Goal: Task Accomplishment & Management: Use online tool/utility

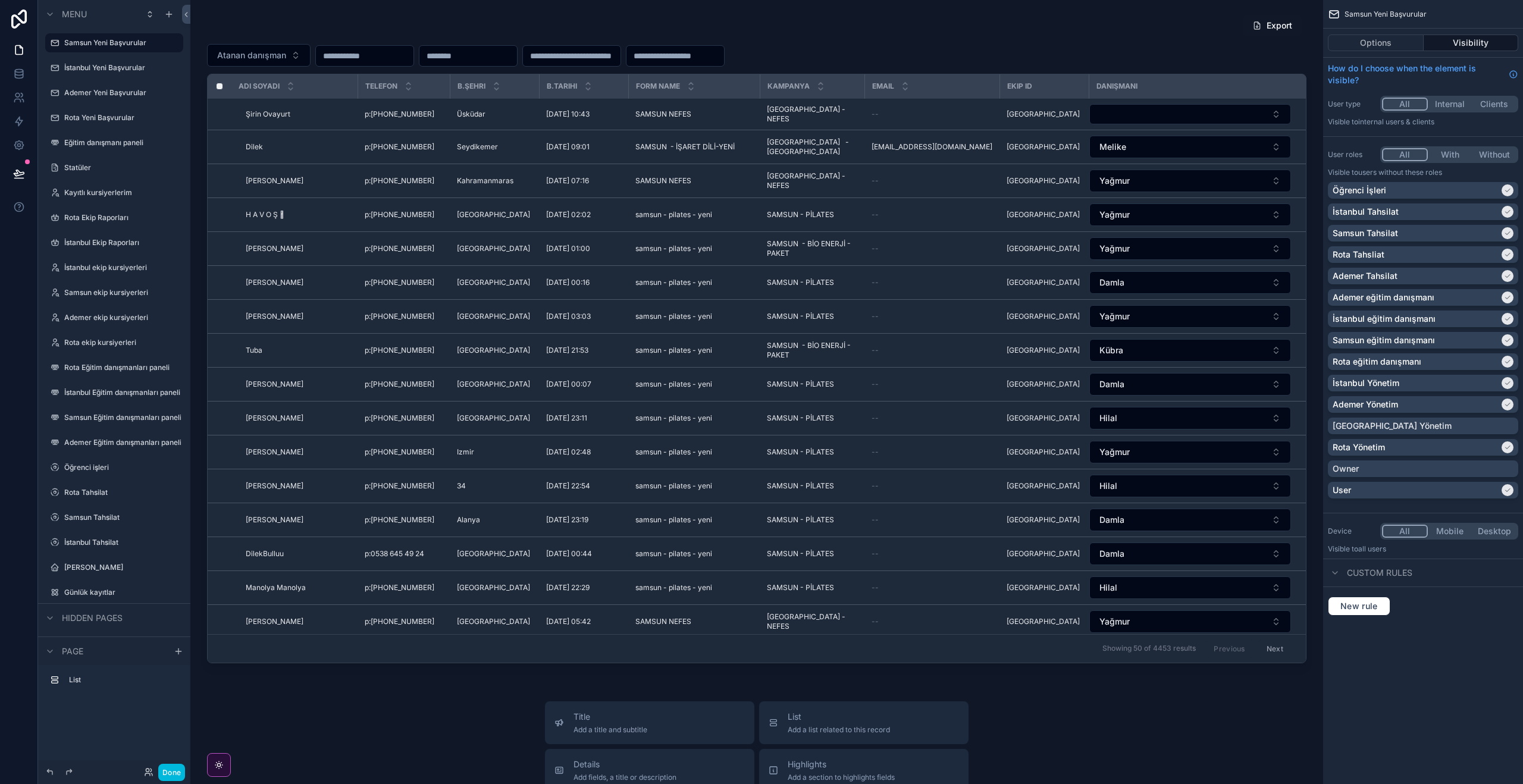
drag, startPoint x: 171, startPoint y: 773, endPoint x: 1, endPoint y: 179, distance: 617.8
click at [171, 773] on button "Done" at bounding box center [171, 772] width 27 height 17
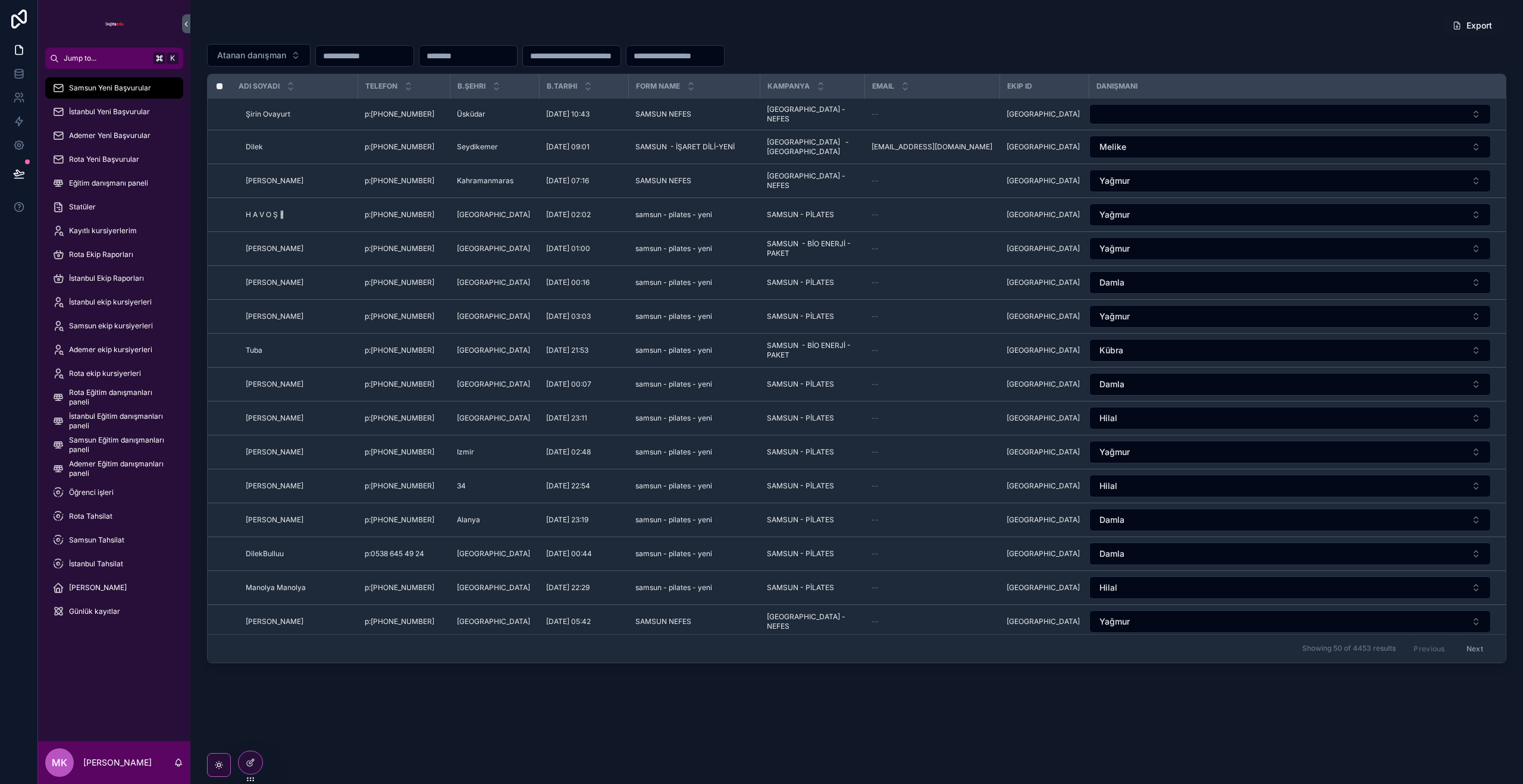
click at [91, 154] on div "Rota Yeni Başvurular" at bounding box center [114, 159] width 124 height 19
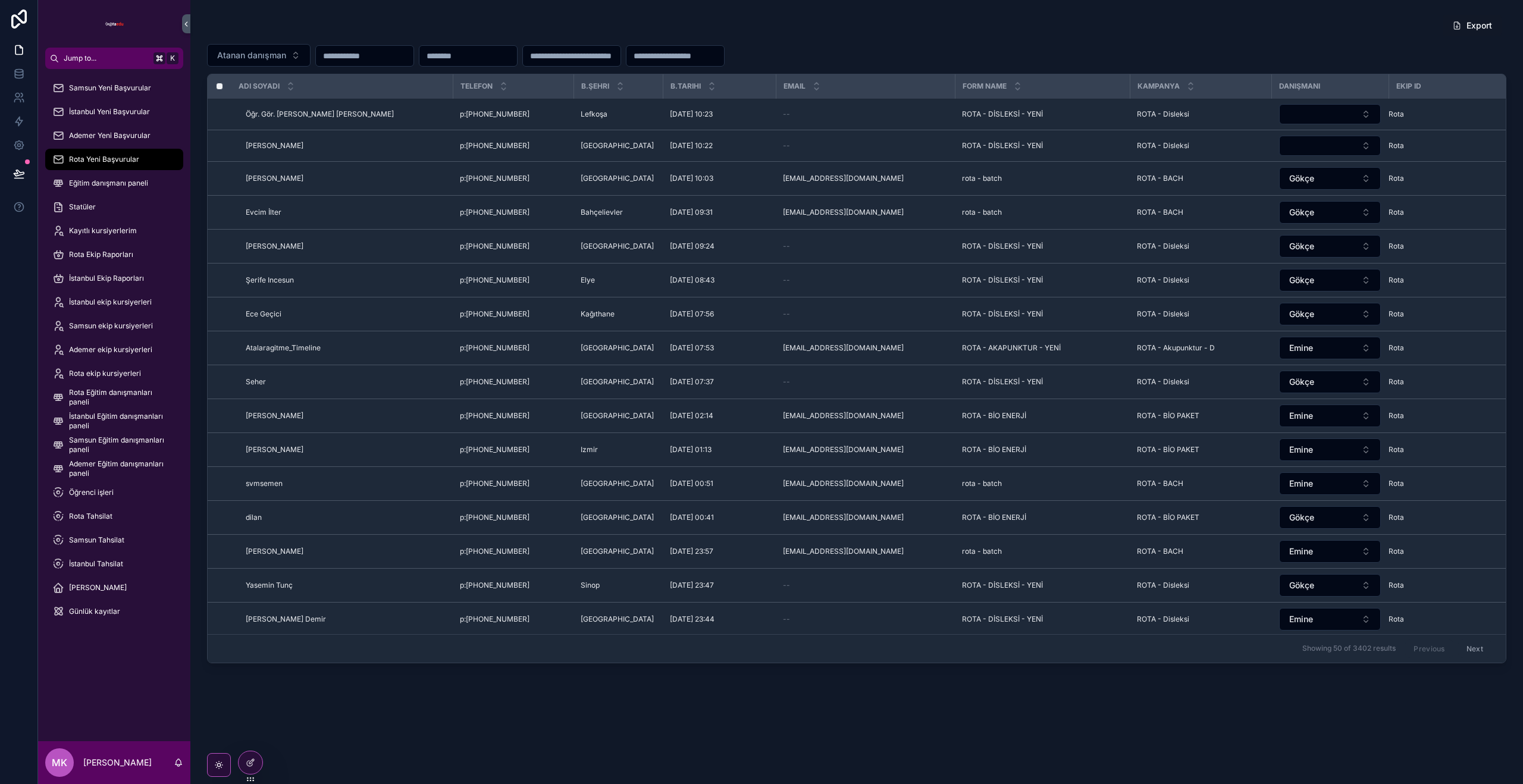
click at [103, 180] on span "Eğitim danışmanı paneli" at bounding box center [108, 183] width 79 height 9
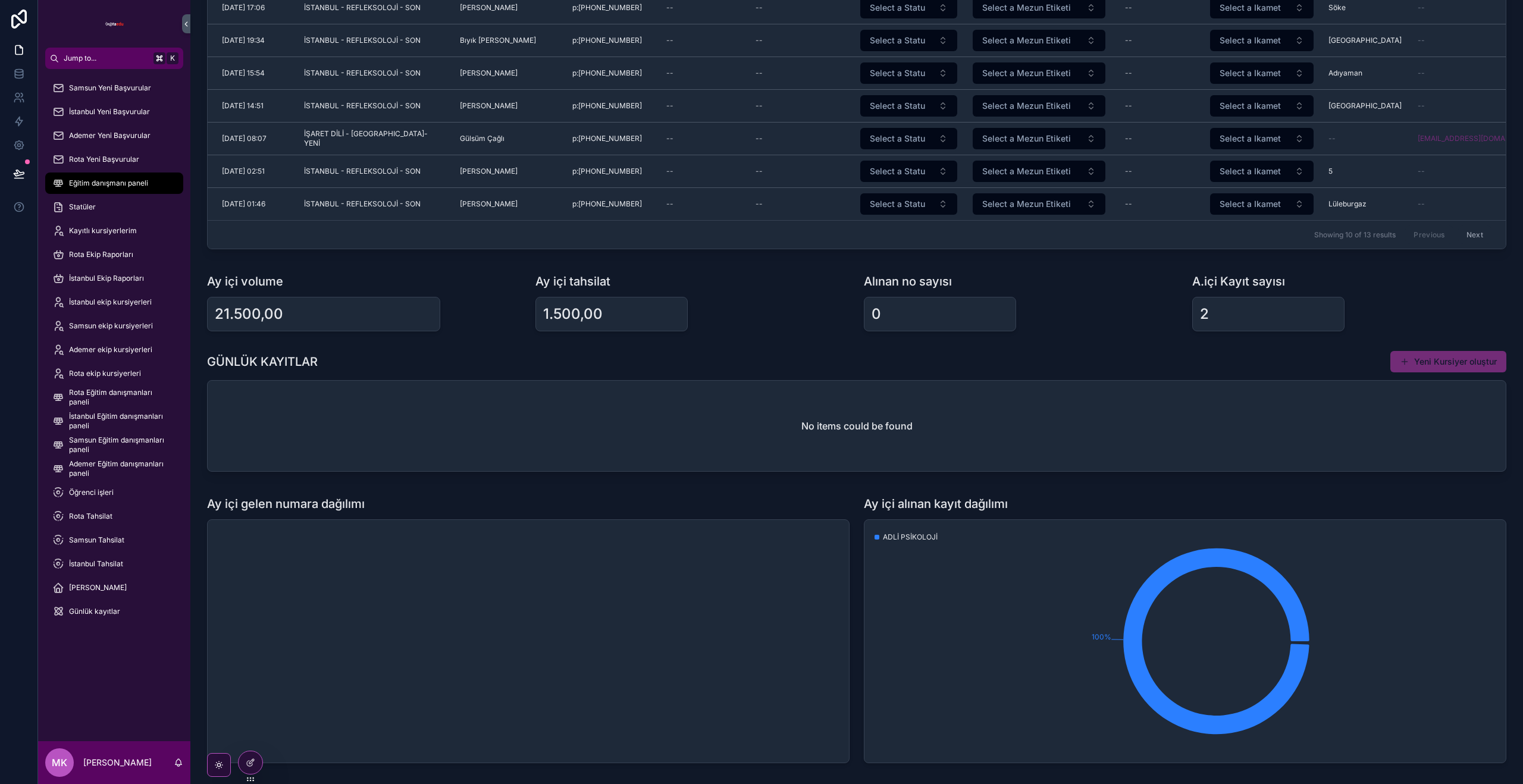
scroll to position [209, 0]
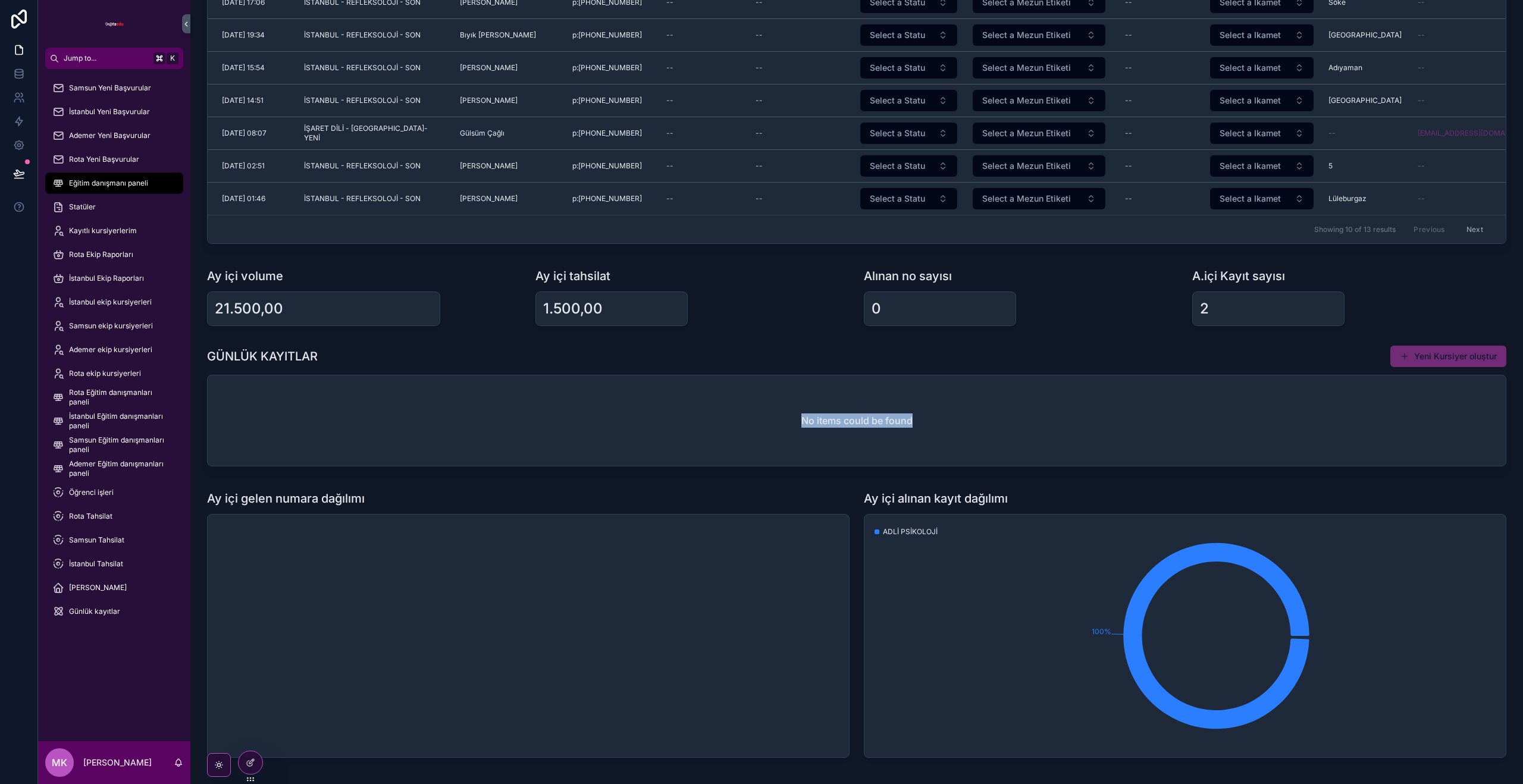
drag, startPoint x: 907, startPoint y: 425, endPoint x: 791, endPoint y: 415, distance: 116.4
click at [792, 415] on div "No items could be found" at bounding box center [856, 420] width 1298 height 91
drag, startPoint x: 814, startPoint y: 418, endPoint x: 984, endPoint y: 413, distance: 170.1
click at [984, 413] on div "No items could be found" at bounding box center [856, 420] width 1298 height 91
click at [327, 309] on div "21.500,00" at bounding box center [324, 309] width 217 height 19
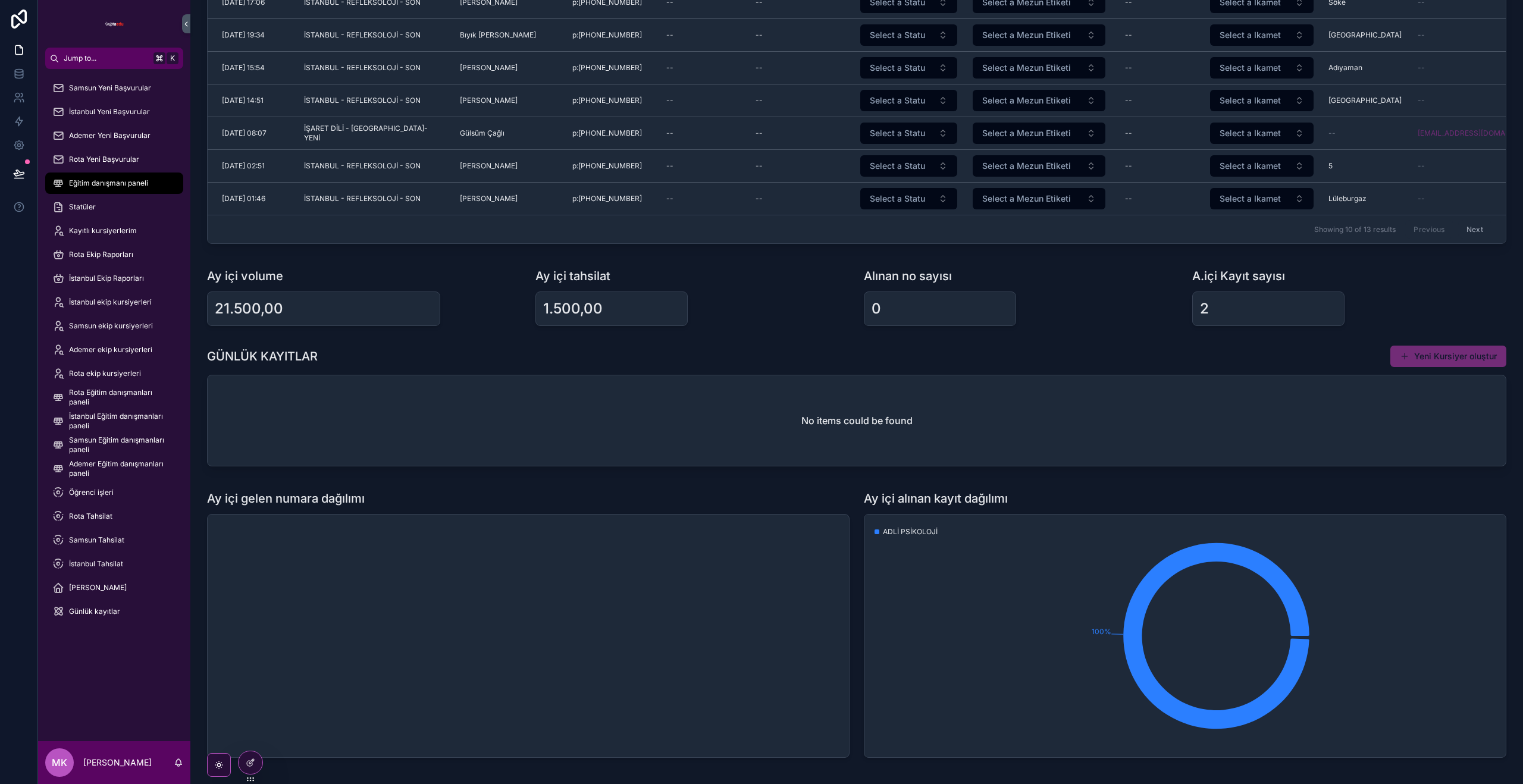
click at [699, 404] on div "No items could be found" at bounding box center [856, 420] width 1298 height 91
click at [346, 325] on div "21.500,00" at bounding box center [323, 308] width 233 height 34
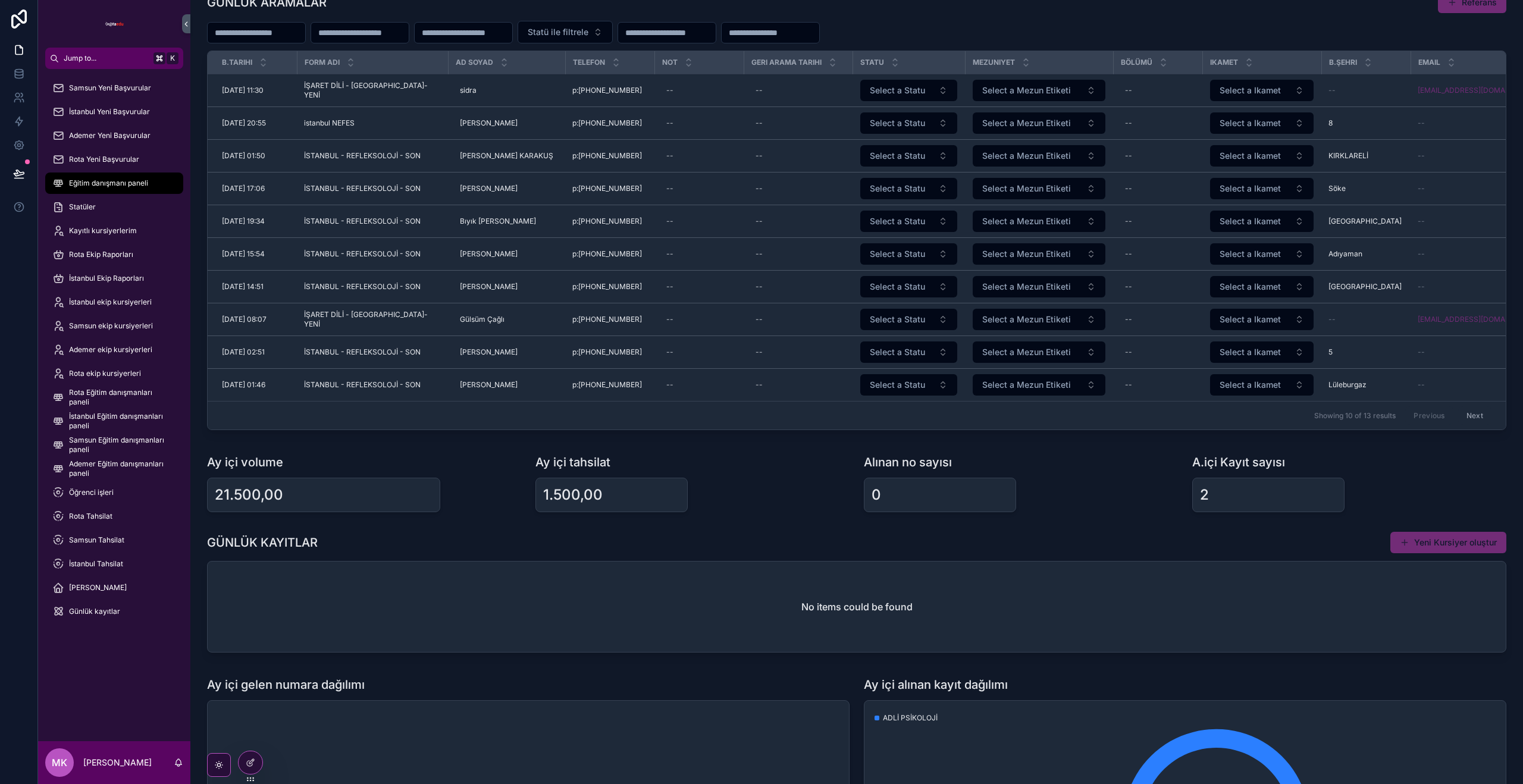
scroll to position [0, 0]
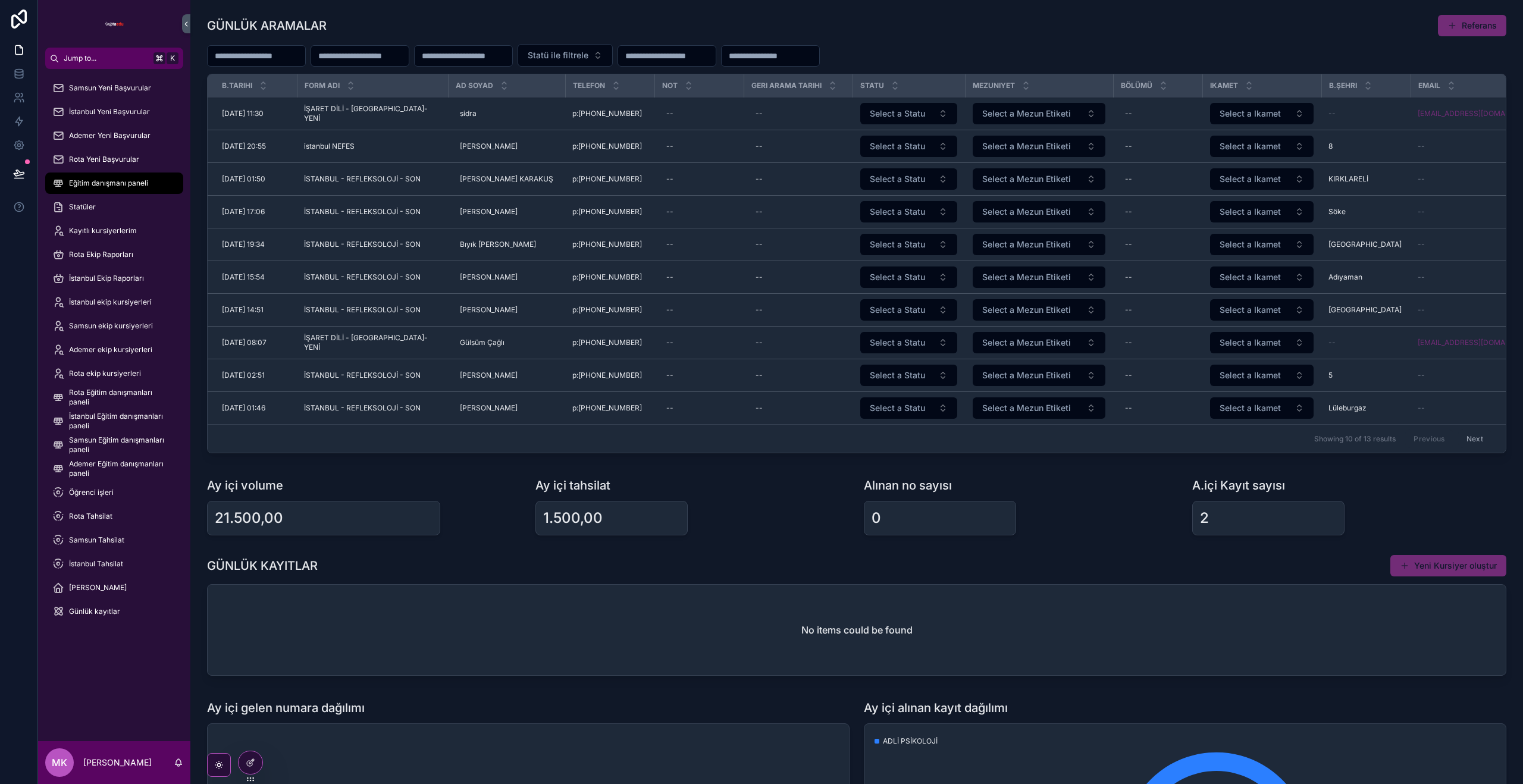
click at [0, 0] on icon at bounding box center [0, 0] width 0 height 0
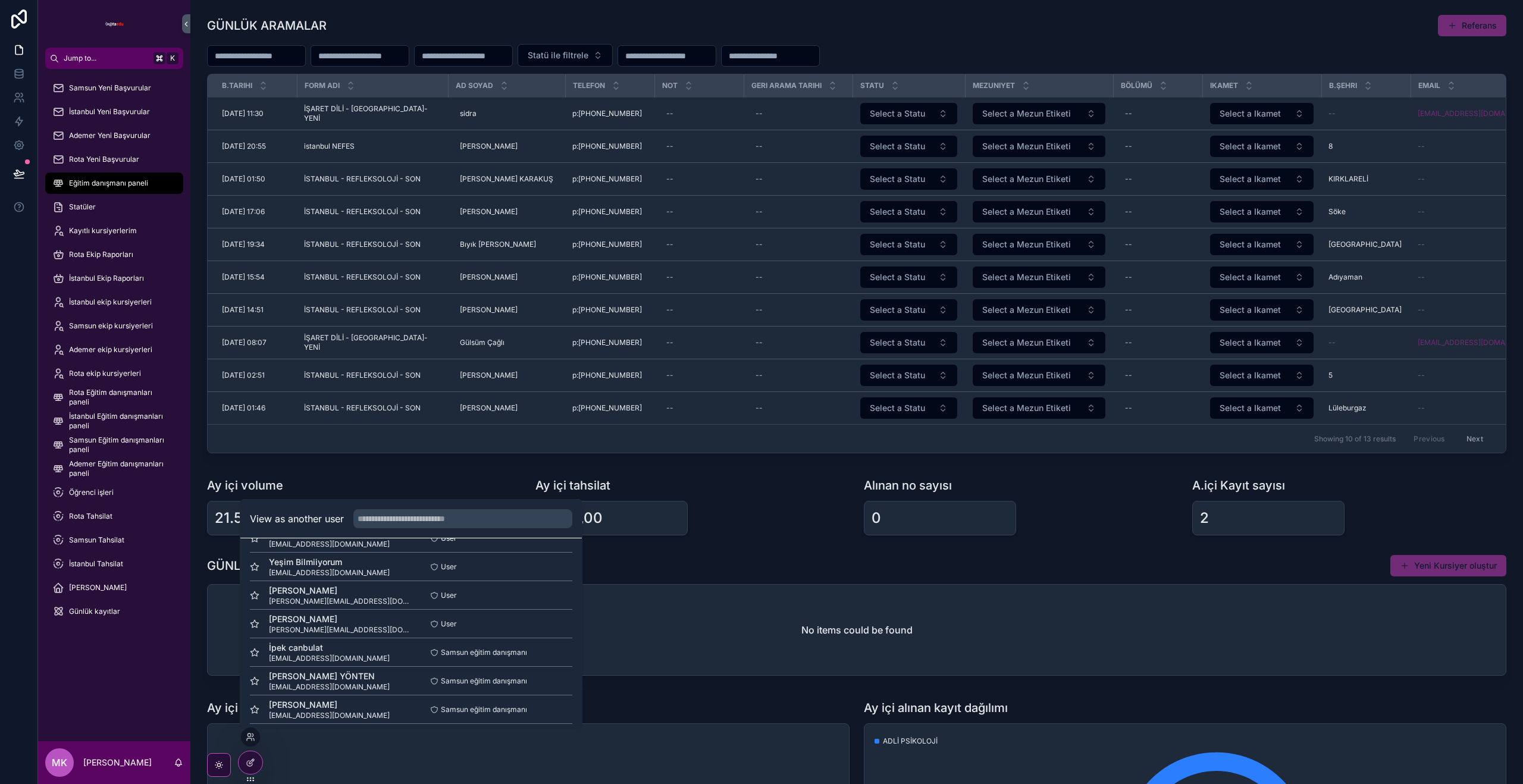
scroll to position [84, 0]
click at [11, 101] on link at bounding box center [19, 97] width 37 height 24
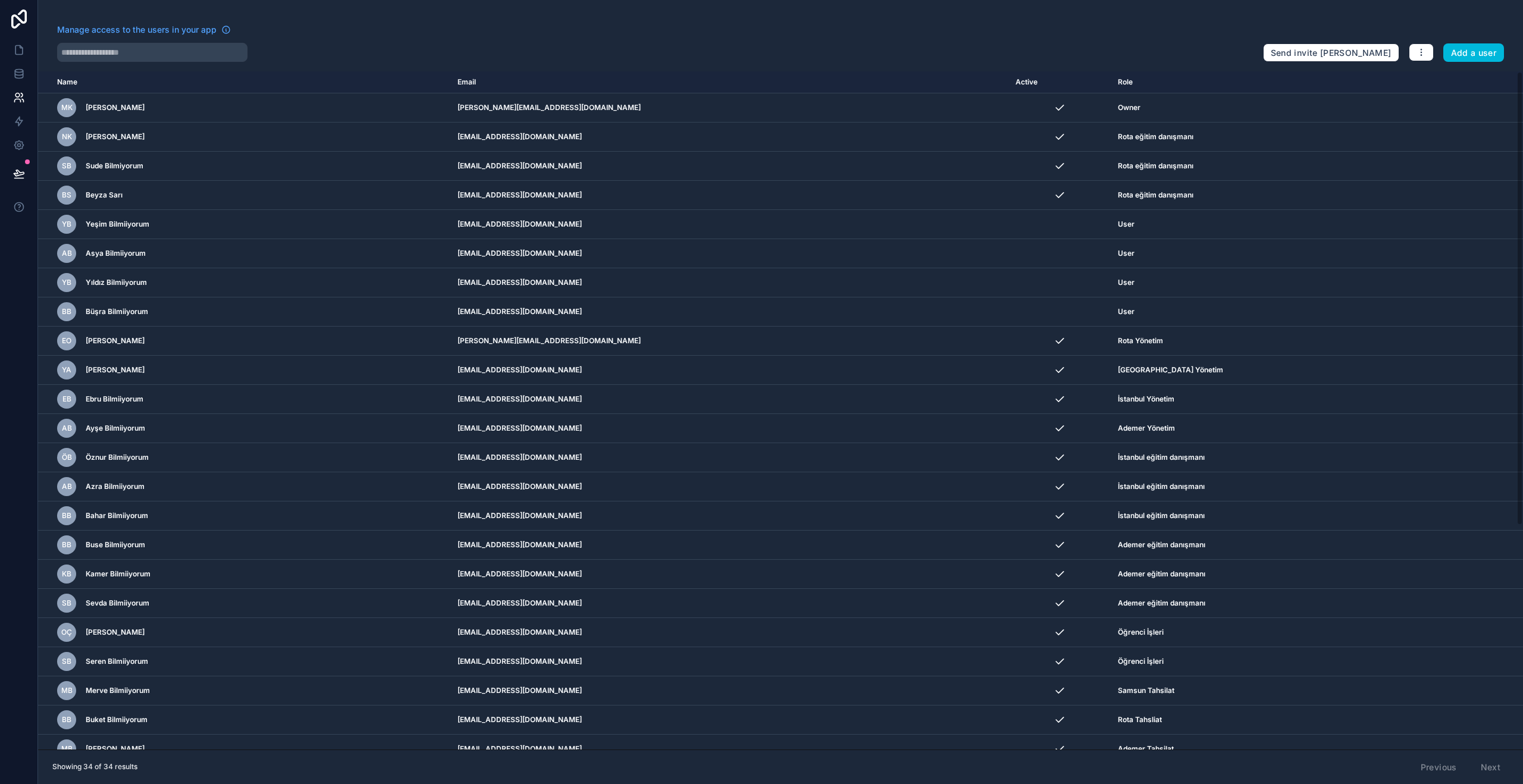
click at [0, 0] on icon "scrollable content" at bounding box center [0, 0] width 0 height 0
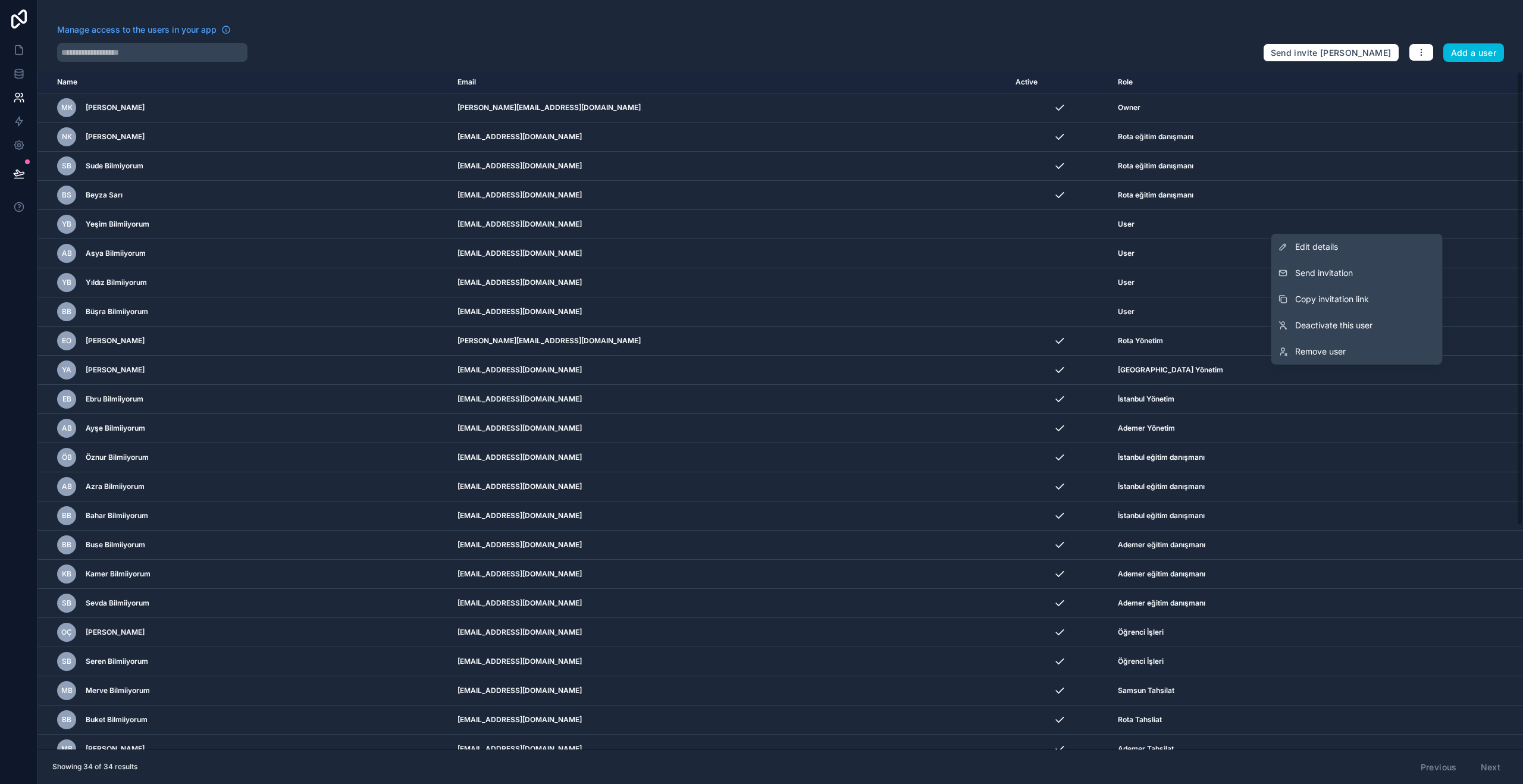
click at [1381, 353] on link "Remove user" at bounding box center [1357, 352] width 171 height 26
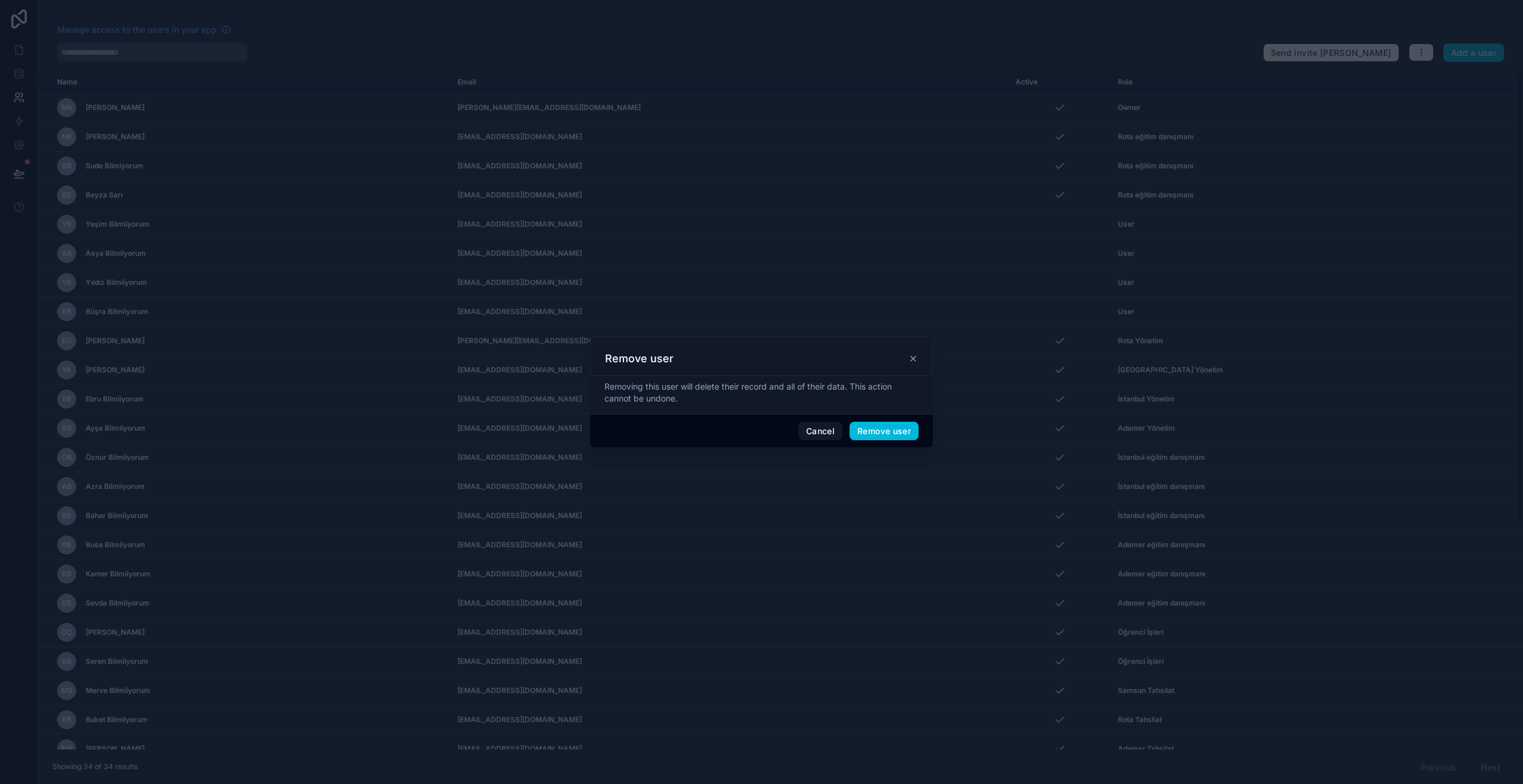
click at [897, 427] on button "Remove user" at bounding box center [884, 431] width 69 height 19
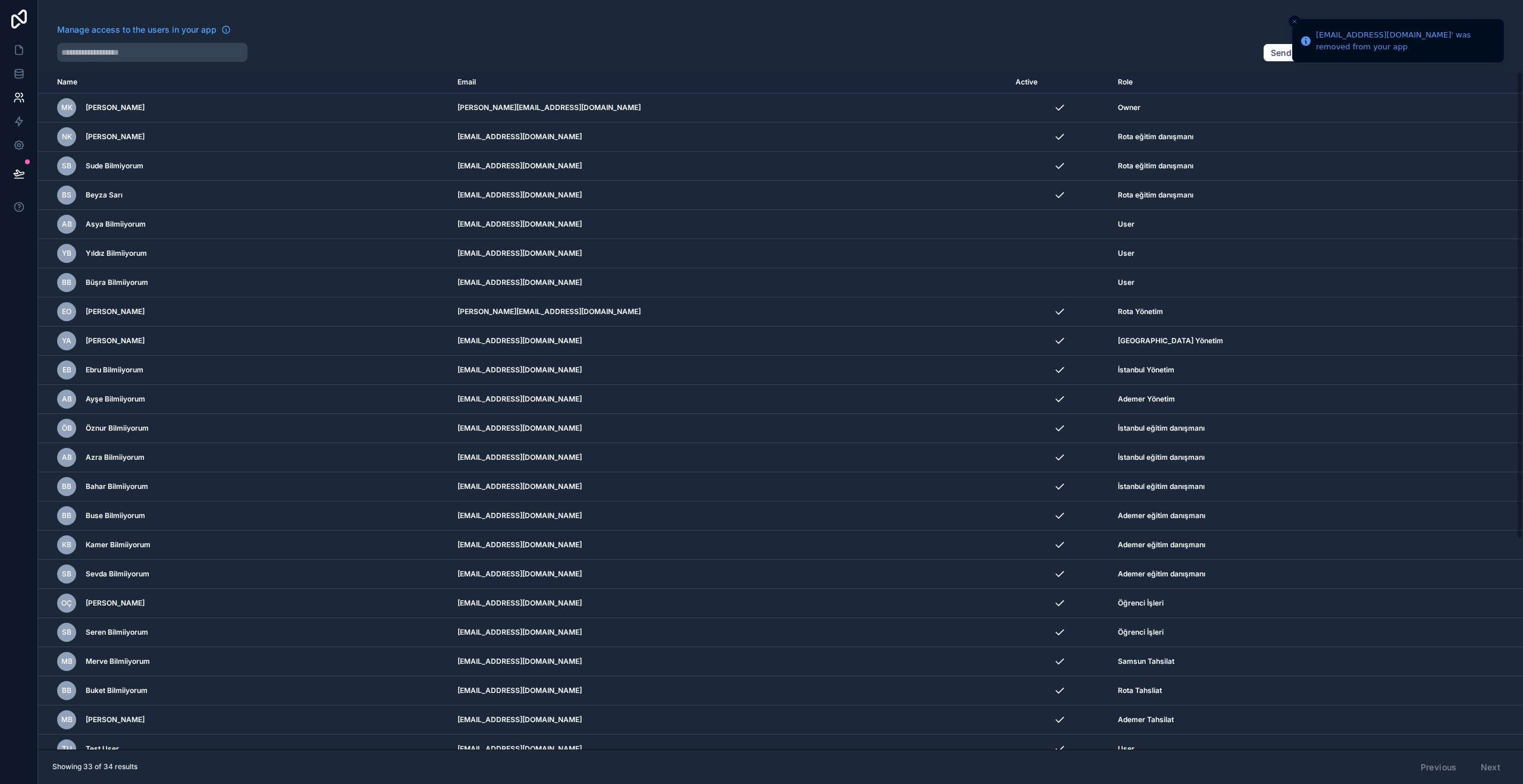
click at [0, 0] on icon "scrollable content" at bounding box center [0, 0] width 0 height 0
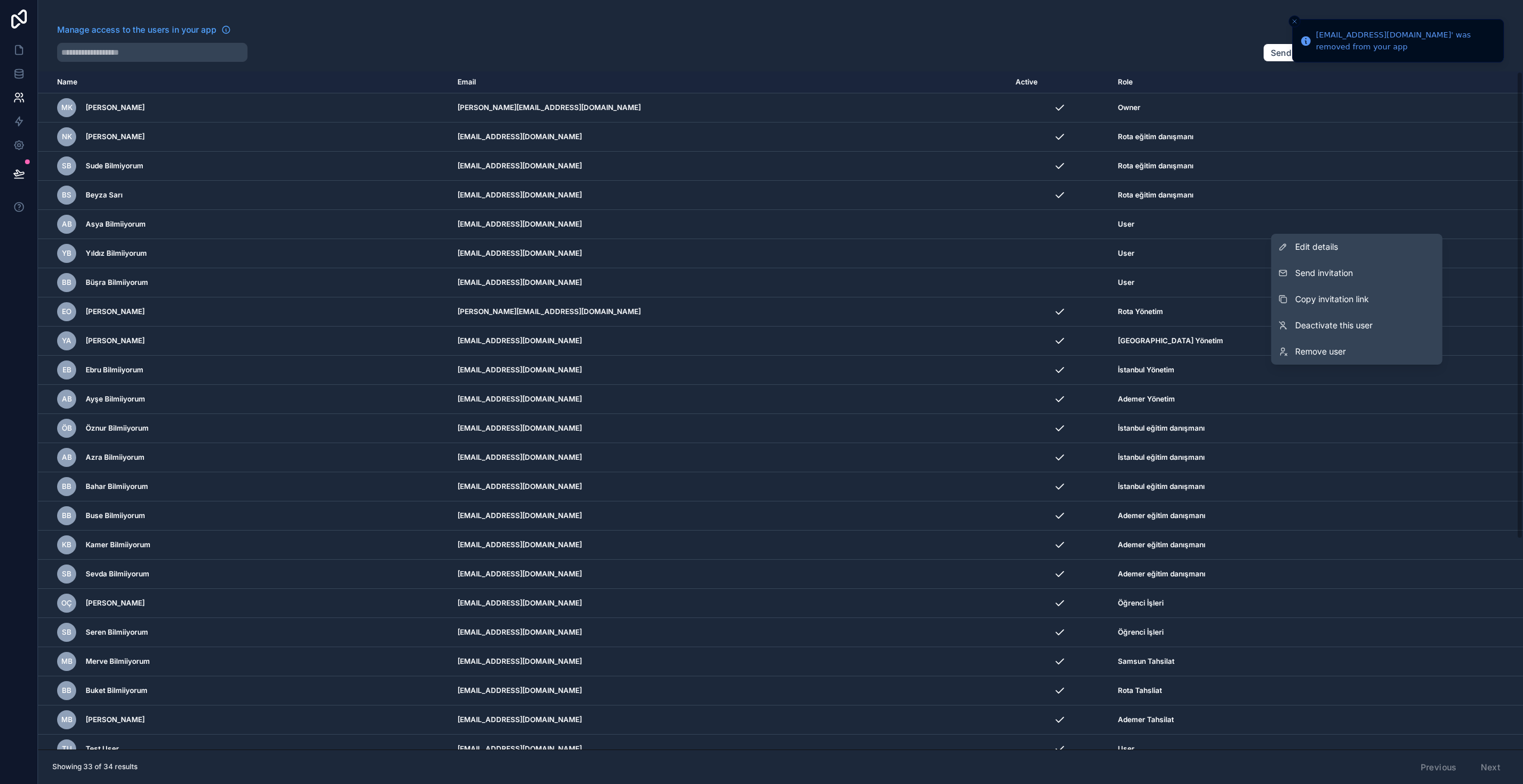
click at [1376, 349] on link "Remove user" at bounding box center [1357, 352] width 171 height 26
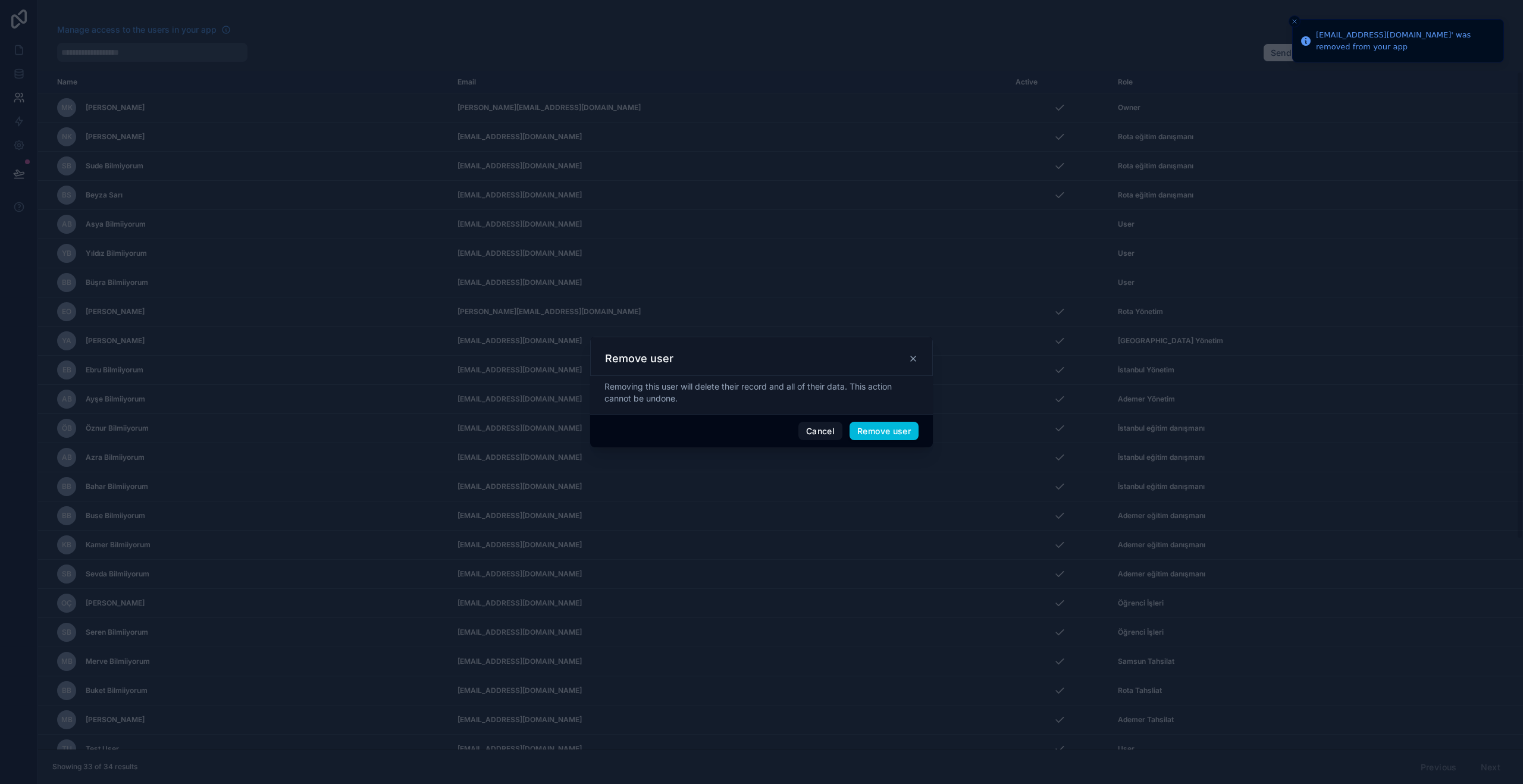
click at [887, 431] on button "Remove user" at bounding box center [884, 431] width 69 height 19
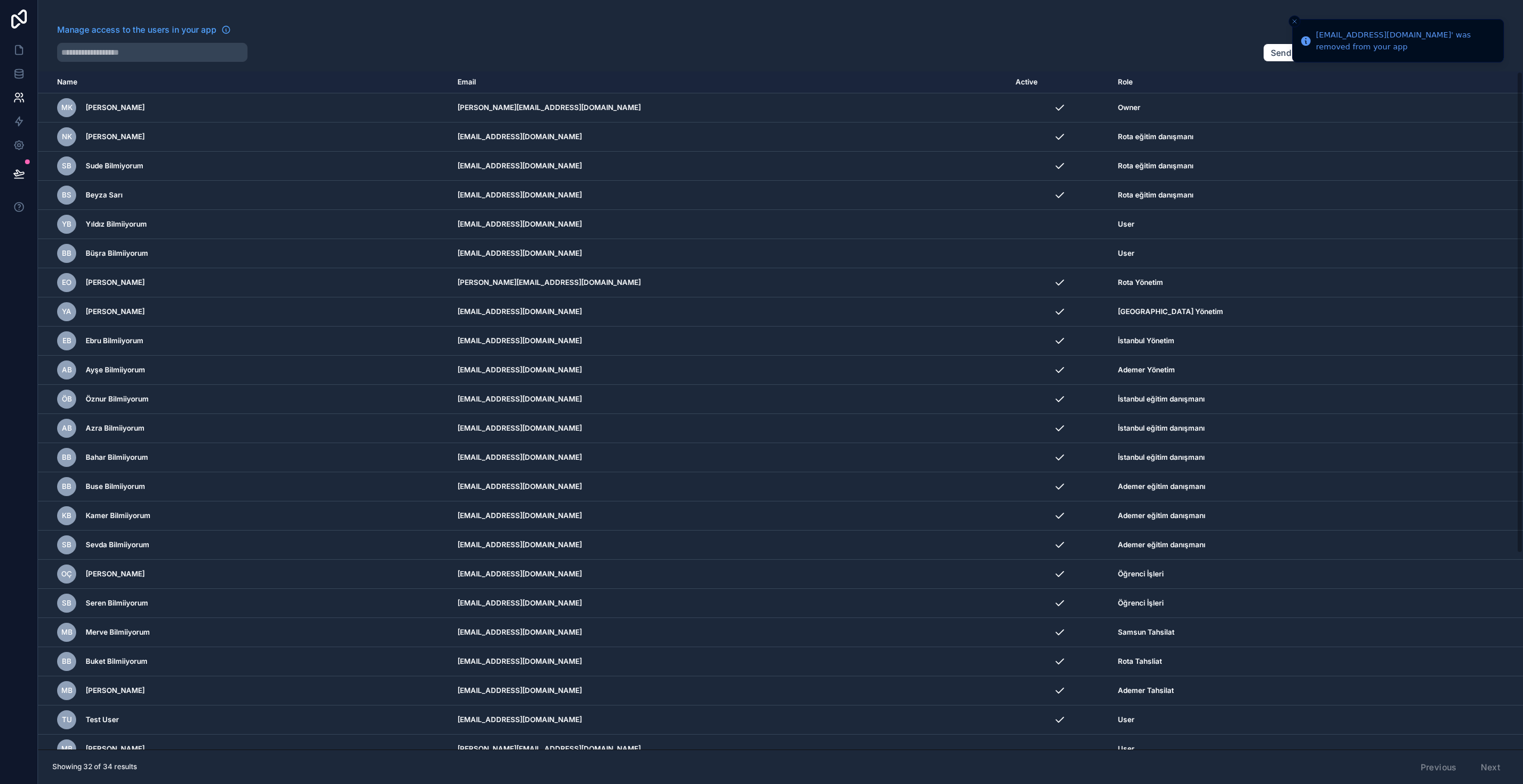
click at [0, 0] on div "scrollable content" at bounding box center [0, 0] width 0 height 0
click at [0, 0] on icon "scrollable content" at bounding box center [0, 0] width 0 height 0
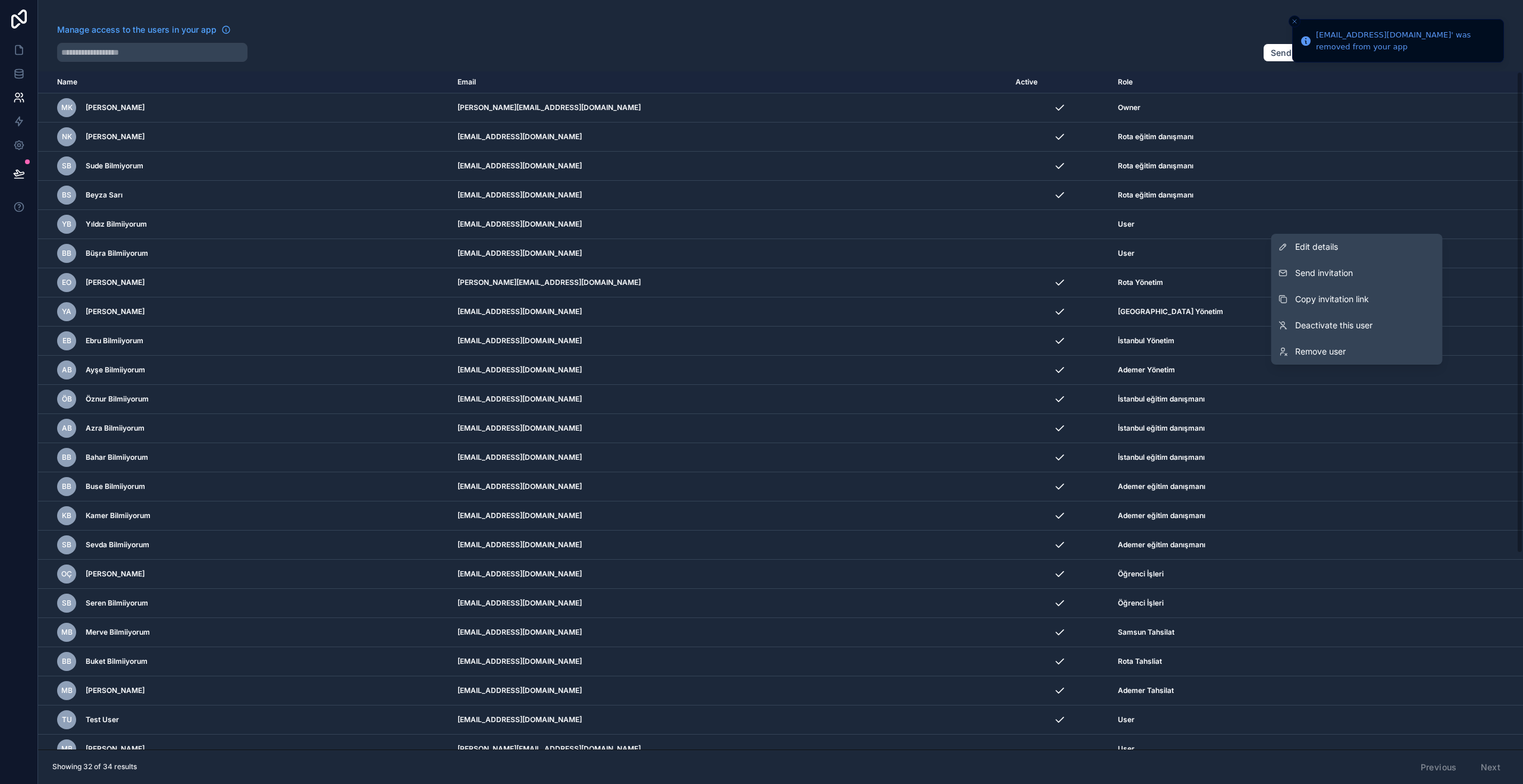
click at [1342, 354] on span "Remove user" at bounding box center [1320, 351] width 51 height 12
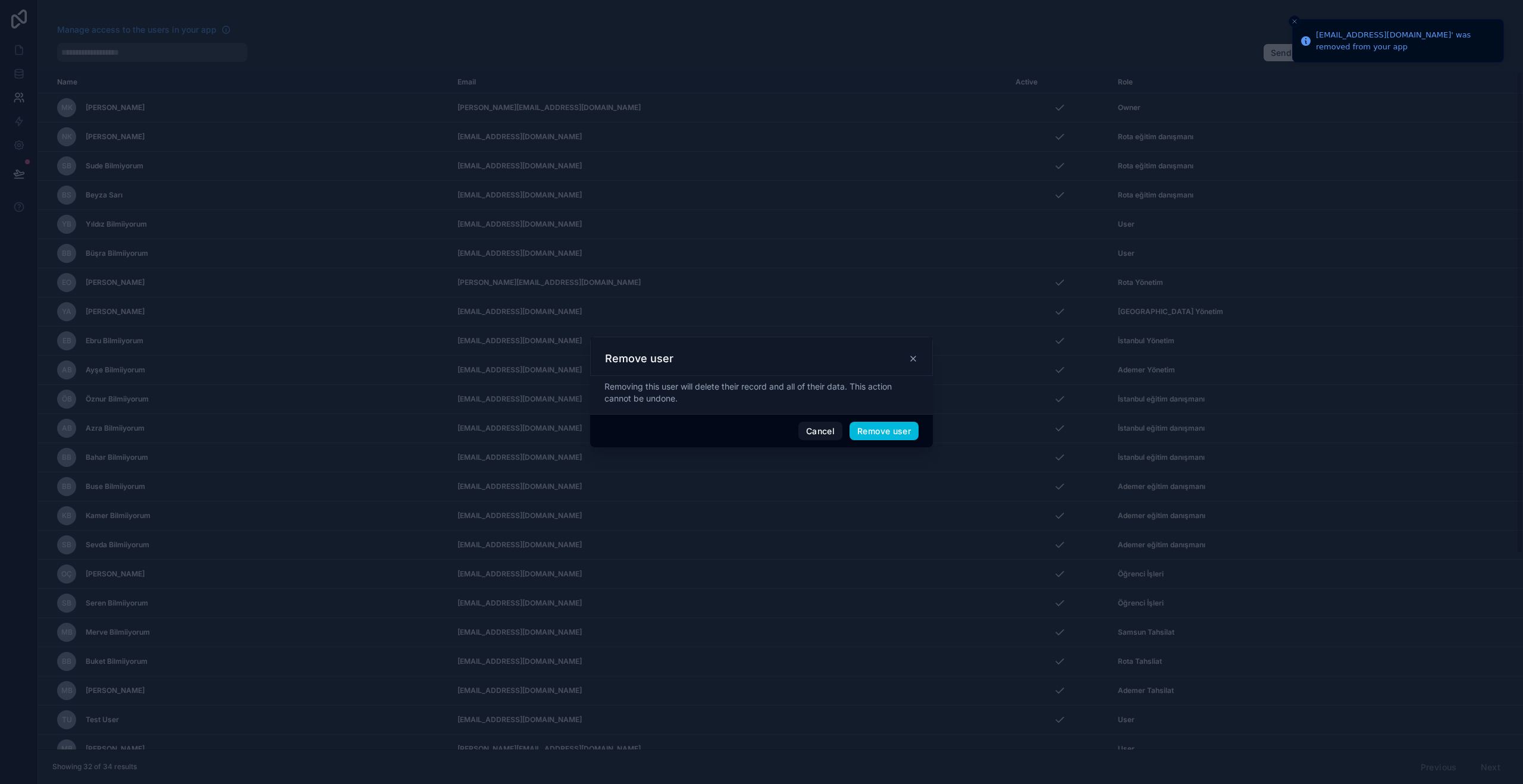
click at [896, 440] on div "Cancel Remove user" at bounding box center [761, 431] width 342 height 34
click at [902, 435] on button "Remove user" at bounding box center [884, 431] width 69 height 19
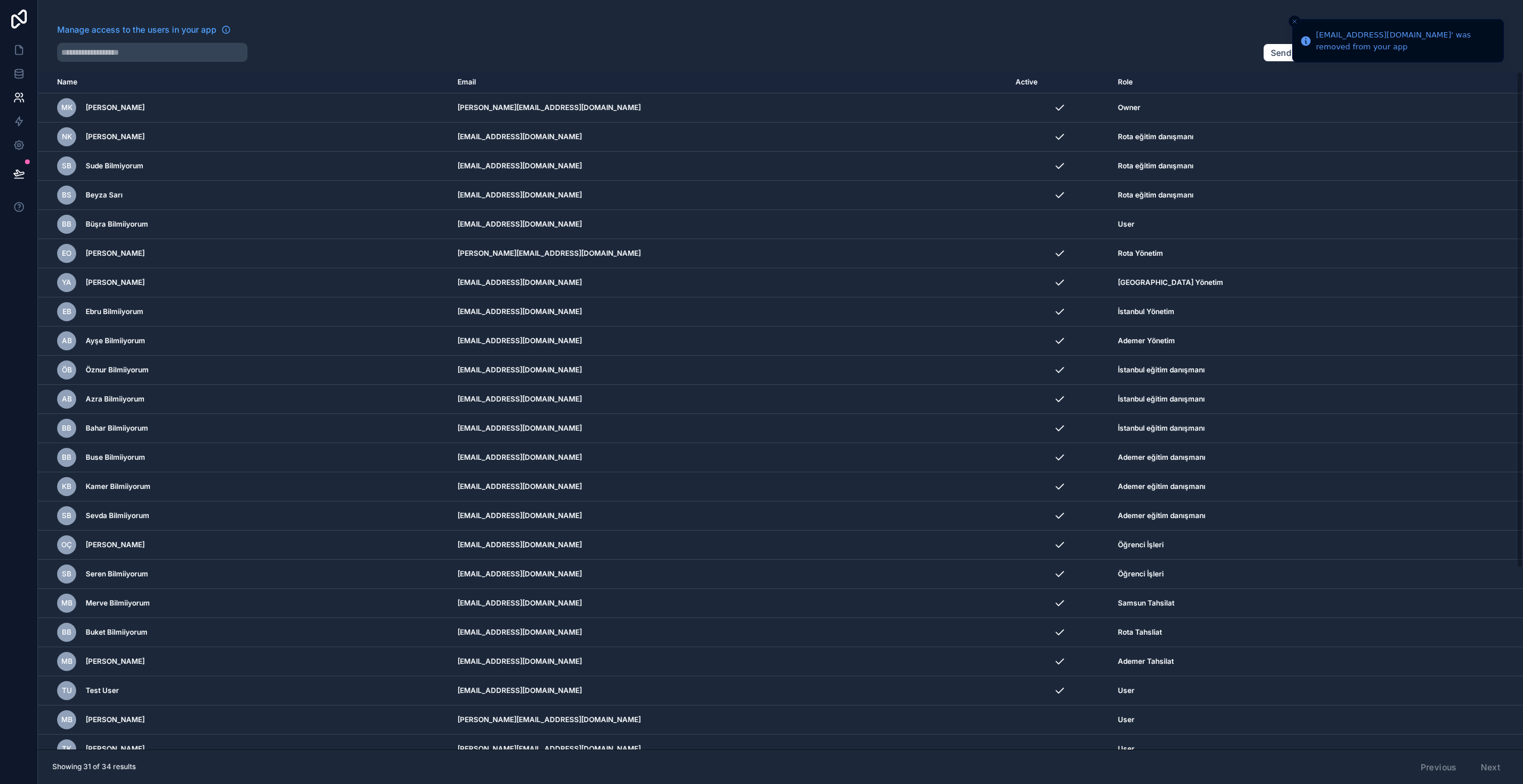
click at [0, 0] on icon "scrollable content" at bounding box center [0, 0] width 0 height 0
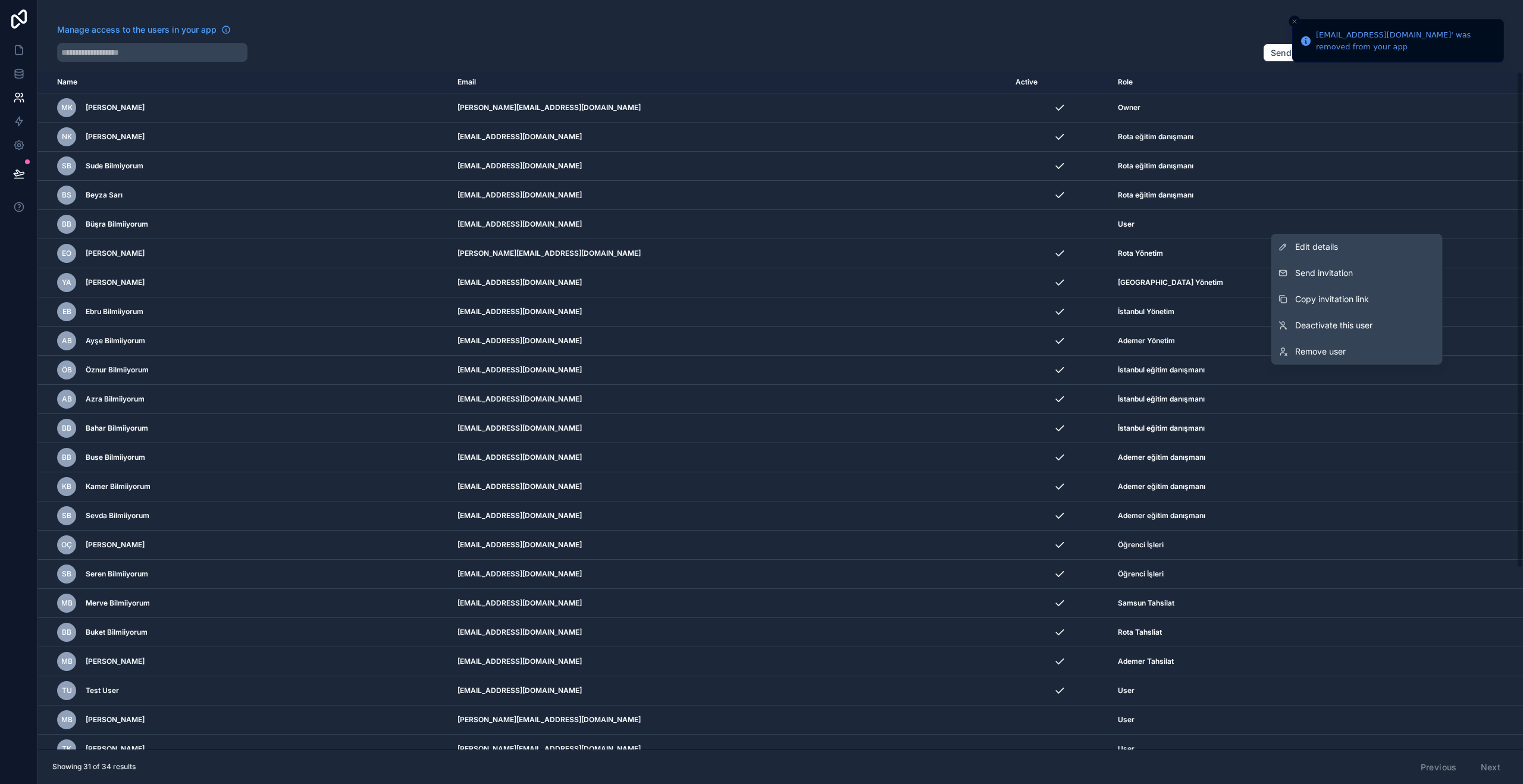
click at [1362, 341] on link "Remove user" at bounding box center [1357, 352] width 171 height 26
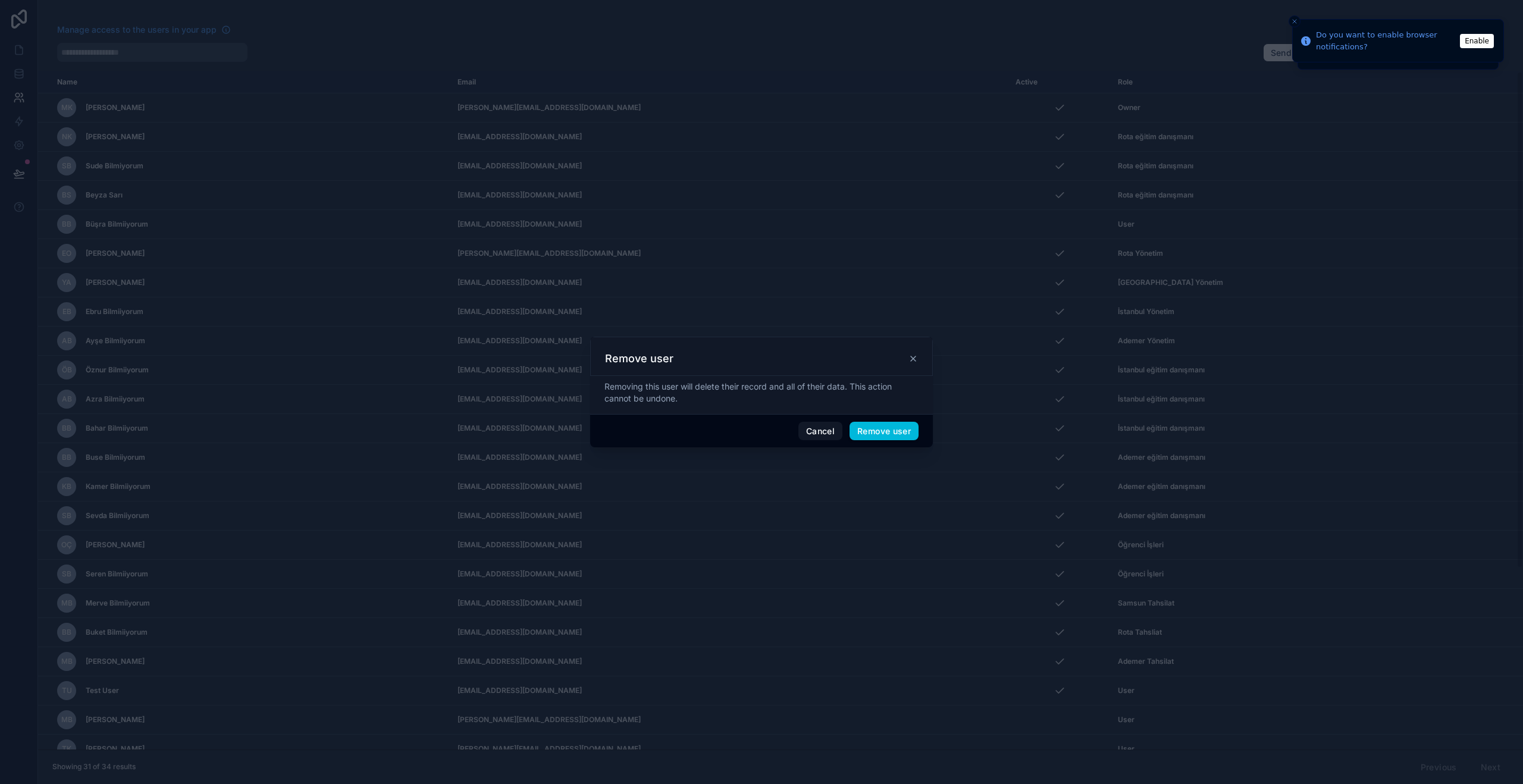
click at [865, 435] on button "Remove user" at bounding box center [884, 431] width 69 height 19
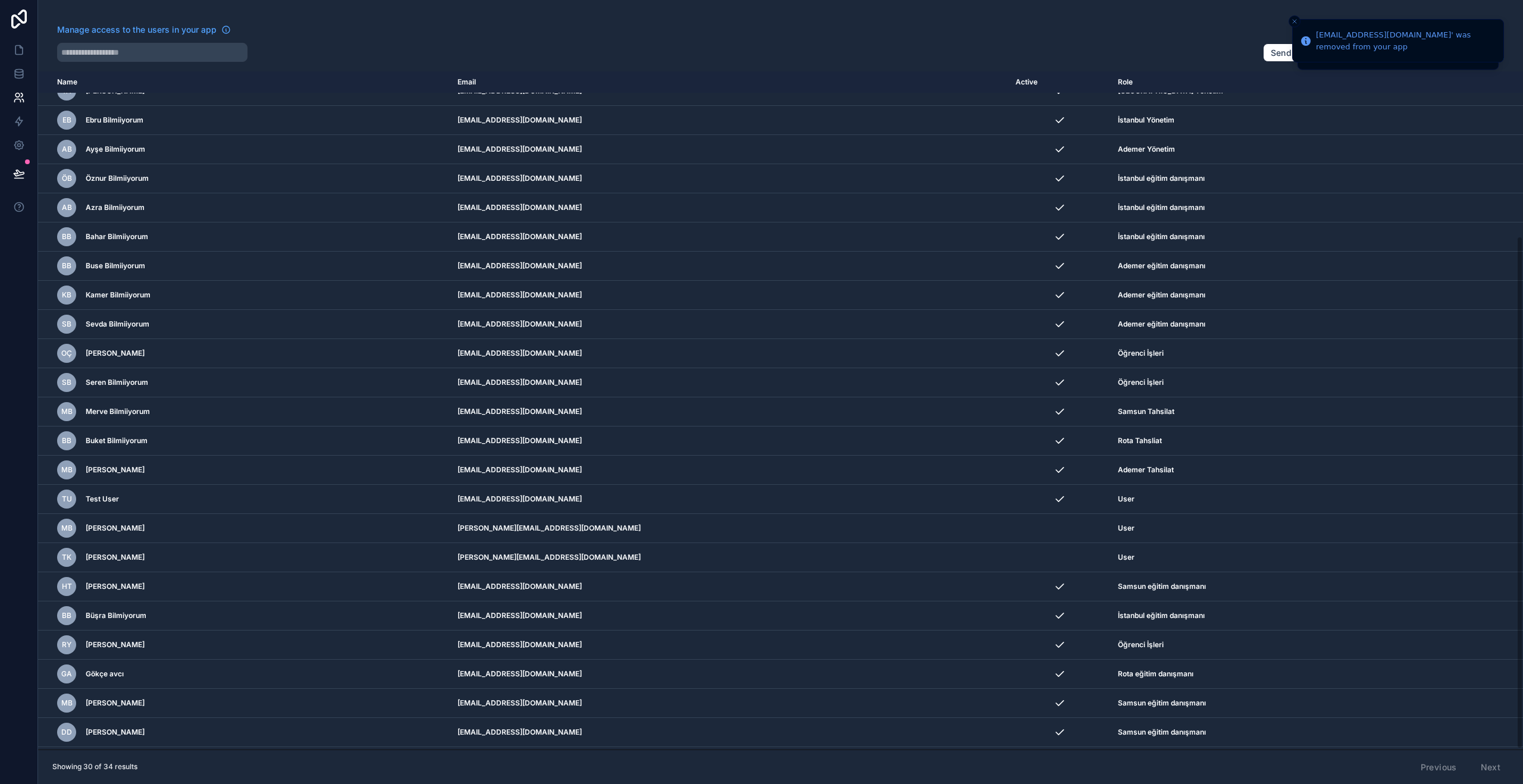
scroll to position [217, 0]
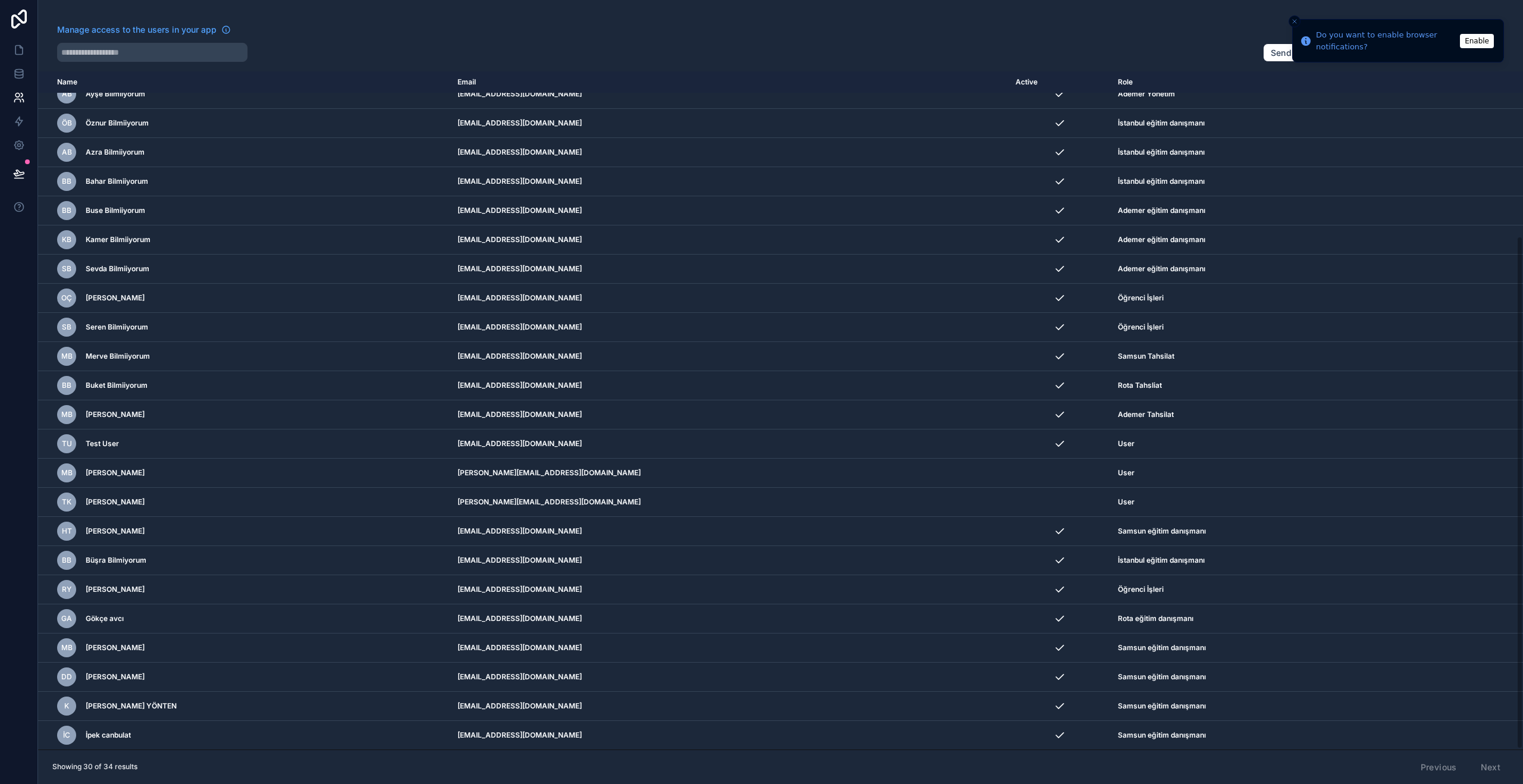
click at [0, 0] on icon "scrollable content" at bounding box center [0, 0] width 0 height 0
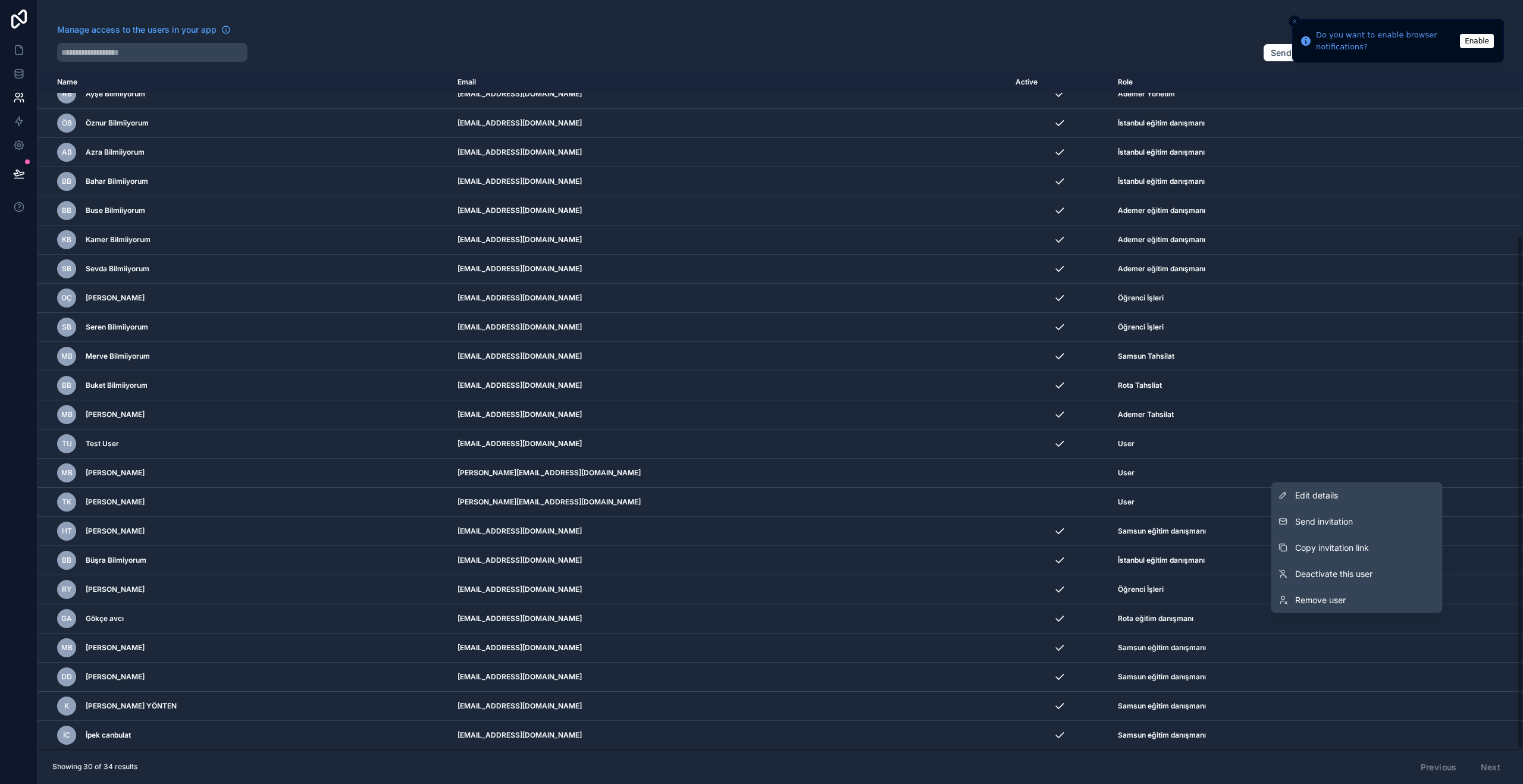
click at [1327, 600] on span "Remove user" at bounding box center [1320, 600] width 51 height 12
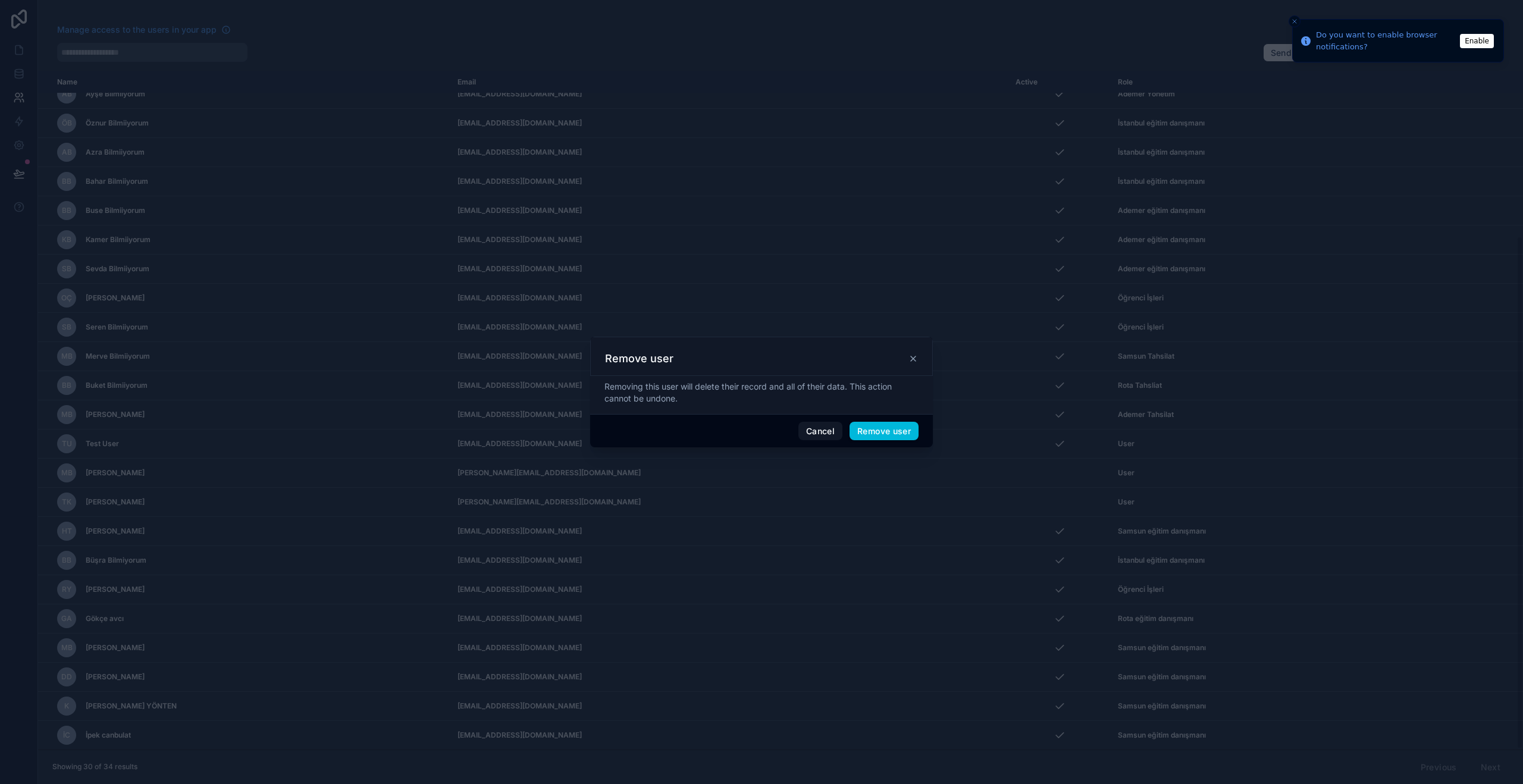
click at [887, 435] on button "Remove user" at bounding box center [884, 431] width 69 height 19
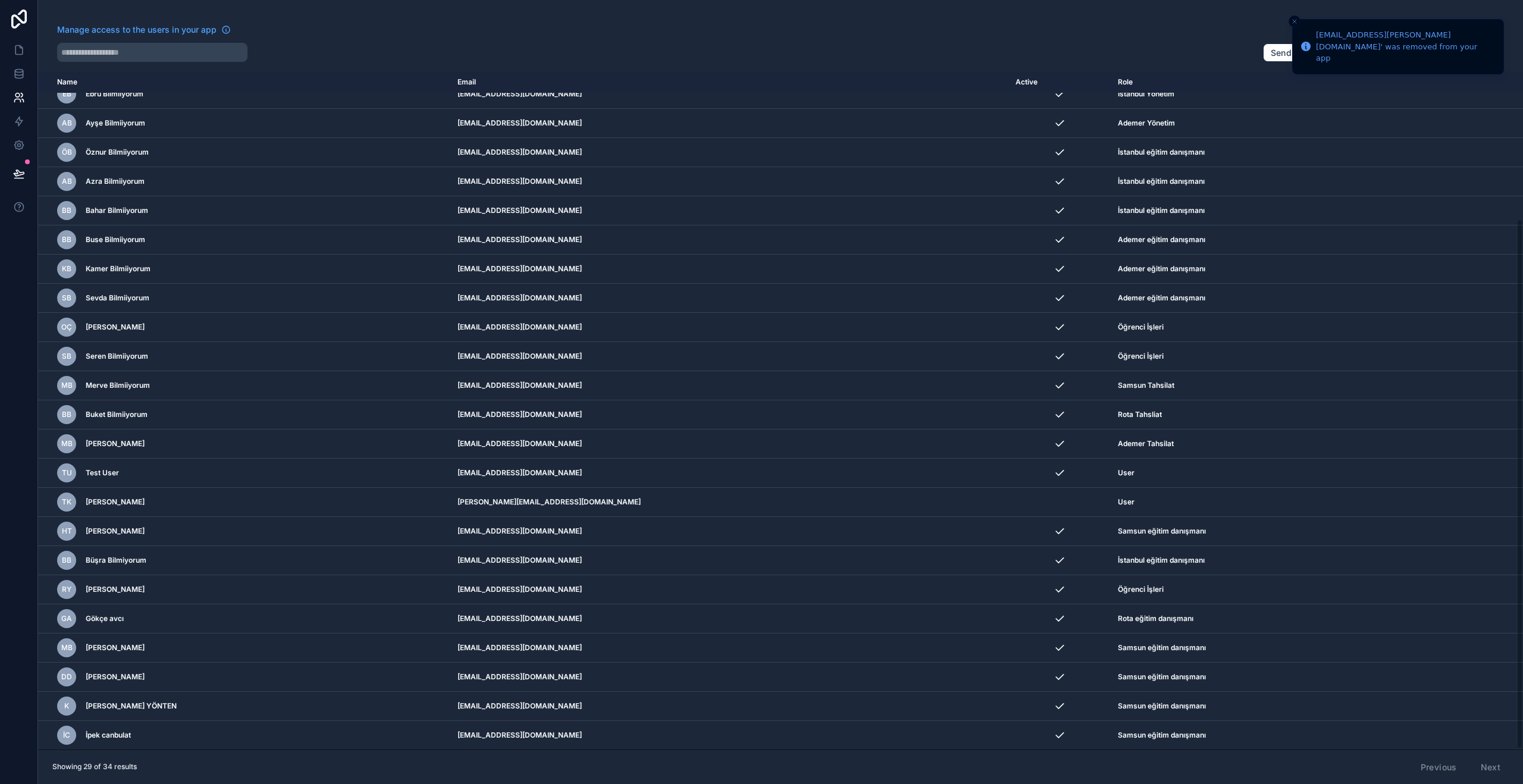
click at [0, 0] on icon "scrollable content" at bounding box center [0, 0] width 0 height 0
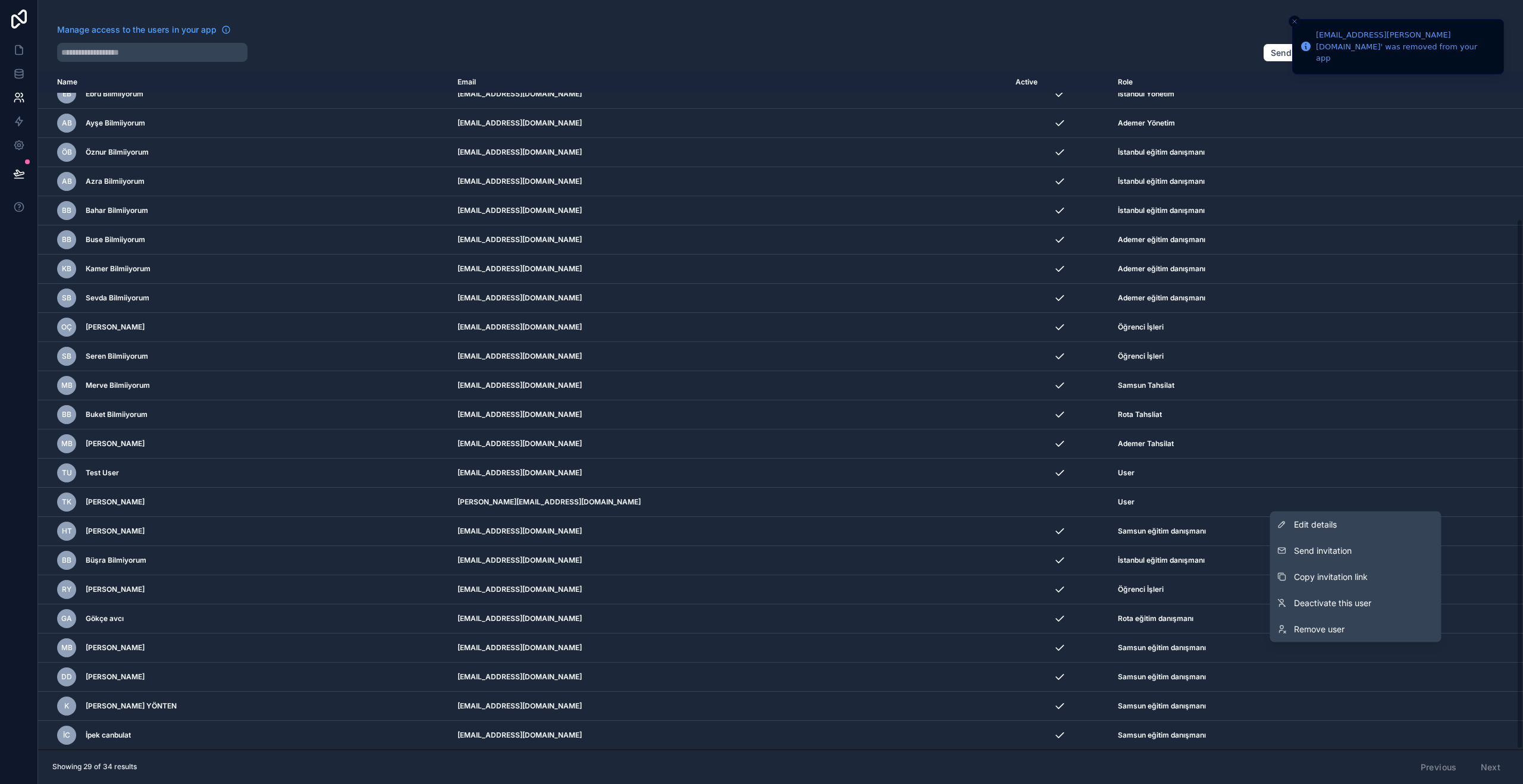
click at [1369, 627] on link "Remove user" at bounding box center [1356, 629] width 171 height 26
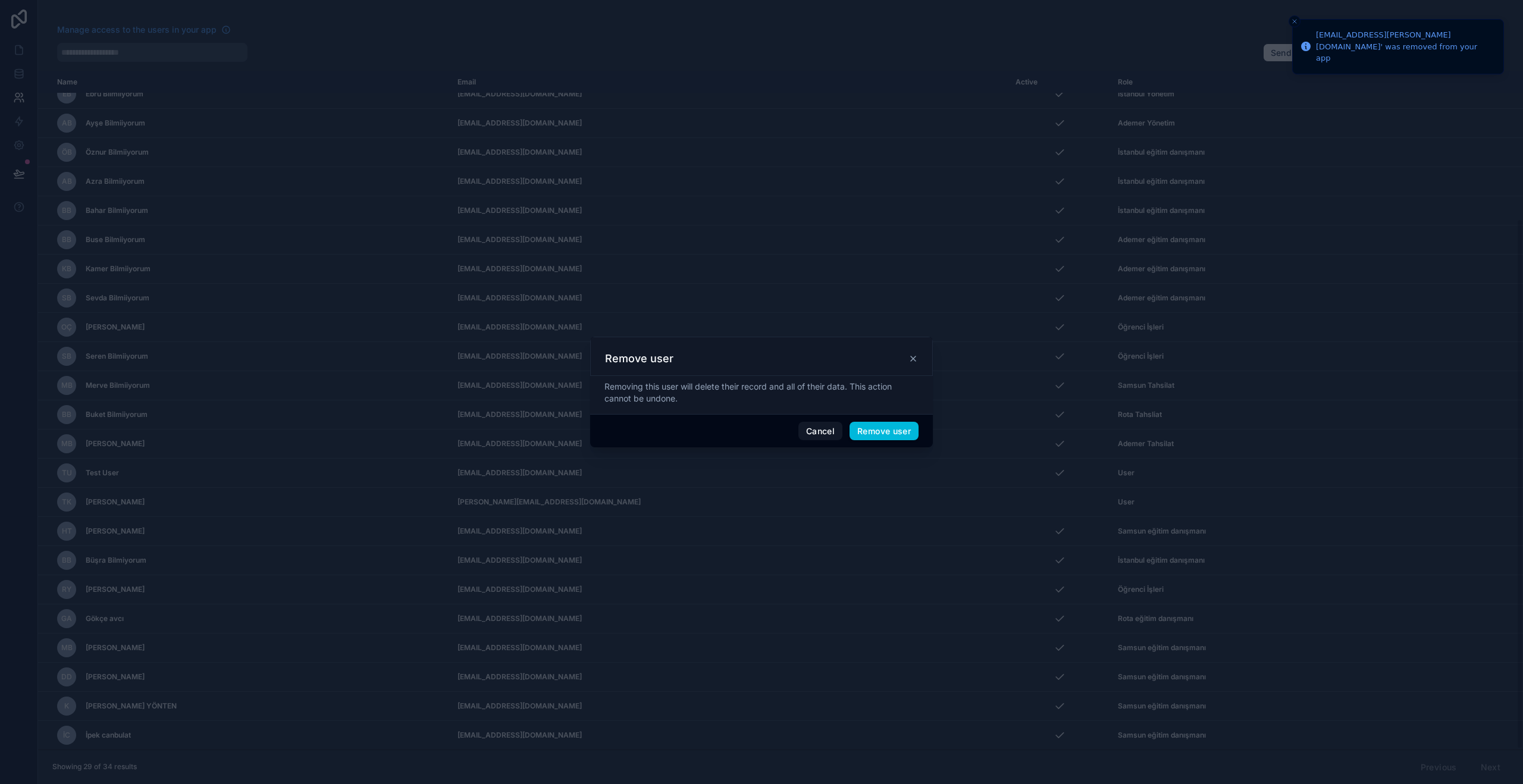
click at [877, 435] on button "Remove user" at bounding box center [884, 431] width 69 height 19
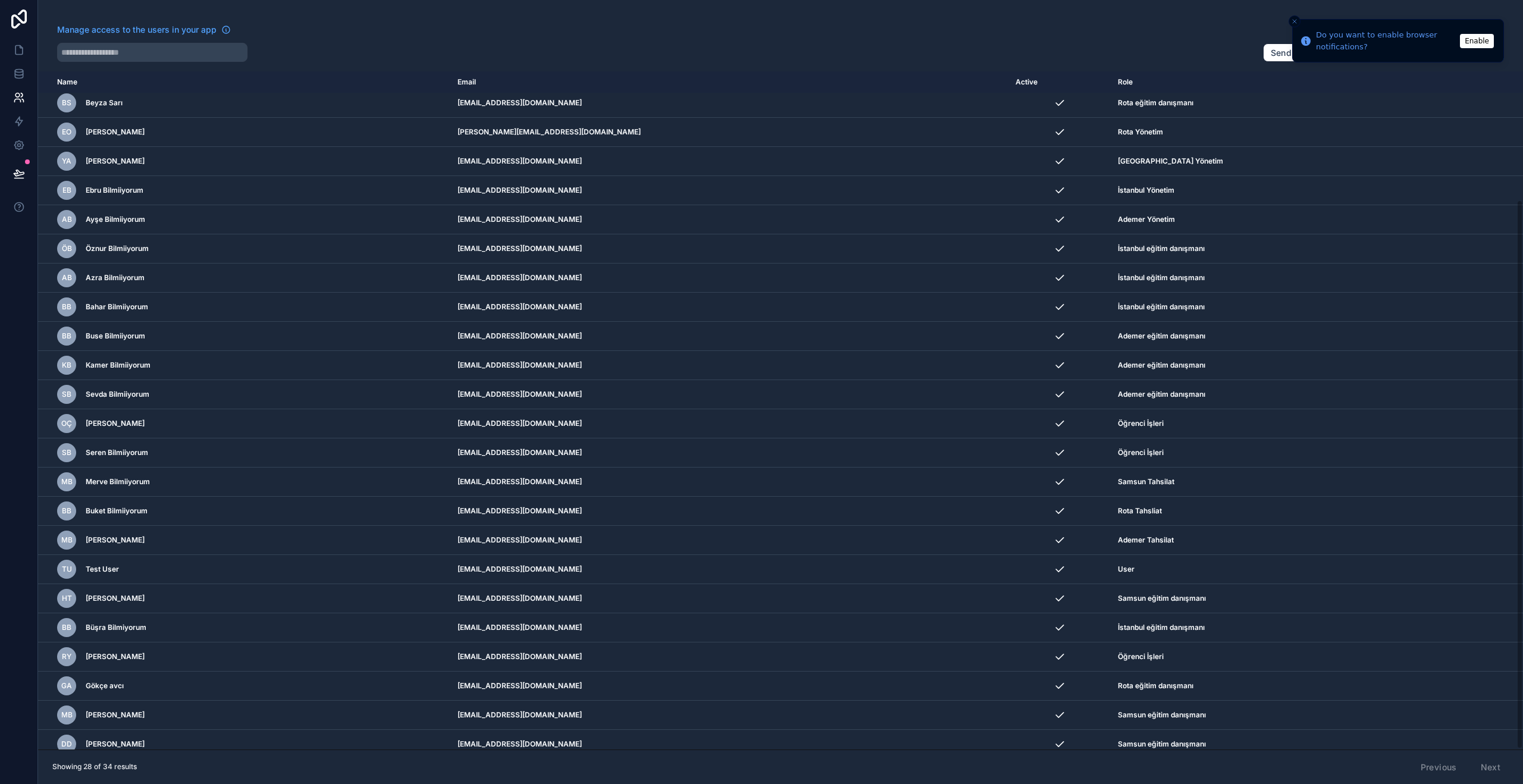
scroll to position [159, 0]
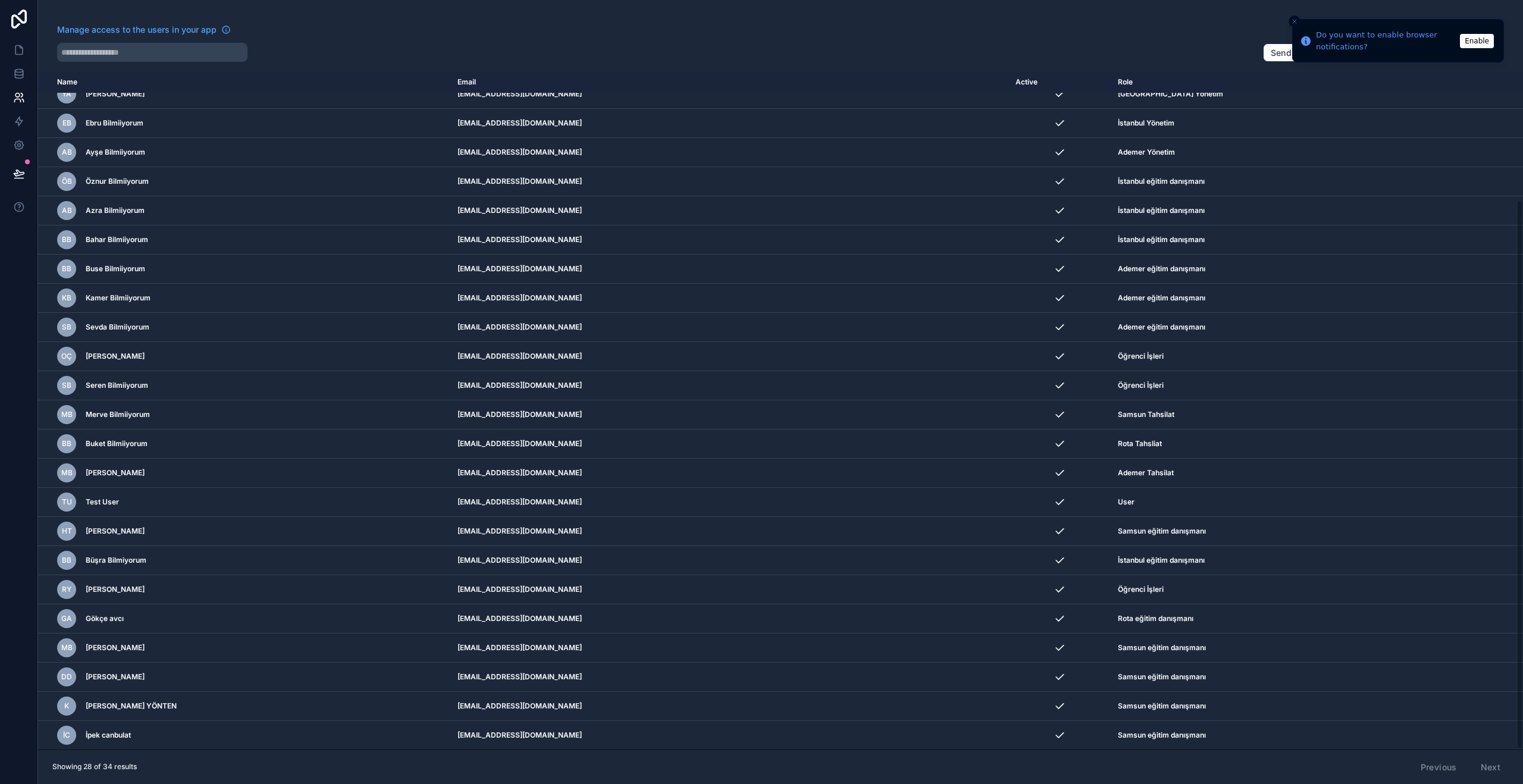
click at [1292, 21] on icon "Close toast" at bounding box center [1294, 21] width 7 height 7
click at [16, 48] on icon at bounding box center [19, 49] width 12 height 12
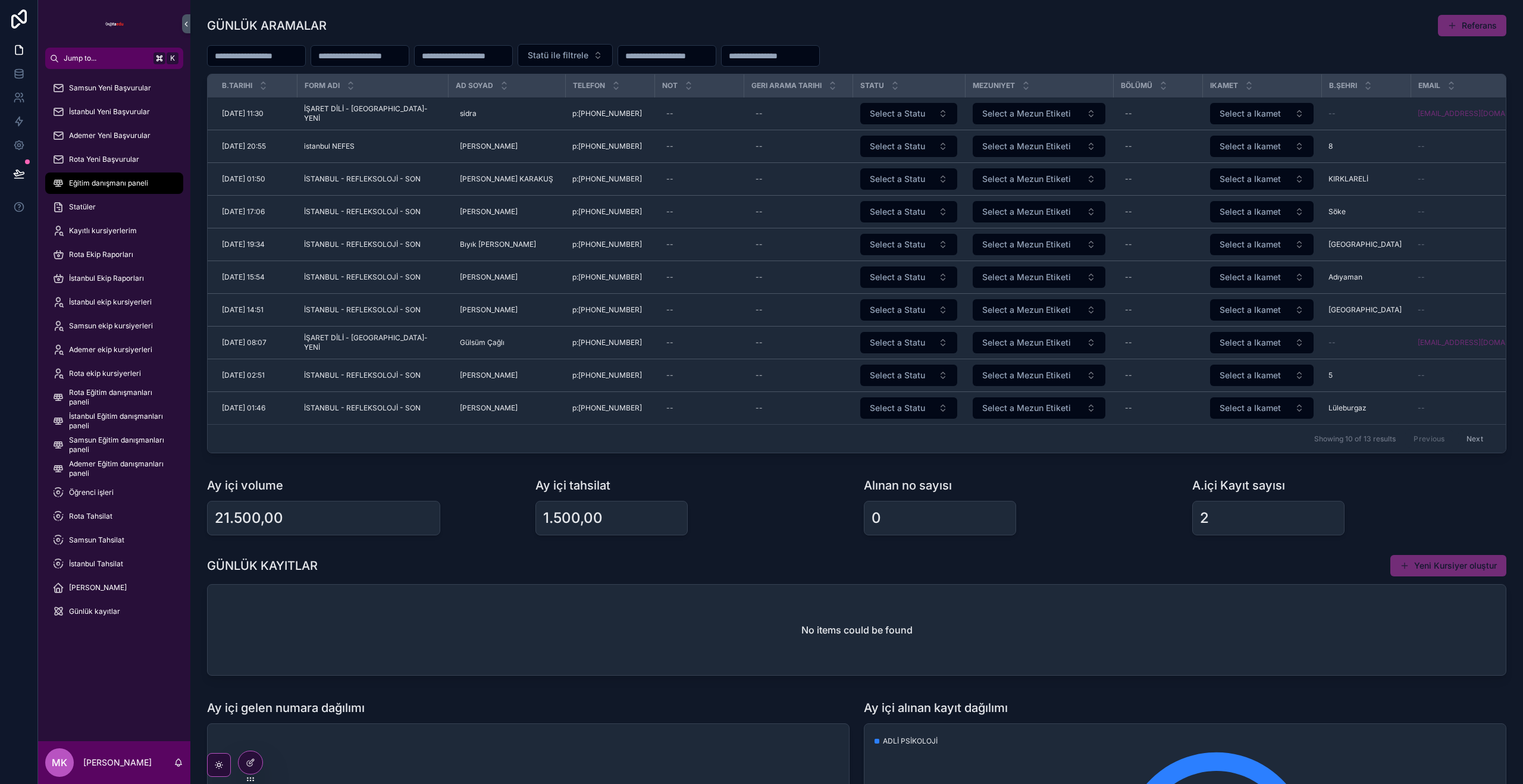
click at [0, 0] on icon at bounding box center [0, 0] width 0 height 0
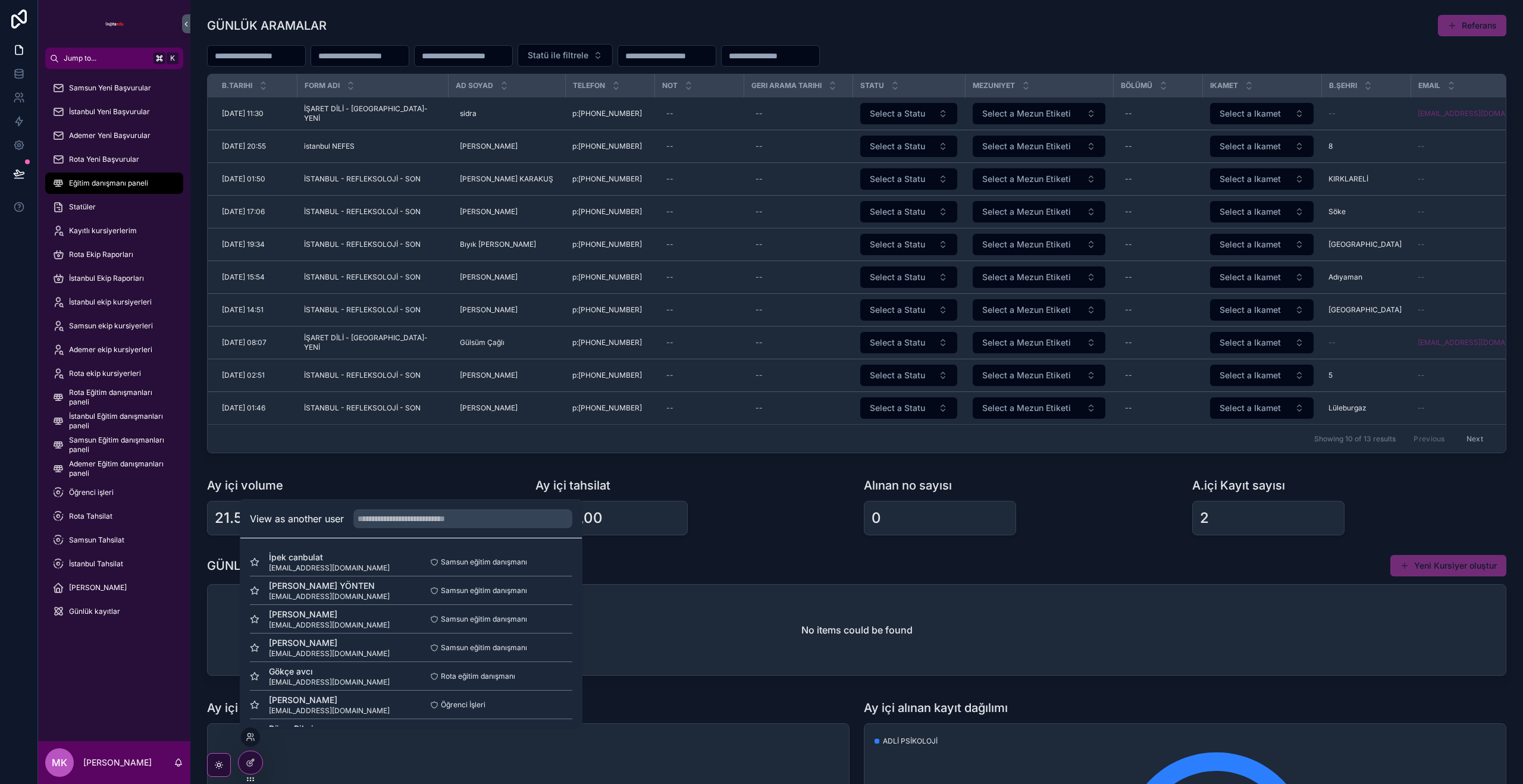
click at [0, 0] on button "Select" at bounding box center [0, 0] width 0 height 0
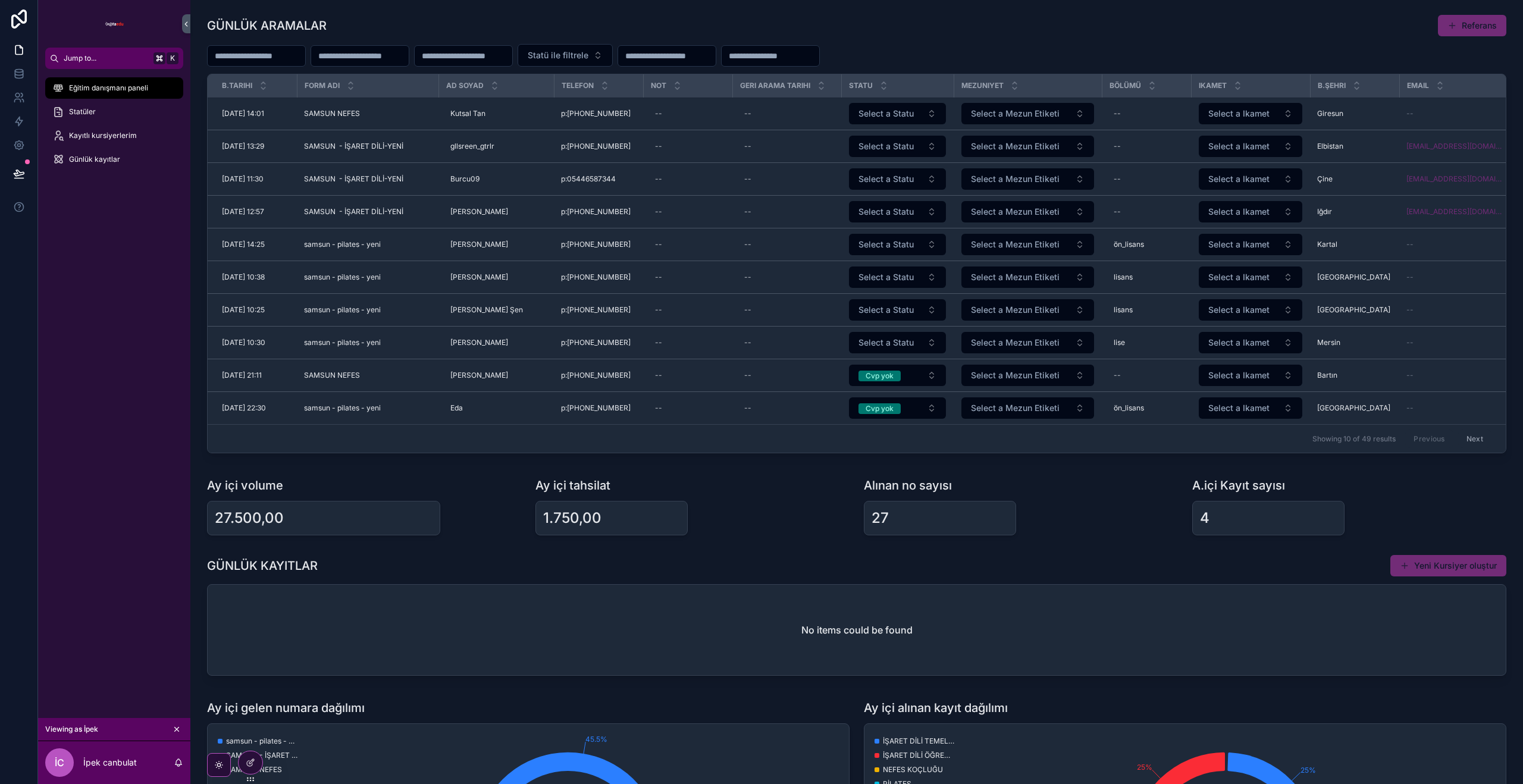
click at [87, 131] on span "Kayıtlı kursiyerlerim" at bounding box center [102, 135] width 68 height 9
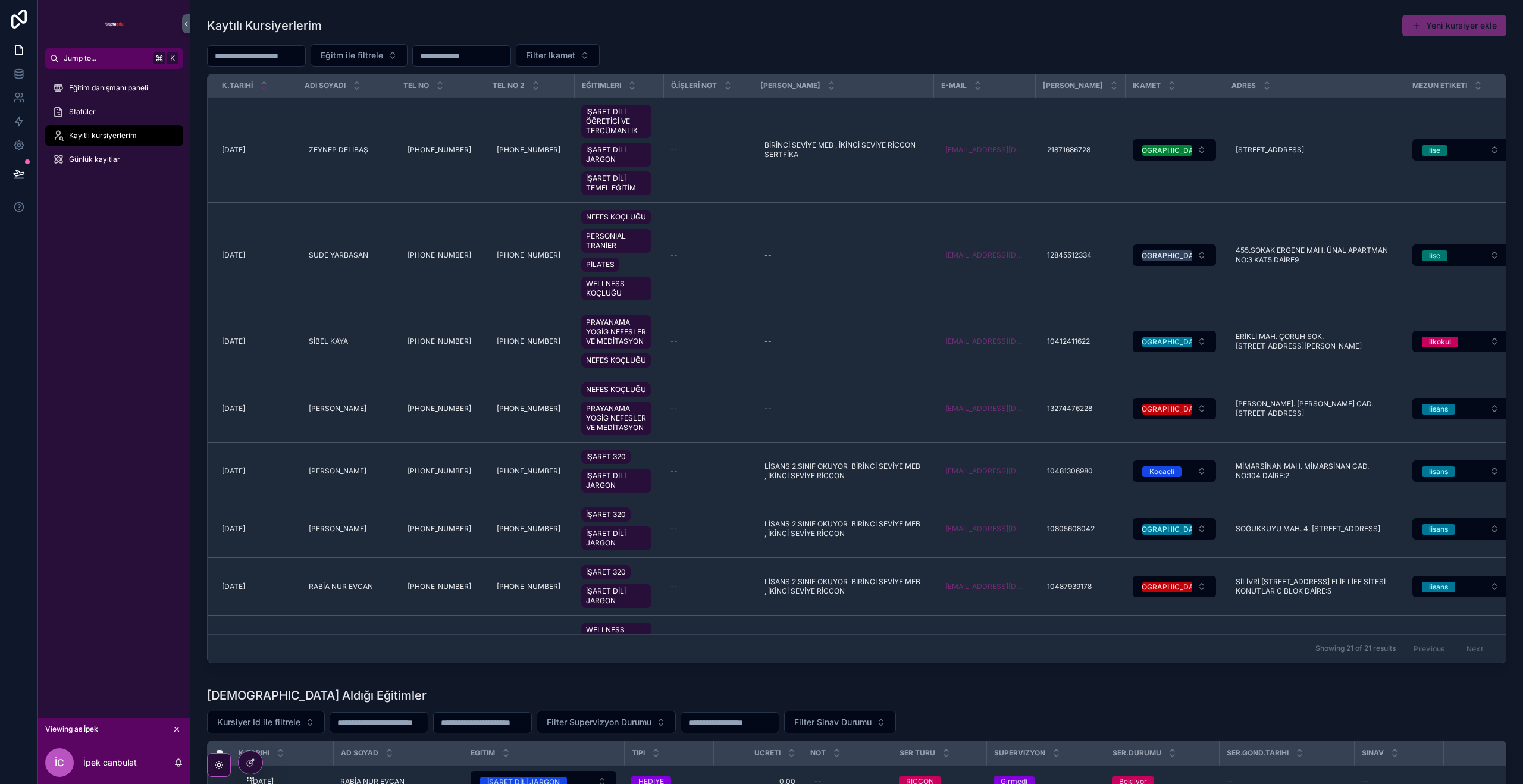
scroll to position [1, 0]
click at [0, 0] on span "Eğitim ata" at bounding box center [0, 0] width 0 height 0
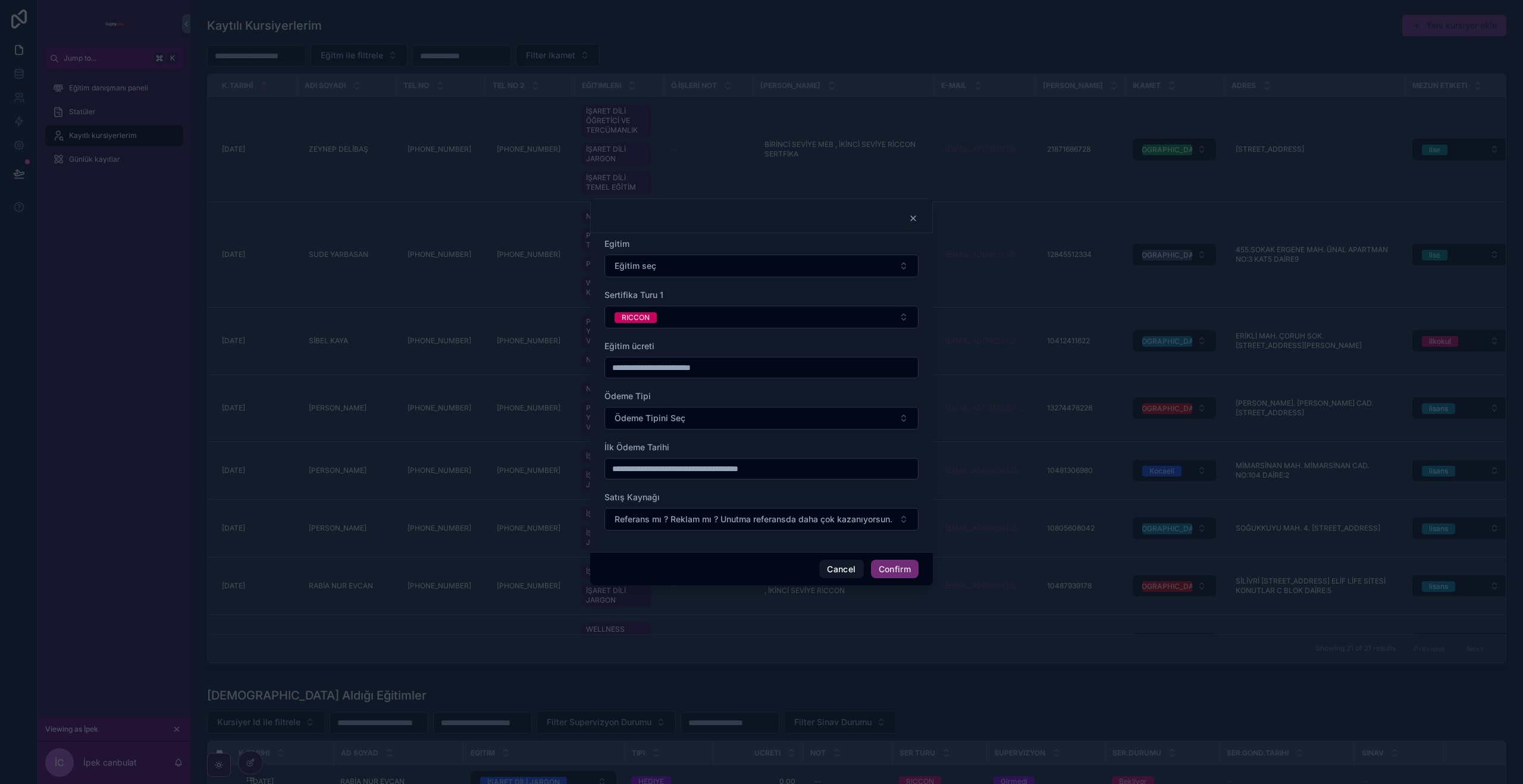
click at [664, 266] on button "Eğitim seç" at bounding box center [761, 265] width 314 height 22
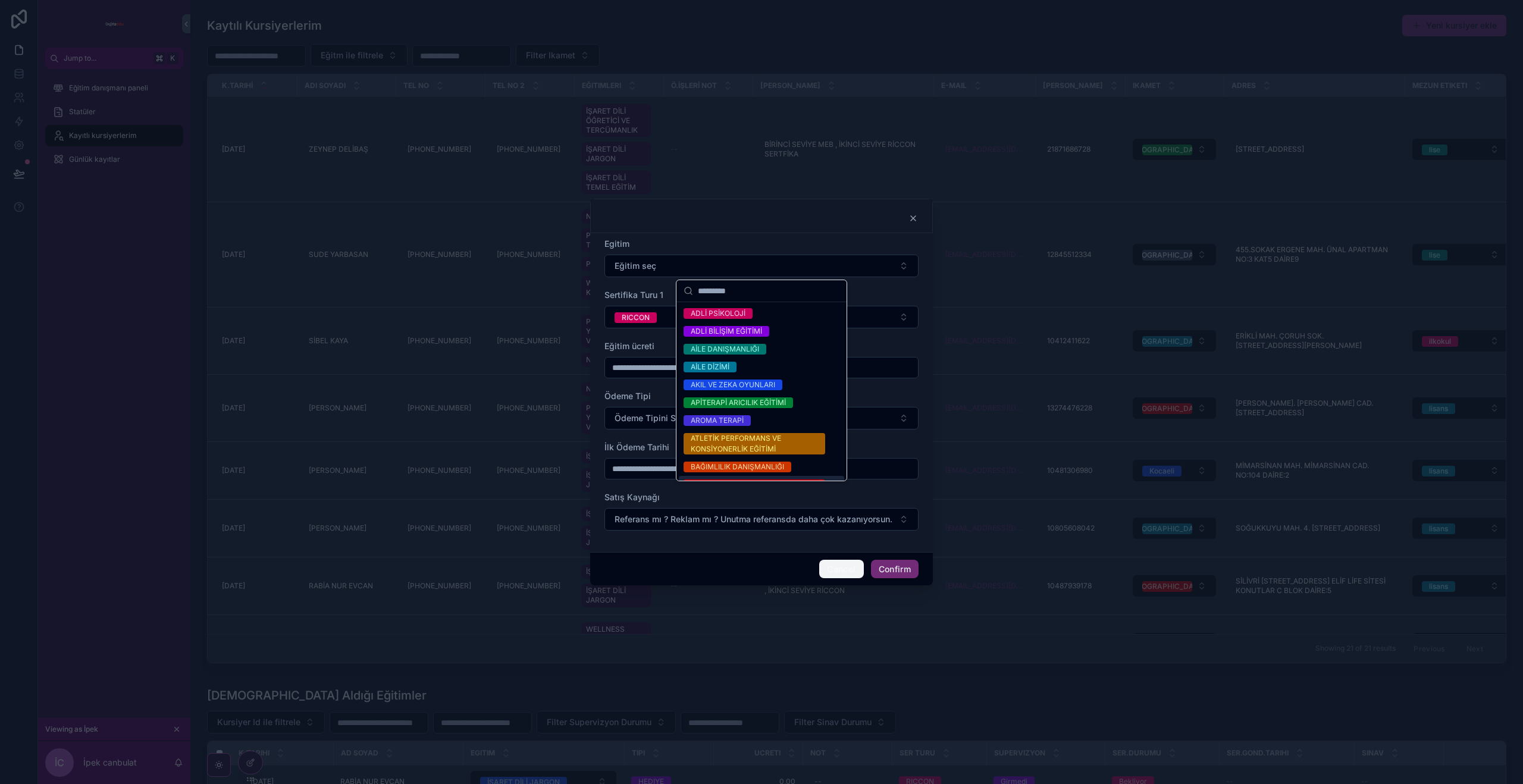
click at [840, 569] on button "Cancel" at bounding box center [841, 569] width 44 height 19
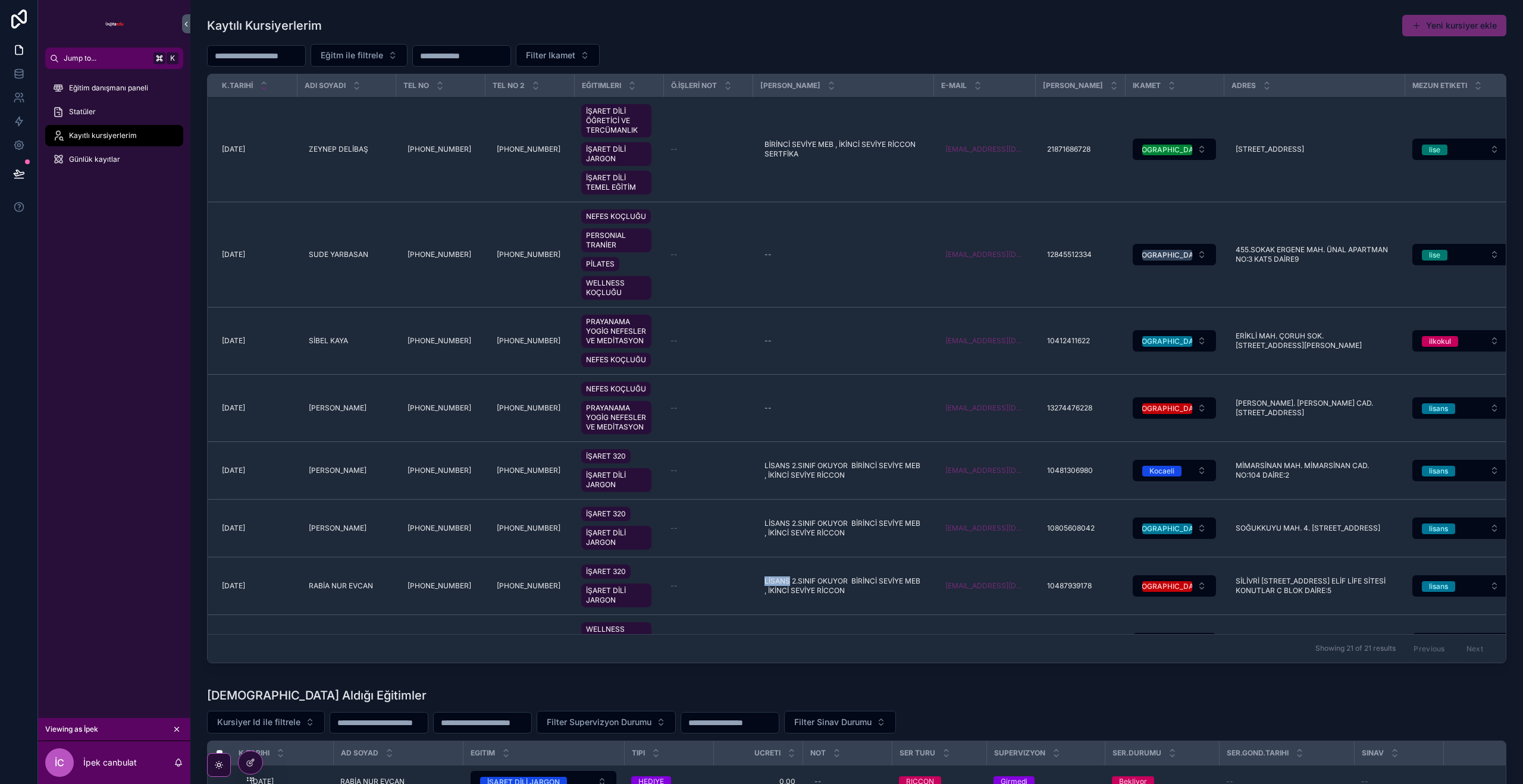
click at [840, 569] on td "LİSANS 2.SINIF OKUYOR BİRİNCİ SEVİYE MEB , İKİNCİ SEVİYE RİCCON LİSANS 2.SINIF …" at bounding box center [842, 586] width 181 height 57
click at [17, 73] on icon at bounding box center [19, 74] width 12 height 12
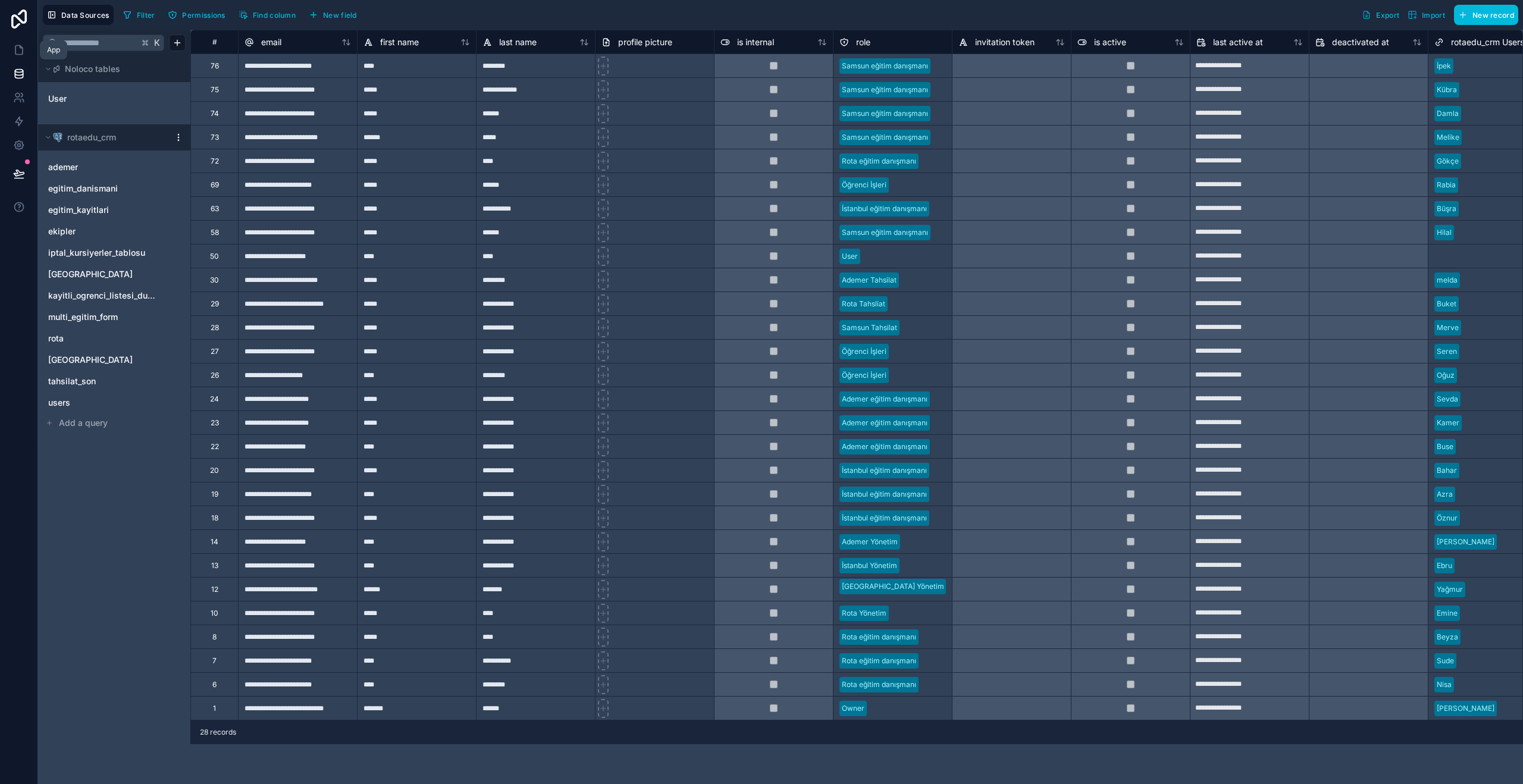
click at [18, 57] on link at bounding box center [19, 50] width 37 height 24
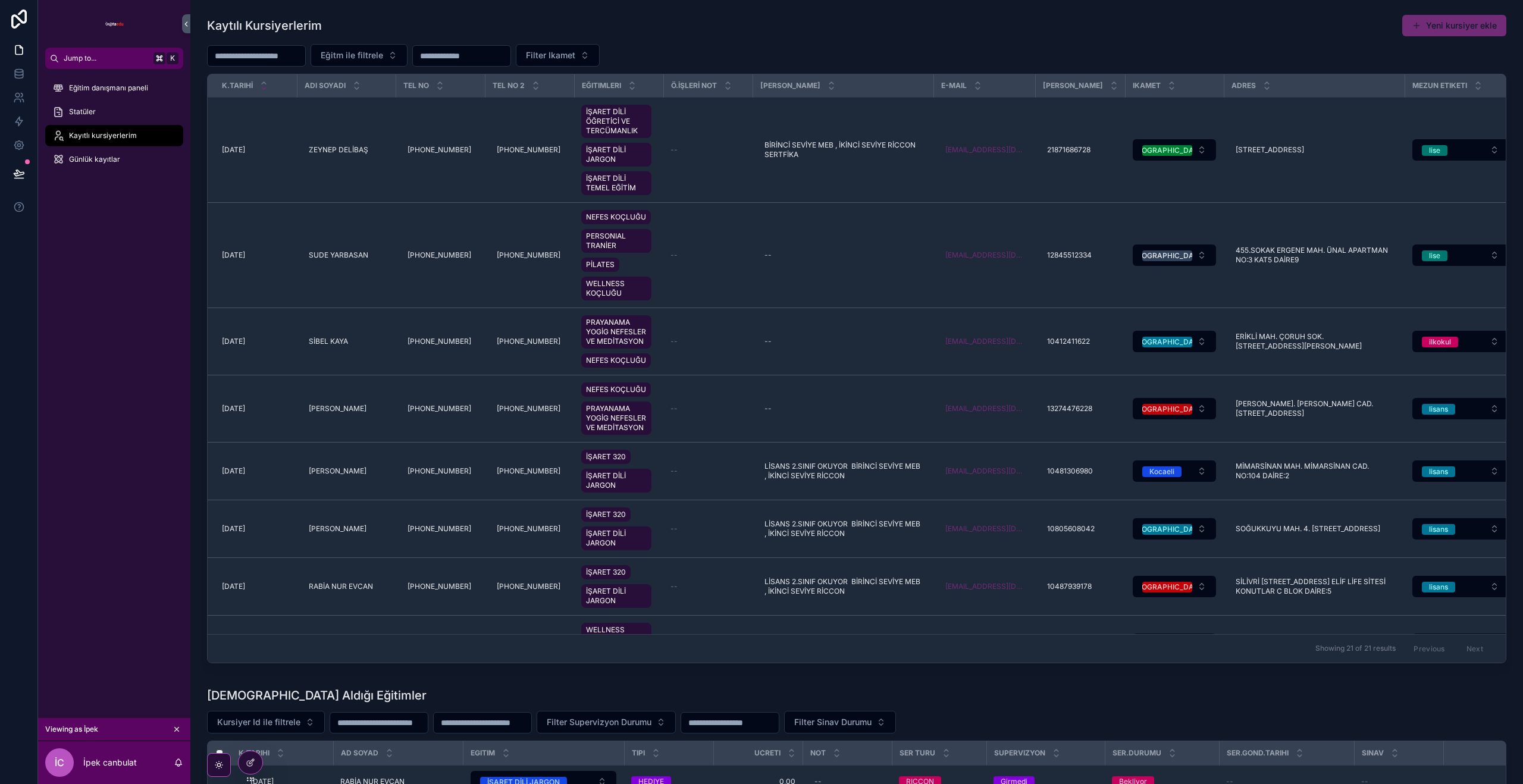
click at [177, 728] on icon "scrollable content" at bounding box center [176, 728] width 8 height 8
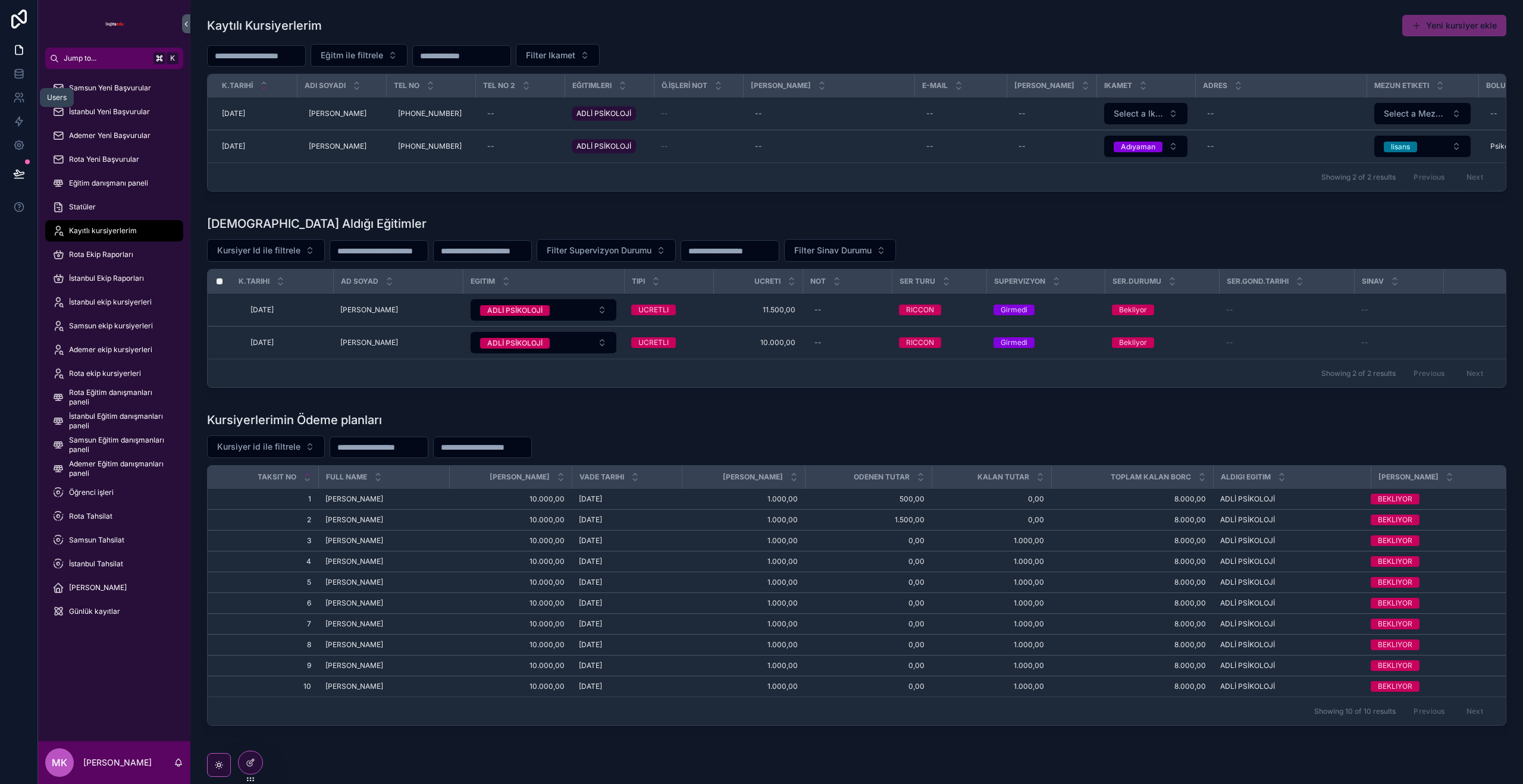
click at [19, 100] on icon at bounding box center [19, 97] width 12 height 12
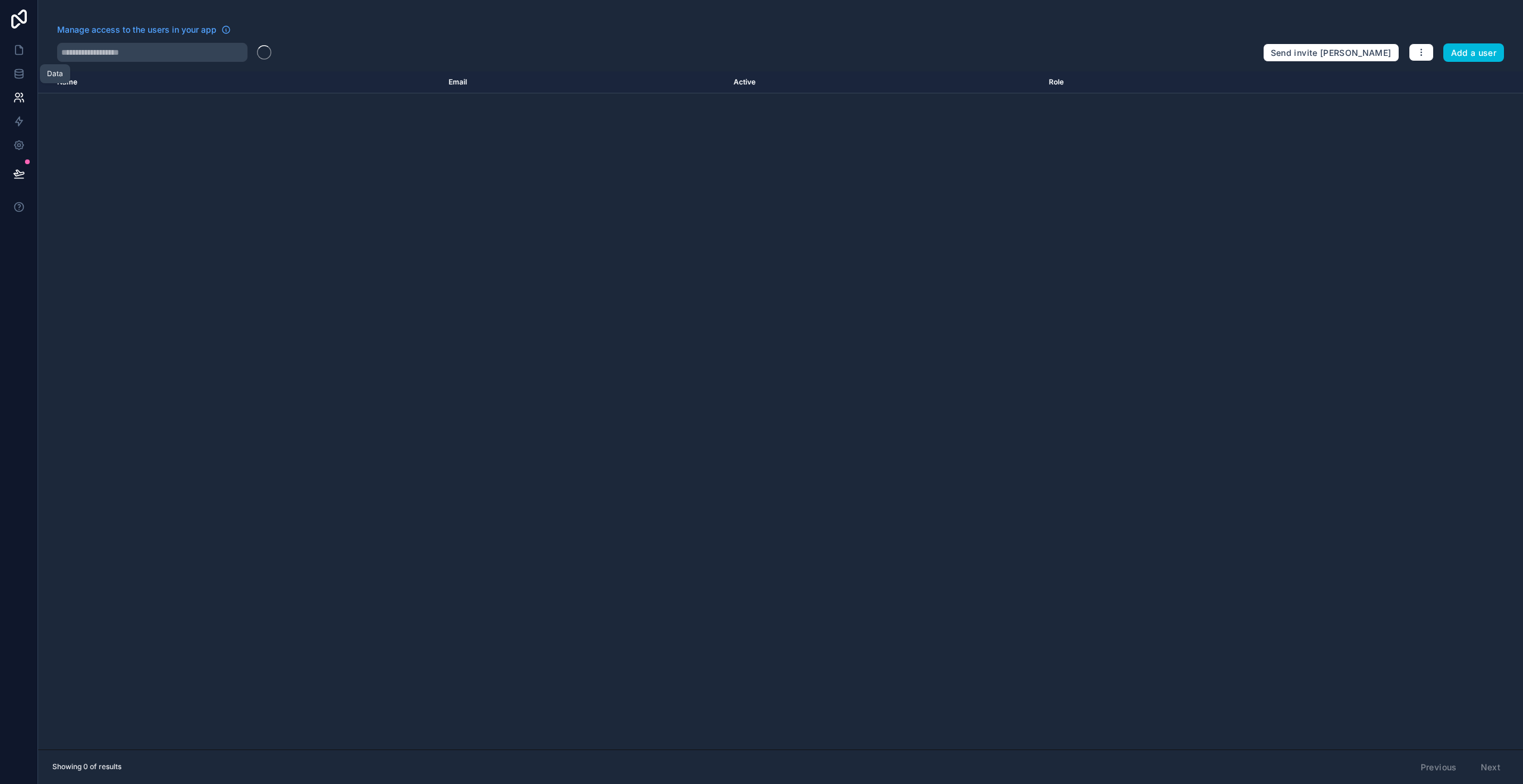
drag, startPoint x: 19, startPoint y: 66, endPoint x: 19, endPoint y: 57, distance: 9.0
click at [19, 66] on link at bounding box center [19, 74] width 37 height 24
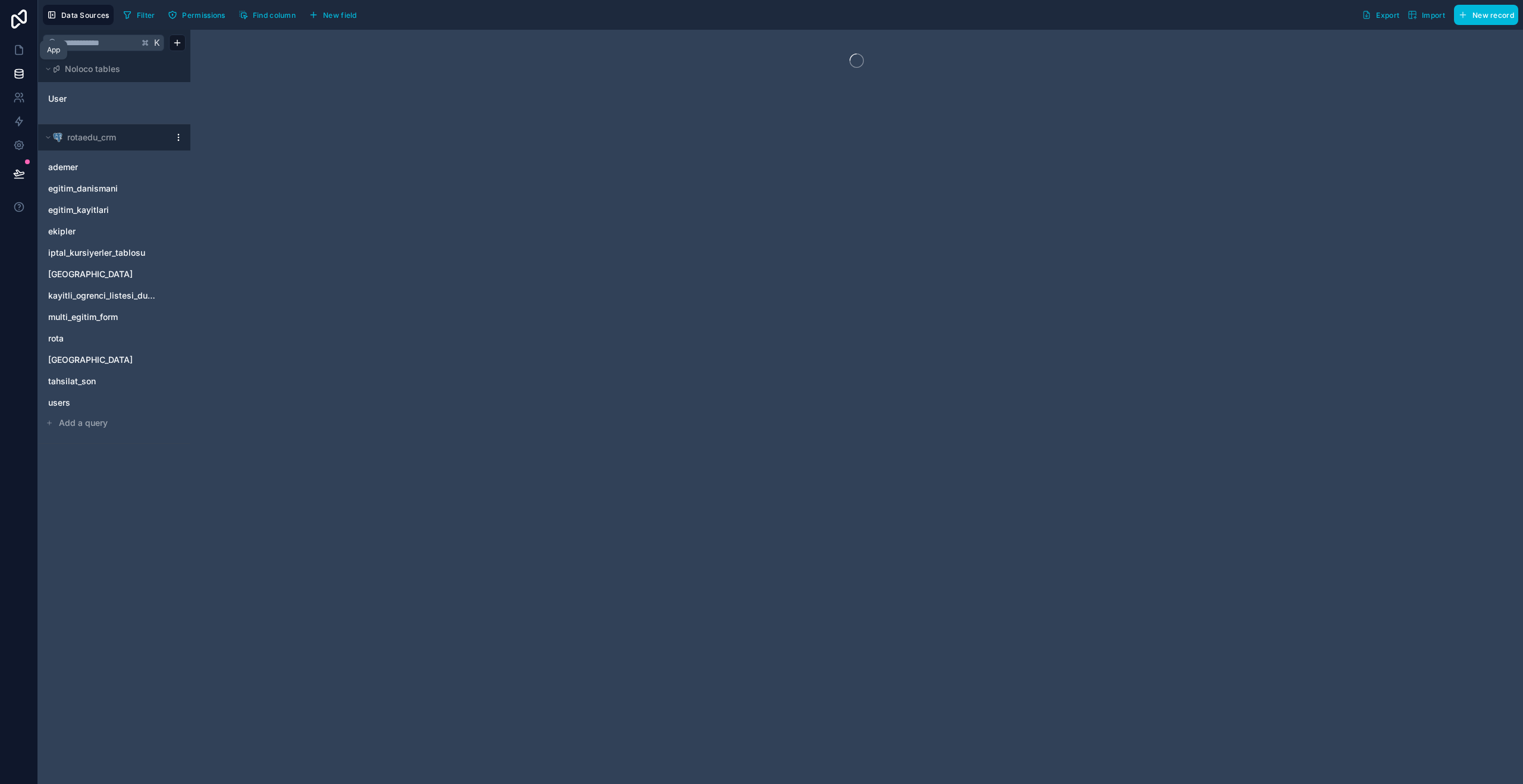
click at [18, 49] on icon at bounding box center [19, 49] width 12 height 12
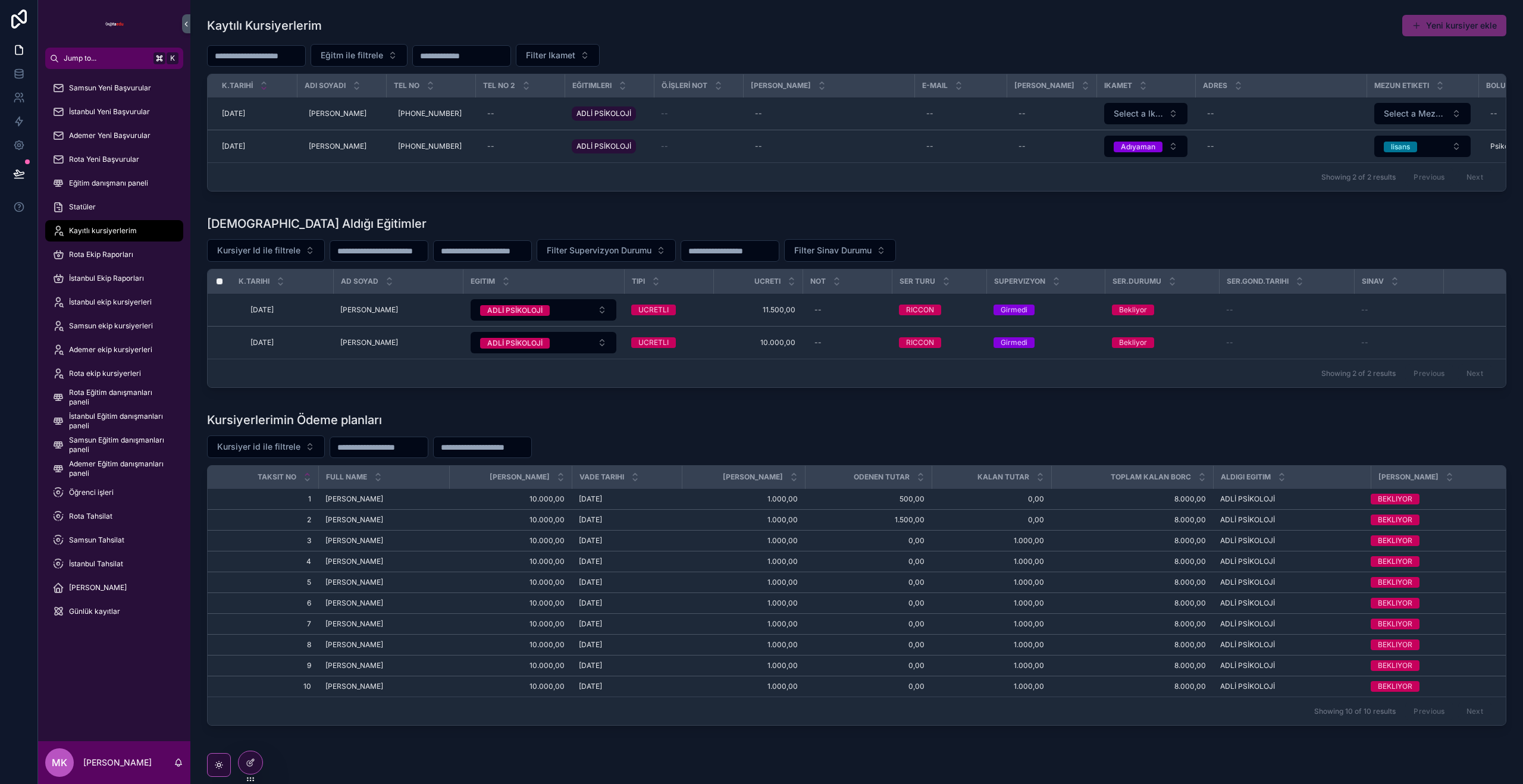
click at [120, 494] on div "Öğrenci işleri" at bounding box center [114, 492] width 124 height 19
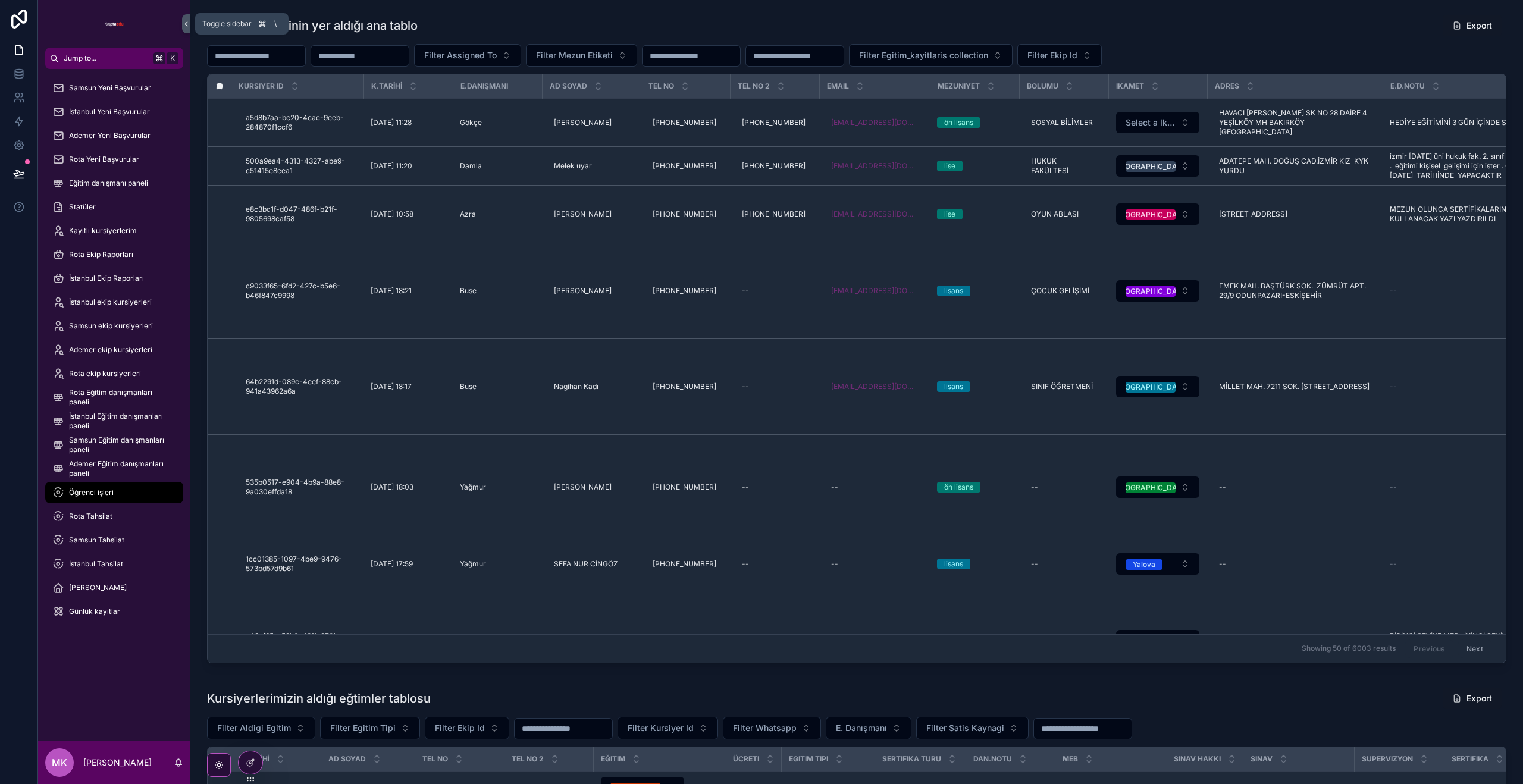
click at [184, 23] on icon "scrollable content" at bounding box center [186, 24] width 8 height 9
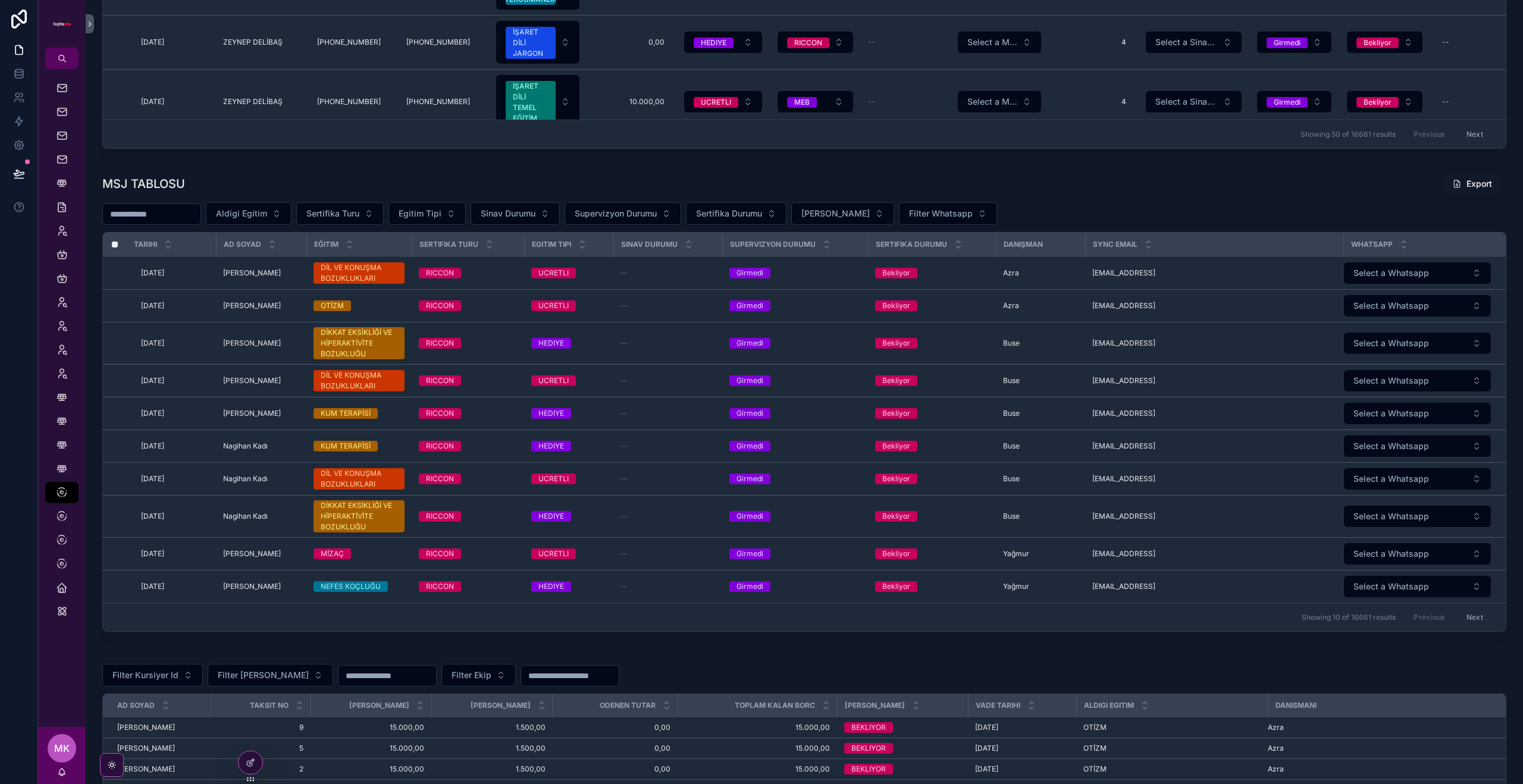
scroll to position [1188, 0]
click at [242, 763] on div at bounding box center [251, 762] width 24 height 22
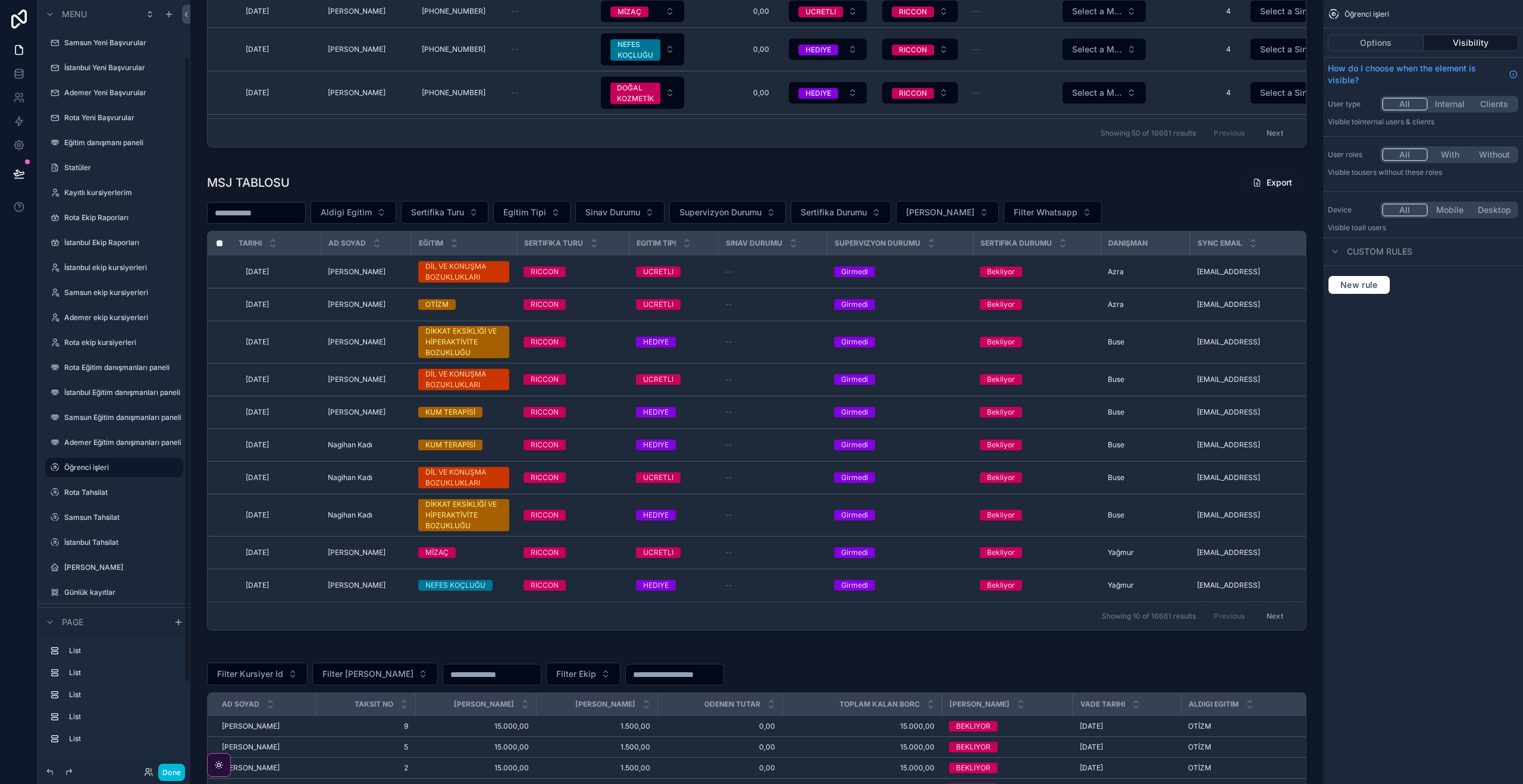
click at [988, 188] on div "scrollable content" at bounding box center [757, 404] width 1114 height 474
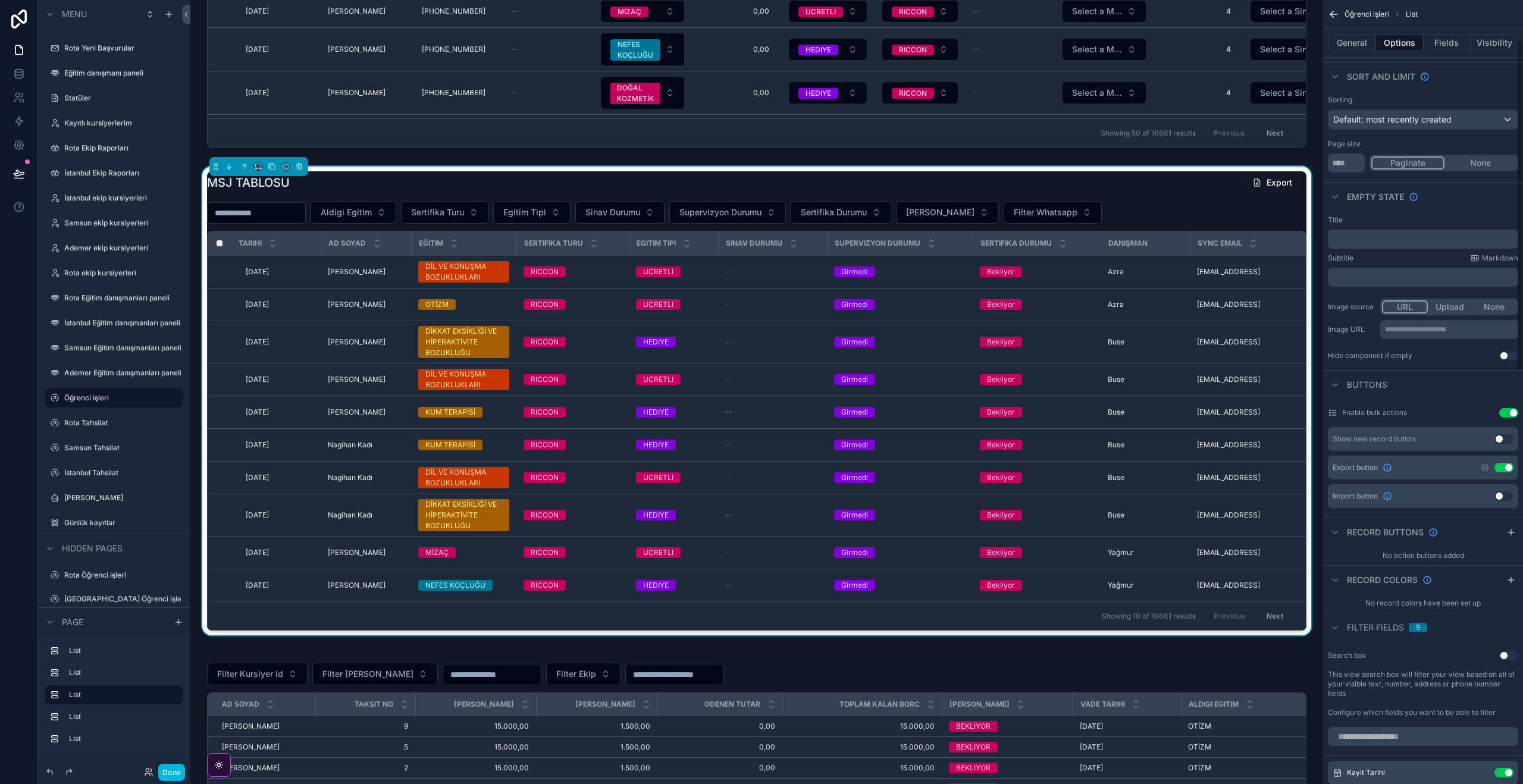
scroll to position [95, 0]
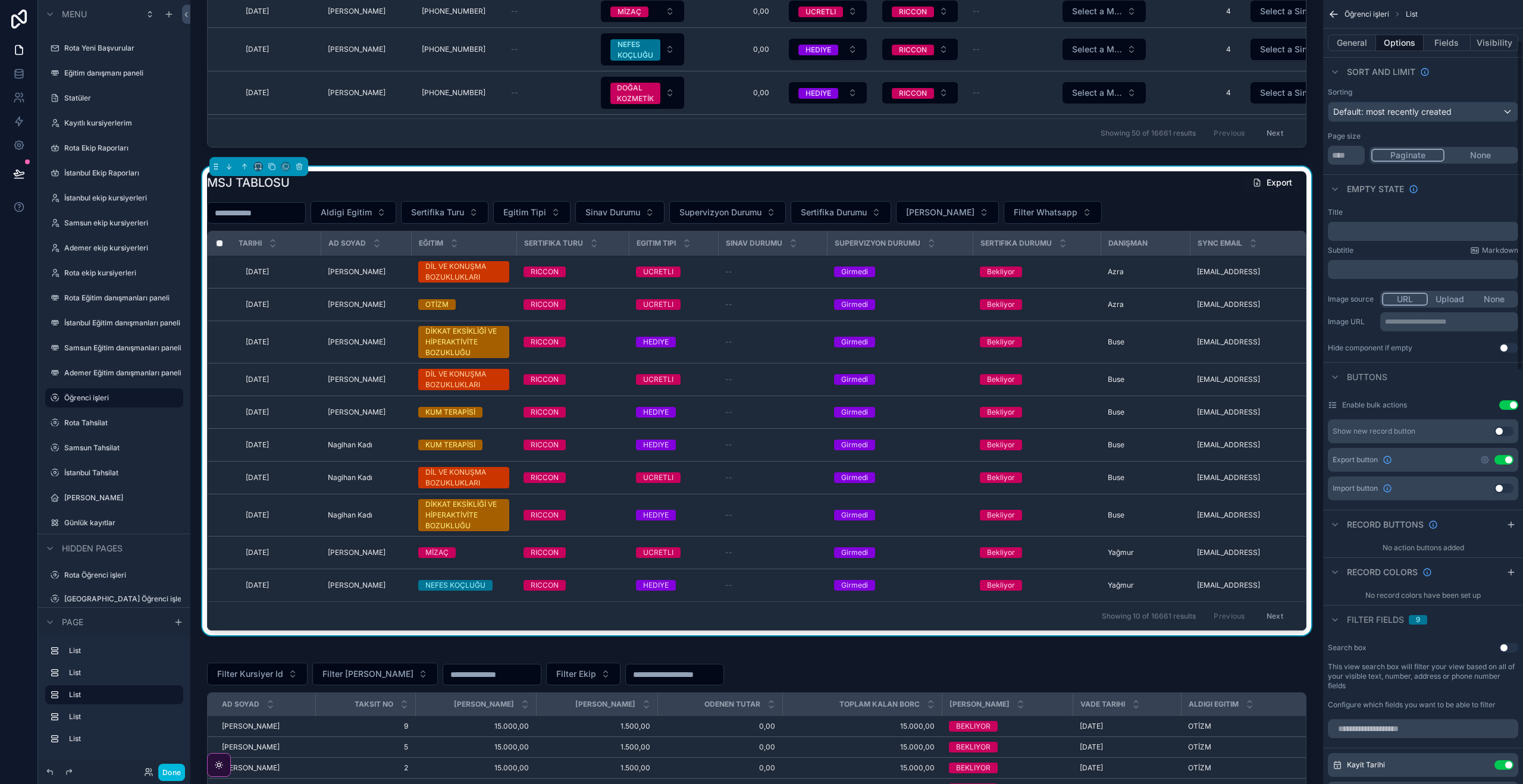
click at [1456, 42] on button "Fields" at bounding box center [1447, 42] width 47 height 17
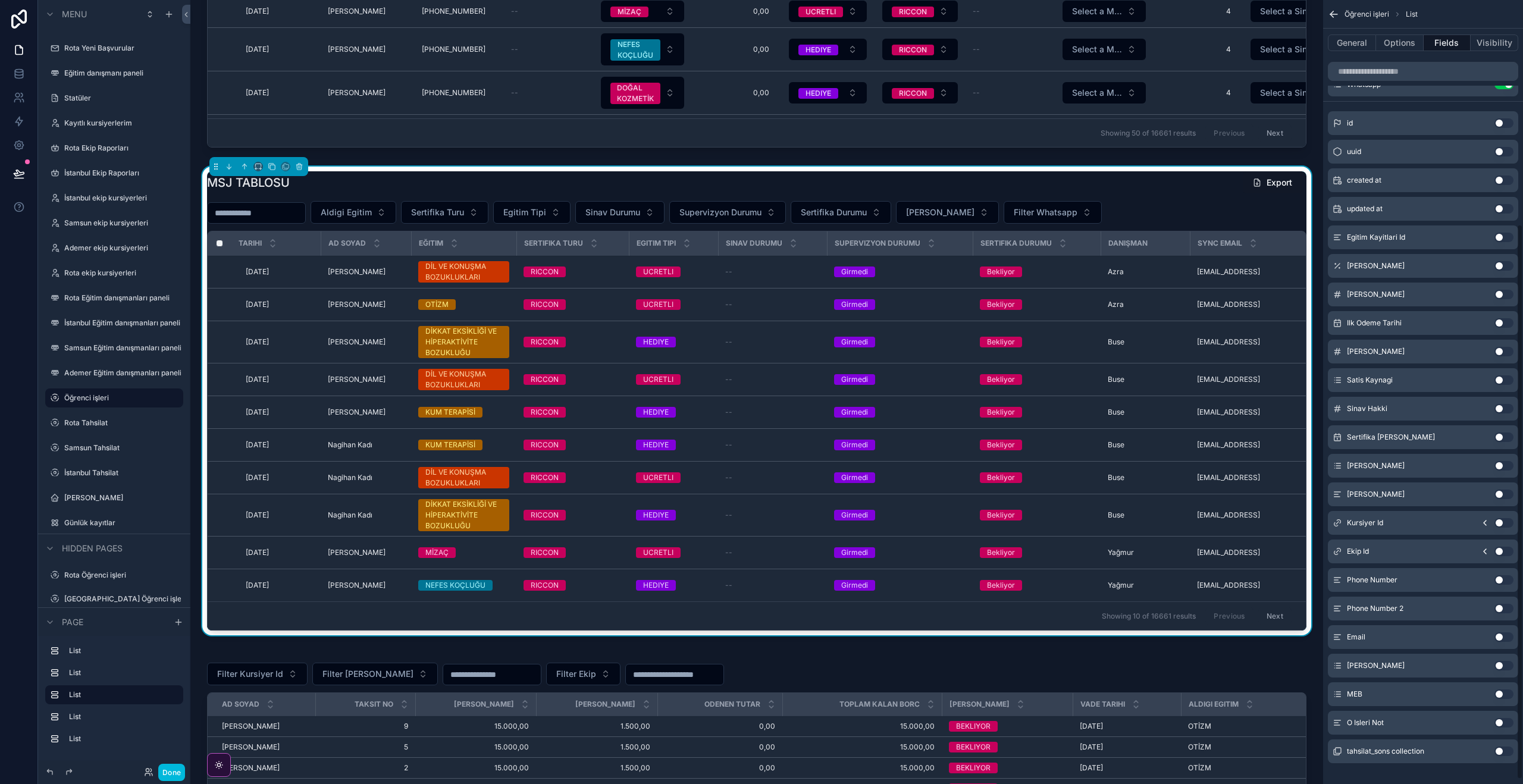
scroll to position [315, 0]
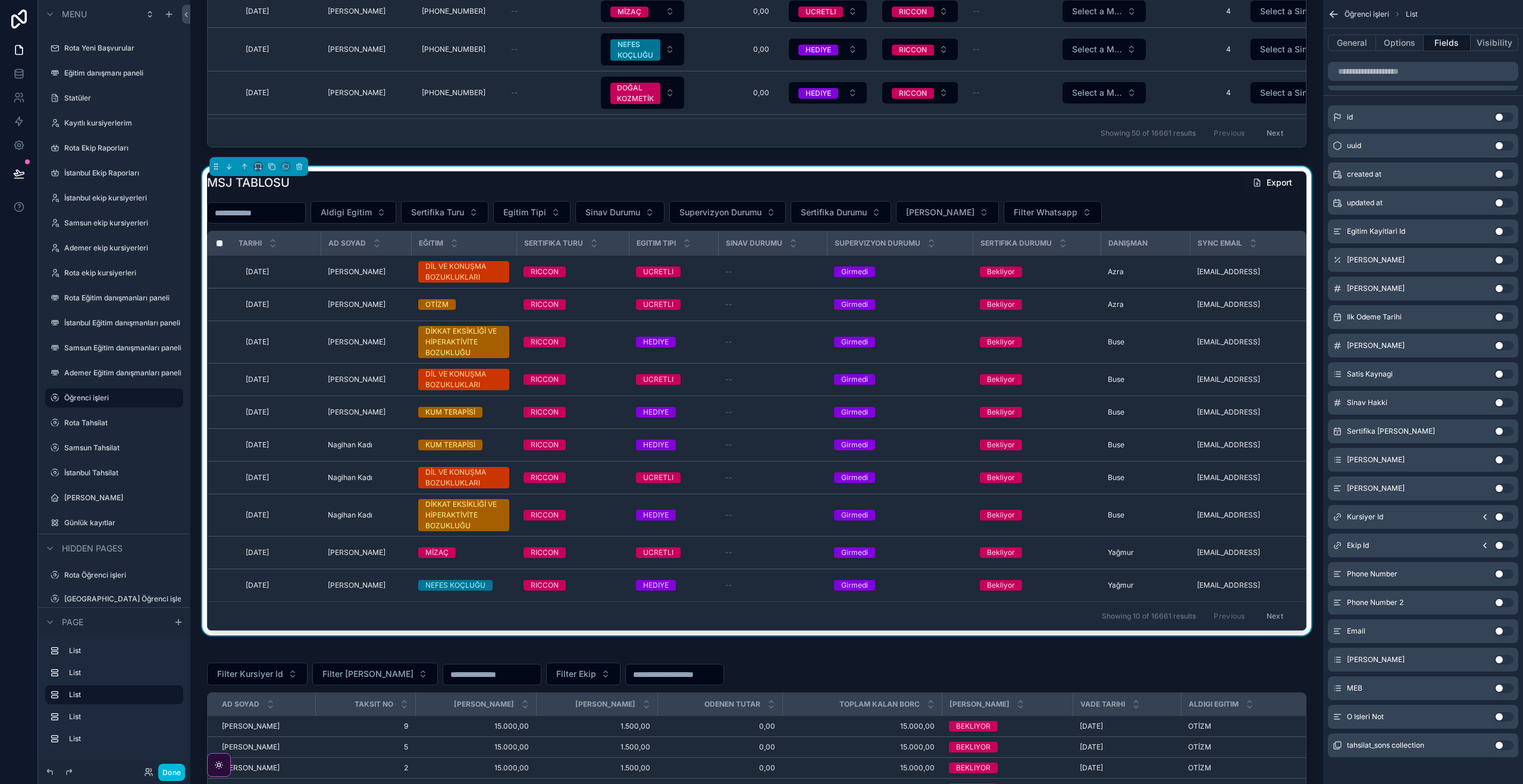
click at [1501, 459] on button "Use setting" at bounding box center [1504, 459] width 19 height 9
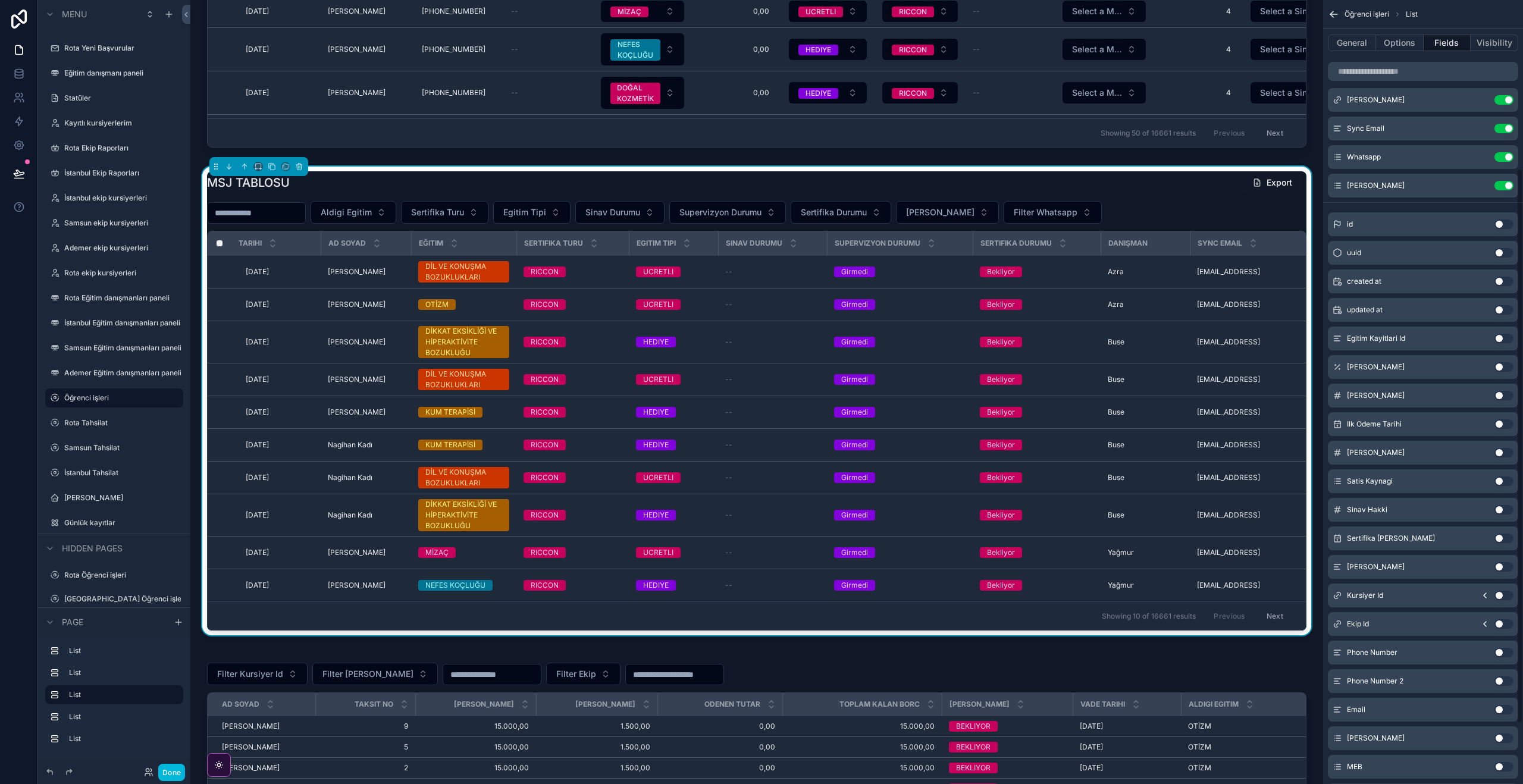
click at [0, 0] on icon "scrollable content" at bounding box center [0, 0] width 0 height 0
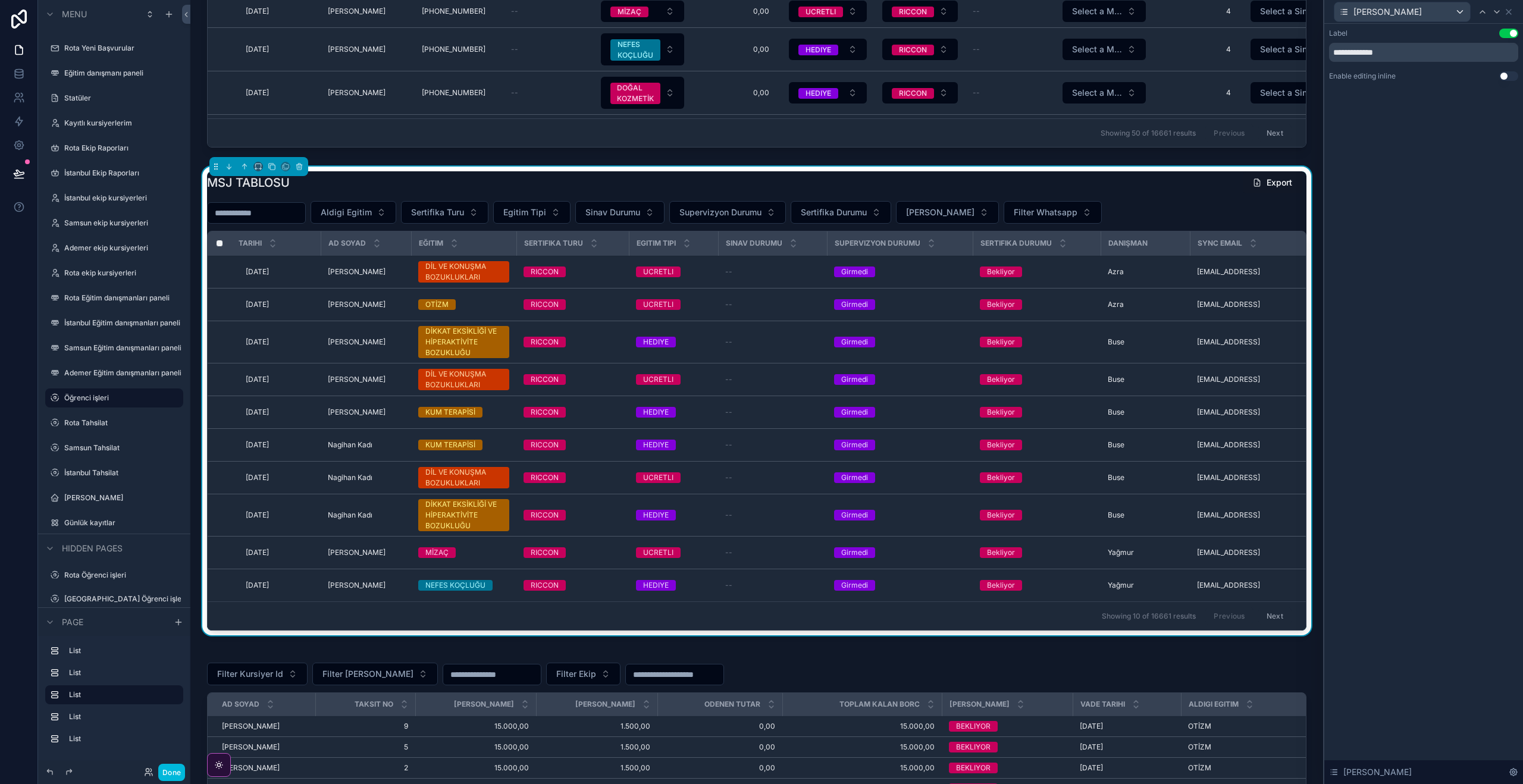
click at [1503, 77] on button "Use setting" at bounding box center [1509, 76] width 19 height 9
click at [1509, 78] on button "Use setting" at bounding box center [1509, 76] width 19 height 9
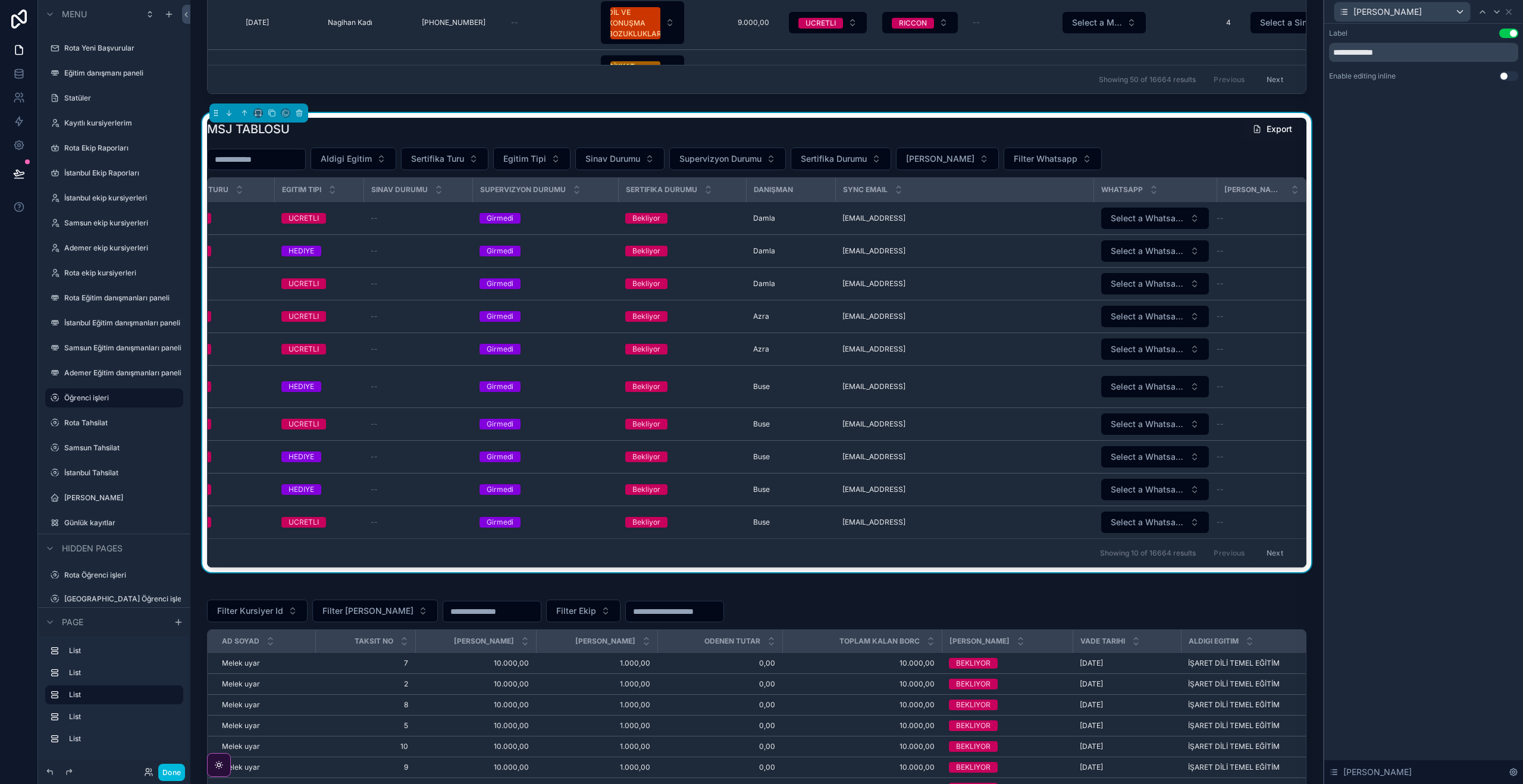
scroll to position [0, 0]
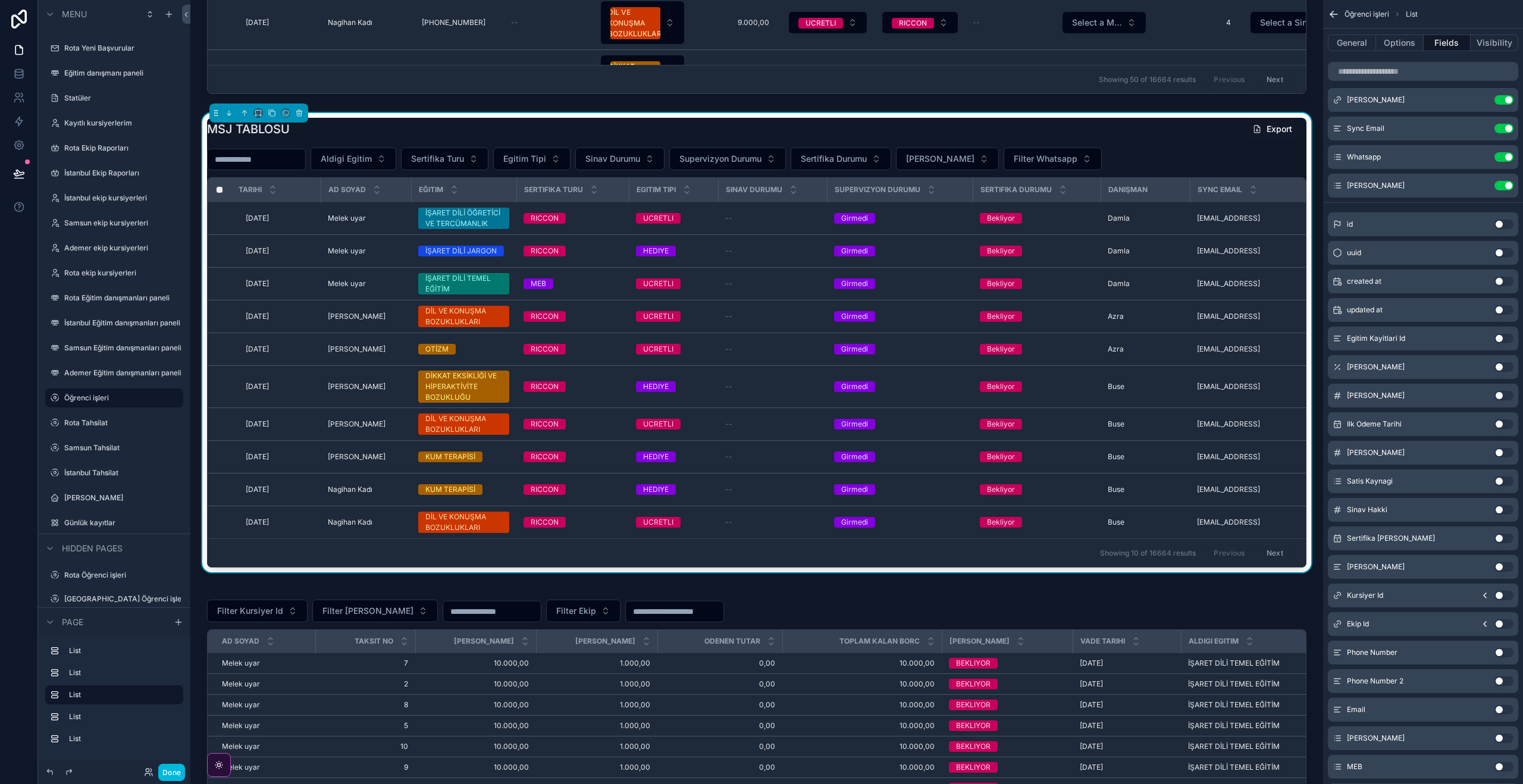
click at [1507, 191] on div "Egitim Durumu Use setting" at bounding box center [1423, 186] width 191 height 24
click at [1507, 187] on button "Use setting" at bounding box center [1504, 185] width 19 height 9
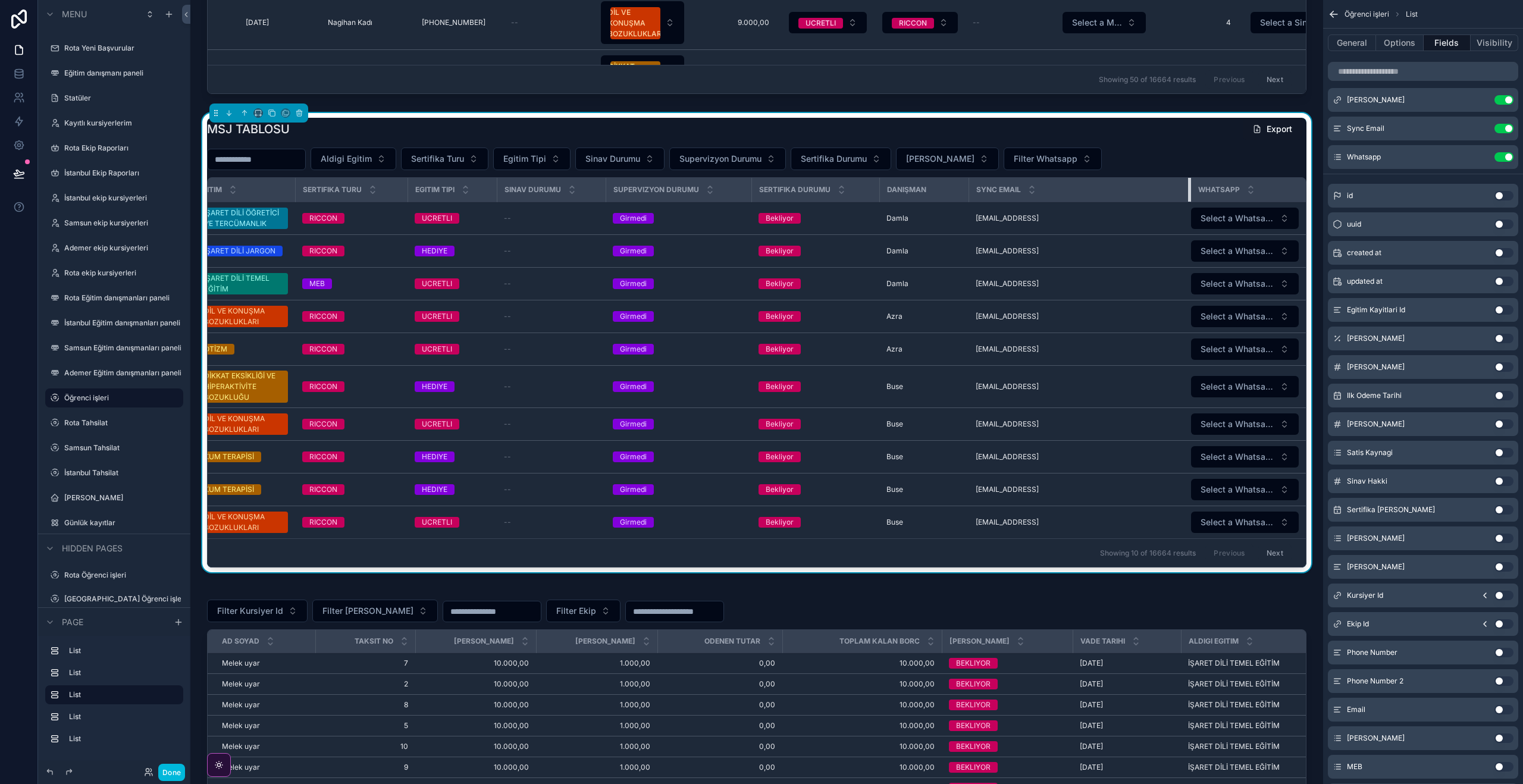
scroll to position [0, 210]
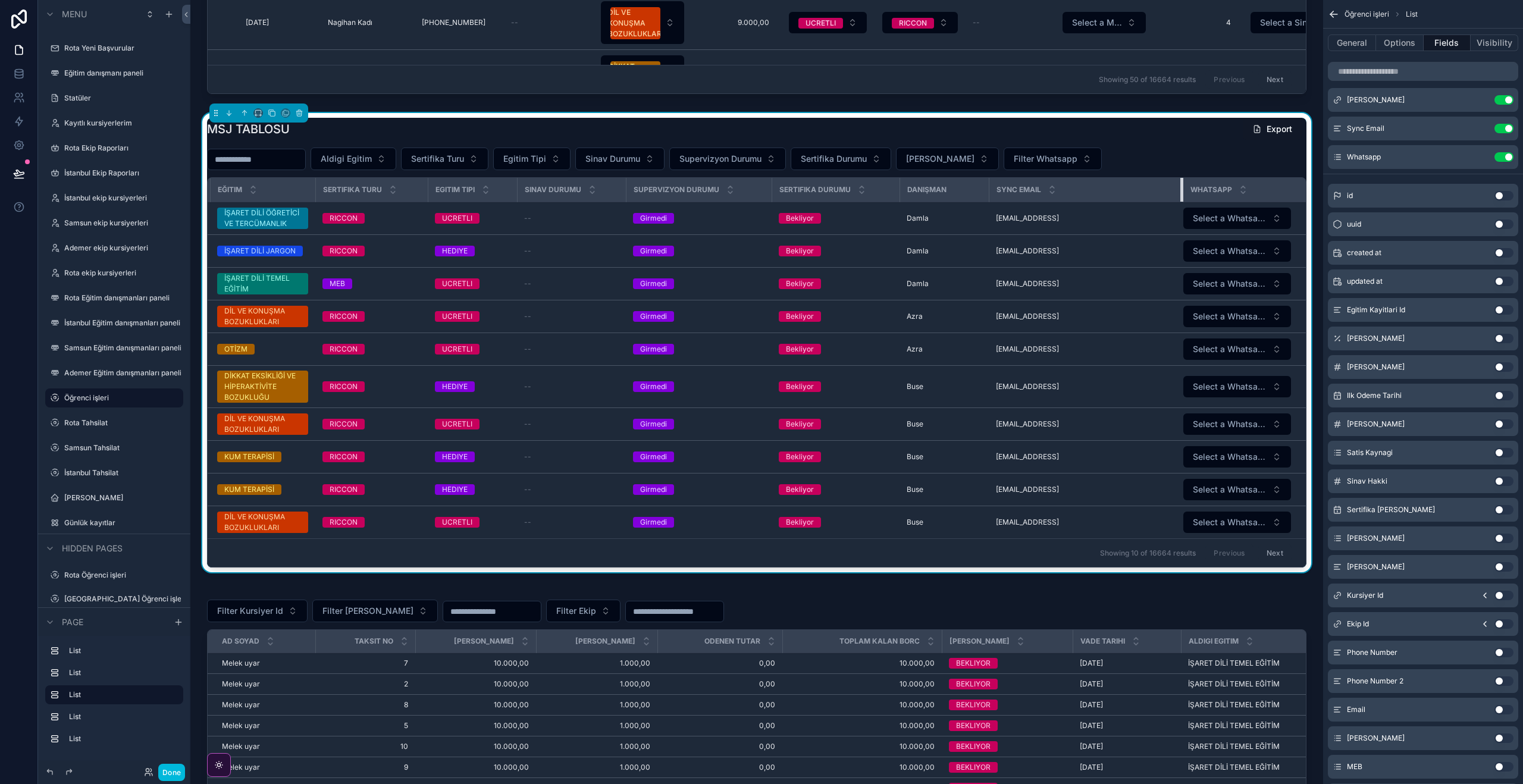
drag, startPoint x: 1181, startPoint y: 186, endPoint x: 1076, endPoint y: 190, distance: 105.1
click at [1117, 186] on th "Sync Email" at bounding box center [1086, 190] width 194 height 24
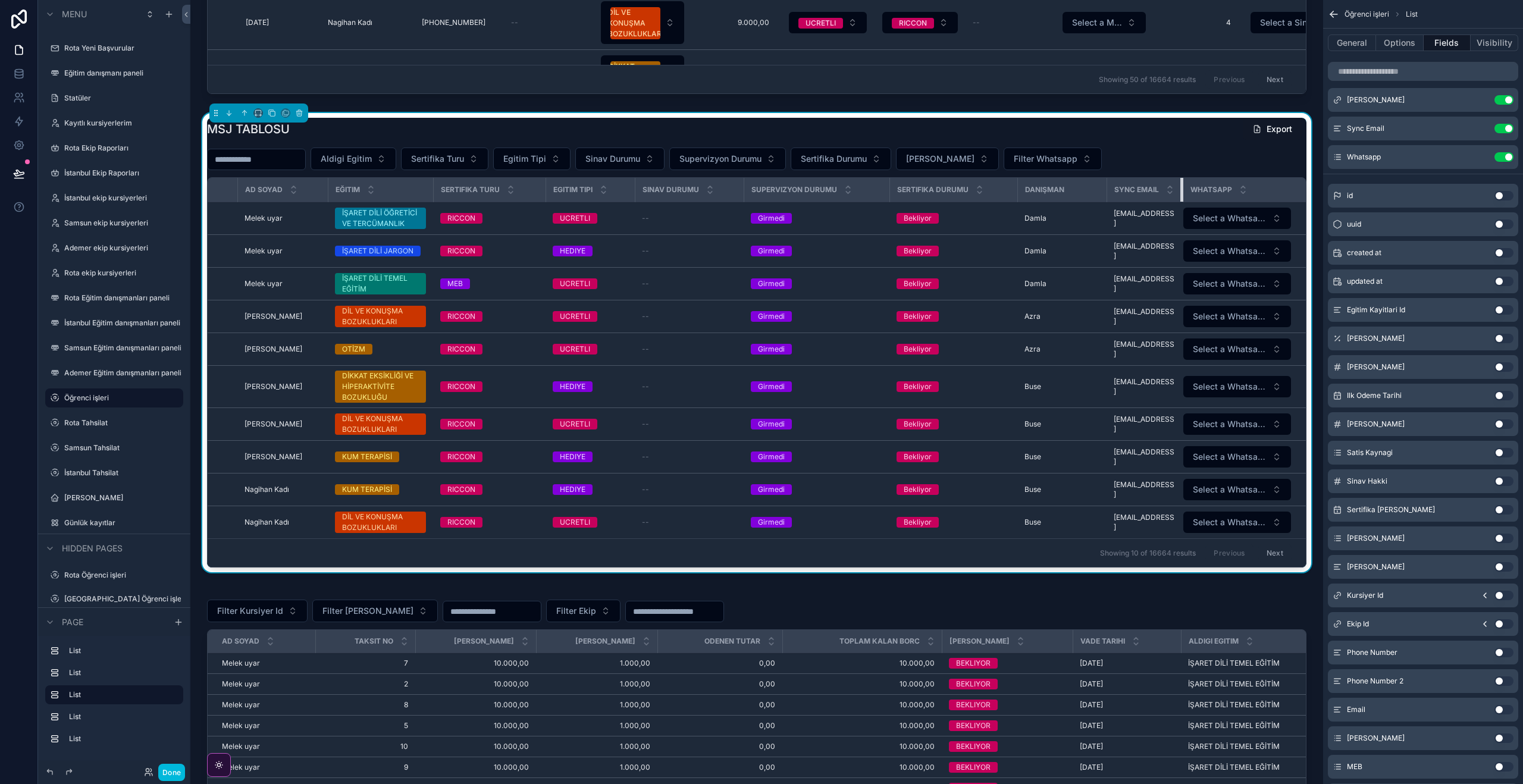
drag, startPoint x: 1180, startPoint y: 187, endPoint x: 1052, endPoint y: 177, distance: 128.4
click at [1051, 176] on div "MSJ TABLOSU Export Aldigi Egitim Sertifika Turu Egitim Tipi Sinav Durumu Superv…" at bounding box center [756, 342] width 1099 height 450
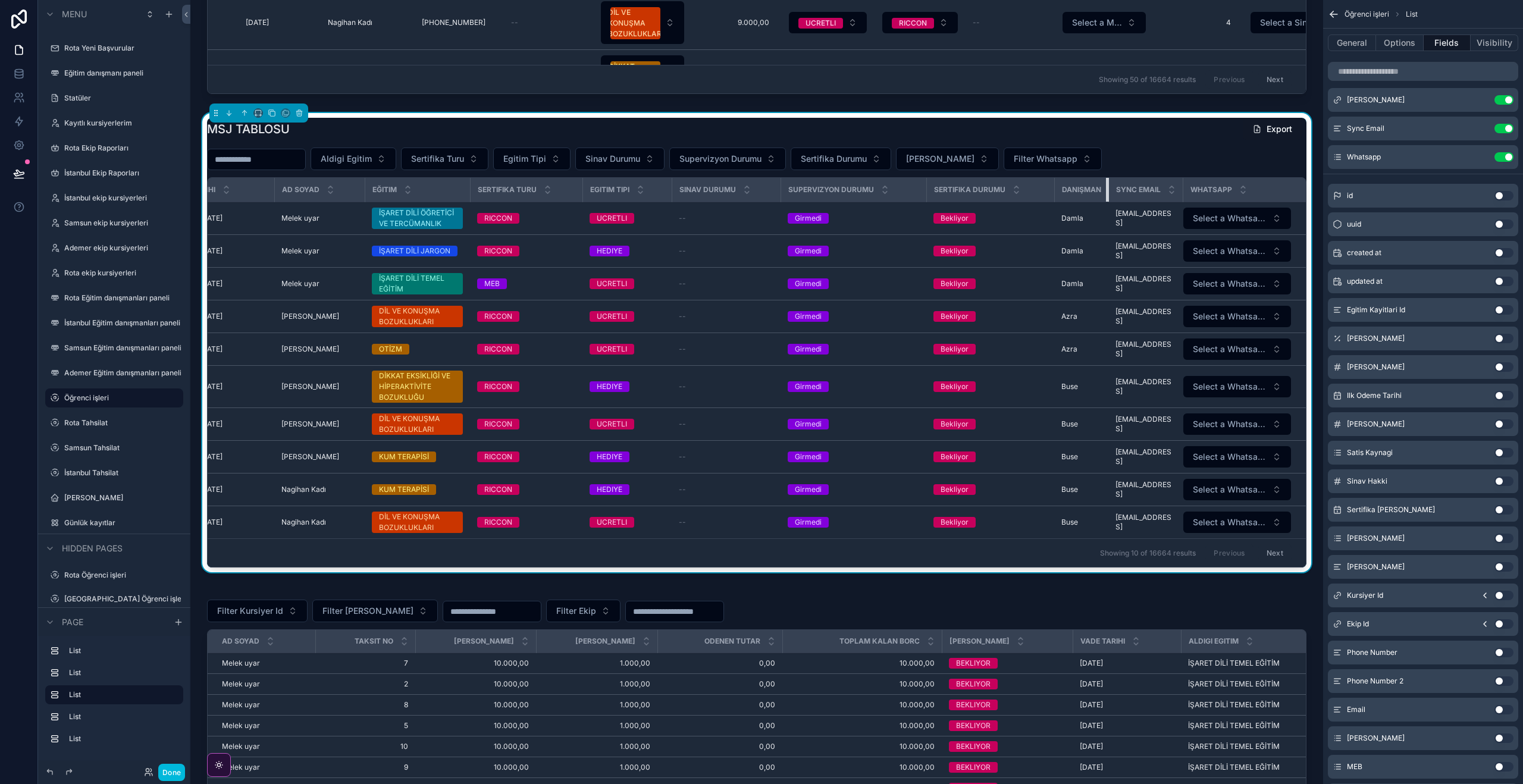
scroll to position [0, 47]
drag, startPoint x: 1107, startPoint y: 187, endPoint x: 1039, endPoint y: 184, distance: 68.1
click at [1037, 184] on tr "Tarihi Ad soyad Eğitim Sertifika Turu Egitim Tipi Sinav Durumu Supervizyon Duru…" at bounding box center [733, 190] width 1144 height 24
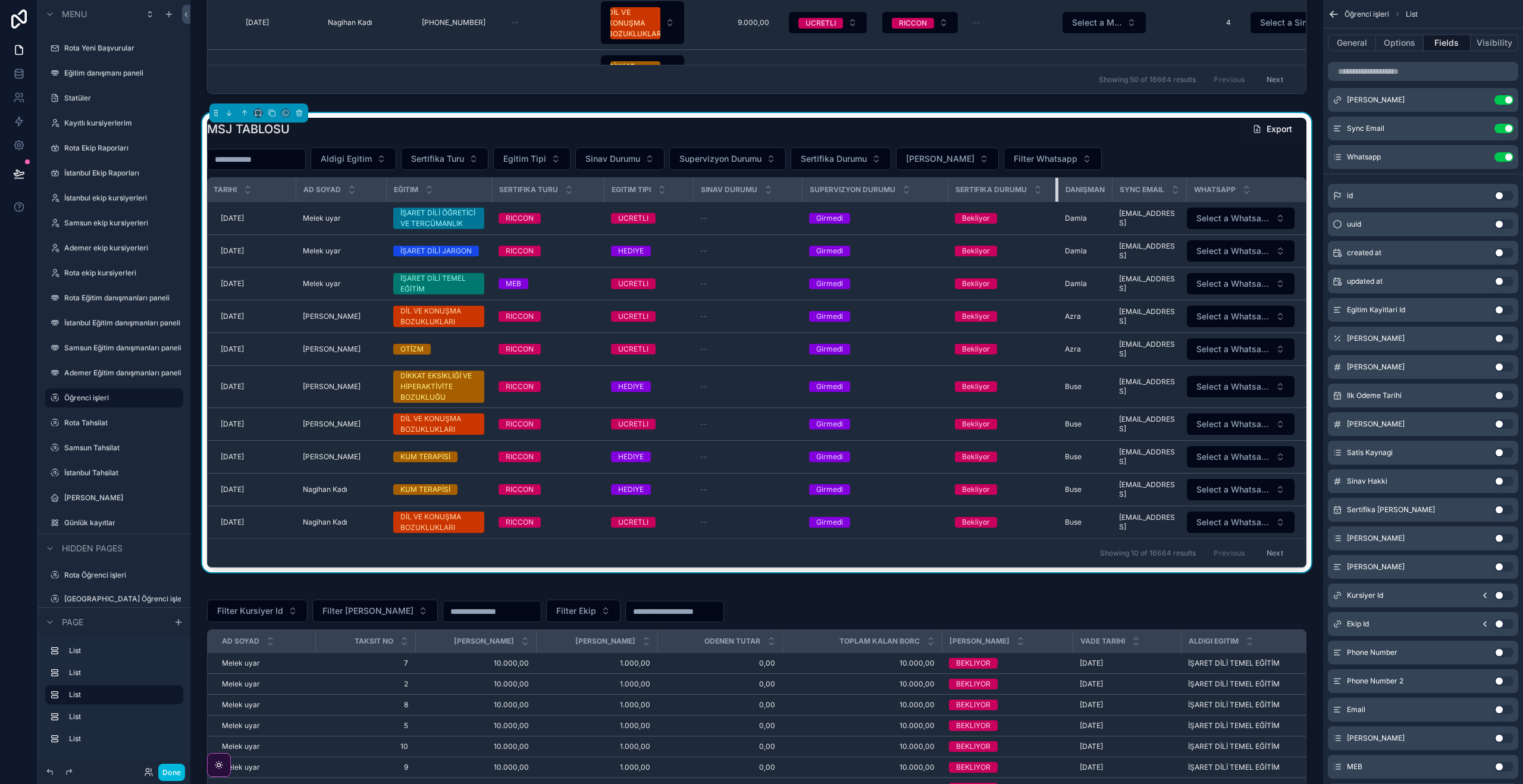
scroll to position [0, 19]
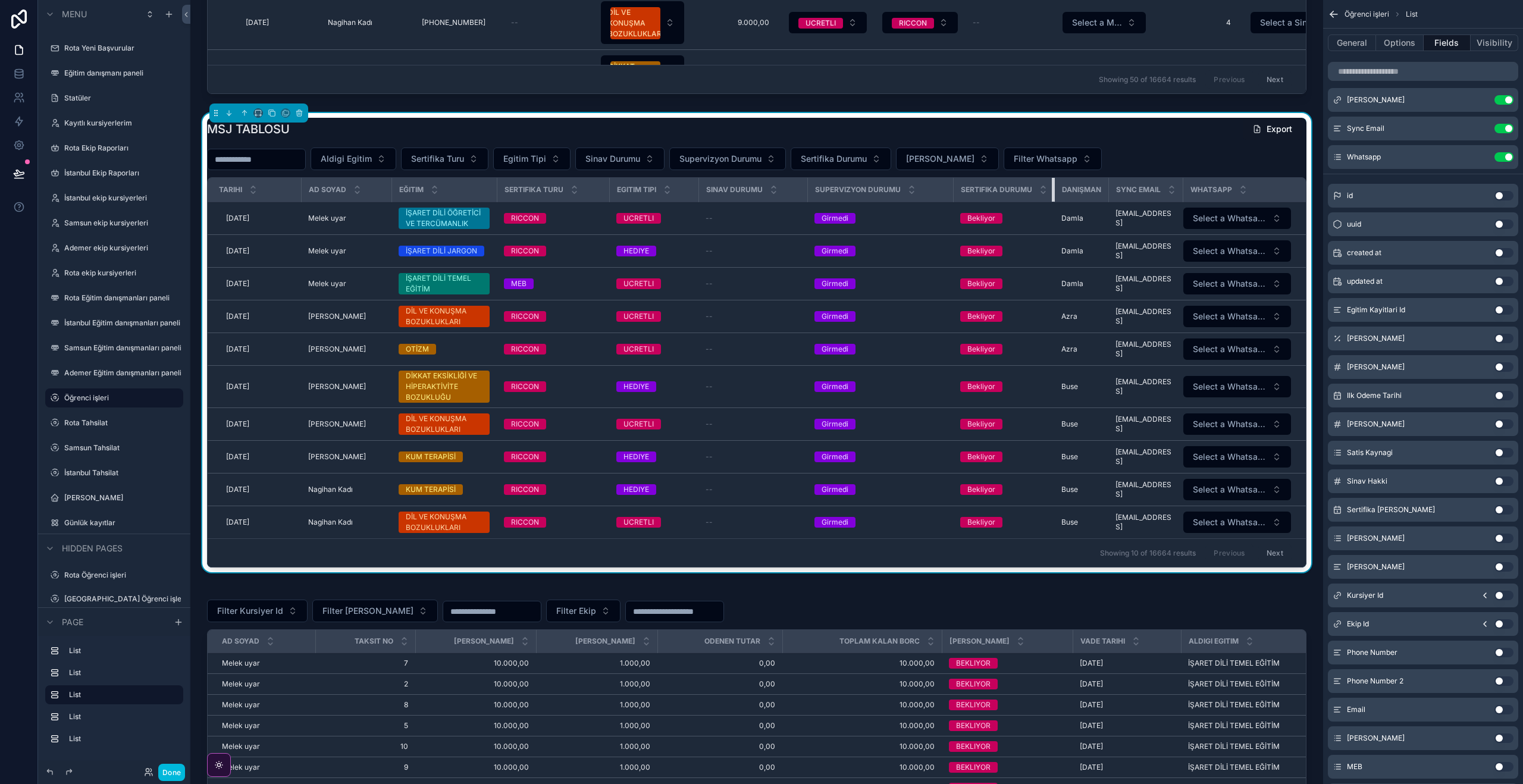
drag, startPoint x: 1052, startPoint y: 187, endPoint x: 962, endPoint y: 181, distance: 90.2
click at [962, 180] on th "Sertifika Durumu" at bounding box center [1004, 190] width 101 height 24
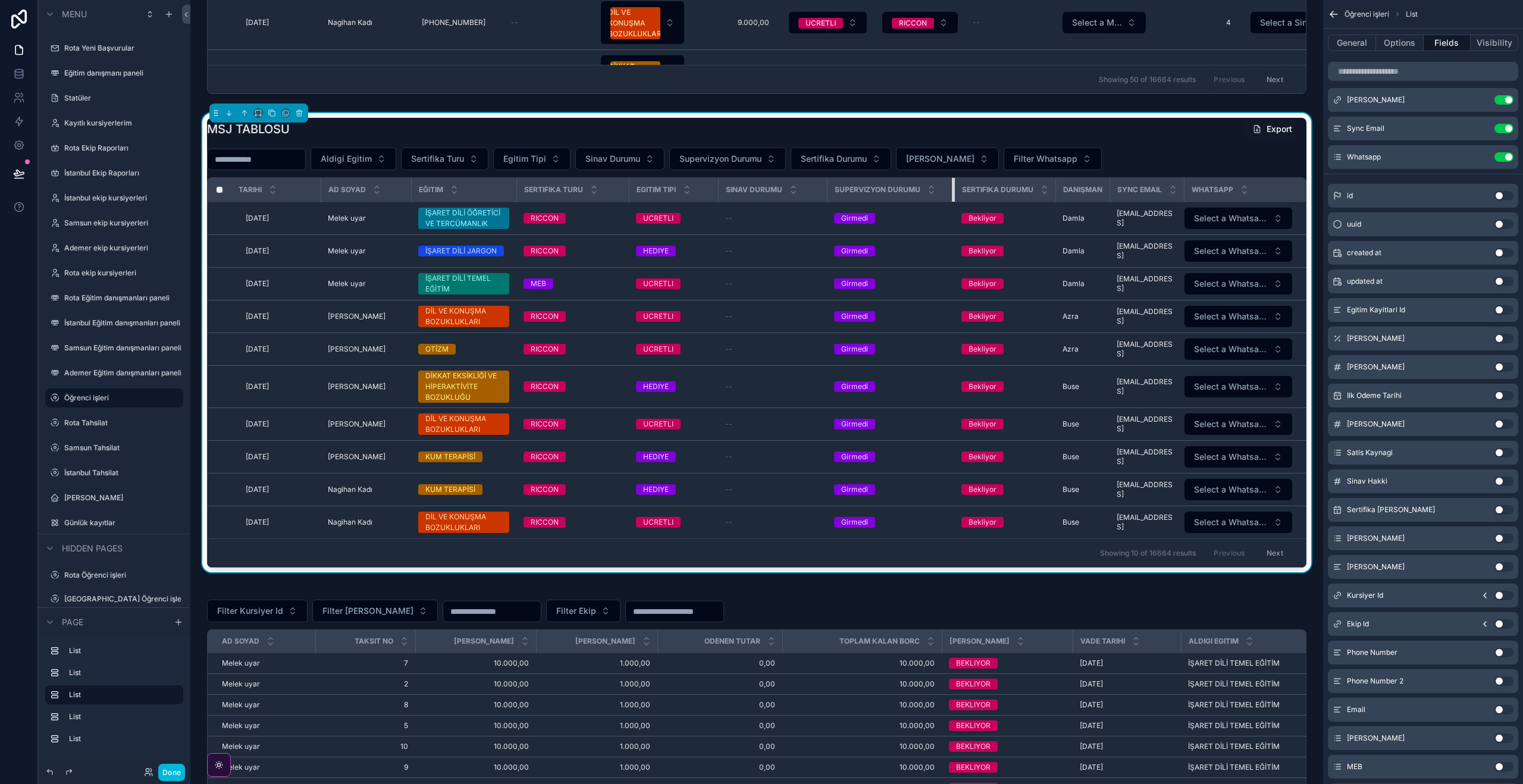
scroll to position [0, 0]
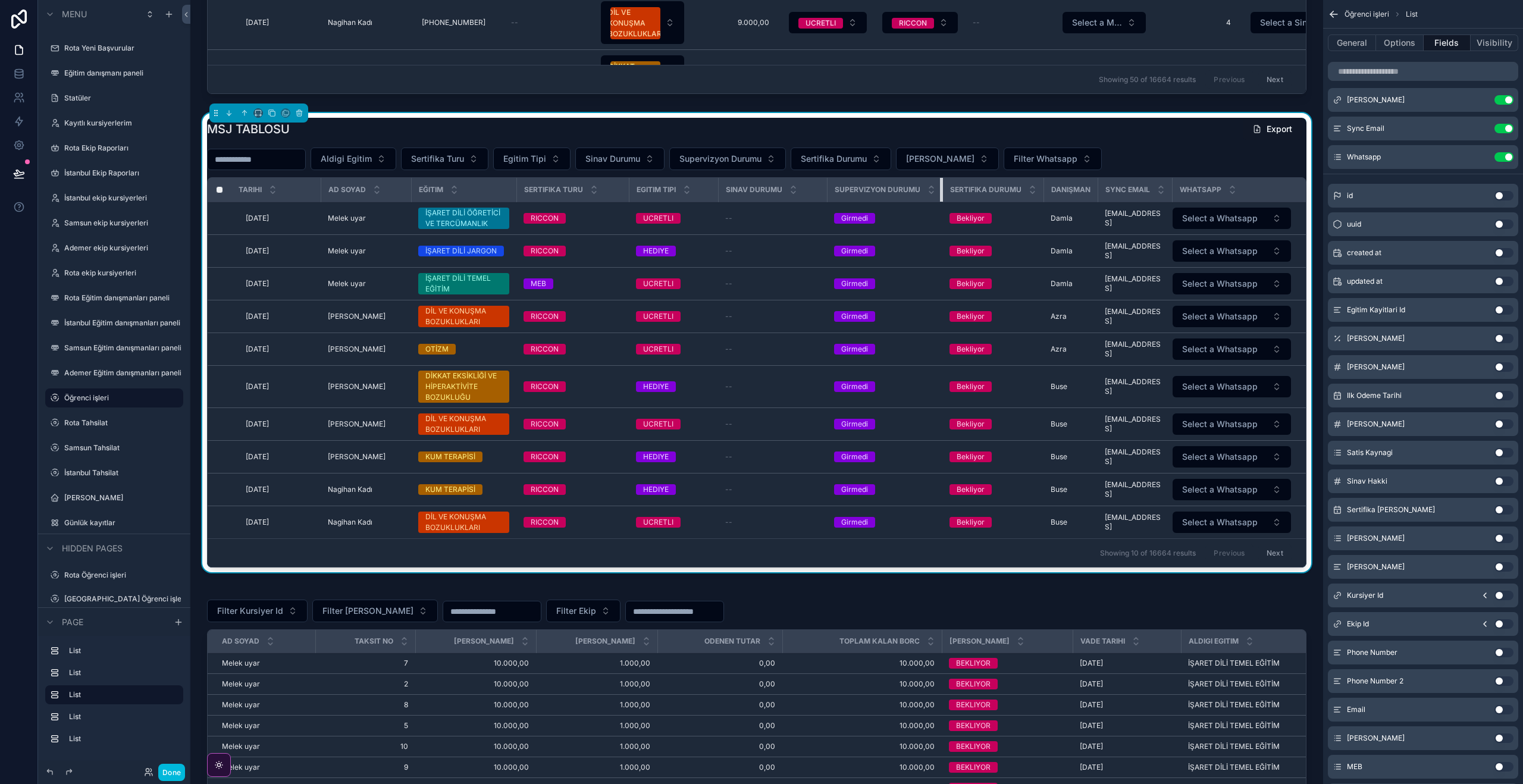
drag, startPoint x: 939, startPoint y: 186, endPoint x: 840, endPoint y: 181, distance: 99.1
click at [840, 181] on th "Supervizyon Durumu" at bounding box center [884, 190] width 116 height 24
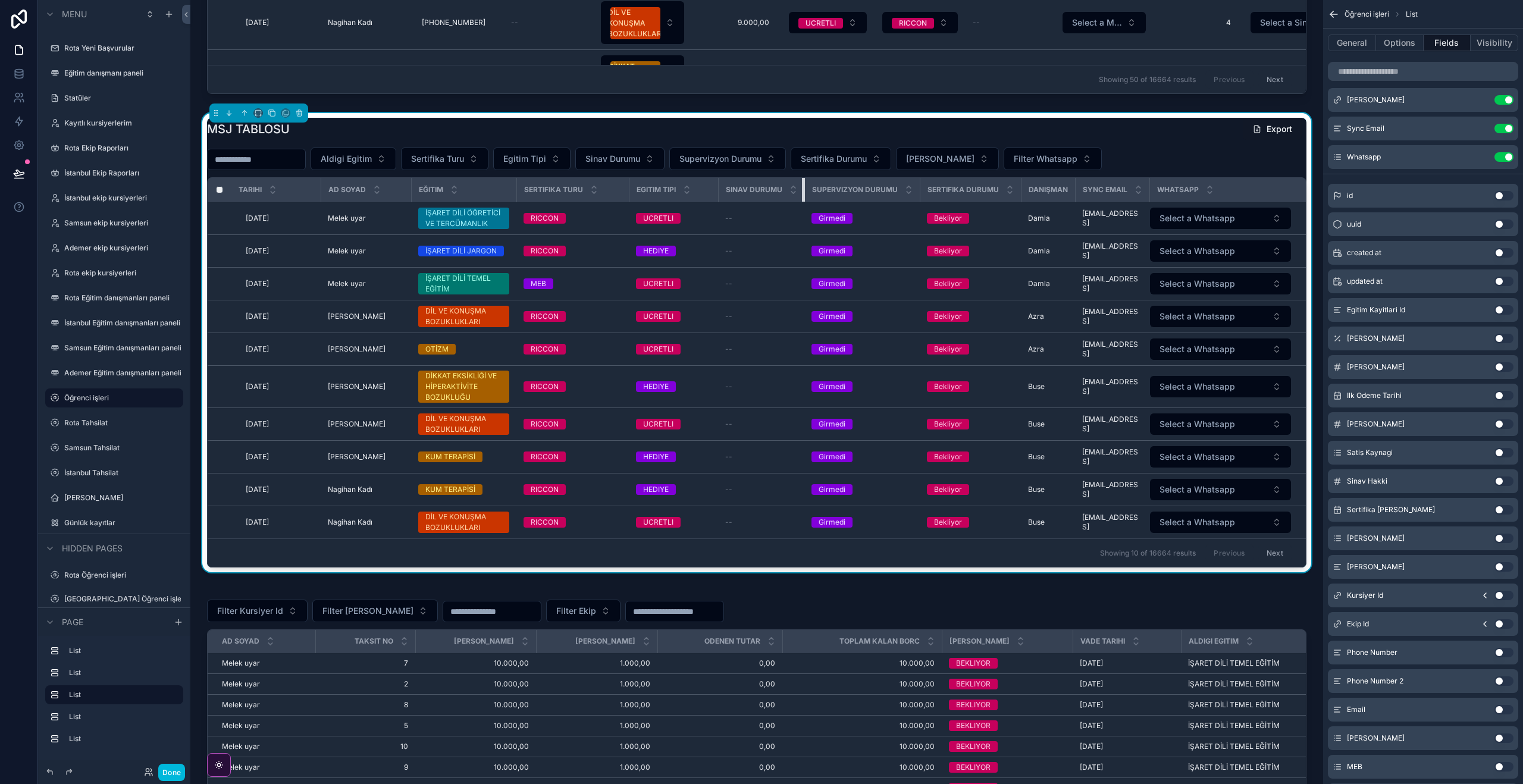
drag, startPoint x: 817, startPoint y: 186, endPoint x: 696, endPoint y: 184, distance: 121.0
click at [696, 183] on tr "Tarihi Ad soyad Eğitim Sertifika Turu Egitim Tipi Sinav Durumu Supervizyon Duru…" at bounding box center [756, 190] width 1098 height 24
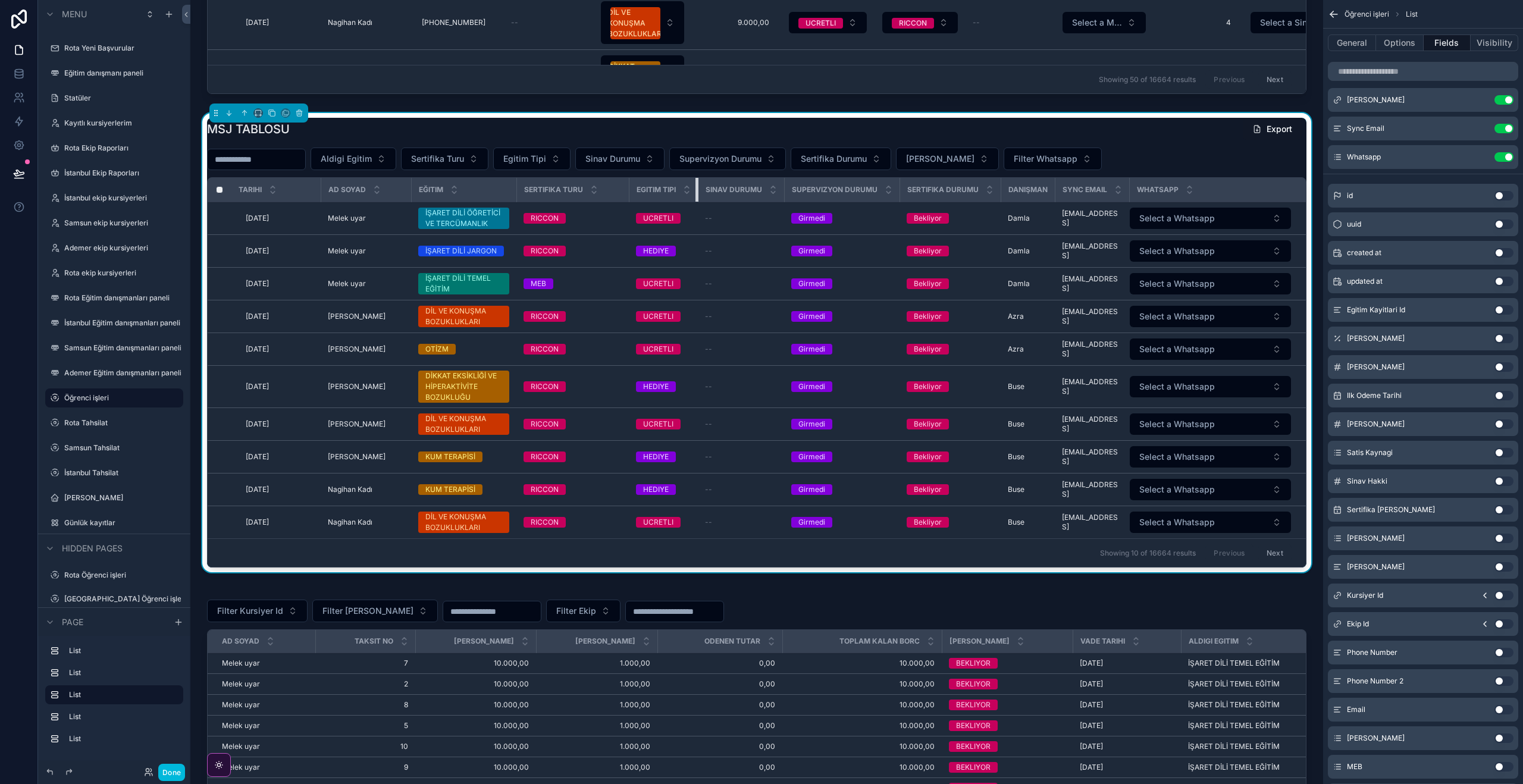
drag, startPoint x: 709, startPoint y: 189, endPoint x: 514, endPoint y: 183, distance: 195.1
click at [519, 182] on tr "Tarihi Ad soyad Eğitim Sertifika Turu Egitim Tipi Sinav Durumu Supervizyon Duru…" at bounding box center [756, 190] width 1098 height 24
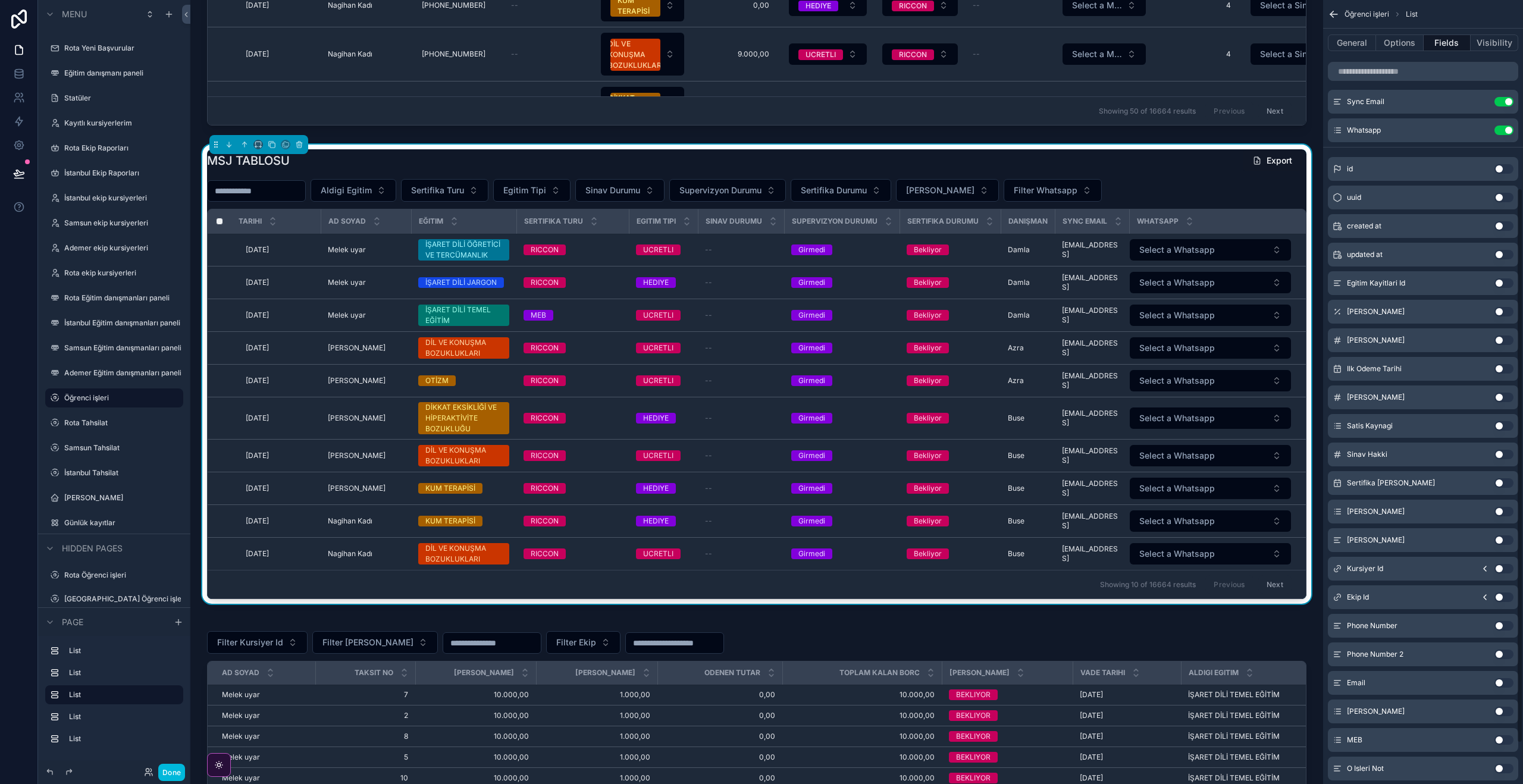
scroll to position [322, 0]
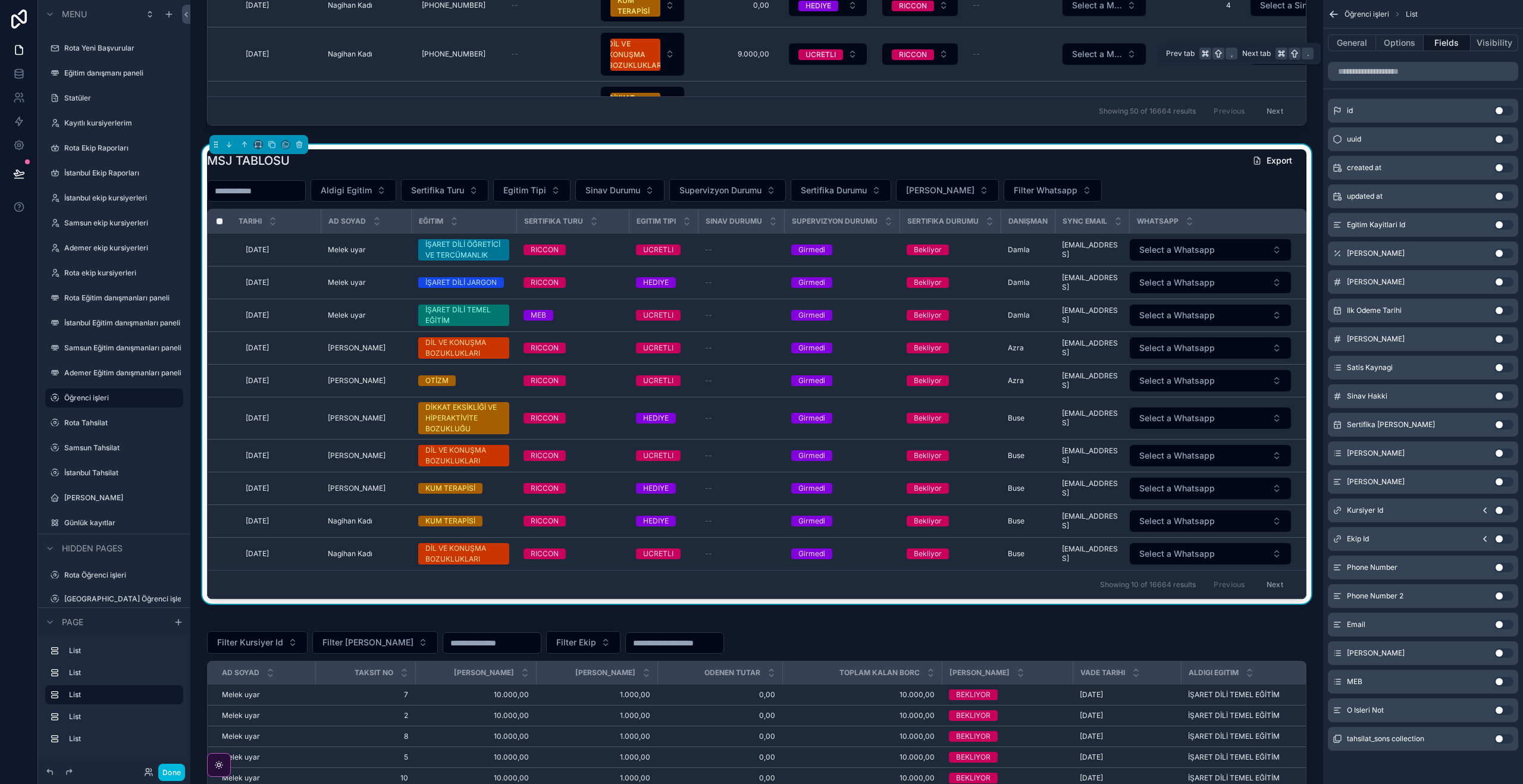
click at [1393, 43] on button "Options" at bounding box center [1400, 42] width 47 height 17
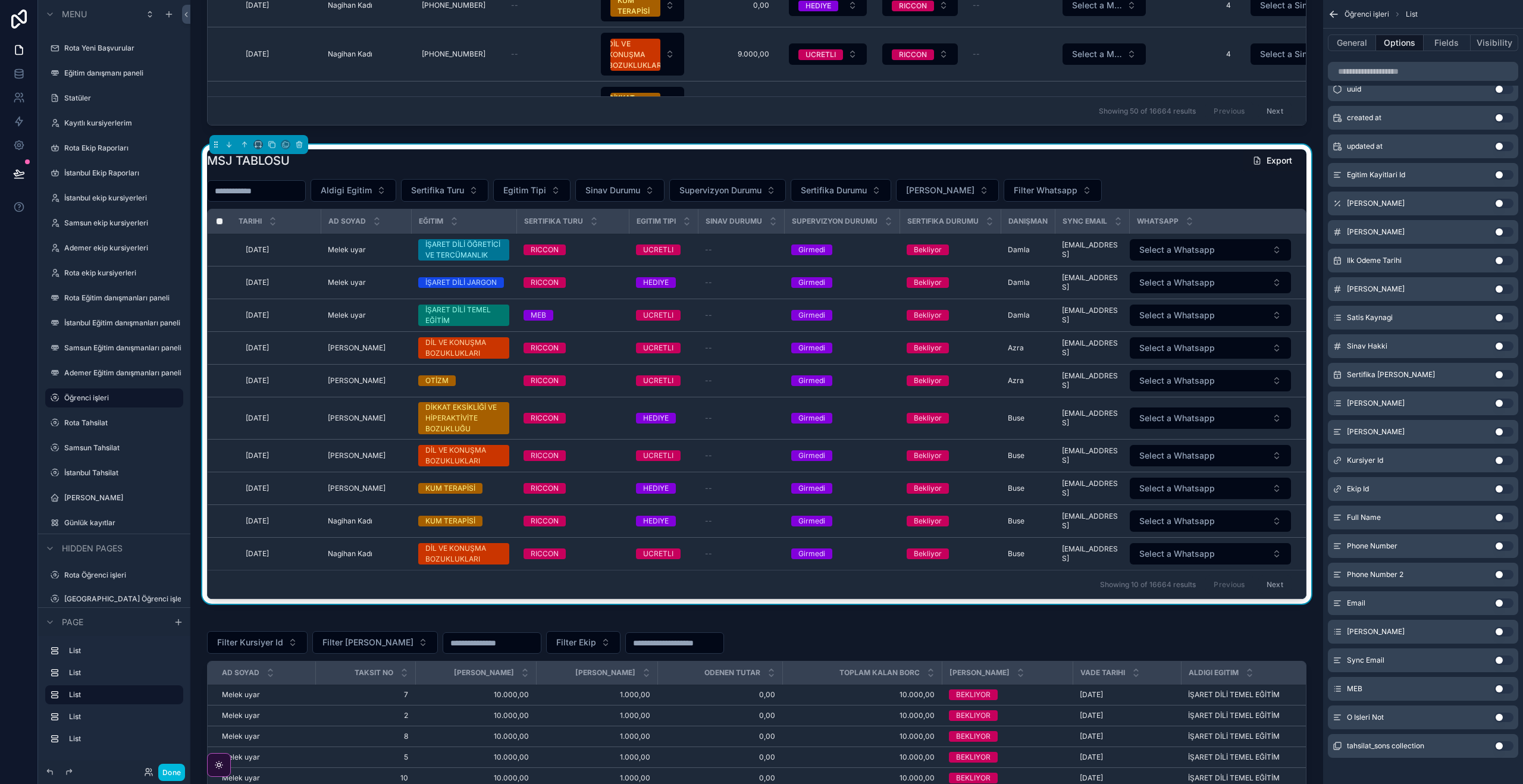
click at [1496, 407] on button "Use setting" at bounding box center [1504, 403] width 19 height 9
click at [1186, 183] on button "Filter Egitim Durumu" at bounding box center [1169, 191] width 126 height 22
click at [1162, 241] on div "MEZUN" at bounding box center [1147, 238] width 166 height 19
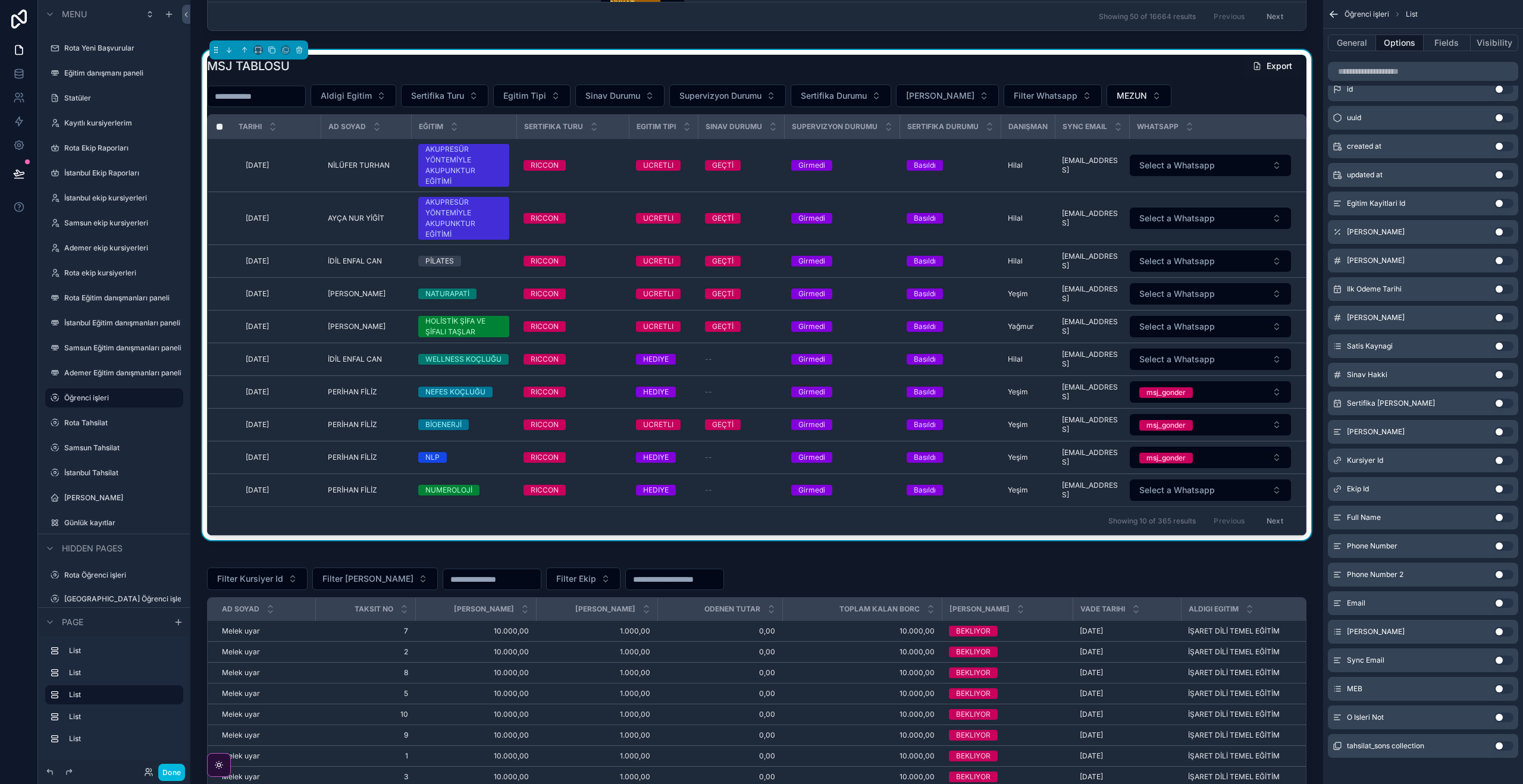
scroll to position [1318, 0]
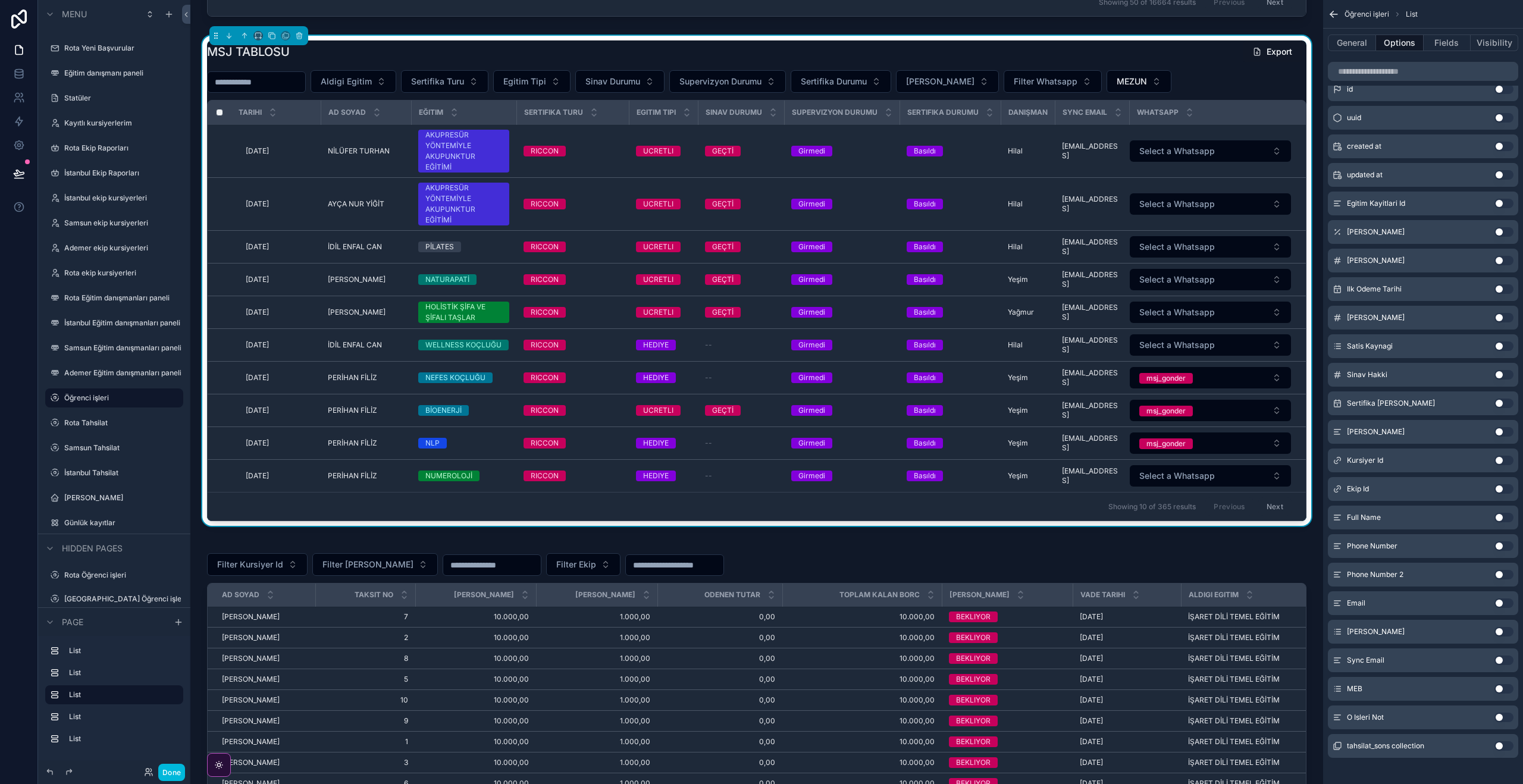
click at [1199, 389] on button "msj_gonder" at bounding box center [1211, 377] width 161 height 21
click at [1186, 494] on div "None" at bounding box center [1212, 494] width 166 height 18
click at [1202, 421] on button "msj_gonder" at bounding box center [1211, 410] width 161 height 21
click at [172, 772] on button "Done" at bounding box center [171, 772] width 27 height 17
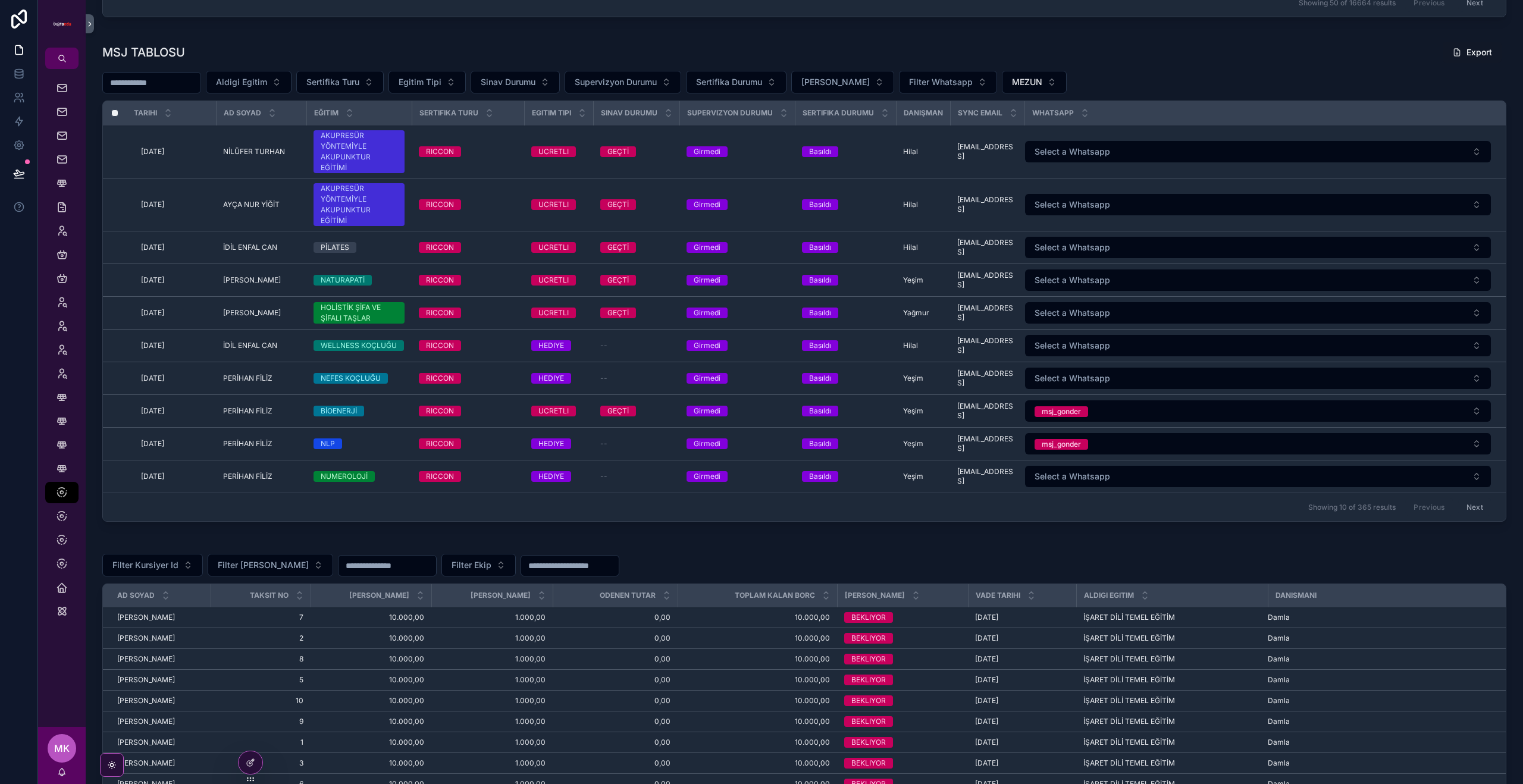
click at [1190, 422] on button "msj_gonder" at bounding box center [1257, 411] width 466 height 21
click at [1144, 422] on button "msj_gonder" at bounding box center [1257, 411] width 466 height 21
click at [1203, 539] on div "None" at bounding box center [1197, 543] width 18 height 11
click at [1121, 454] on button "msj_gonder" at bounding box center [1257, 444] width 466 height 21
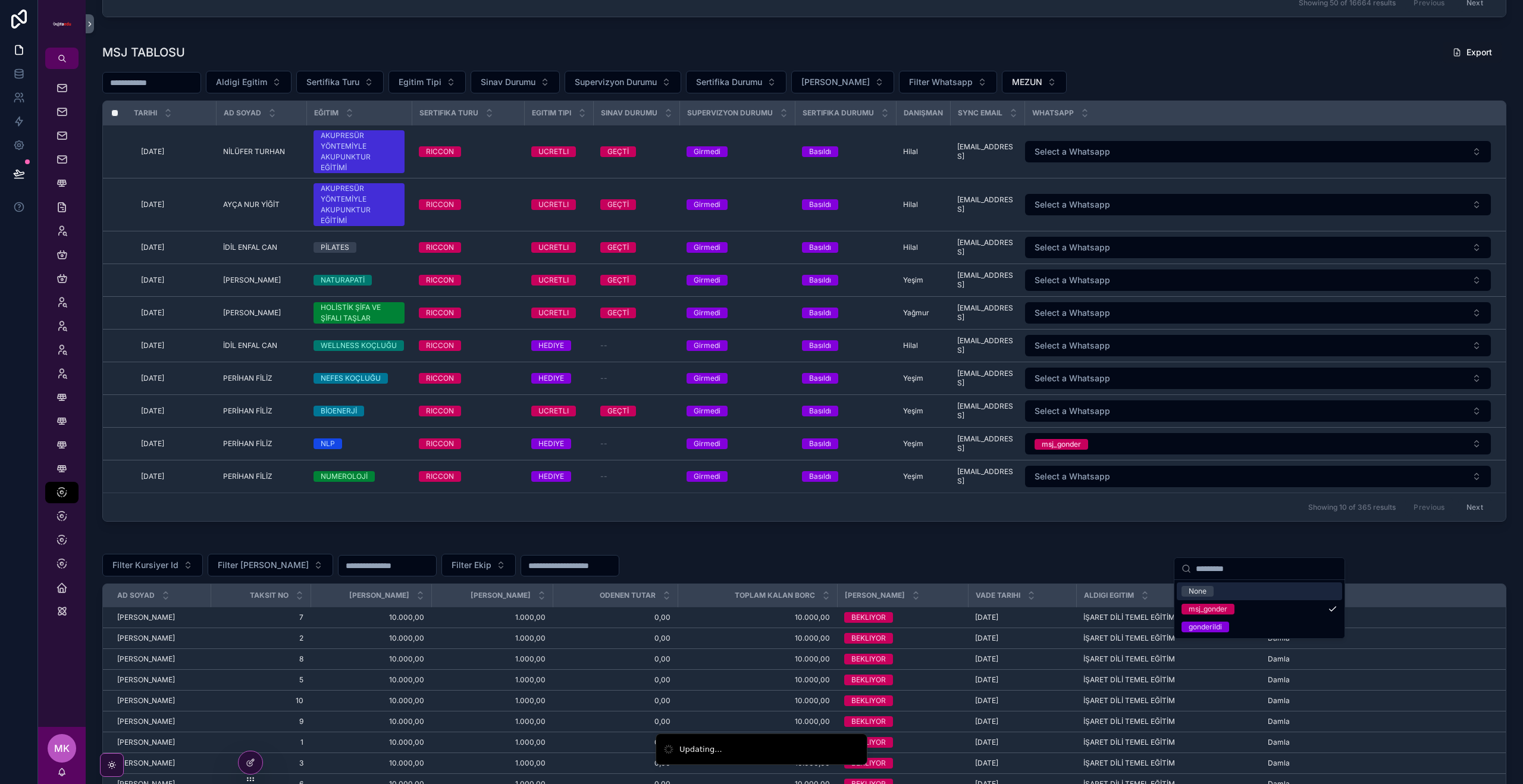
click at [1216, 587] on div "None" at bounding box center [1259, 591] width 166 height 18
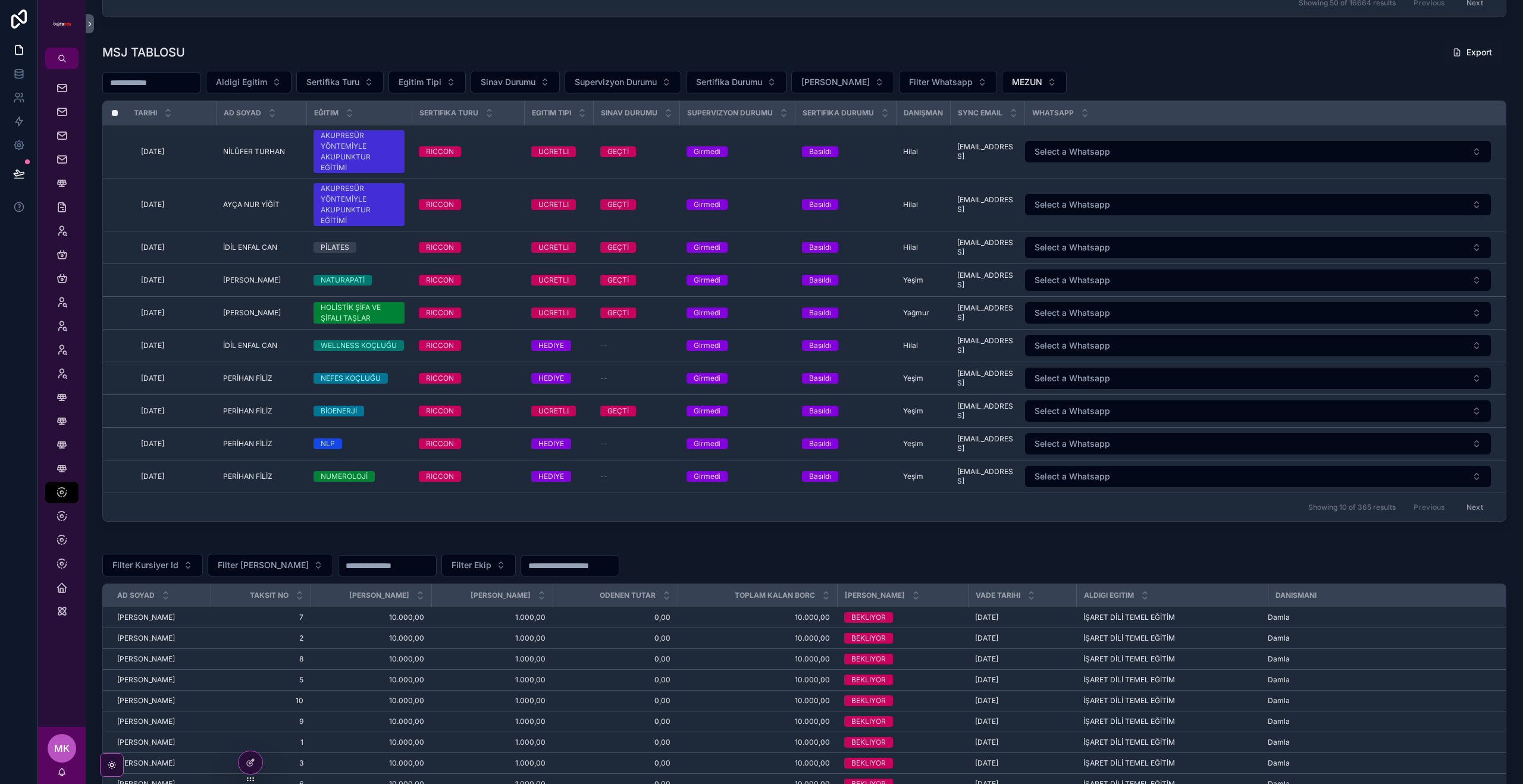
click at [1034, 84] on button "MEZUN" at bounding box center [1034, 82] width 65 height 22
click at [1037, 163] on div "OGRENCI" at bounding box center [1017, 168] width 166 height 19
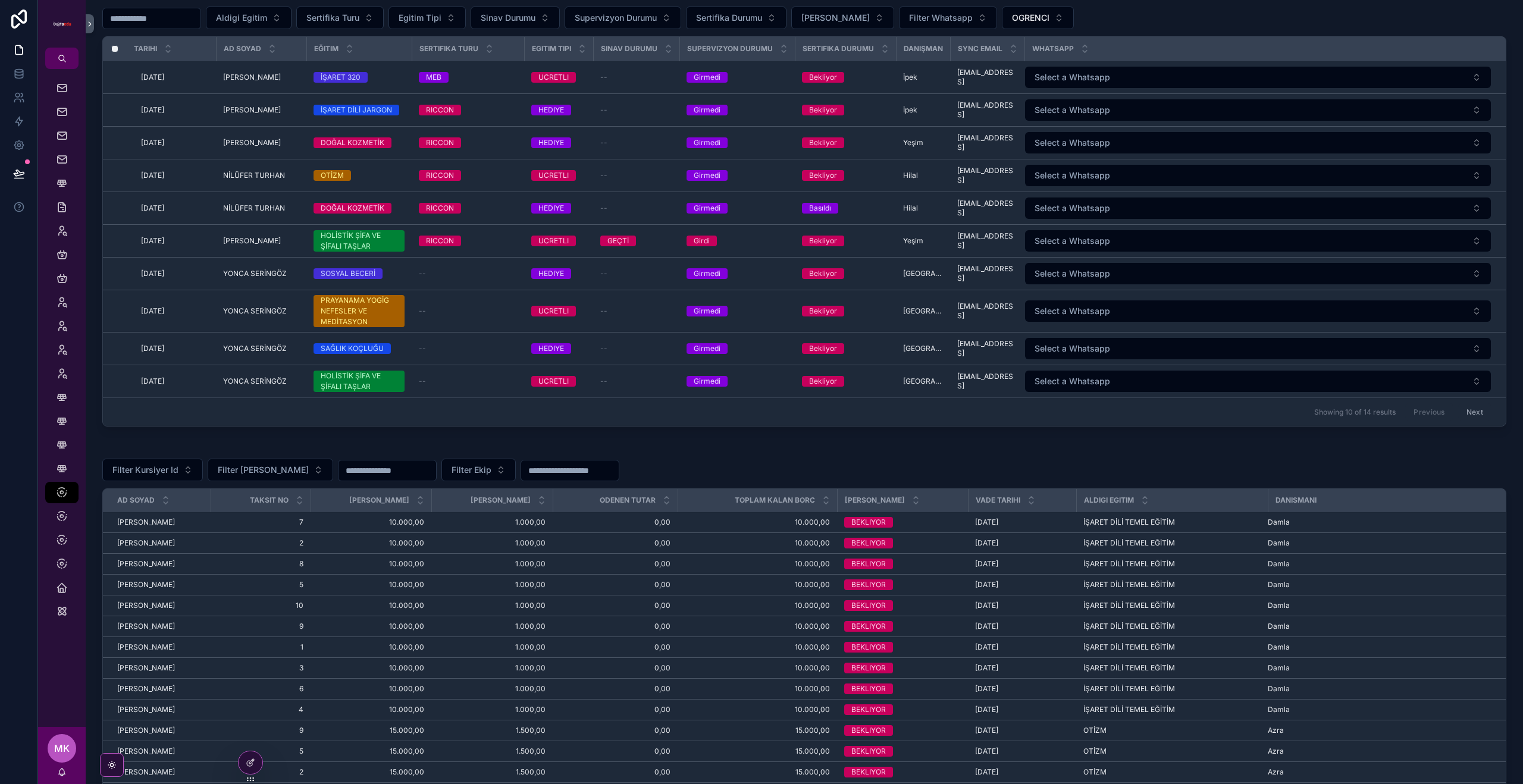
scroll to position [1218, 0]
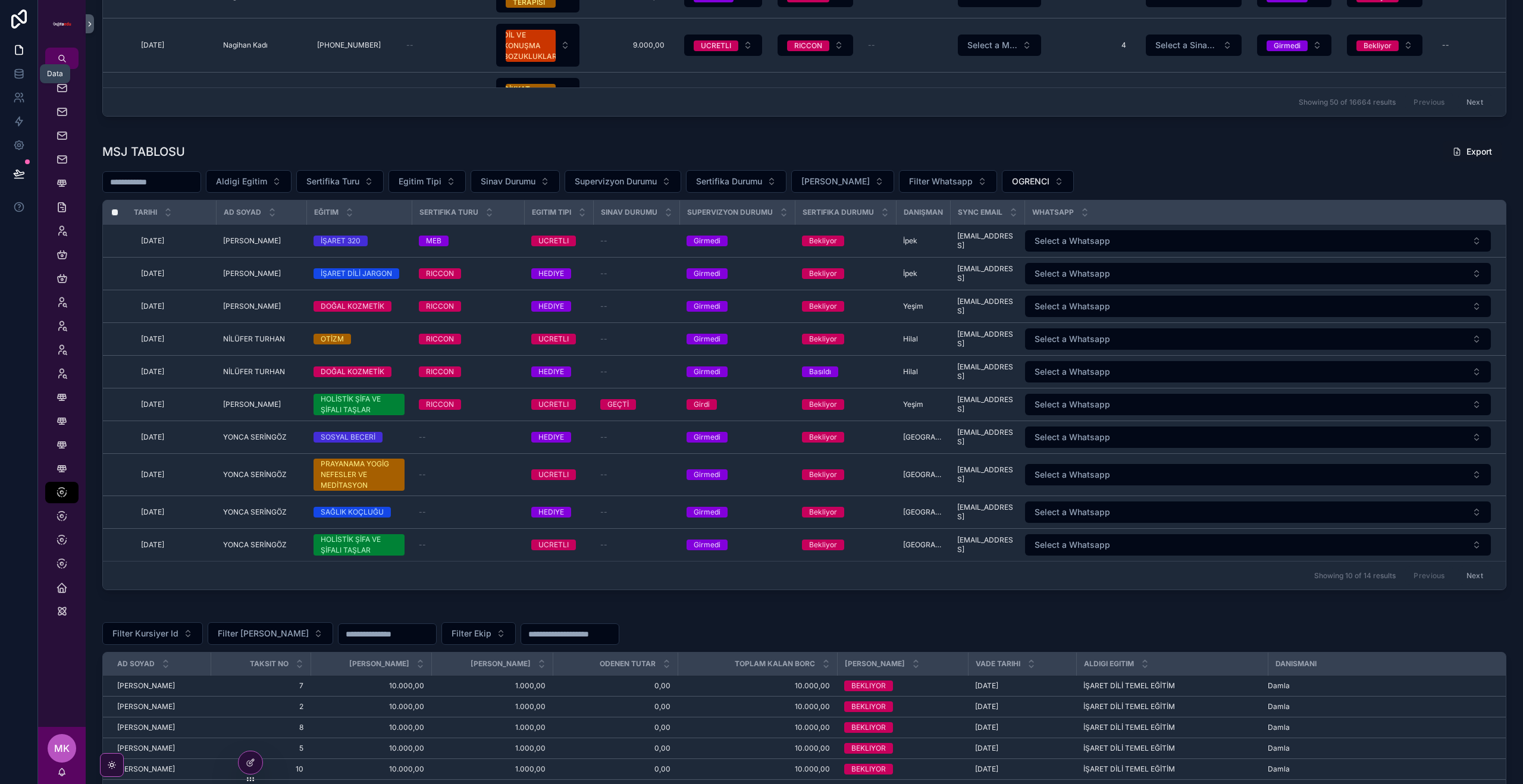
click at [17, 79] on icon at bounding box center [19, 74] width 12 height 12
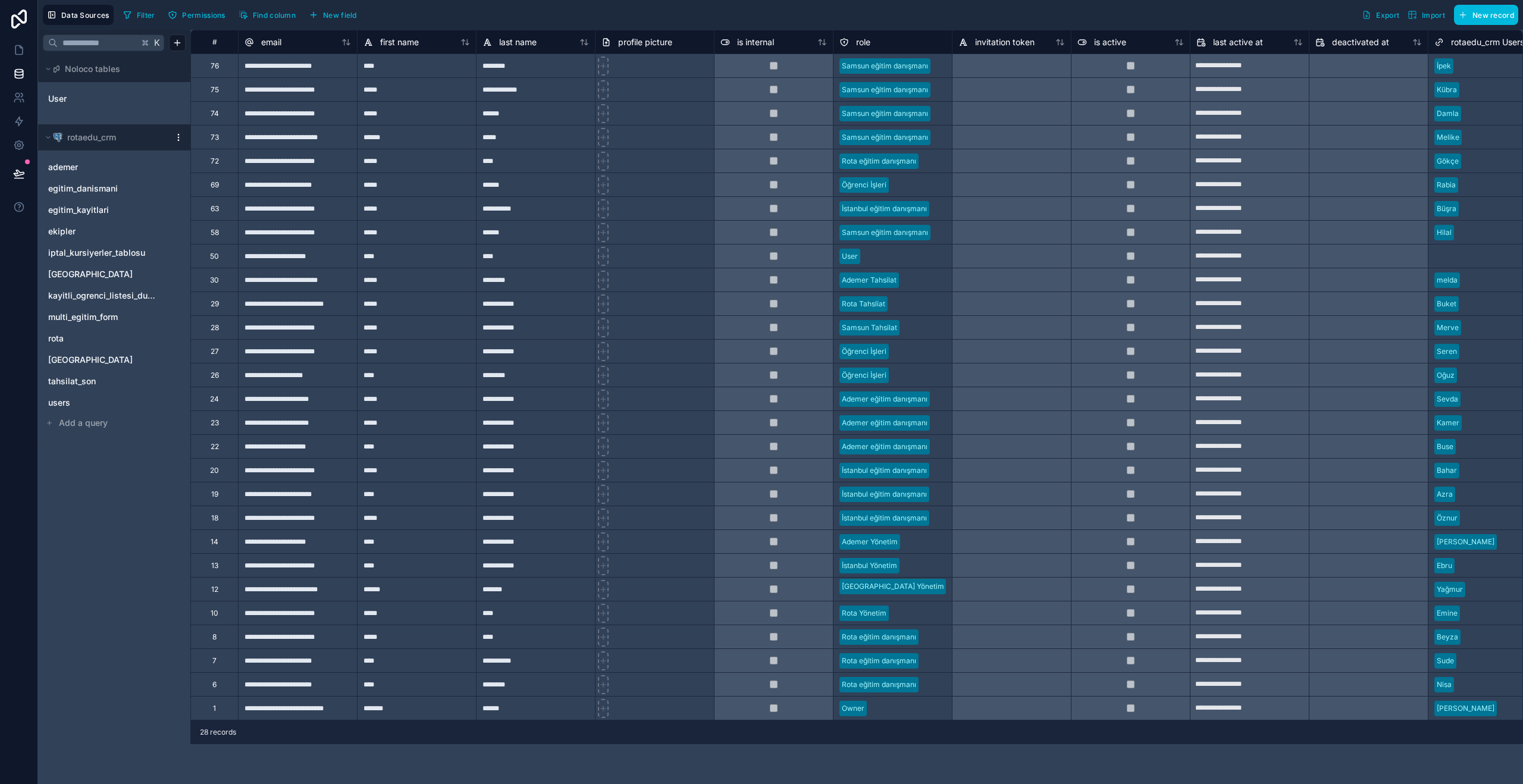
click at [92, 207] on span "egitim_kayitlari" at bounding box center [78, 210] width 61 height 12
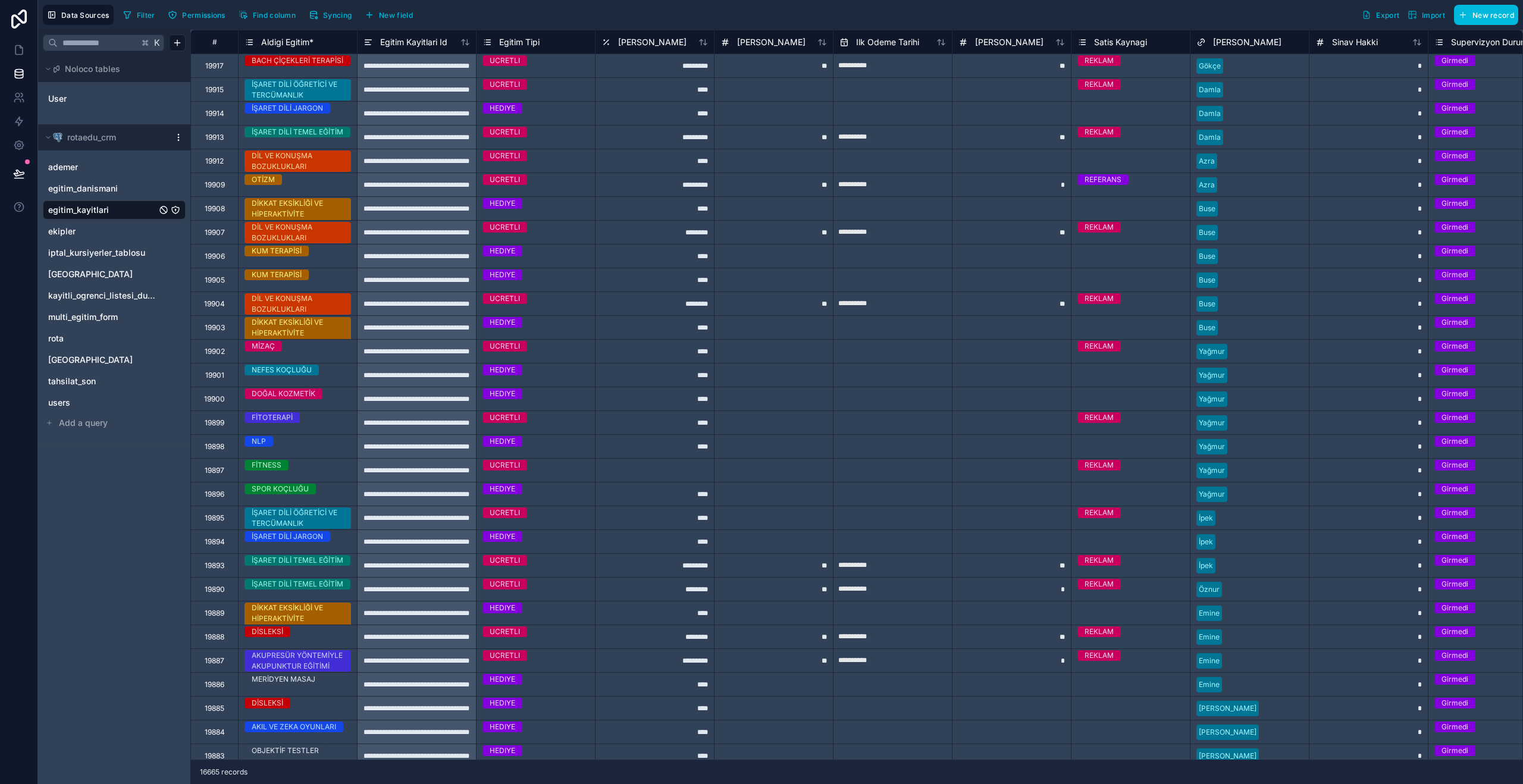
click at [339, 16] on span "Syncing" at bounding box center [337, 15] width 29 height 9
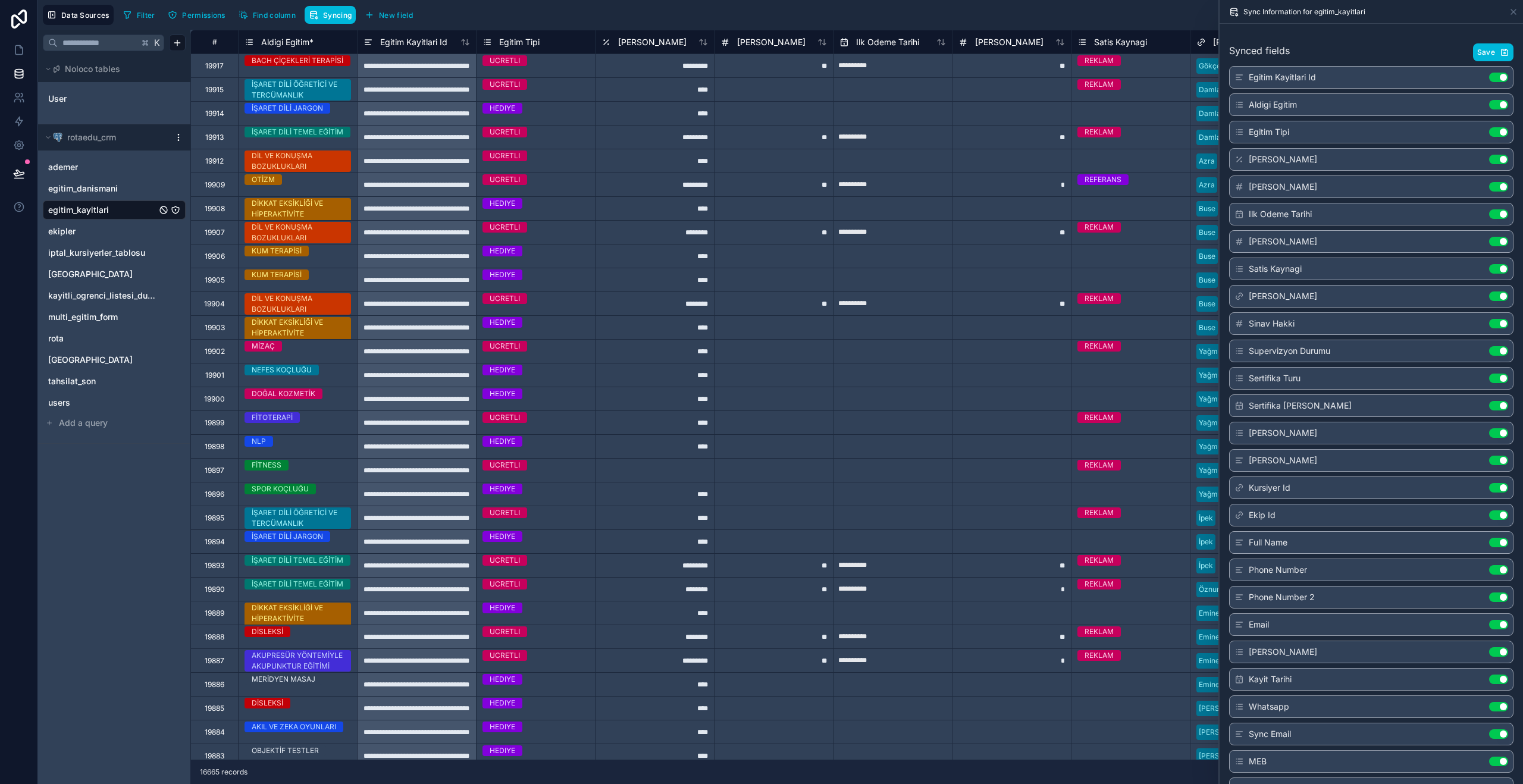
scroll to position [167, 0]
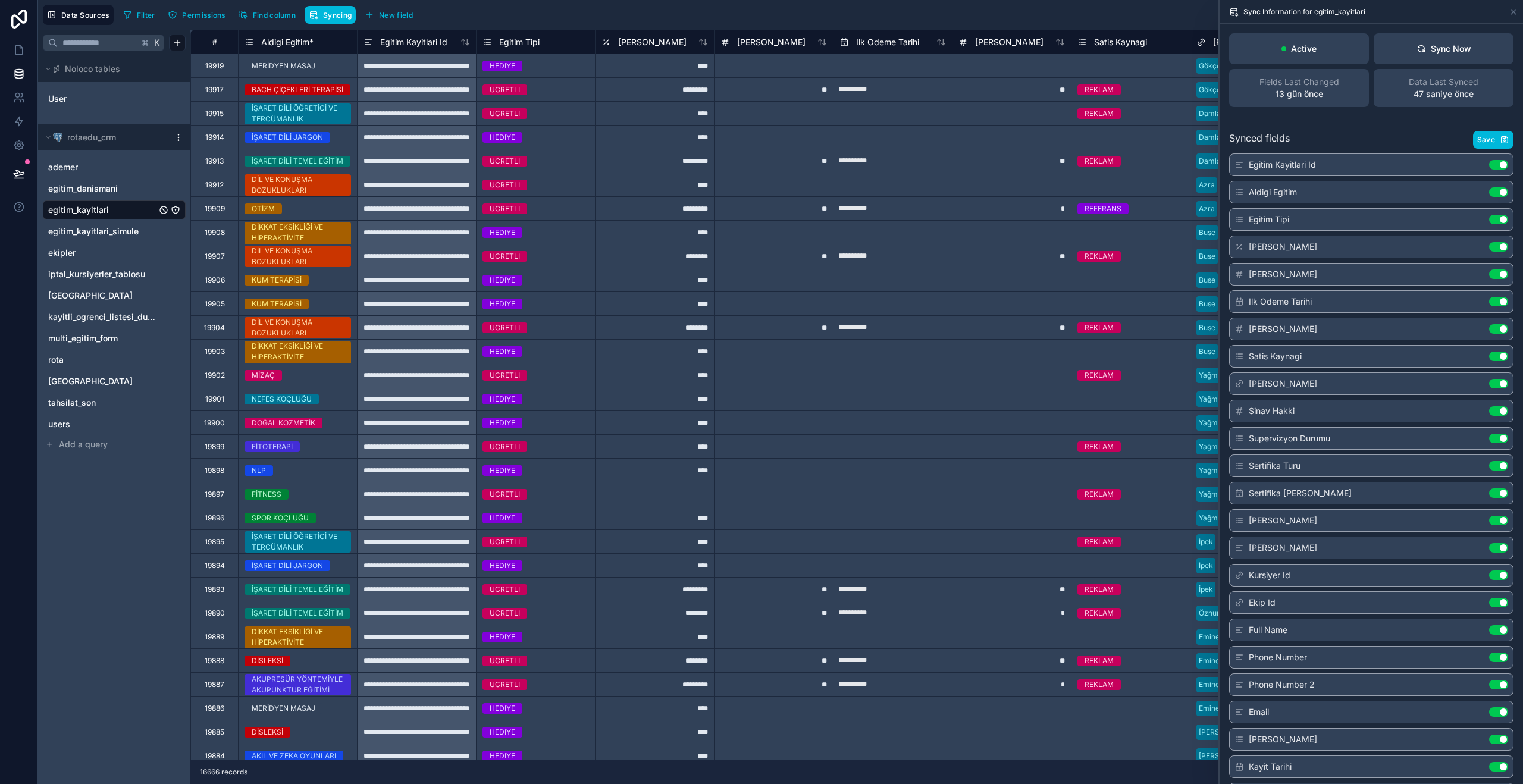
scroll to position [167, 0]
click at [322, 17] on button "Syncing" at bounding box center [330, 15] width 51 height 18
click at [1454, 46] on div "Sync Now" at bounding box center [1444, 49] width 55 height 12
click at [101, 229] on span "egitim_kayitlari_simule" at bounding box center [93, 231] width 91 height 12
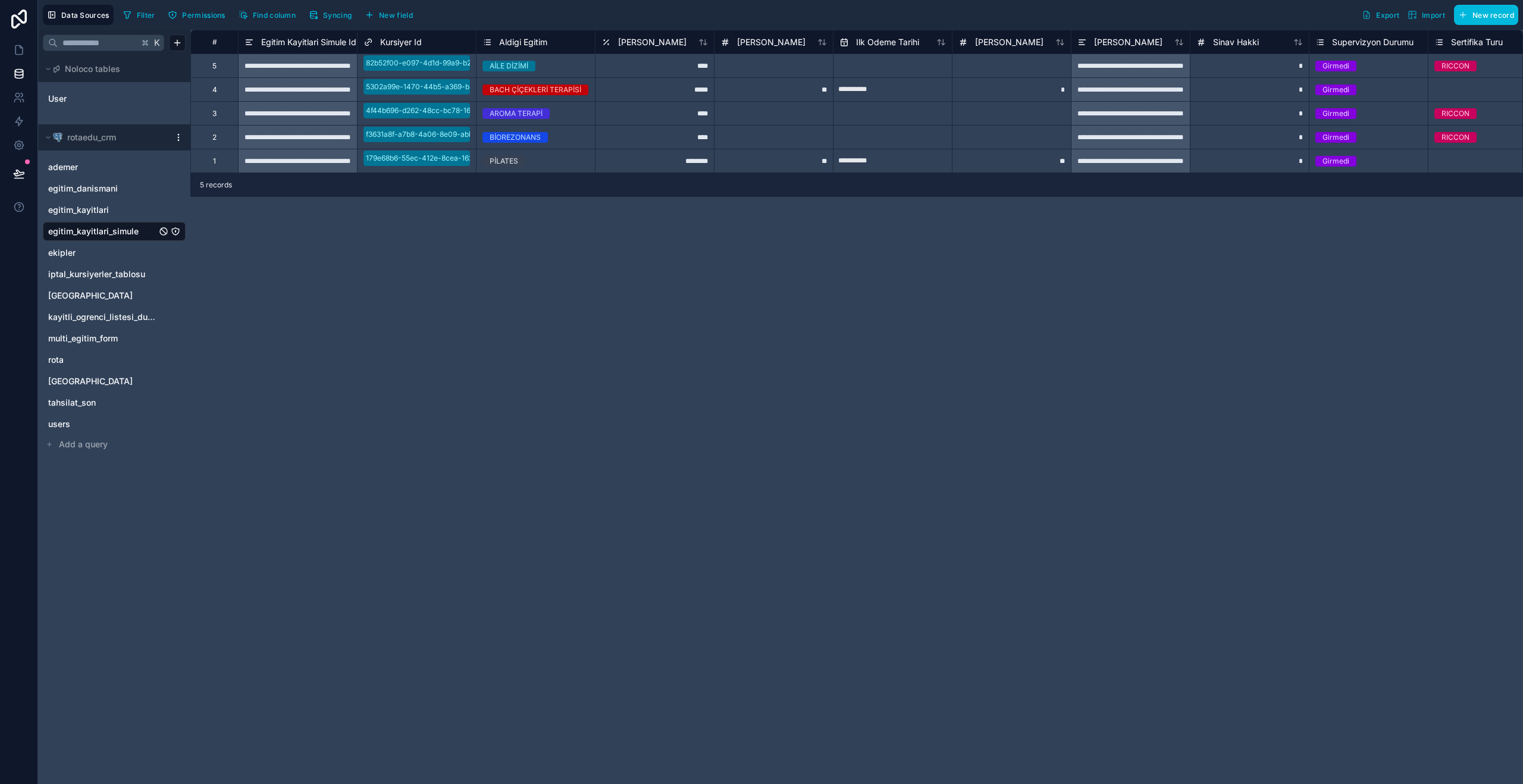
click at [76, 450] on span "Add a query" at bounding box center [83, 444] width 49 height 12
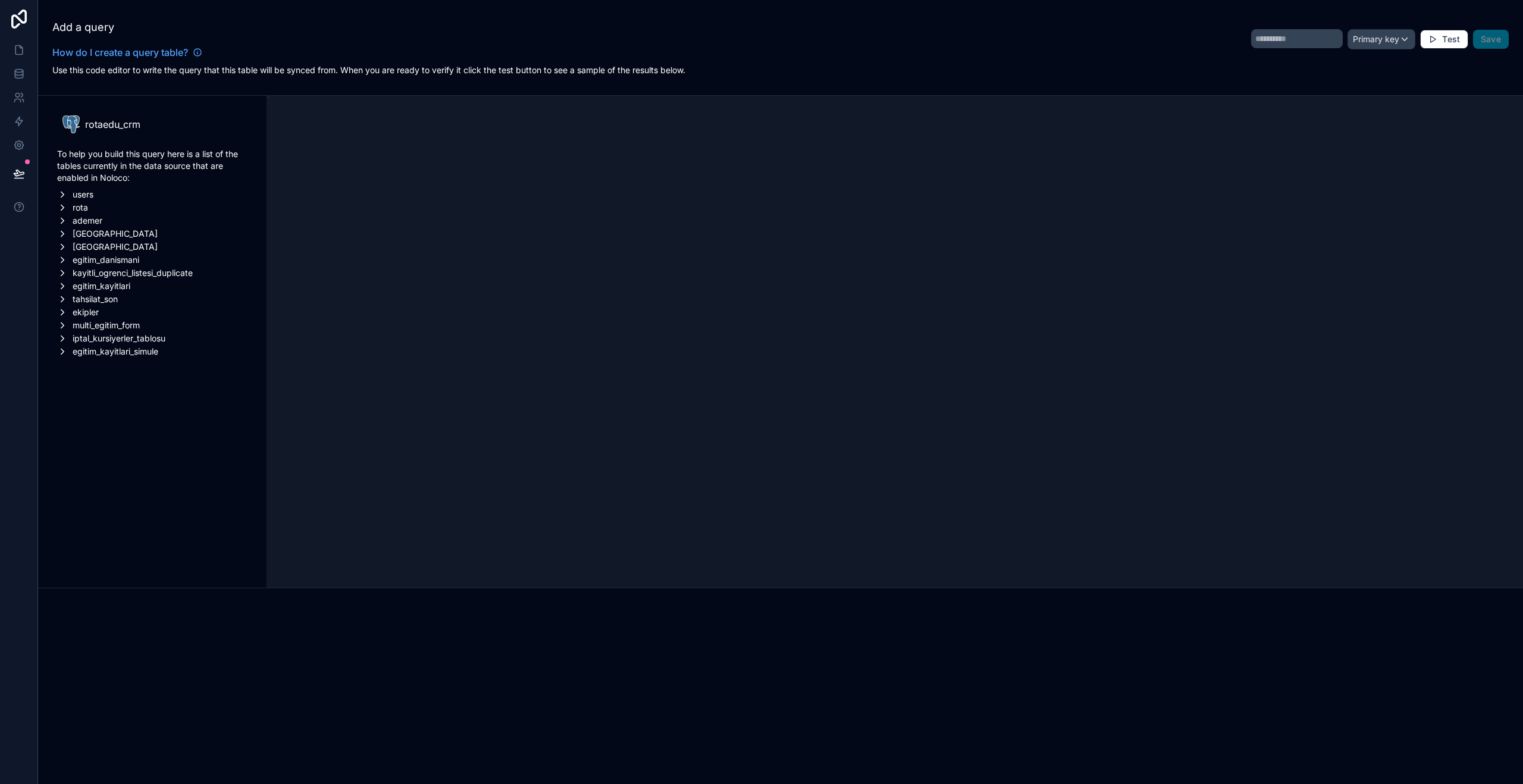
scroll to position [64, 0]
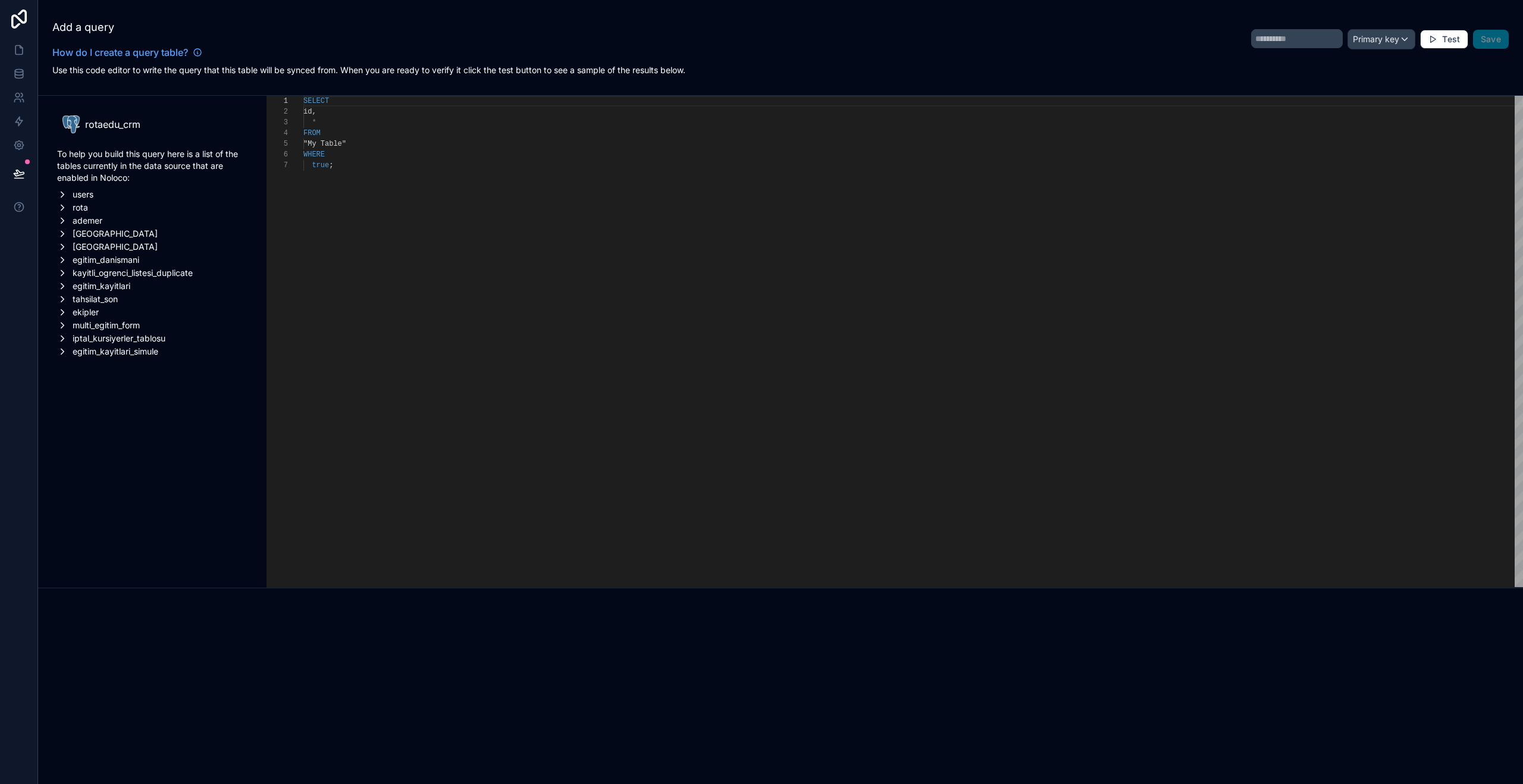
click at [63, 352] on icon "scrollable content" at bounding box center [62, 351] width 11 height 11
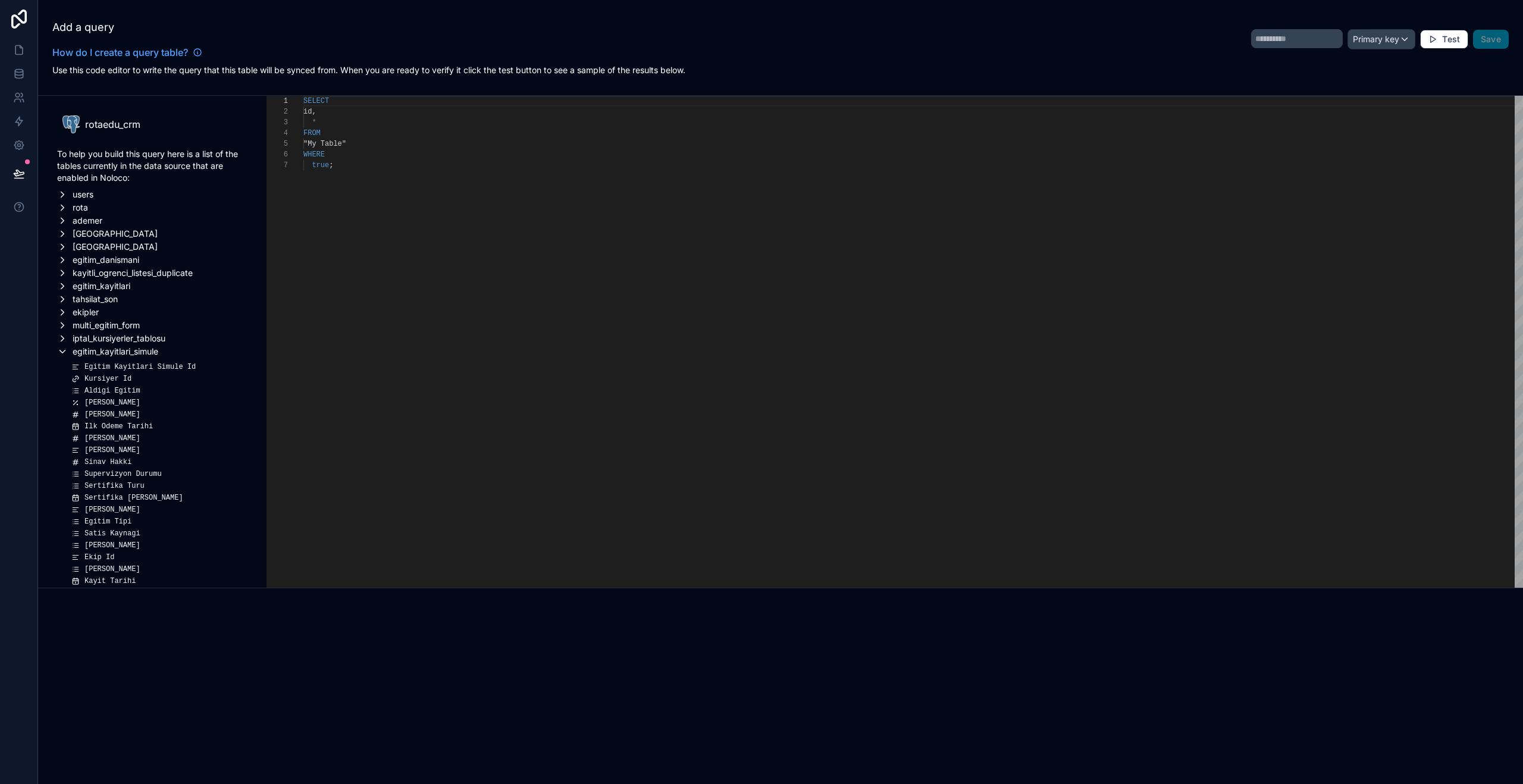
click at [63, 352] on icon "scrollable content" at bounding box center [62, 351] width 11 height 11
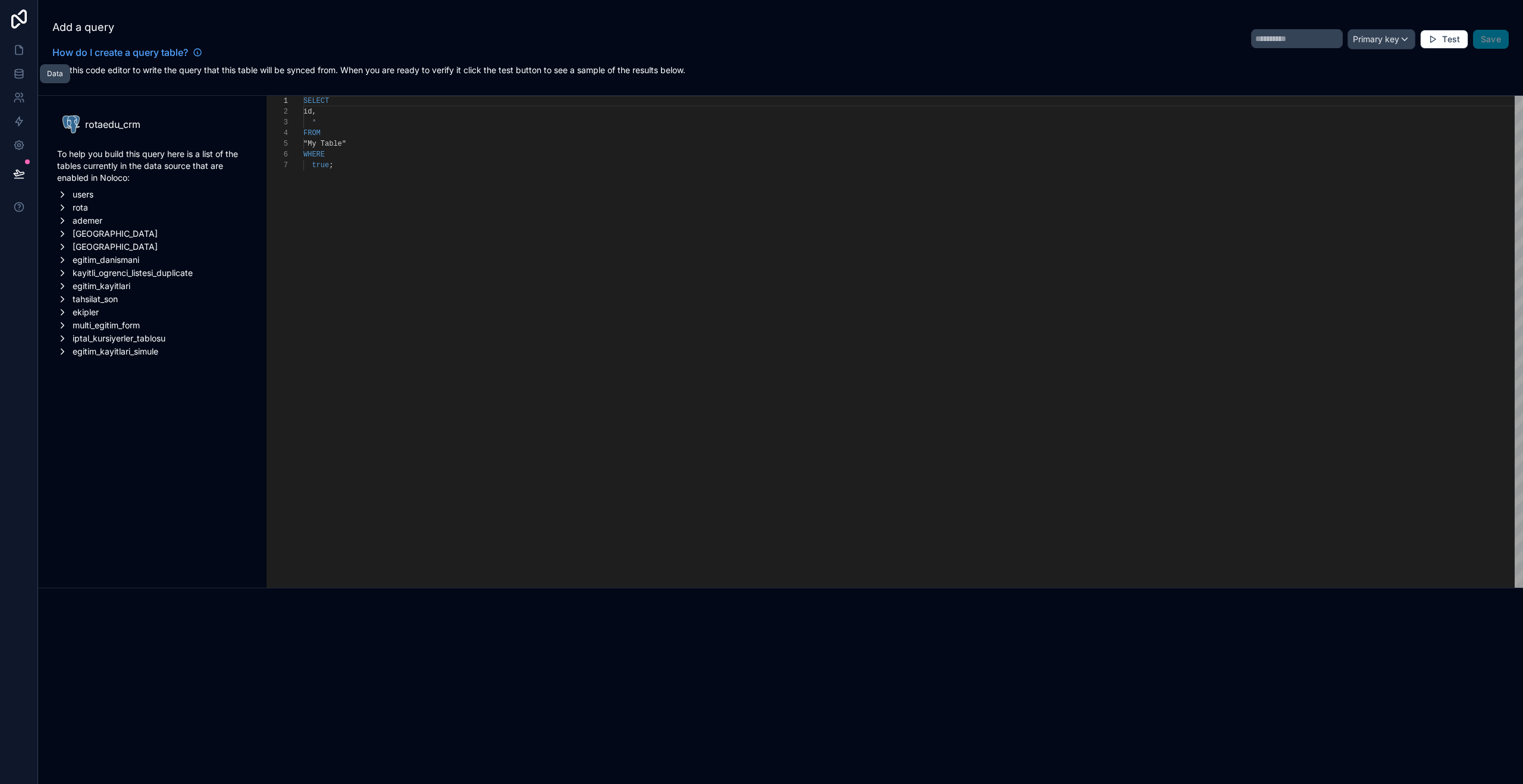
click at [15, 73] on icon at bounding box center [19, 73] width 7 height 5
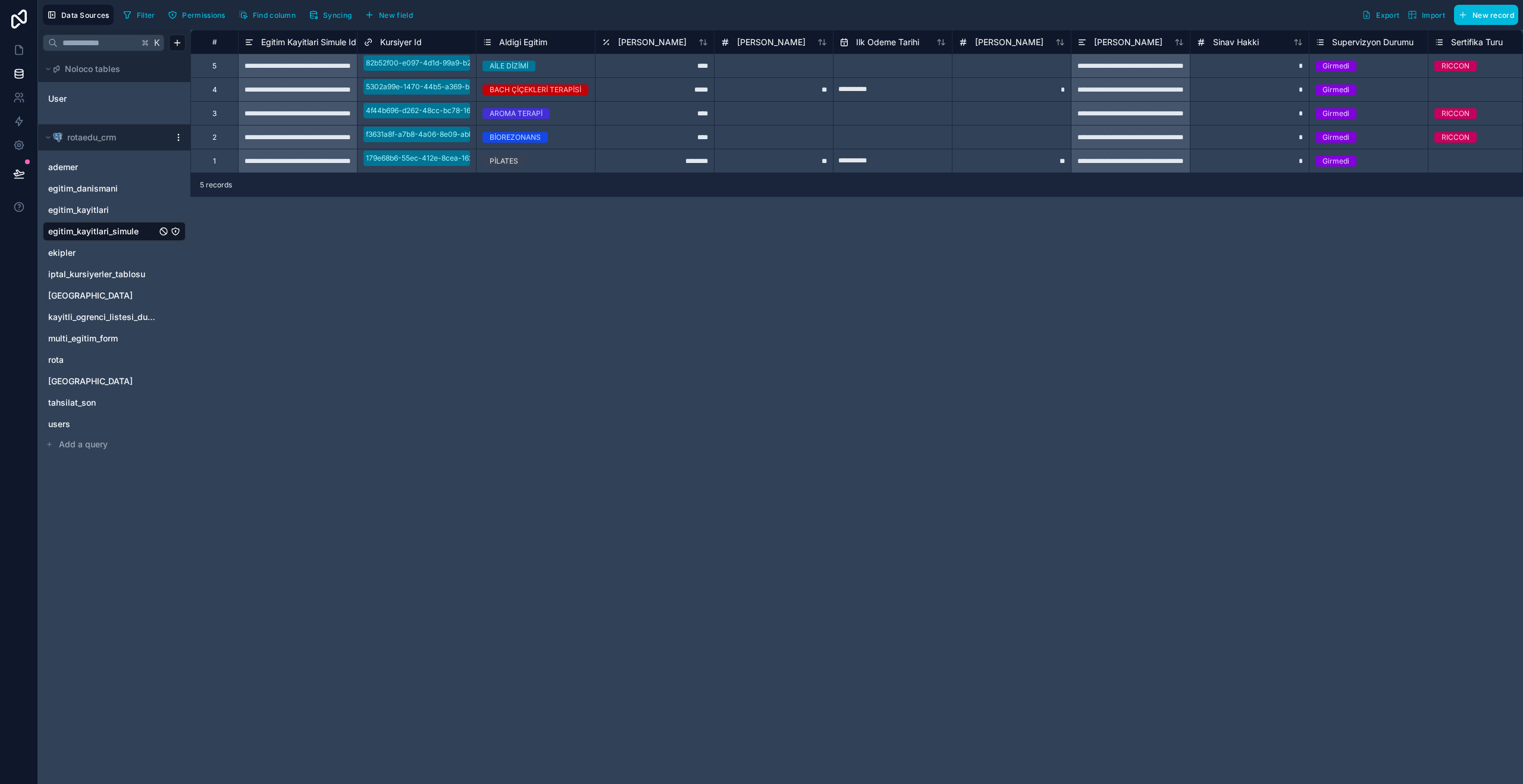
click at [396, 12] on span "New field" at bounding box center [396, 15] width 34 height 9
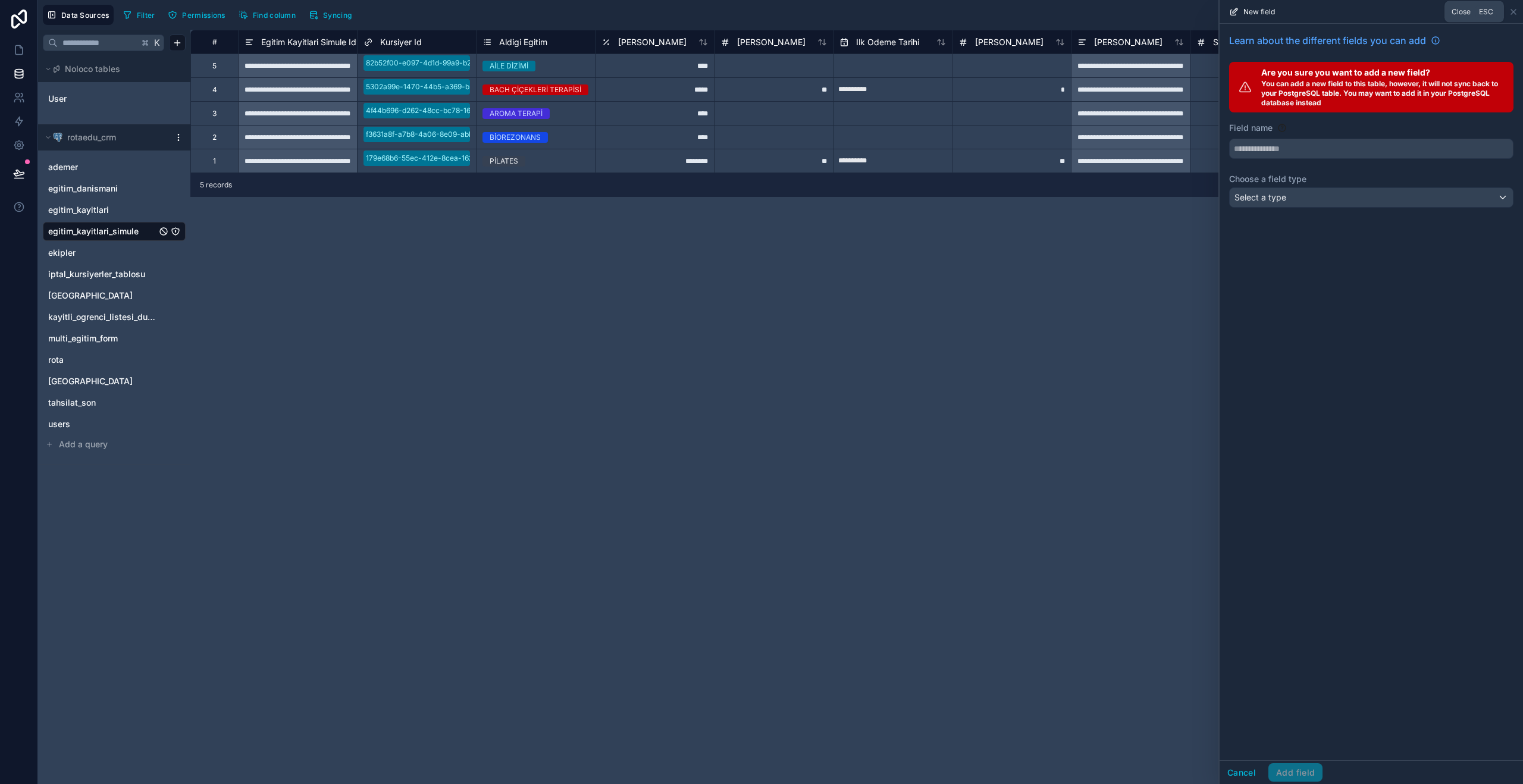
click at [1511, 10] on icon at bounding box center [1513, 11] width 9 height 9
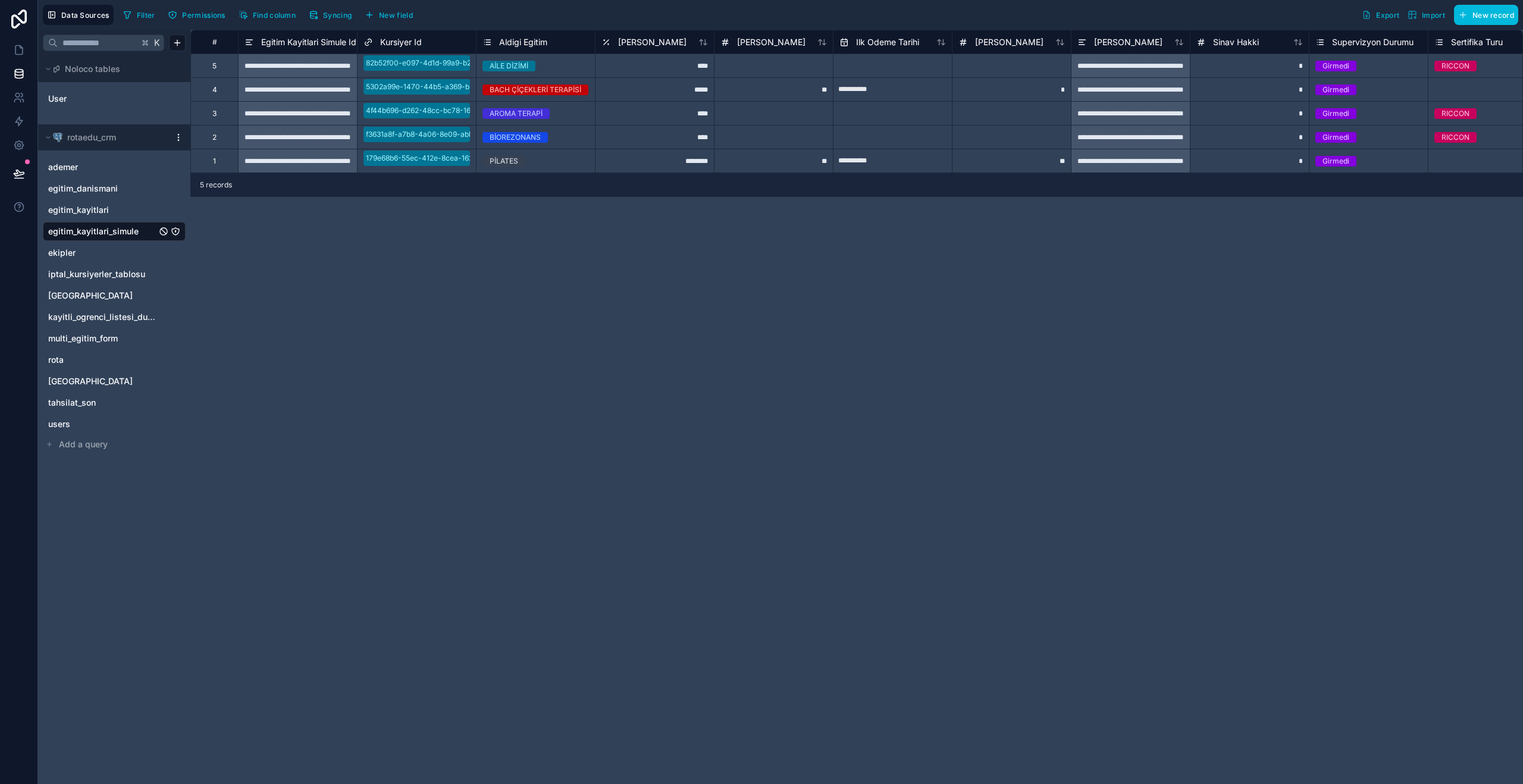
click at [319, 11] on button "Syncing" at bounding box center [330, 15] width 51 height 18
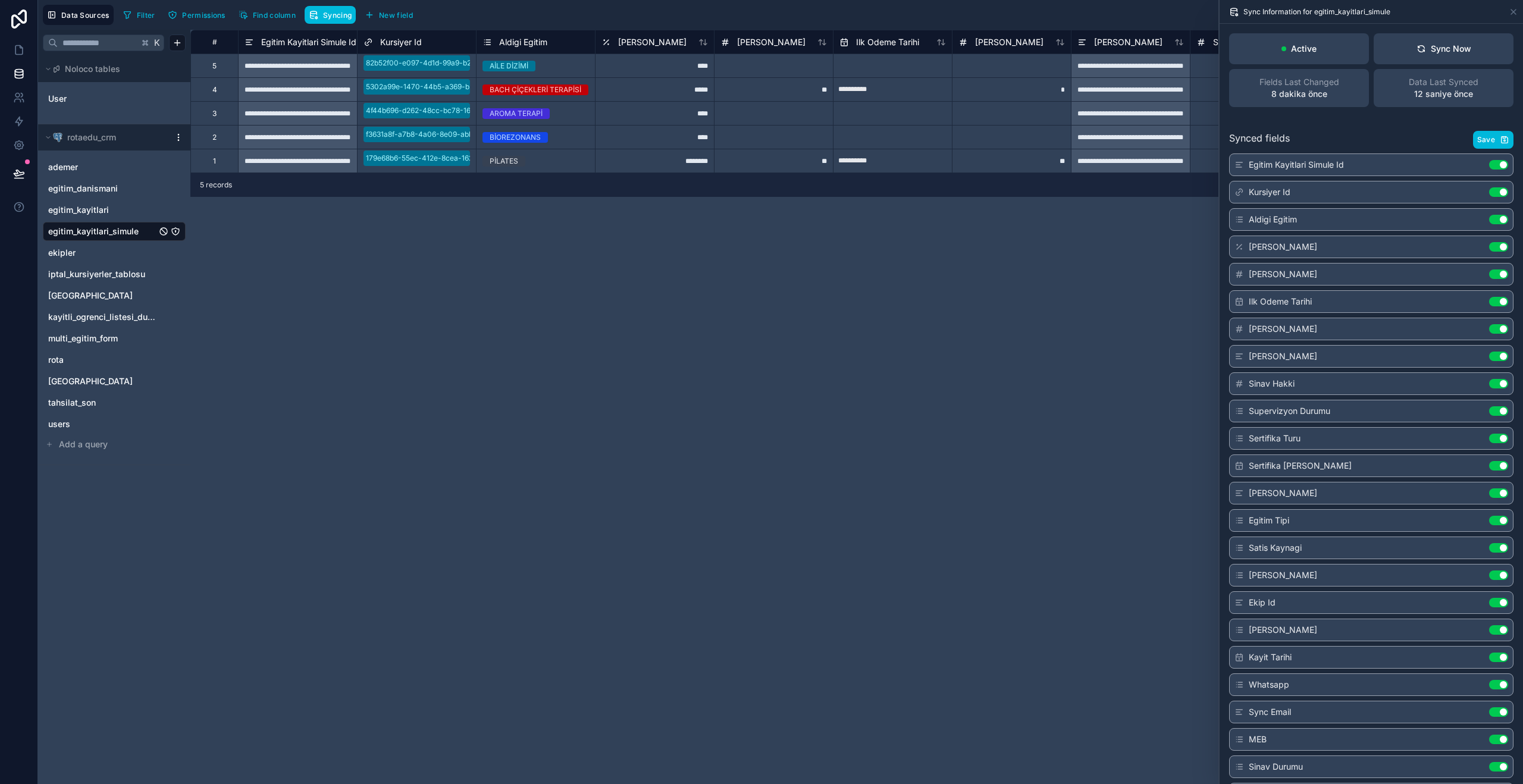
click at [1451, 36] on button "Sync Now" at bounding box center [1444, 48] width 140 height 31
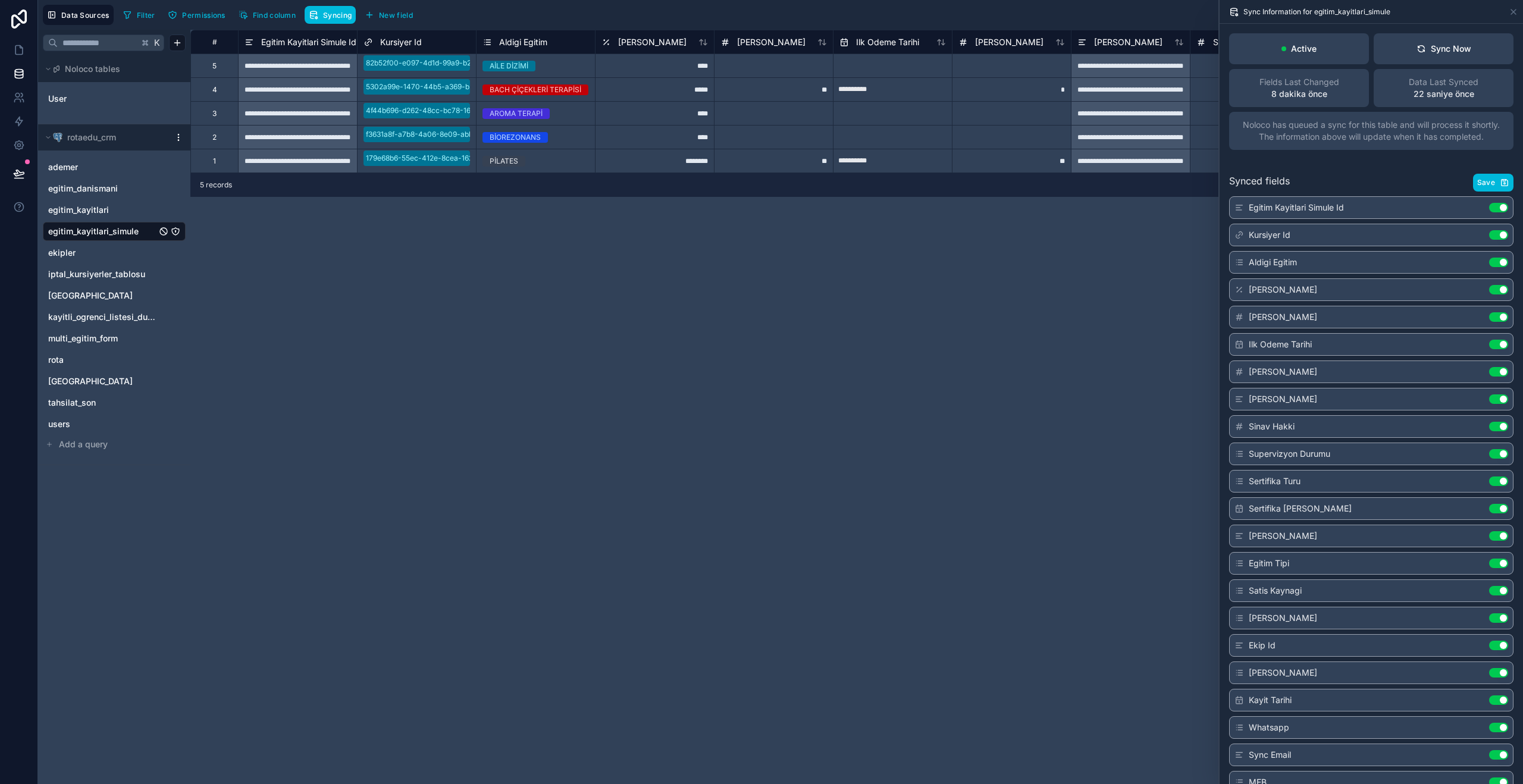
click at [94, 440] on span "Add a query" at bounding box center [83, 444] width 49 height 12
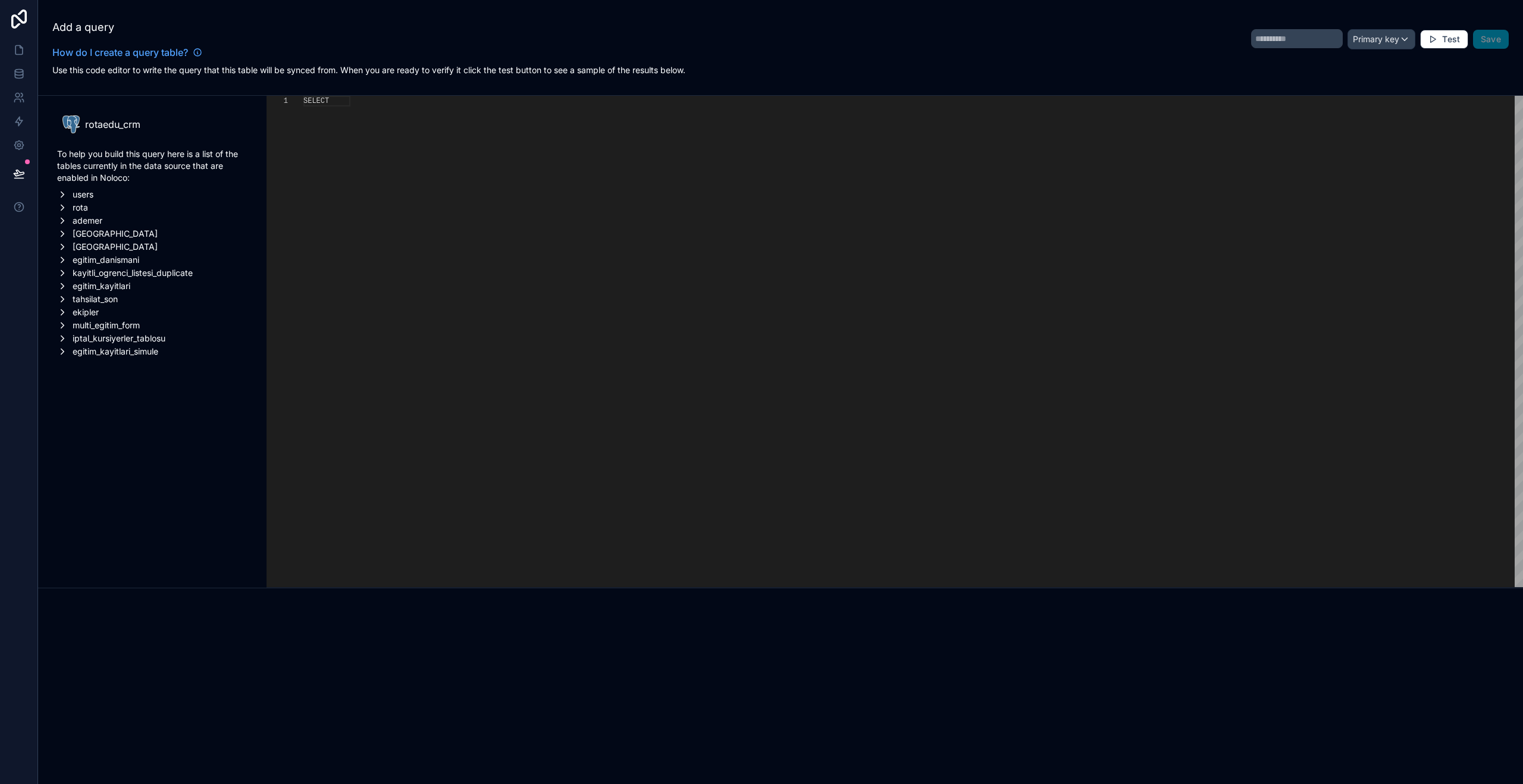
scroll to position [64, 0]
click at [16, 76] on icon at bounding box center [19, 74] width 12 height 12
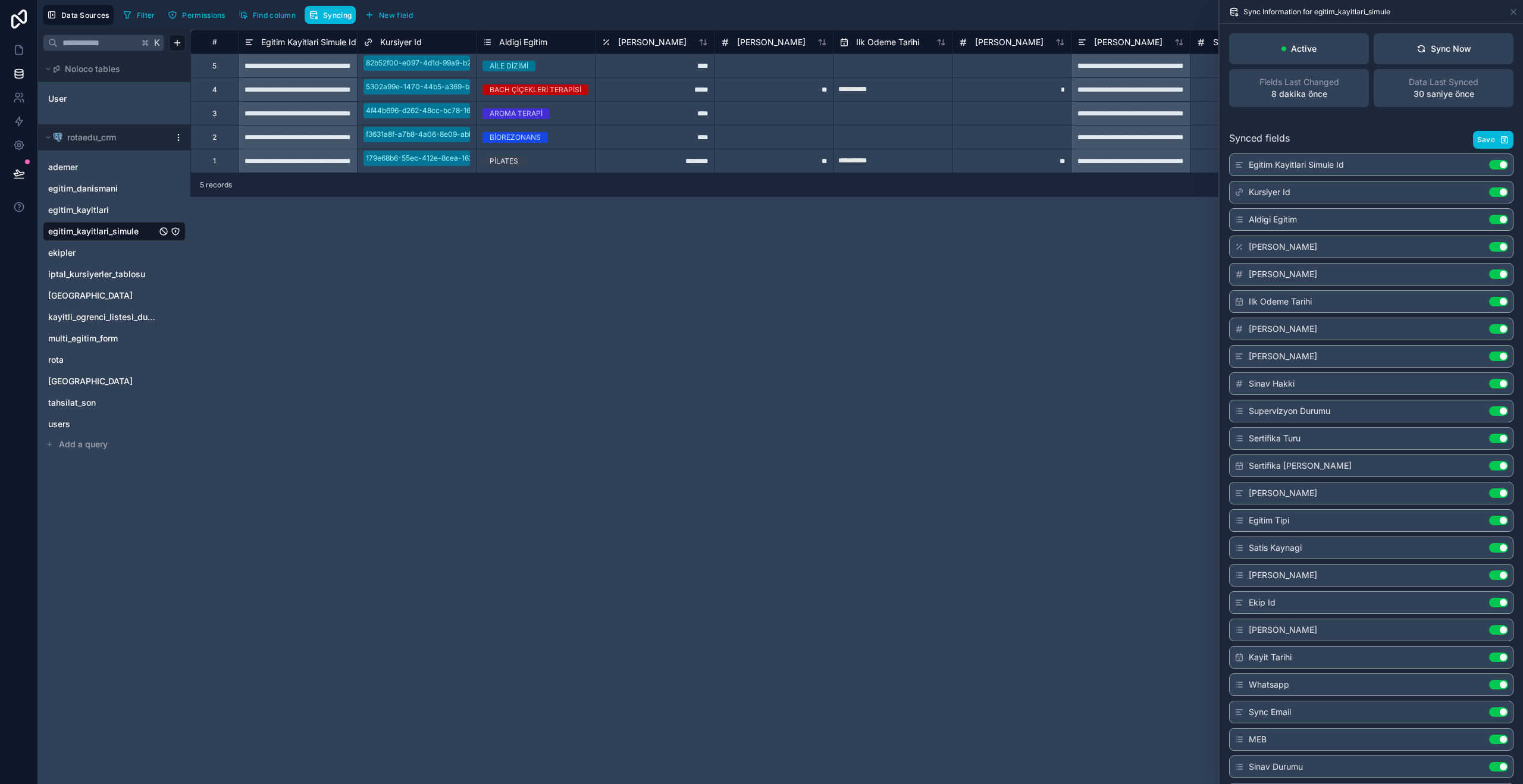
click at [88, 96] on link "User" at bounding box center [96, 98] width 96 height 12
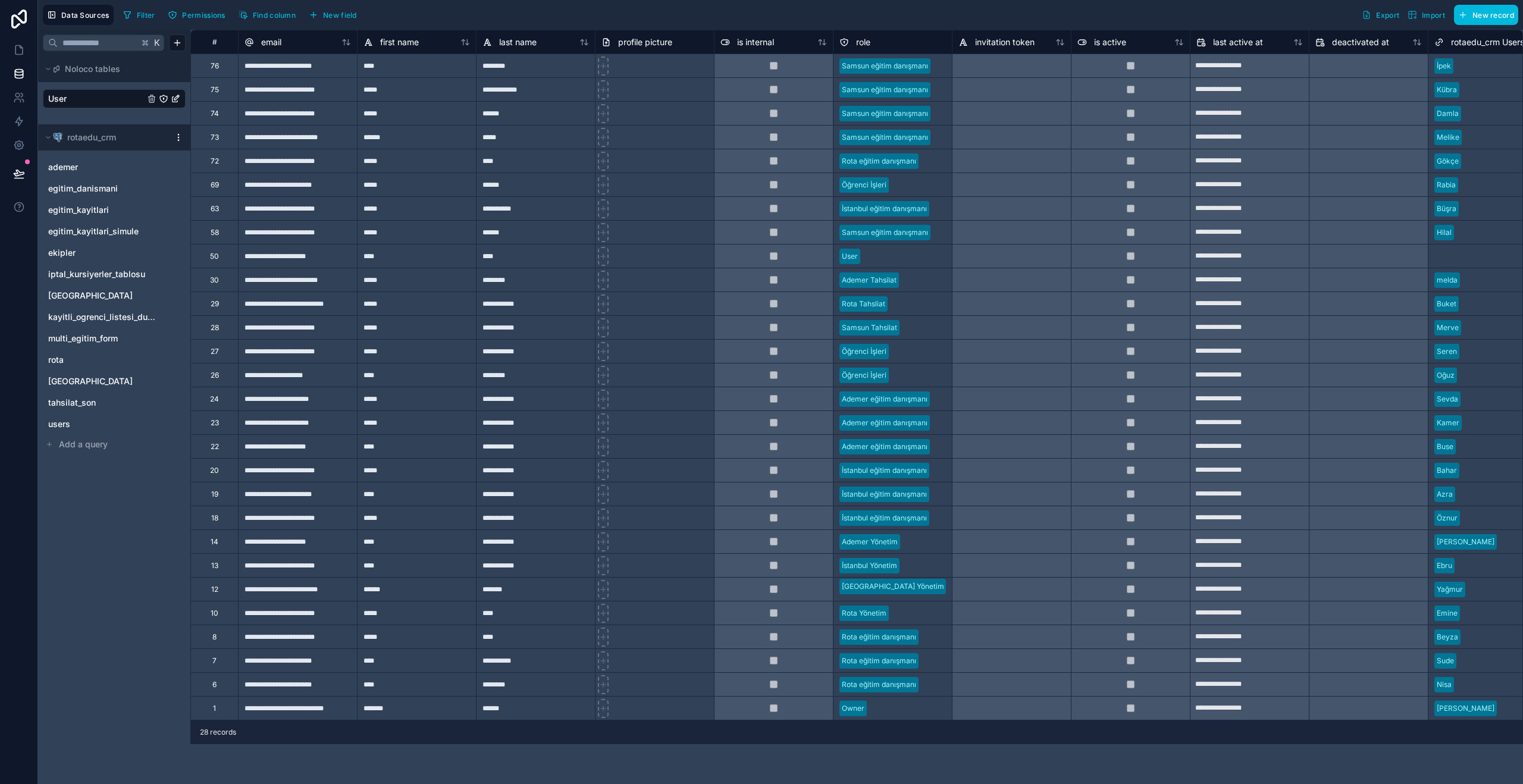
click at [86, 139] on span "rotaedu_crm" at bounding box center [92, 137] width 49 height 12
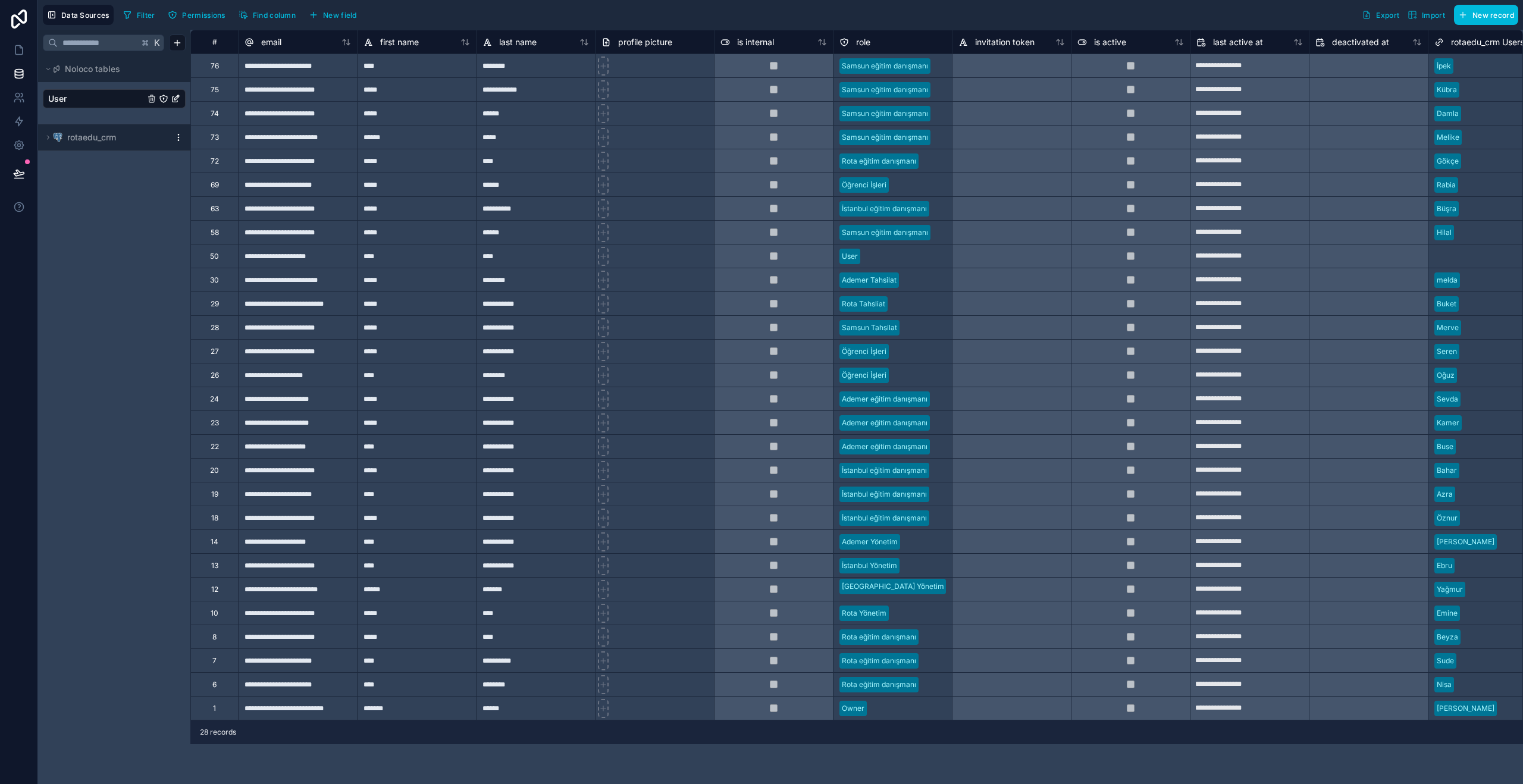
click at [86, 139] on span "rotaedu_crm" at bounding box center [92, 137] width 49 height 12
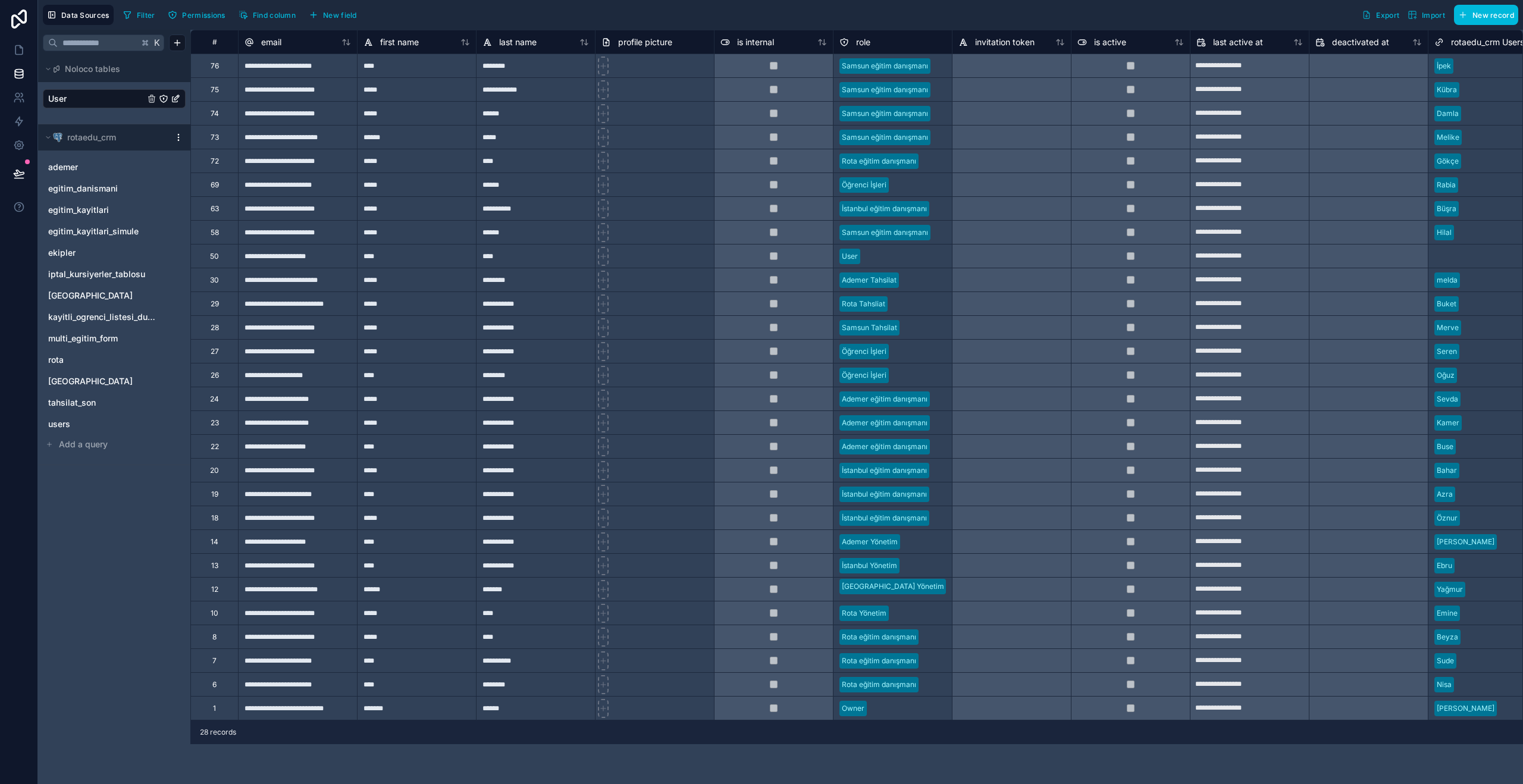
click at [174, 97] on icon "User" at bounding box center [175, 98] width 9 height 9
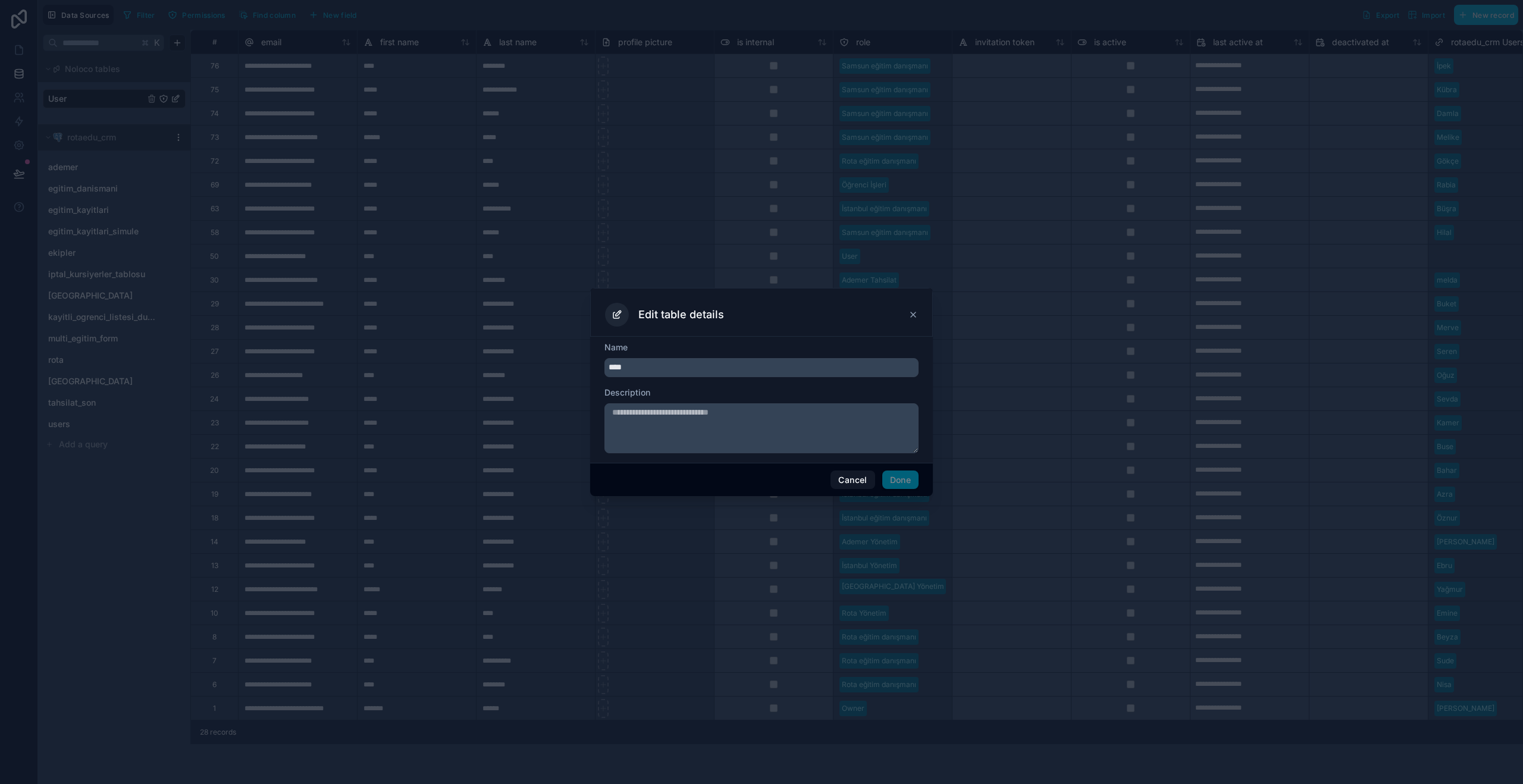
click at [915, 315] on icon at bounding box center [913, 315] width 5 height 5
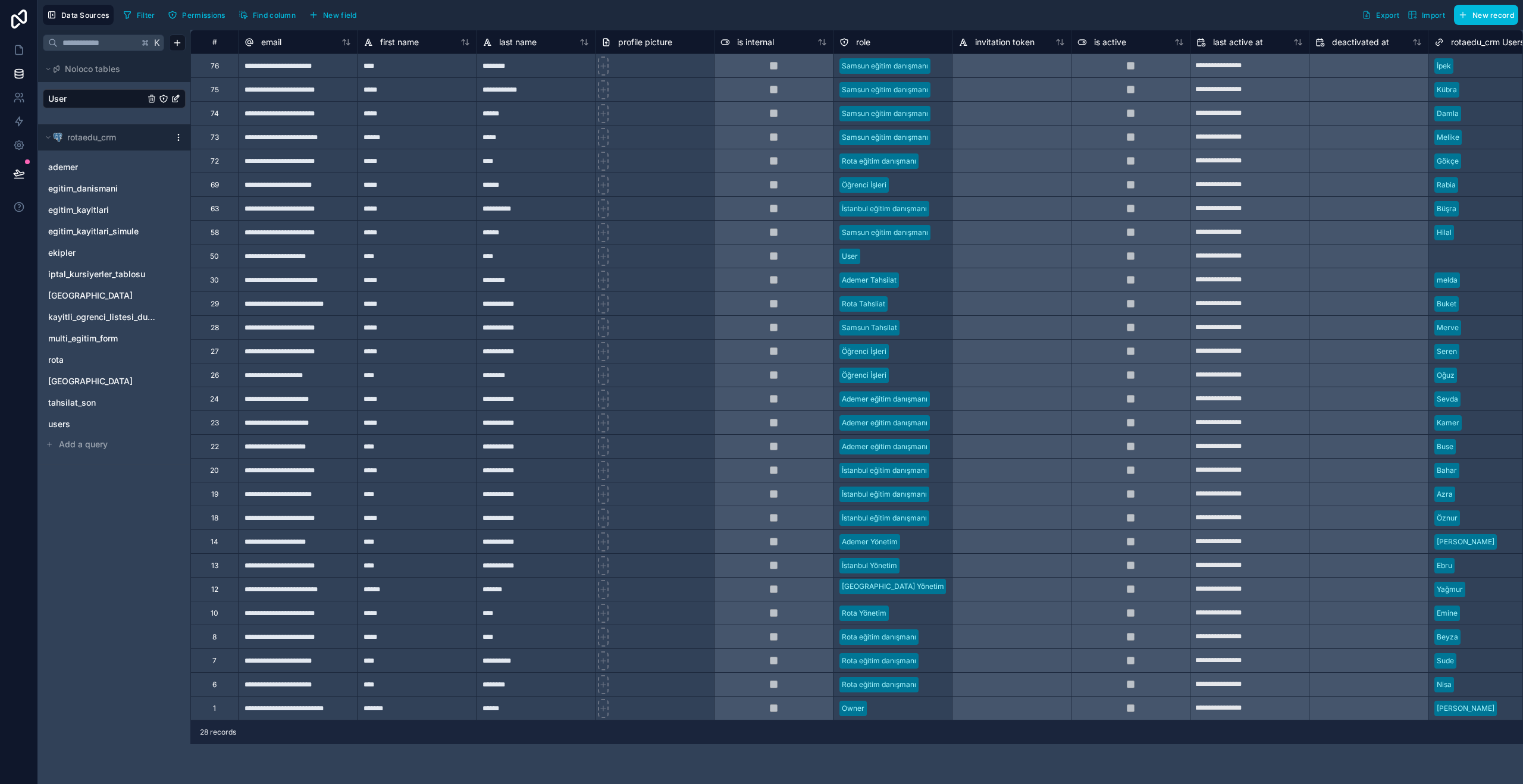
click at [174, 138] on html "**********" at bounding box center [761, 392] width 1523 height 784
click at [275, 181] on span "Queue data sync" at bounding box center [243, 176] width 86 height 12
click at [175, 139] on html "**********" at bounding box center [761, 392] width 1523 height 784
click at [246, 158] on div "Update details" at bounding box center [234, 157] width 114 height 19
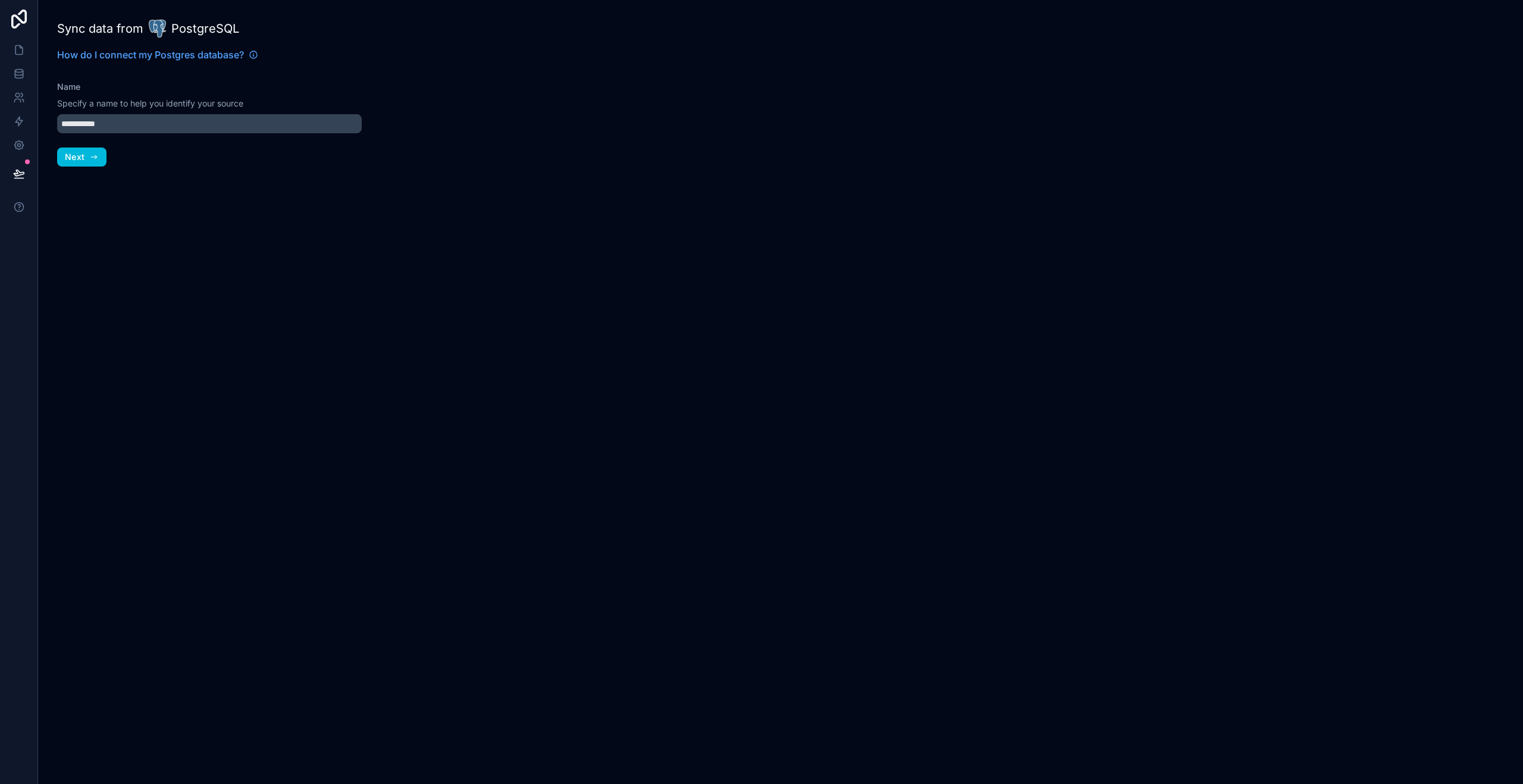
click at [97, 161] on icon "button" at bounding box center [94, 157] width 9 height 9
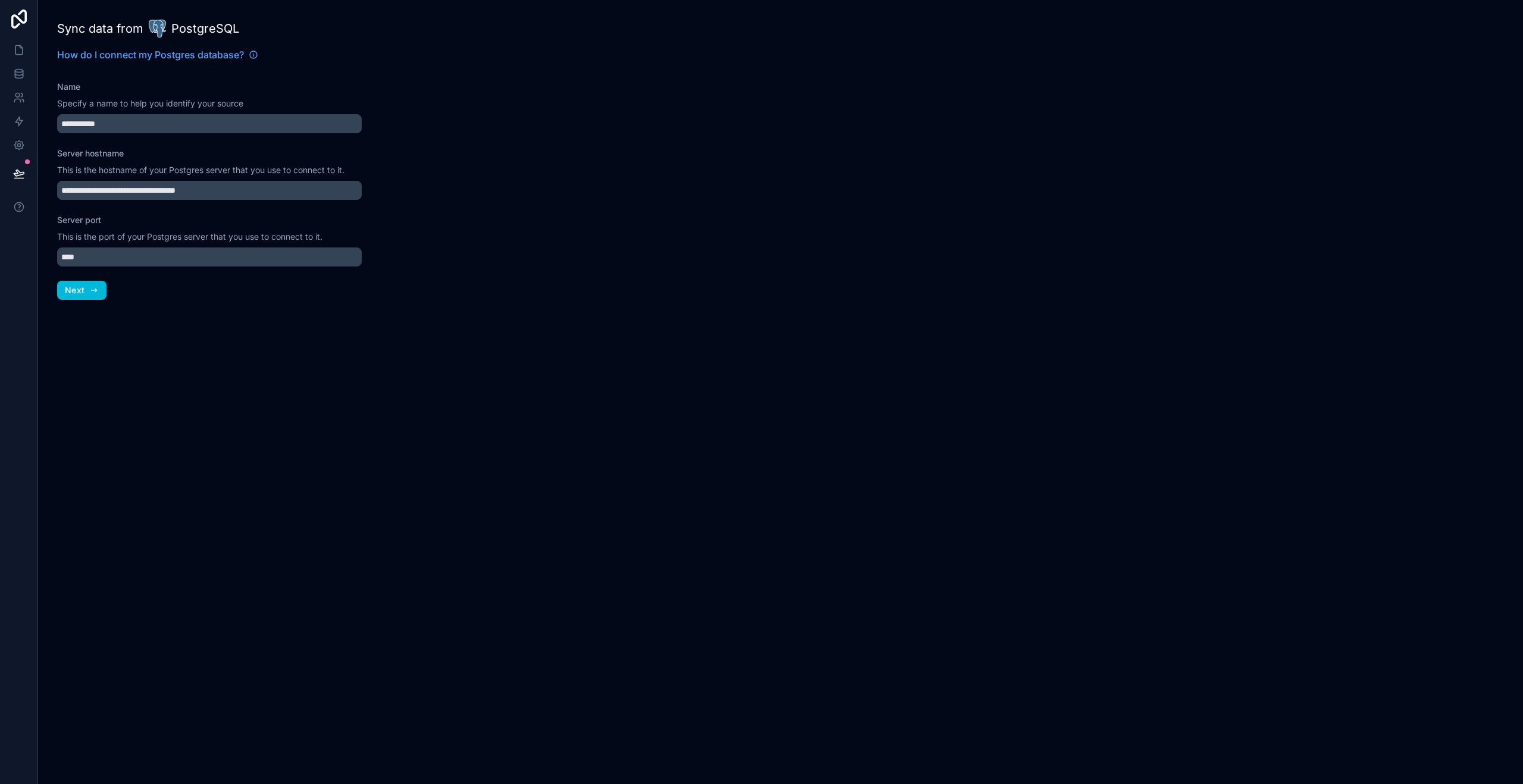
click at [89, 294] on button "Next" at bounding box center [81, 290] width 49 height 19
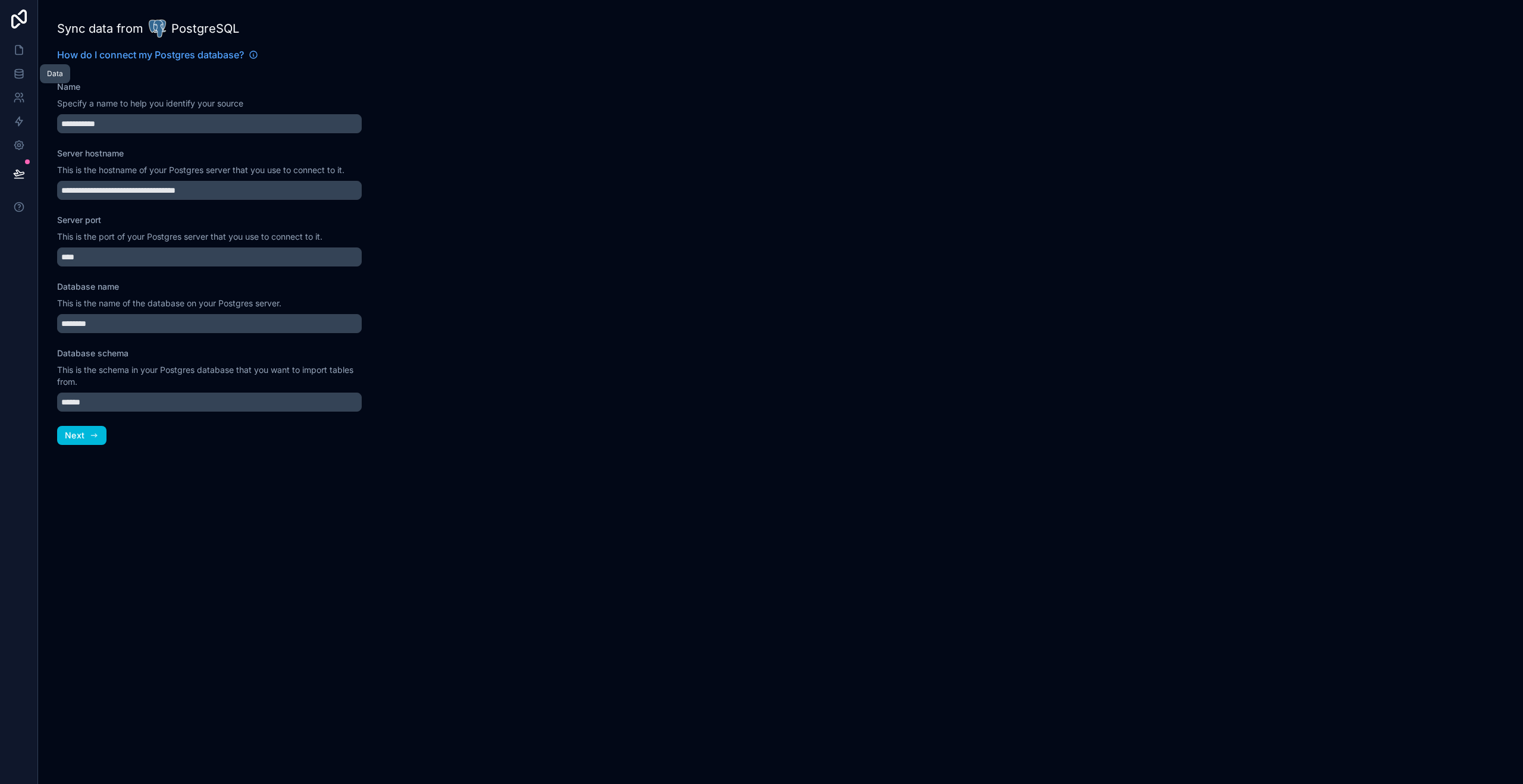
click at [15, 72] on icon at bounding box center [19, 73] width 7 height 5
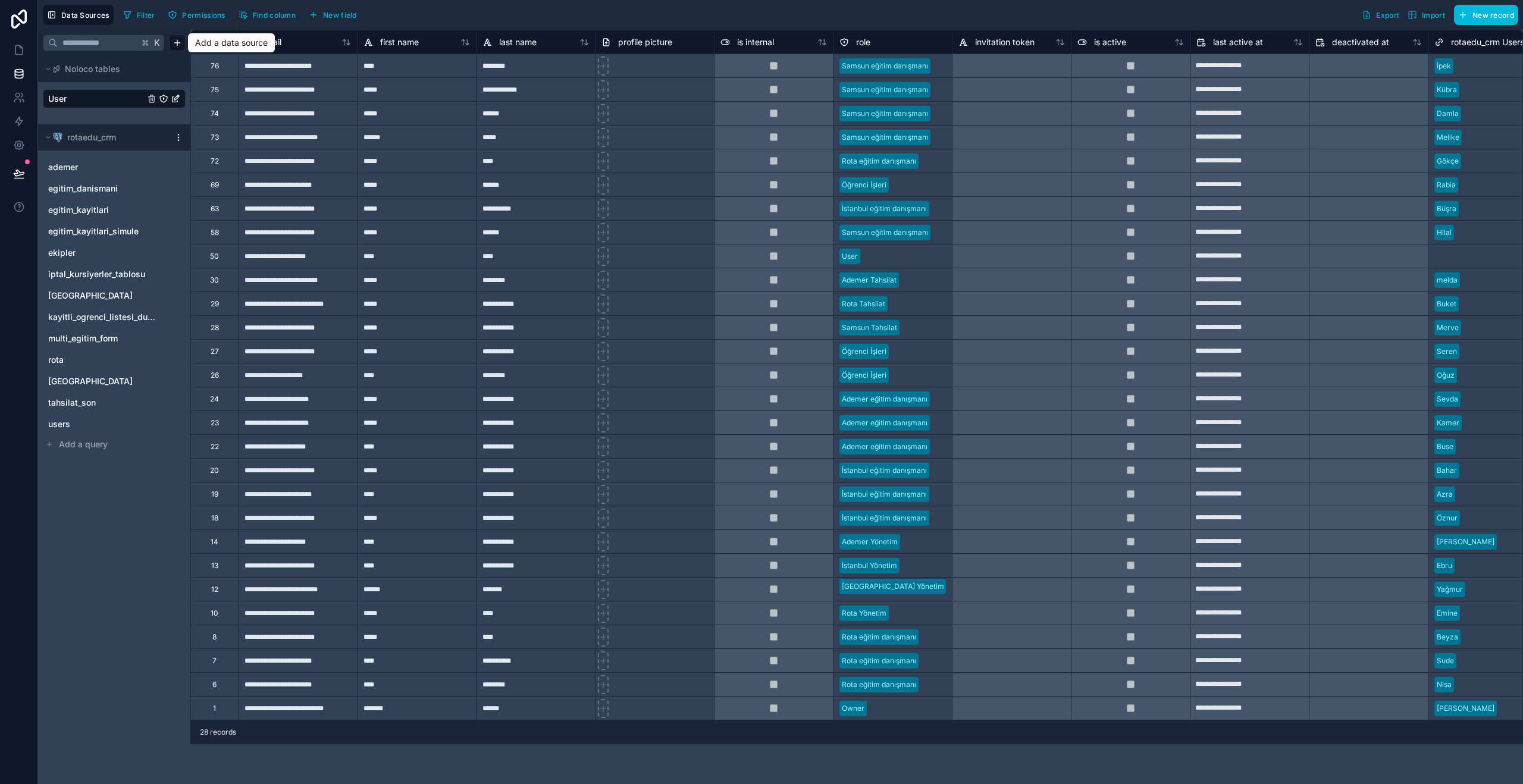
click at [181, 46] on html "**********" at bounding box center [761, 392] width 1523 height 784
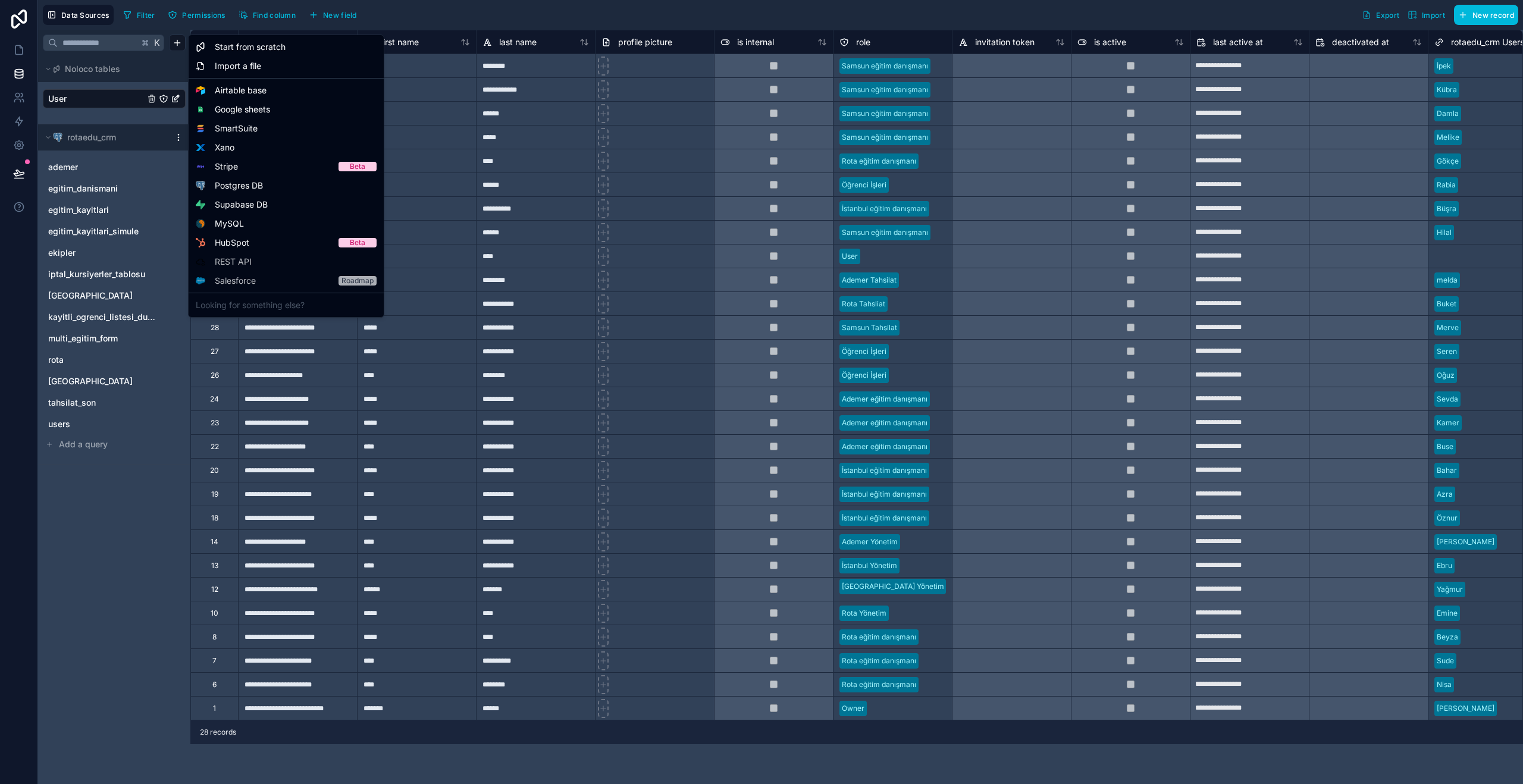
click at [117, 485] on html "**********" at bounding box center [761, 392] width 1523 height 784
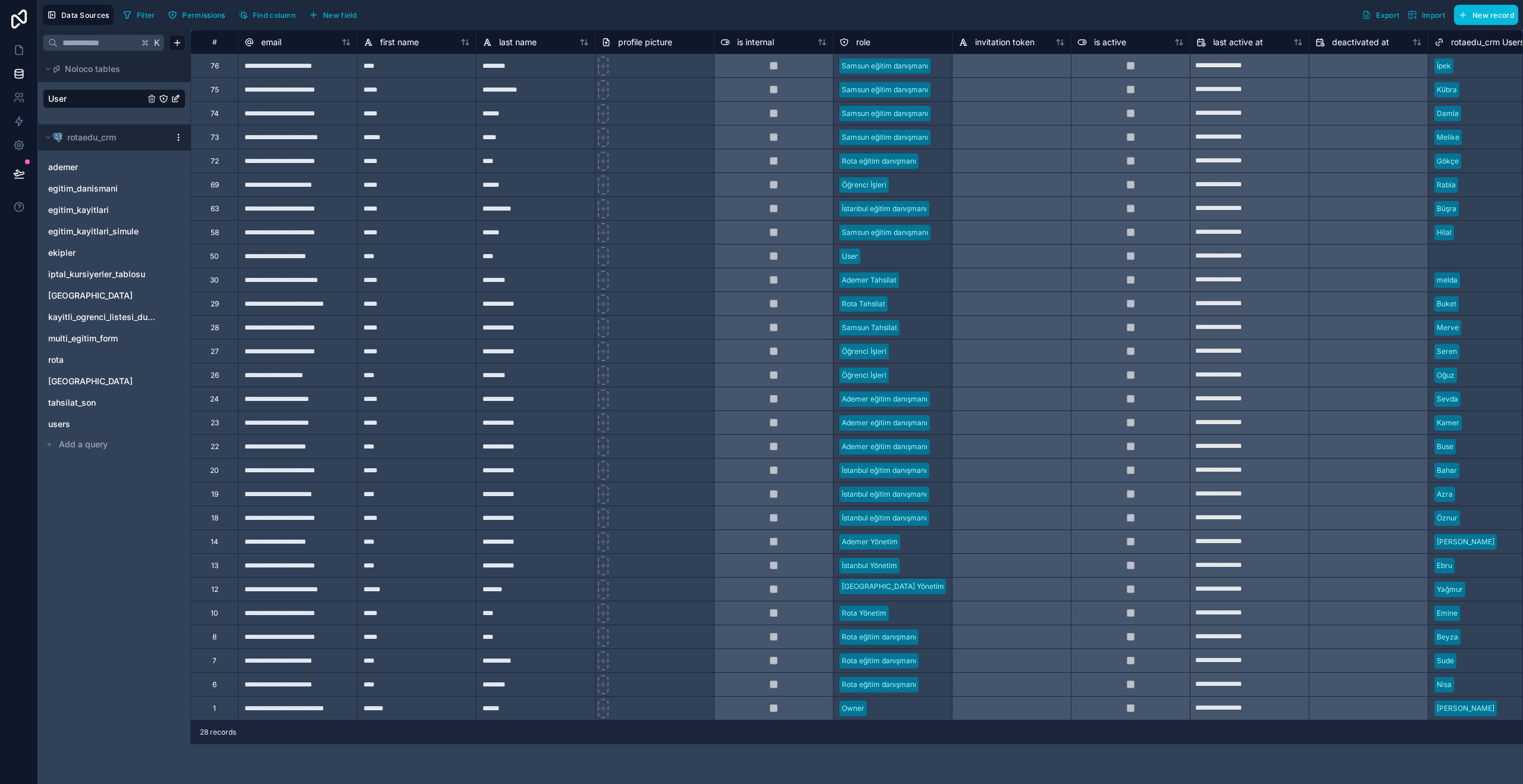
click at [96, 11] on span "Data Sources" at bounding box center [85, 15] width 48 height 9
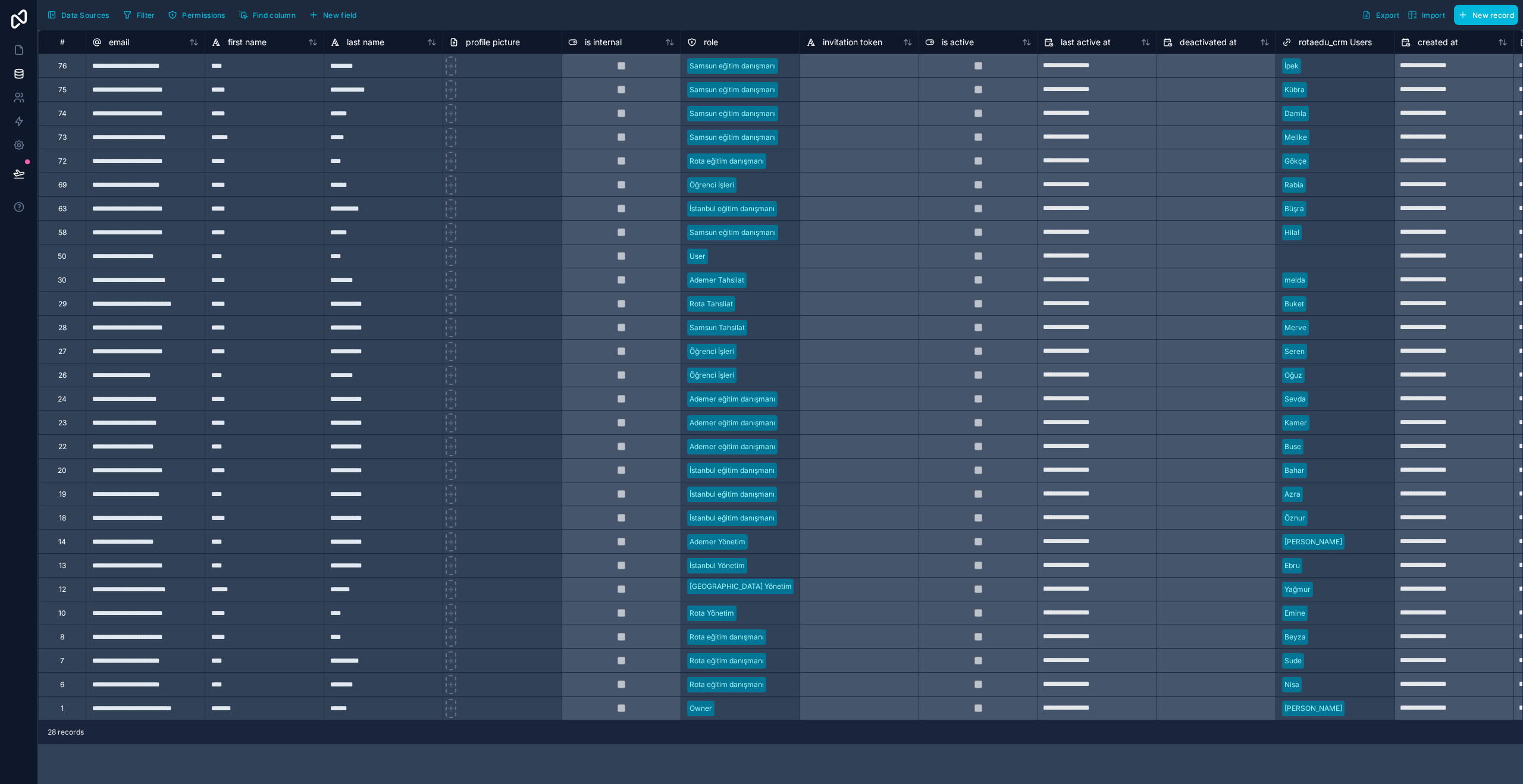
click at [96, 11] on span "Data Sources" at bounding box center [85, 15] width 48 height 9
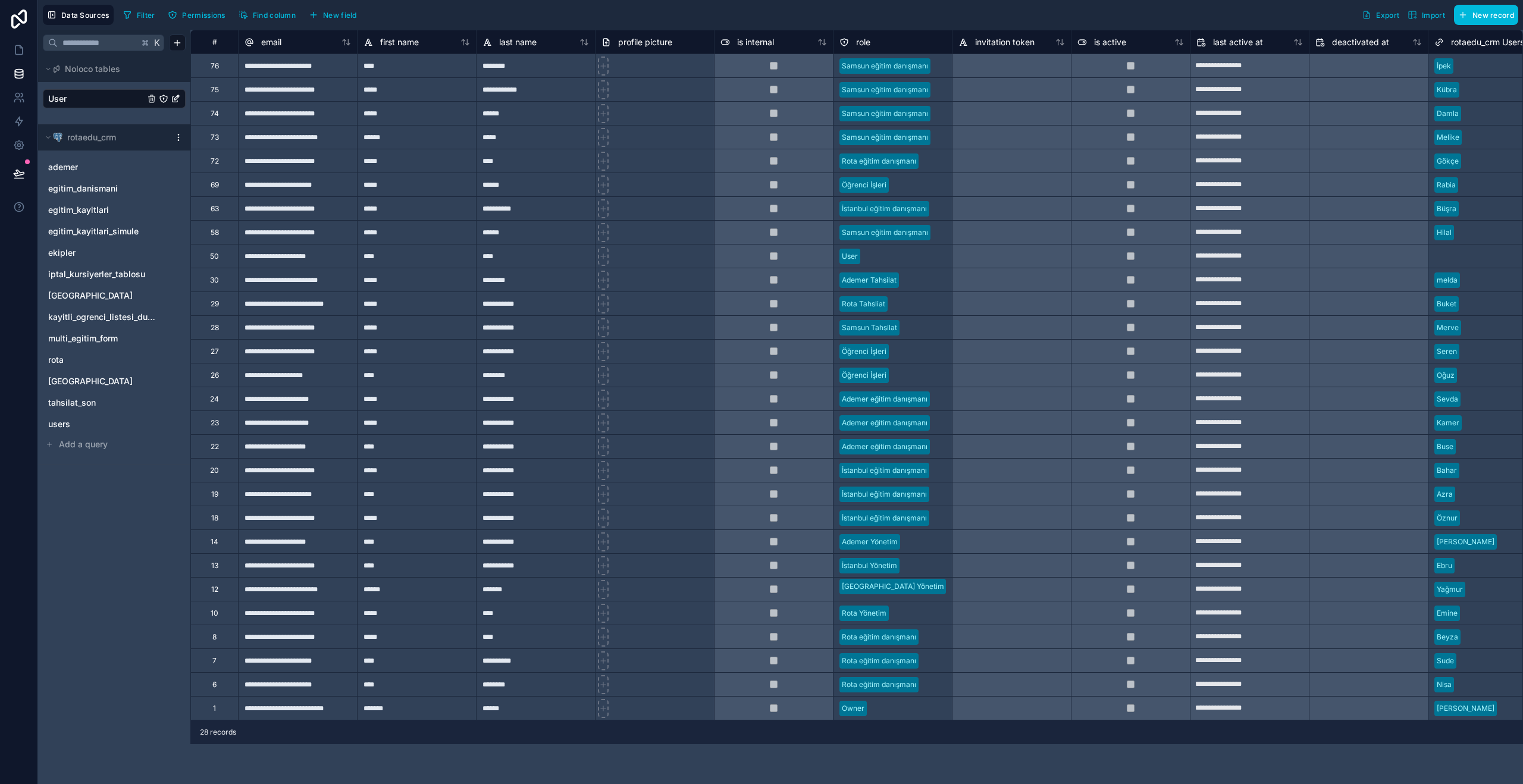
click at [79, 142] on span "rotaedu_crm" at bounding box center [92, 137] width 49 height 12
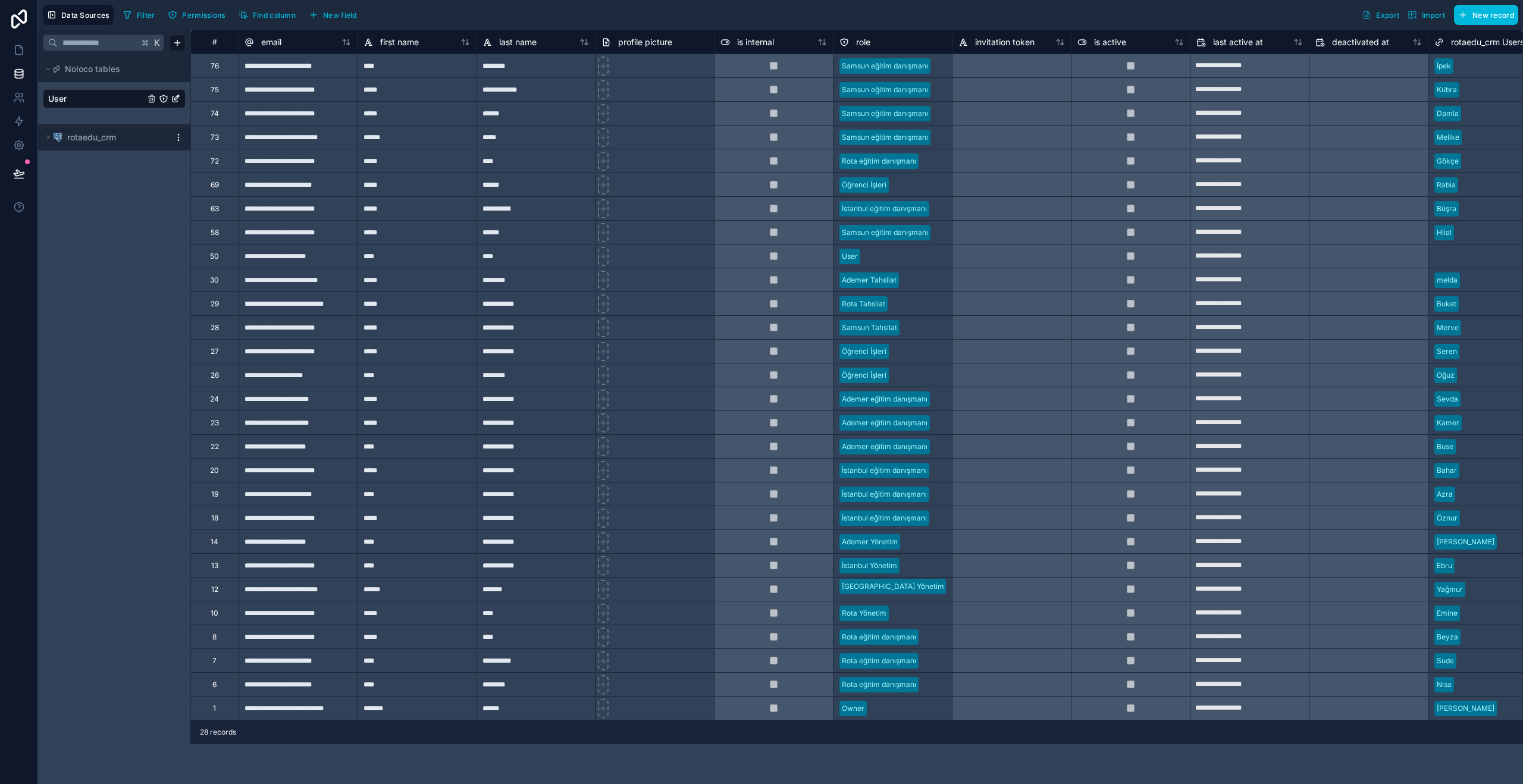
click at [91, 142] on span "rotaedu_crm" at bounding box center [92, 137] width 49 height 12
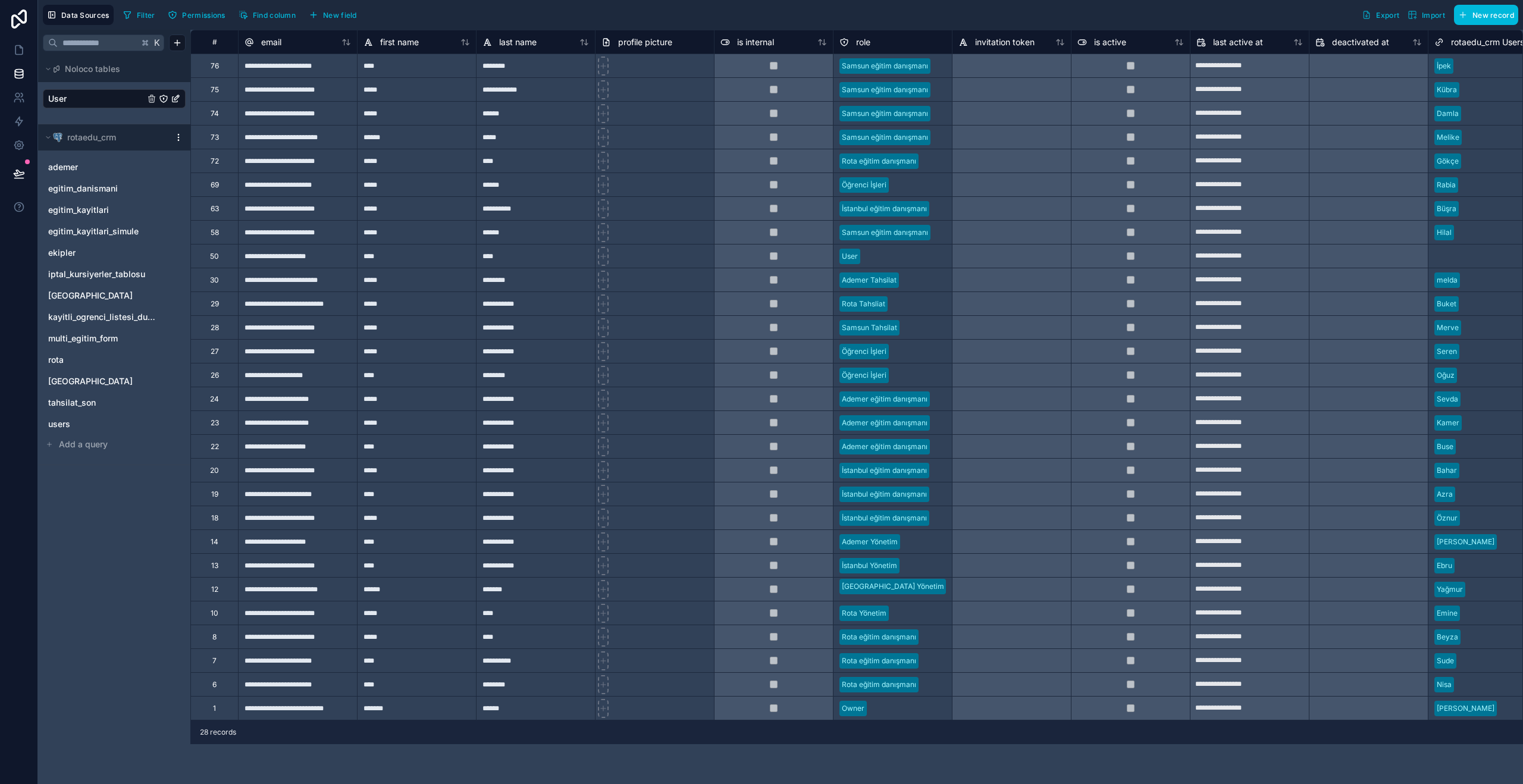
click at [89, 167] on link "ademer" at bounding box center [102, 167] width 108 height 12
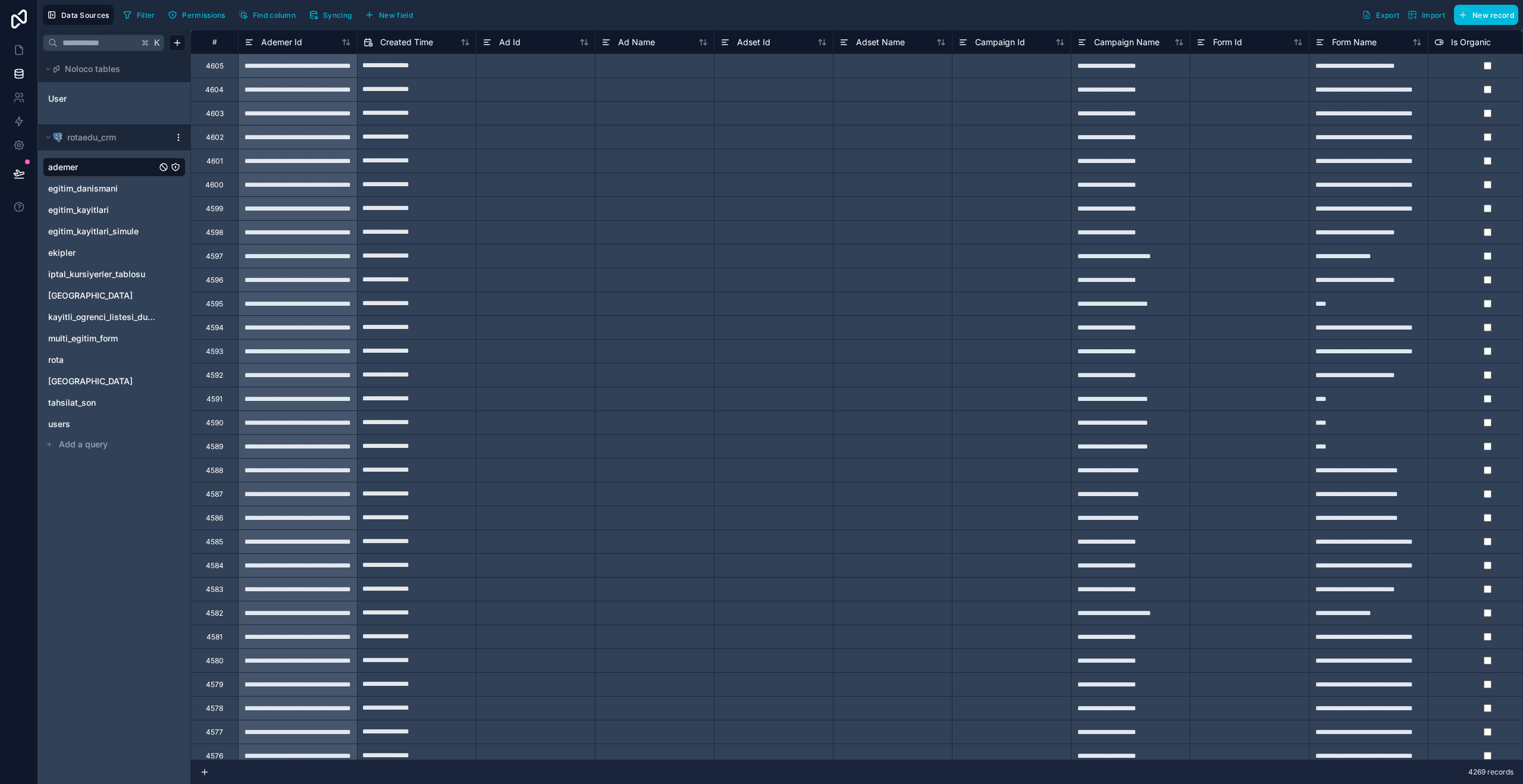
click at [83, 19] on button "Data Sources" at bounding box center [78, 15] width 71 height 20
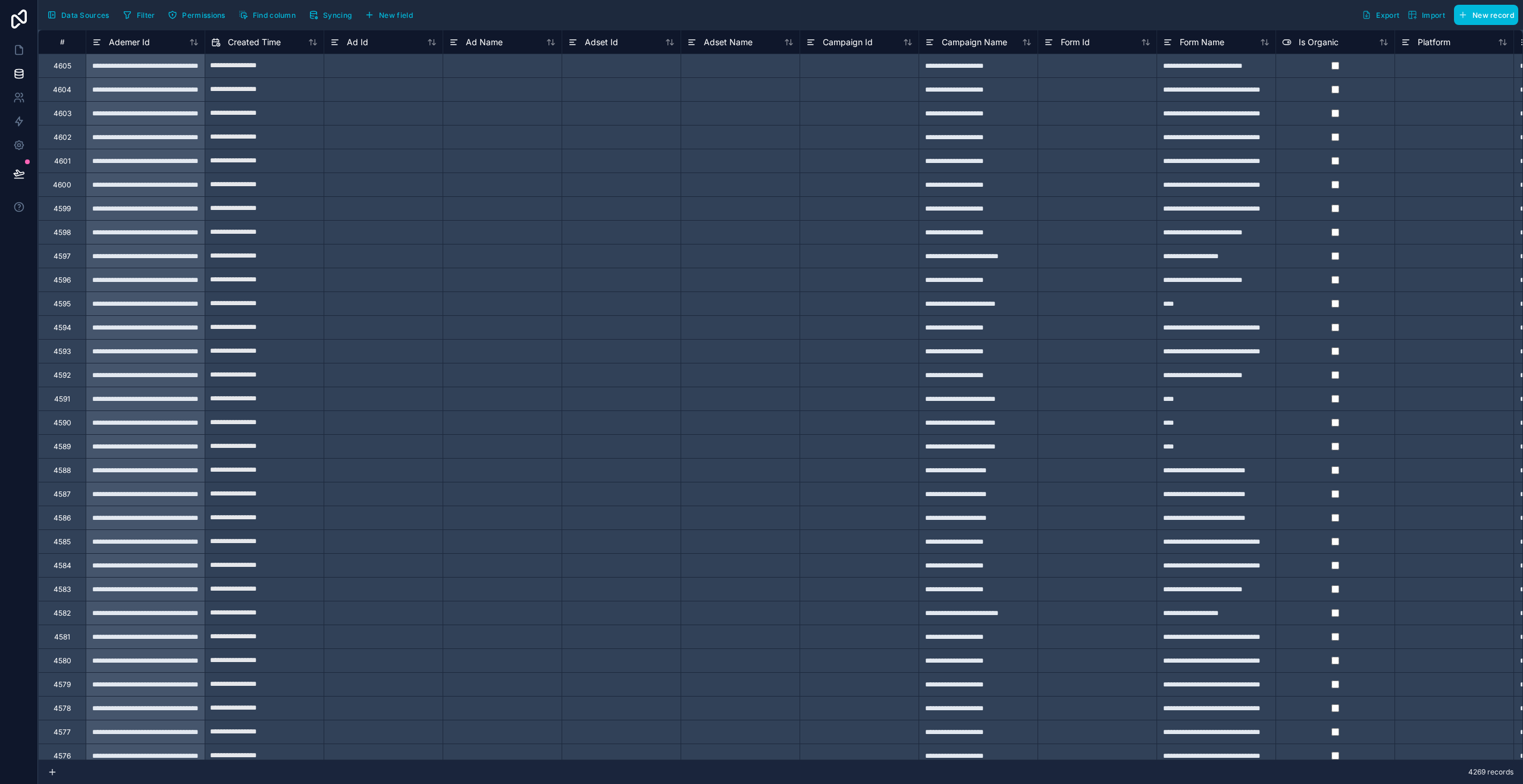
click at [83, 19] on button "Data Sources" at bounding box center [78, 15] width 71 height 20
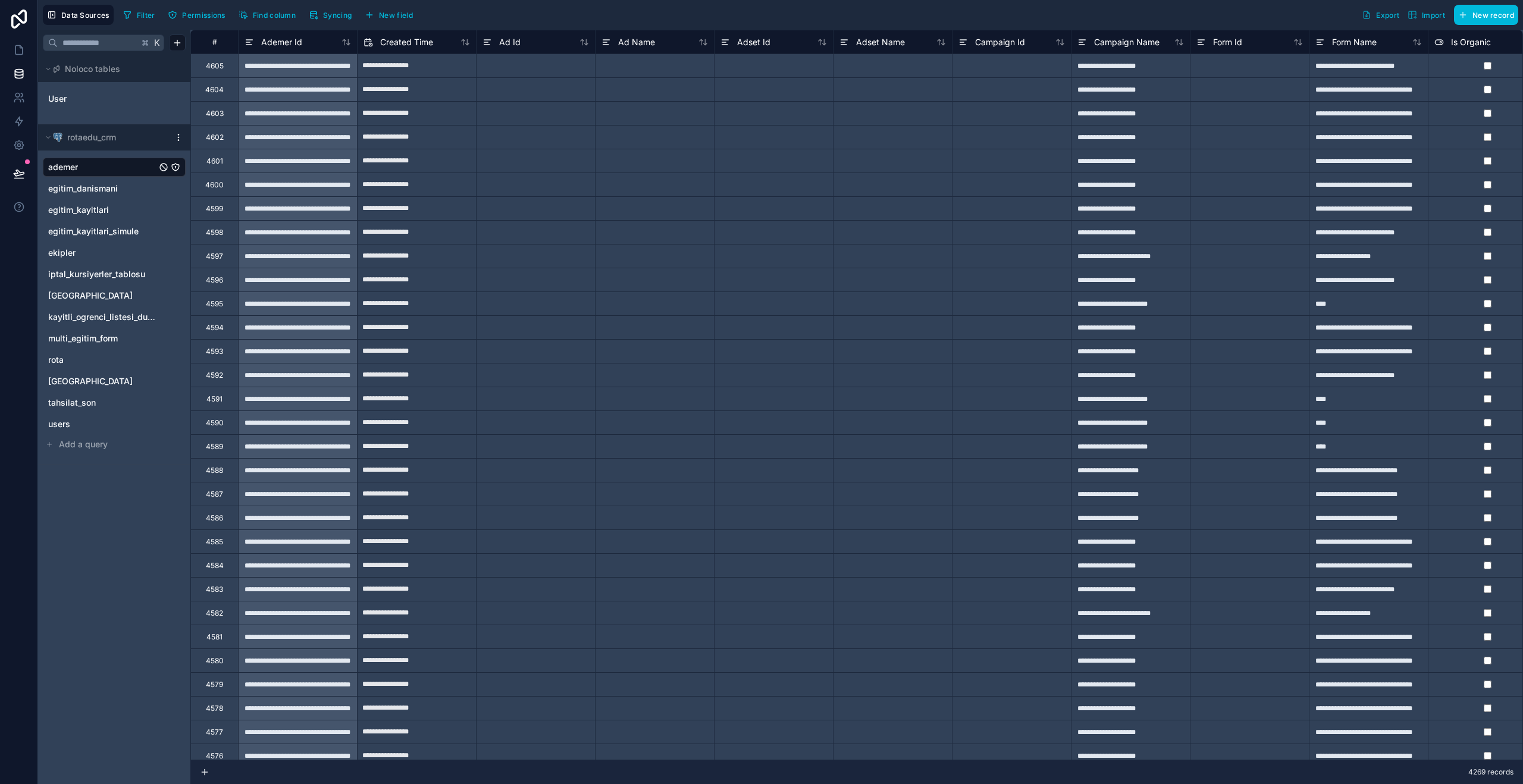
click at [85, 439] on span "Add a query" at bounding box center [83, 444] width 49 height 12
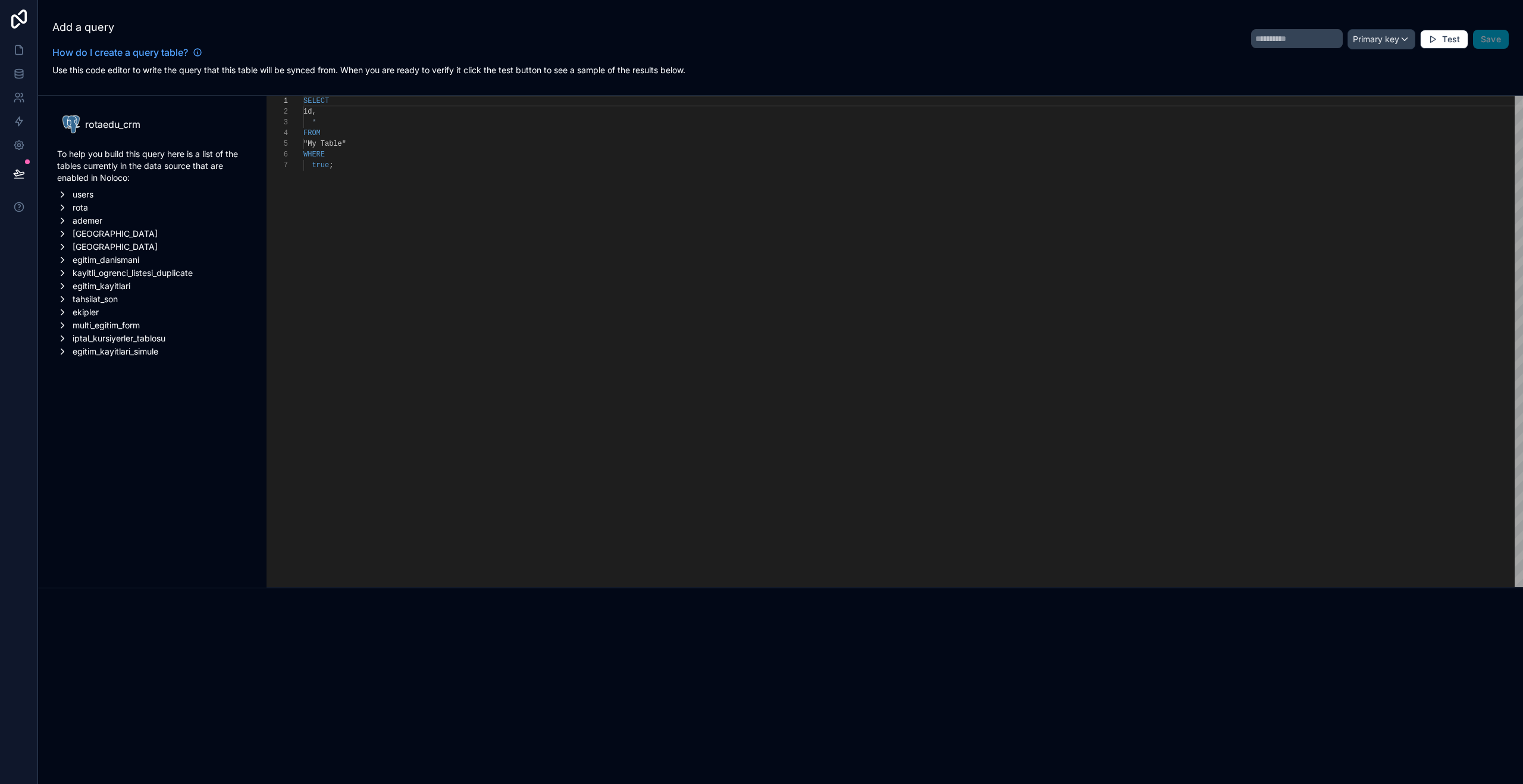
scroll to position [64, 0]
drag, startPoint x: 128, startPoint y: 169, endPoint x: 78, endPoint y: 156, distance: 51.7
click at [77, 157] on p "To help you build this query here is a list of the tables currently in the data…" at bounding box center [152, 166] width 191 height 36
drag, startPoint x: 160, startPoint y: 155, endPoint x: 196, endPoint y: 181, distance: 44.4
click at [160, 155] on p "To help you build this query here is a list of the tables currently in the data…" at bounding box center [152, 166] width 191 height 36
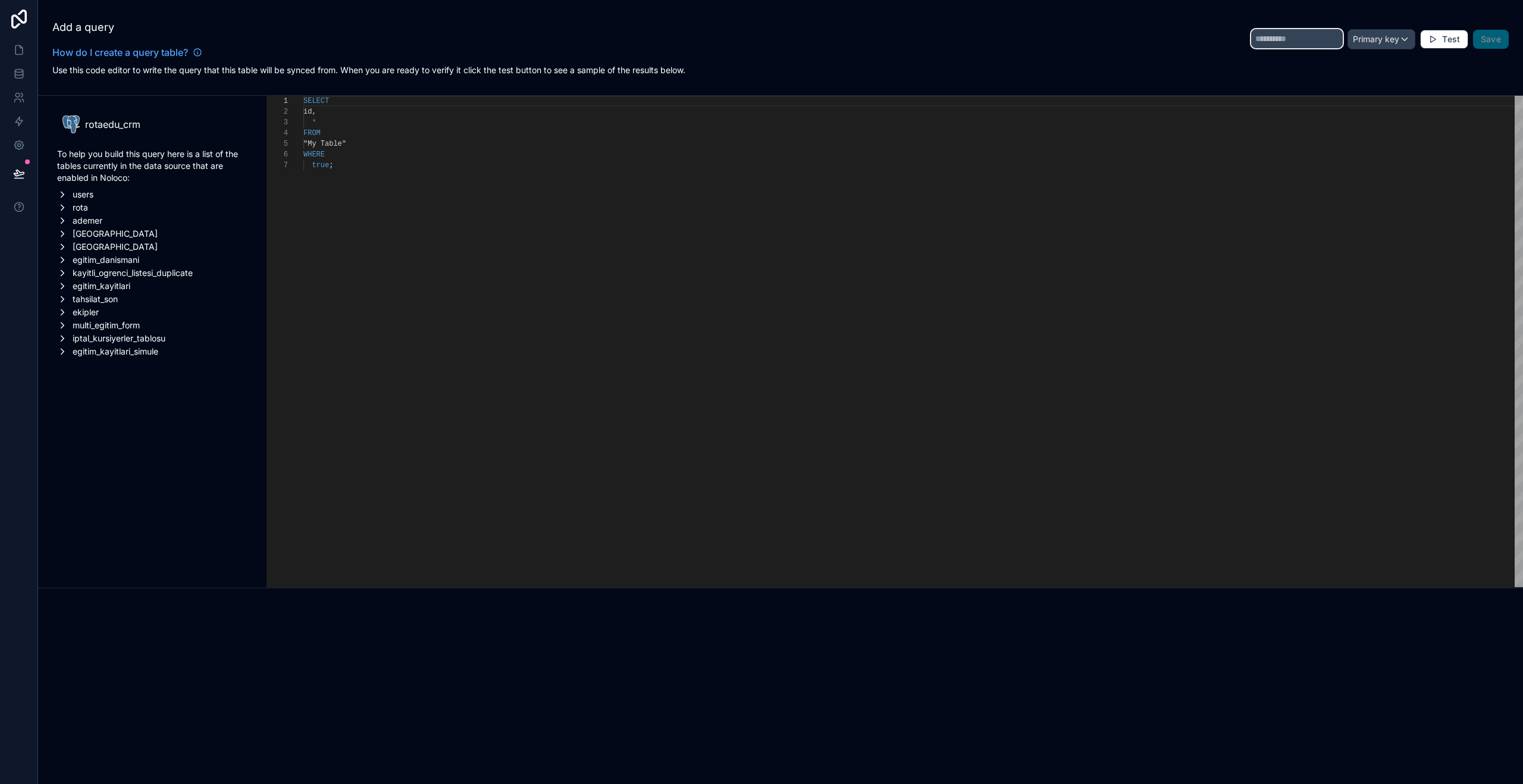
click at [1304, 37] on input "text" at bounding box center [1297, 39] width 92 height 19
click at [1016, 42] on div "Add a query How do I create a query table? Primary key Test Save" at bounding box center [781, 39] width 1456 height 41
click at [21, 74] on icon at bounding box center [19, 73] width 7 height 5
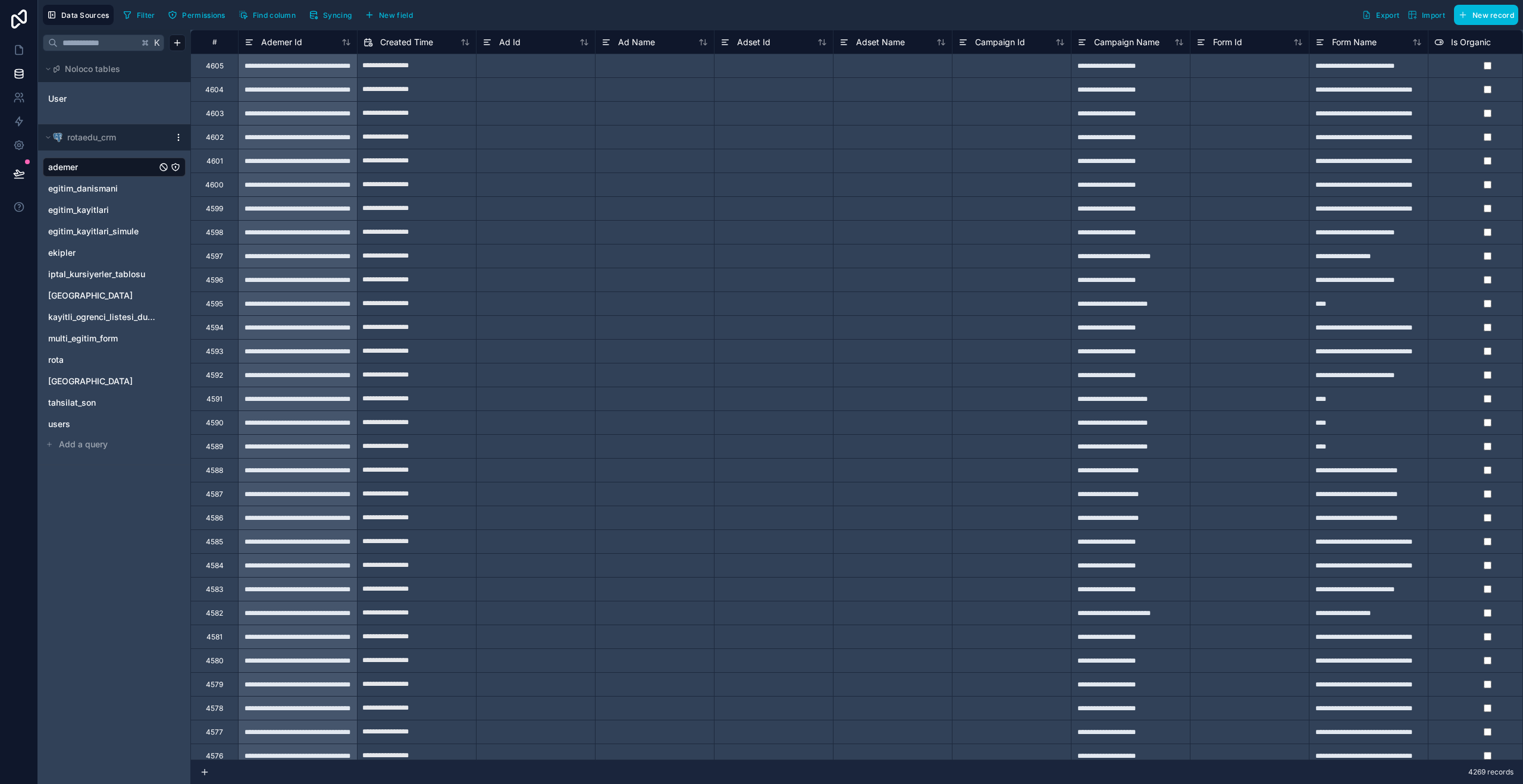
click at [179, 137] on html "**********" at bounding box center [761, 392] width 1523 height 784
click at [262, 172] on span "Queue data sync" at bounding box center [243, 176] width 86 height 12
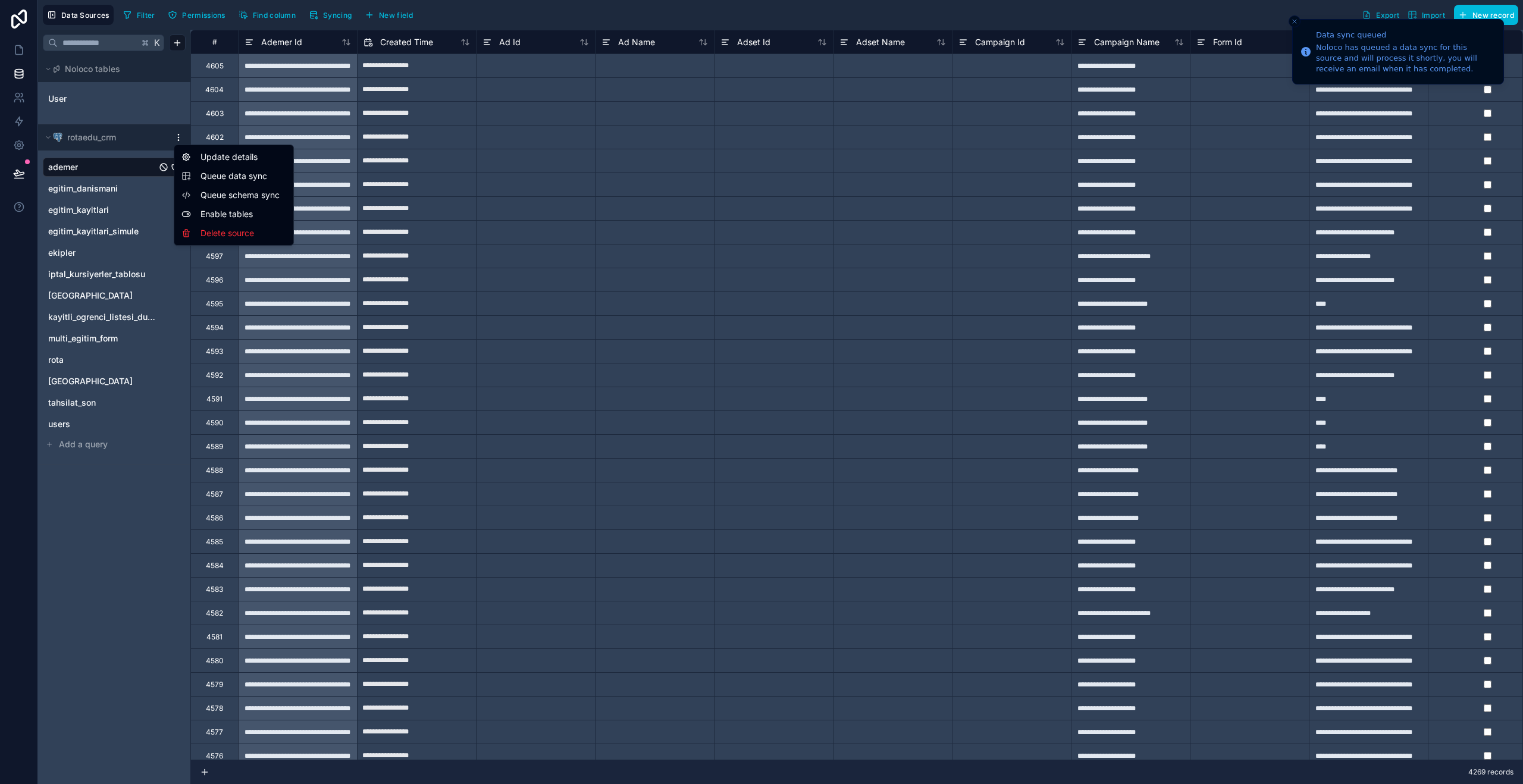
click at [181, 136] on html "**********" at bounding box center [761, 392] width 1523 height 784
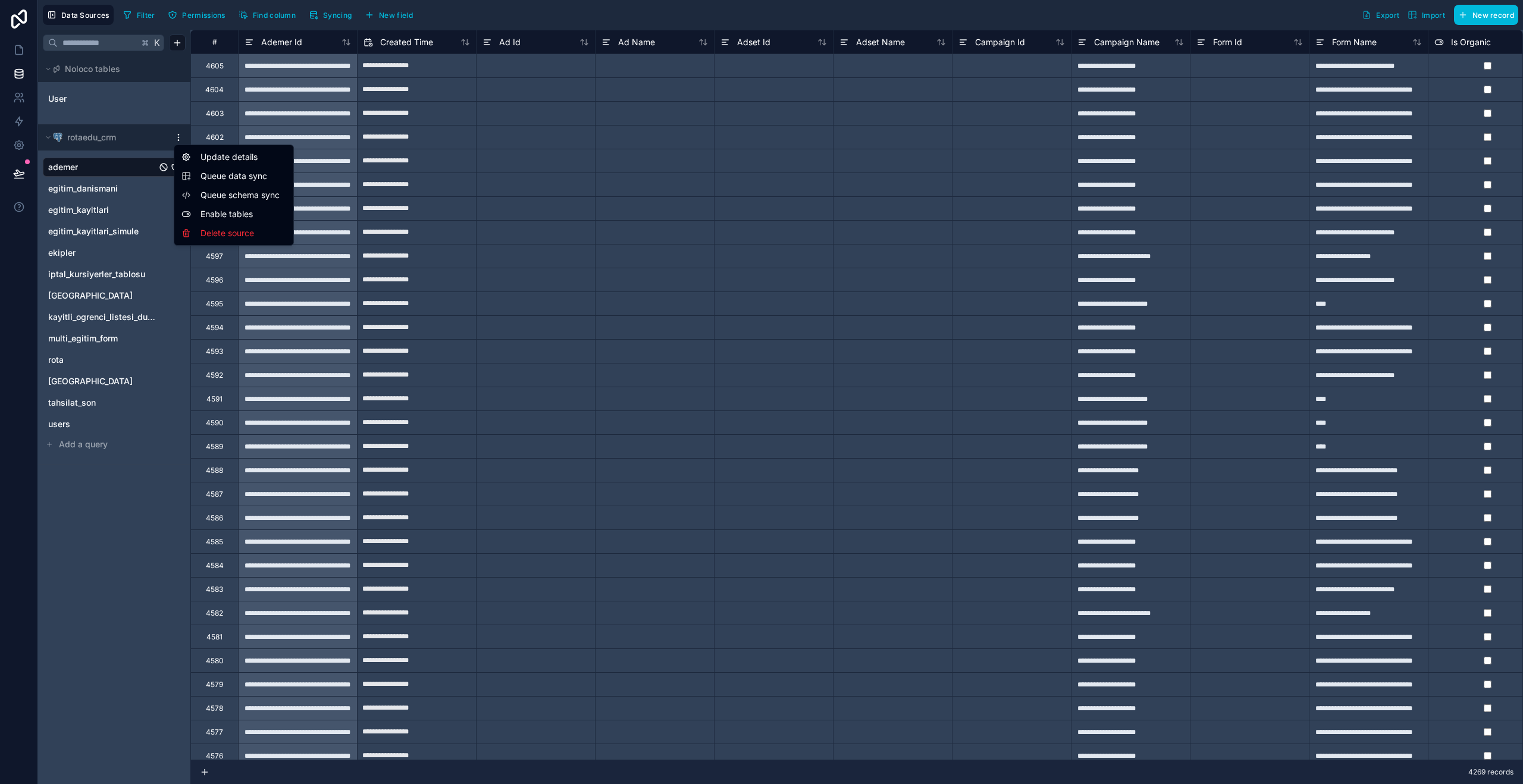
click at [127, 232] on html "**********" at bounding box center [761, 392] width 1523 height 784
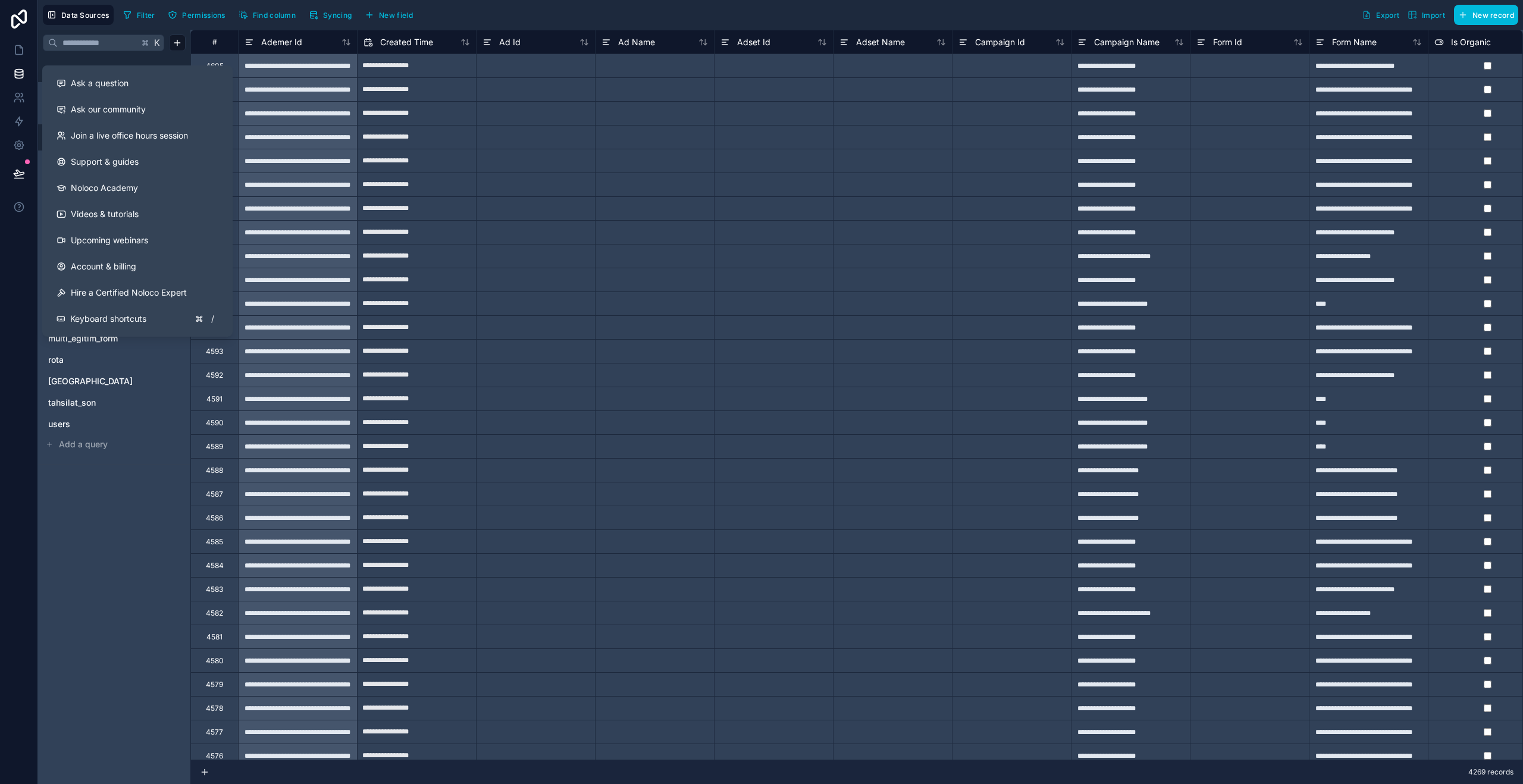
click at [21, 206] on icon at bounding box center [19, 207] width 12 height 12
click at [159, 171] on link "Support & guides" at bounding box center [137, 162] width 181 height 26
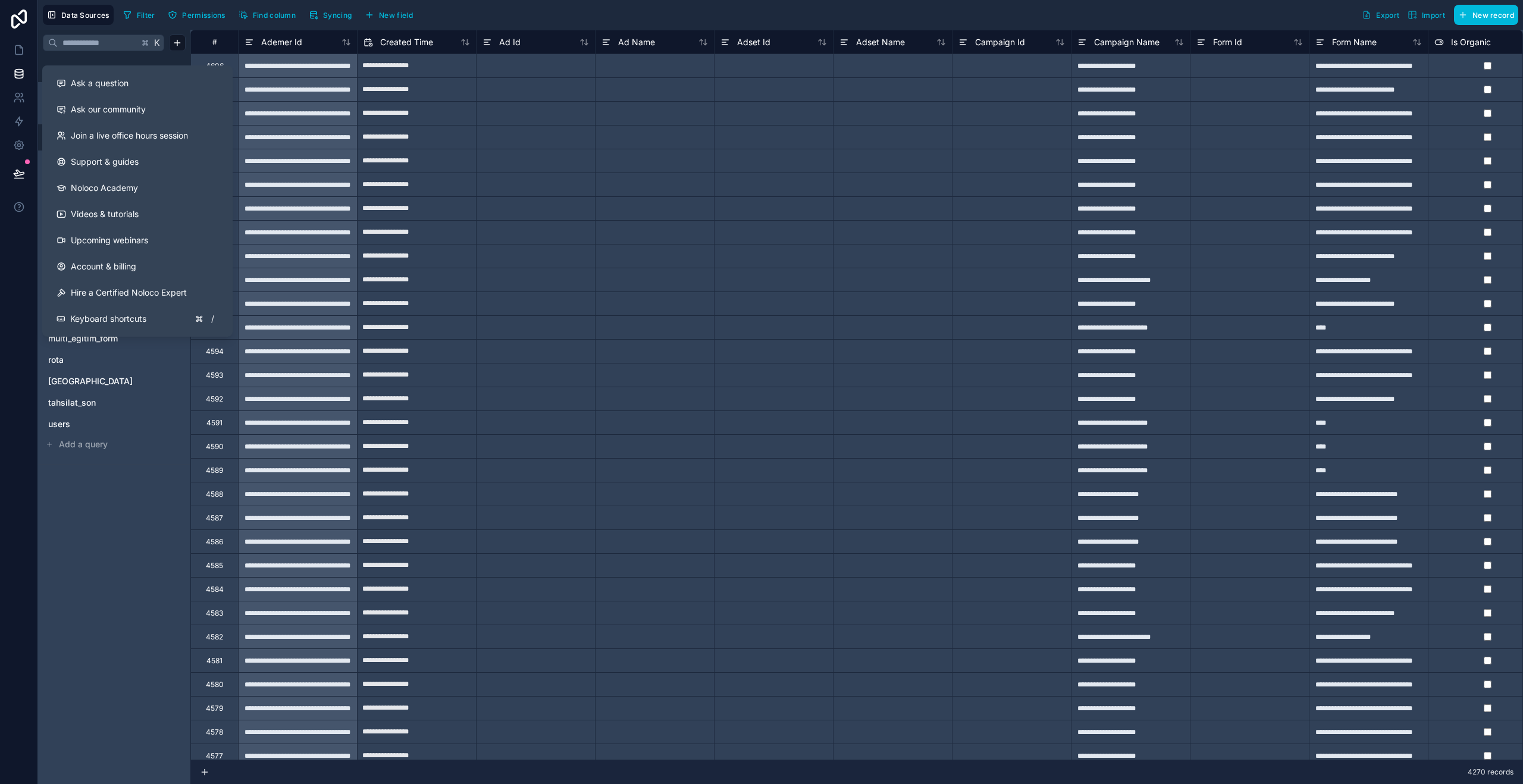
click at [21, 209] on icon at bounding box center [19, 207] width 12 height 12
click at [130, 88] on div "Ask a question" at bounding box center [137, 83] width 162 height 12
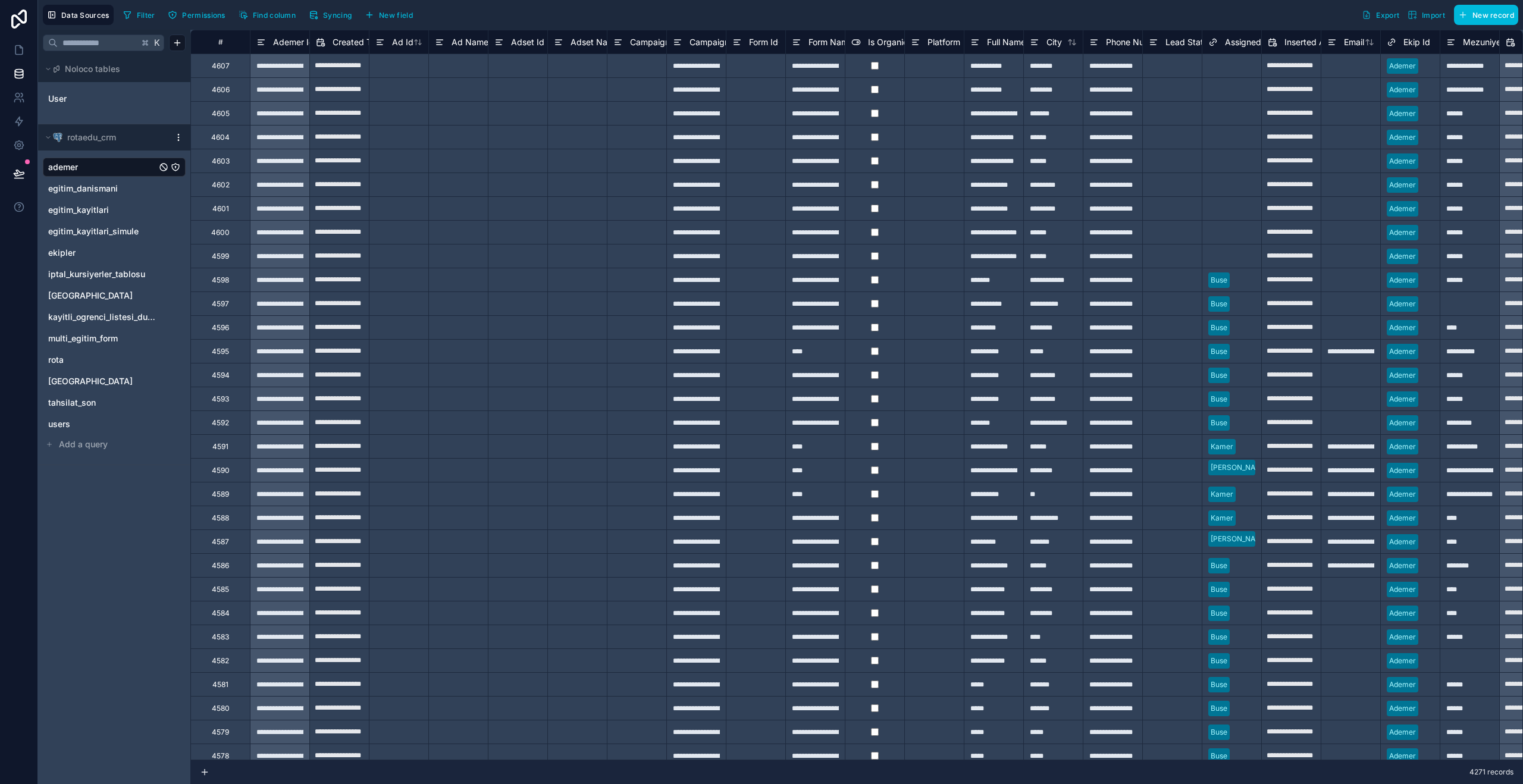
click at [99, 234] on span "egitim_kayitlari_simule" at bounding box center [93, 231] width 91 height 12
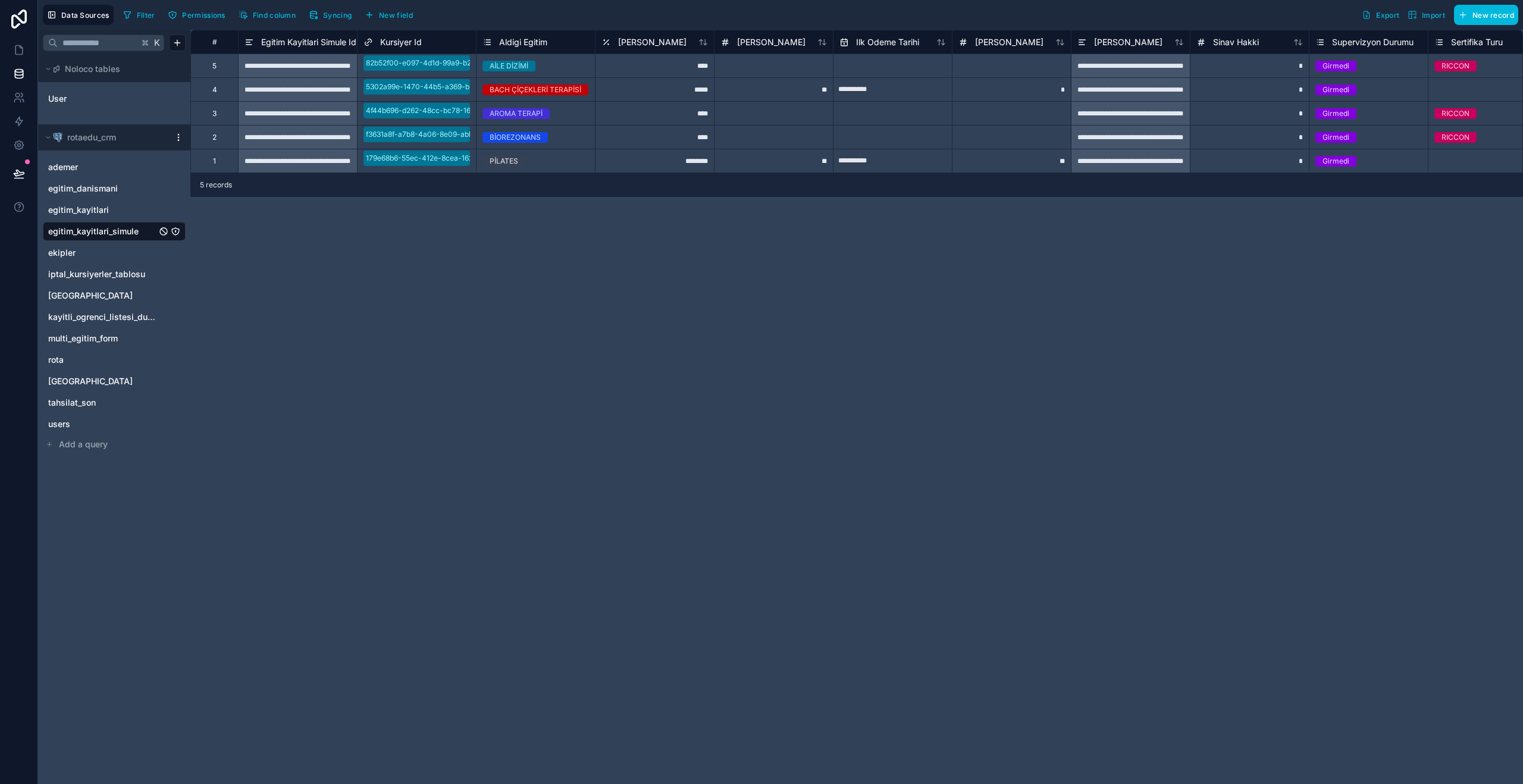
click at [1138, 19] on div "Filter Permissions Find column Syncing New field Export Import New record" at bounding box center [818, 15] width 1400 height 20
click at [395, 43] on span "Kursiyer Id" at bounding box center [401, 42] width 42 height 12
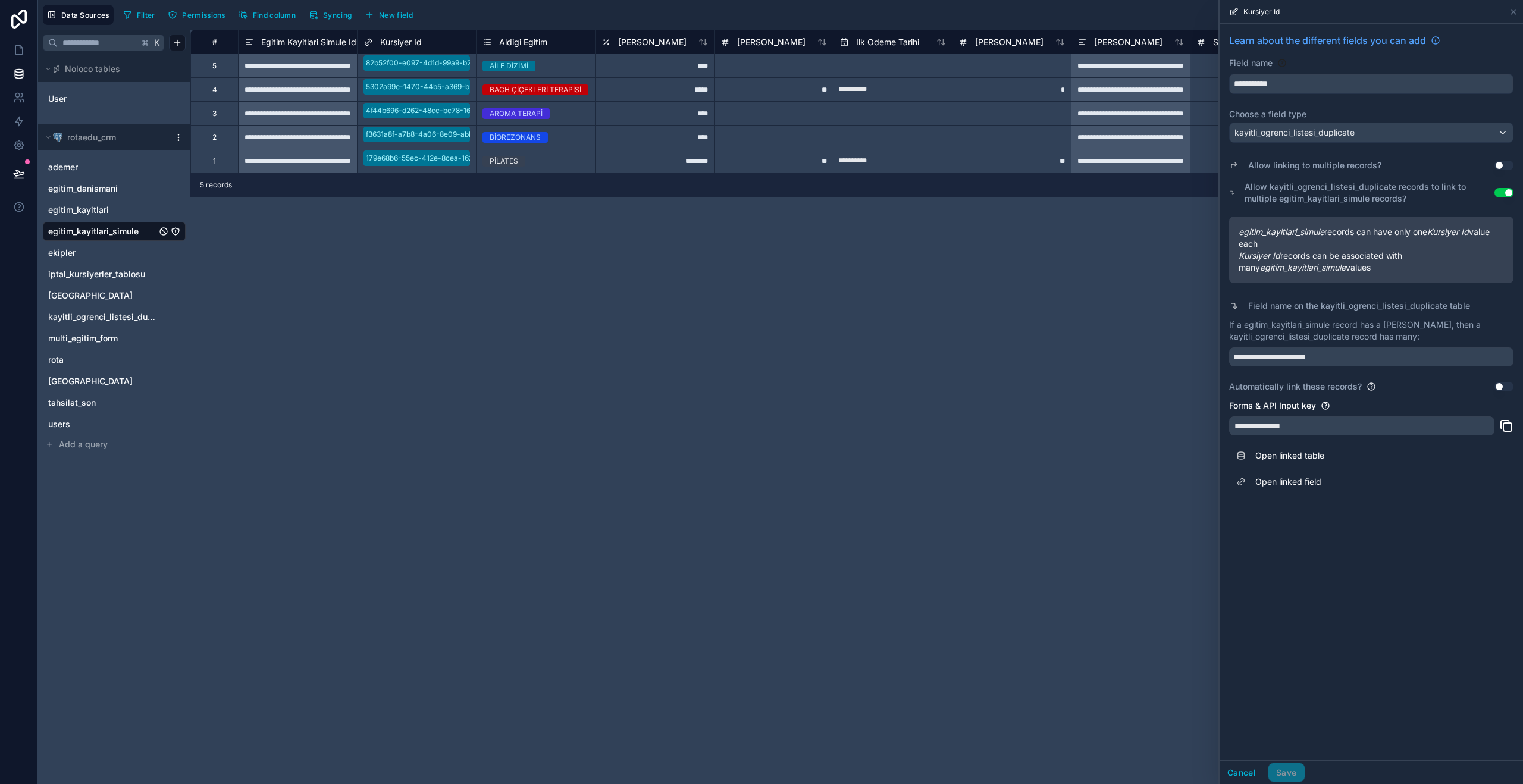
click at [804, 398] on div "**********" at bounding box center [857, 407] width 1332 height 754
click at [1514, 9] on icon at bounding box center [1513, 11] width 9 height 9
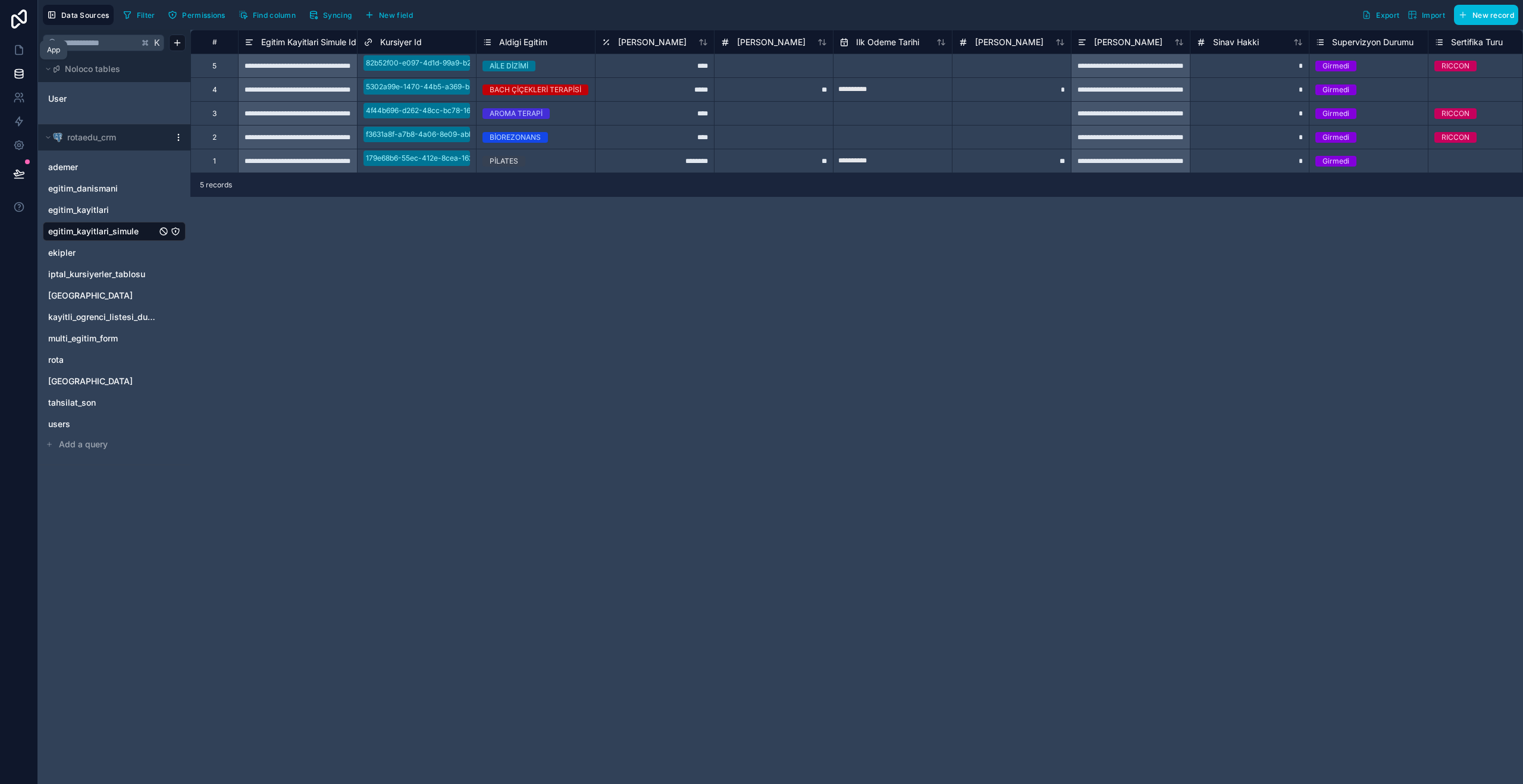
click at [22, 48] on icon at bounding box center [19, 49] width 12 height 12
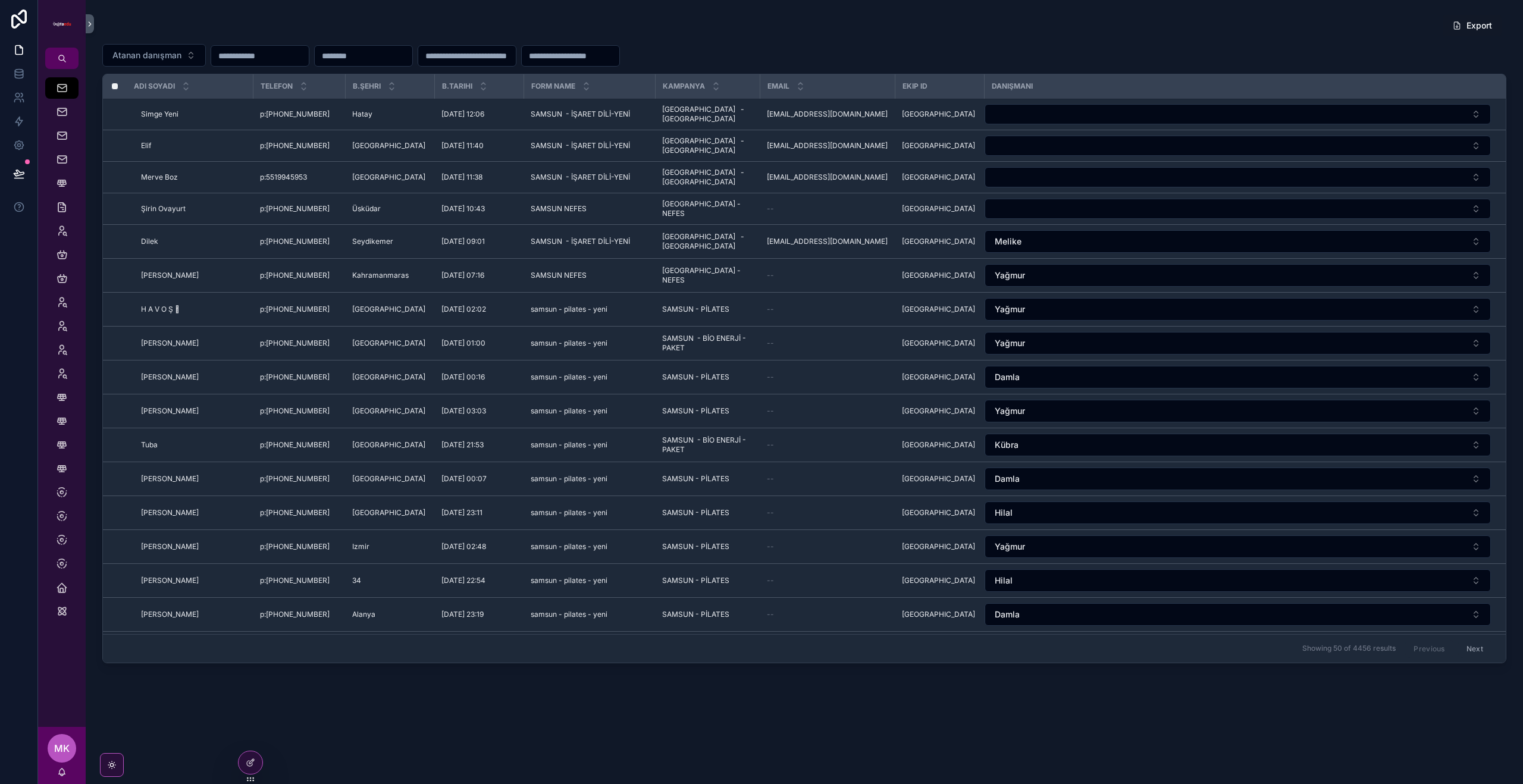
click at [91, 26] on icon "scrollable content" at bounding box center [89, 24] width 8 height 9
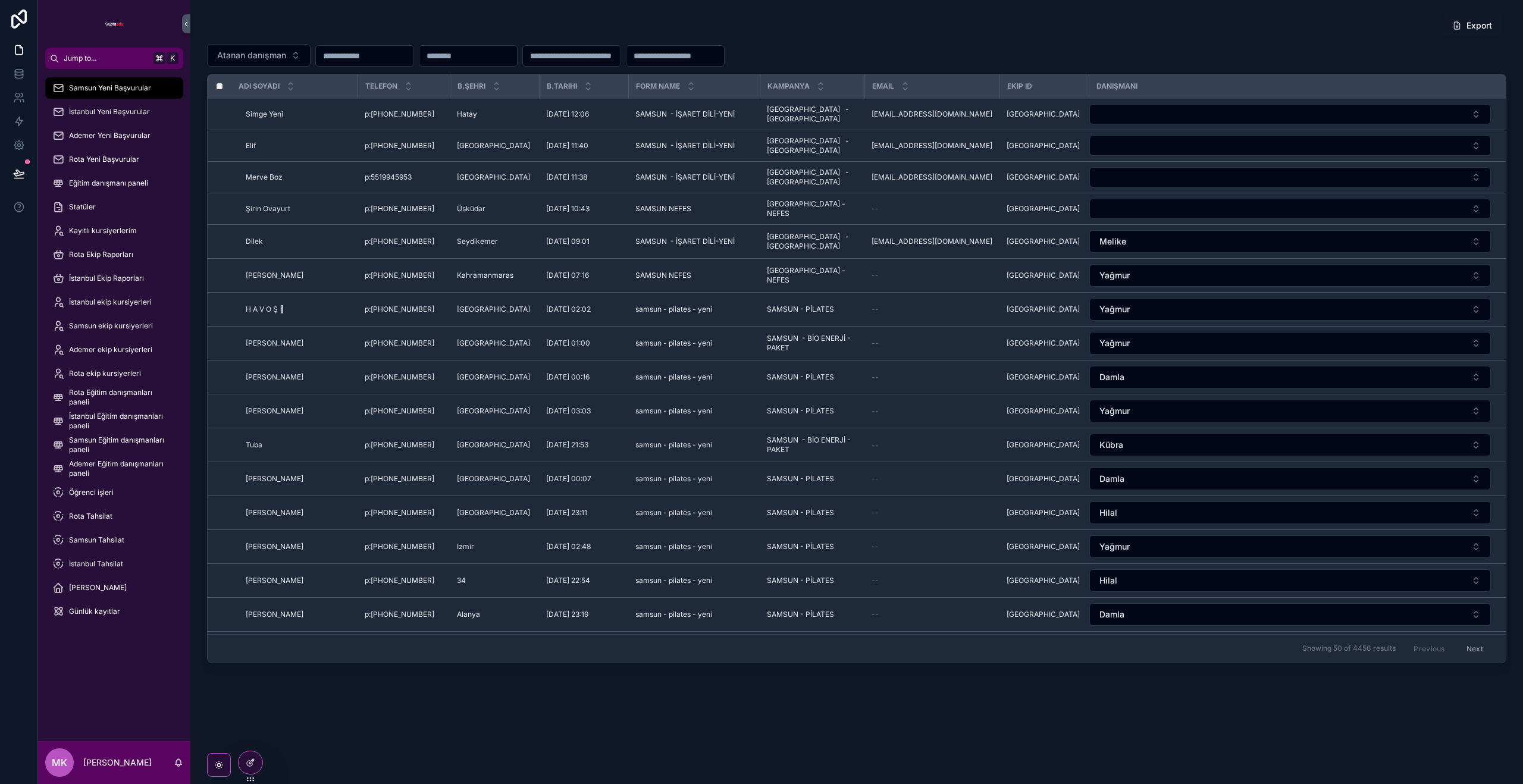
click at [249, 759] on icon at bounding box center [250, 762] width 9 height 9
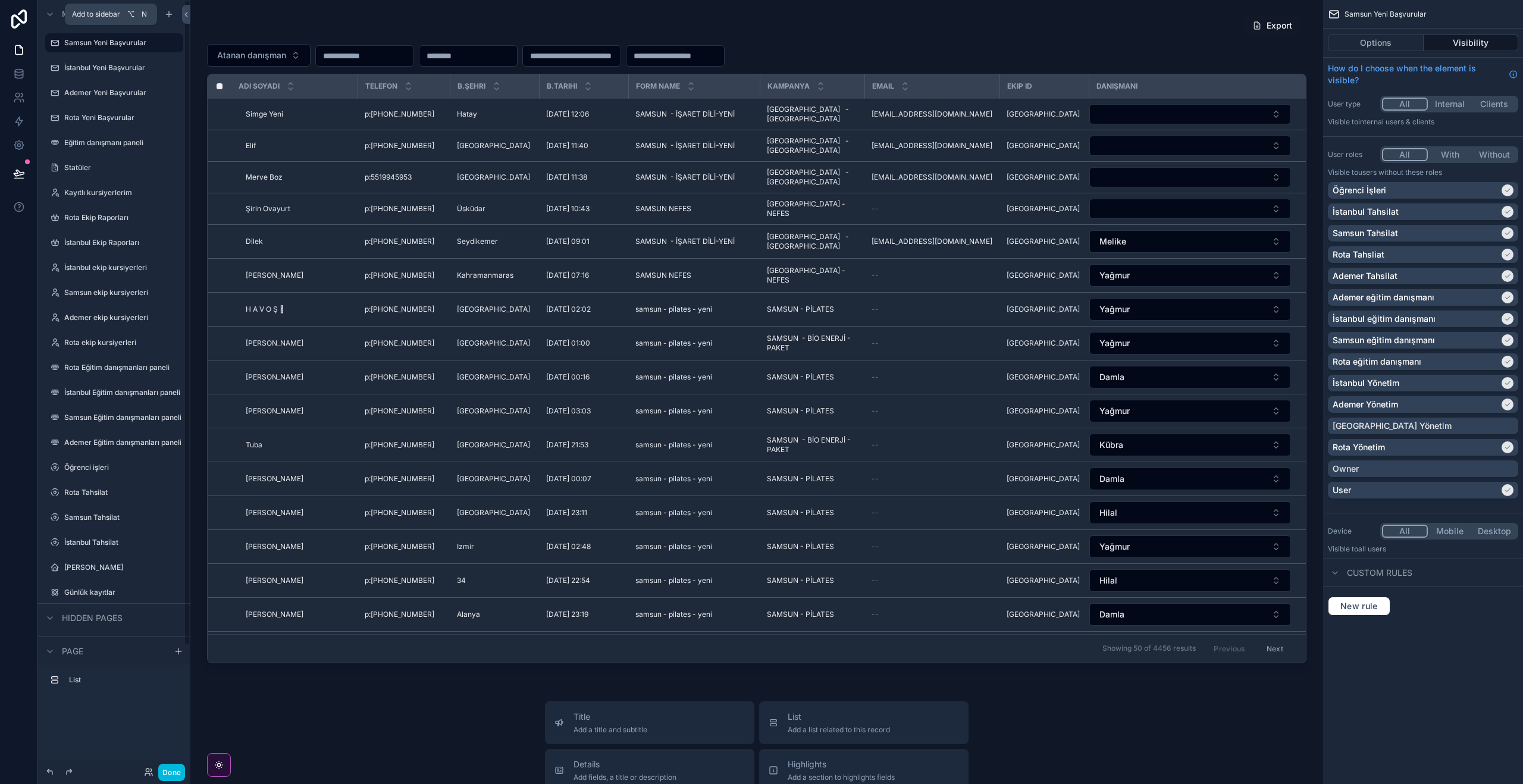
click at [170, 11] on icon "scrollable content" at bounding box center [169, 14] width 9 height 9
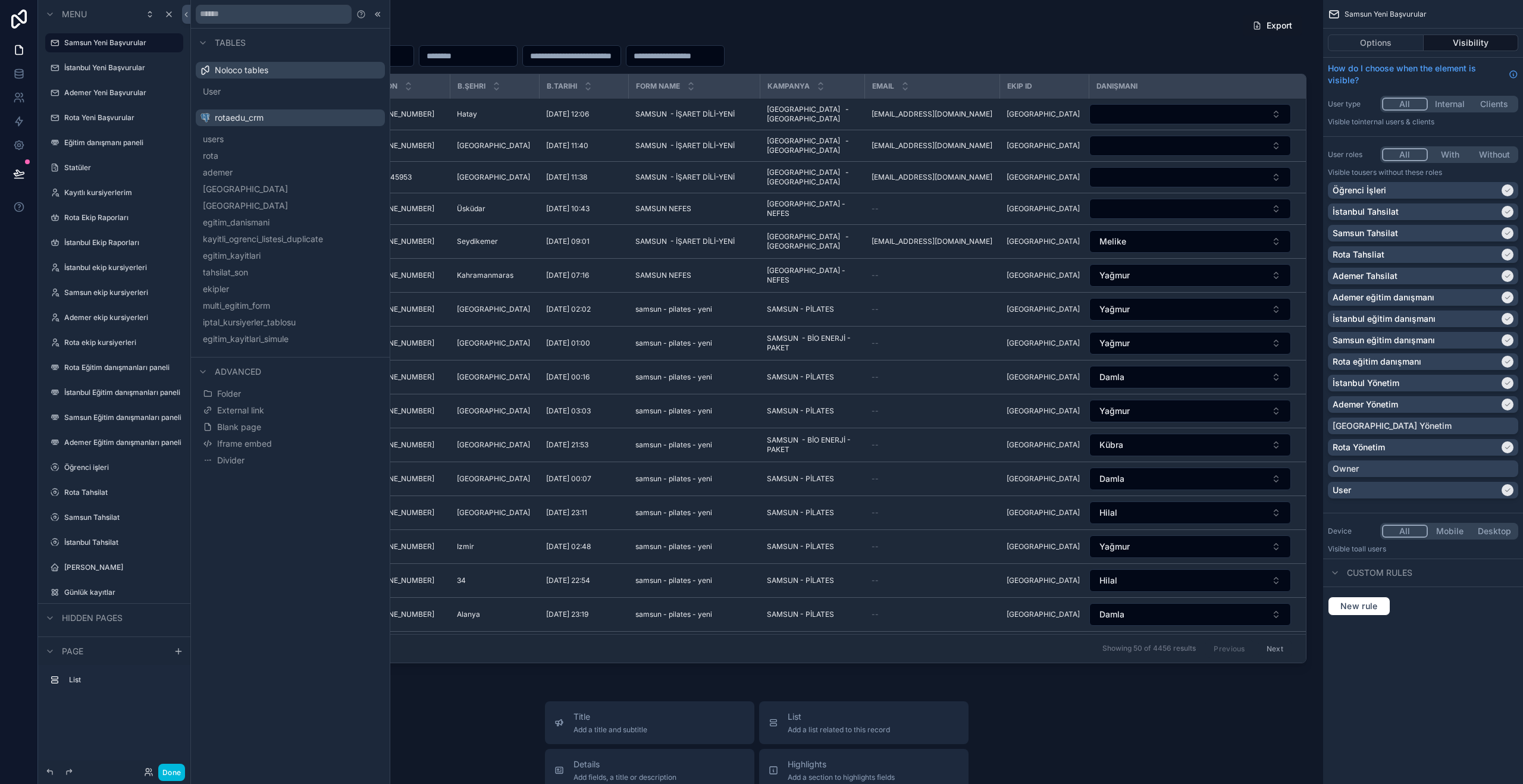
click at [294, 420] on button "Blank page" at bounding box center [290, 427] width 179 height 17
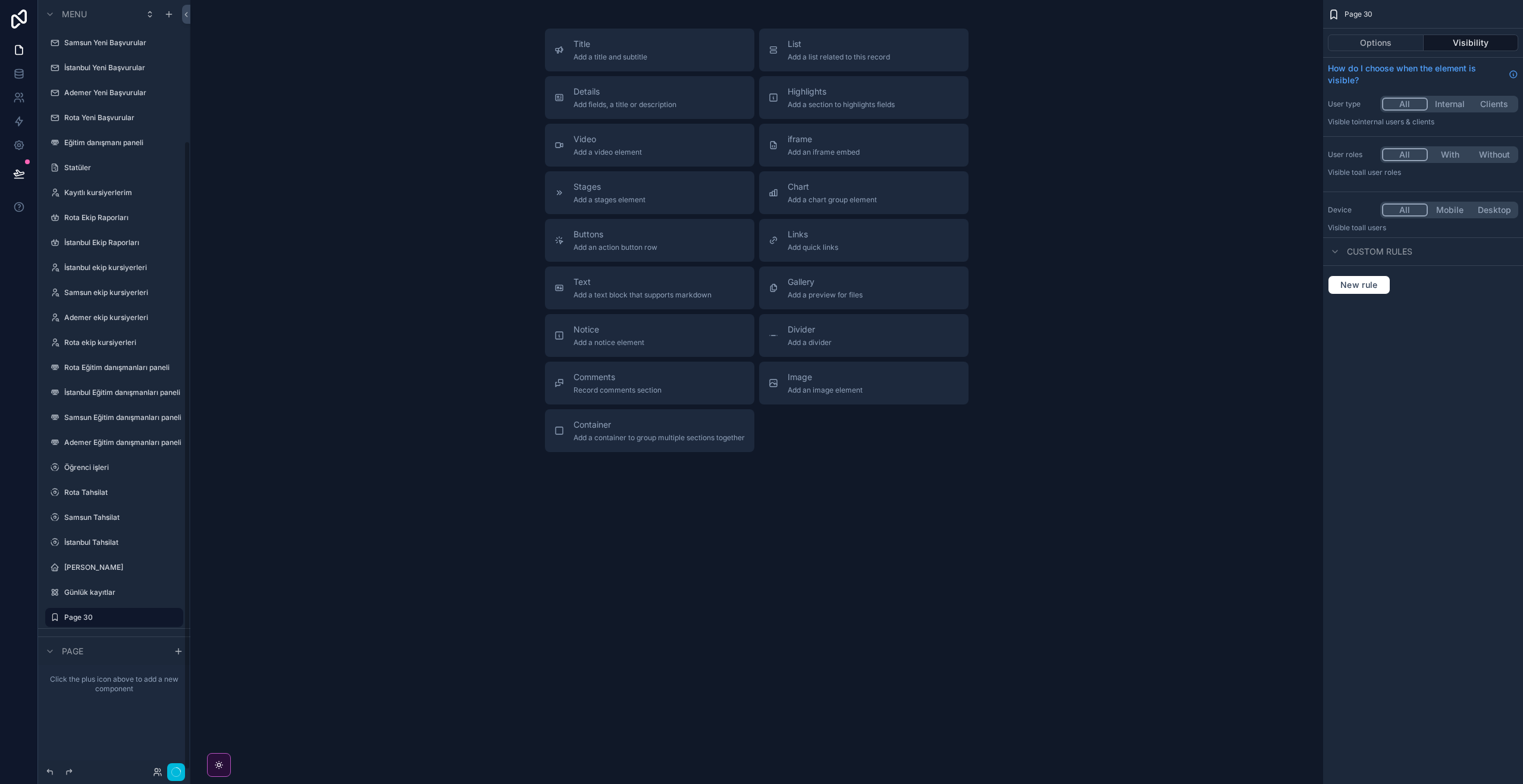
scroll to position [172, 0]
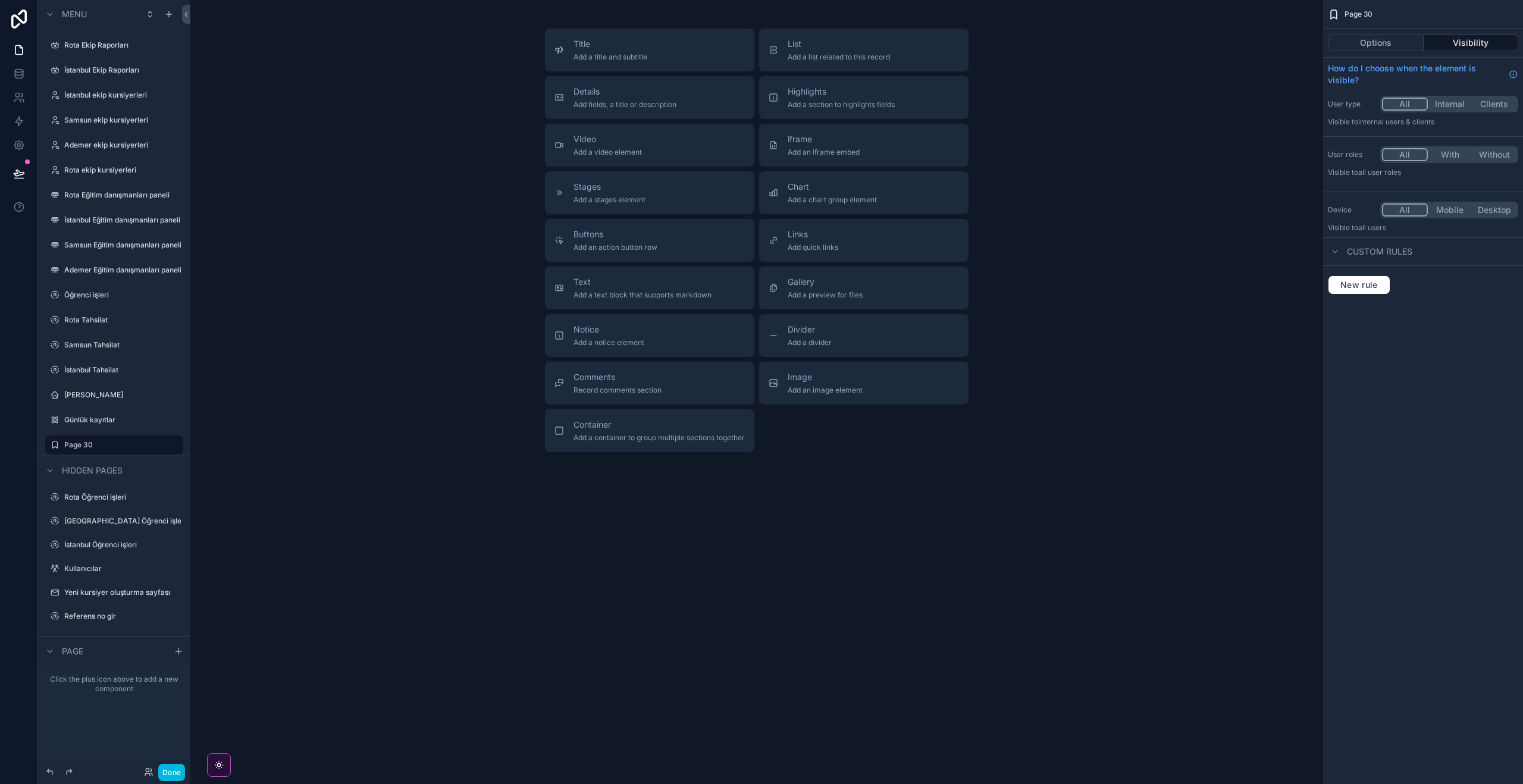
click at [872, 44] on span "List" at bounding box center [839, 44] width 102 height 12
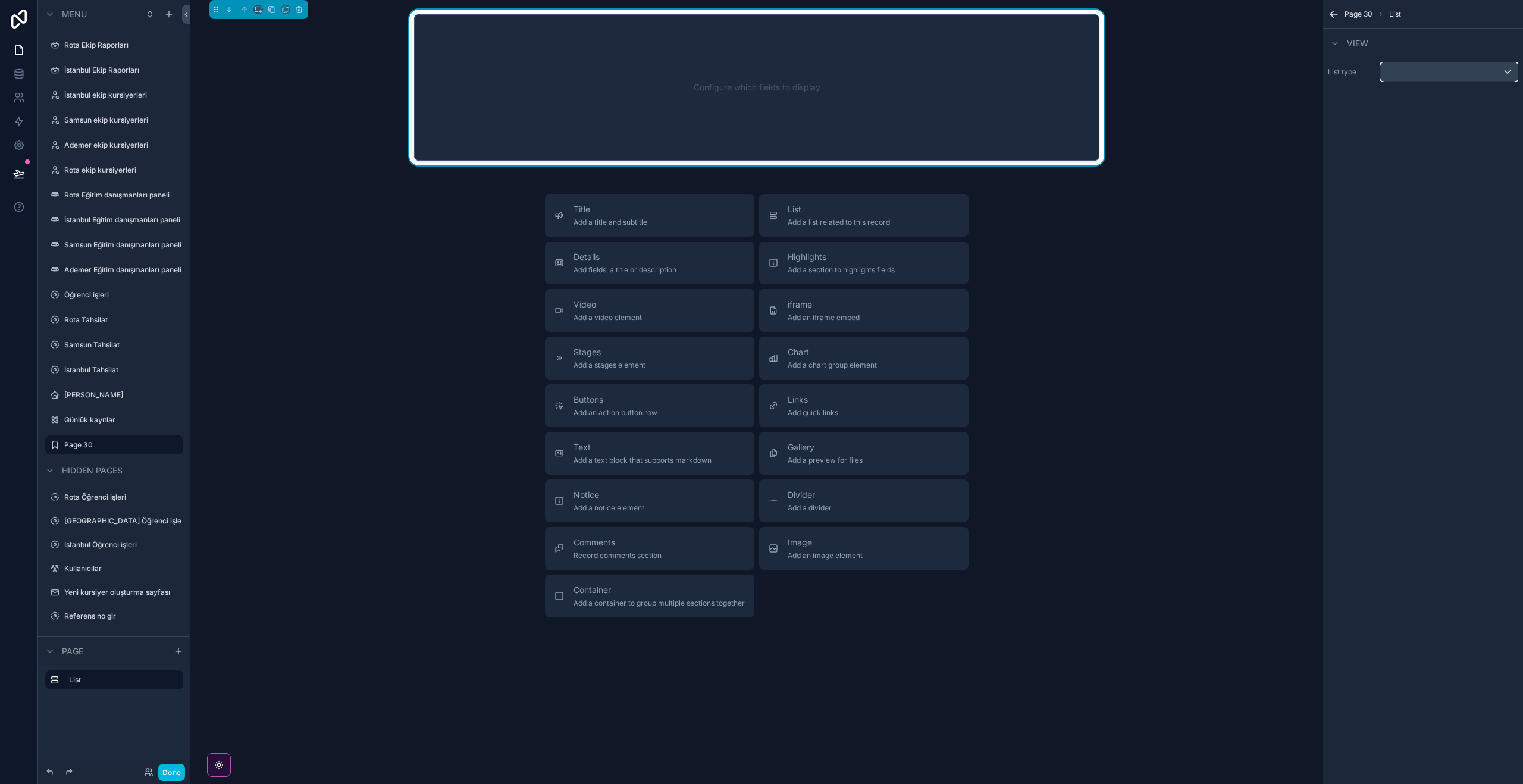
click at [1450, 71] on div "scrollable content" at bounding box center [1449, 72] width 137 height 19
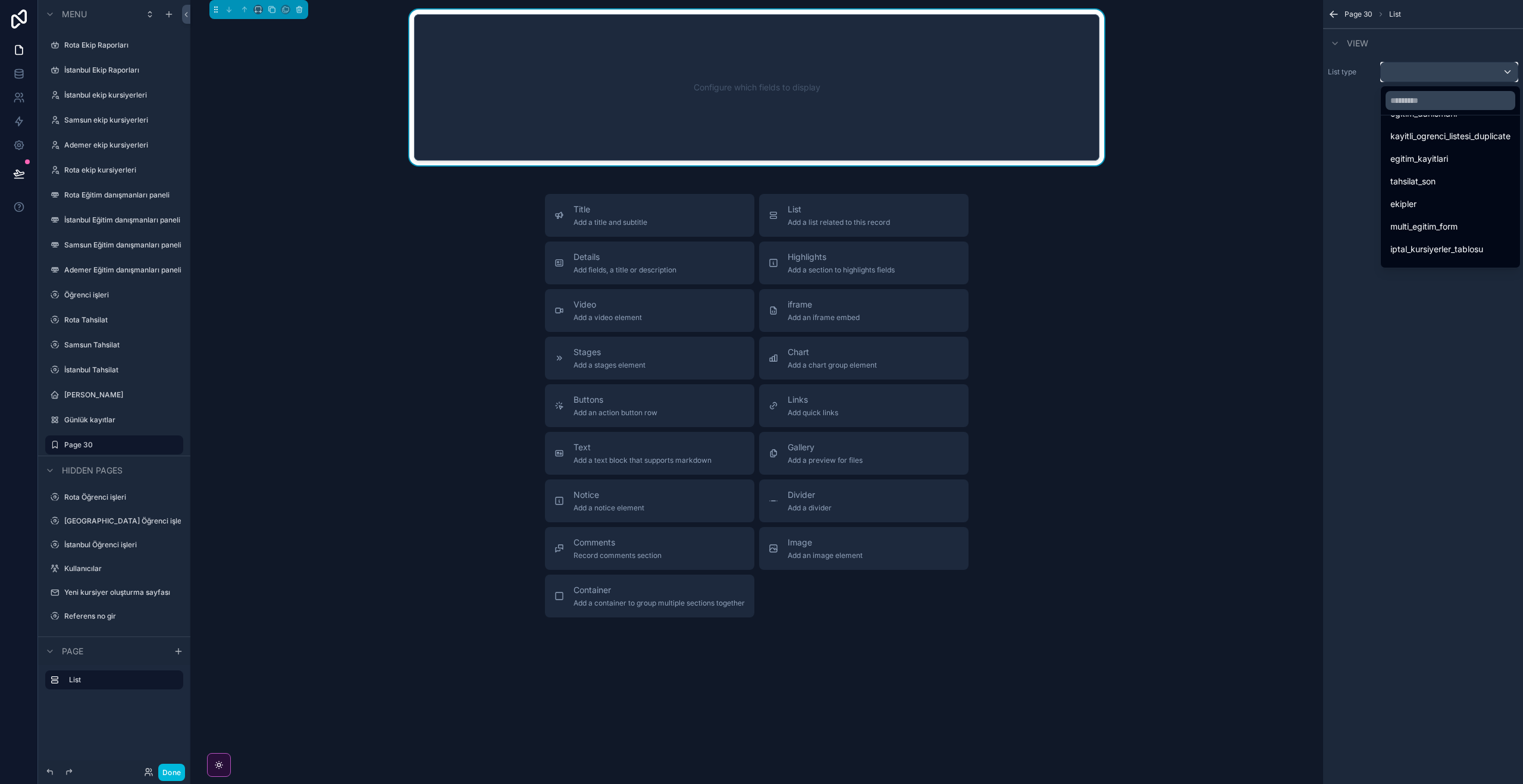
scroll to position [211, 0]
click at [1491, 249] on div "egitim_kayitlari_simule" at bounding box center [1451, 254] width 120 height 14
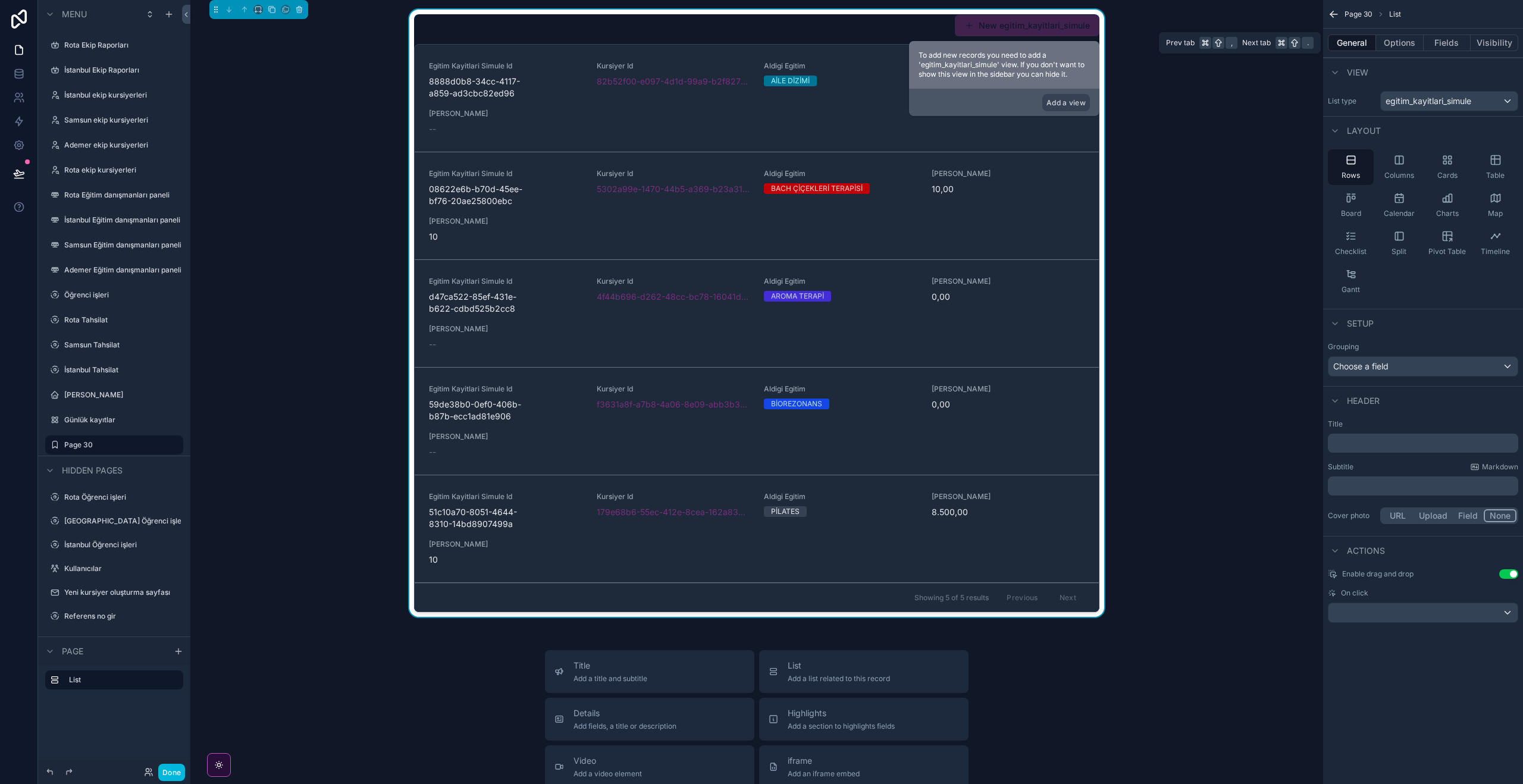
click at [1410, 39] on button "Options" at bounding box center [1400, 42] width 47 height 17
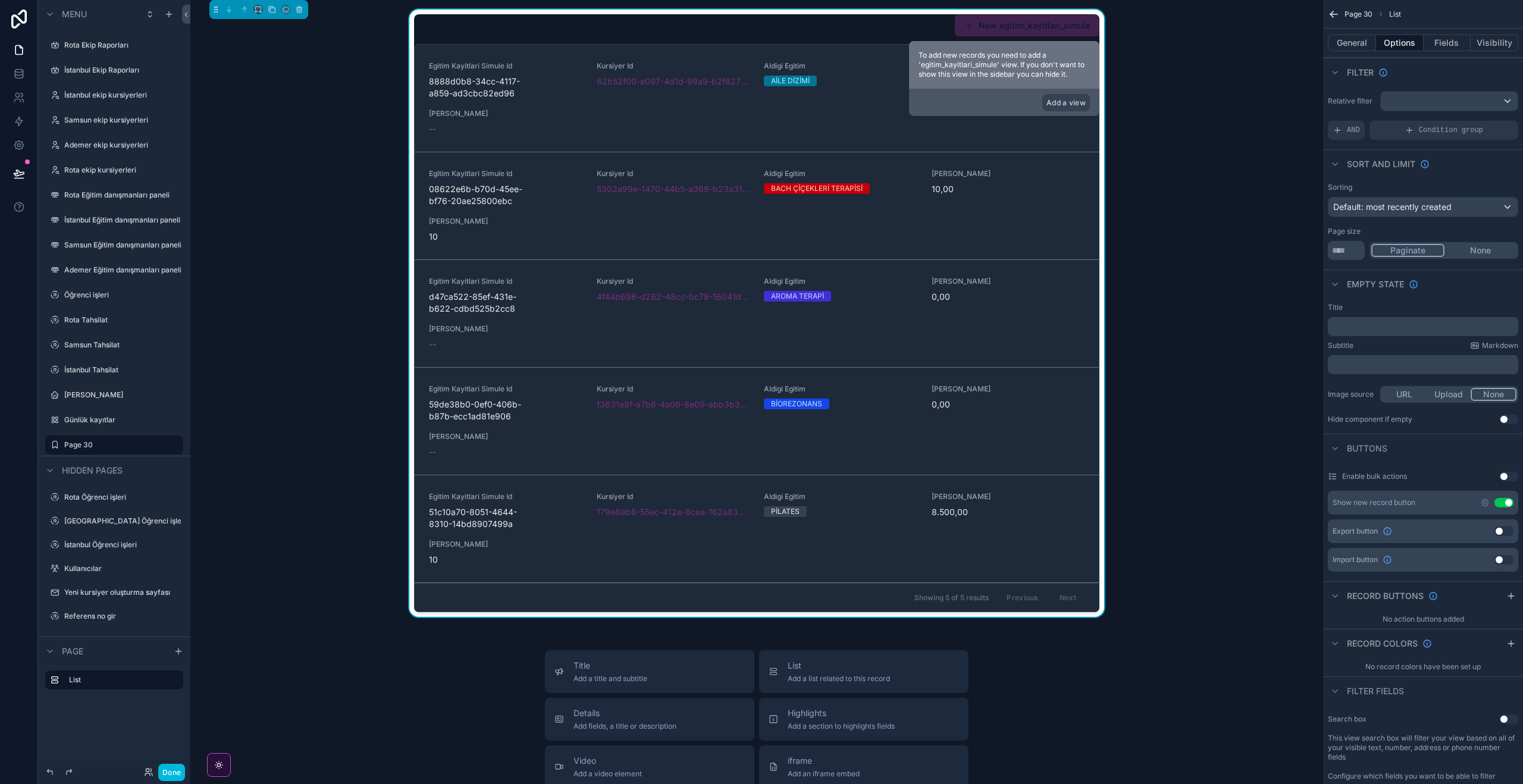
click at [1504, 503] on button "Use setting" at bounding box center [1504, 502] width 19 height 9
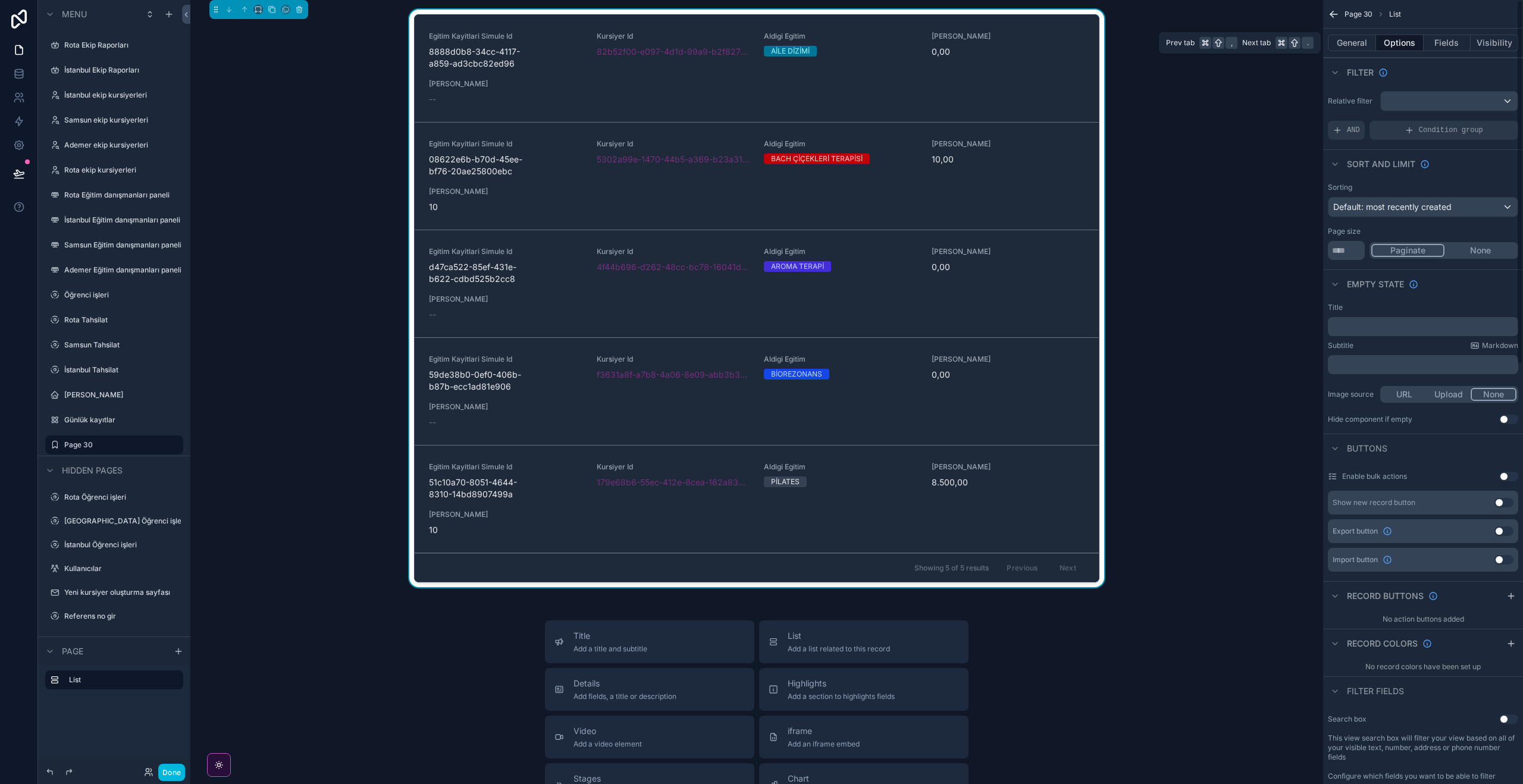
click at [1449, 38] on button "Fields" at bounding box center [1447, 42] width 47 height 17
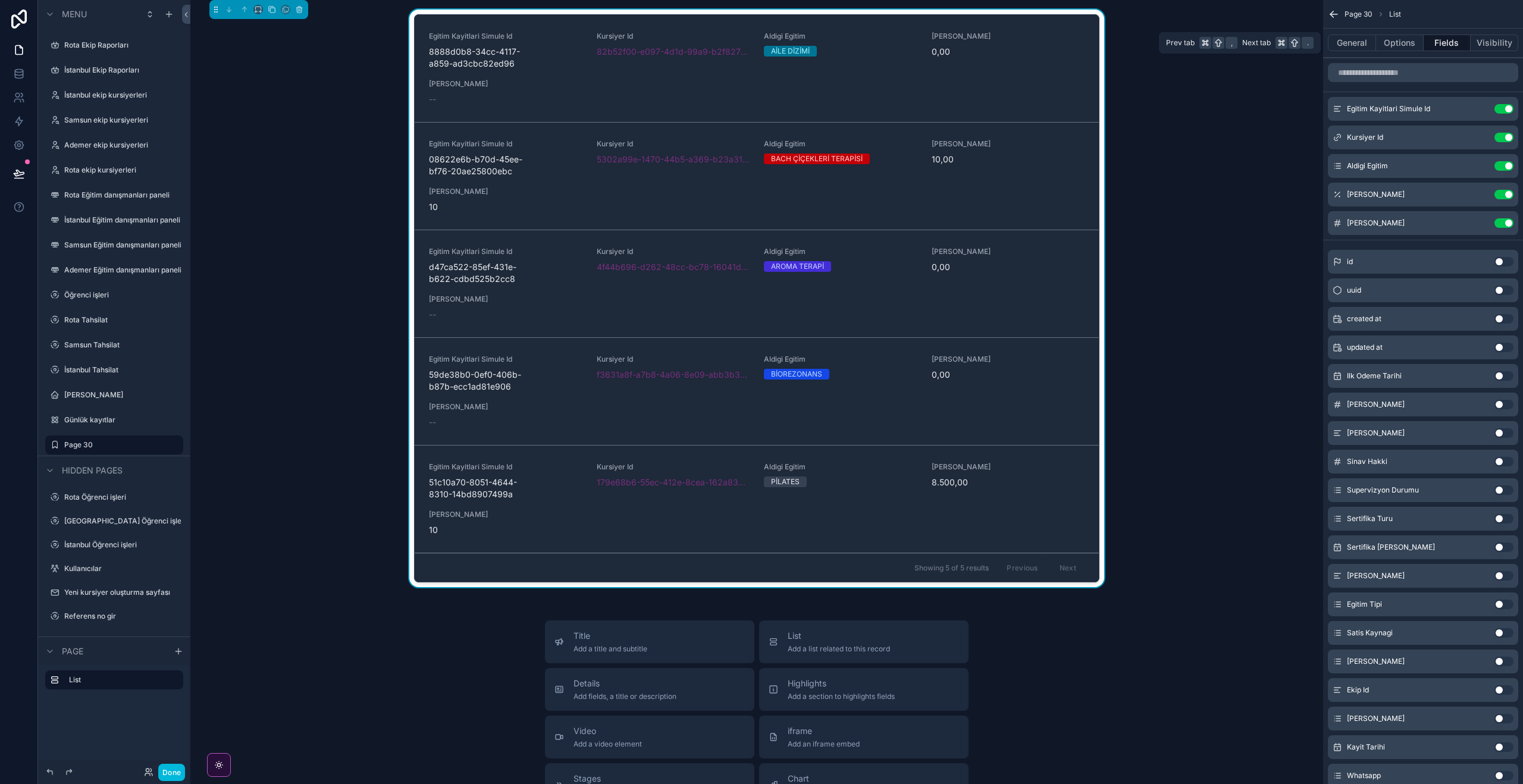
click at [1410, 41] on button "Options" at bounding box center [1400, 42] width 47 height 17
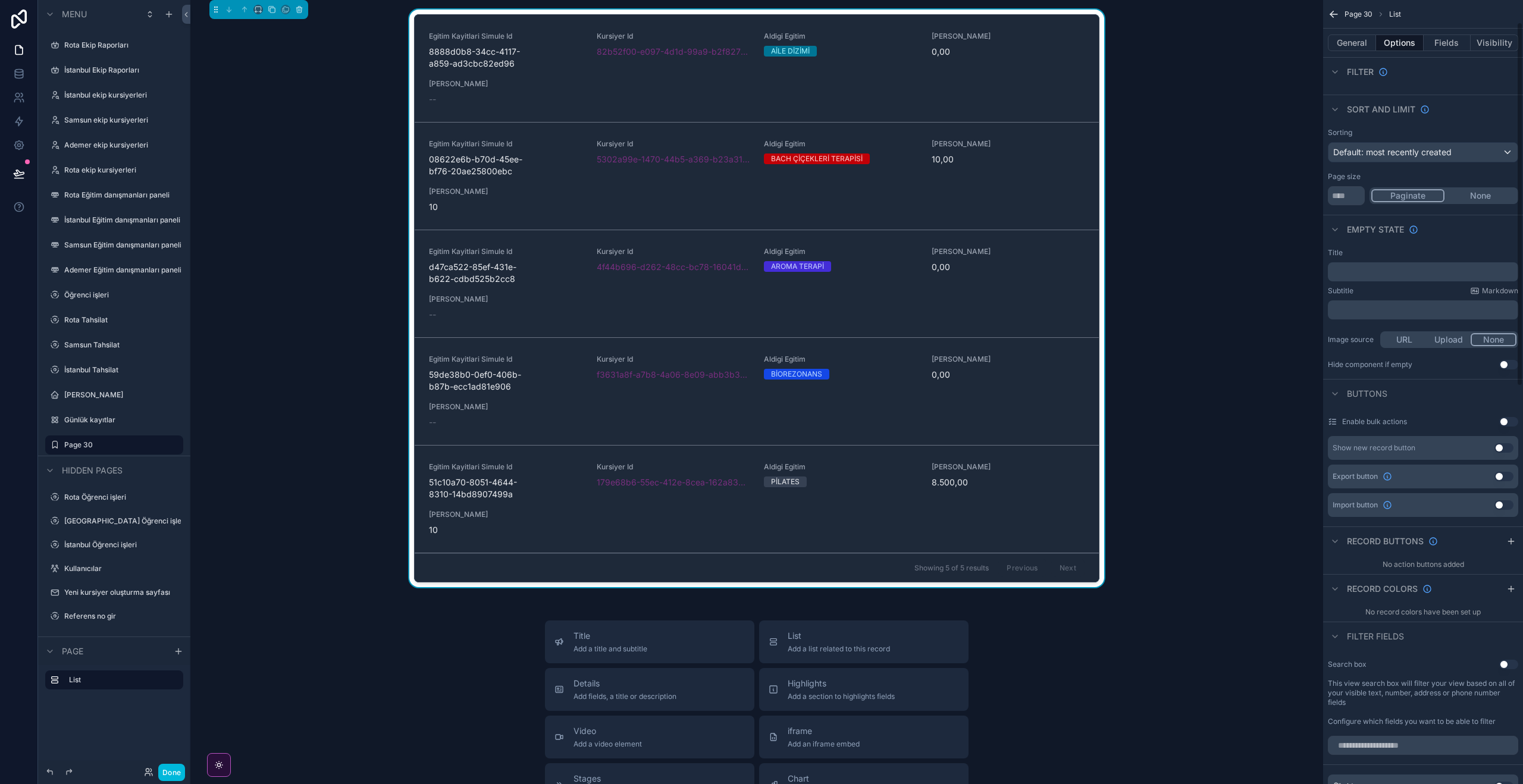
scroll to position [0, 0]
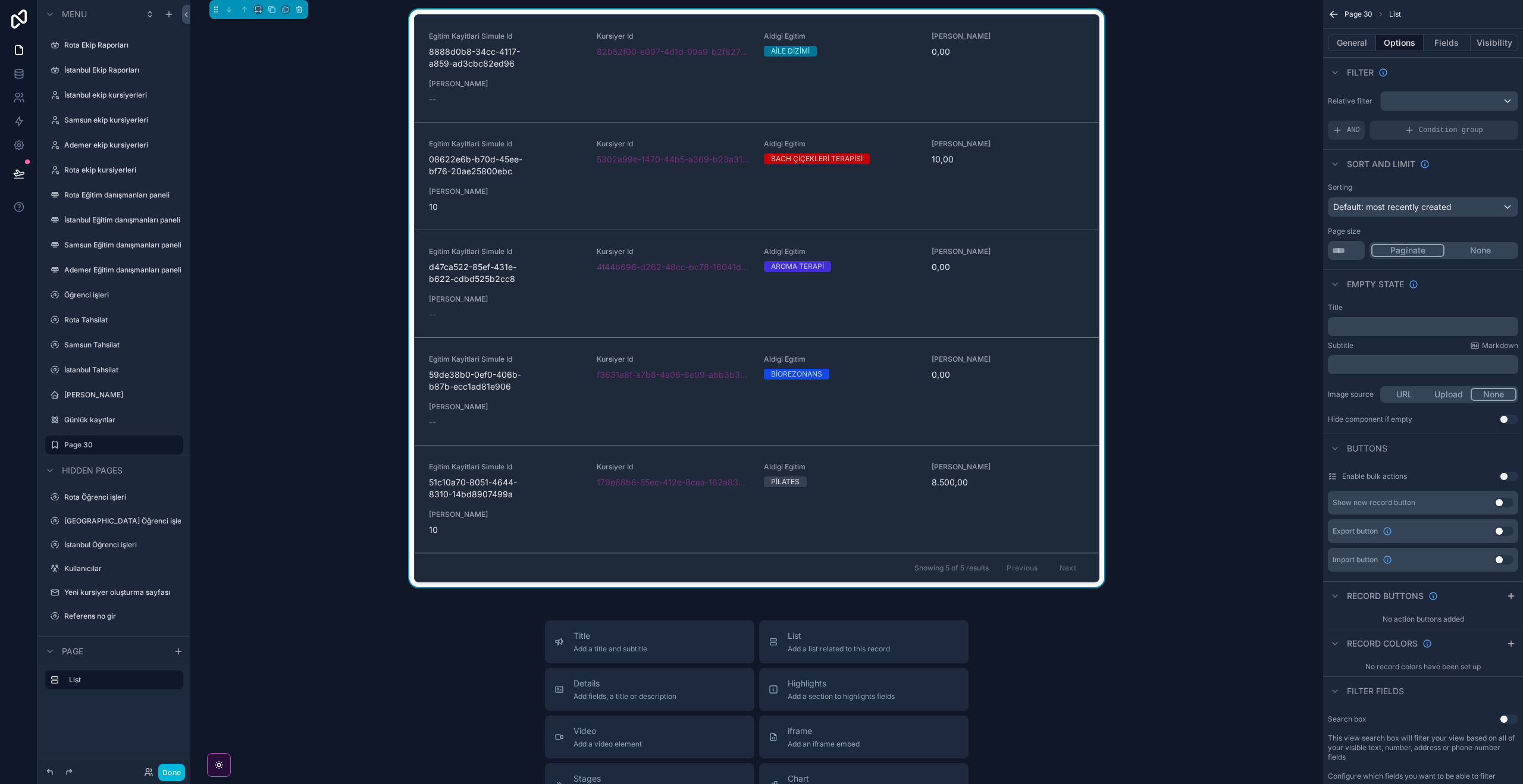
click at [1356, 46] on button "General" at bounding box center [1352, 42] width 48 height 17
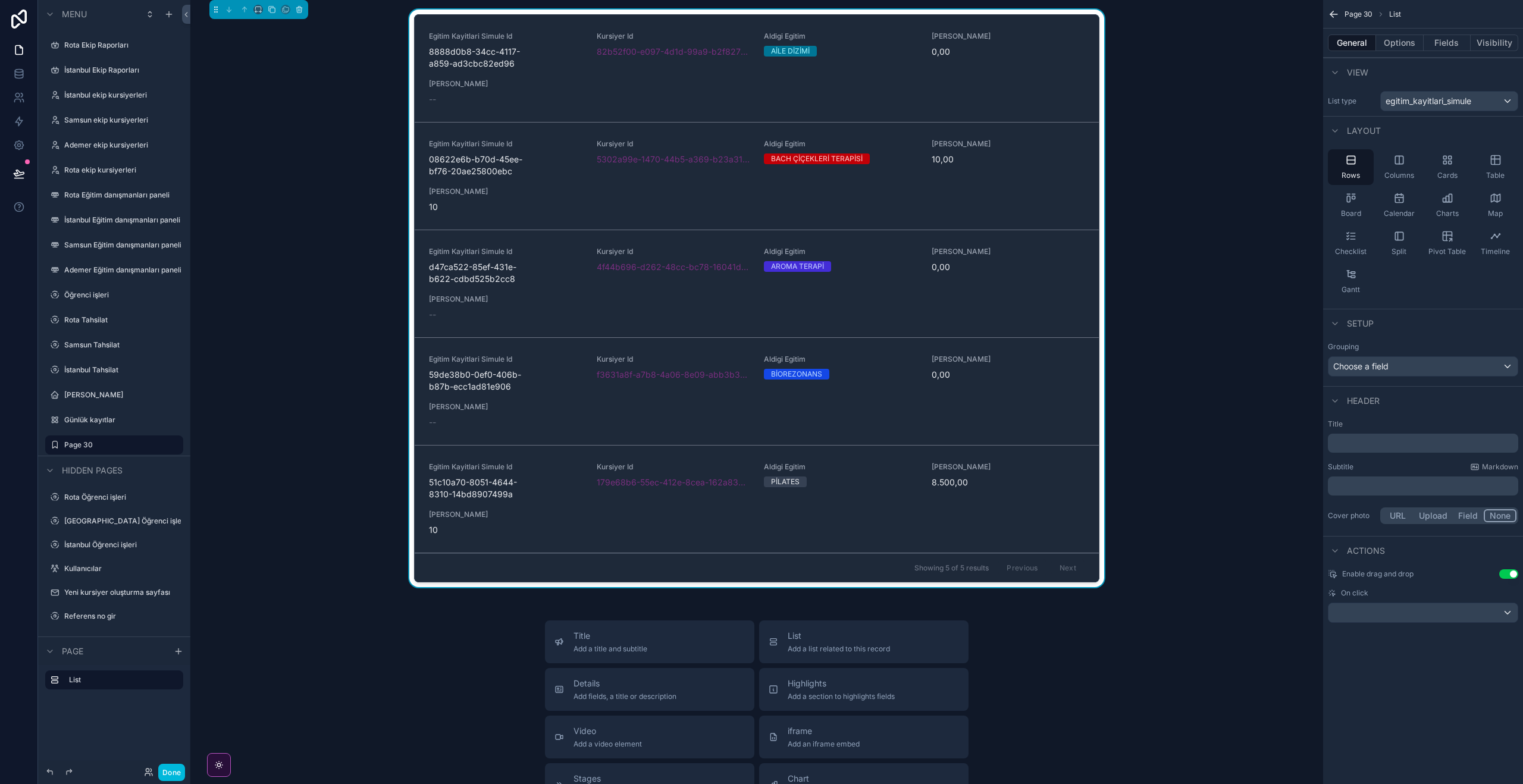
click at [1496, 168] on div "Table" at bounding box center [1495, 167] width 46 height 36
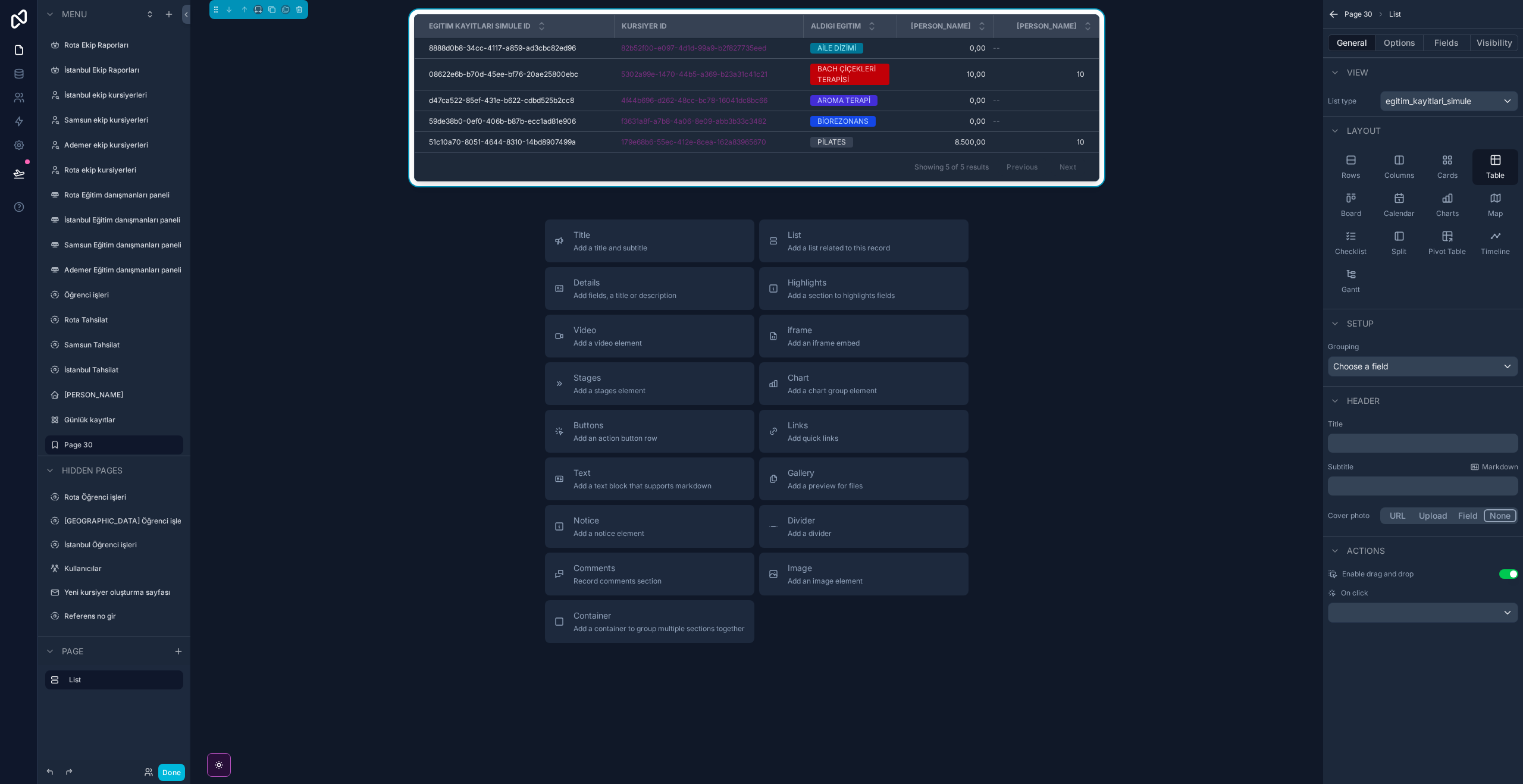
click at [1452, 41] on button "Fields" at bounding box center [1447, 42] width 47 height 17
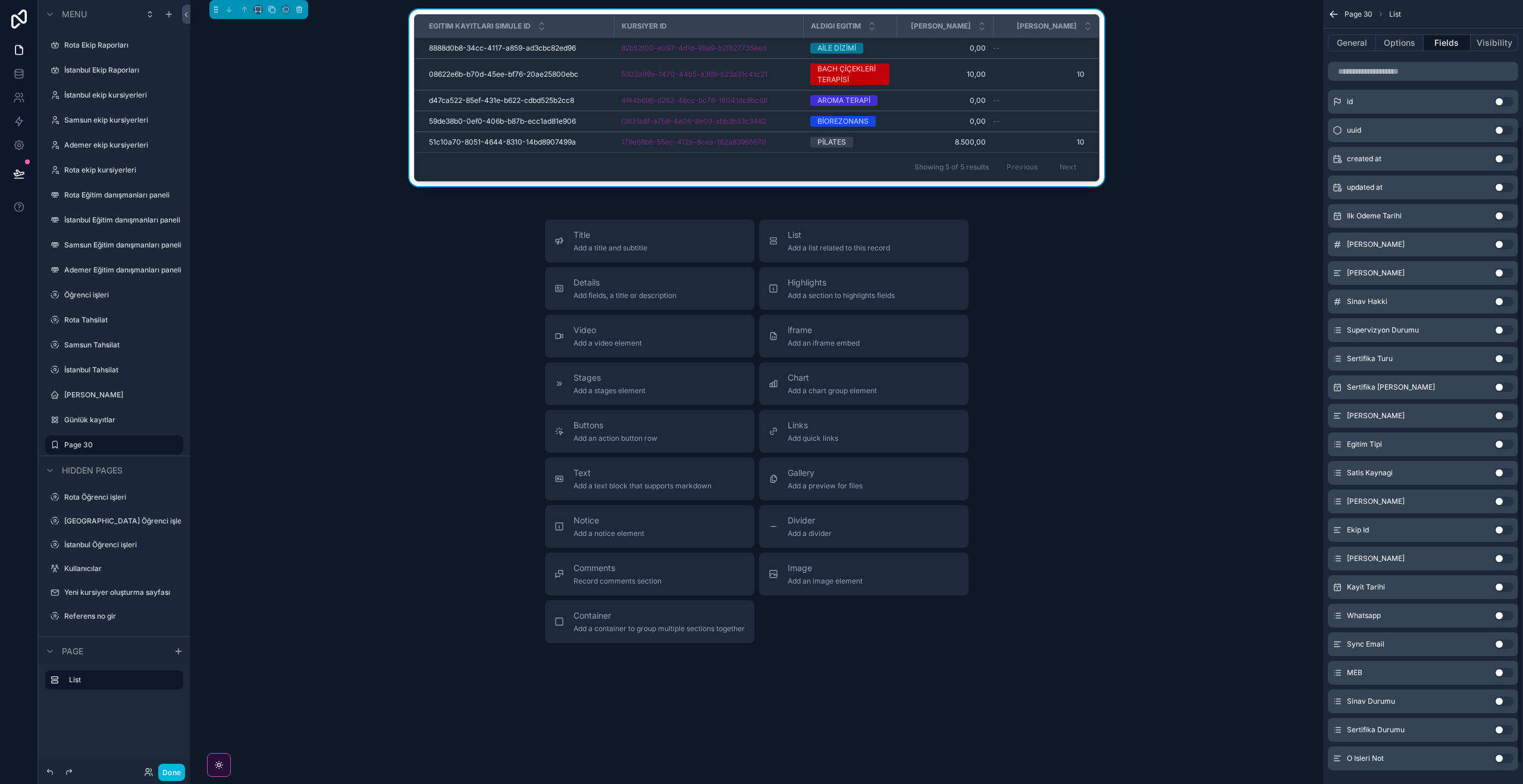
scroll to position [155, 0]
click at [483, 22] on span "Egitim Kayitlari Simule Id" at bounding box center [479, 26] width 102 height 9
click at [259, 12] on icon "scrollable content" at bounding box center [260, 12] width 2 height 0
click at [296, 162] on span "Full width" at bounding box center [282, 167] width 37 height 14
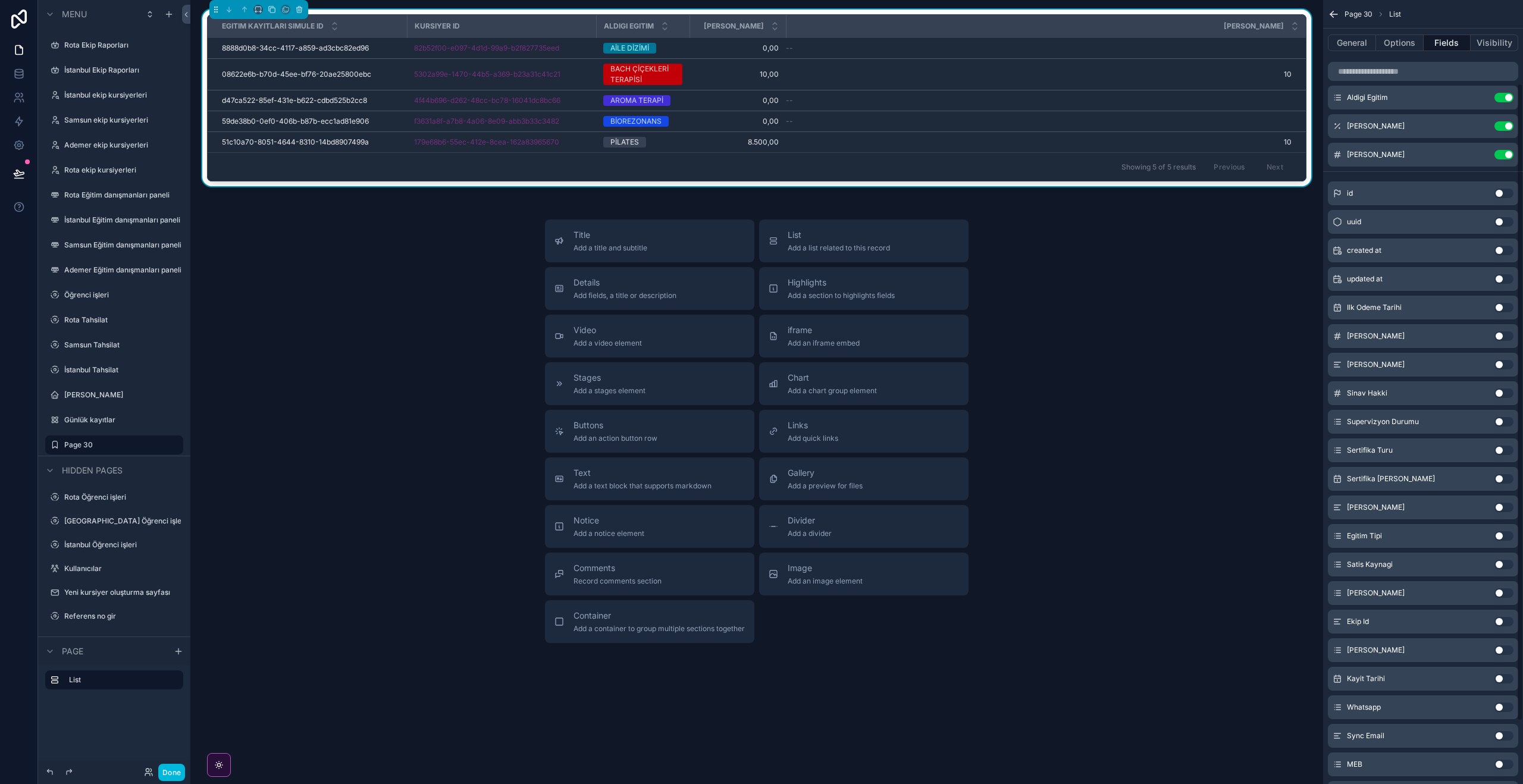
scroll to position [0, 0]
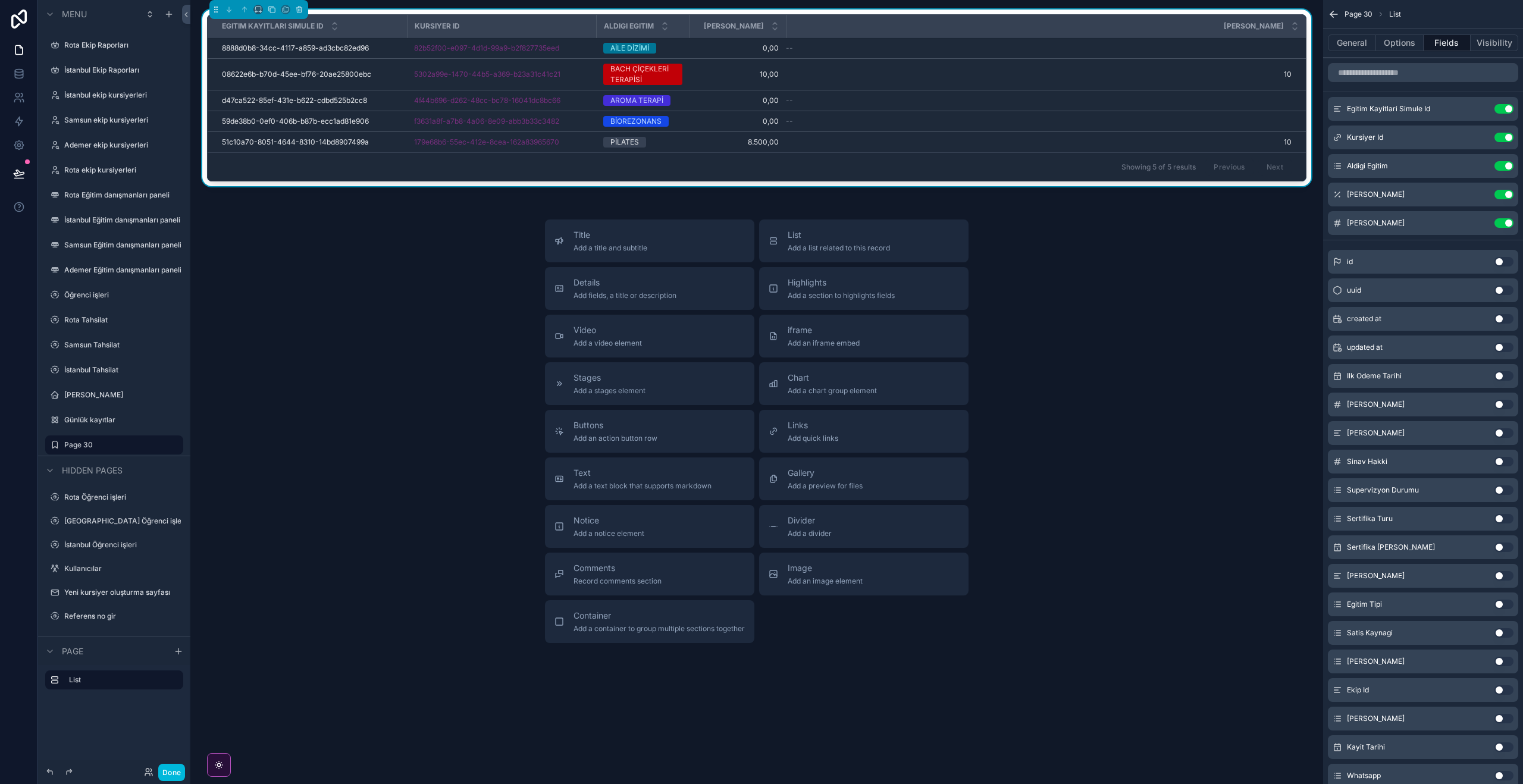
click at [0, 0] on icon "scrollable content" at bounding box center [0, 0] width 0 height 0
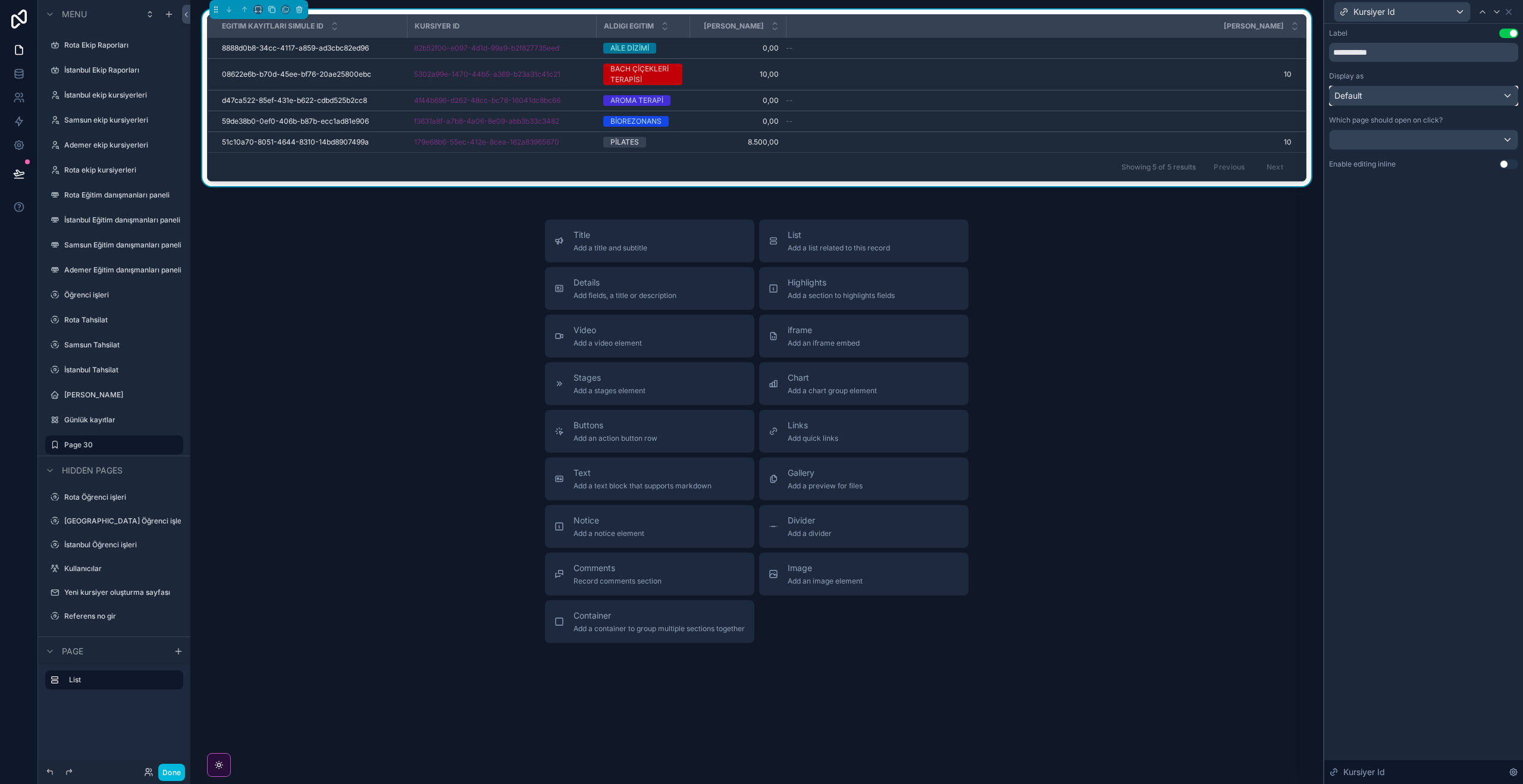
click at [1499, 94] on div "Default" at bounding box center [1424, 96] width 188 height 19
drag, startPoint x: 1422, startPoint y: 345, endPoint x: 1424, endPoint y: 336, distance: 9.2
click at [1422, 345] on div at bounding box center [1424, 392] width 199 height 784
click at [1511, 144] on div at bounding box center [1424, 139] width 188 height 19
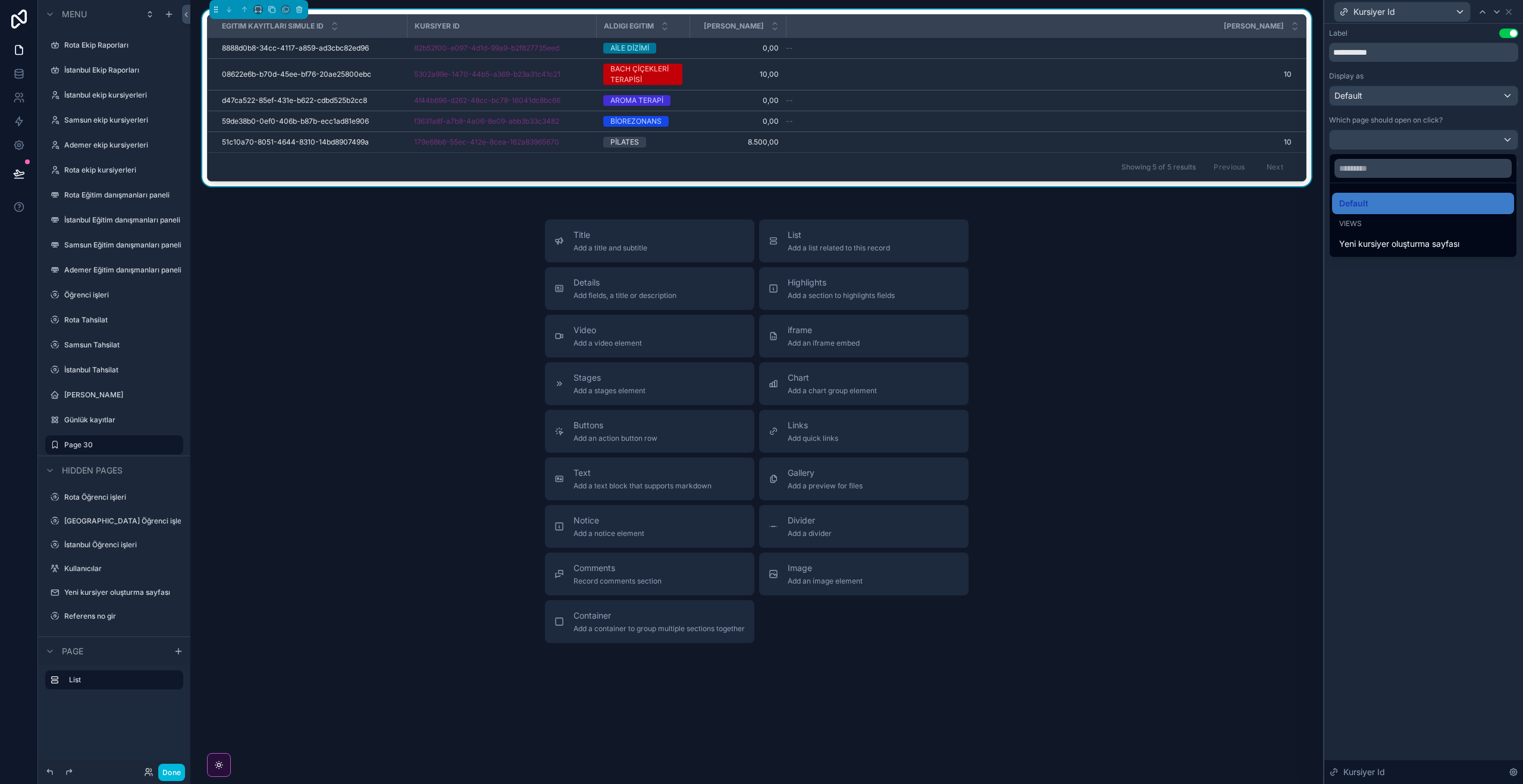
click at [1474, 302] on div at bounding box center [1424, 392] width 199 height 784
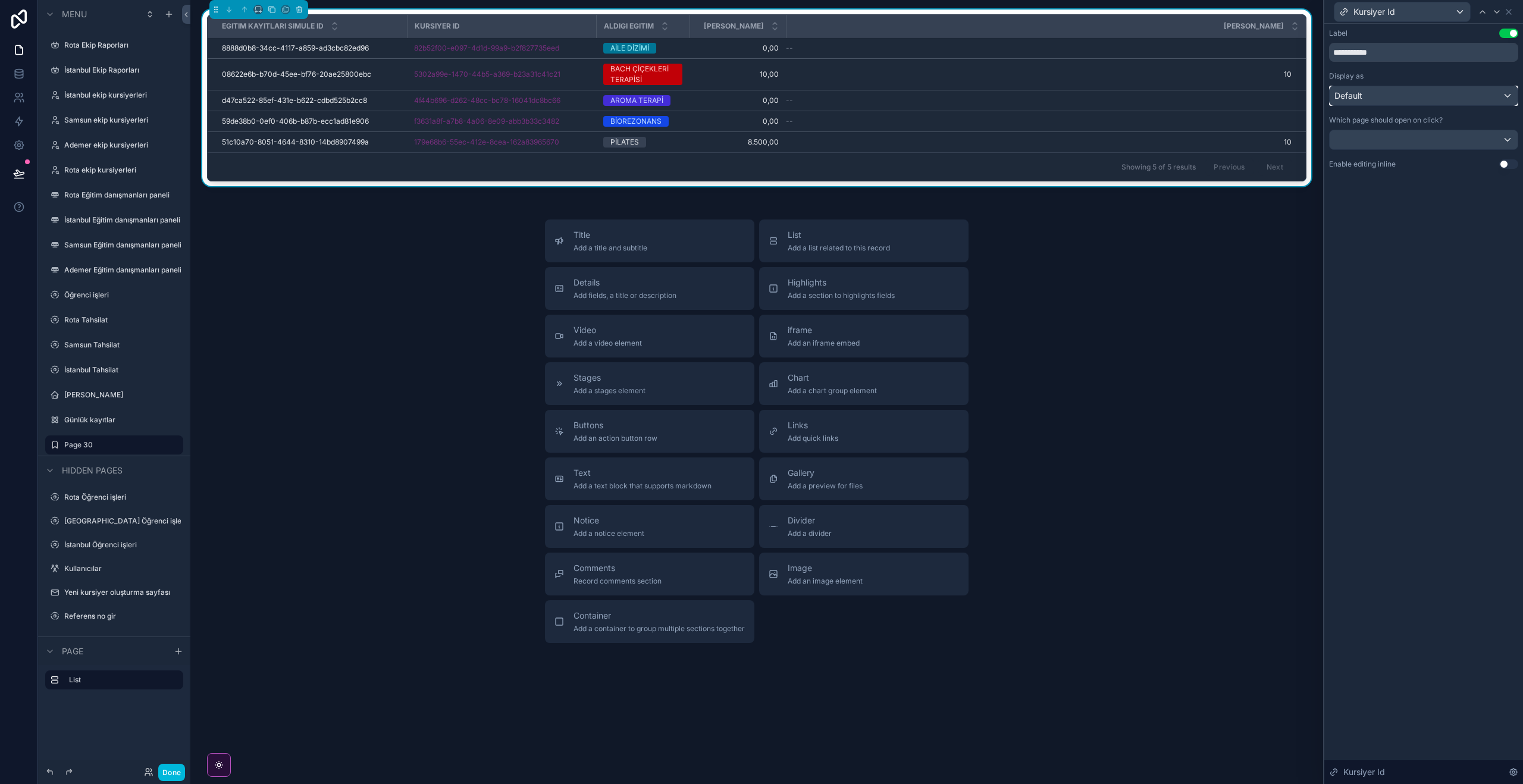
click at [1499, 99] on div "Default" at bounding box center [1424, 96] width 188 height 19
click at [1402, 183] on div "Text" at bounding box center [1423, 182] width 167 height 14
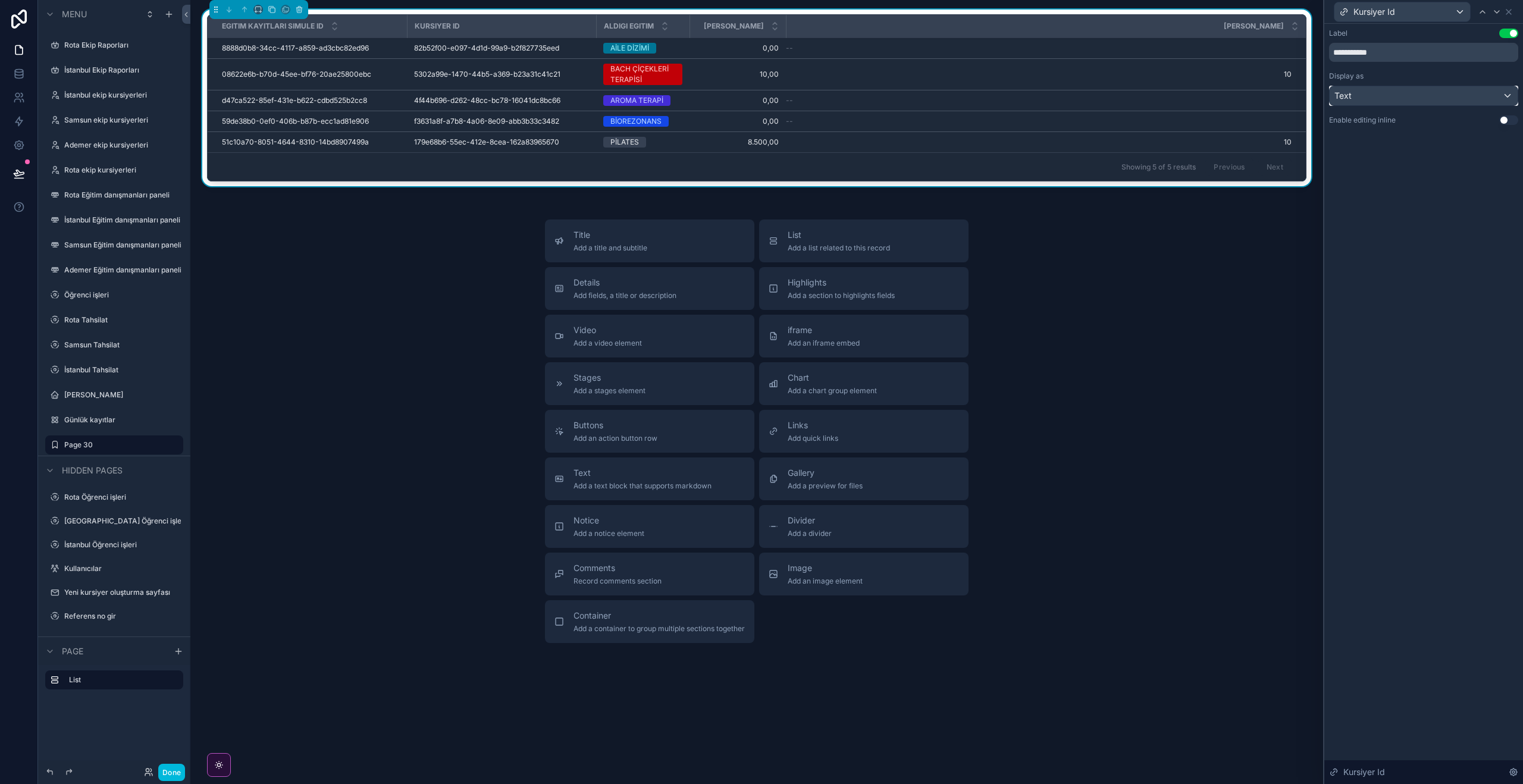
click at [1441, 96] on div "Text" at bounding box center [1424, 96] width 188 height 19
click at [1409, 152] on div "Default" at bounding box center [1422, 159] width 182 height 21
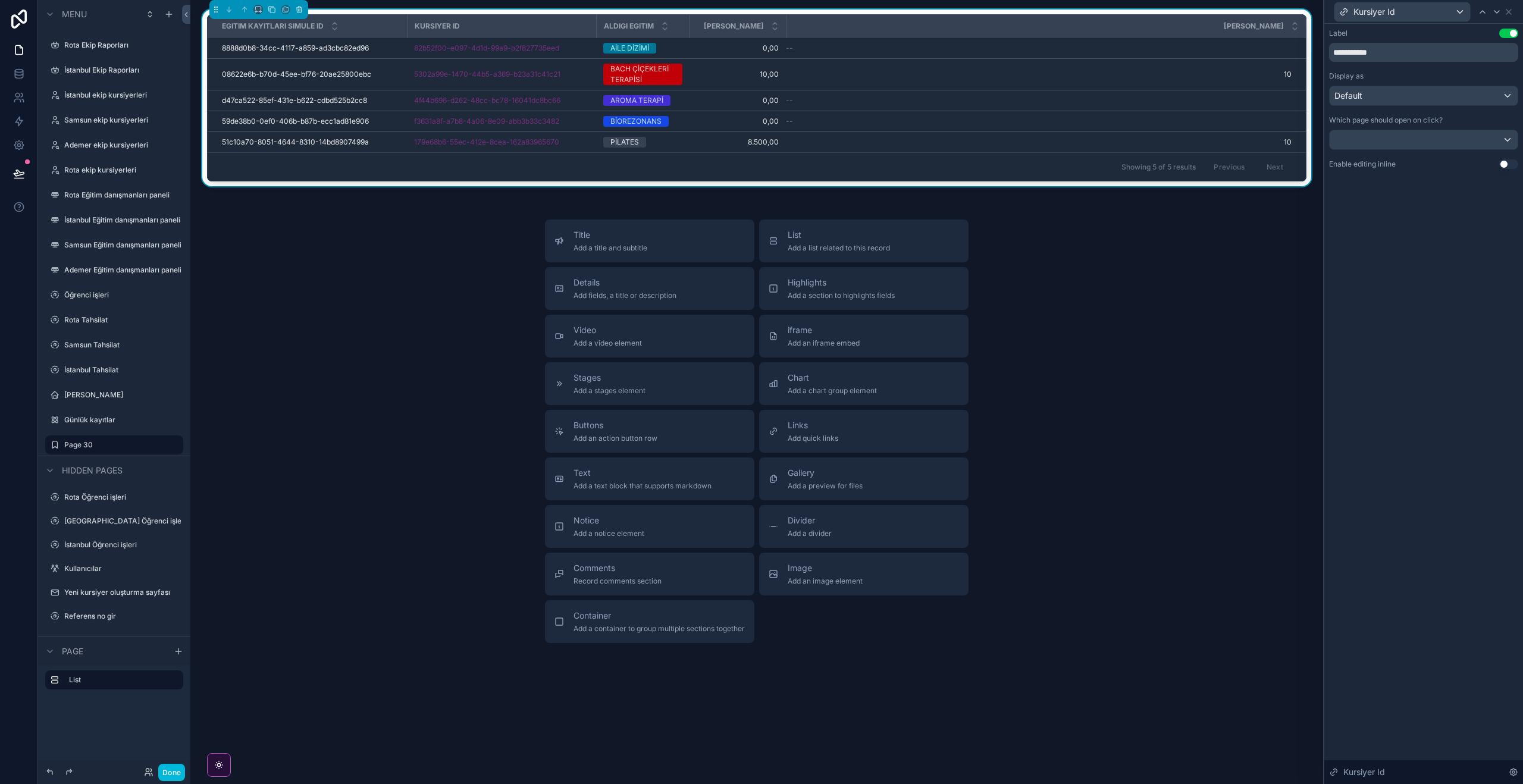
click at [1456, 297] on div "**********" at bounding box center [1424, 404] width 199 height 760
click at [1512, 771] on icon at bounding box center [1514, 772] width 2 height 2
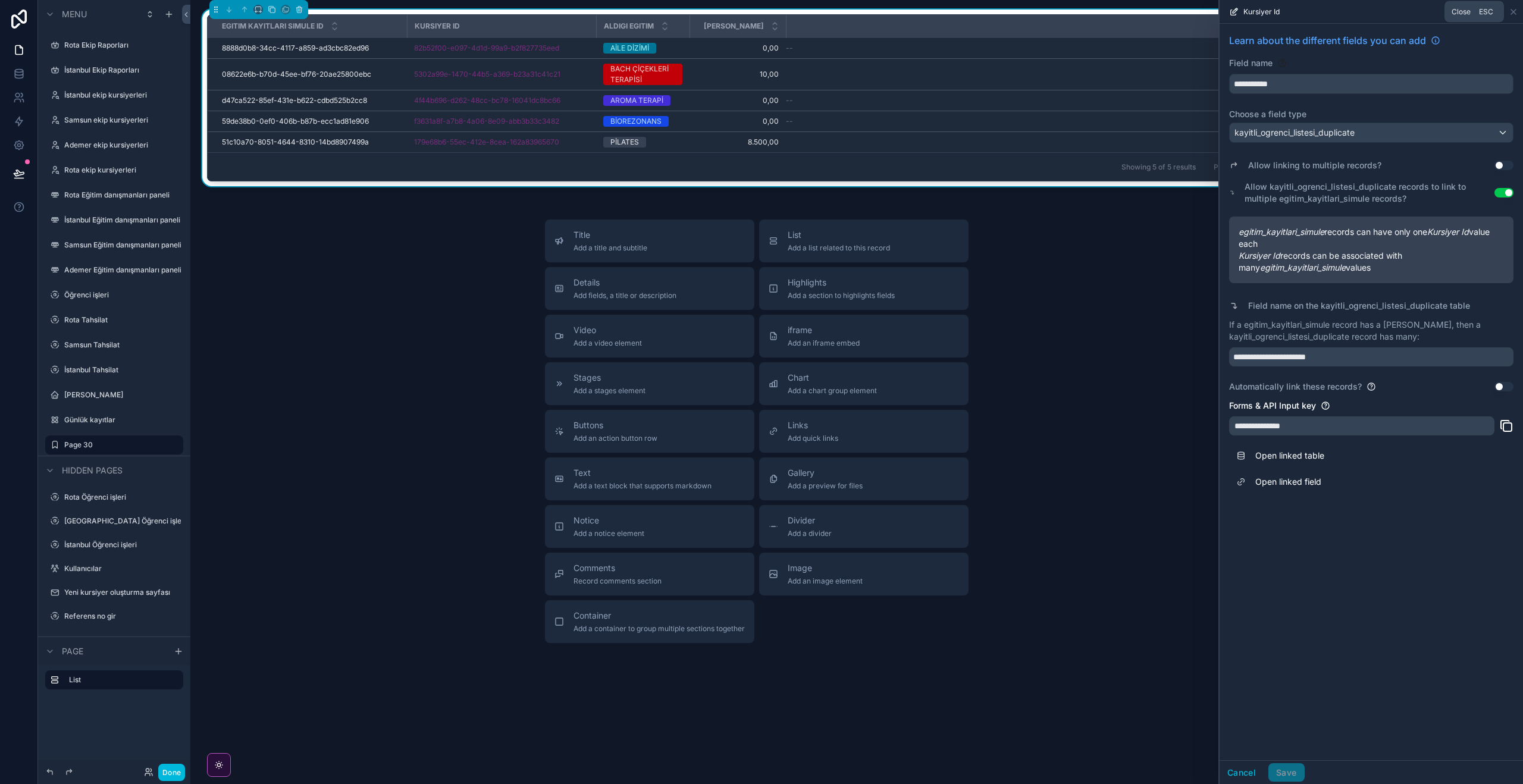
click at [1515, 12] on icon at bounding box center [1514, 12] width 5 height 5
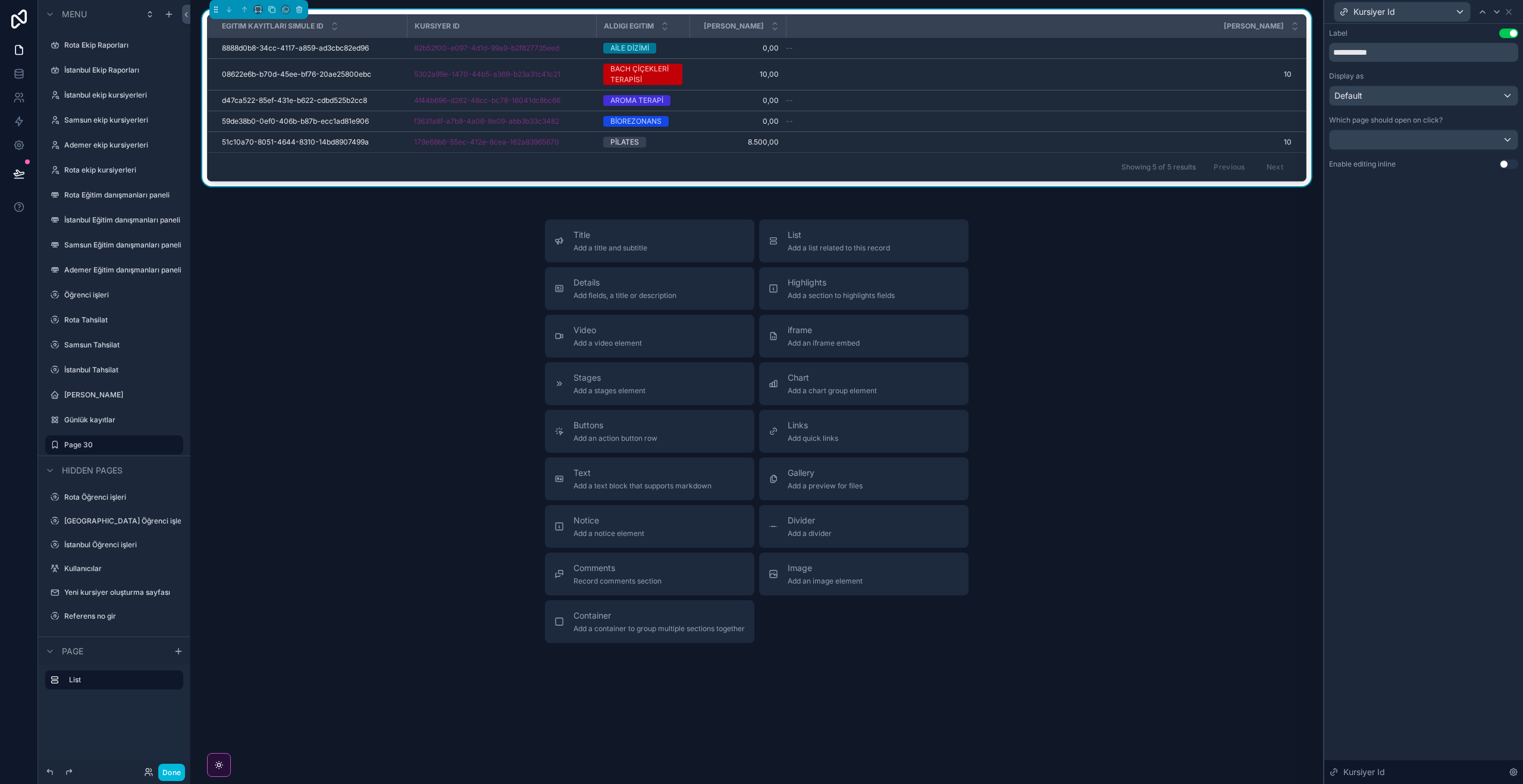
drag, startPoint x: 1514, startPoint y: 771, endPoint x: 1501, endPoint y: 748, distance: 26.4
click at [1514, 771] on icon at bounding box center [1514, 772] width 2 height 2
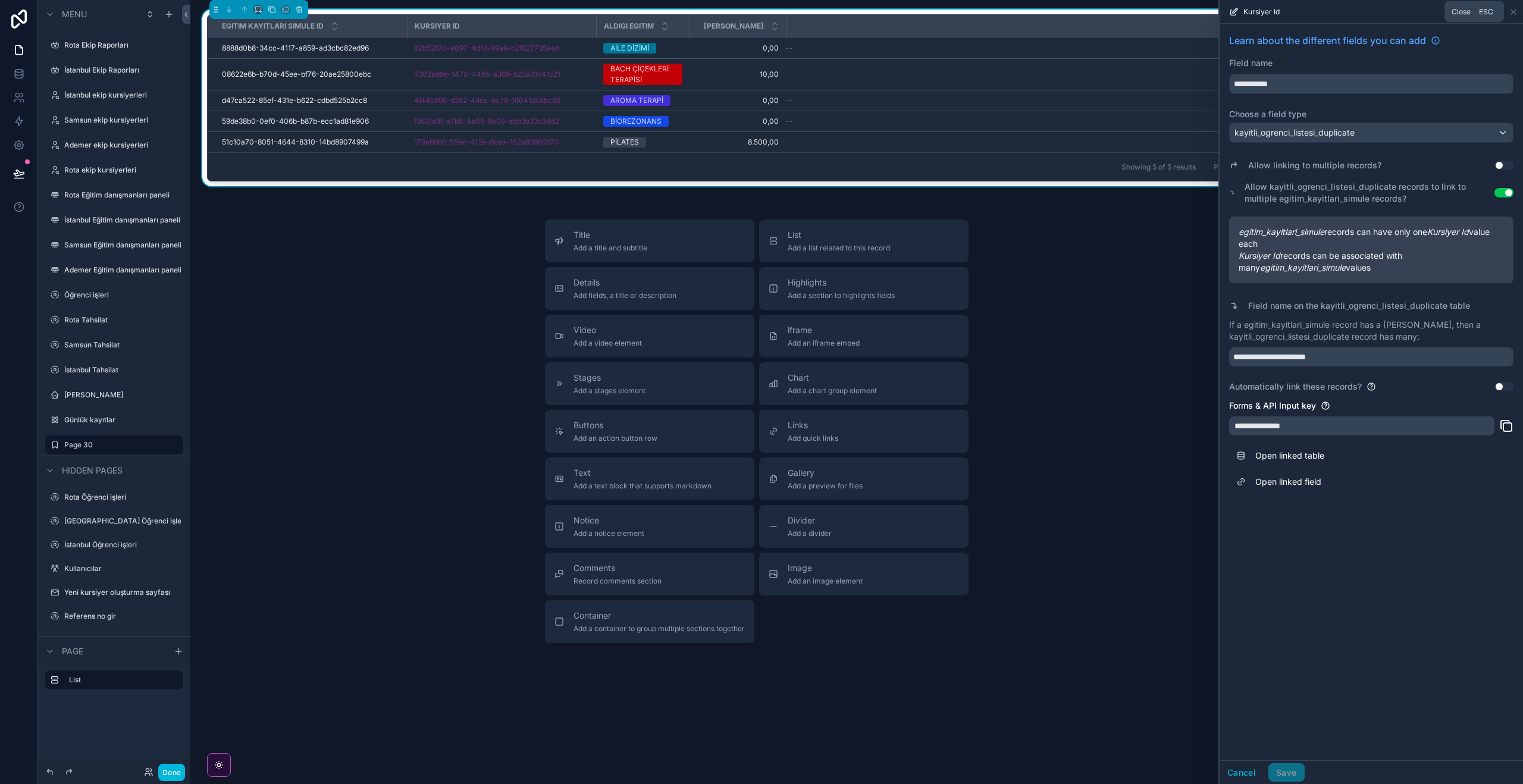
click at [1516, 9] on icon at bounding box center [1514, 12] width 5 height 5
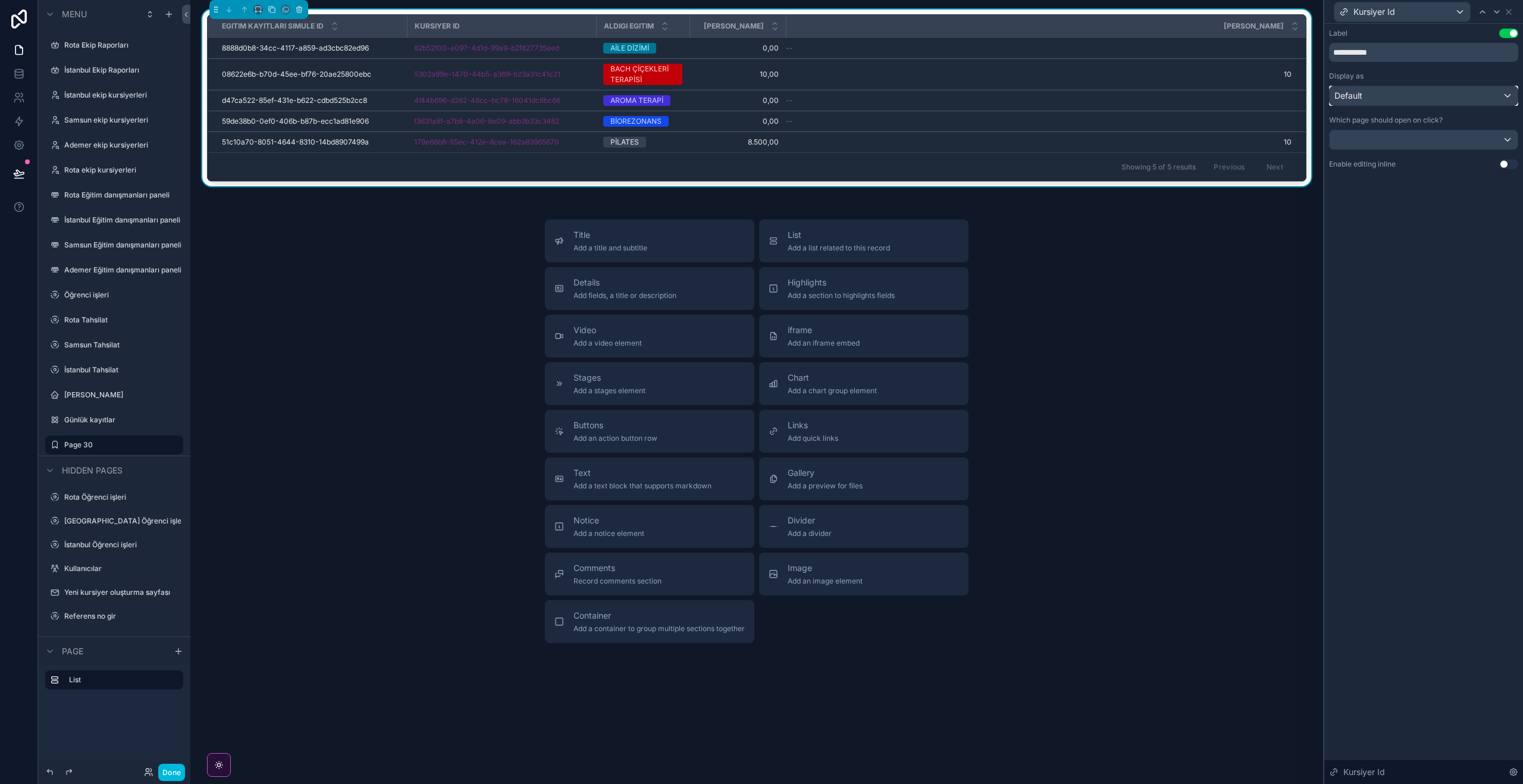
click at [1418, 98] on div "Default" at bounding box center [1424, 96] width 188 height 19
click at [22, 72] on icon at bounding box center [19, 73] width 7 height 5
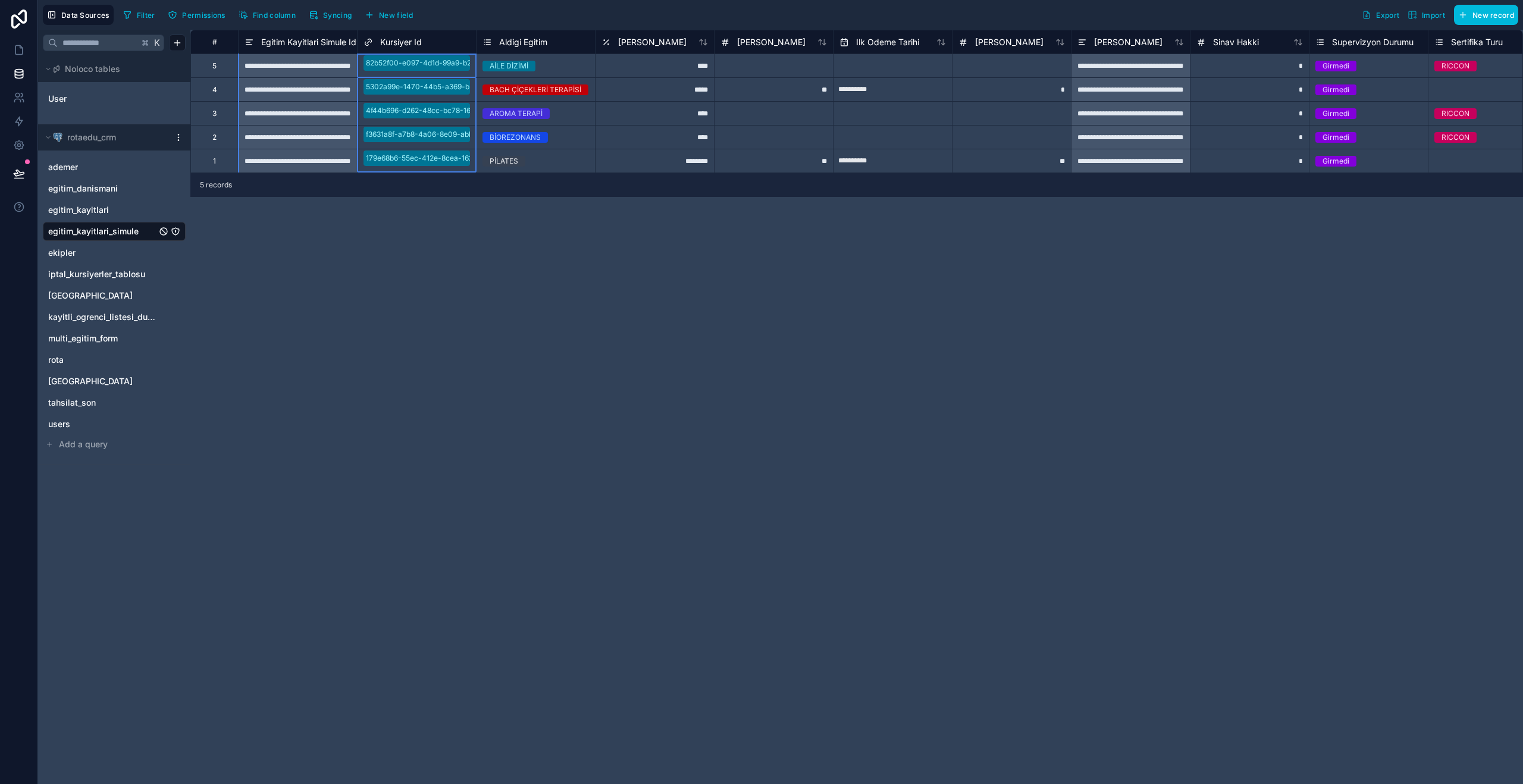
click at [384, 39] on span "Kursiyer Id" at bounding box center [401, 42] width 42 height 12
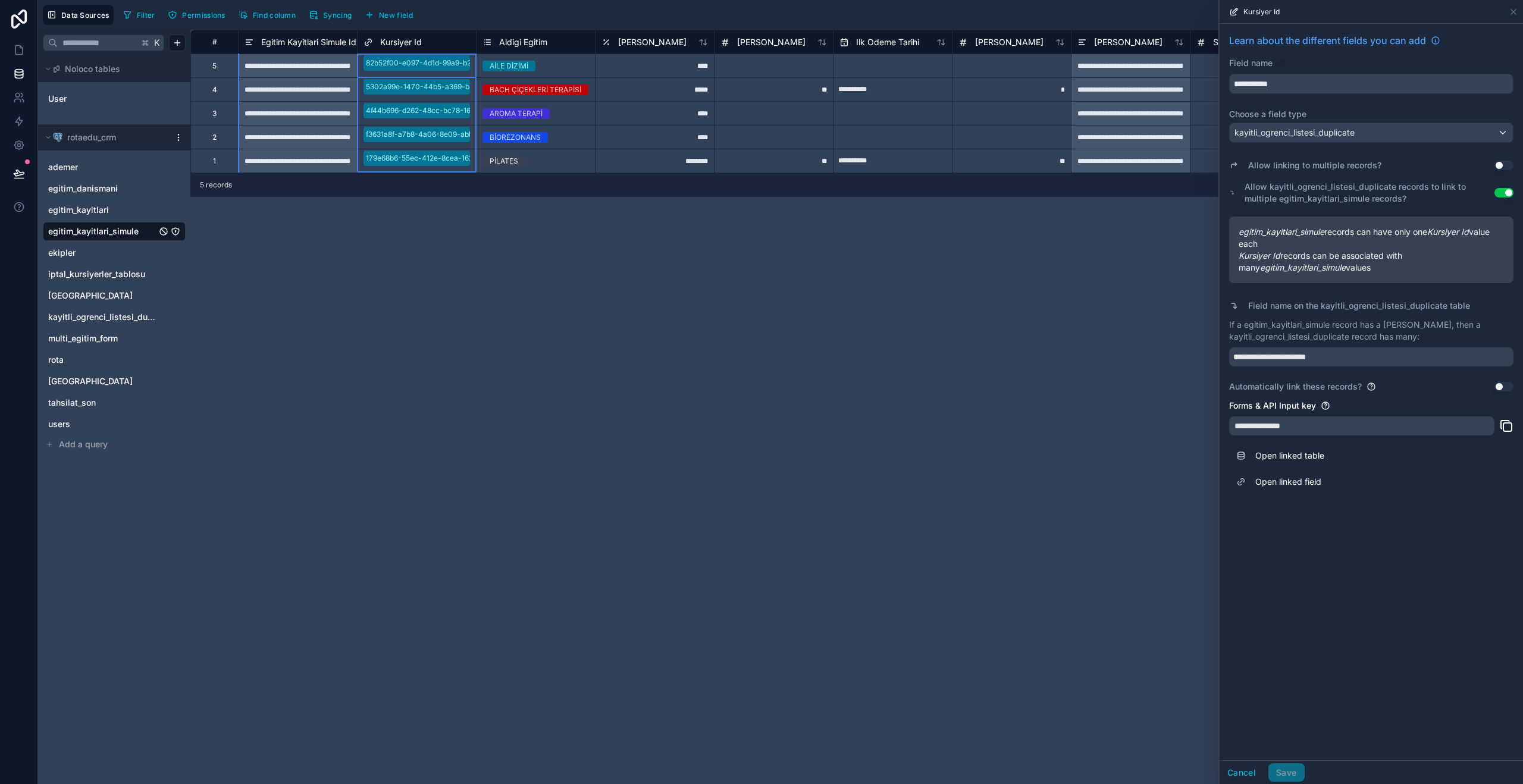
click at [1501, 386] on button "Use setting" at bounding box center [1504, 386] width 19 height 9
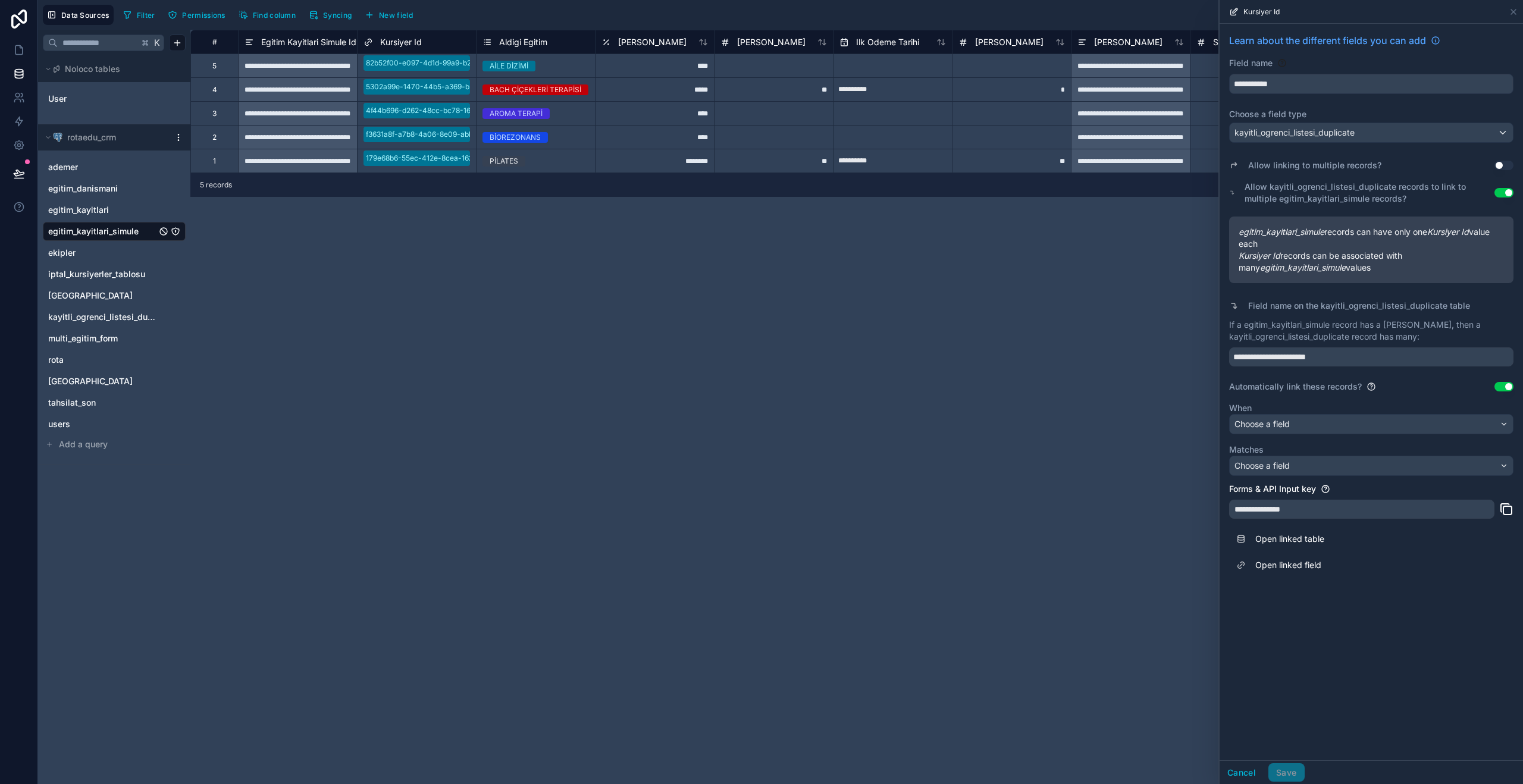
click at [1502, 386] on button "Use setting" at bounding box center [1504, 386] width 19 height 9
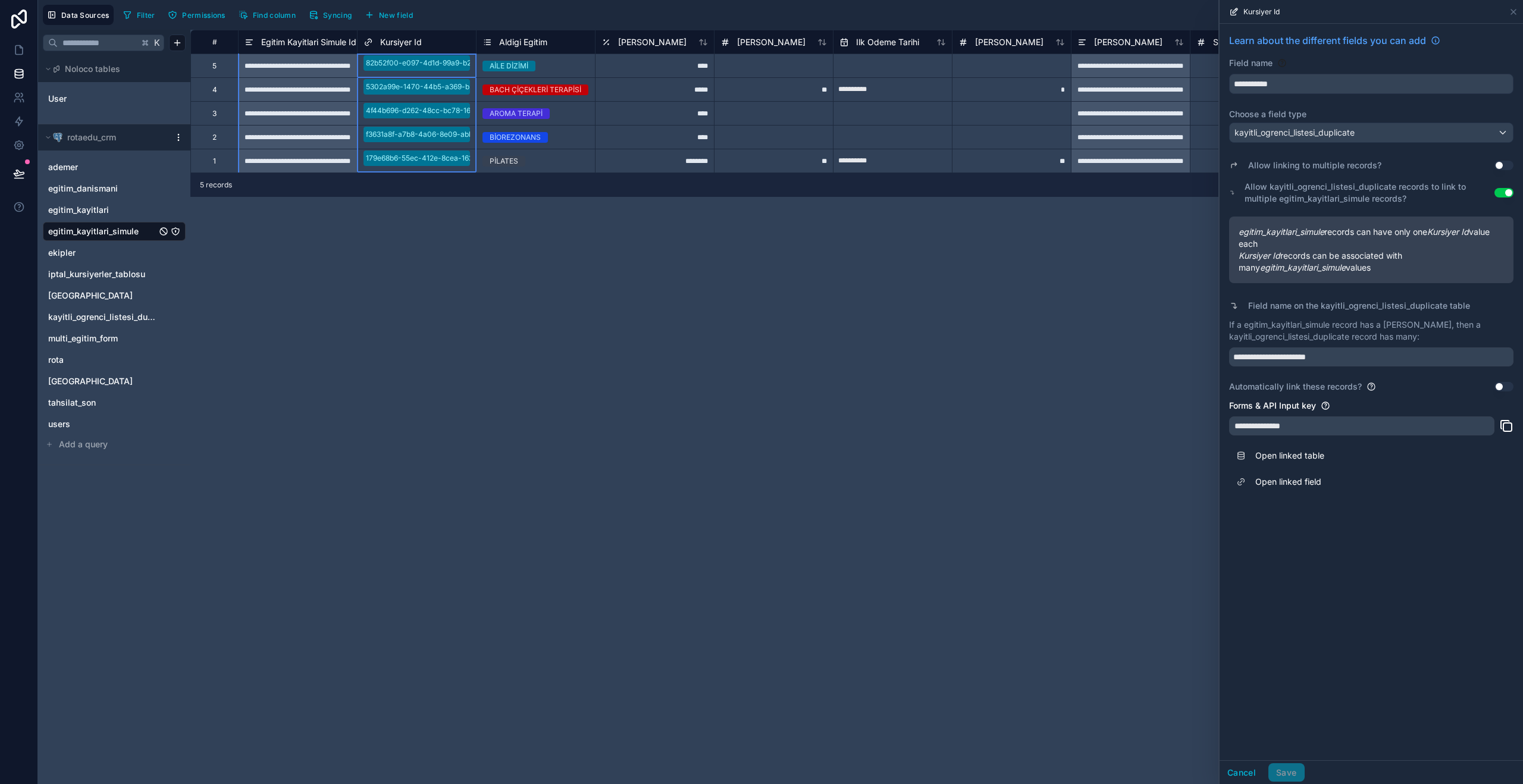
click at [409, 41] on span "Kursiyer Id" at bounding box center [401, 42] width 42 height 12
click at [1499, 385] on button "Use setting" at bounding box center [1504, 386] width 19 height 9
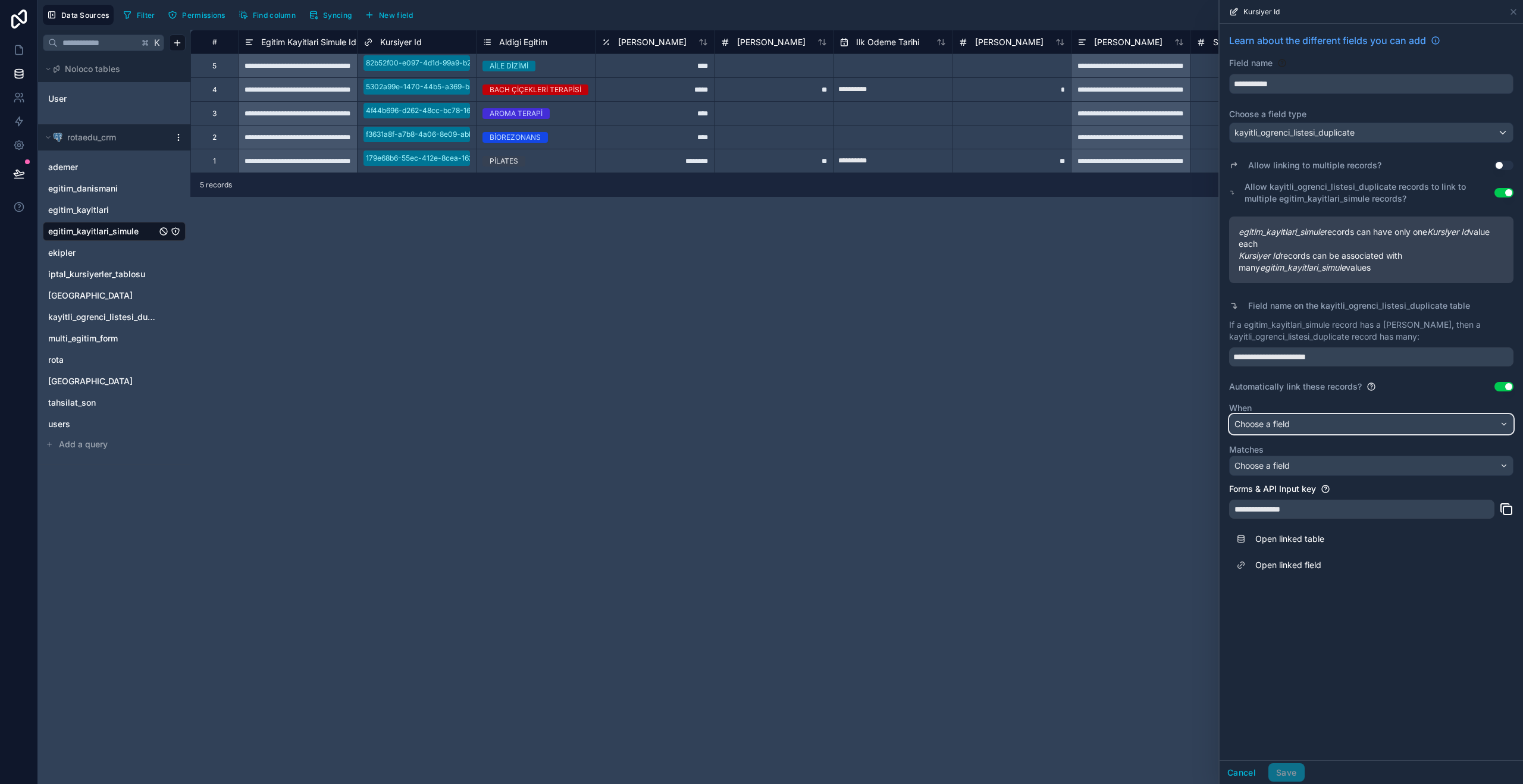
click at [1342, 423] on div "Choose a field" at bounding box center [1371, 424] width 283 height 19
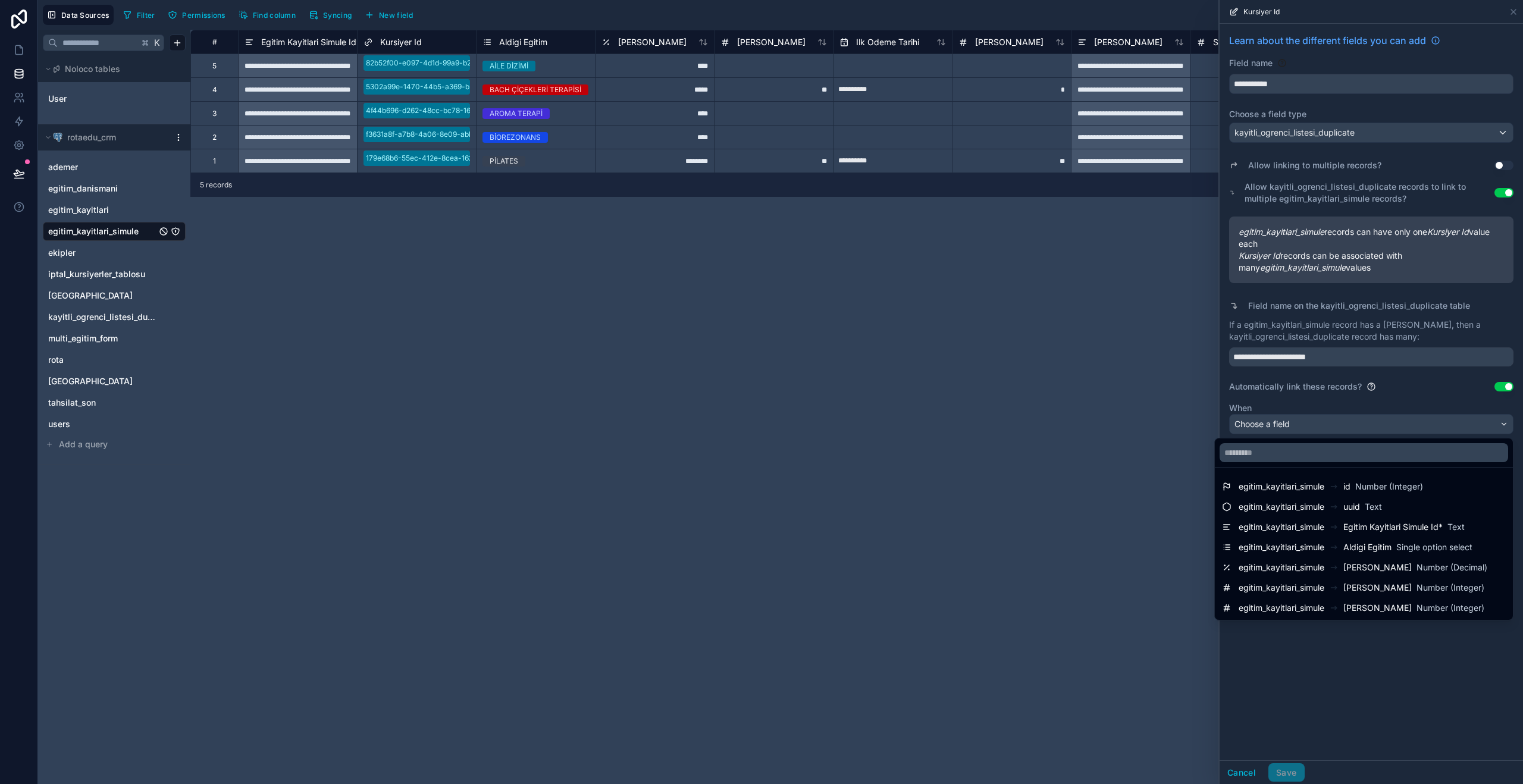
click at [1402, 696] on div at bounding box center [1371, 392] width 303 height 784
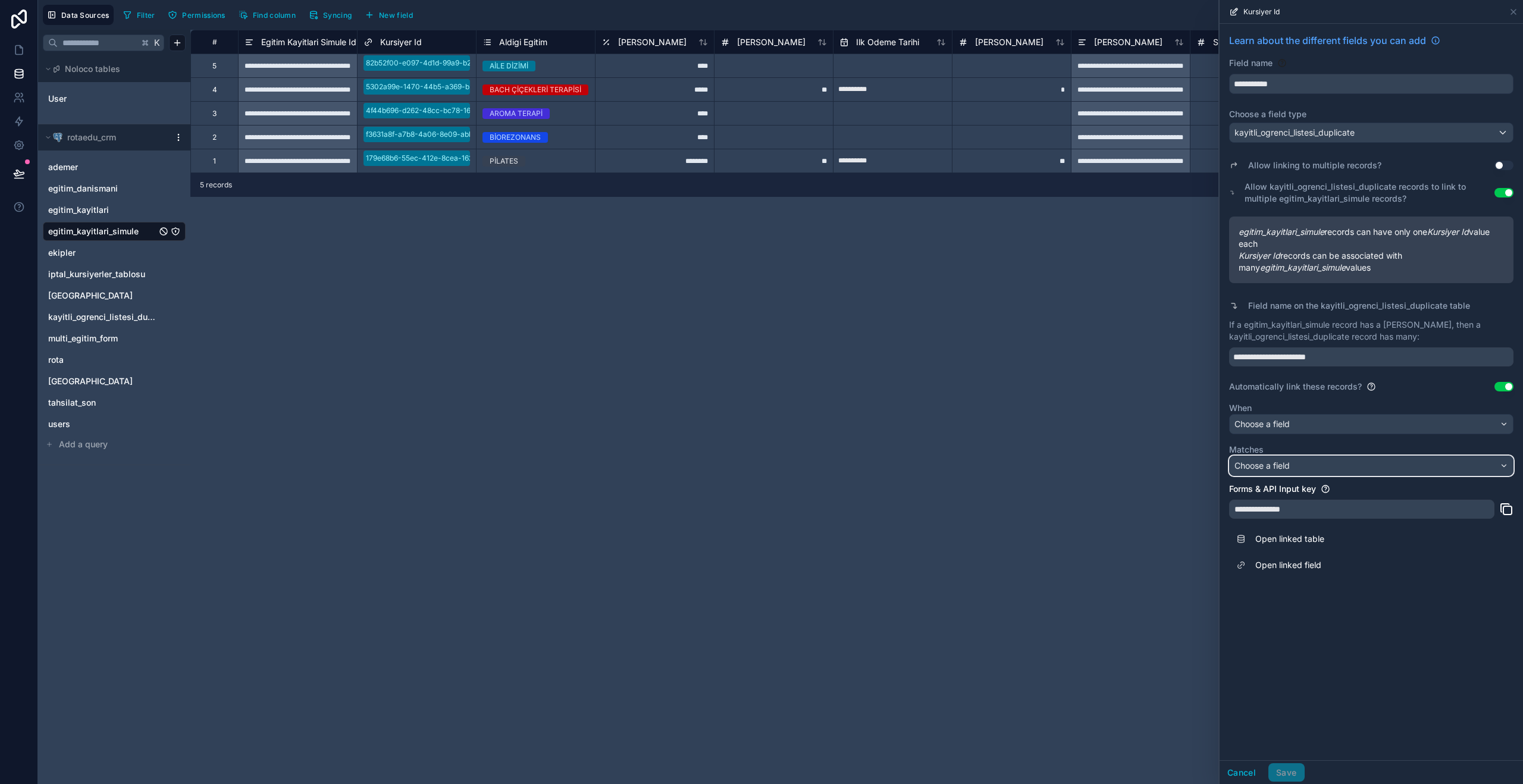
click at [1294, 468] on div "Choose a field" at bounding box center [1371, 465] width 283 height 19
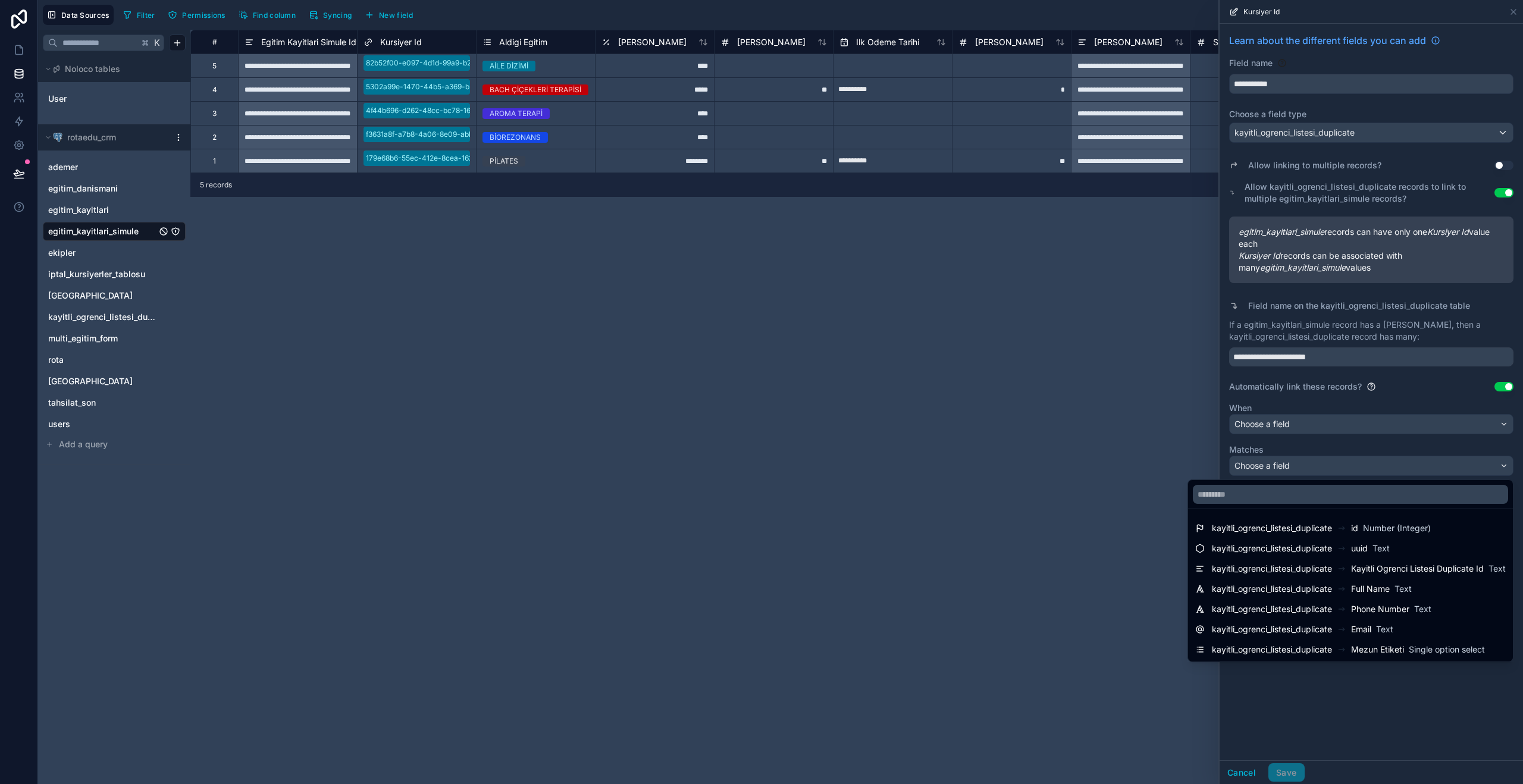
click at [1337, 737] on div at bounding box center [1371, 392] width 303 height 784
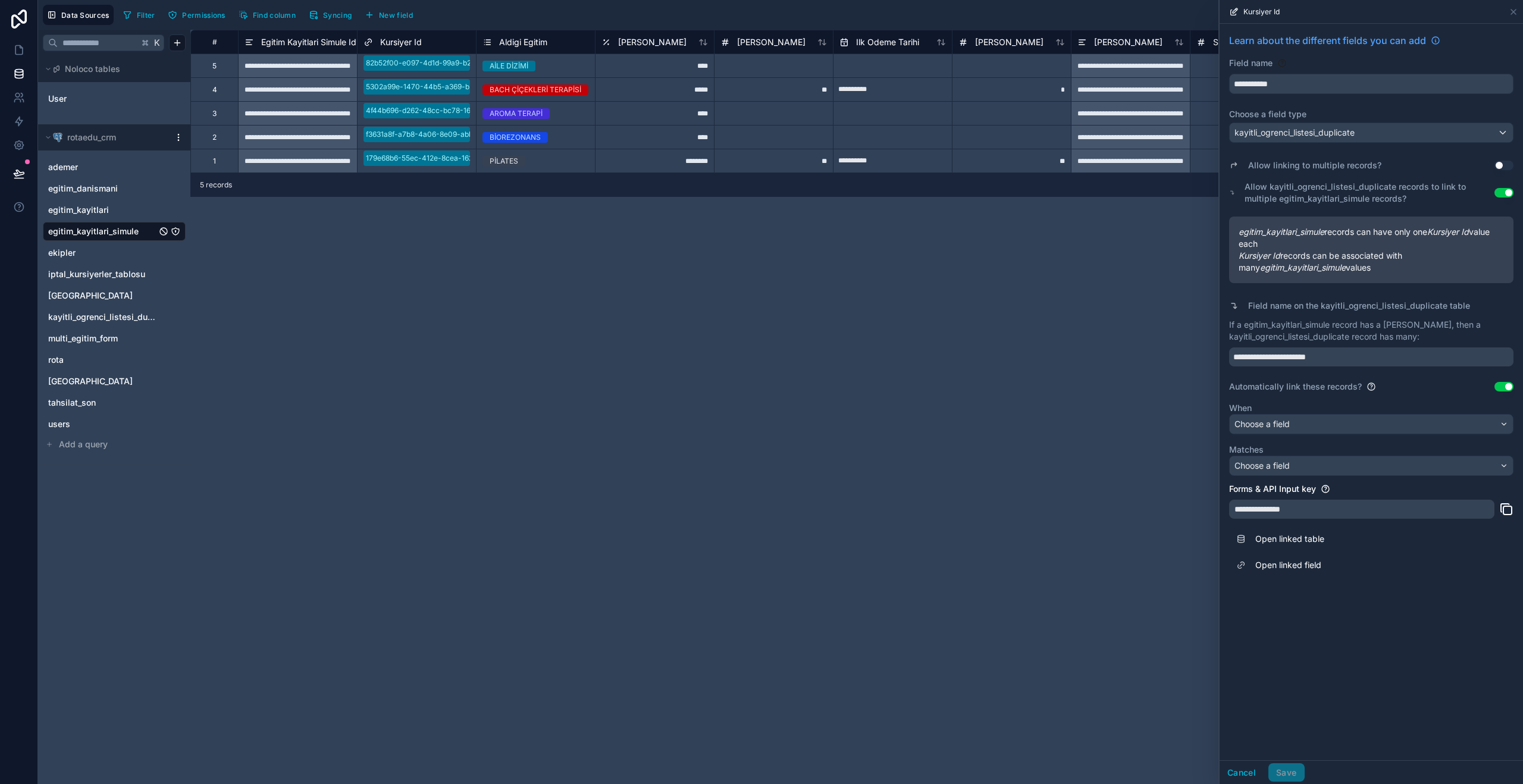
click at [1312, 538] on link "Open linked table" at bounding box center [1371, 538] width 284 height 26
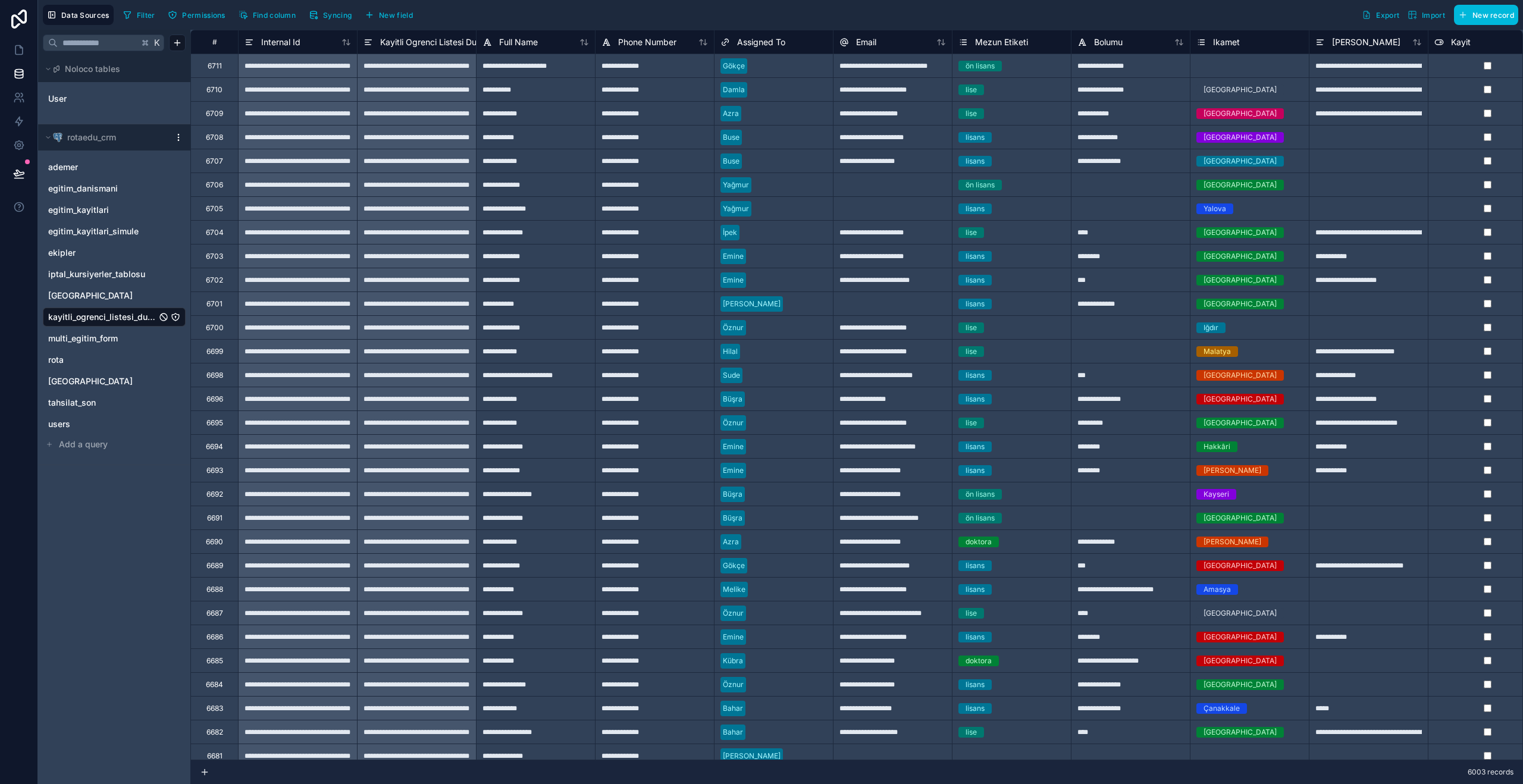
click at [83, 227] on span "egitim_kayitlari_simule" at bounding box center [93, 231] width 91 height 12
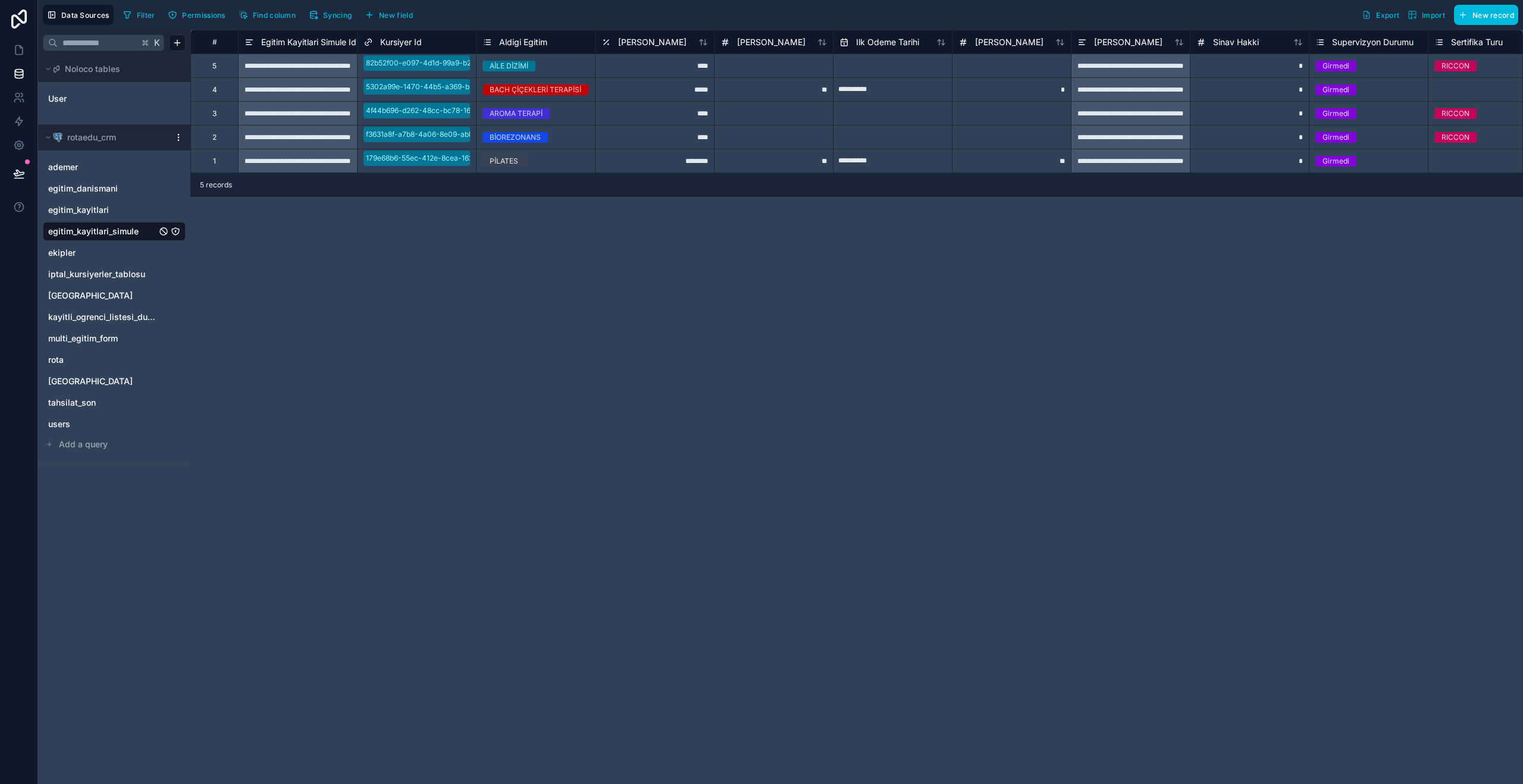
click at [403, 44] on span "Kursiyer Id" at bounding box center [401, 42] width 42 height 12
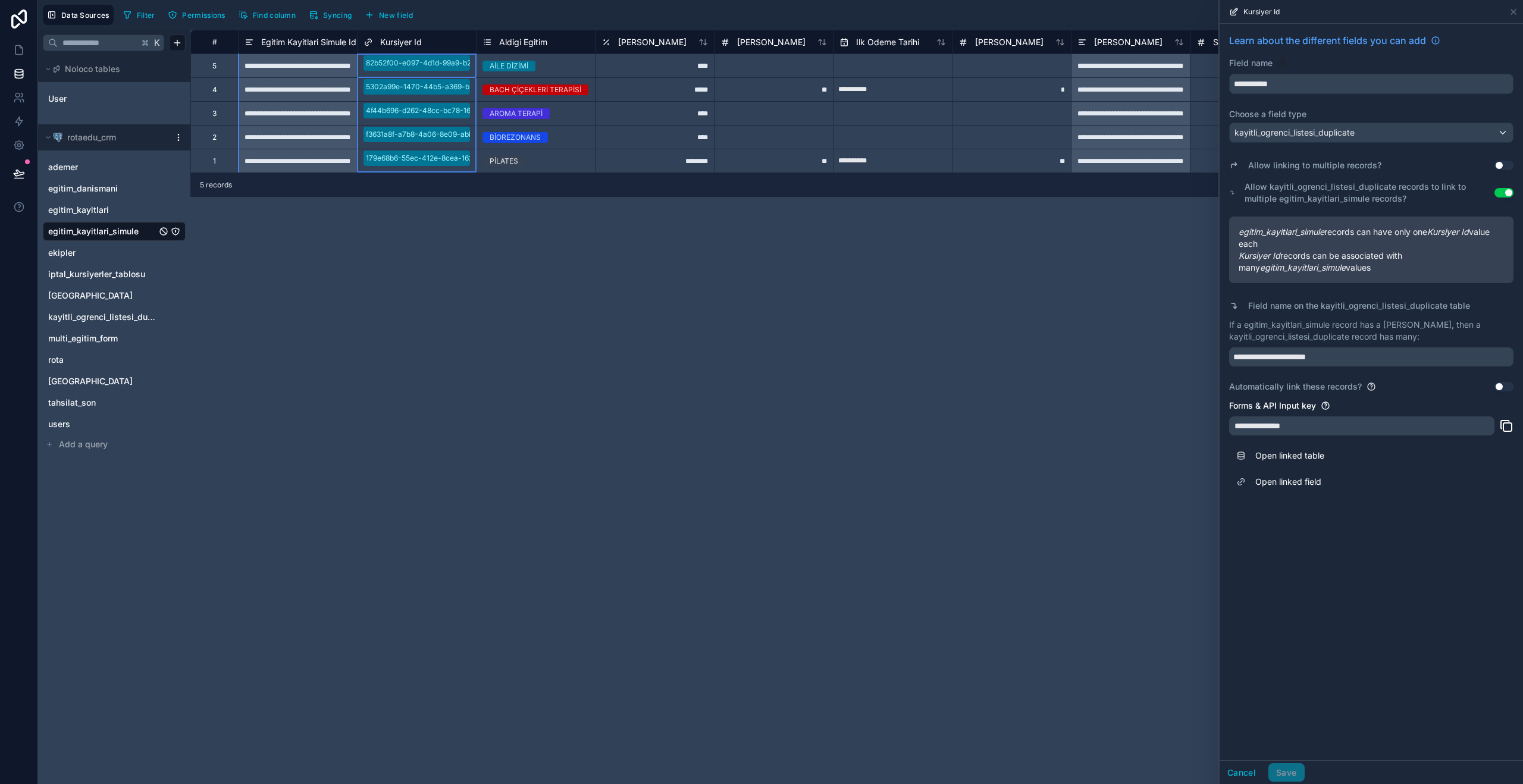
click at [1309, 482] on link "Open linked field" at bounding box center [1371, 482] width 284 height 26
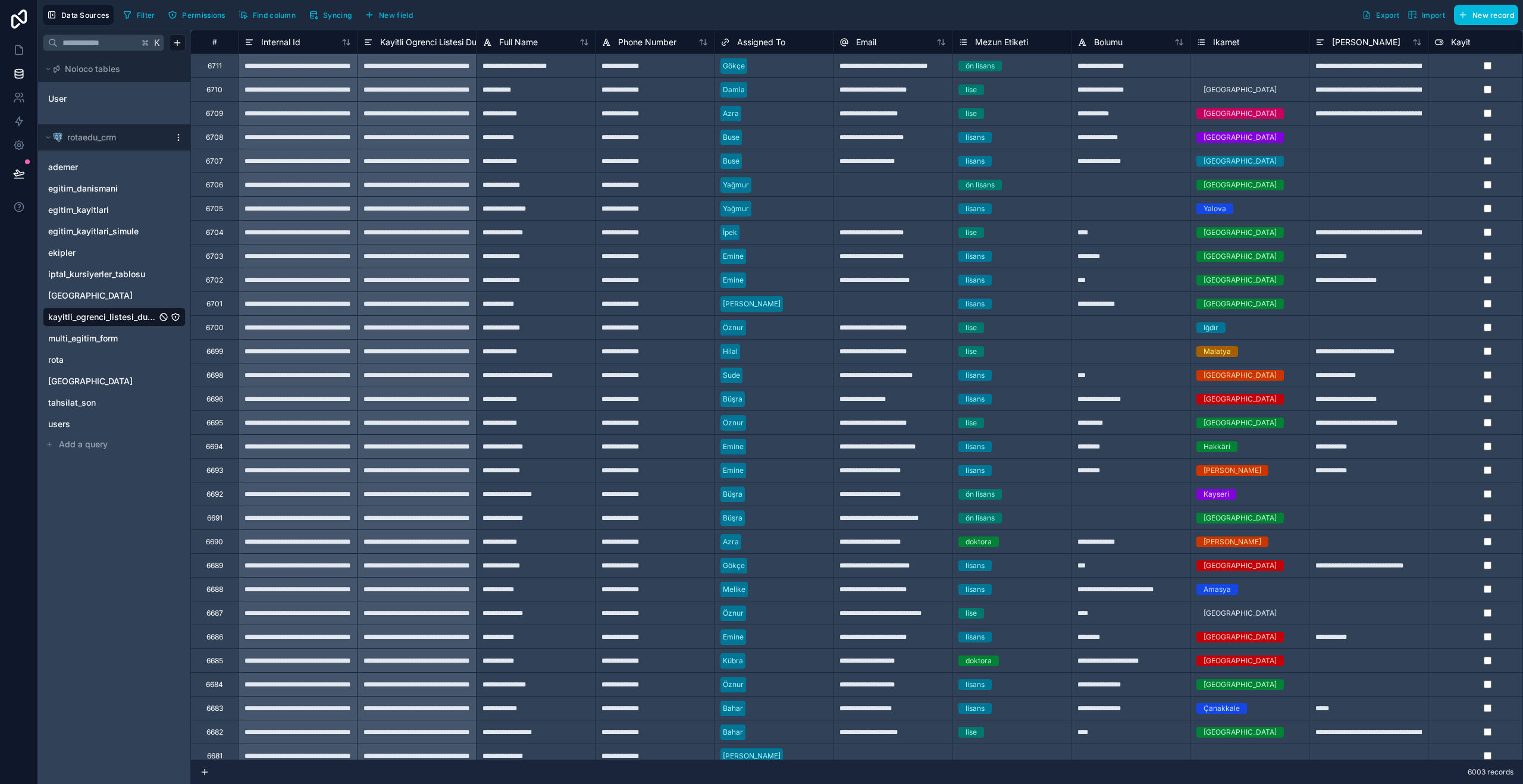
click at [86, 232] on span "egitim_kayitlari_simule" at bounding box center [93, 231] width 91 height 12
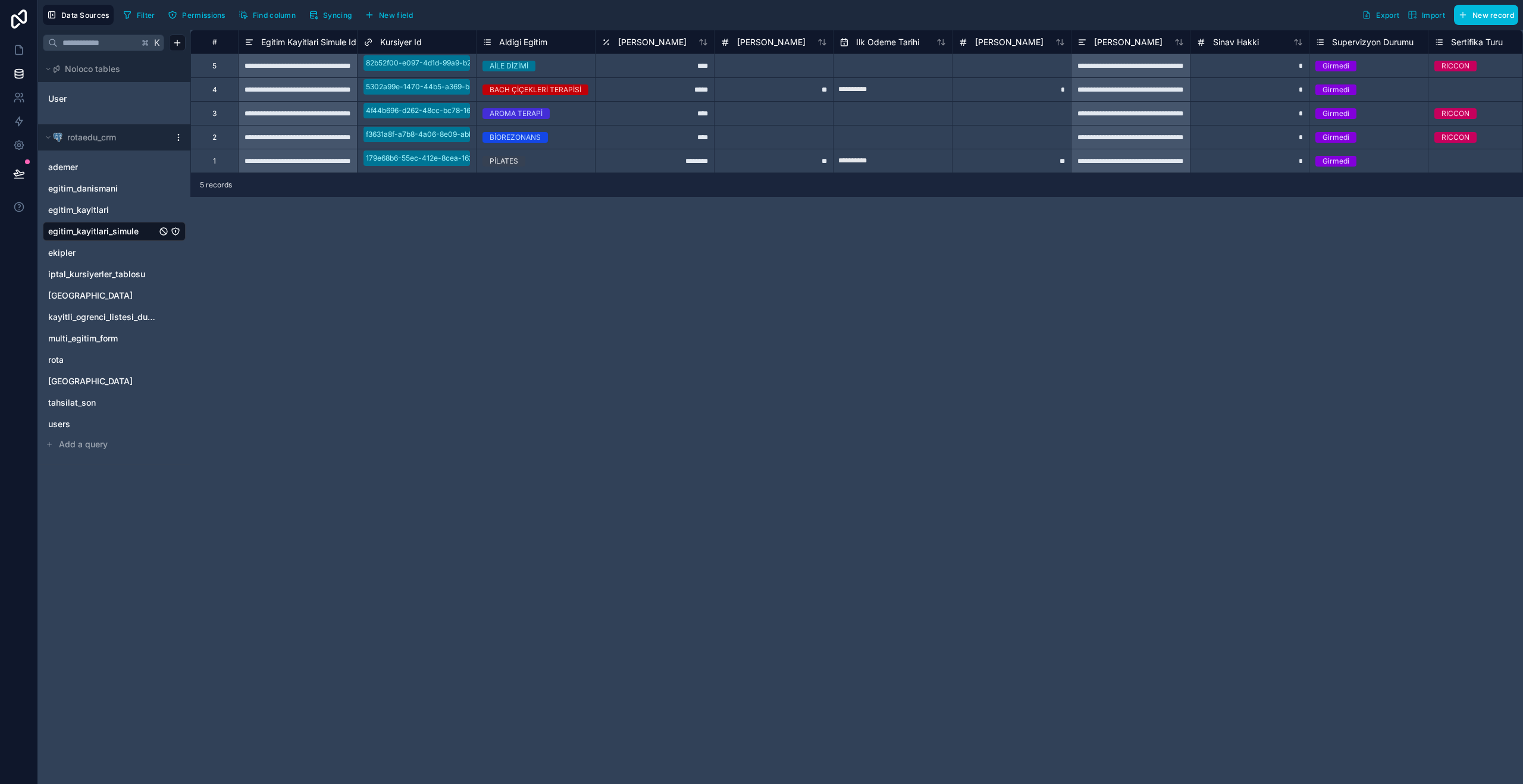
click at [398, 41] on span "Kursiyer Id" at bounding box center [401, 42] width 42 height 12
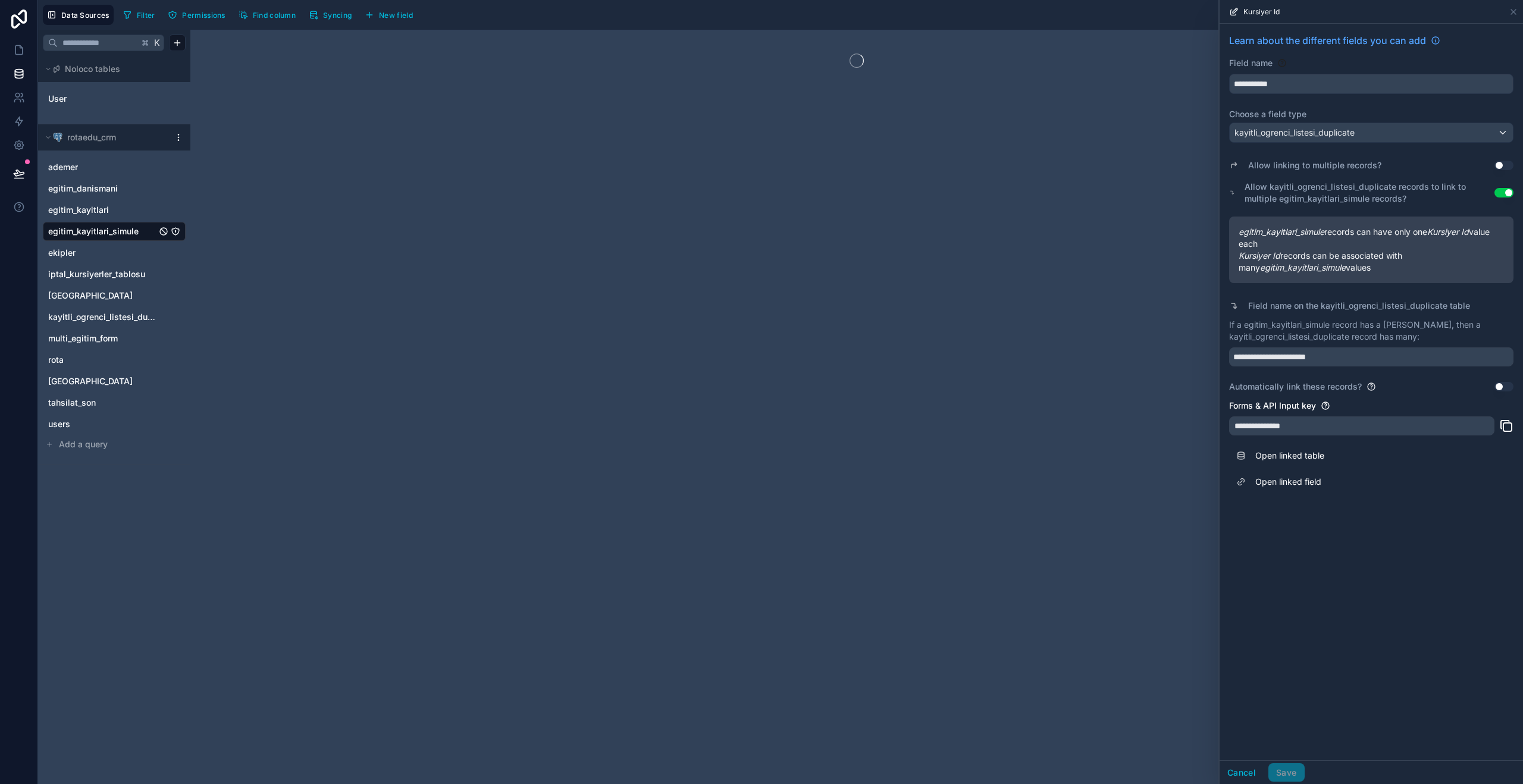
click at [427, 106] on div at bounding box center [857, 407] width 1332 height 754
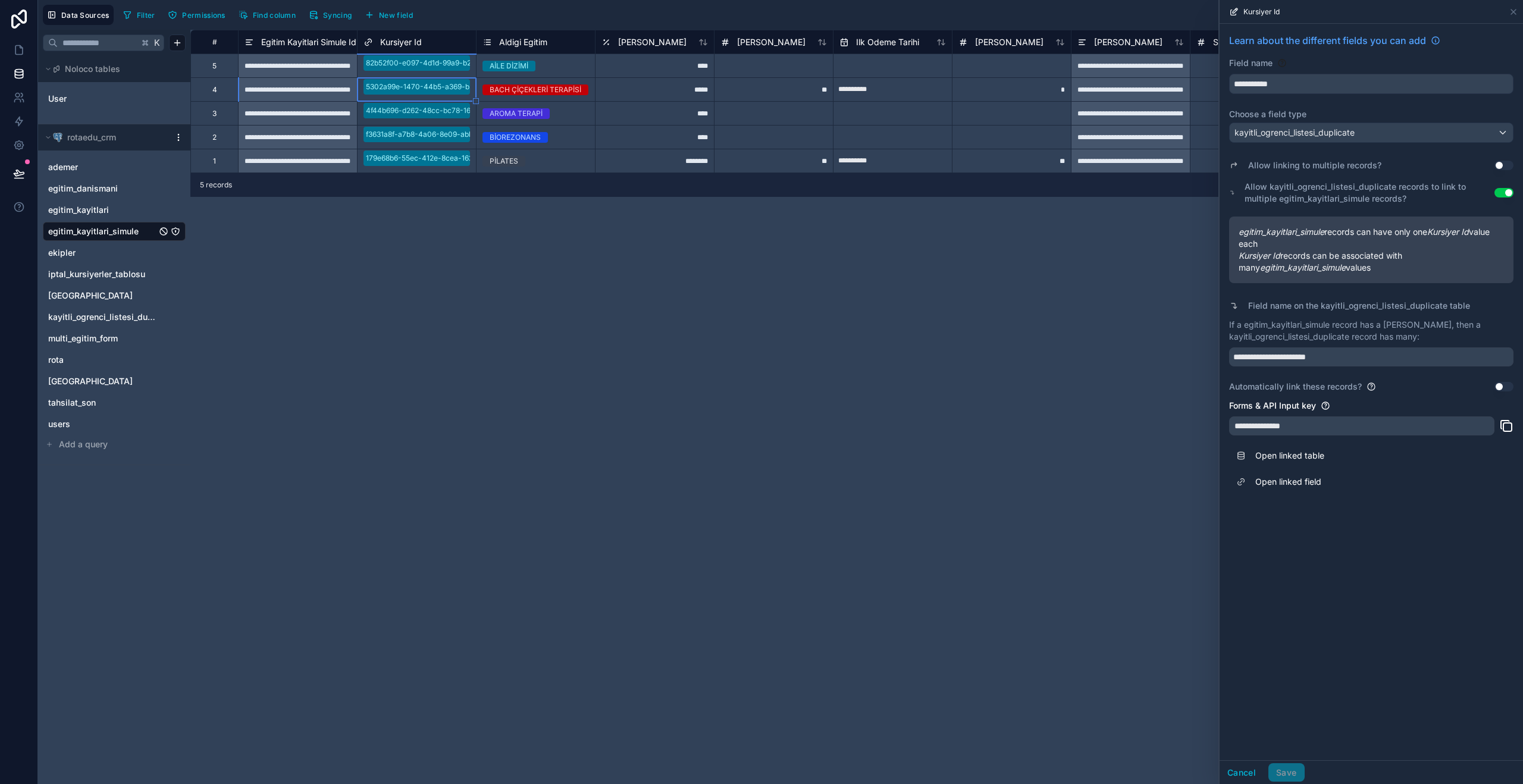
drag, startPoint x: 507, startPoint y: 102, endPoint x: 584, endPoint y: 124, distance: 80.1
click at [1506, 166] on button "Use setting" at bounding box center [1504, 165] width 19 height 9
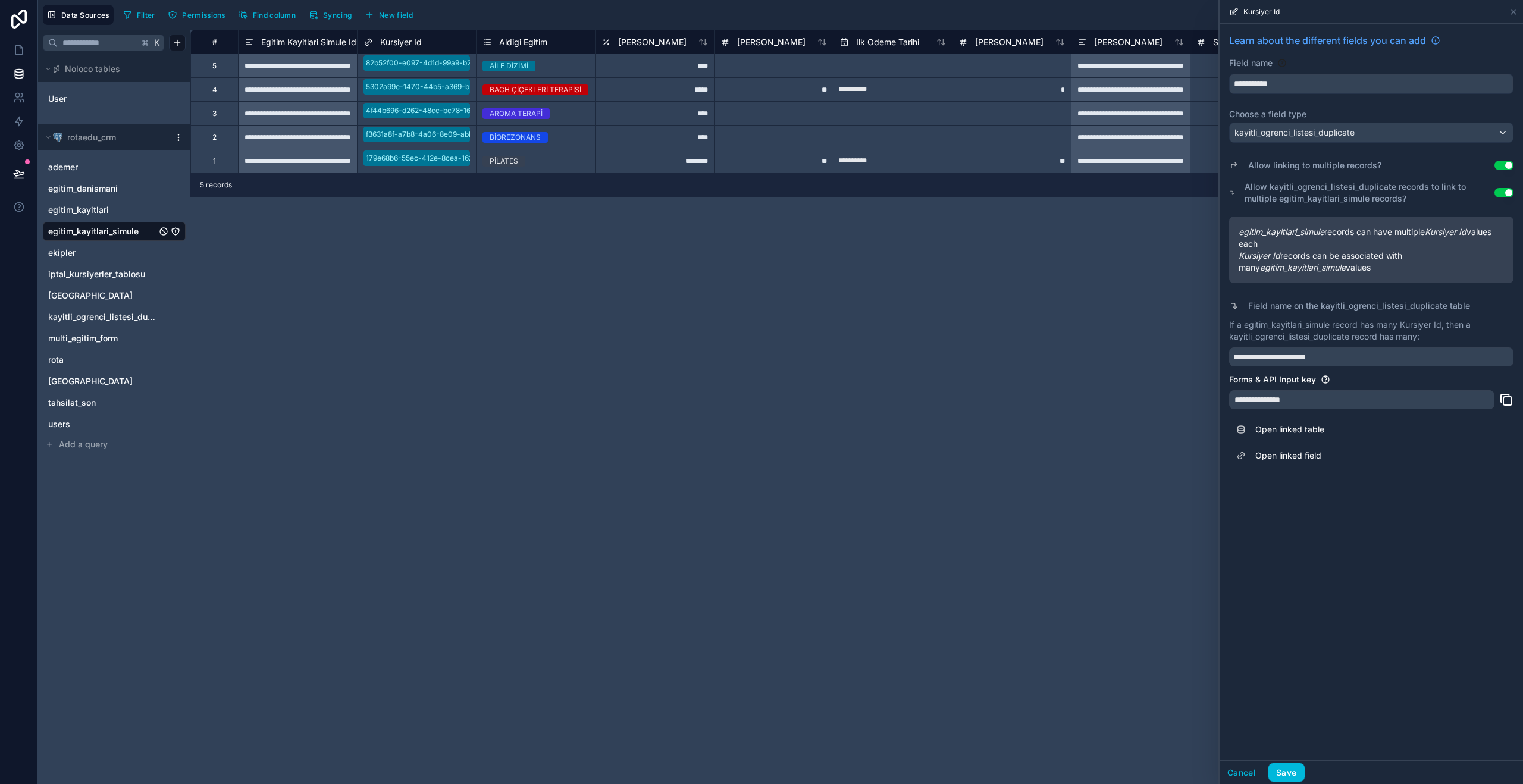
click at [1505, 166] on button "Use setting" at bounding box center [1504, 165] width 19 height 9
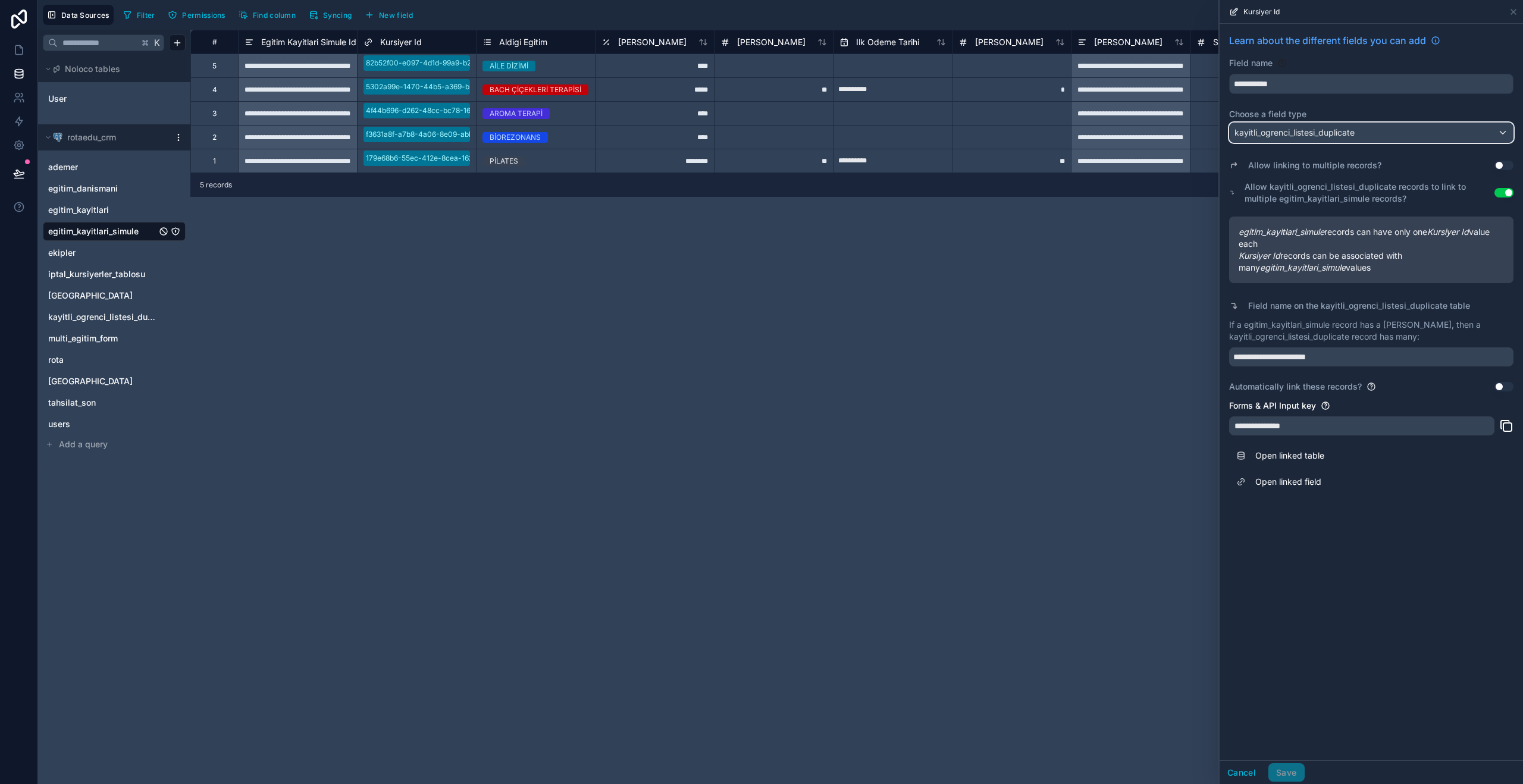
click at [1501, 136] on div "kayitli_ogrenci_listesi_duplicate" at bounding box center [1371, 132] width 283 height 19
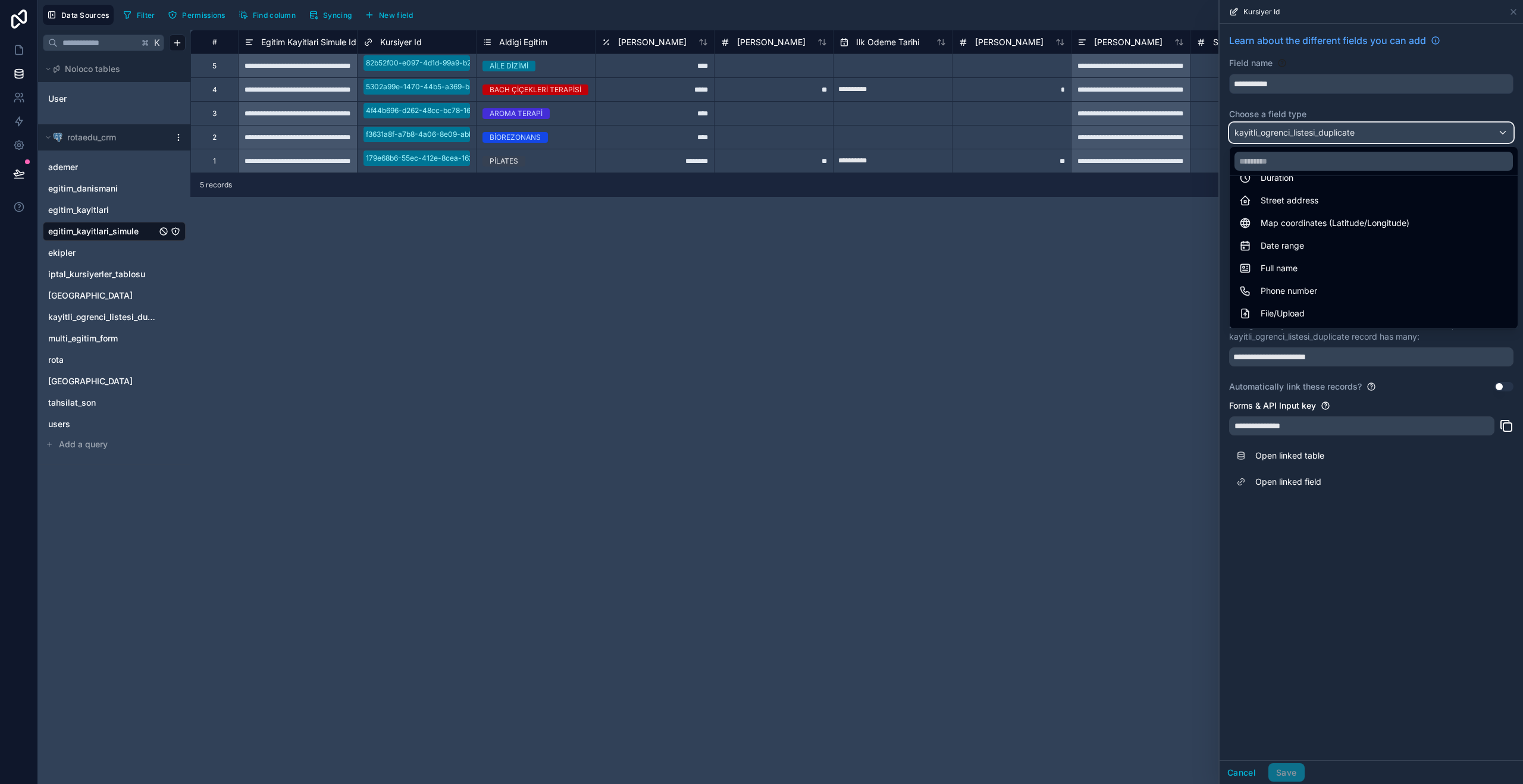
scroll to position [184, 0]
click at [1413, 259] on div "Full name" at bounding box center [1374, 261] width 269 height 14
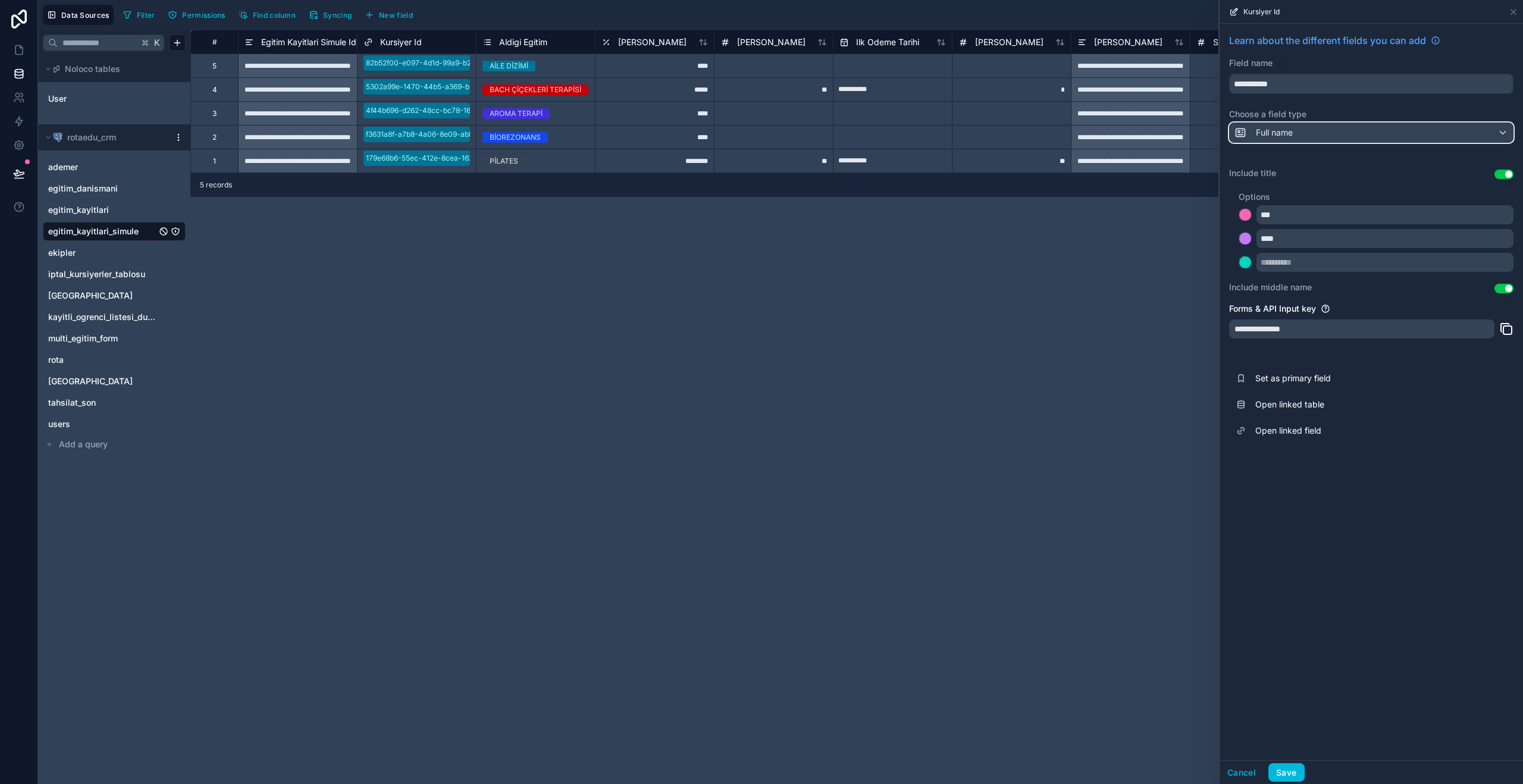
click at [1358, 137] on div "Full name" at bounding box center [1371, 132] width 283 height 19
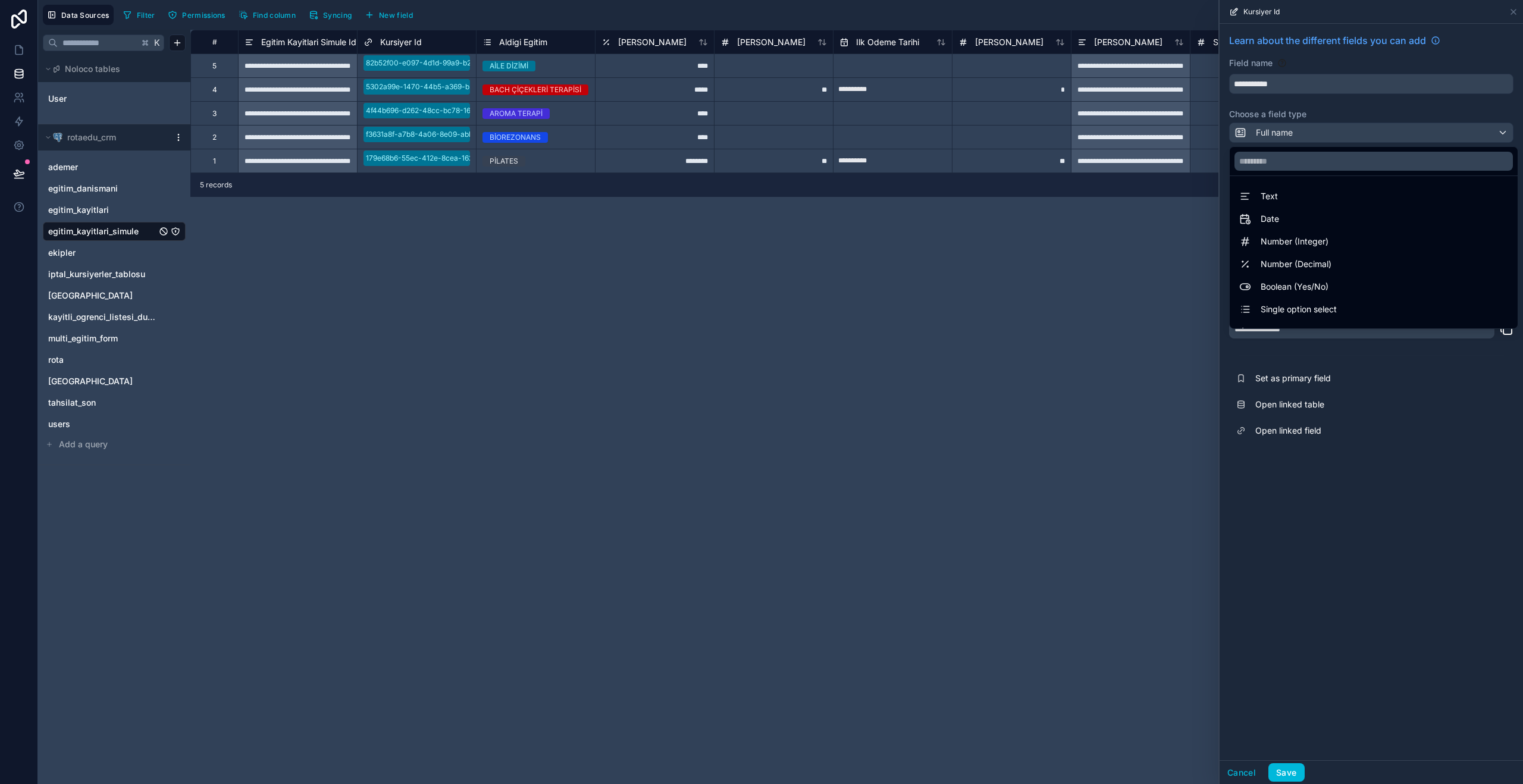
click at [1365, 547] on div at bounding box center [1371, 392] width 303 height 784
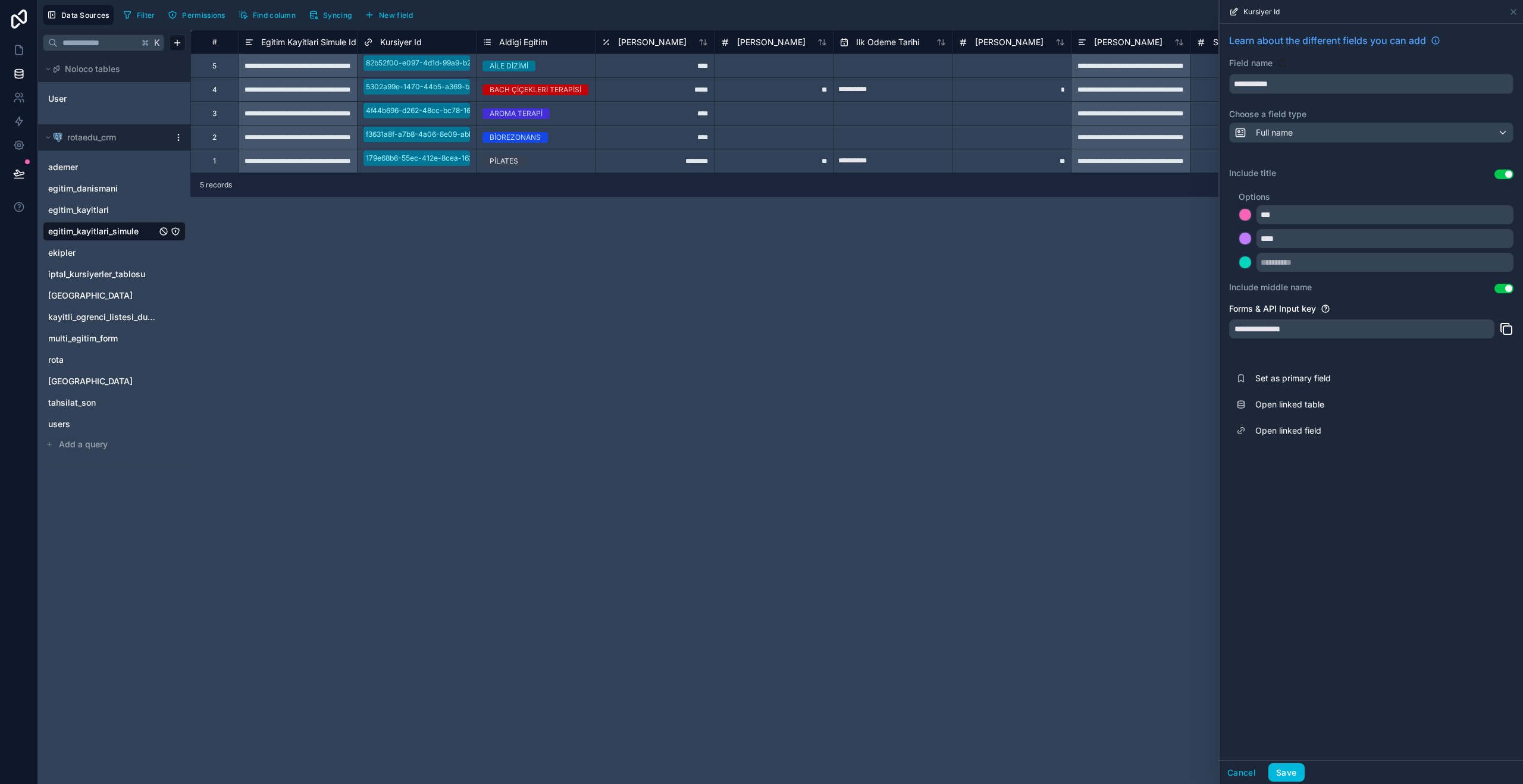
click at [1319, 382] on span "Set as primary field" at bounding box center [1341, 378] width 171 height 12
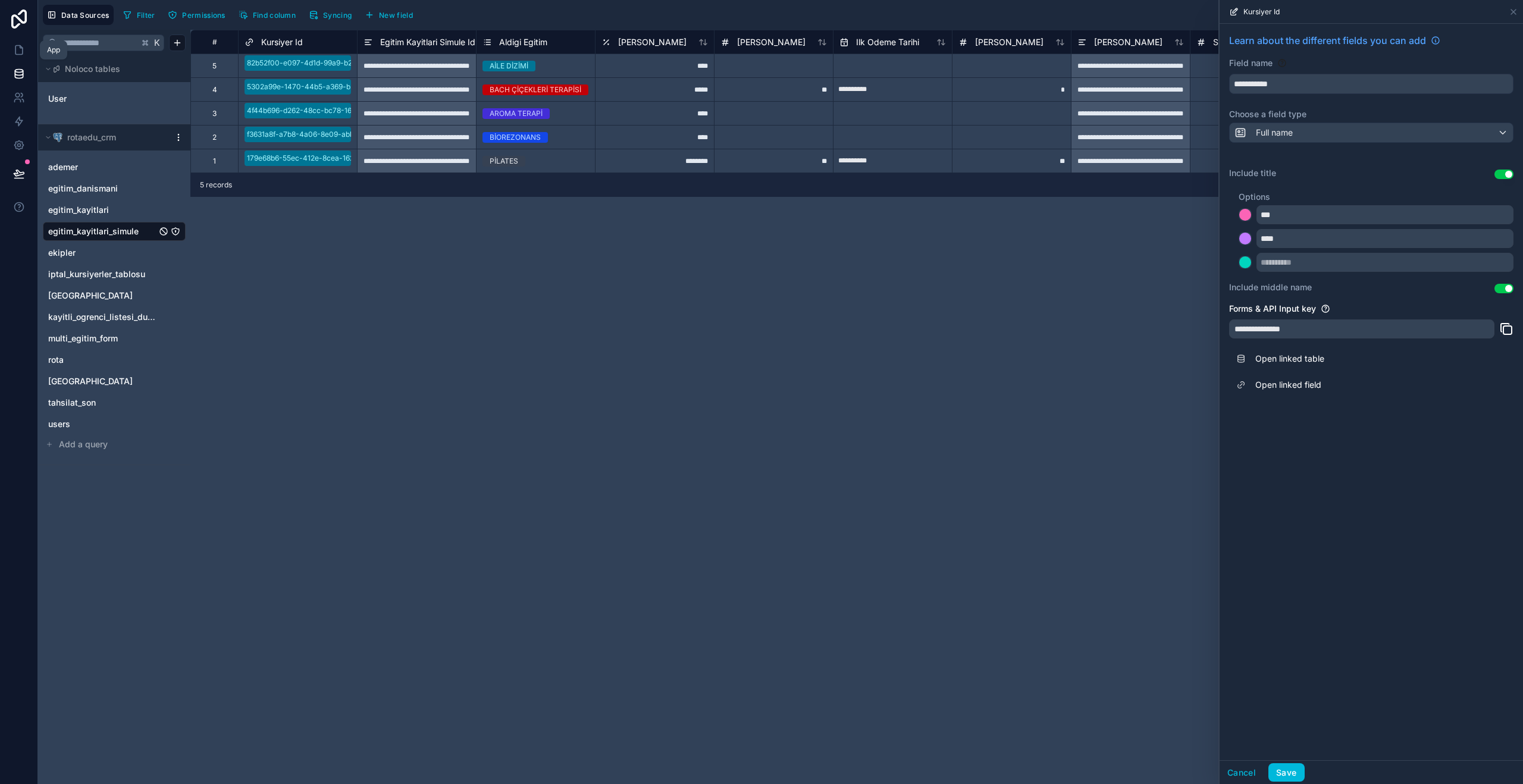
click at [19, 49] on icon at bounding box center [19, 49] width 12 height 12
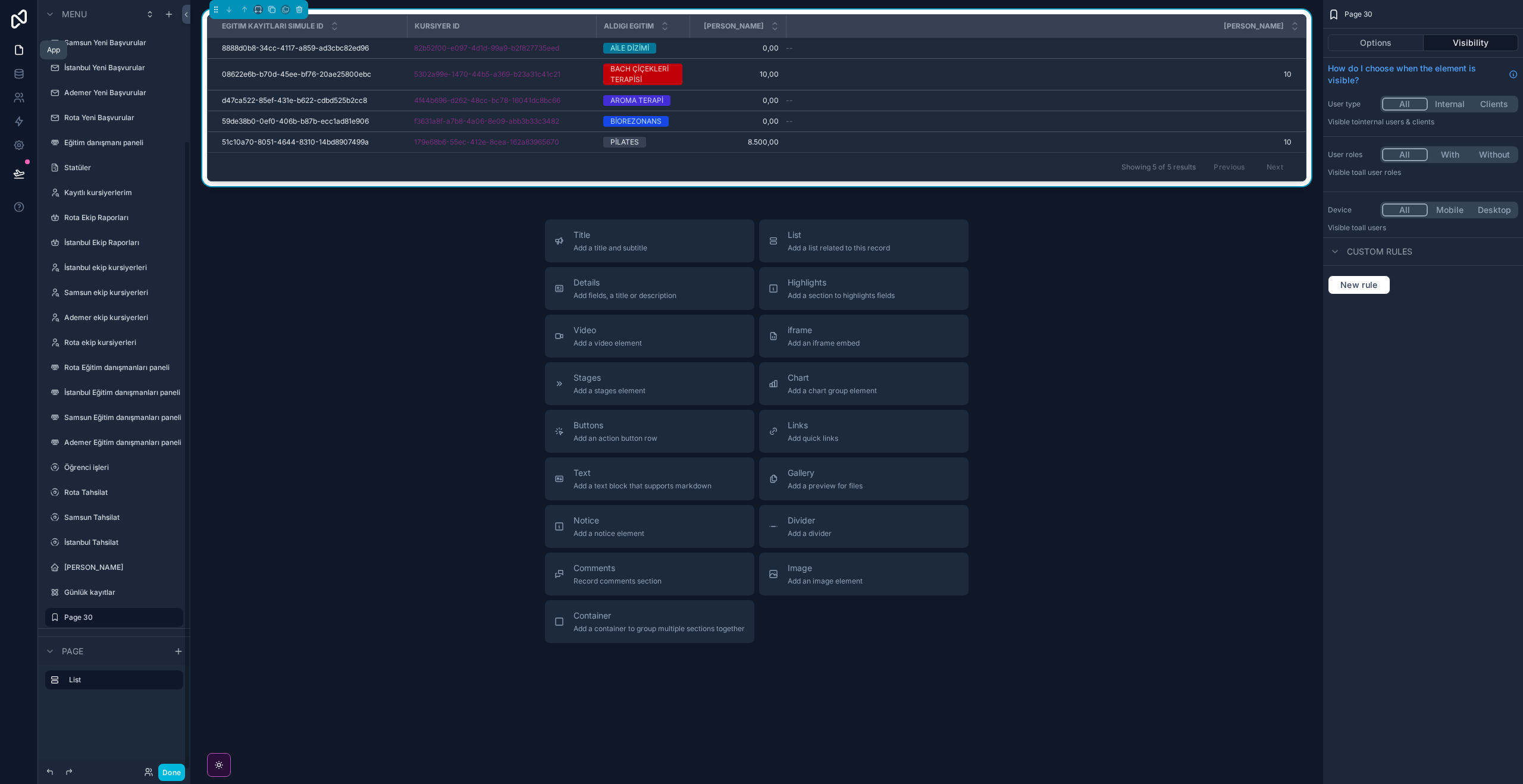
scroll to position [172, 0]
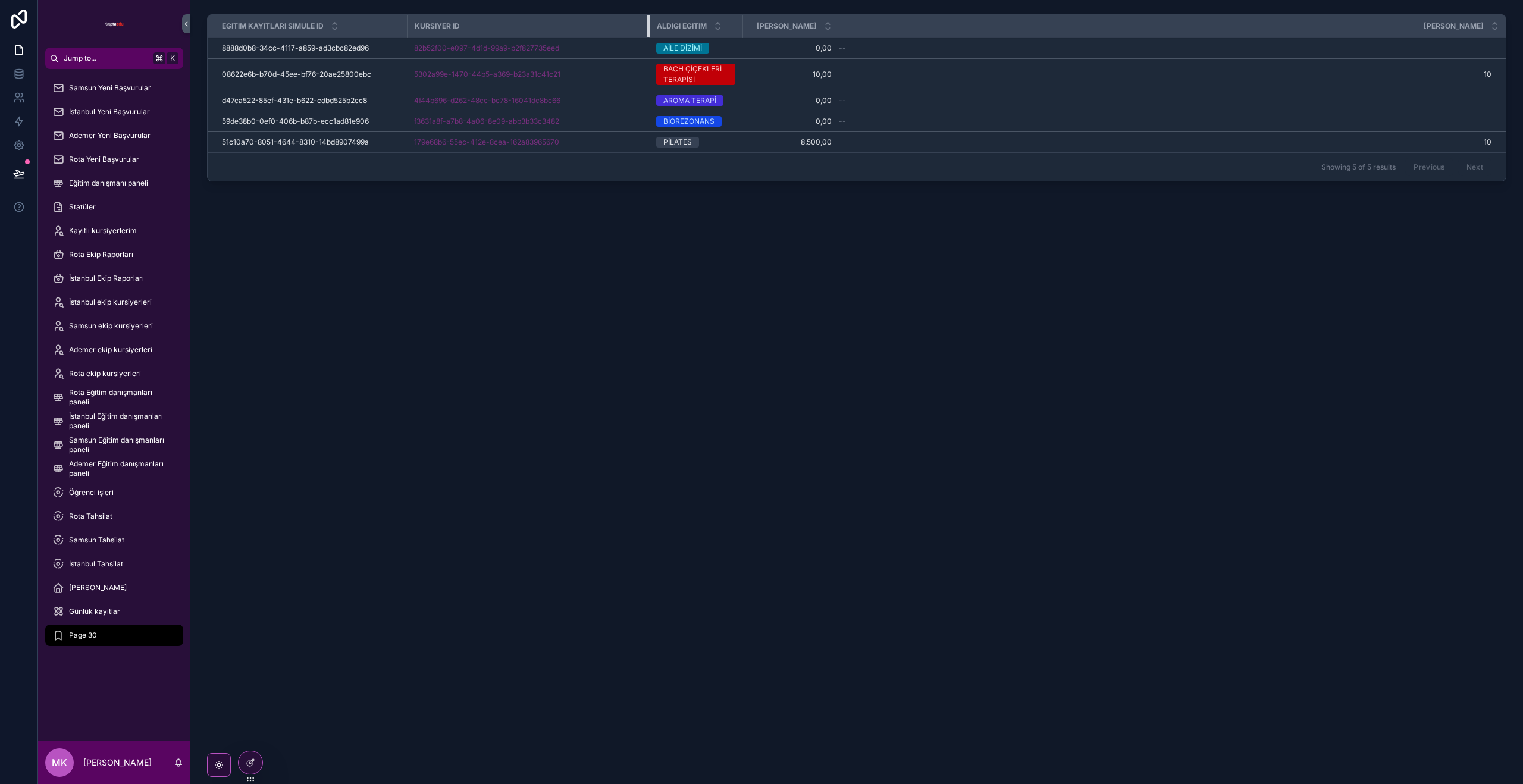
drag, startPoint x: 637, startPoint y: 24, endPoint x: 648, endPoint y: 24, distance: 11.0
click at [648, 24] on div "scrollable content" at bounding box center [649, 26] width 5 height 22
click at [19, 71] on icon at bounding box center [19, 74] width 12 height 12
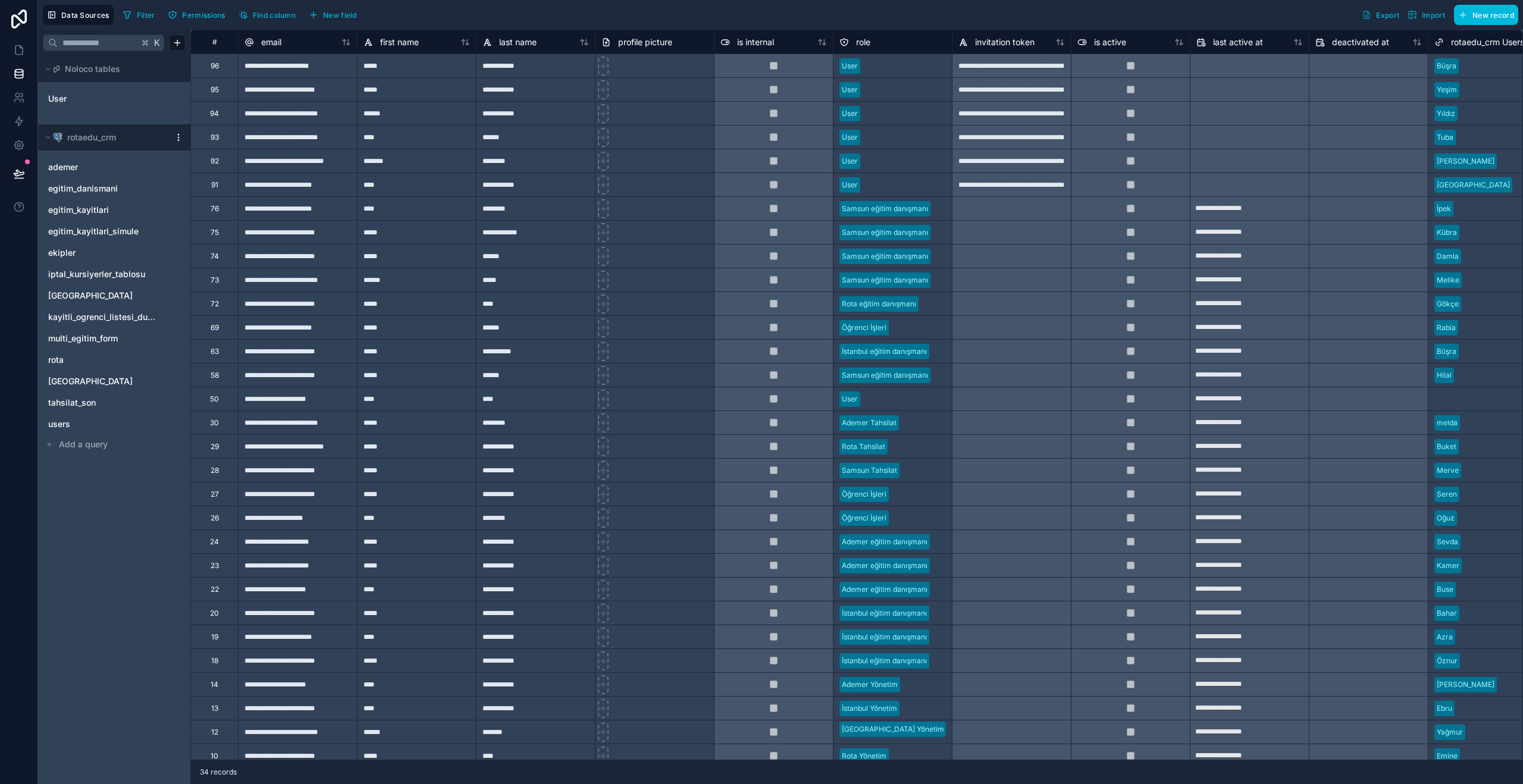
click at [94, 231] on span "egitim_kayitlari_simule" at bounding box center [93, 231] width 91 height 12
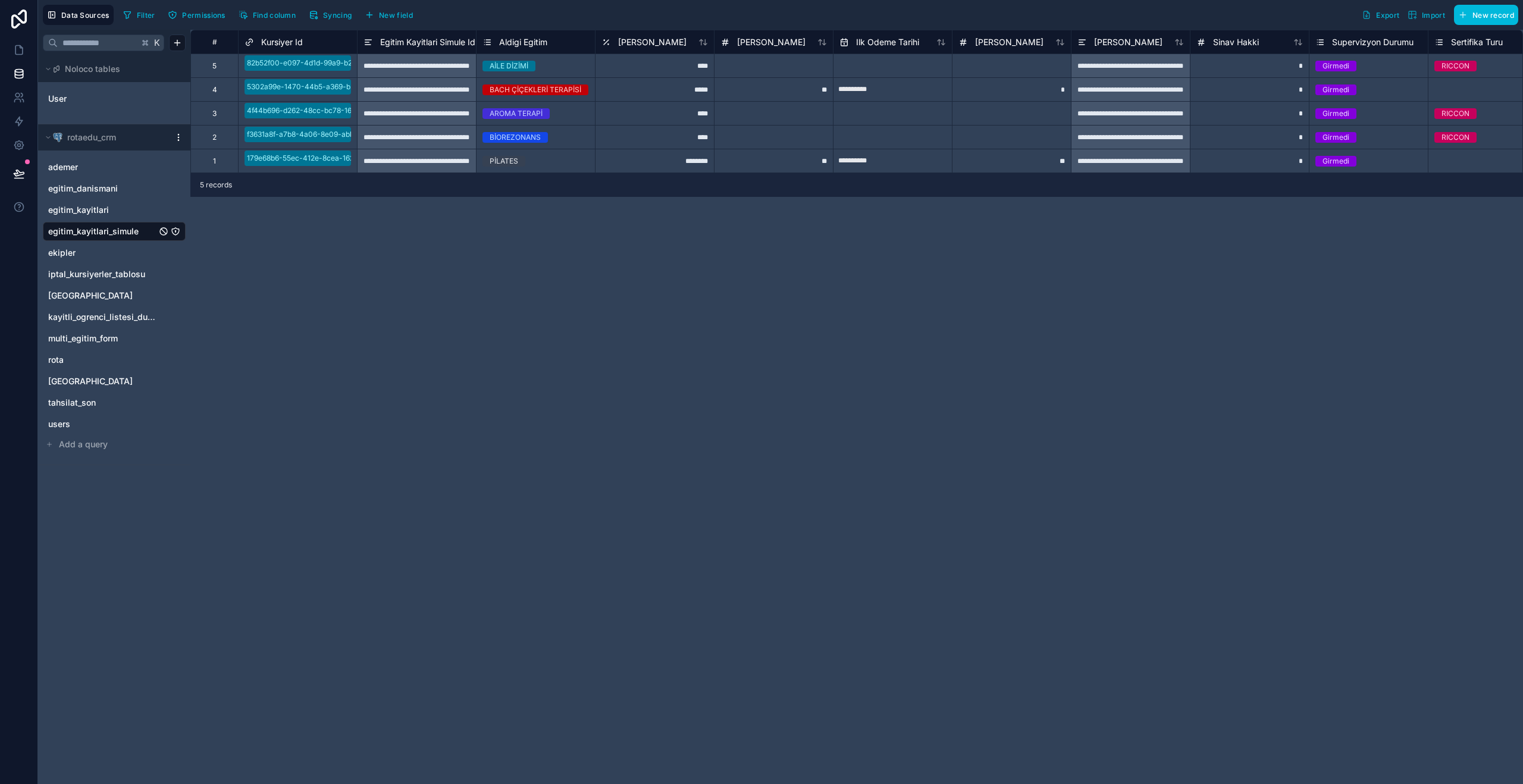
click at [280, 43] on span "Kursiyer Id" at bounding box center [282, 42] width 42 height 12
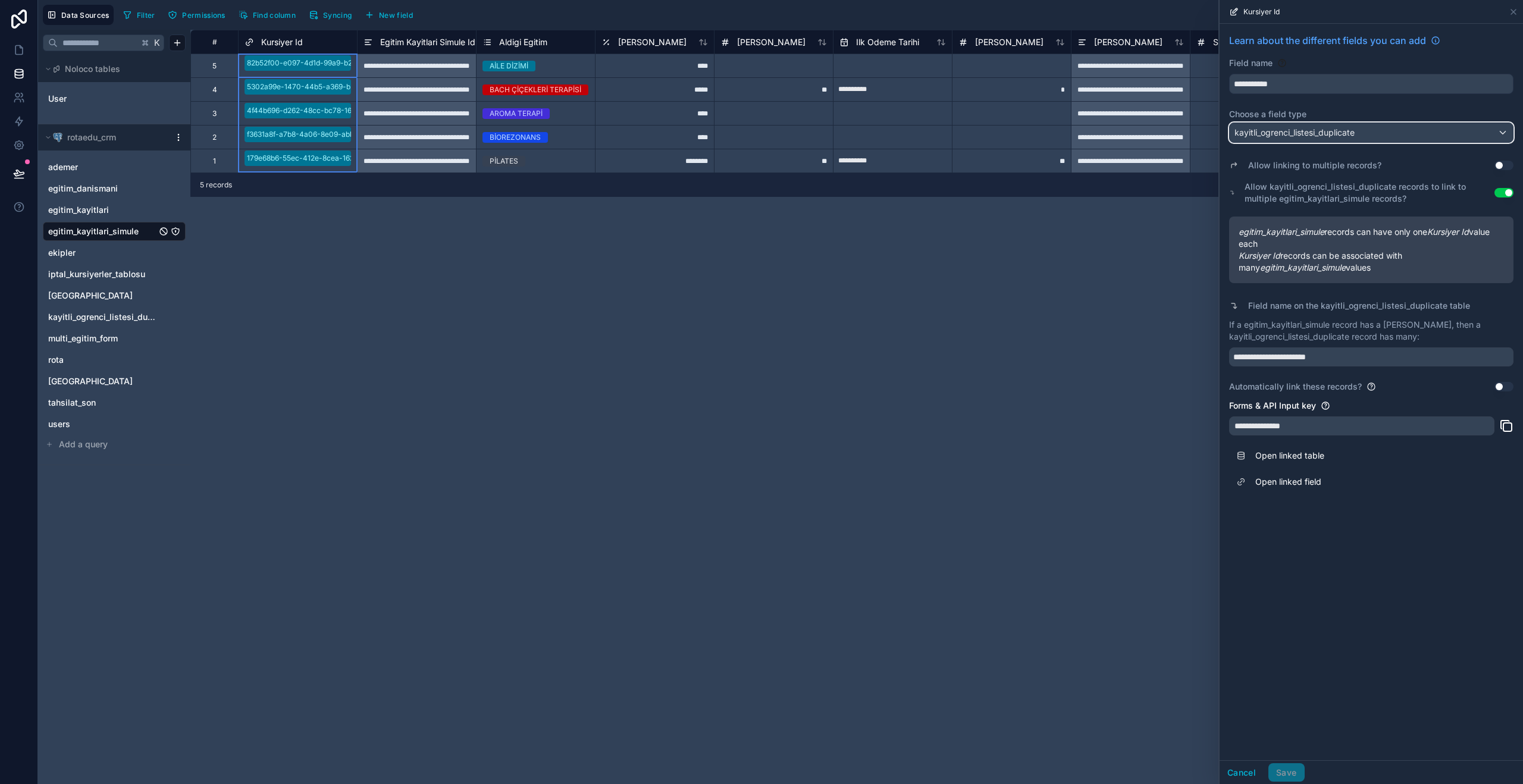
click at [1401, 139] on div "kayitli_ogrenci_listesi_duplicate" at bounding box center [1371, 132] width 283 height 19
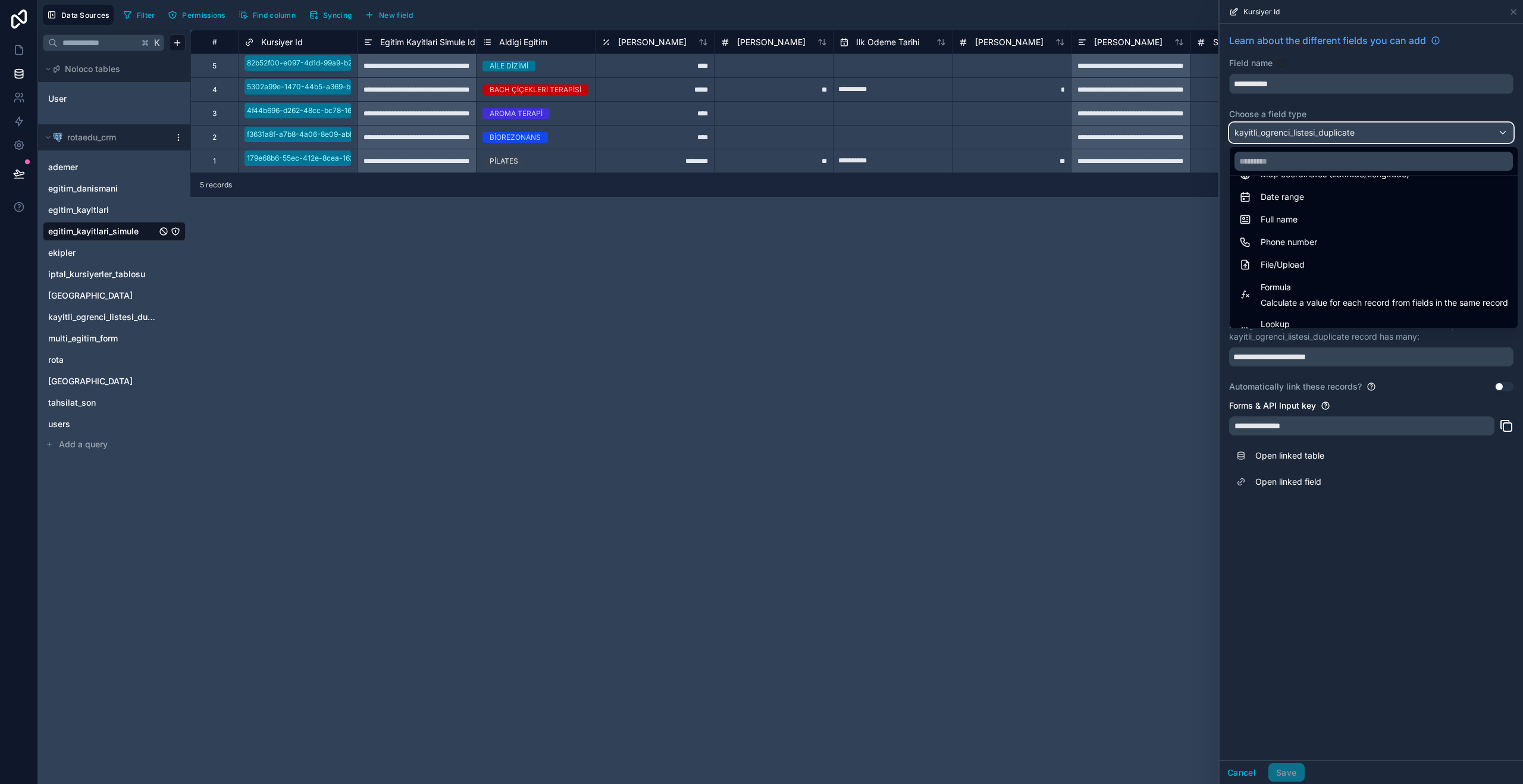
scroll to position [227, 0]
click at [1382, 224] on div "Full name" at bounding box center [1374, 217] width 269 height 14
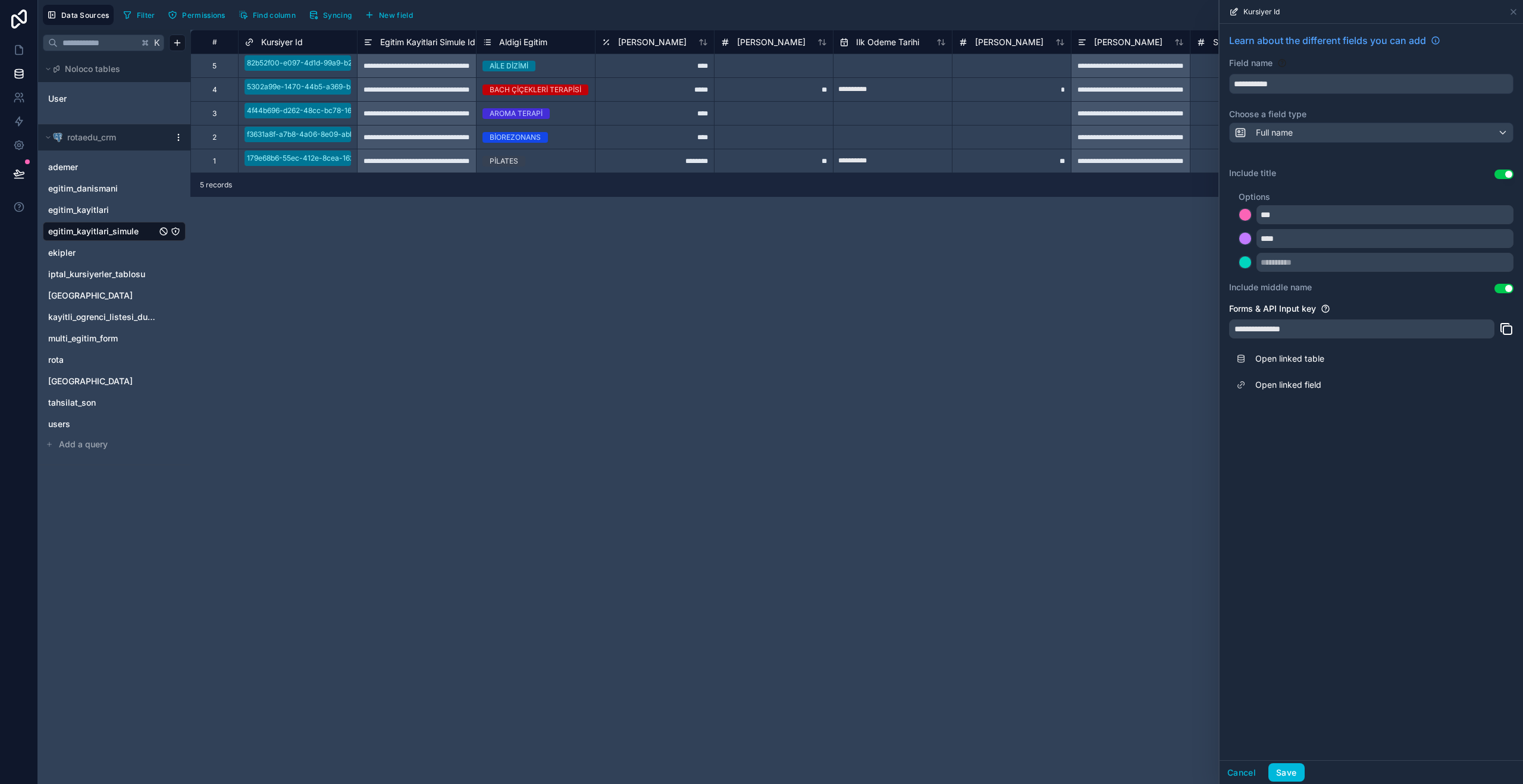
click at [1506, 176] on button "Use setting" at bounding box center [1504, 174] width 19 height 9
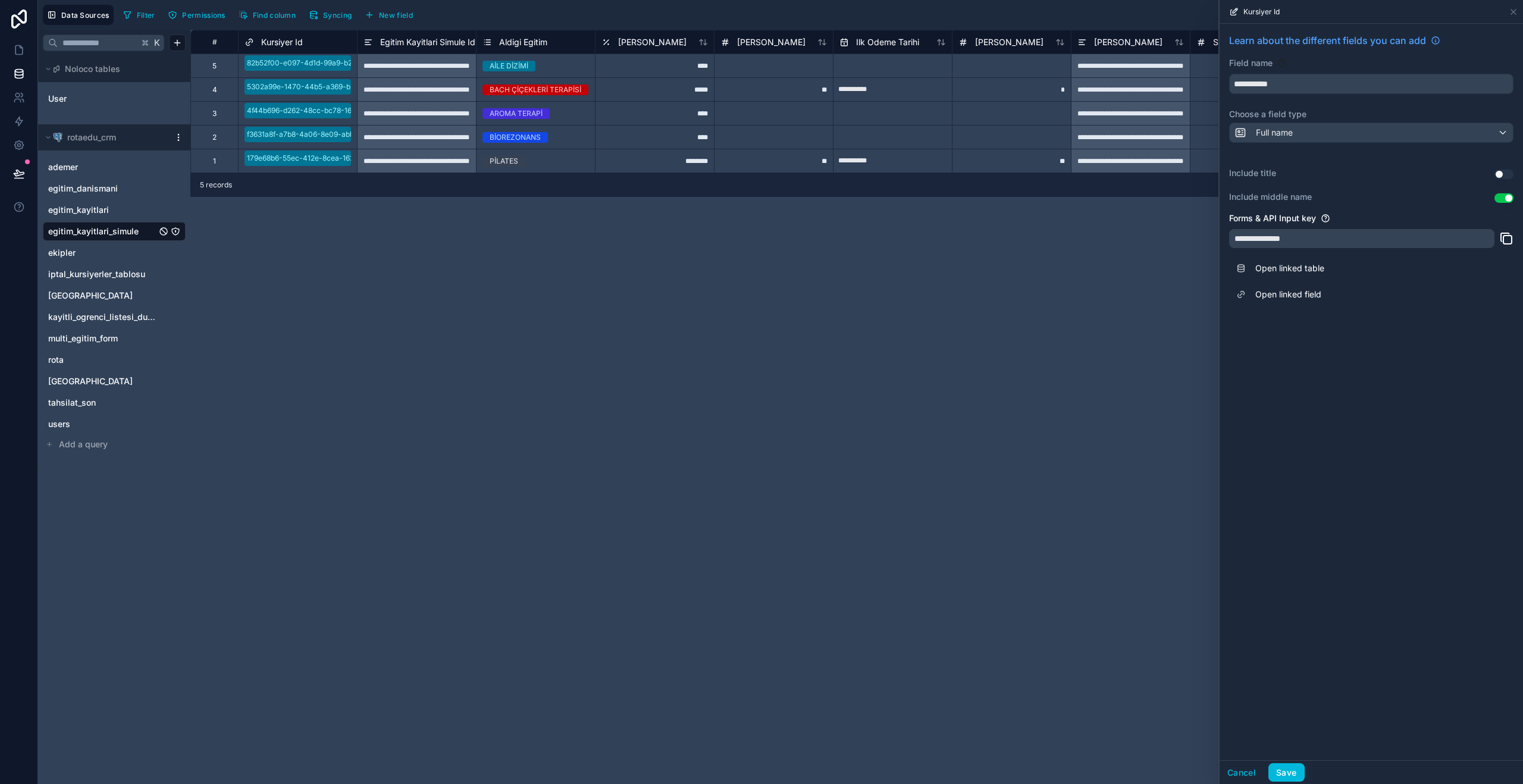
click at [1505, 176] on button "Use setting" at bounding box center [1504, 174] width 19 height 9
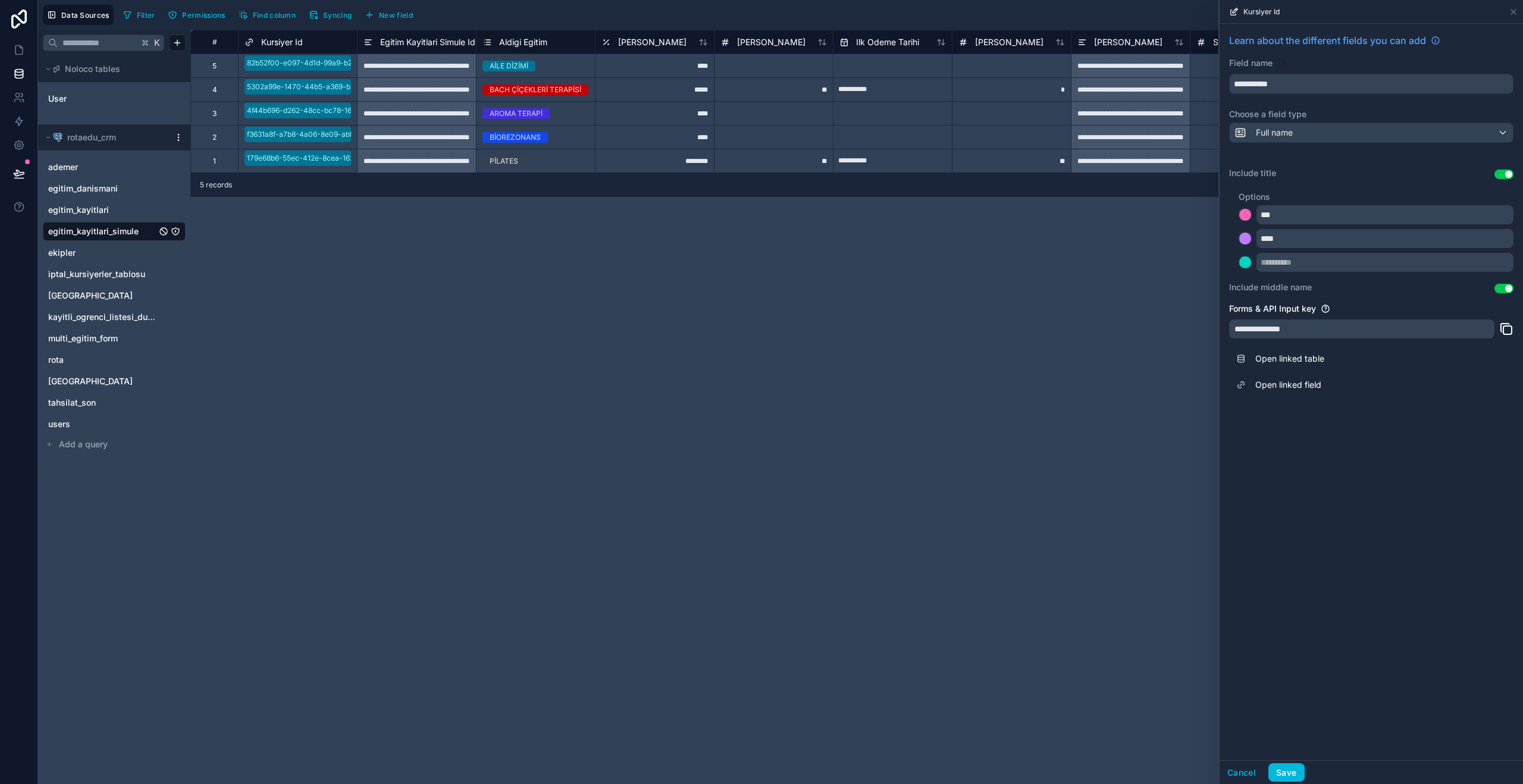
click at [1503, 176] on button "Use setting" at bounding box center [1504, 174] width 19 height 9
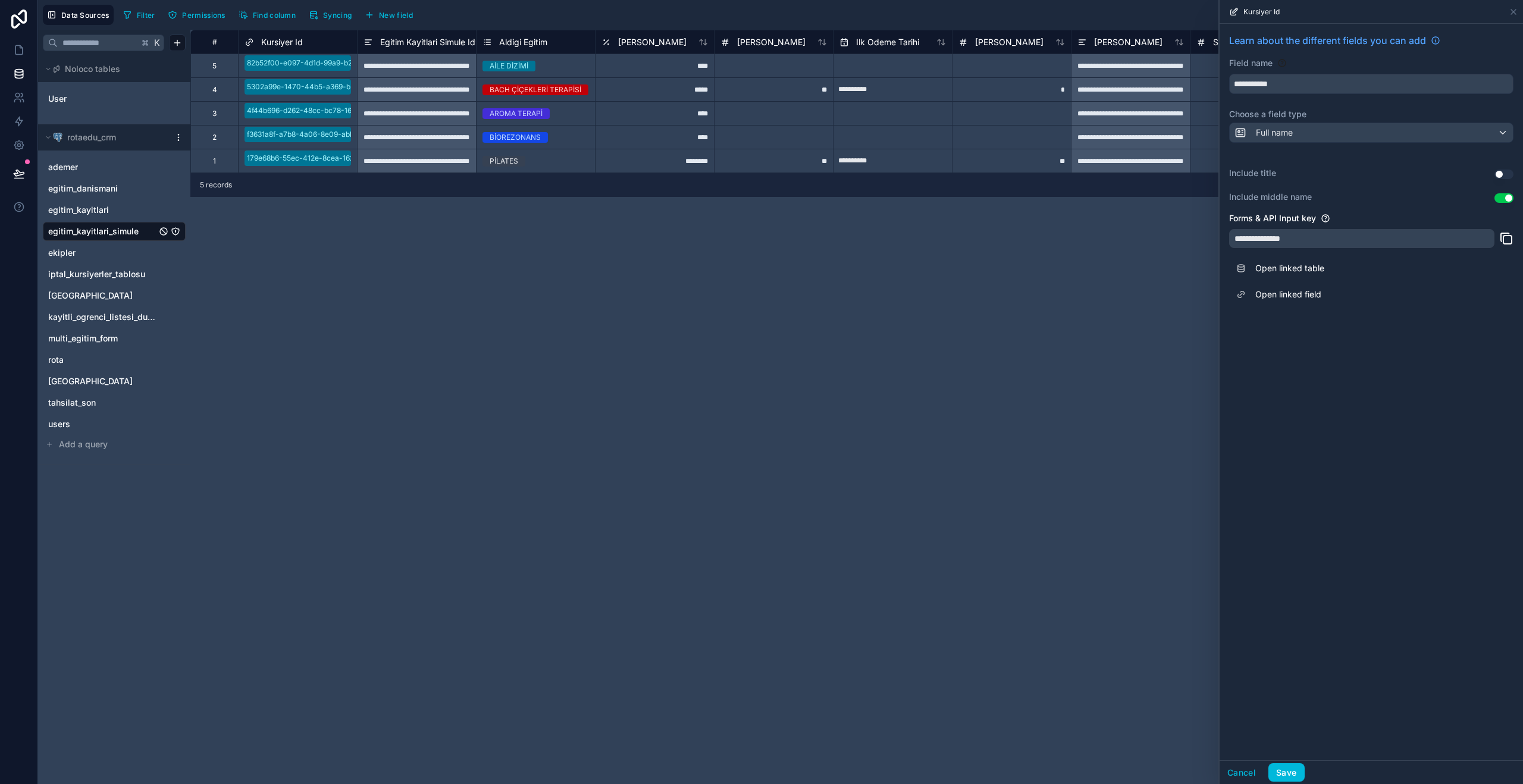
click at [1505, 194] on button "Use setting" at bounding box center [1504, 197] width 19 height 9
click at [1506, 196] on button "Use setting" at bounding box center [1504, 197] width 19 height 9
click at [406, 43] on span "Egitim Kayitlari Simule Id *" at bounding box center [429, 42] width 99 height 12
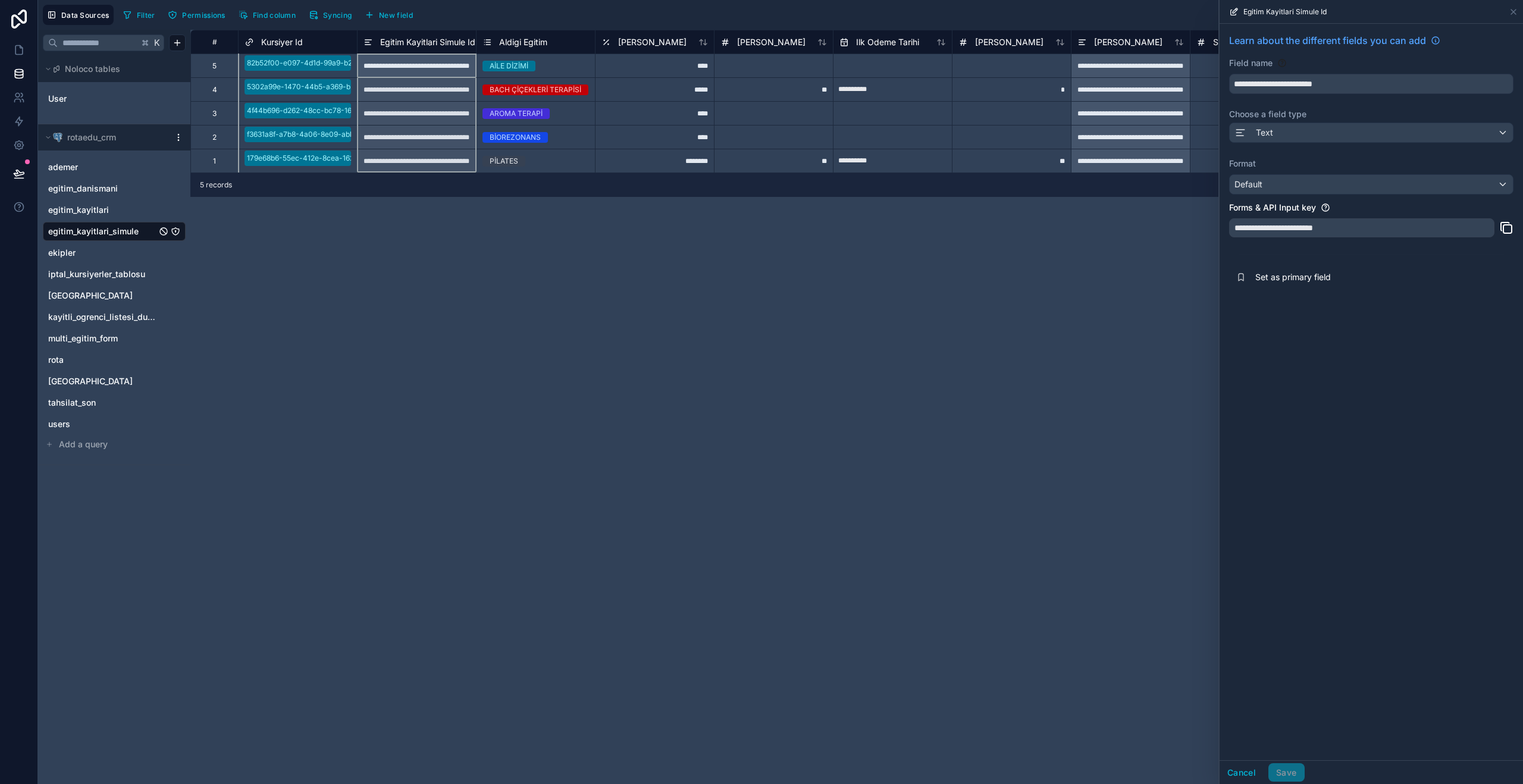
click at [1358, 279] on span "Set as primary field" at bounding box center [1341, 277] width 171 height 12
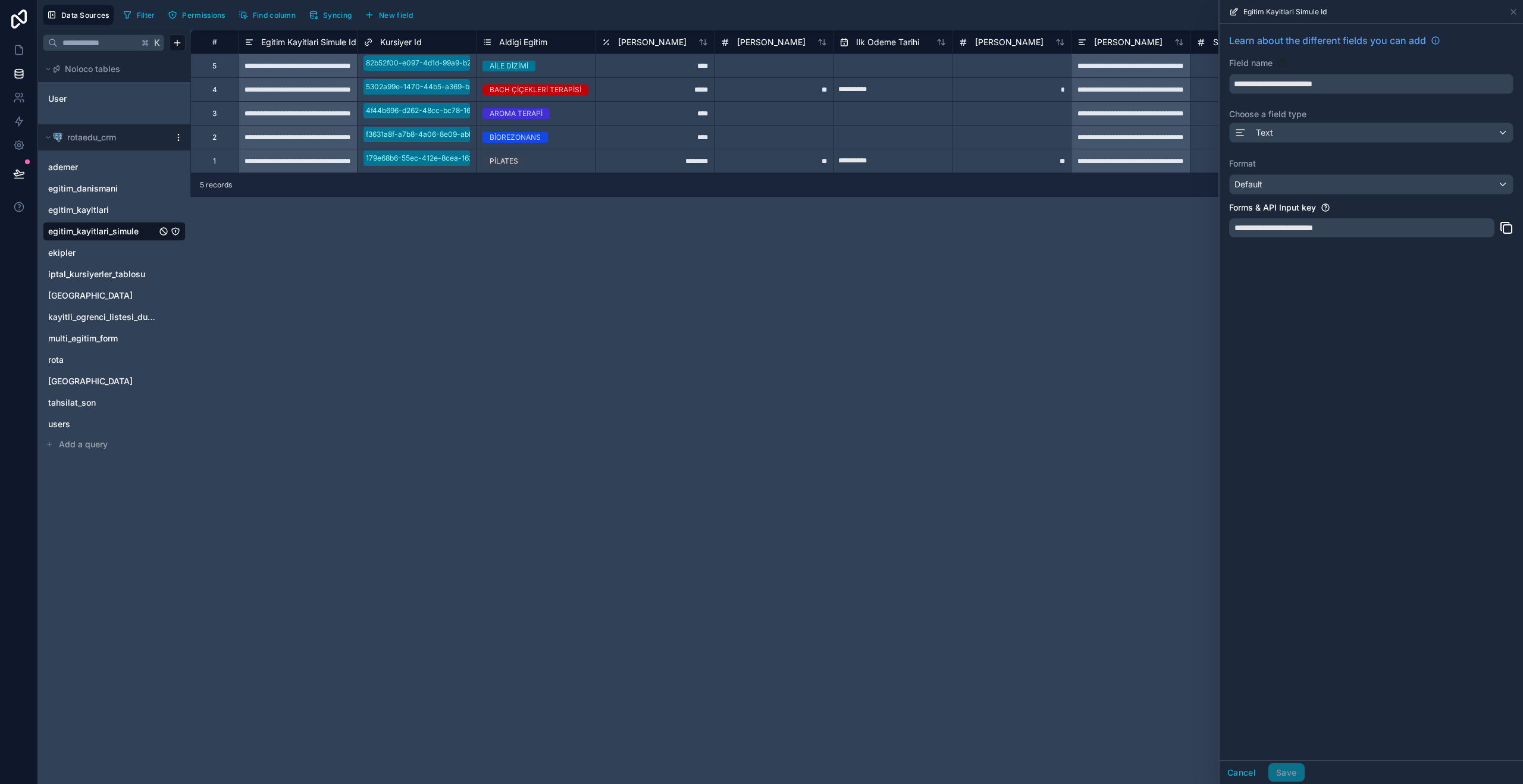
click at [413, 44] on span "Kursiyer Id" at bounding box center [401, 42] width 42 height 12
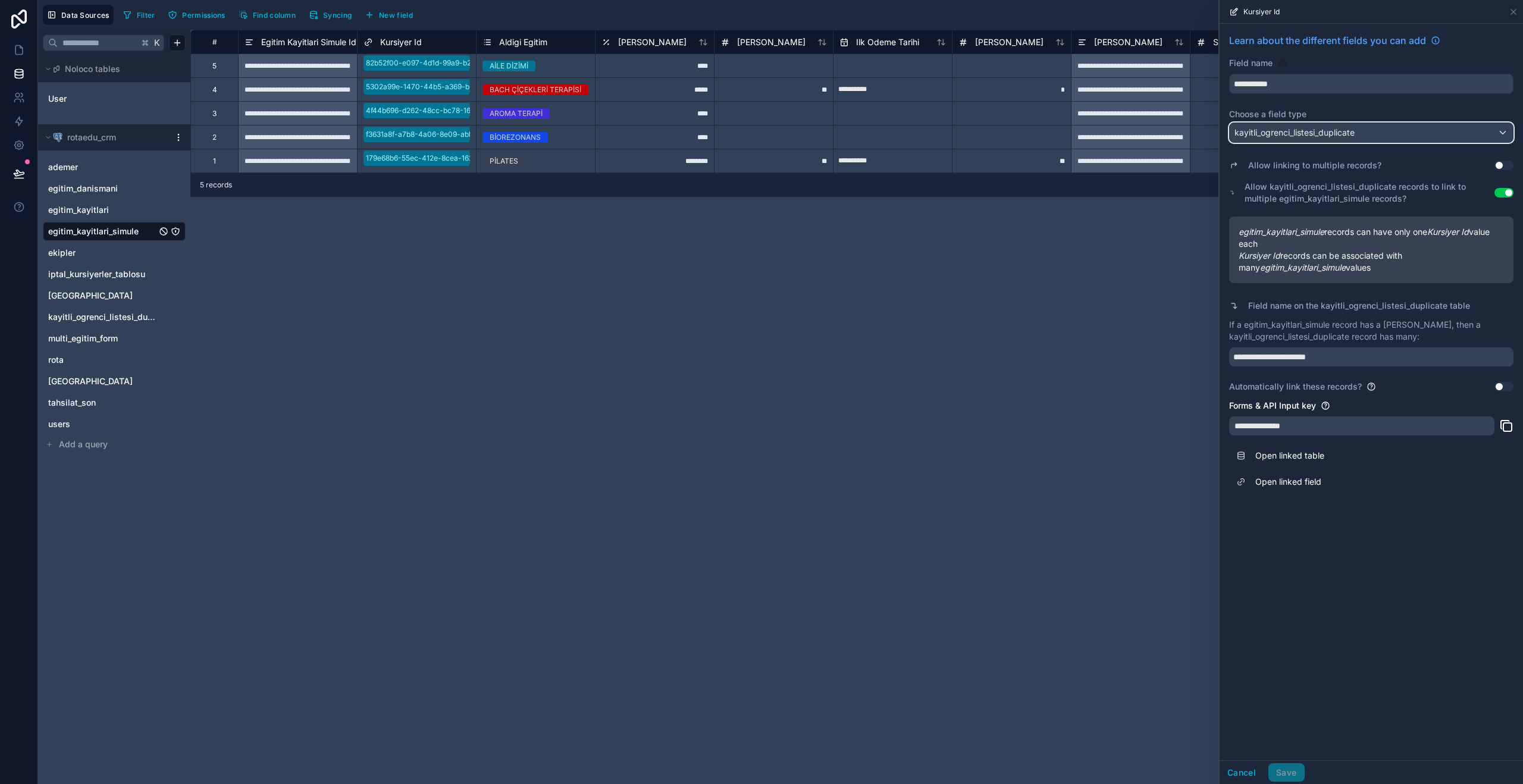
click at [1454, 136] on div "kayitli_ogrenci_listesi_duplicate" at bounding box center [1371, 132] width 283 height 19
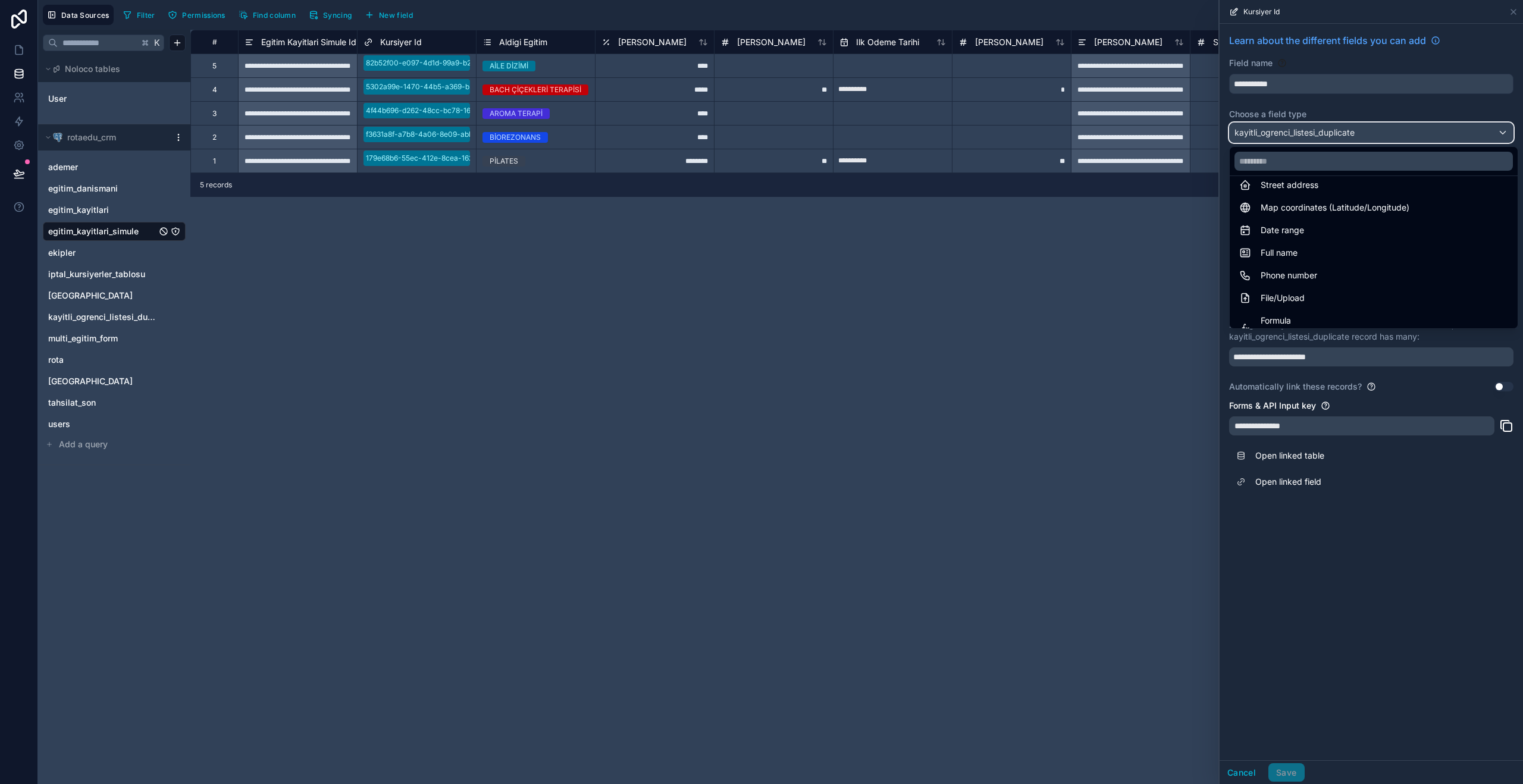
scroll to position [206, 0]
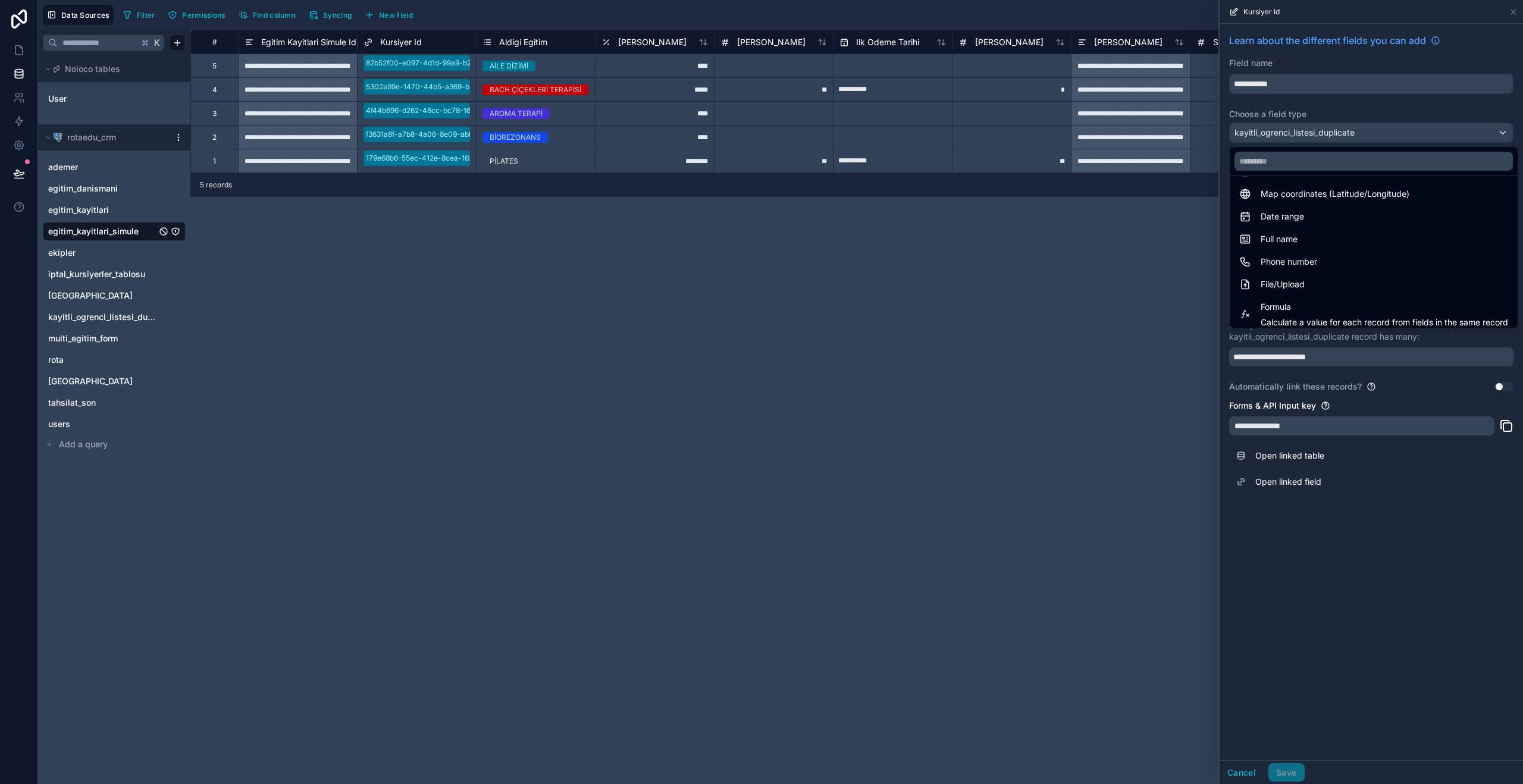
click at [1366, 242] on div "Full name" at bounding box center [1374, 239] width 269 height 14
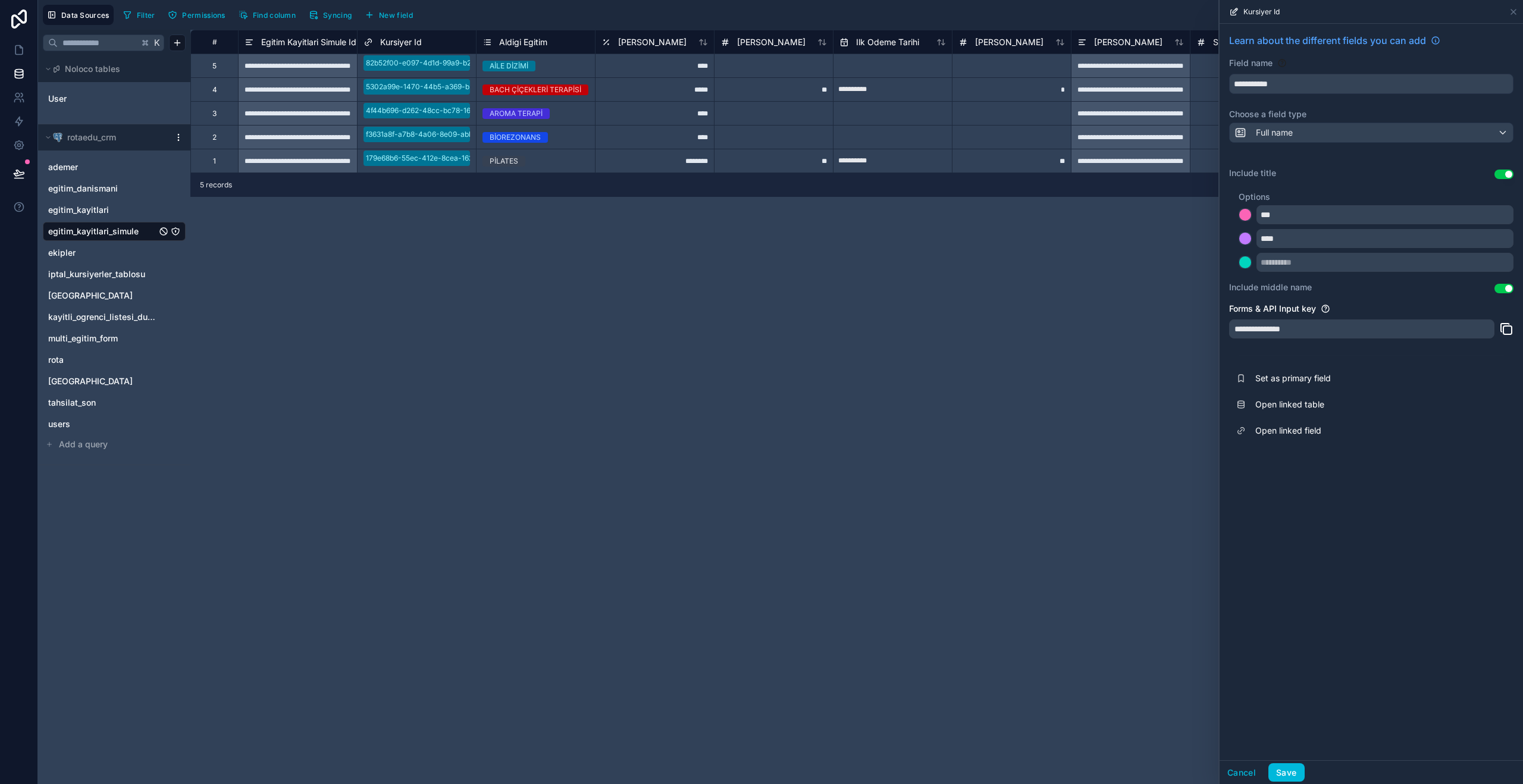
click at [1298, 379] on span "Set as primary field" at bounding box center [1341, 378] width 171 height 12
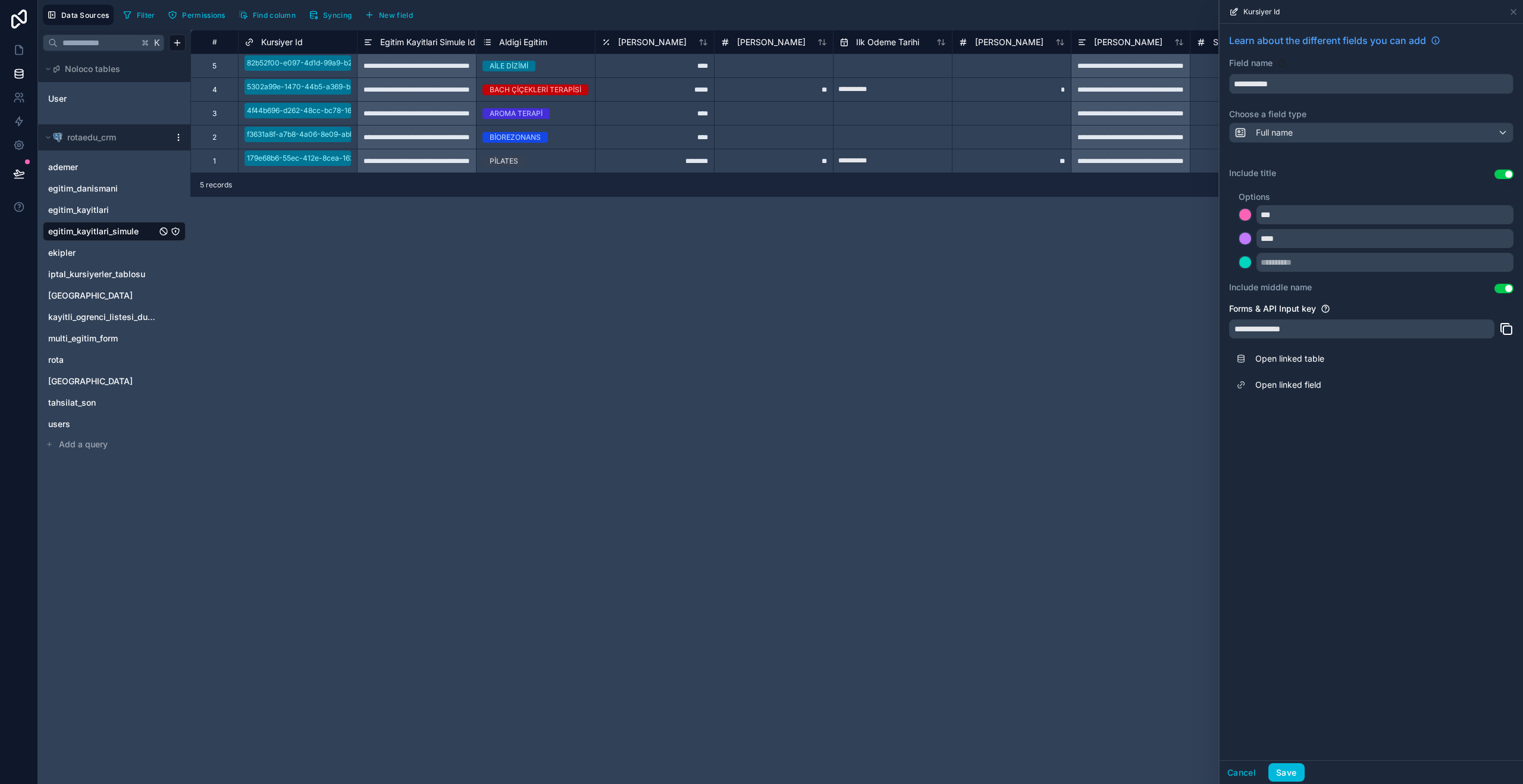
click at [1294, 773] on button "Save" at bounding box center [1286, 772] width 36 height 19
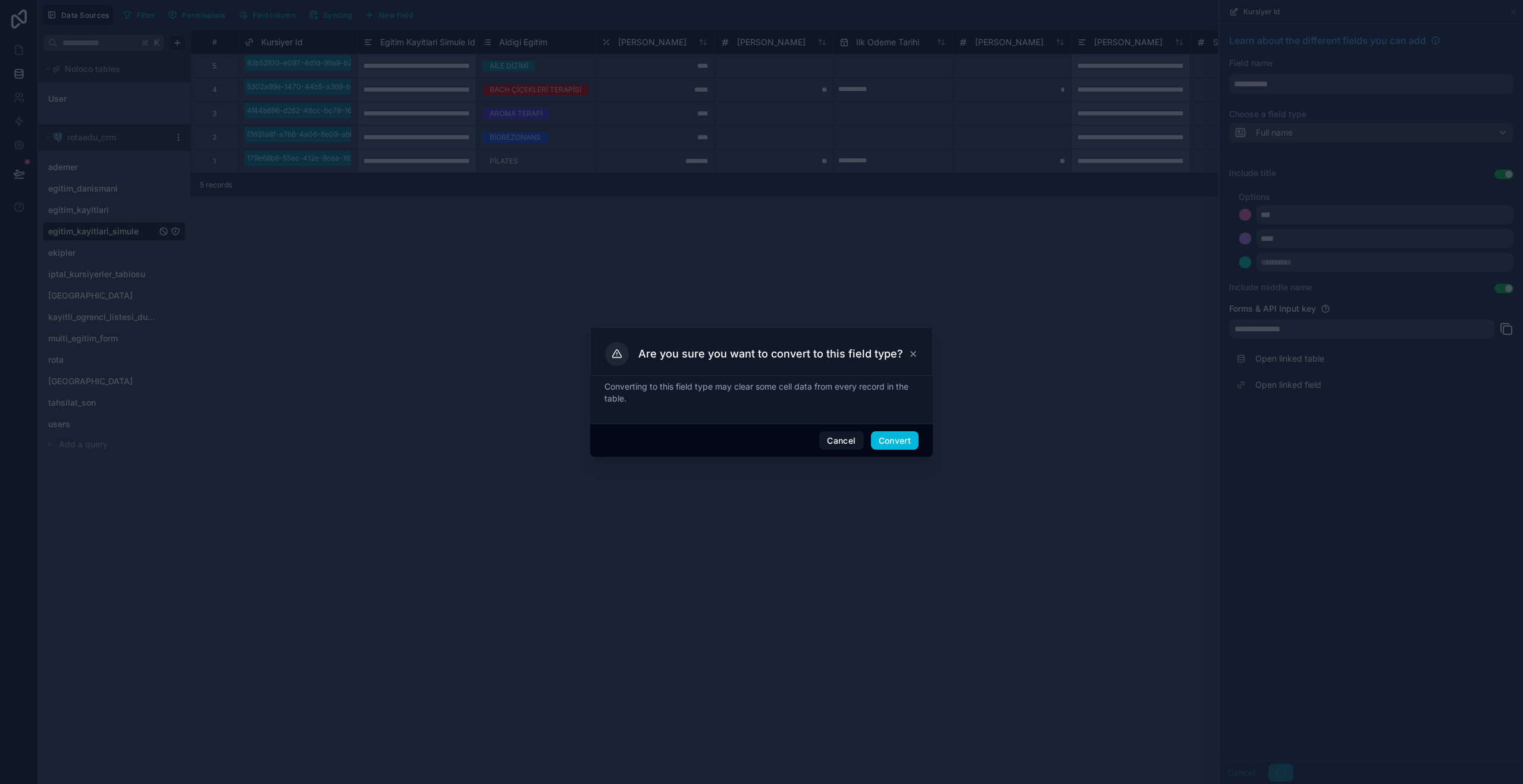
click at [909, 447] on button "Convert" at bounding box center [895, 440] width 47 height 19
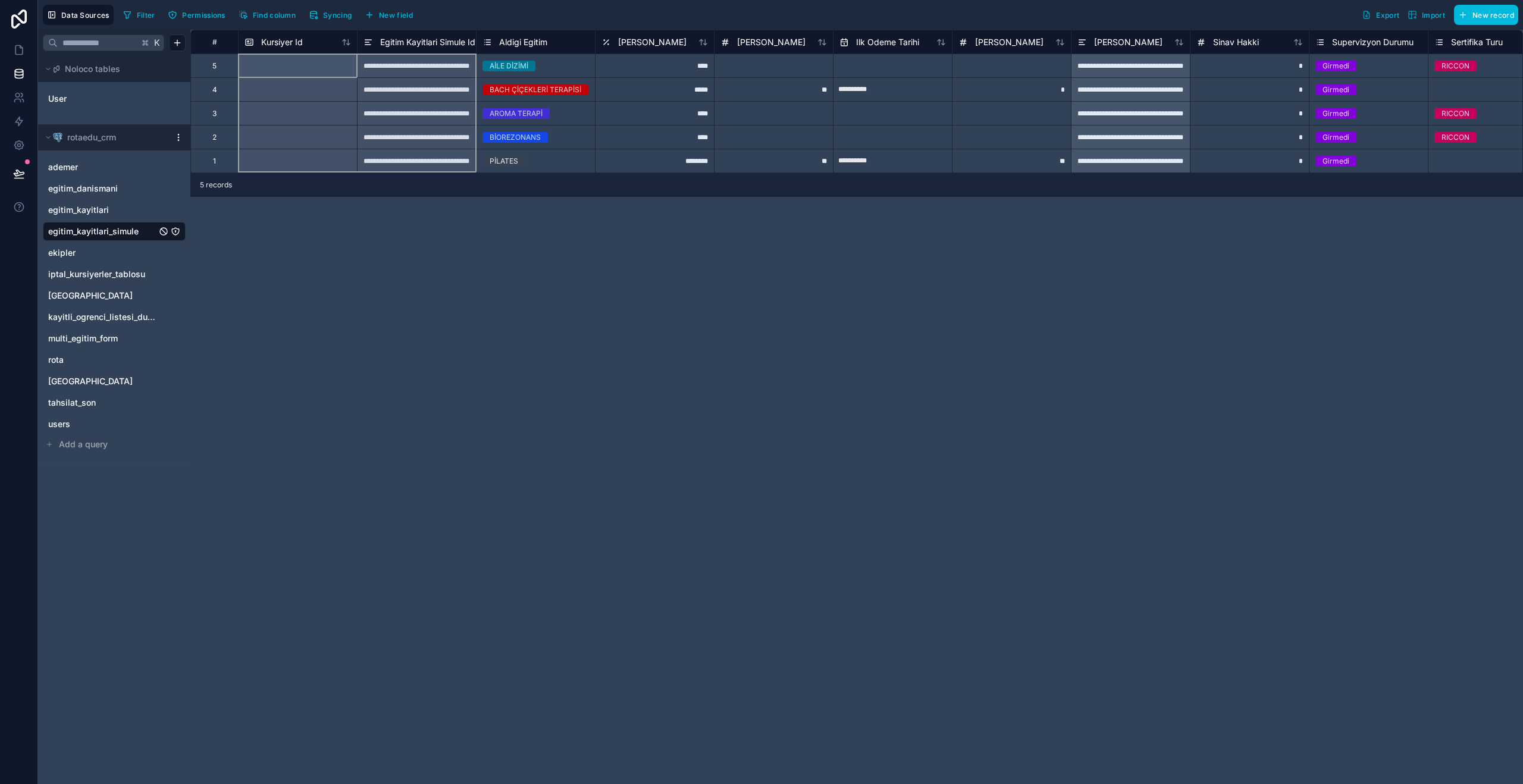
drag, startPoint x: 361, startPoint y: 39, endPoint x: 376, endPoint y: 40, distance: 15.0
drag, startPoint x: 346, startPoint y: 186, endPoint x: 332, endPoint y: 158, distance: 31.3
click at [345, 186] on div "5 records" at bounding box center [857, 185] width 1332 height 24
click at [350, 17] on span "Syncing" at bounding box center [337, 15] width 29 height 9
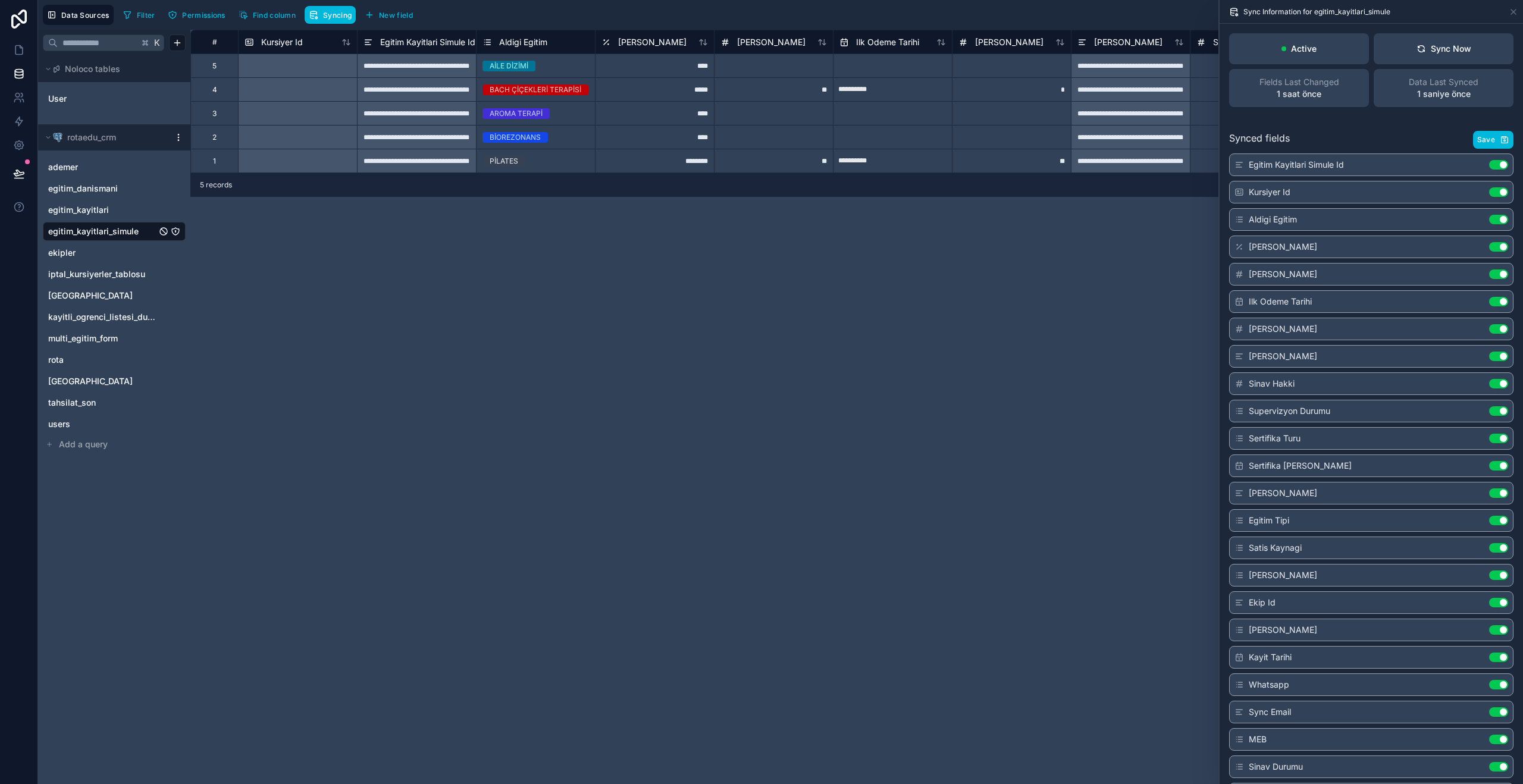
click at [1457, 51] on div "Sync Now" at bounding box center [1444, 49] width 55 height 12
click at [17, 47] on icon at bounding box center [19, 49] width 12 height 12
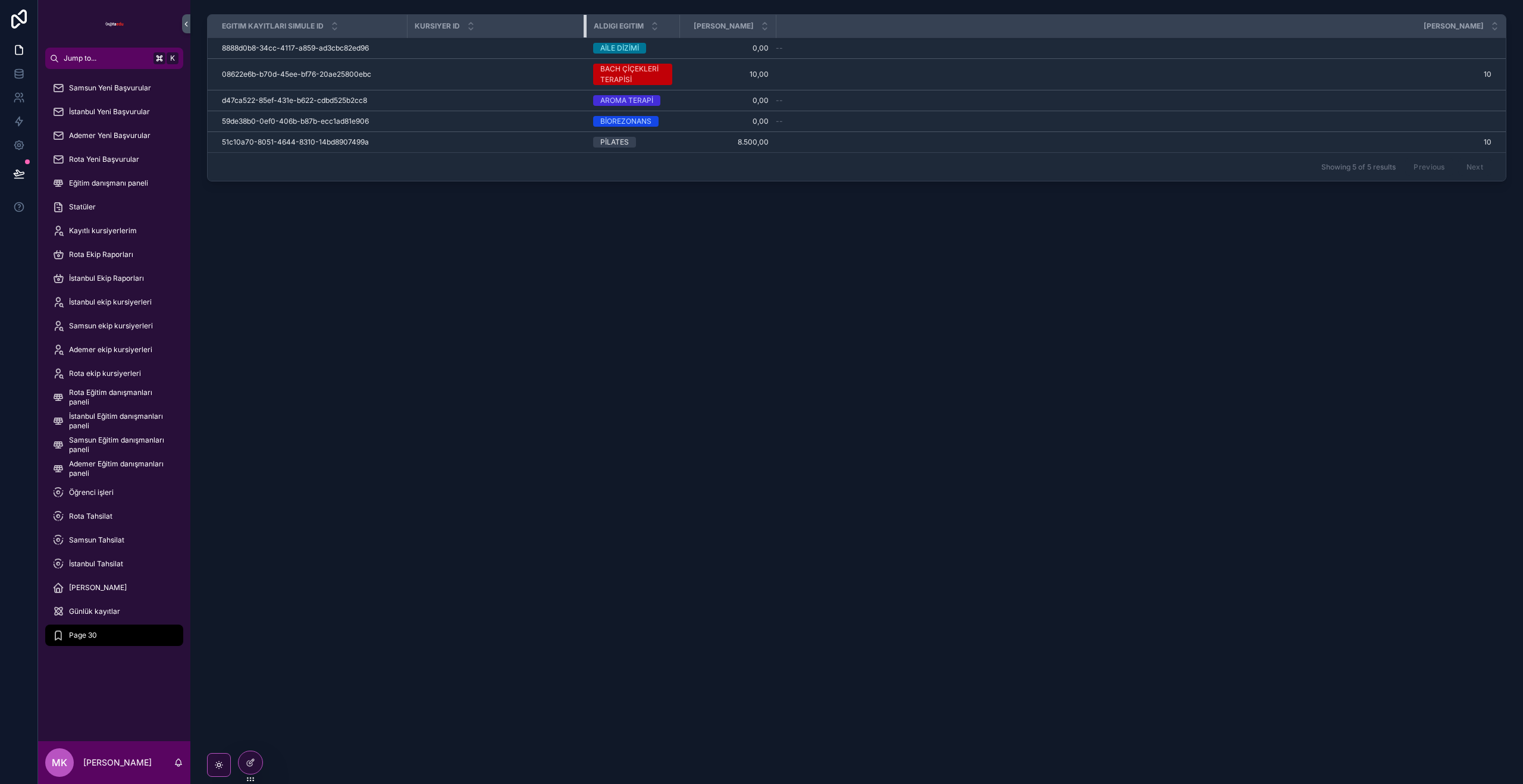
drag, startPoint x: 645, startPoint y: 21, endPoint x: 544, endPoint y: 84, distance: 119.0
click at [573, 19] on th "Kursiyer Id" at bounding box center [496, 26] width 179 height 23
click at [536, 99] on td "scrollable content" at bounding box center [491, 101] width 169 height 21
click at [509, 63] on td "scrollable content" at bounding box center [491, 74] width 169 height 31
click at [508, 54] on td "scrollable content" at bounding box center [491, 48] width 169 height 21
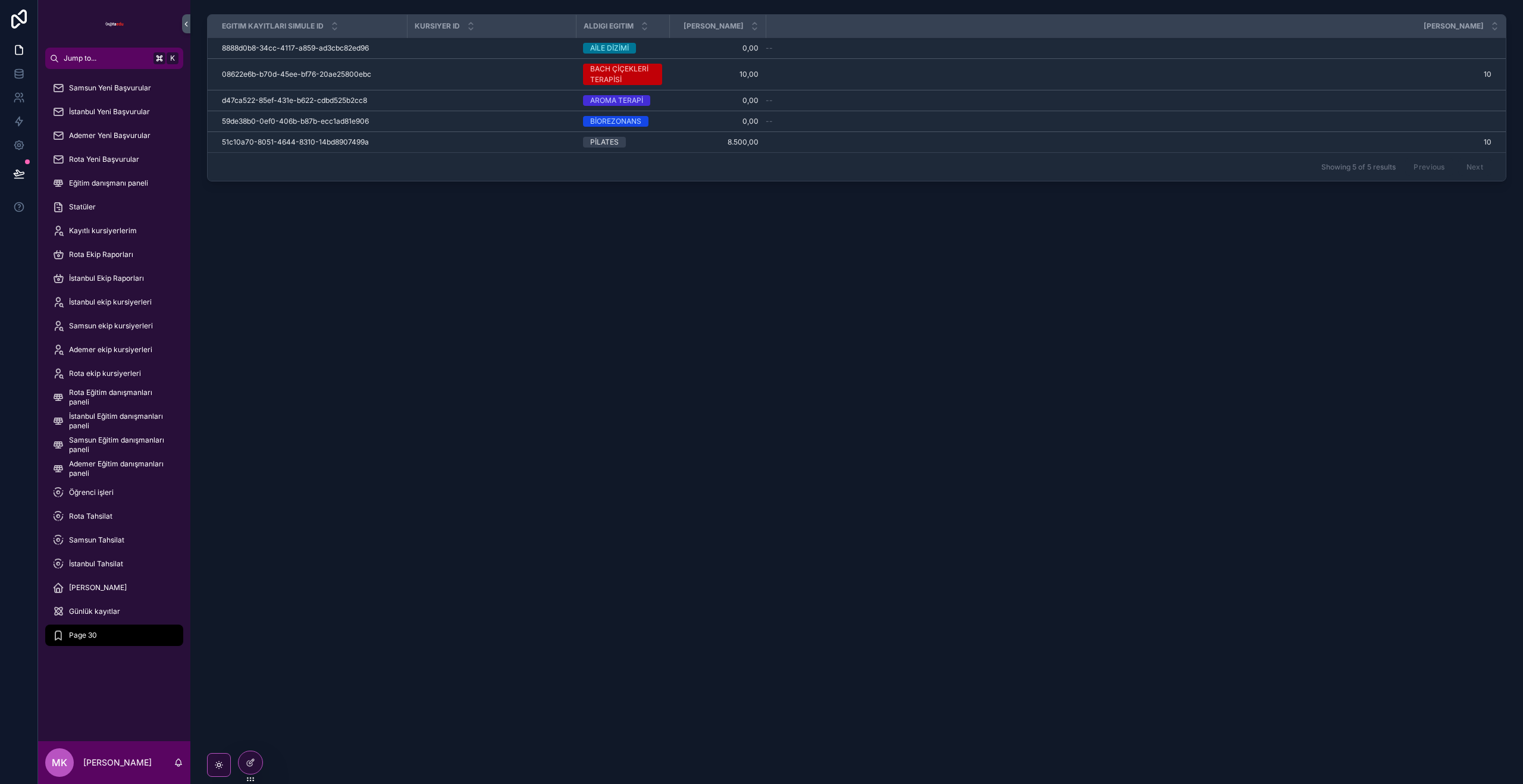
click at [503, 83] on td "scrollable content" at bounding box center [491, 74] width 169 height 31
drag, startPoint x: 479, startPoint y: 89, endPoint x: 483, endPoint y: 75, distance: 14.6
click at [478, 89] on td "scrollable content" at bounding box center [491, 74] width 169 height 31
click at [479, 64] on td "scrollable content" at bounding box center [491, 74] width 169 height 31
drag, startPoint x: 341, startPoint y: 82, endPoint x: 471, endPoint y: 86, distance: 130.1
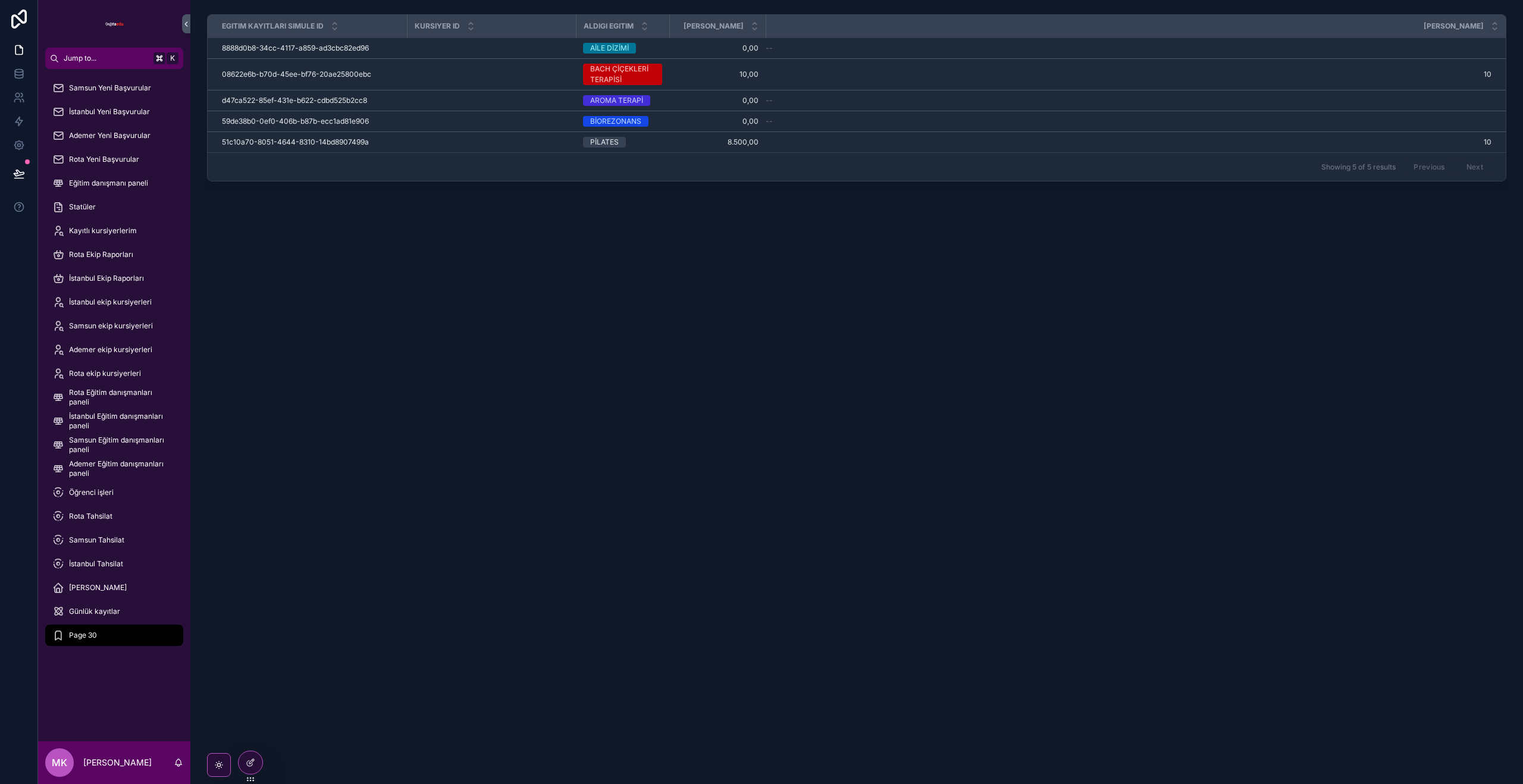
click at [341, 82] on td "08622e6b-b70d-45ee-bf76-20ae25800ebc 08622e6b-b70d-45ee-bf76-20ae25800ebc" at bounding box center [307, 74] width 199 height 31
click at [550, 81] on td "scrollable content" at bounding box center [491, 74] width 169 height 31
click at [254, 764] on icon at bounding box center [250, 762] width 9 height 9
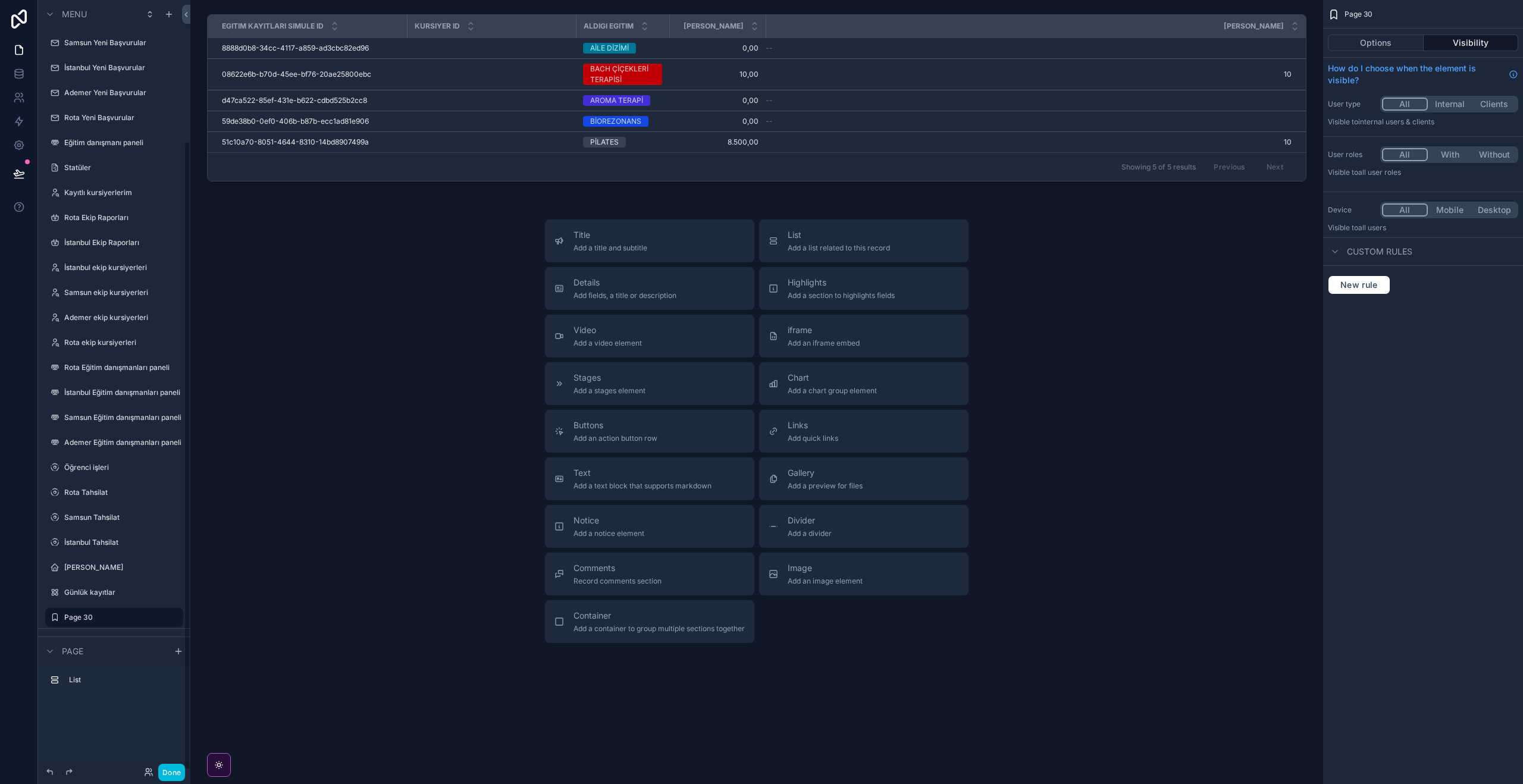
scroll to position [172, 0]
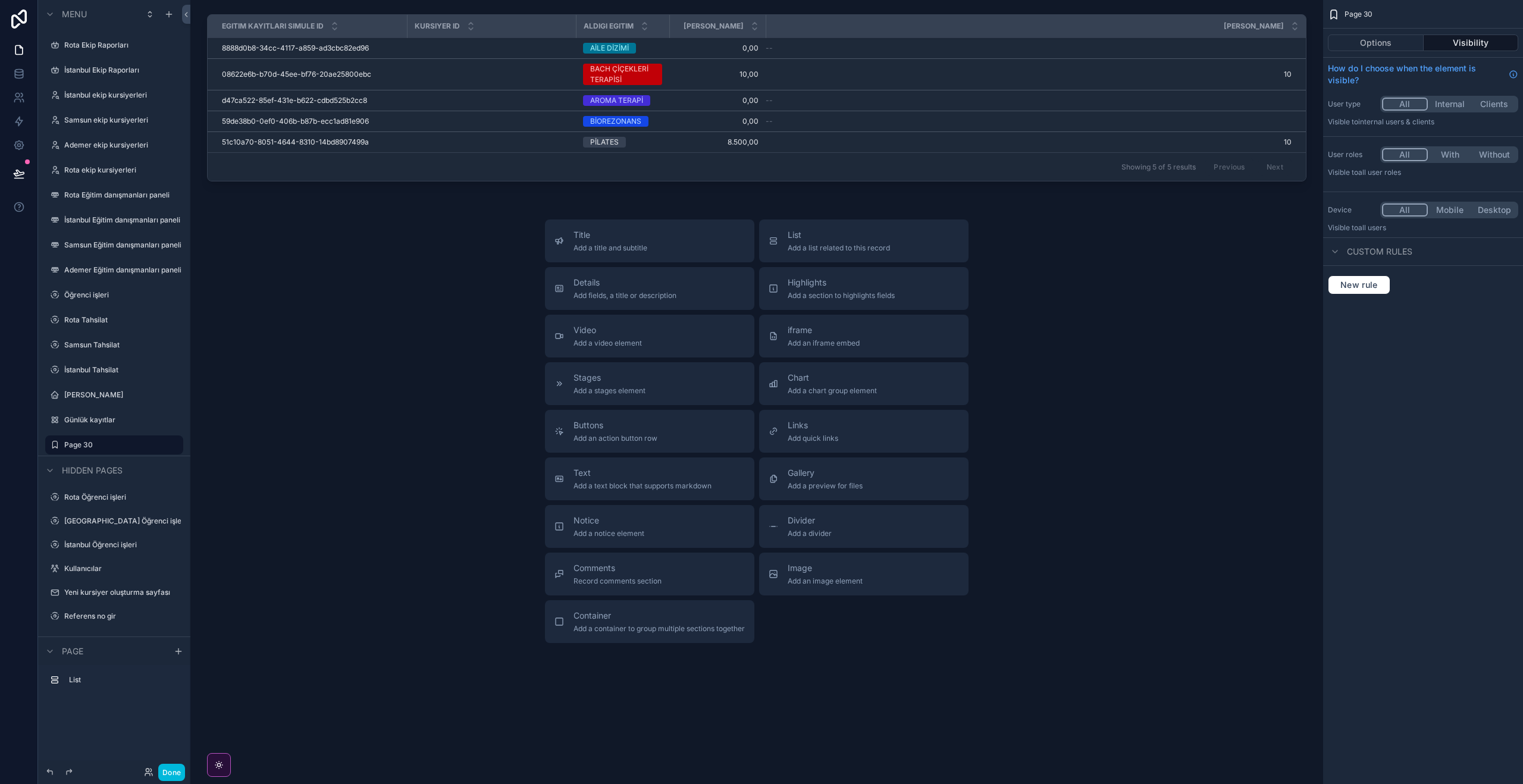
click at [495, 50] on div "scrollable content" at bounding box center [757, 100] width 1114 height 181
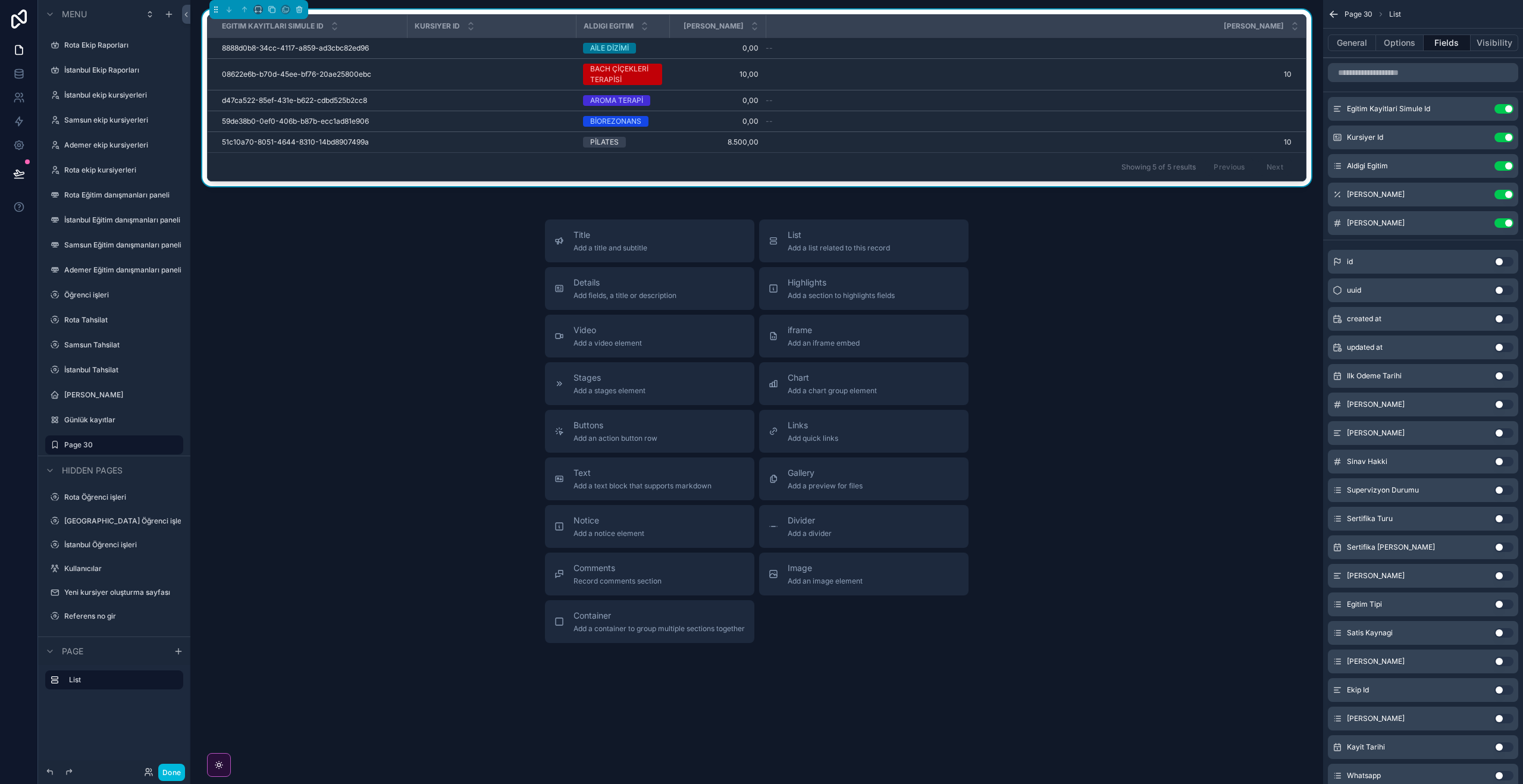
click at [0, 0] on icon "scrollable content" at bounding box center [0, 0] width 0 height 0
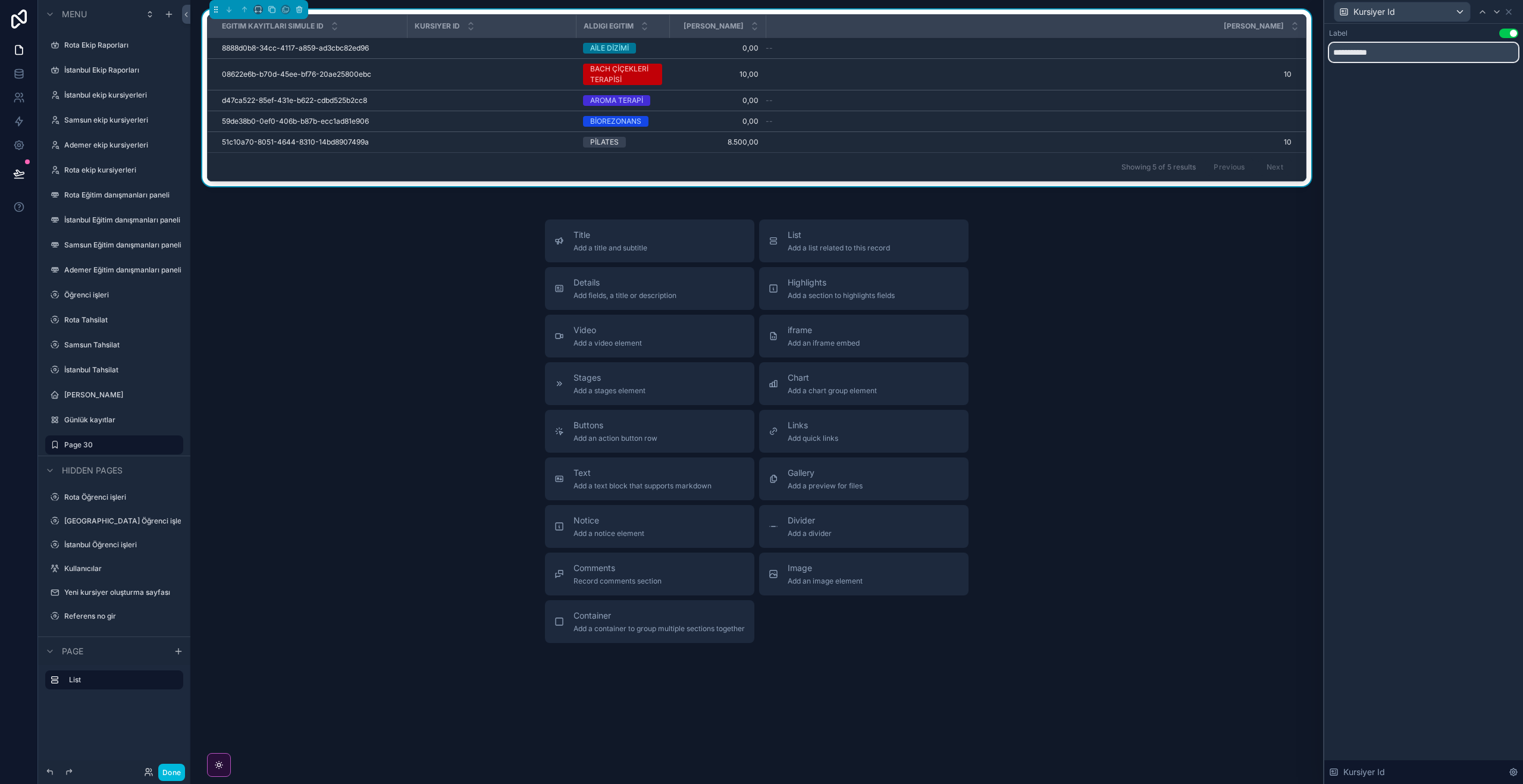
click at [1446, 59] on input "**********" at bounding box center [1424, 52] width 189 height 19
click at [1509, 773] on icon at bounding box center [1513, 772] width 9 height 9
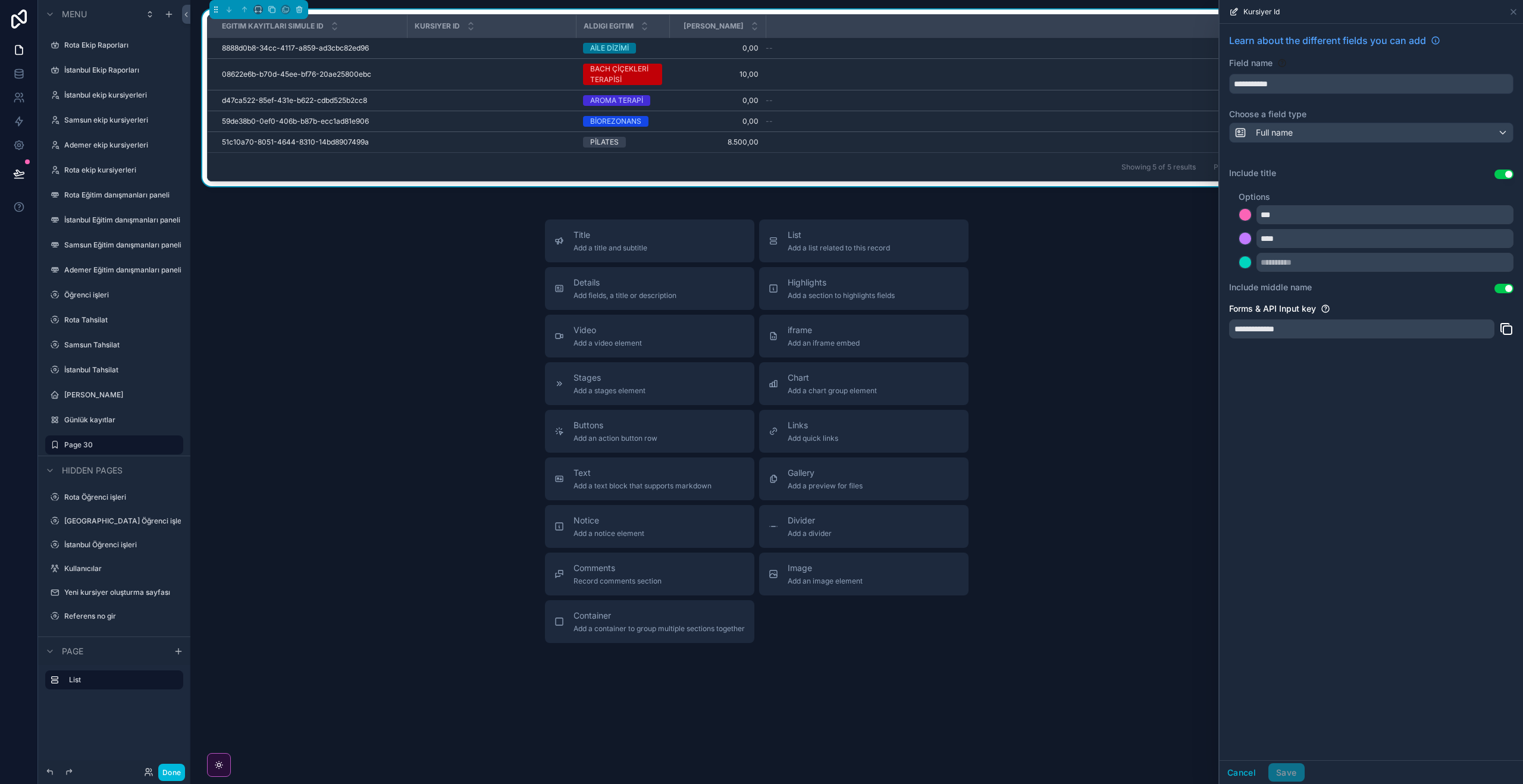
click at [1510, 172] on button "Use setting" at bounding box center [1504, 174] width 19 height 9
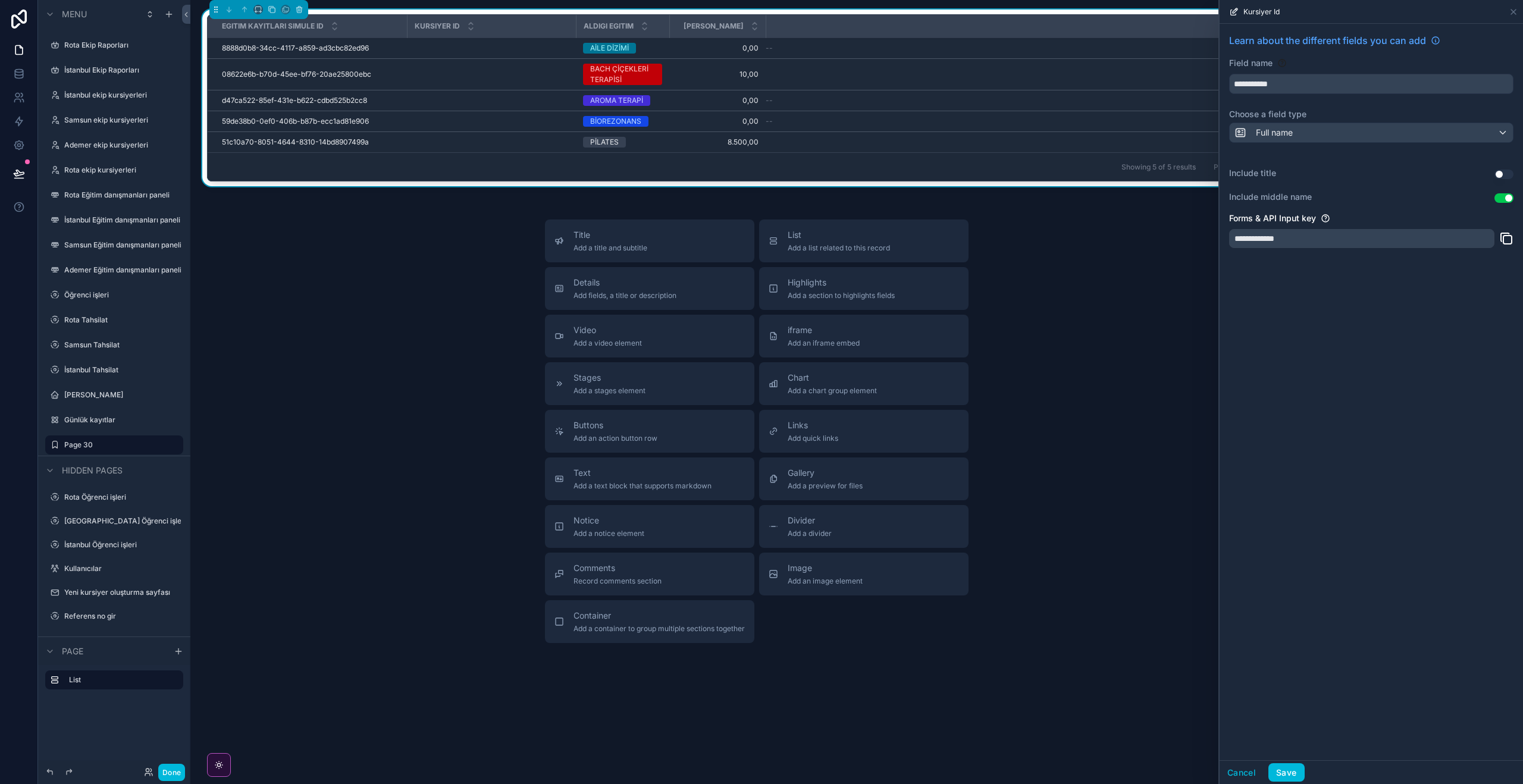
click at [1510, 172] on button "Use setting" at bounding box center [1504, 174] width 19 height 9
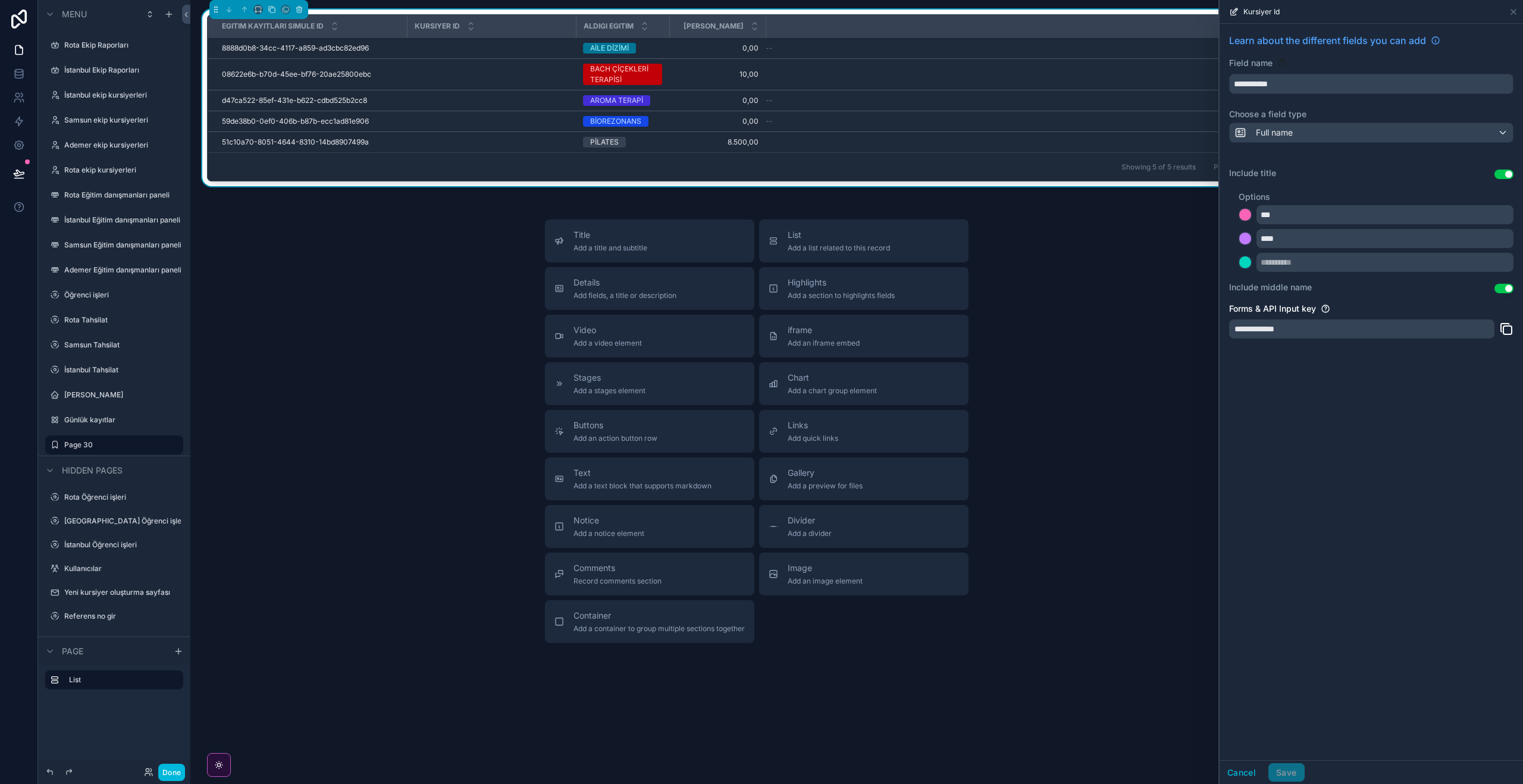
click at [1507, 290] on button "Use setting" at bounding box center [1504, 288] width 19 height 9
click at [1504, 182] on div "Options *** ****" at bounding box center [1376, 226] width 275 height 91
click at [1504, 179] on div "Include title Use setting" at bounding box center [1371, 174] width 284 height 14
click at [1506, 176] on button "Use setting" at bounding box center [1504, 174] width 19 height 9
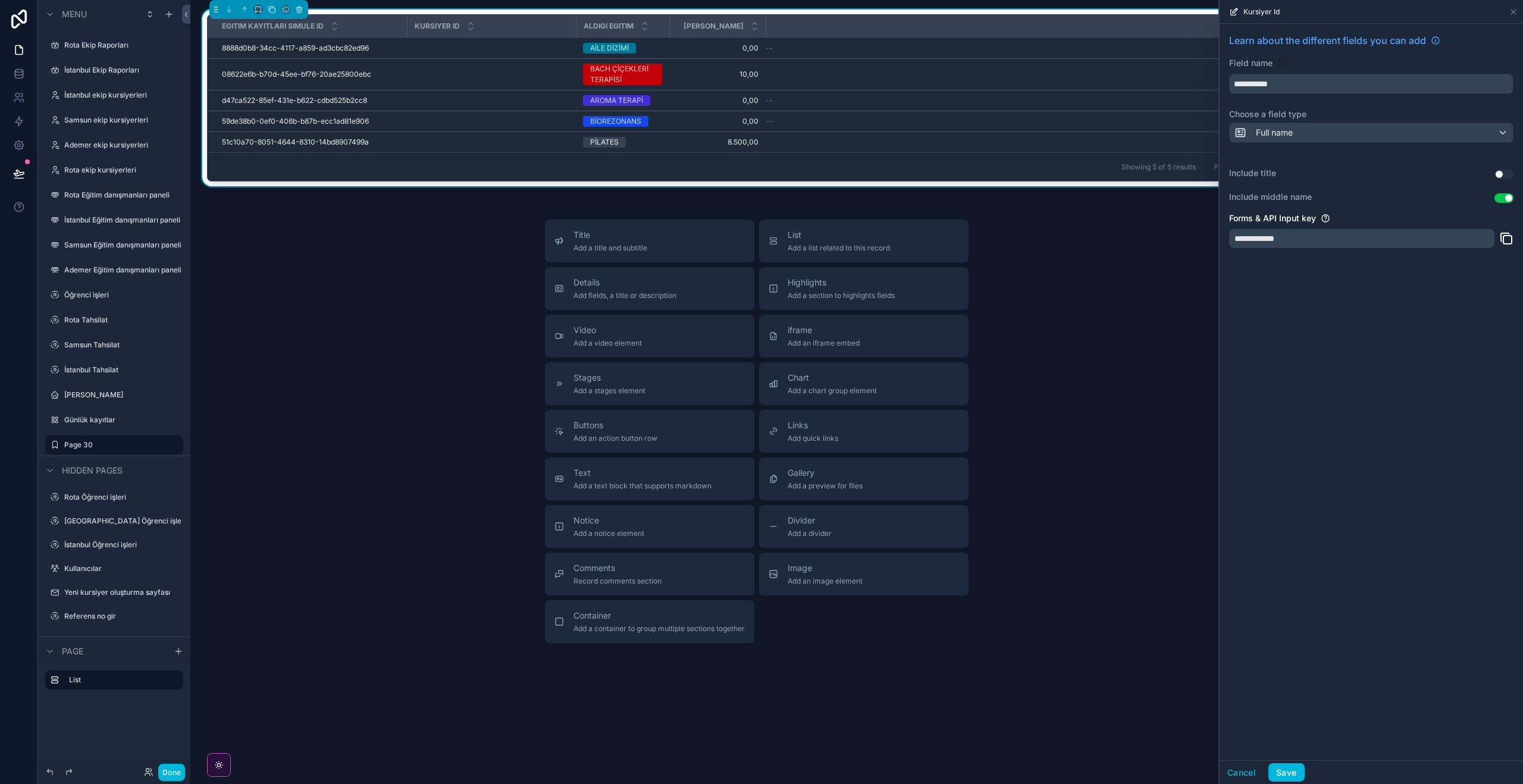
click at [1296, 768] on button "Save" at bounding box center [1286, 772] width 36 height 19
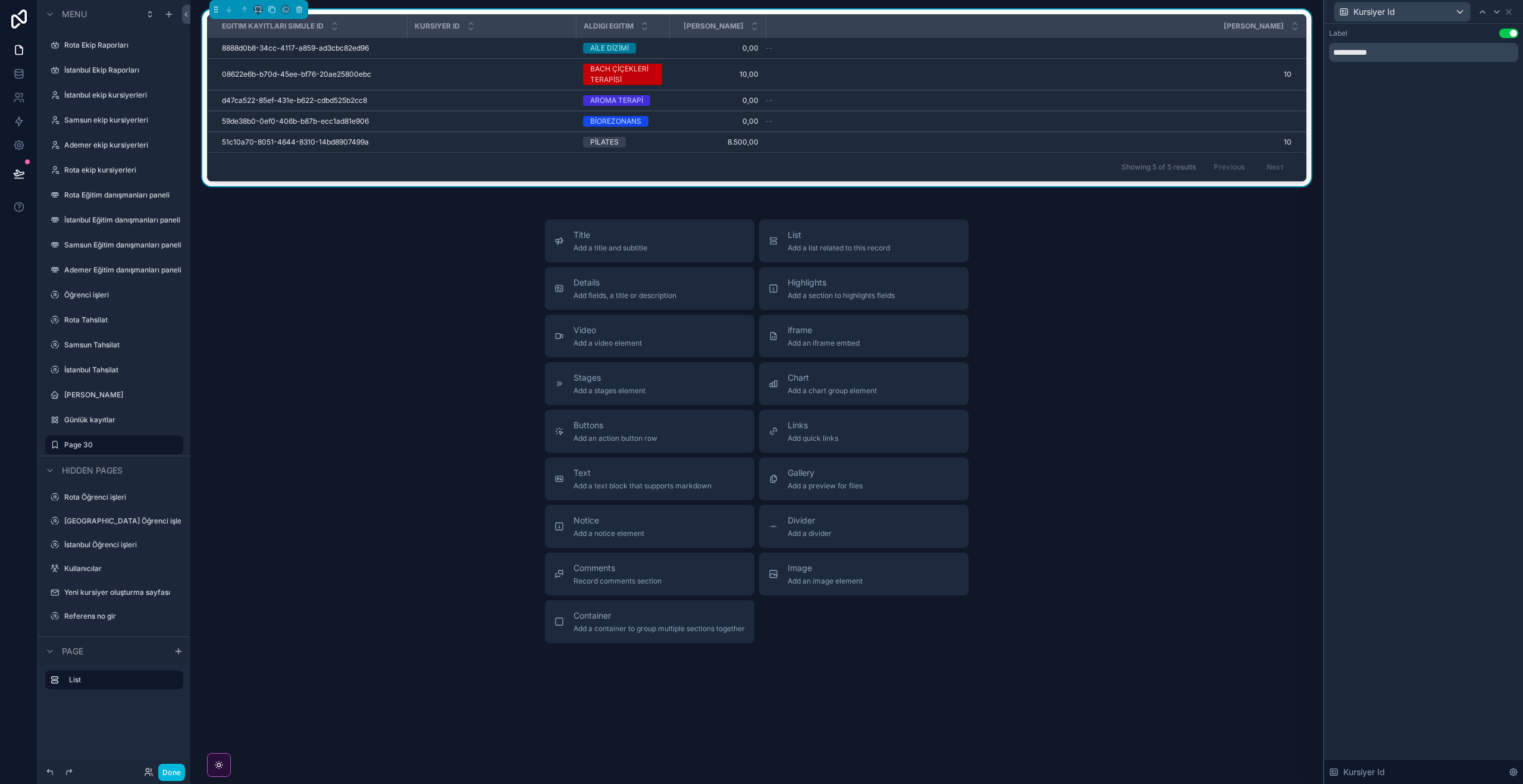
click at [1511, 773] on icon at bounding box center [1513, 772] width 9 height 9
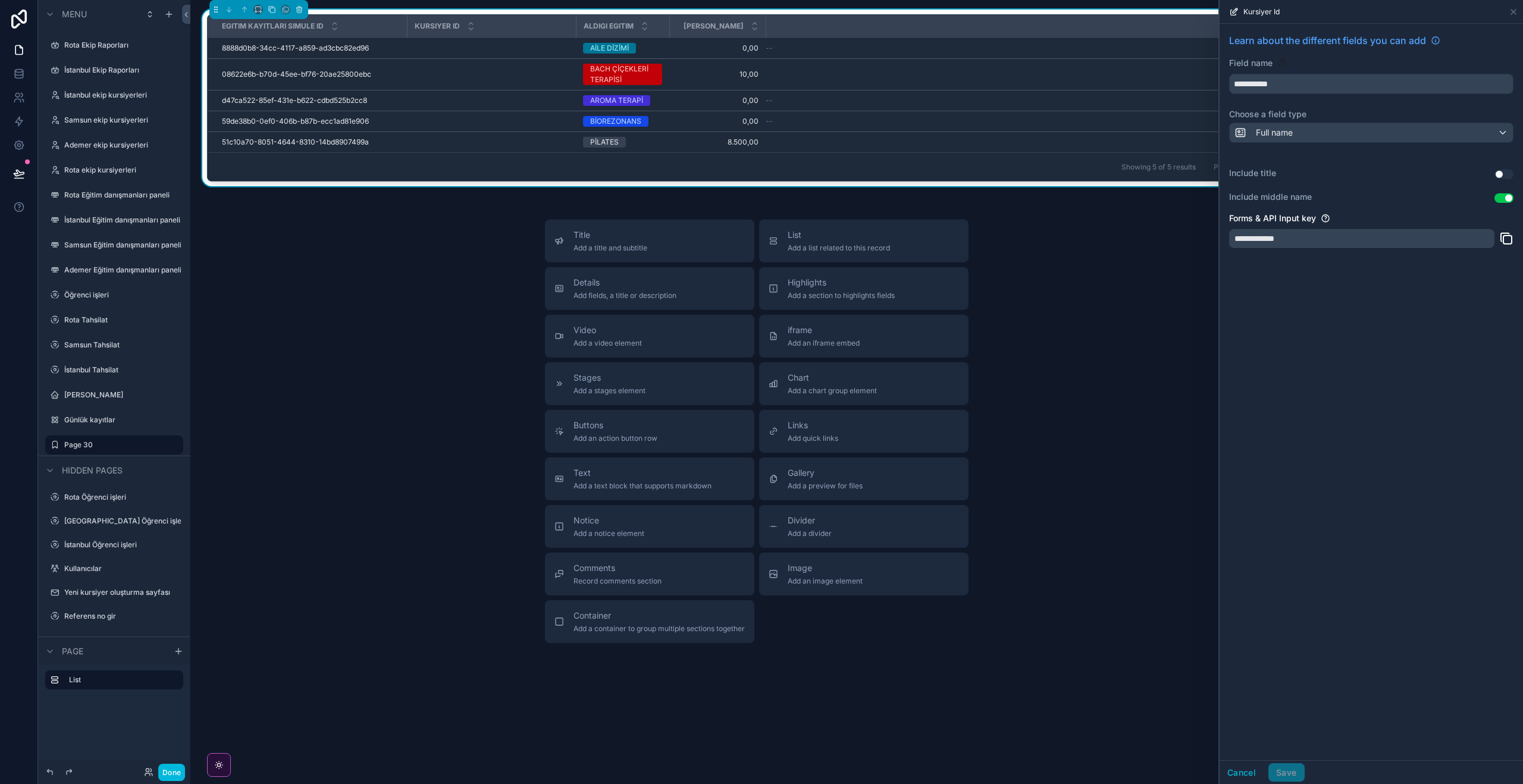
click at [1503, 200] on button "Use setting" at bounding box center [1504, 197] width 19 height 9
click at [1505, 175] on button "Use setting" at bounding box center [1504, 174] width 19 height 9
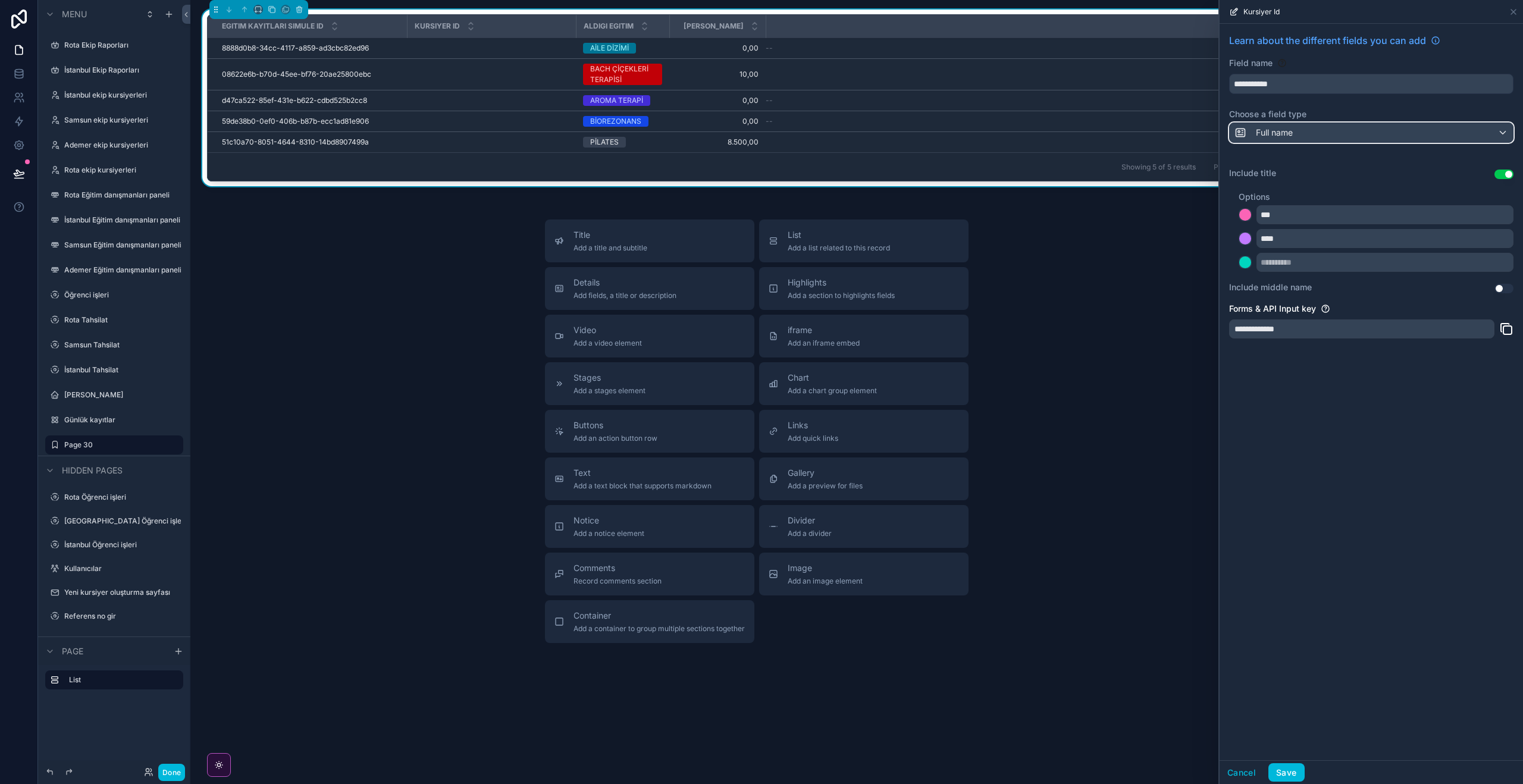
click at [1313, 126] on div "Full name" at bounding box center [1371, 132] width 283 height 19
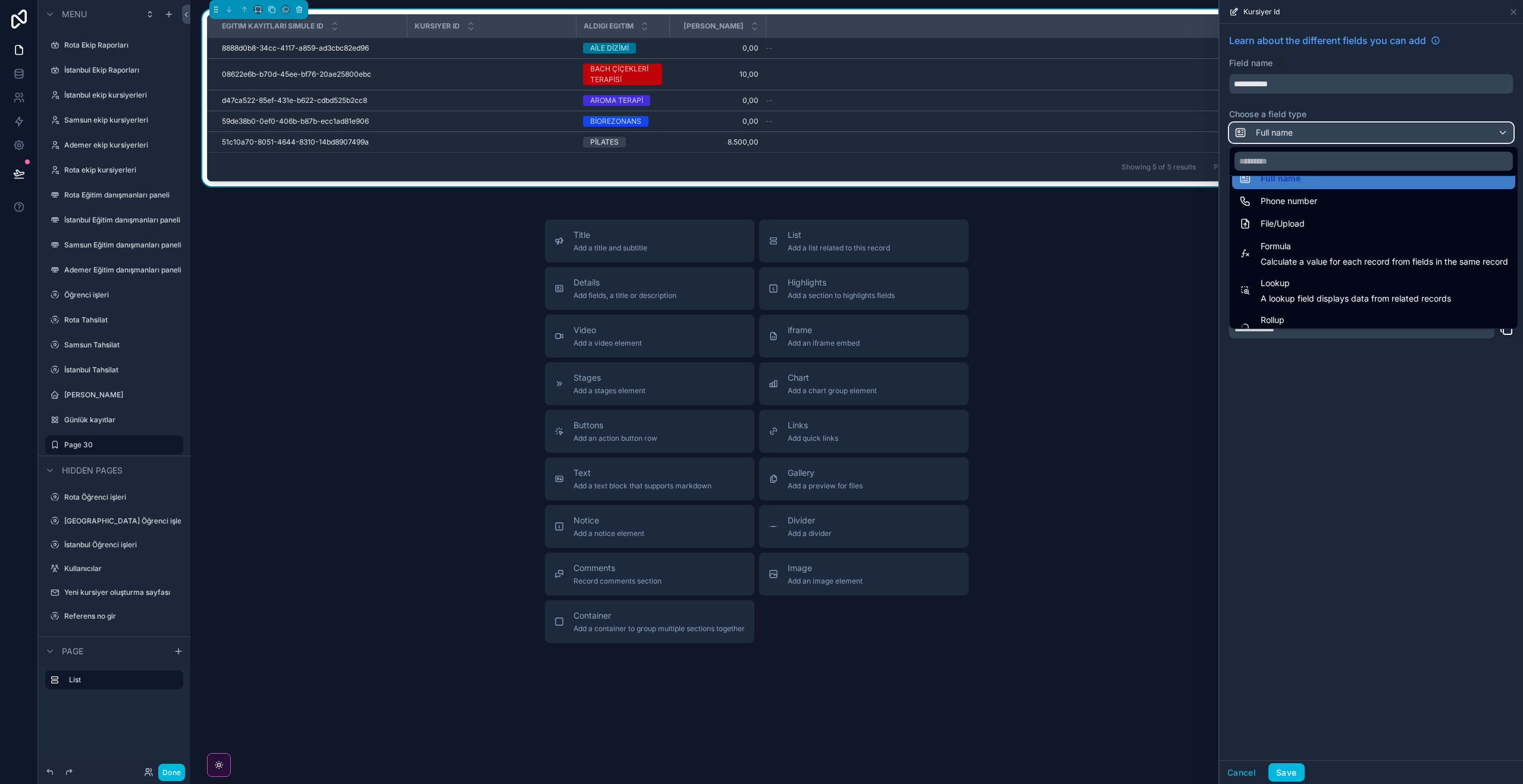
scroll to position [270, 0]
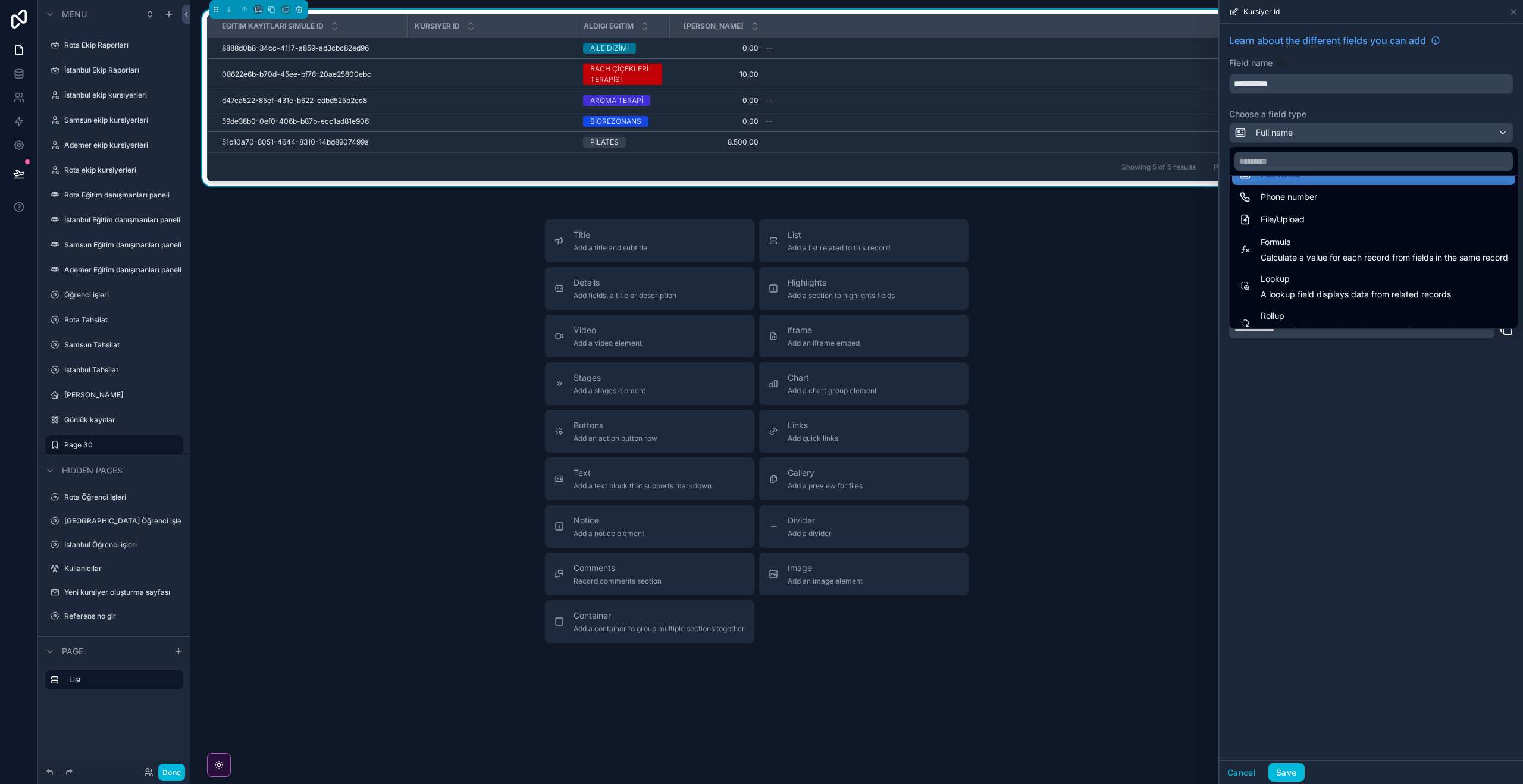
click at [1371, 194] on div "Phone number" at bounding box center [1374, 197] width 269 height 14
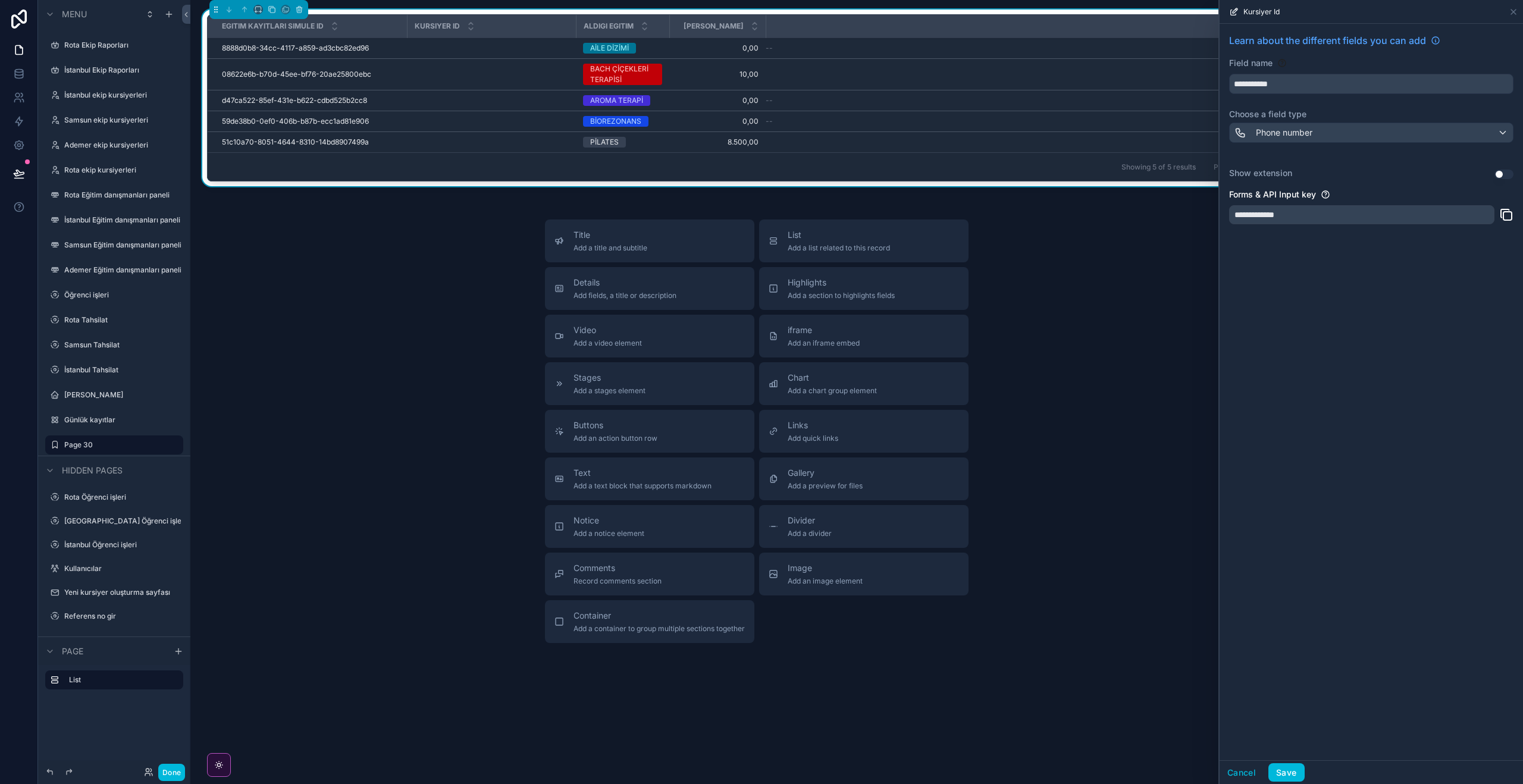
click at [1292, 782] on div "Cancel Save" at bounding box center [1371, 772] width 303 height 24
click at [1291, 777] on button "Save" at bounding box center [1286, 772] width 36 height 19
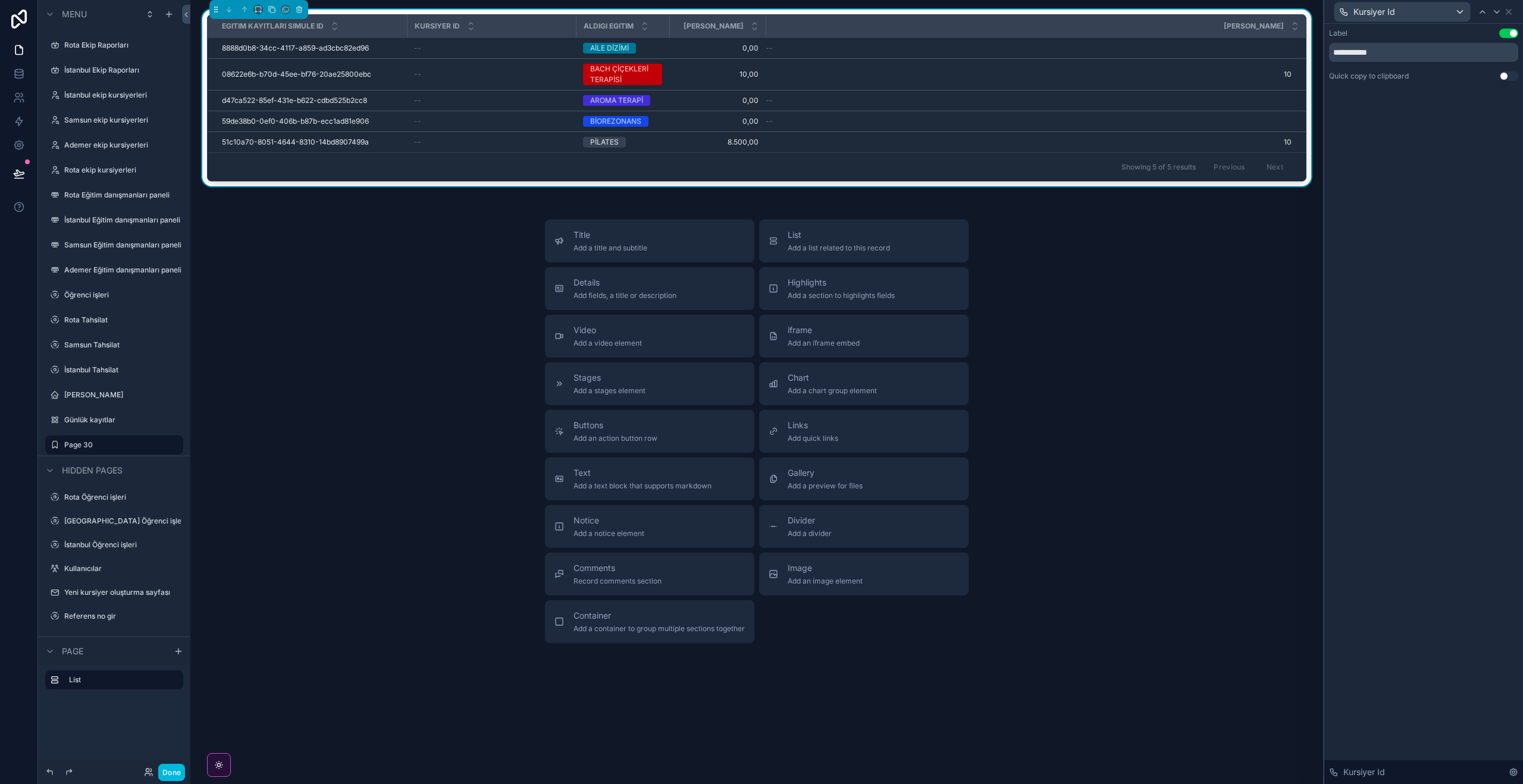
click at [1513, 14] on icon at bounding box center [1508, 11] width 9 height 9
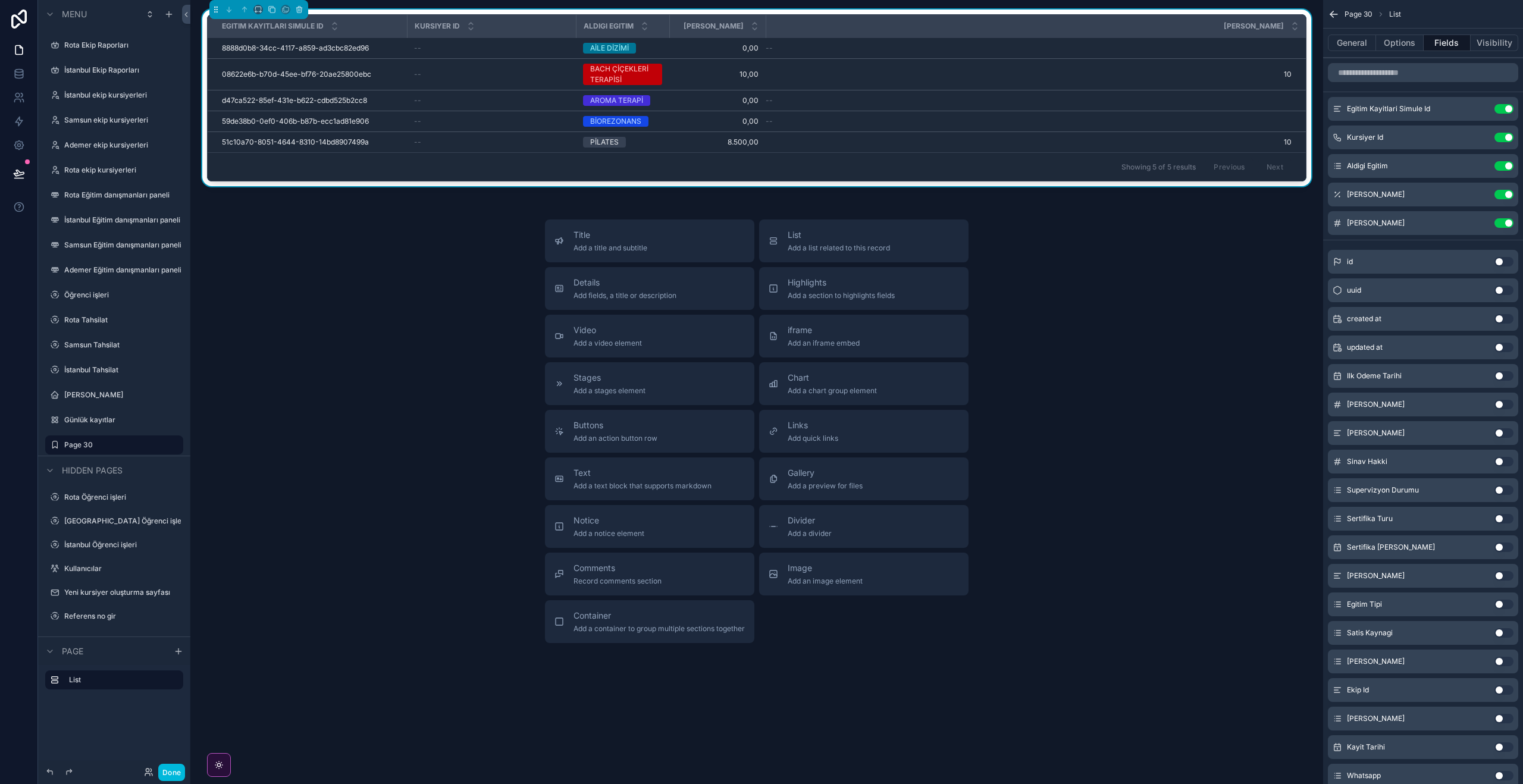
click at [1477, 131] on div "Kursiyer Id Use setting" at bounding box center [1423, 137] width 191 height 24
click at [0, 0] on icon "scrollable content" at bounding box center [0, 0] width 0 height 0
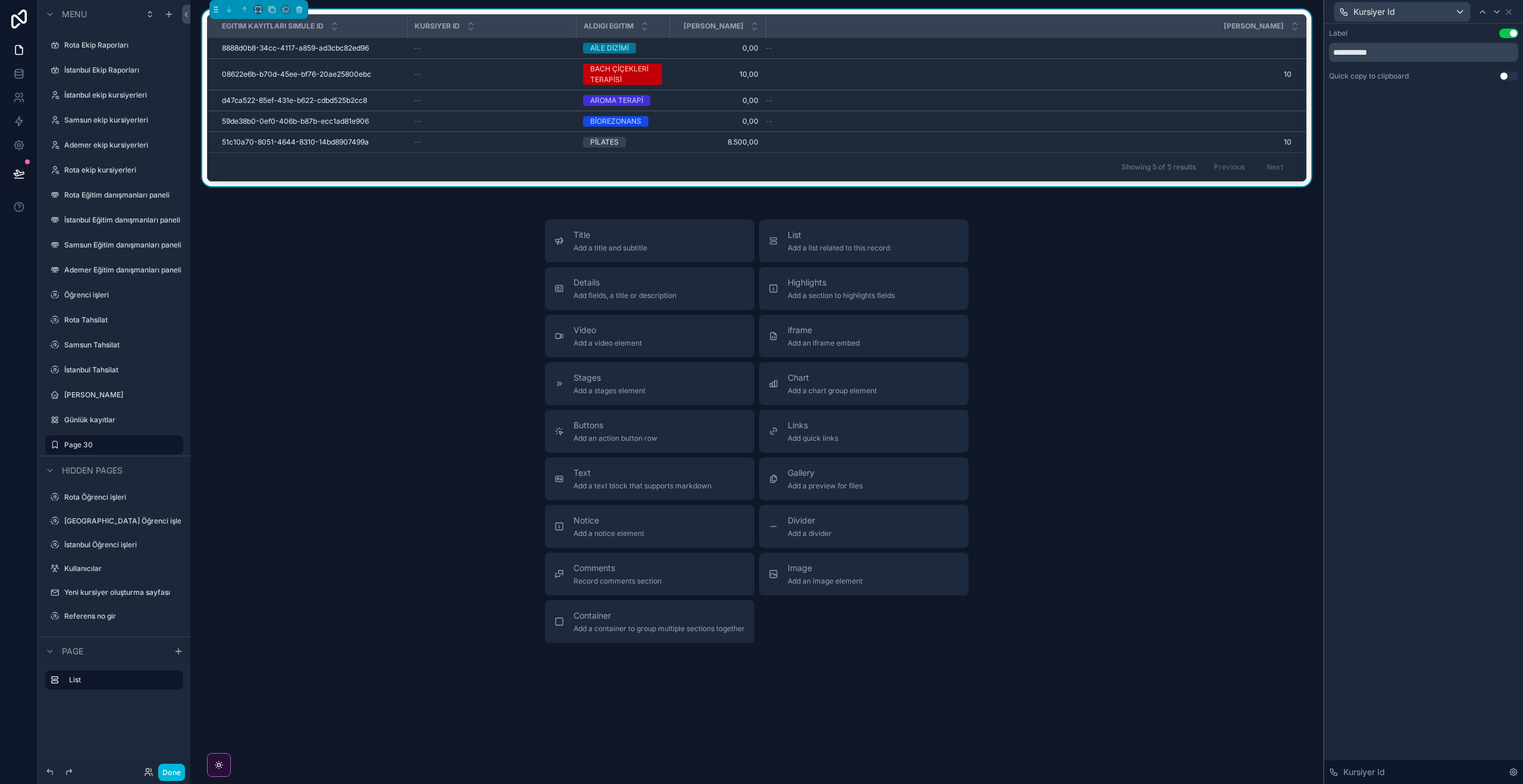
click at [1512, 777] on div "Kursiyer Id" at bounding box center [1424, 772] width 199 height 24
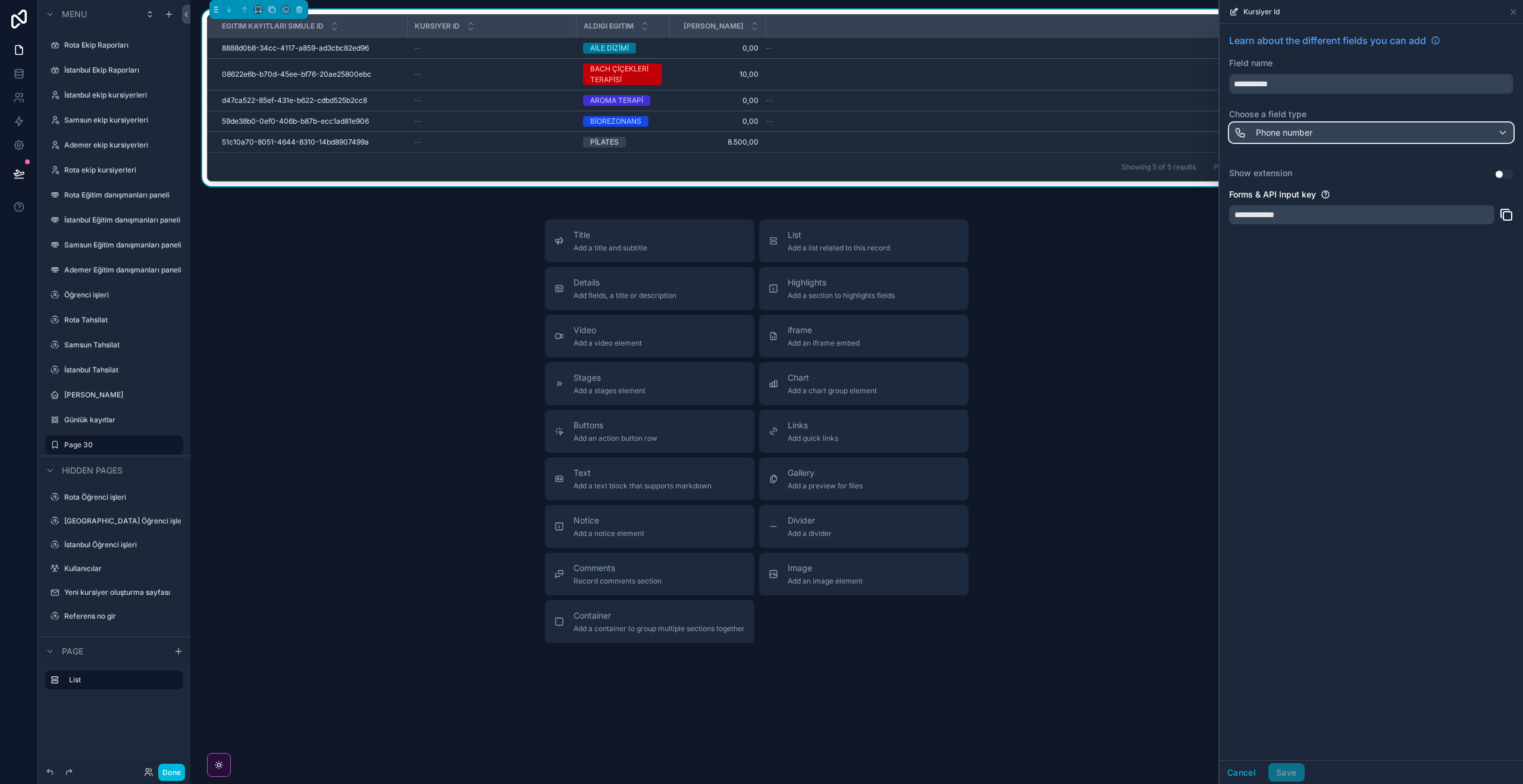
click at [1366, 131] on div "Phone number" at bounding box center [1371, 132] width 283 height 19
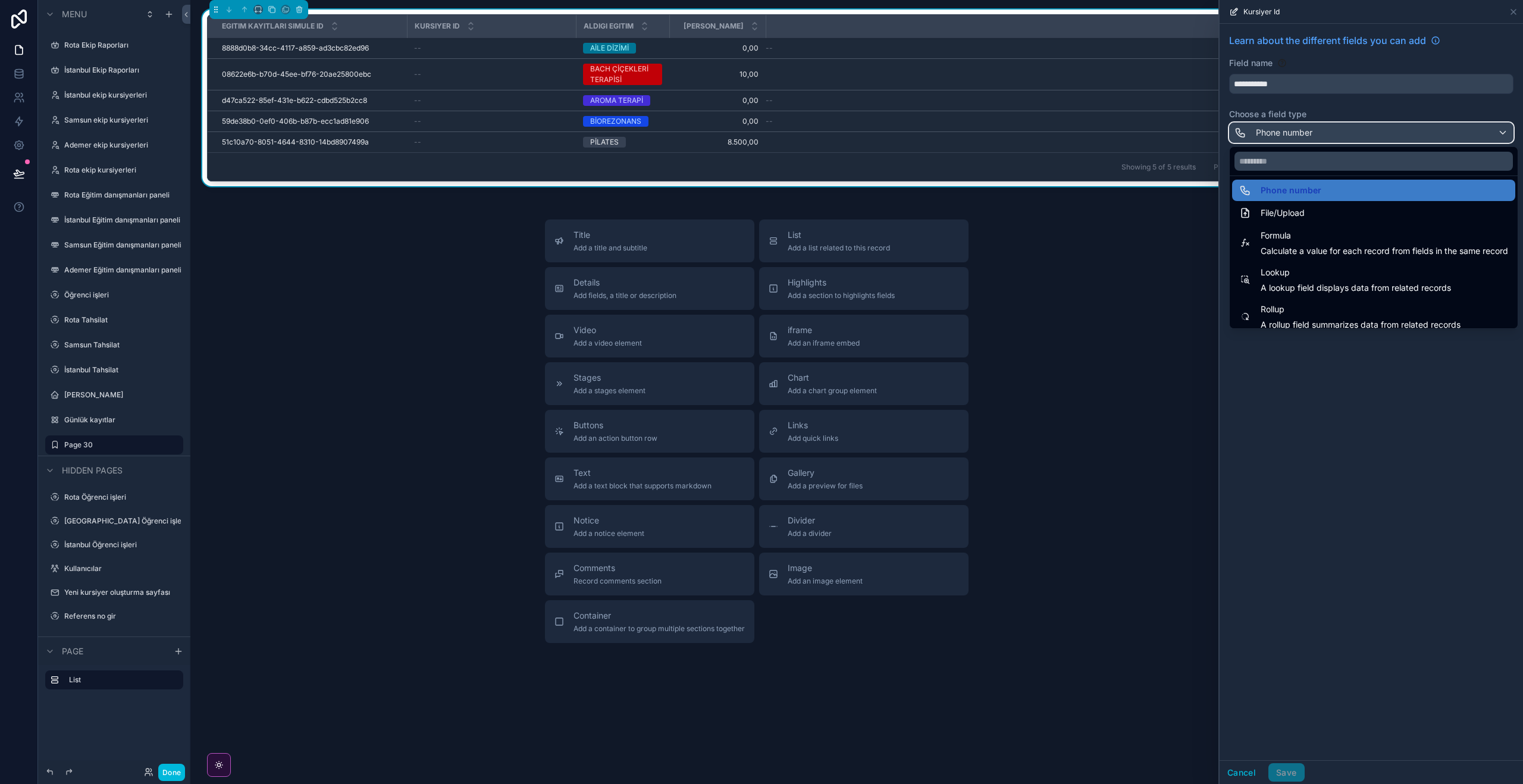
scroll to position [308, 0]
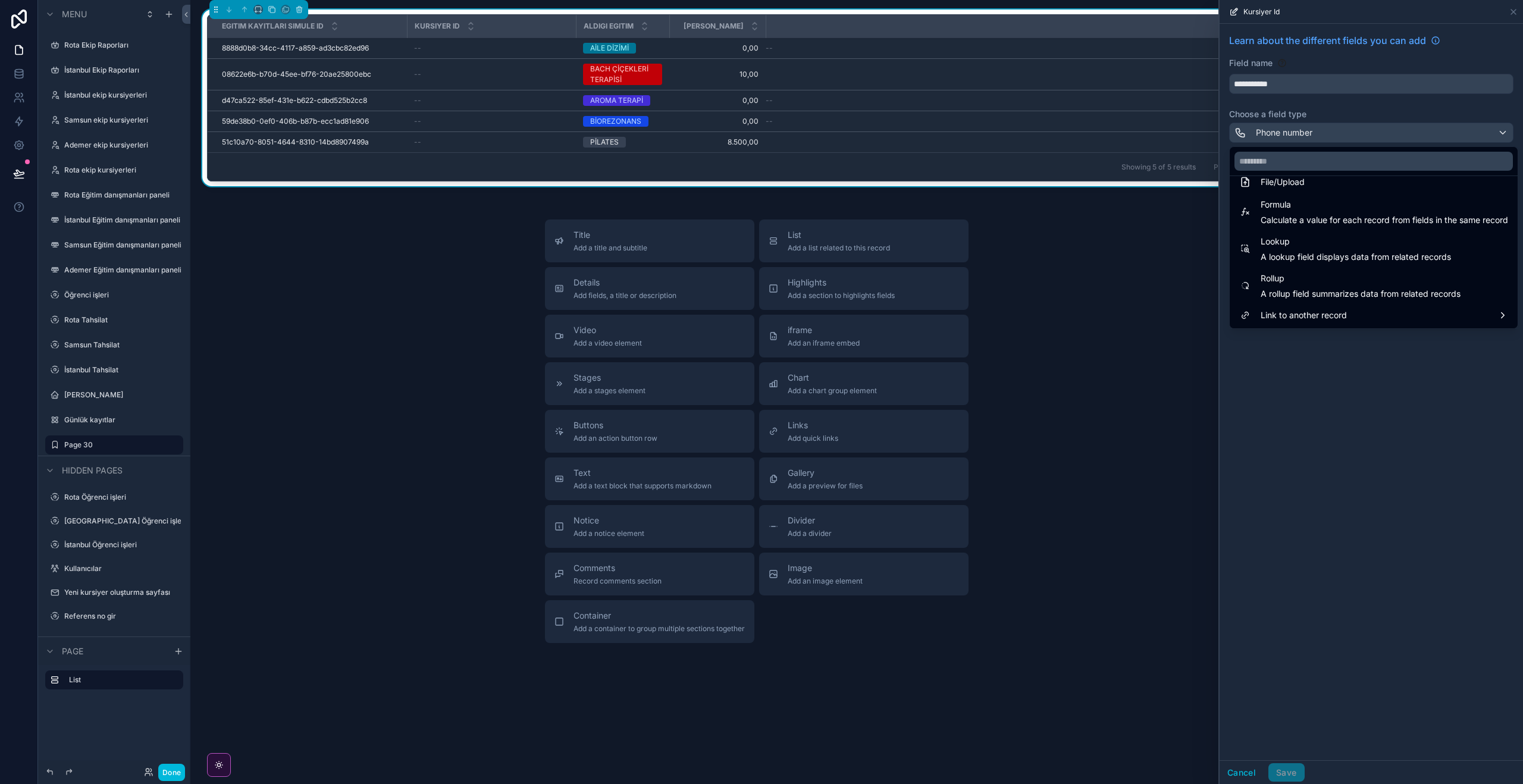
click at [1506, 315] on div "Link to another record" at bounding box center [1374, 315] width 269 height 14
click at [1326, 393] on div at bounding box center [1371, 392] width 303 height 784
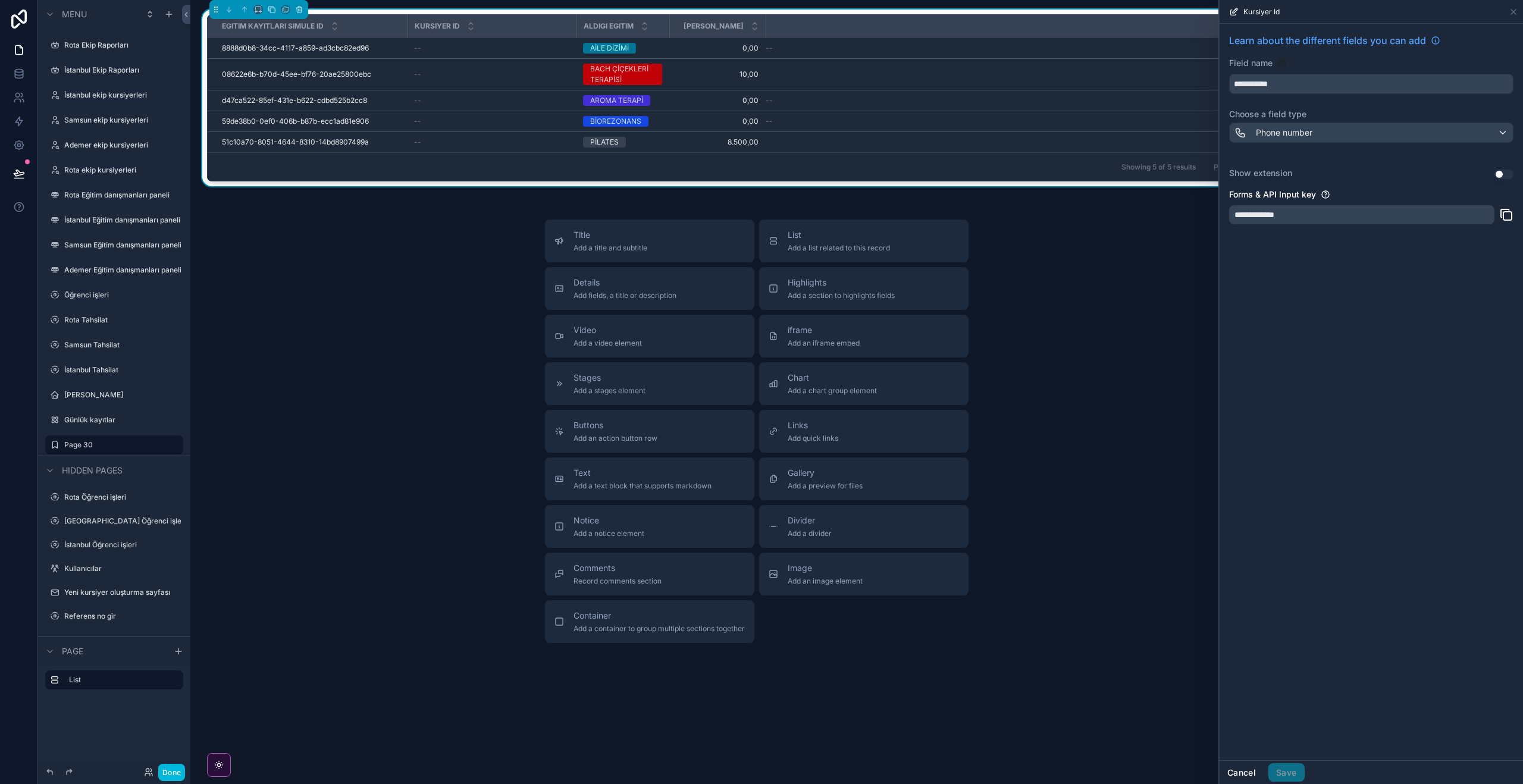
click at [1244, 770] on button "Cancel" at bounding box center [1241, 772] width 44 height 19
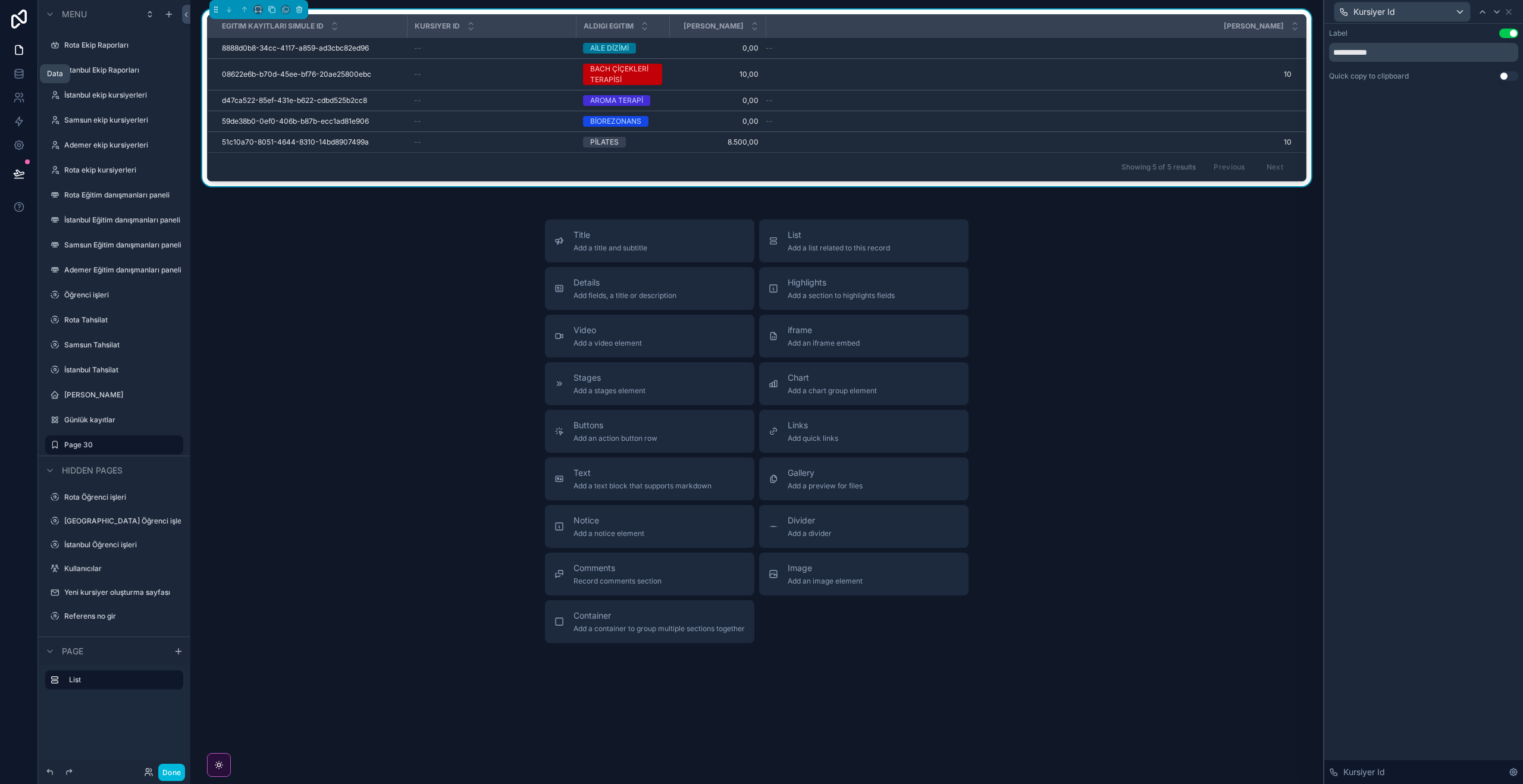
click at [13, 77] on icon at bounding box center [19, 74] width 12 height 12
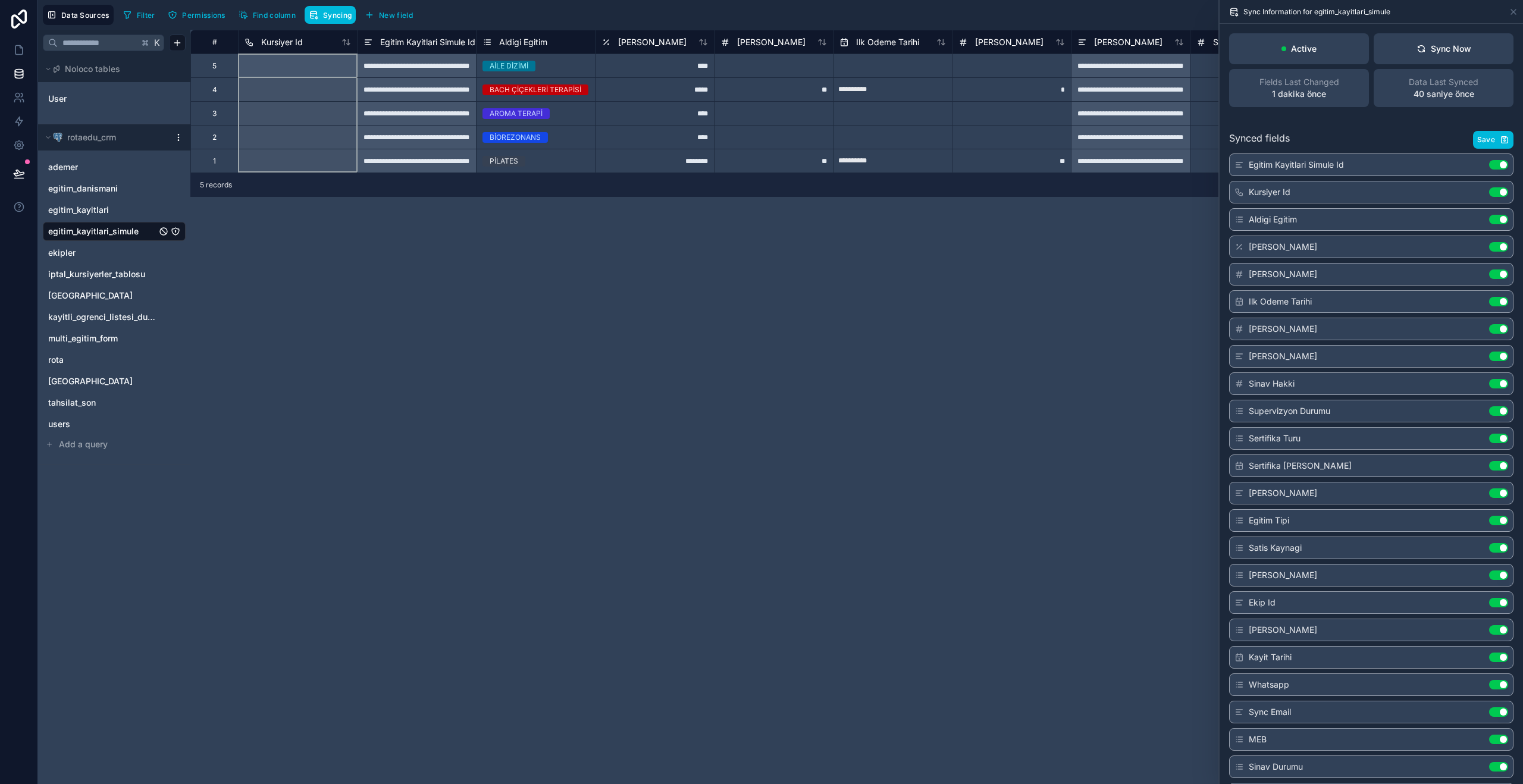
click at [276, 47] on span "Kursiyer Id" at bounding box center [282, 42] width 42 height 12
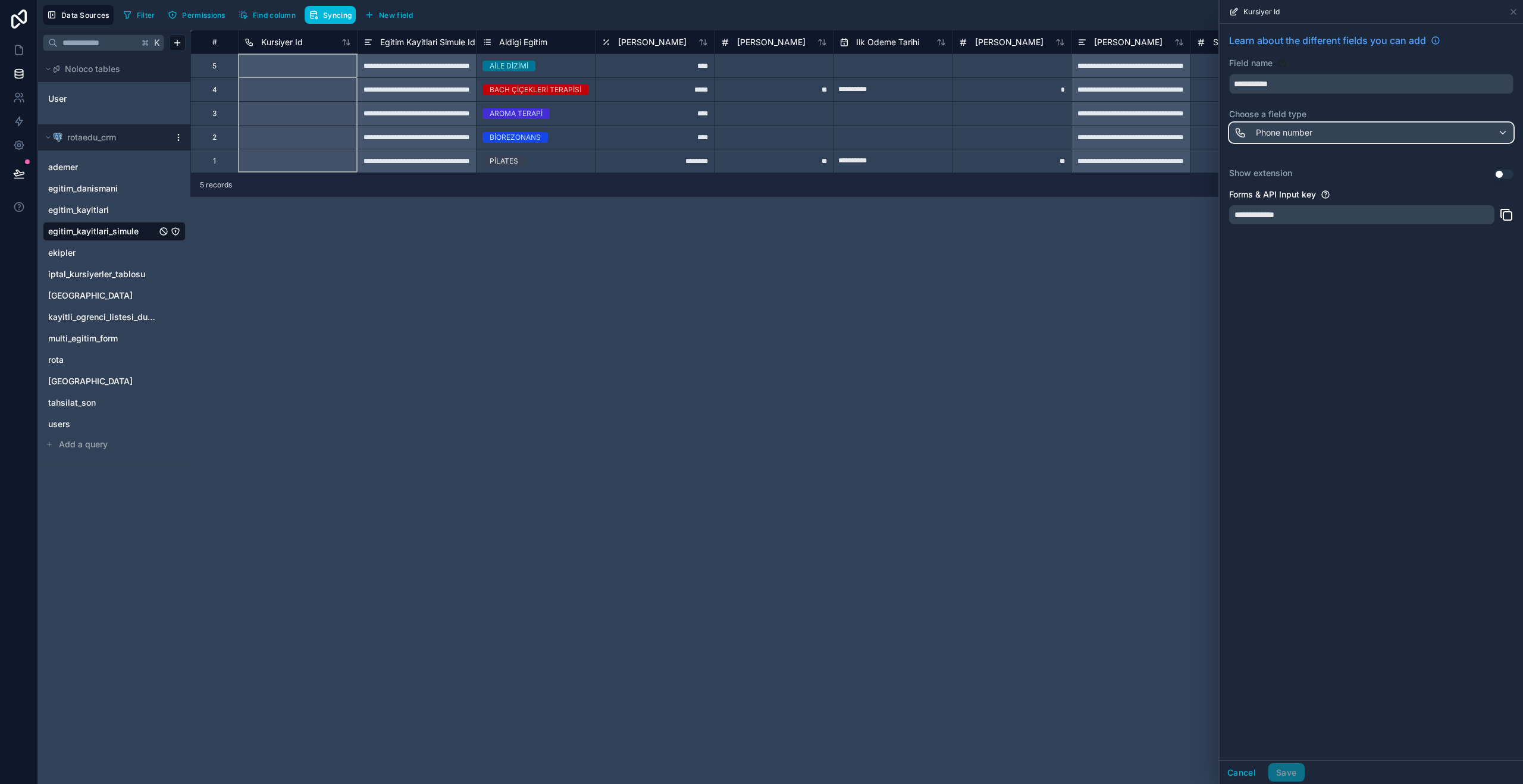
click at [1507, 131] on div "Phone number" at bounding box center [1371, 132] width 283 height 19
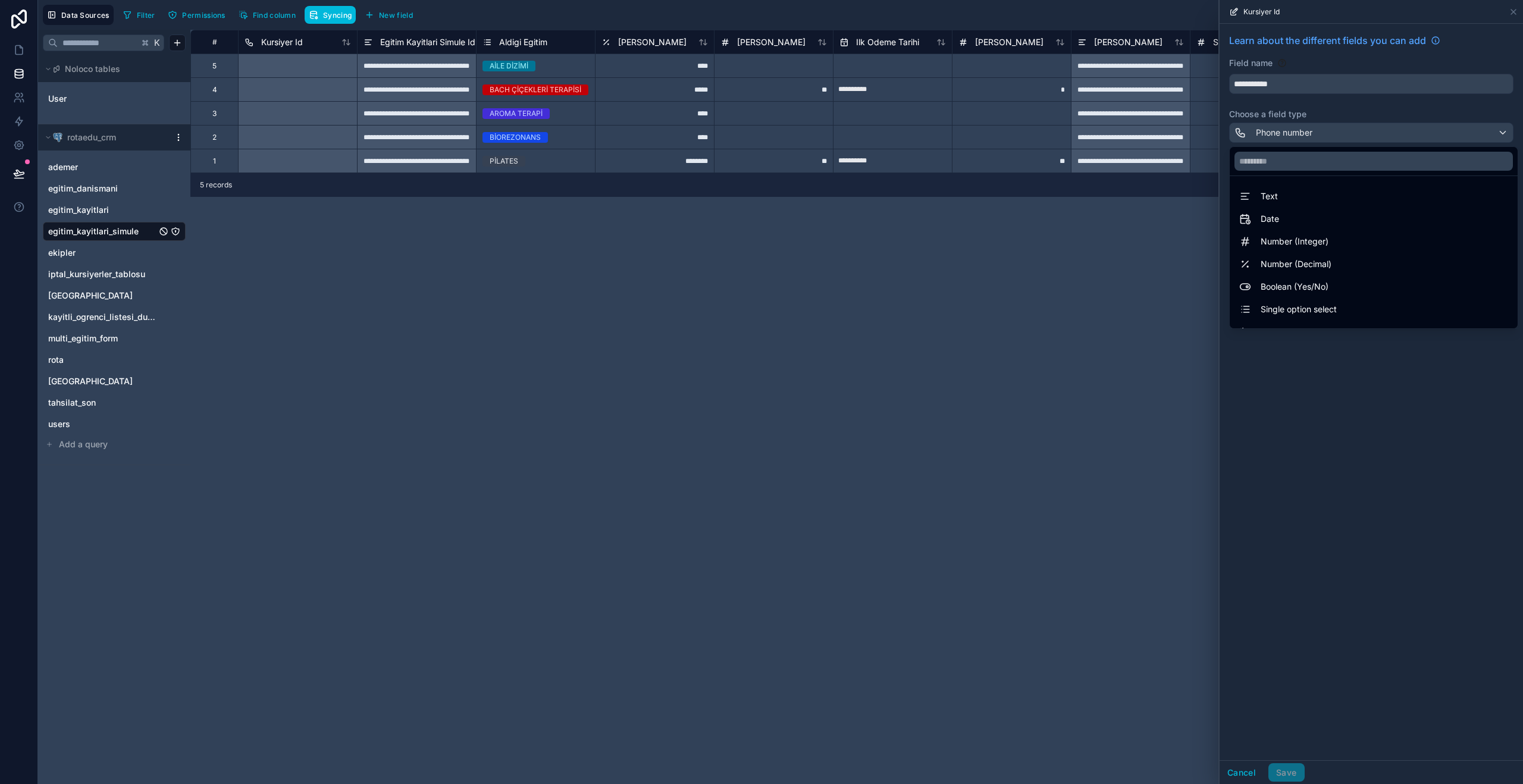
click at [1394, 204] on div "Text" at bounding box center [1373, 196] width 283 height 21
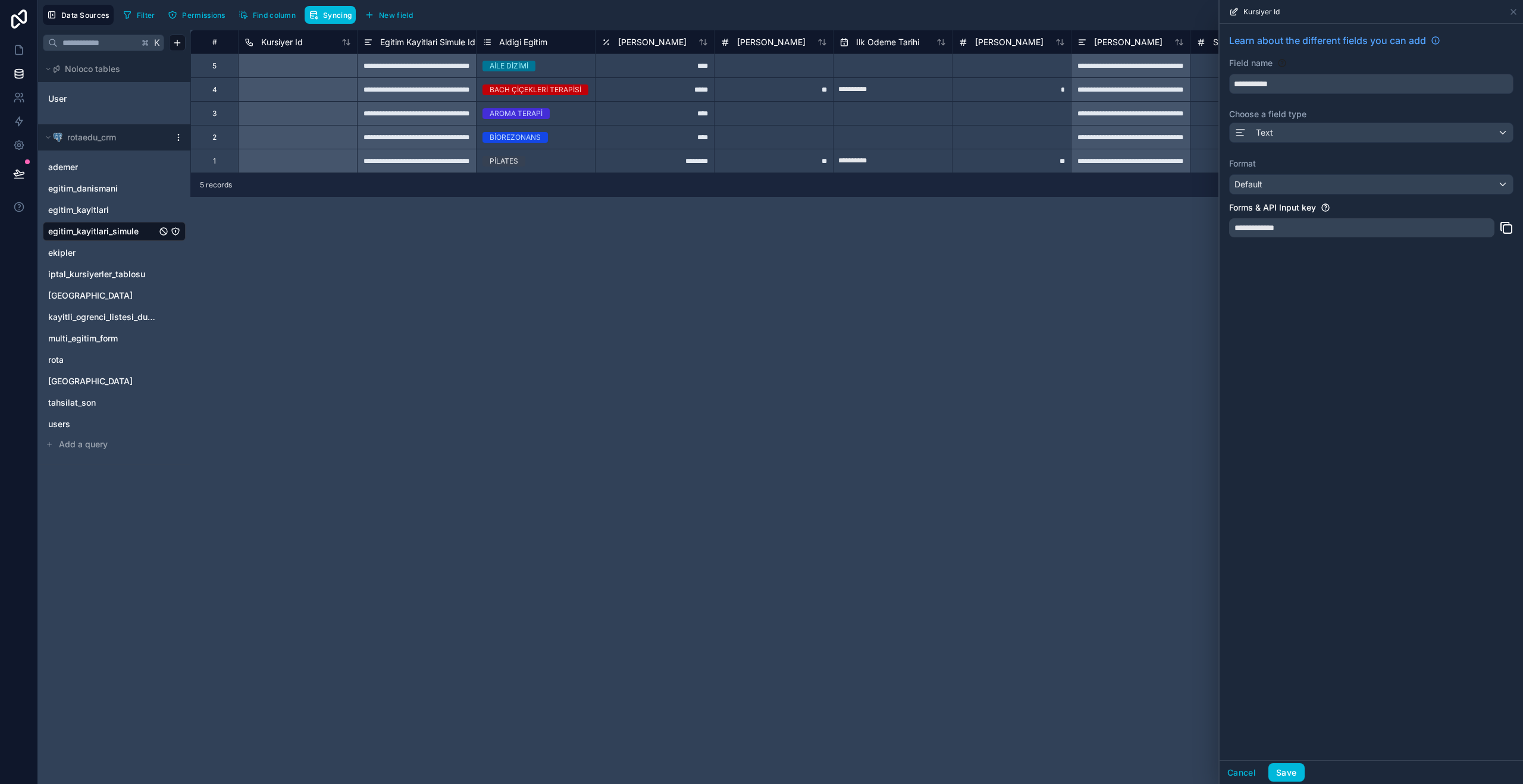
click at [1286, 764] on button "Save" at bounding box center [1286, 772] width 36 height 19
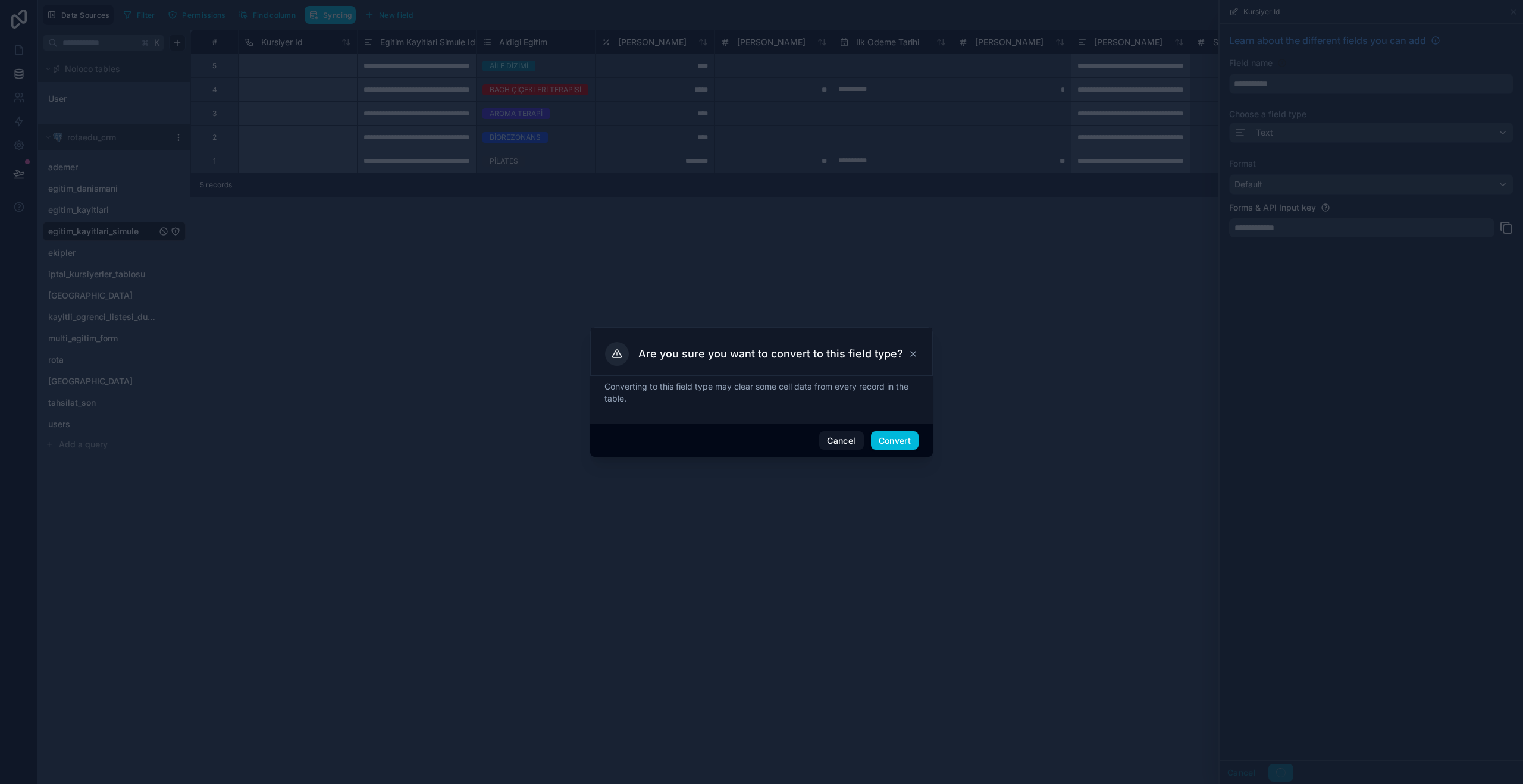
click at [902, 443] on button "Convert" at bounding box center [895, 440] width 47 height 19
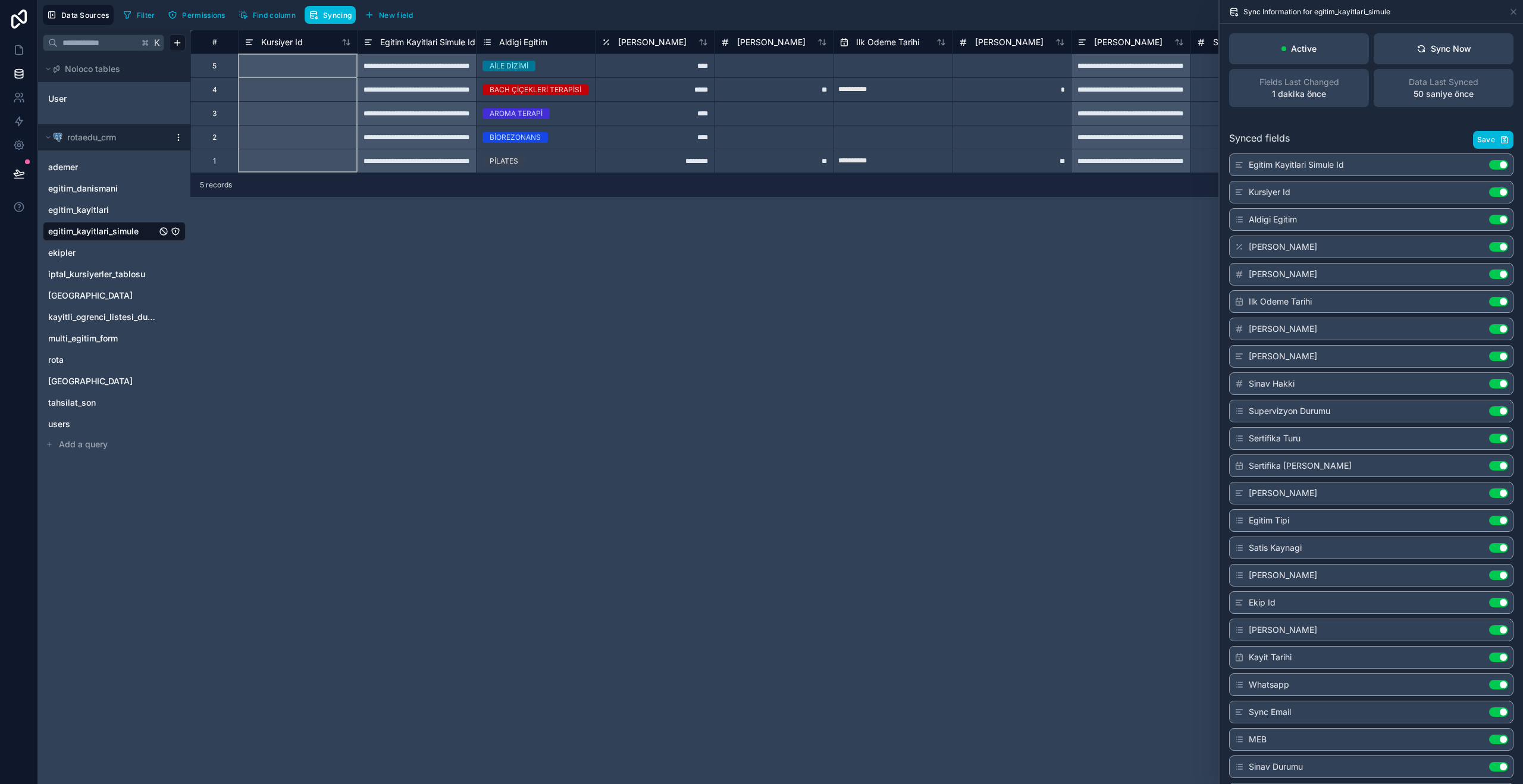
click at [296, 46] on span "Kursiyer Id" at bounding box center [282, 42] width 42 height 12
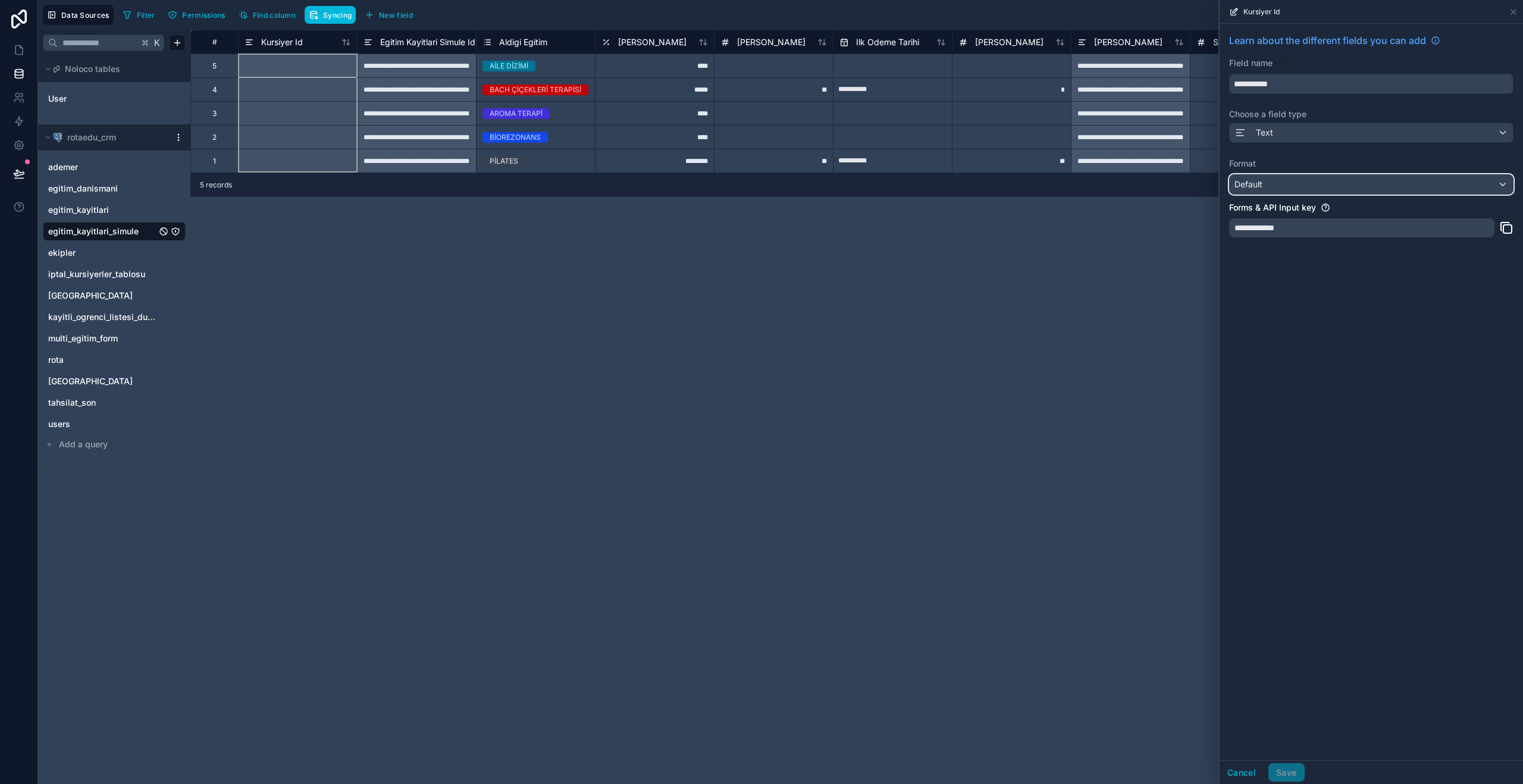
click at [1282, 181] on div "Default" at bounding box center [1371, 184] width 283 height 19
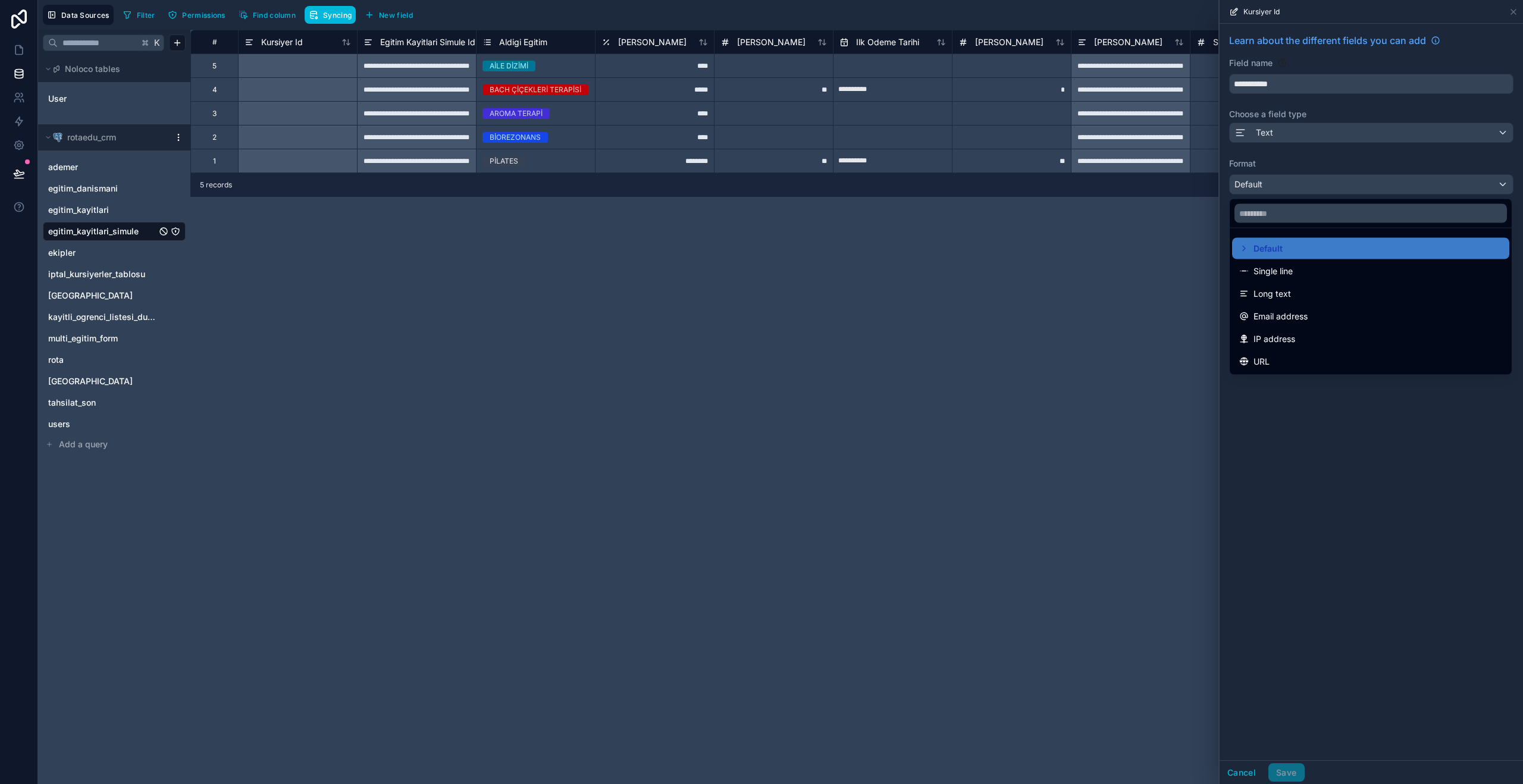
click at [1362, 274] on div "Single line" at bounding box center [1371, 271] width 263 height 14
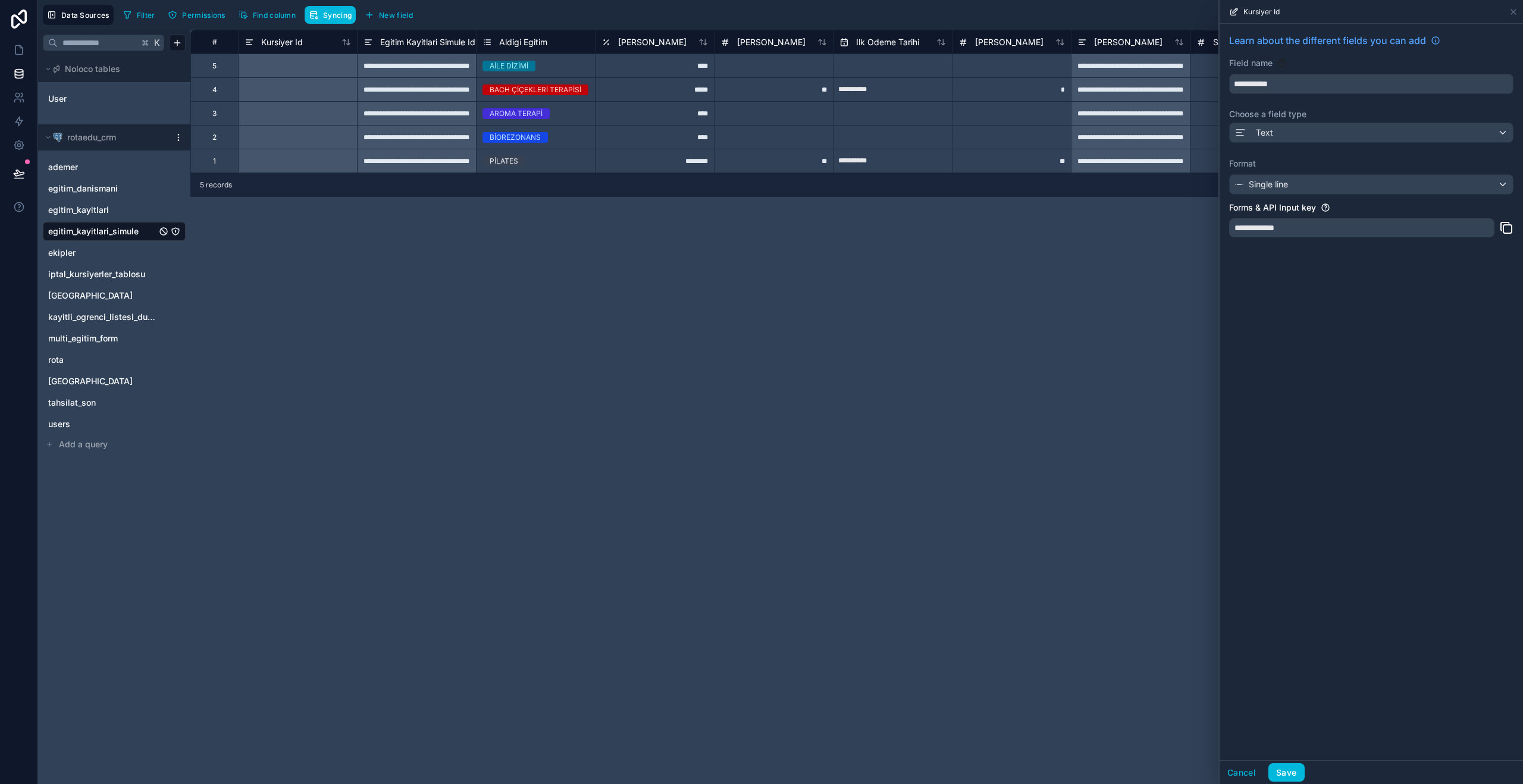
click at [1283, 770] on button "Save" at bounding box center [1286, 772] width 36 height 19
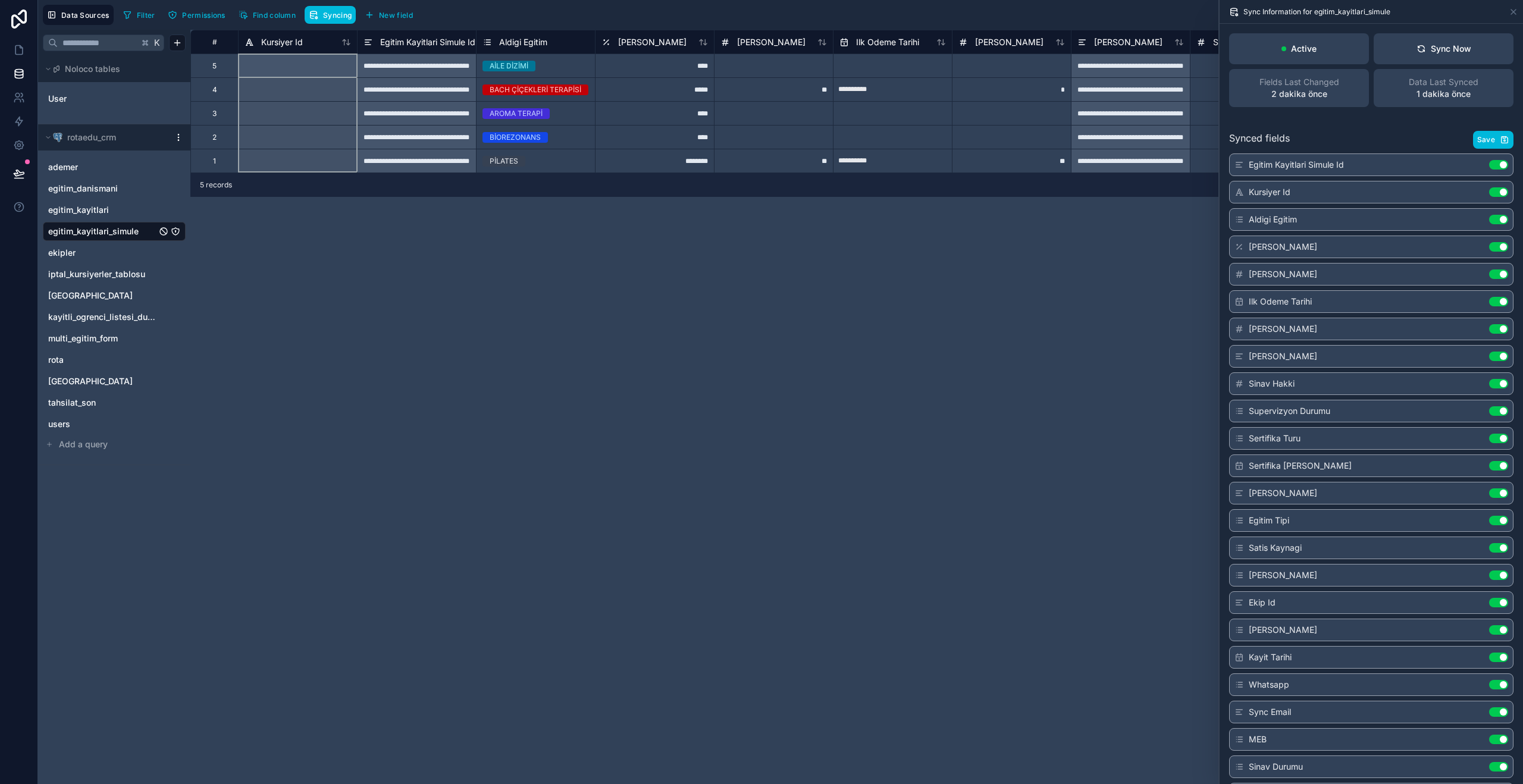
click at [293, 44] on span "Kursiyer Id" at bounding box center [282, 42] width 42 height 12
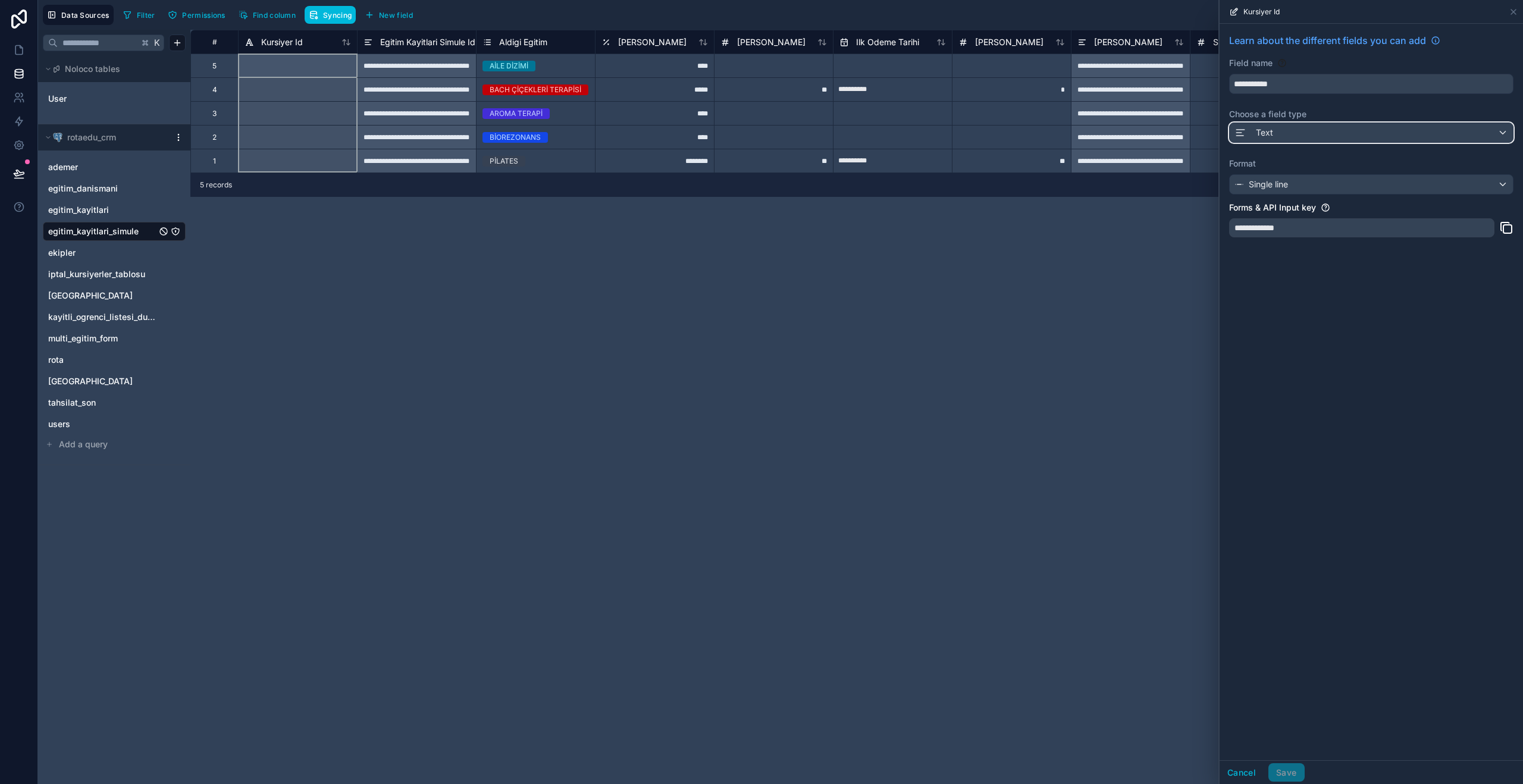
click at [1312, 131] on div "Text" at bounding box center [1371, 132] width 283 height 19
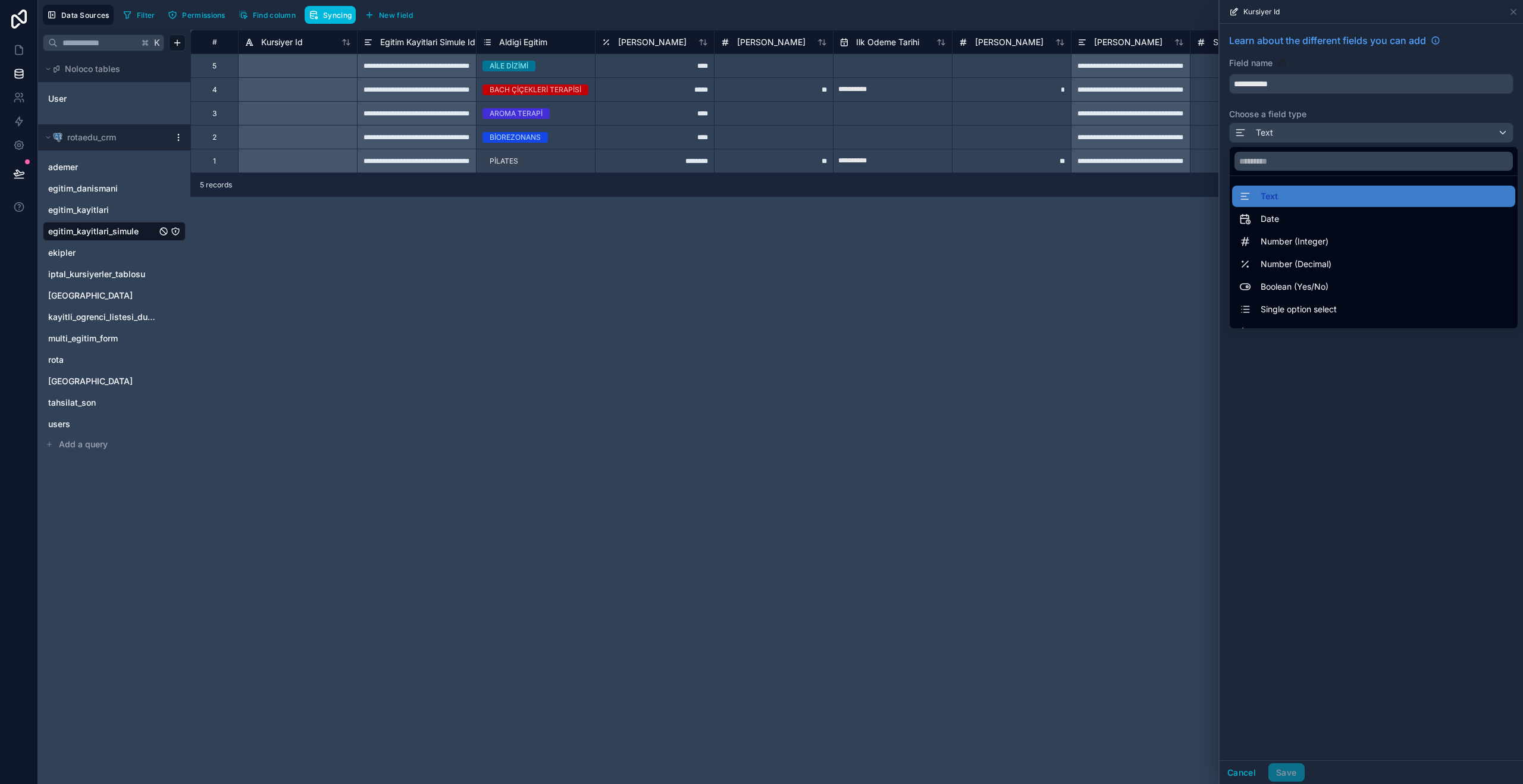
click at [411, 39] on span "Egitim Kayitlari Simule Id *" at bounding box center [429, 42] width 99 height 12
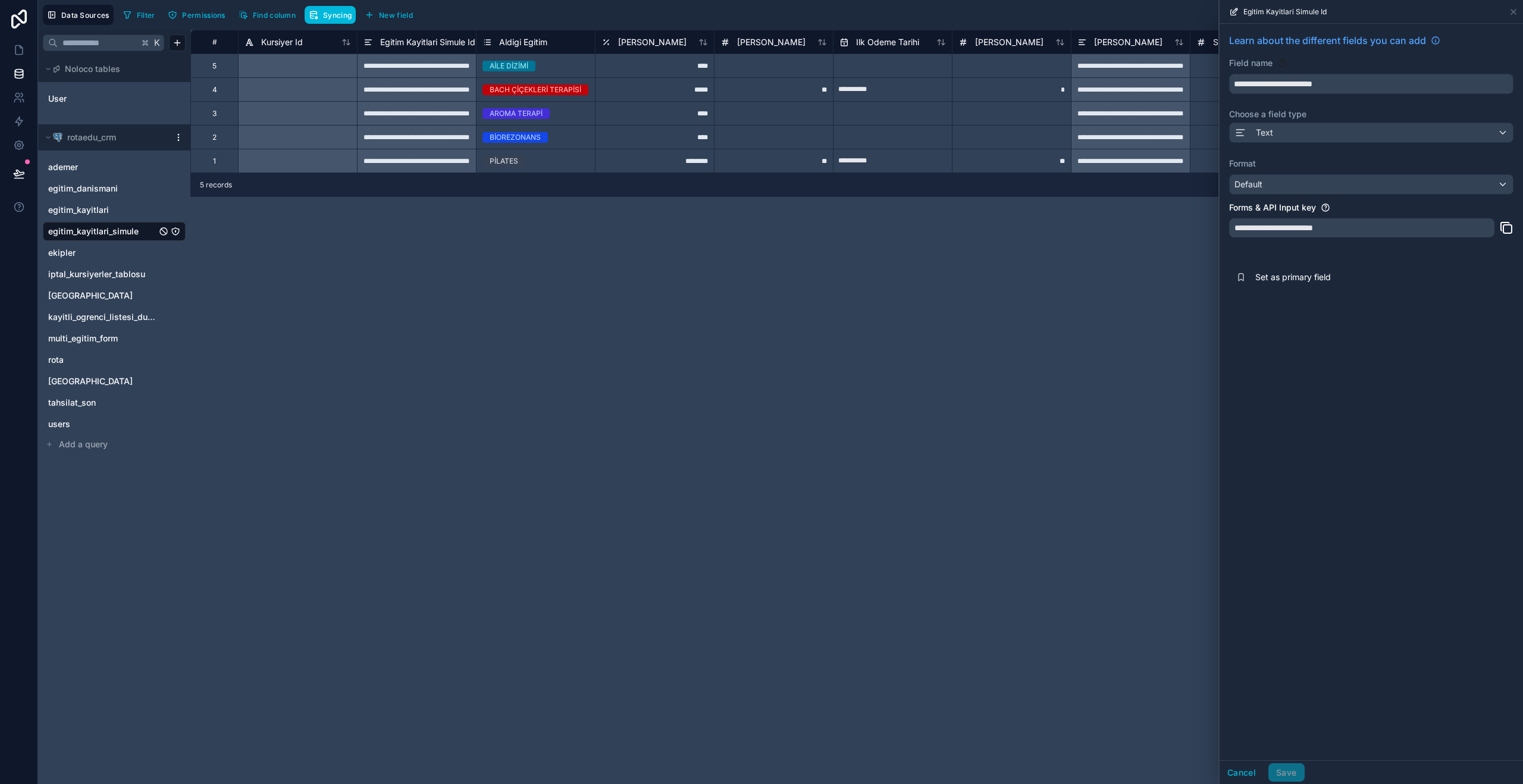
click at [1338, 271] on span "Set as primary field" at bounding box center [1341, 277] width 171 height 12
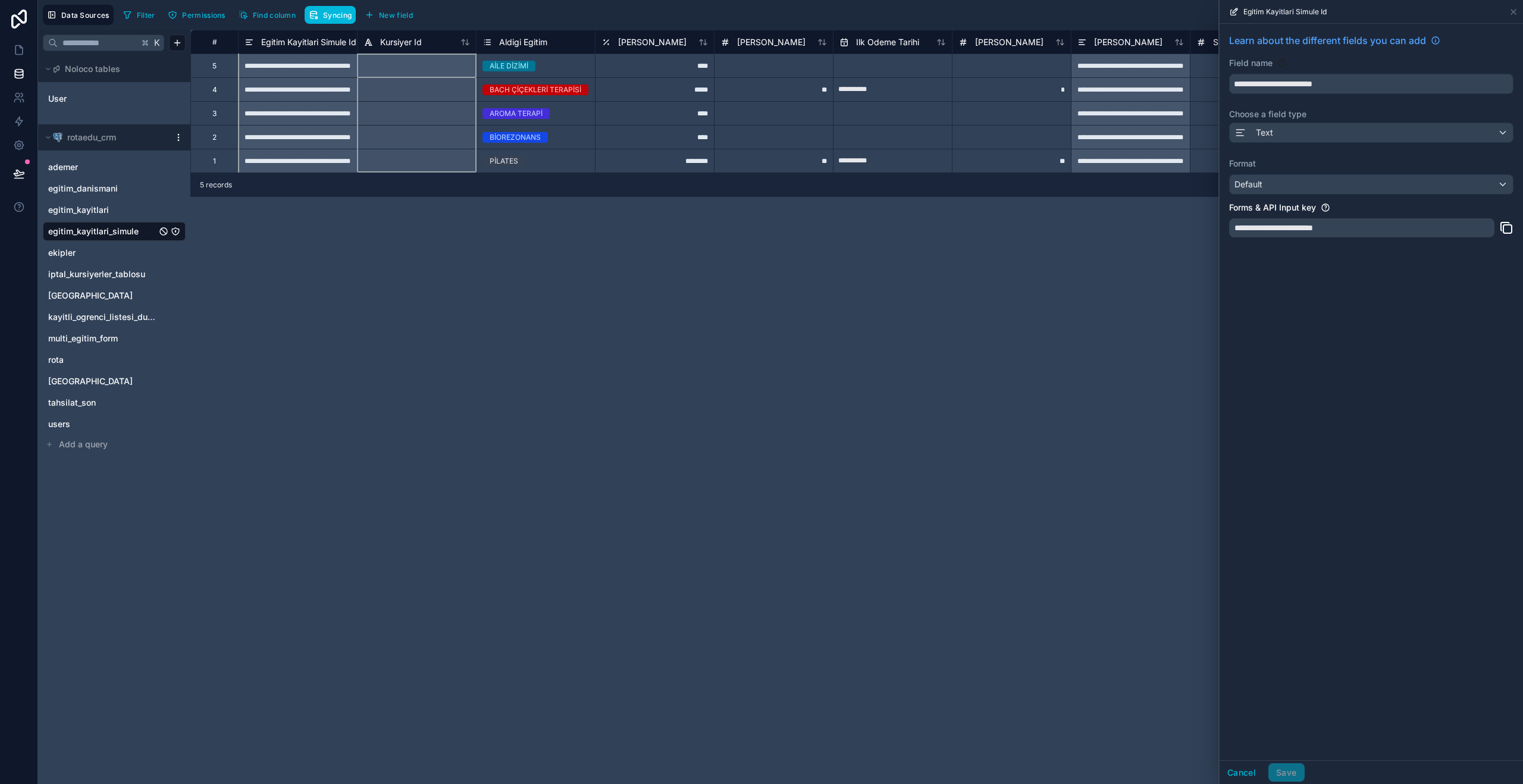
click at [396, 42] on span "Kursiyer Id" at bounding box center [401, 42] width 42 height 12
click at [1358, 142] on button "Text" at bounding box center [1371, 132] width 284 height 20
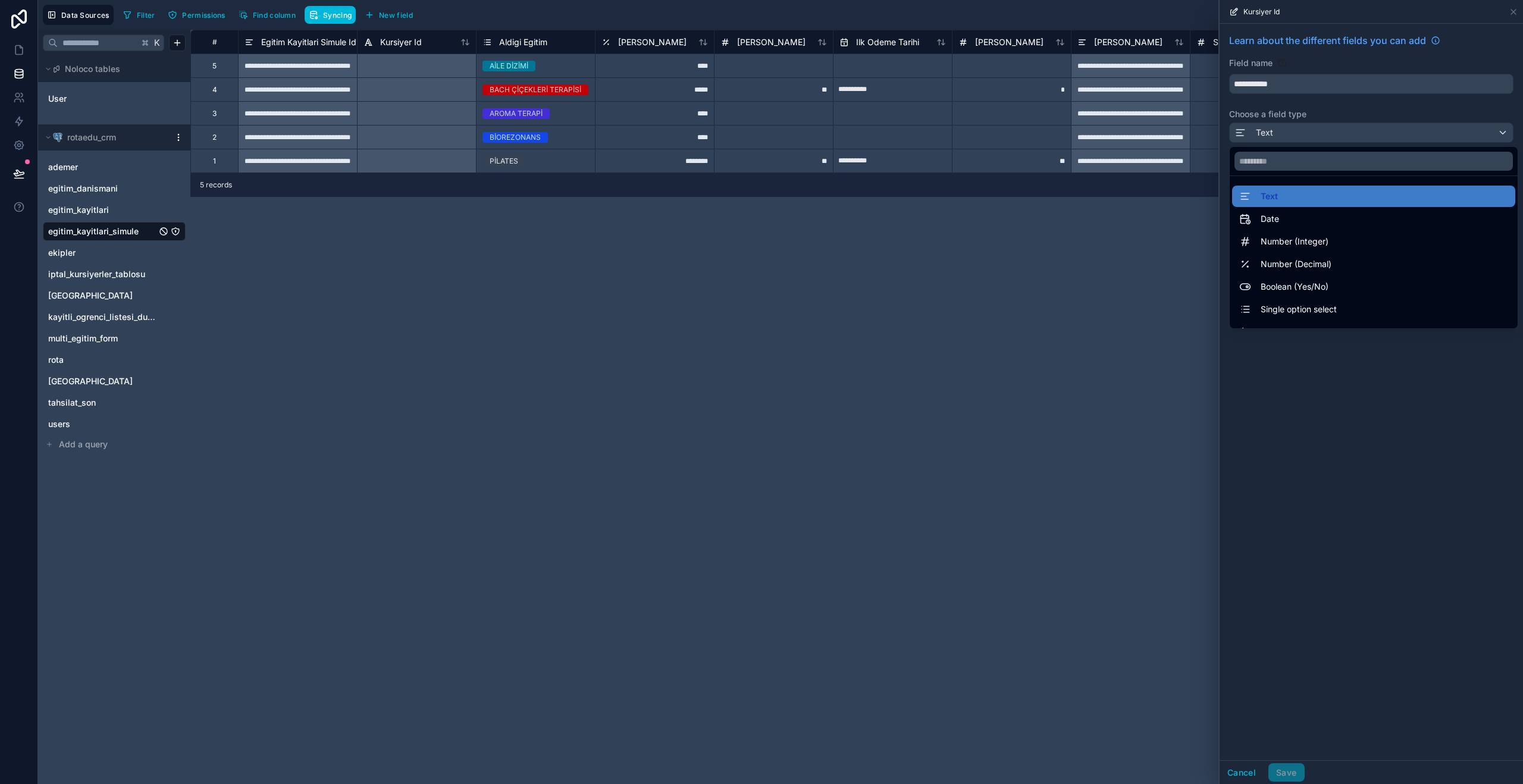
drag, startPoint x: 1386, startPoint y: 120, endPoint x: 1379, endPoint y: 119, distance: 7.1
click at [1385, 120] on div at bounding box center [1371, 392] width 303 height 784
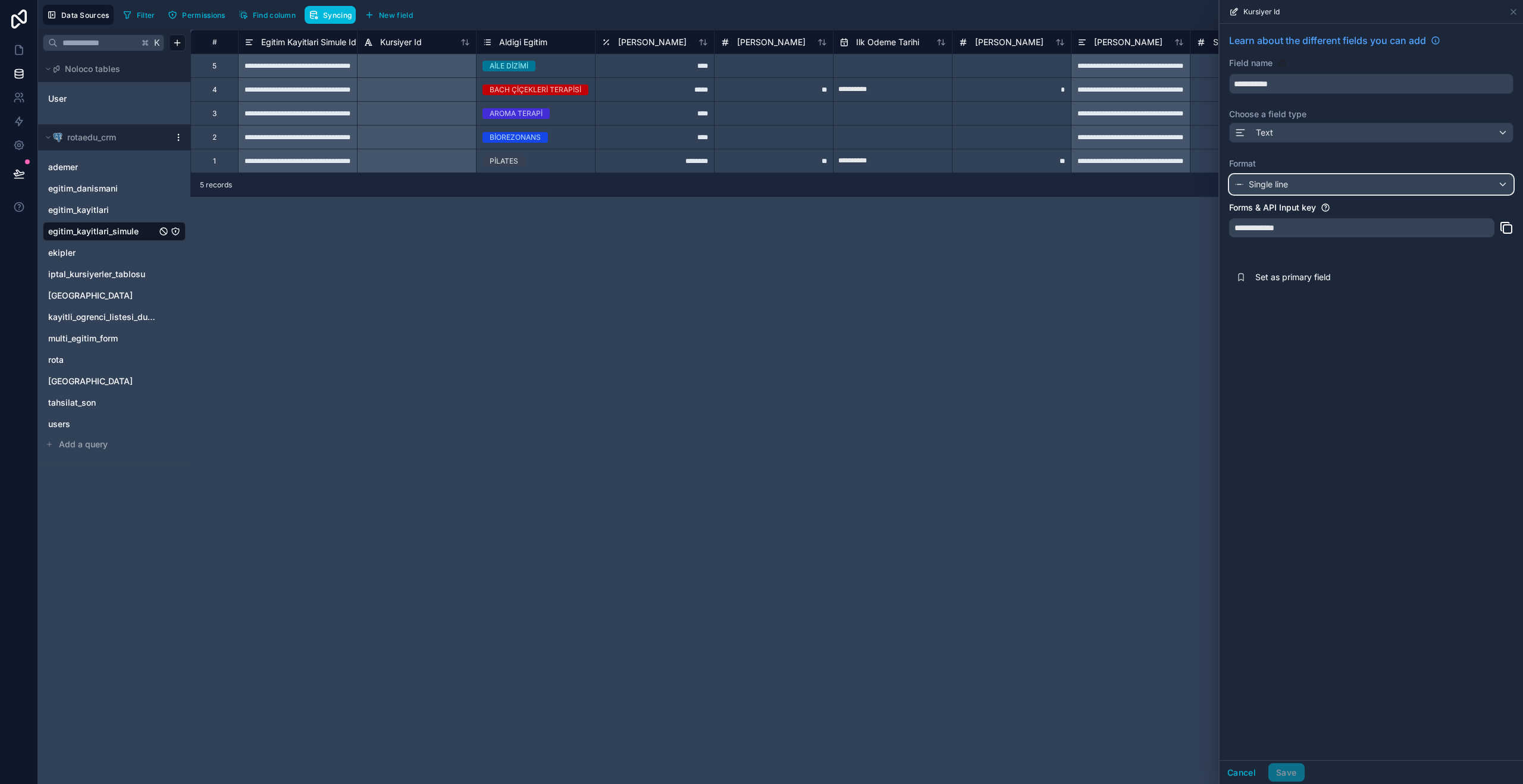
click at [1499, 189] on div "Single line" at bounding box center [1371, 184] width 283 height 19
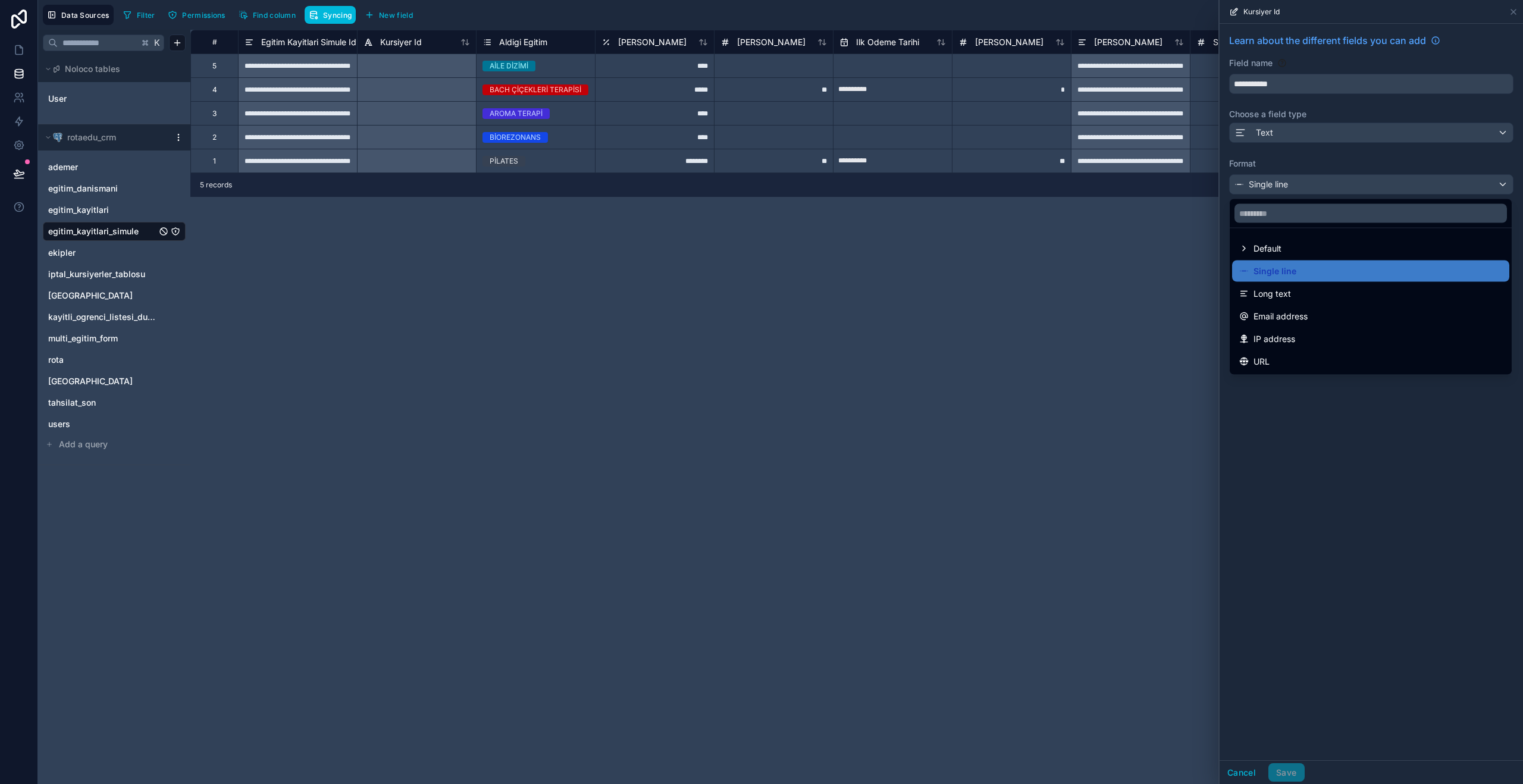
click at [1401, 243] on div "Default" at bounding box center [1371, 248] width 263 height 14
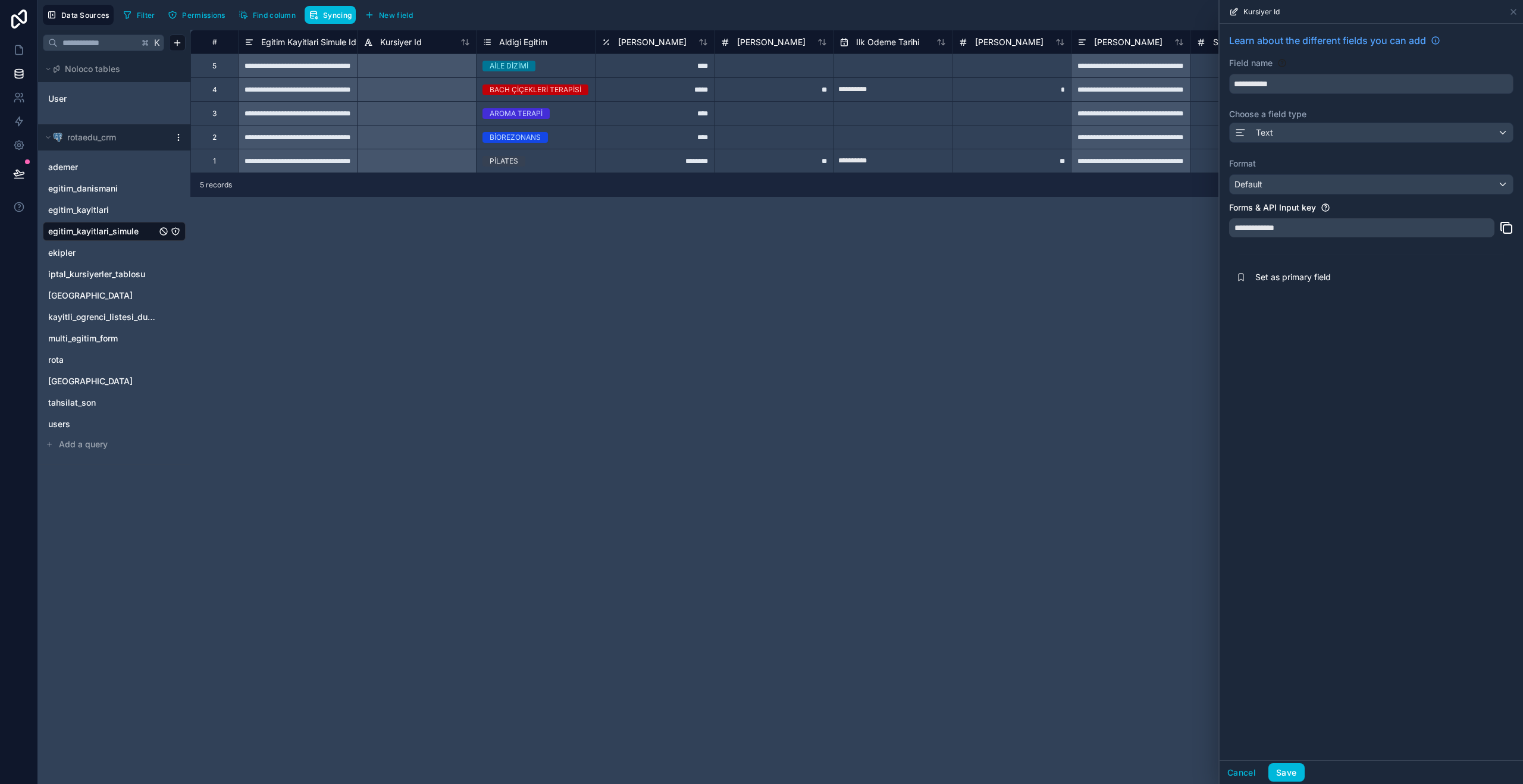
click at [1289, 777] on button "Save" at bounding box center [1286, 772] width 36 height 19
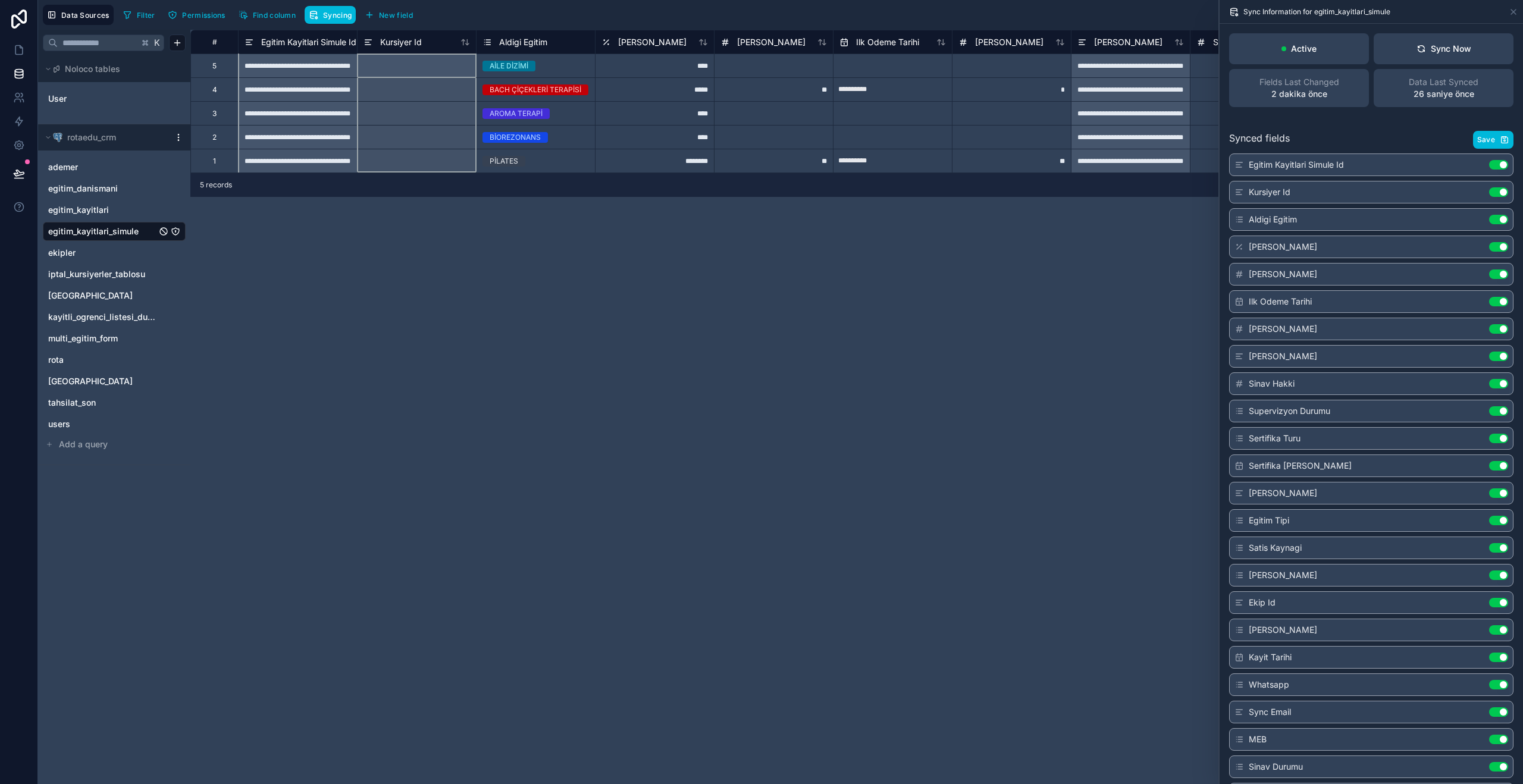
click at [442, 49] on div "Kursiyer Id" at bounding box center [416, 42] width 119 height 24
click at [435, 46] on div "Kursiyer Id" at bounding box center [417, 42] width 106 height 14
click at [411, 42] on span "Kursiyer Id" at bounding box center [401, 42] width 42 height 12
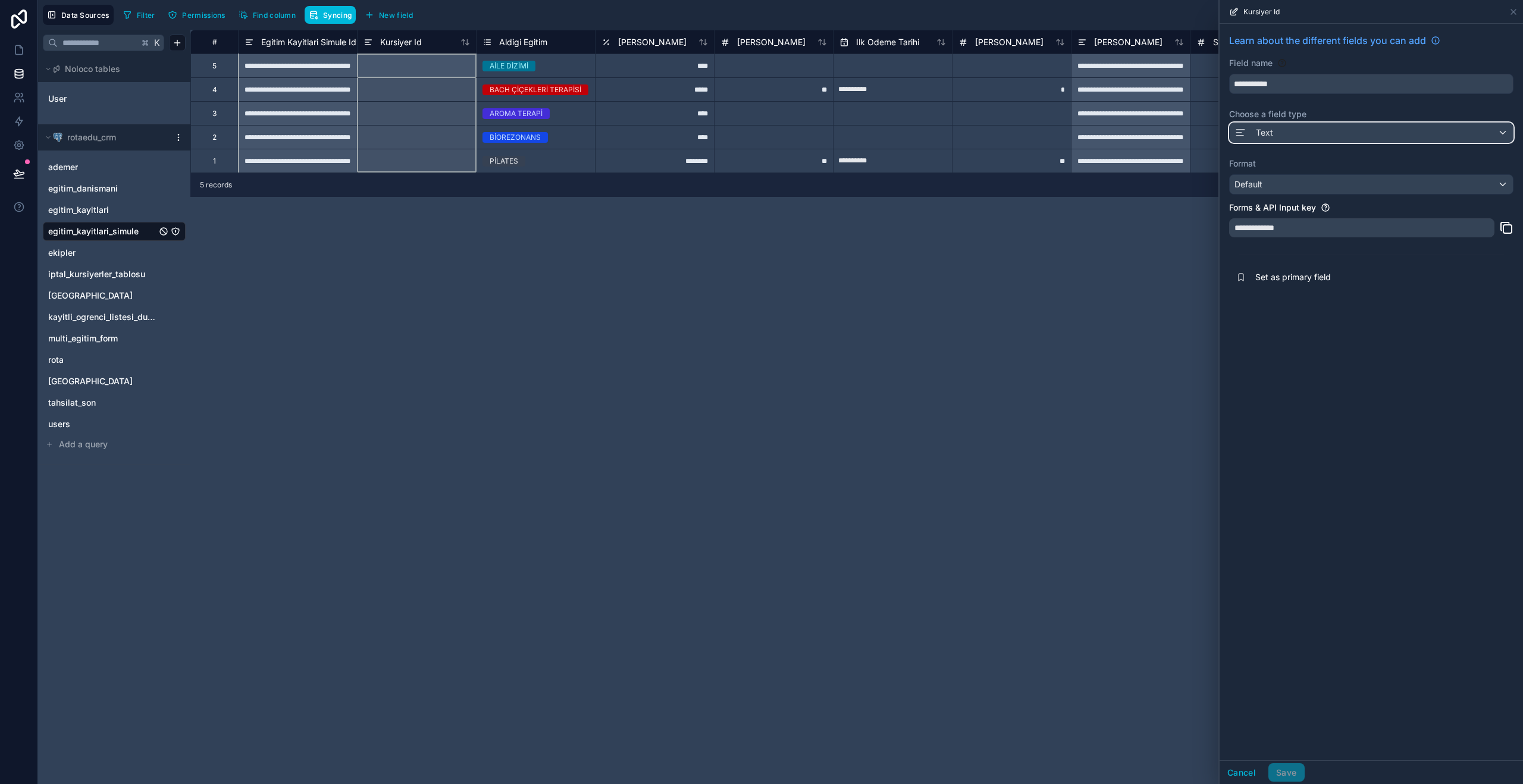
click at [1376, 142] on div "Text" at bounding box center [1371, 132] width 283 height 19
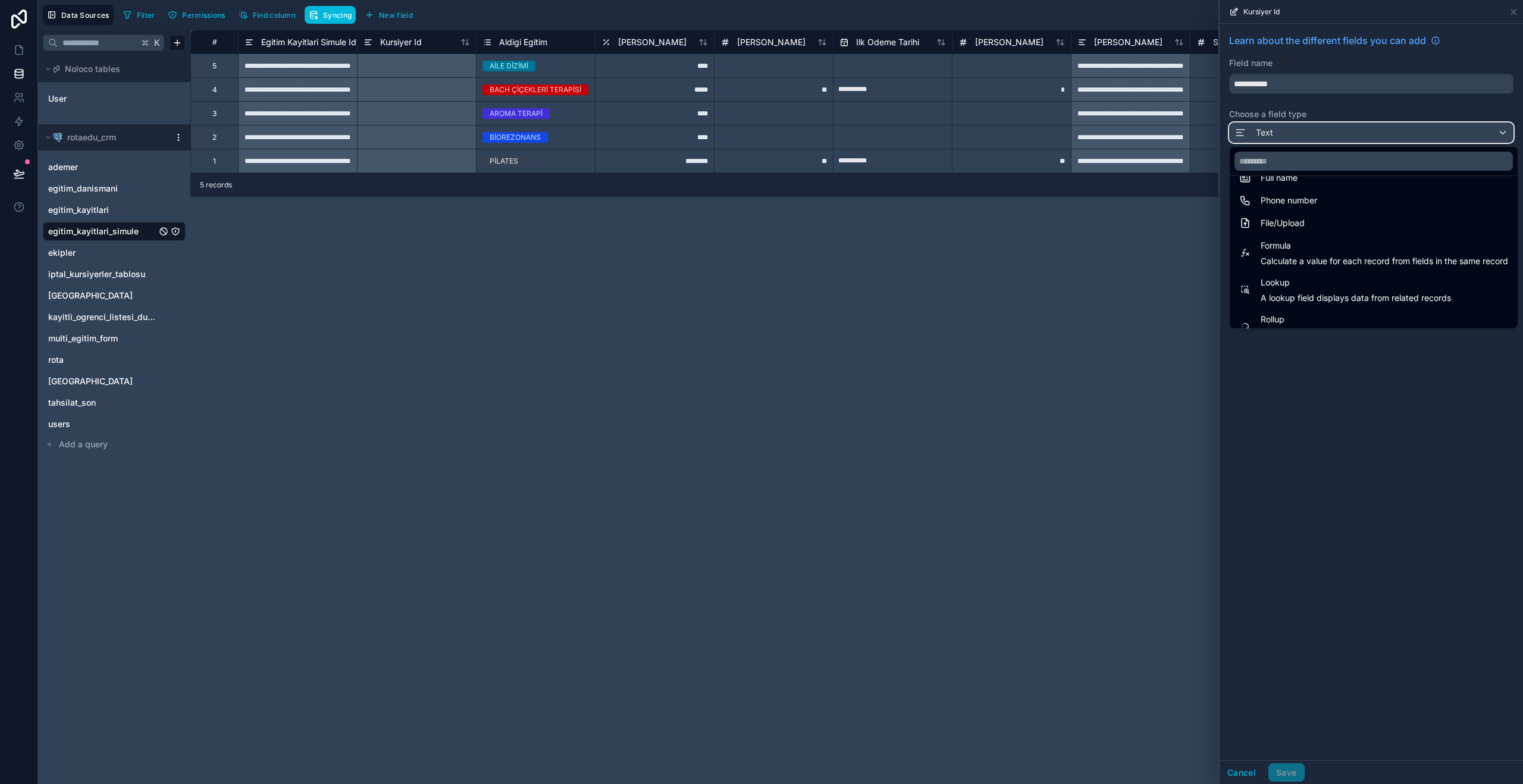
scroll to position [308, 0]
click at [1309, 454] on div at bounding box center [1371, 392] width 303 height 784
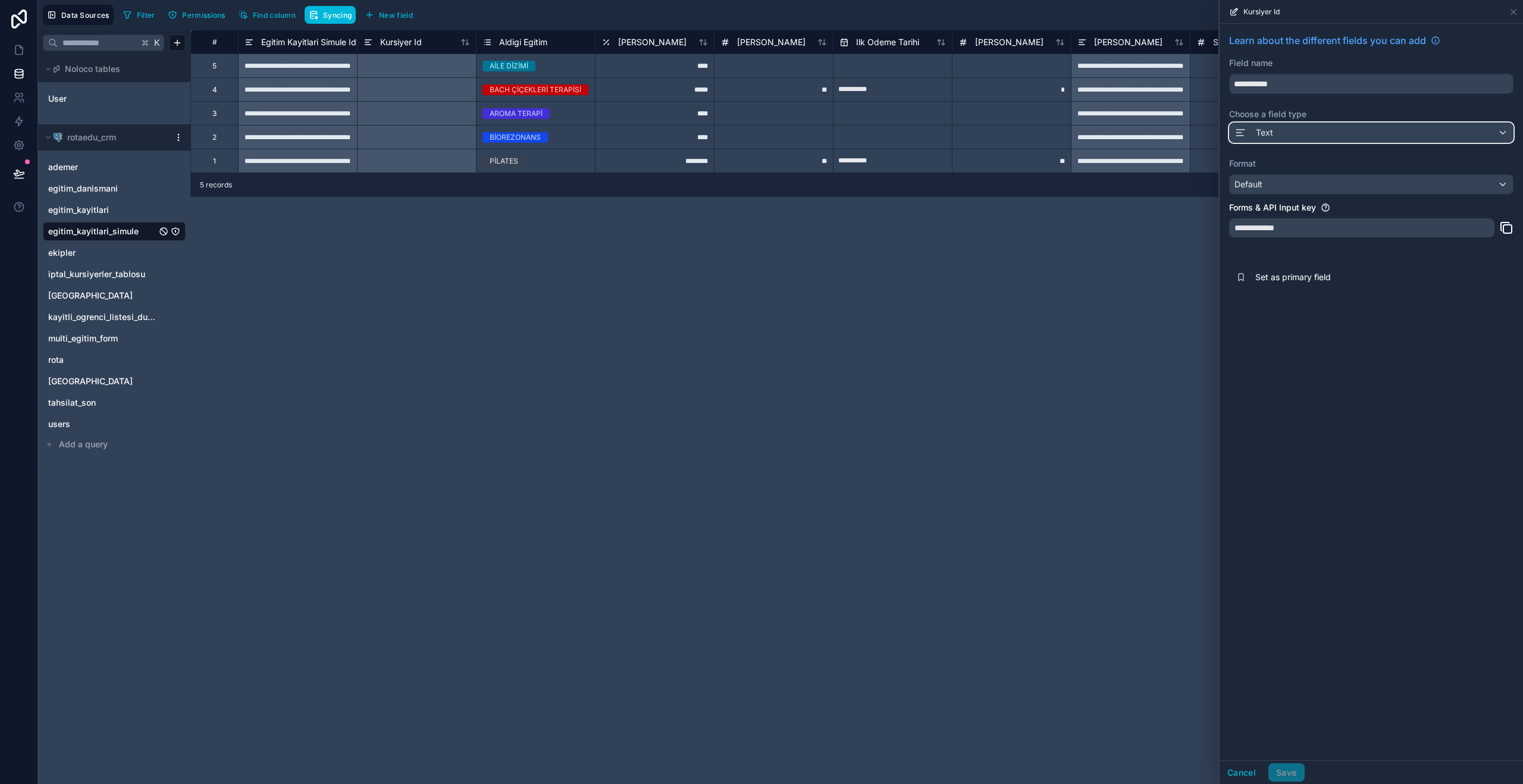
click at [1272, 137] on div "Text" at bounding box center [1371, 132] width 283 height 19
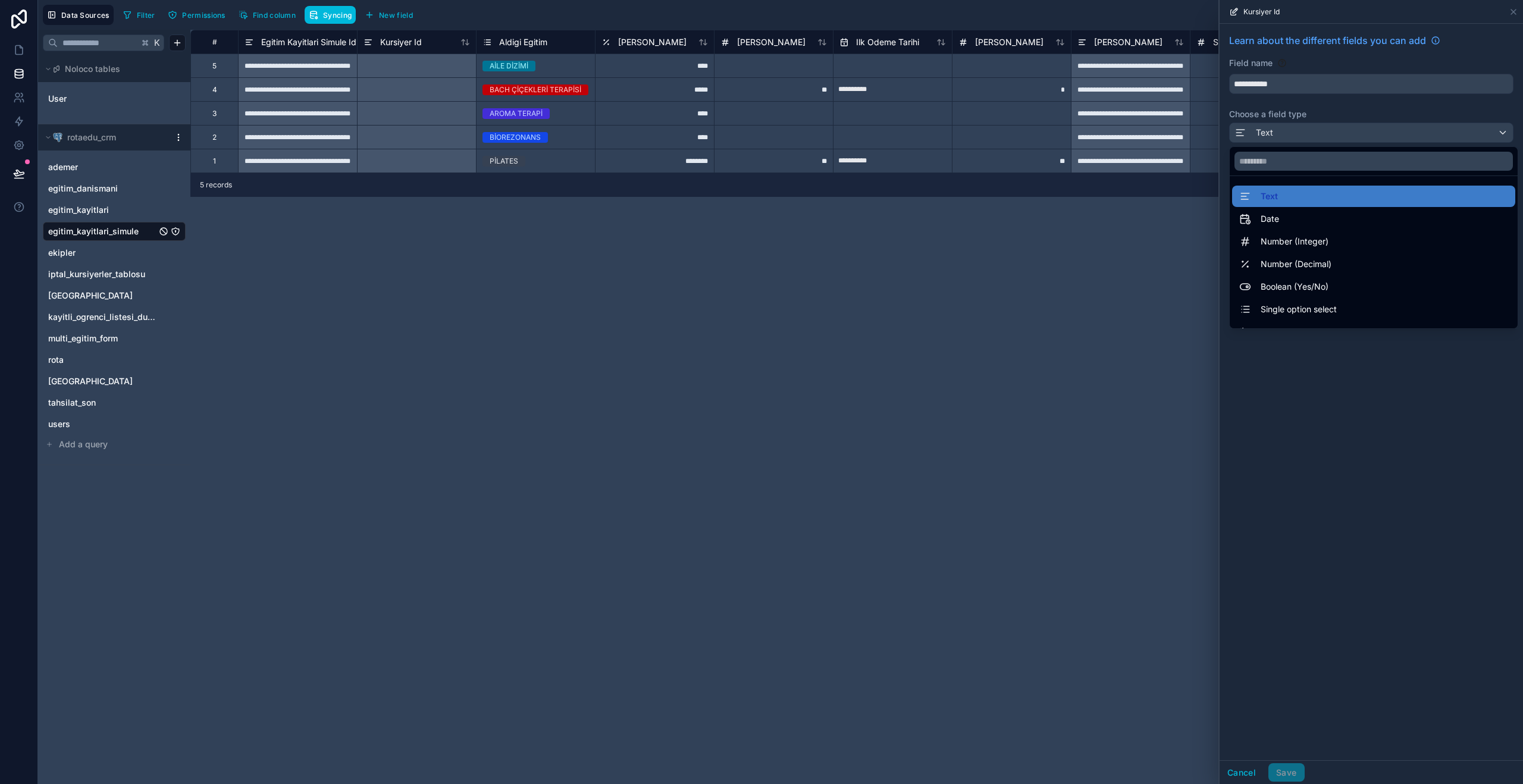
drag, startPoint x: 1405, startPoint y: 464, endPoint x: 1397, endPoint y: 435, distance: 30.1
click at [1404, 464] on div at bounding box center [1371, 392] width 303 height 784
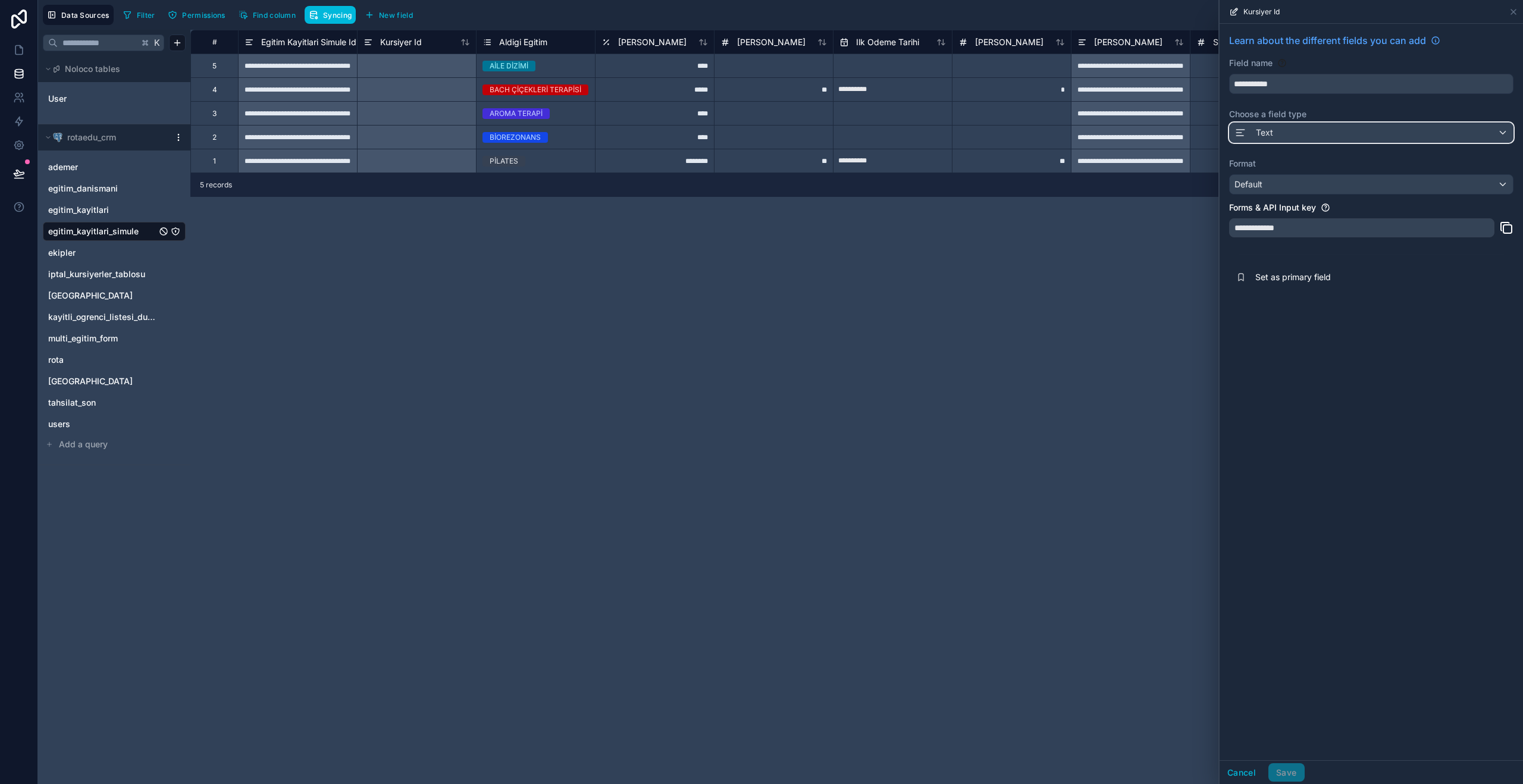
click at [1432, 132] on div "Text" at bounding box center [1371, 132] width 283 height 19
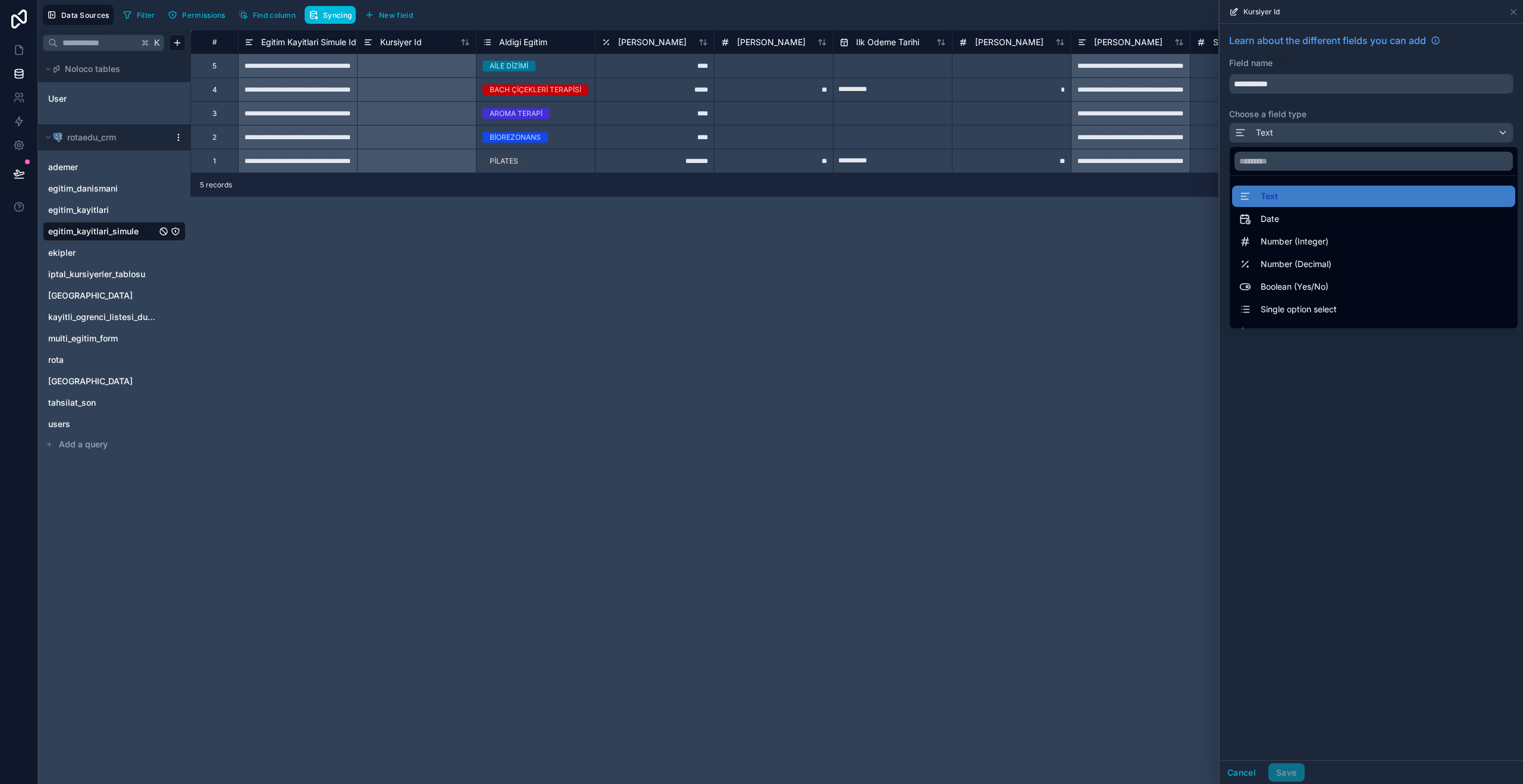
click at [1516, 14] on div at bounding box center [1371, 392] width 303 height 784
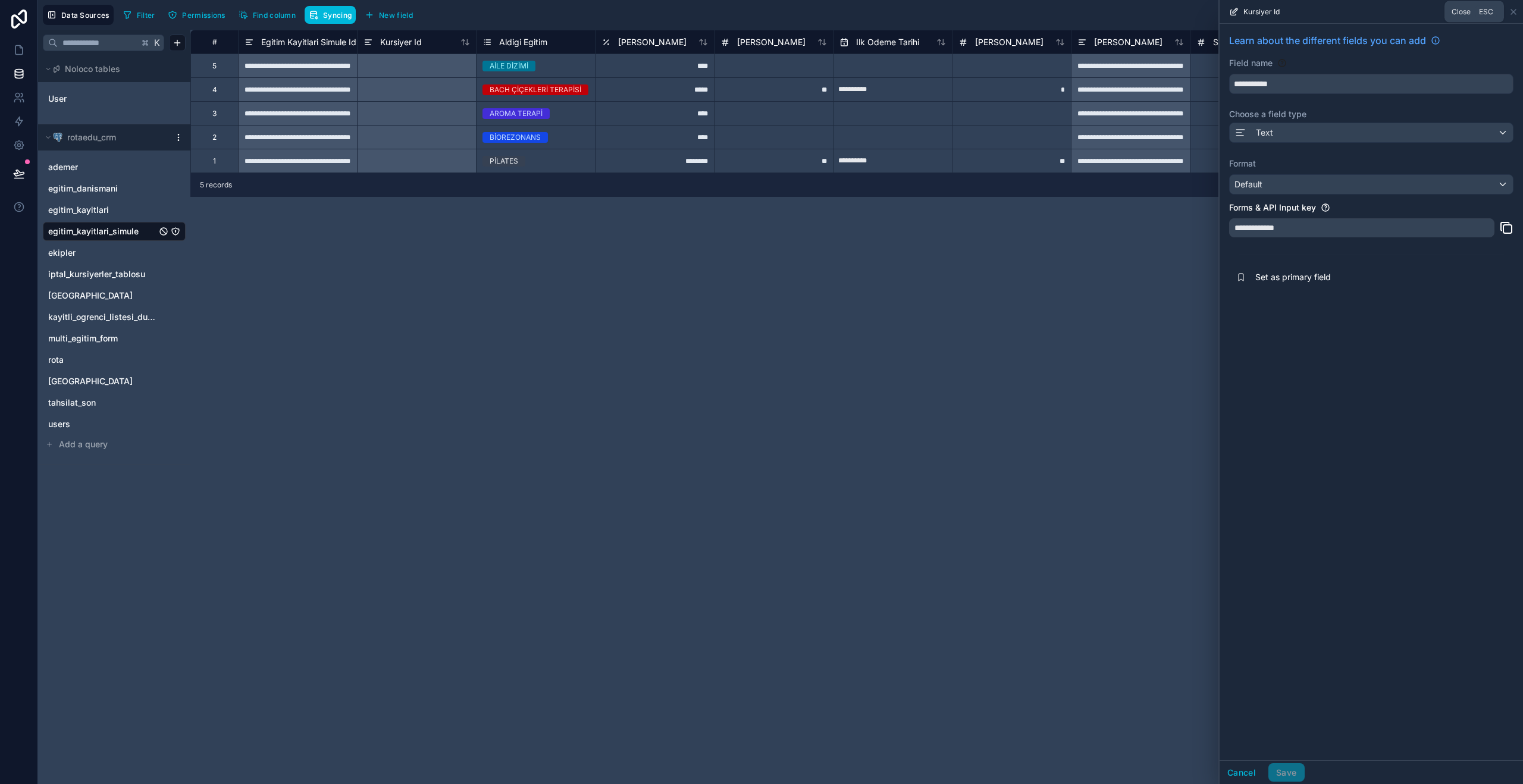
click at [1516, 14] on icon at bounding box center [1513, 11] width 9 height 9
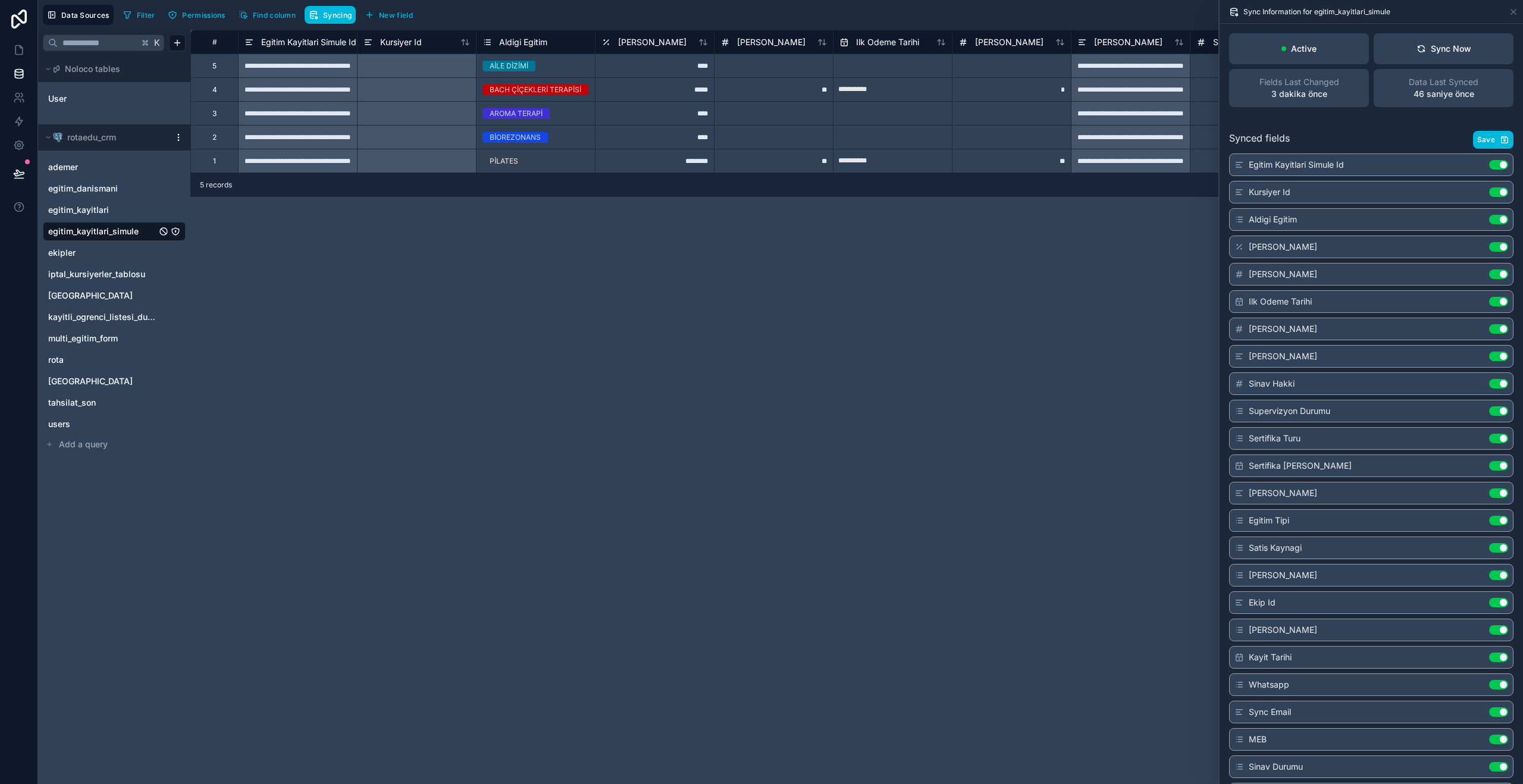
click at [1491, 133] on button "Save" at bounding box center [1493, 139] width 41 height 18
drag, startPoint x: 1444, startPoint y: 195, endPoint x: 1479, endPoint y: 192, distance: 35.1
click at [1443, 195] on div "Kursiyer Id Use setting" at bounding box center [1371, 192] width 284 height 22
click at [1496, 192] on button "Use setting" at bounding box center [1499, 192] width 19 height 9
click at [1491, 146] on button "Save" at bounding box center [1493, 139] width 41 height 18
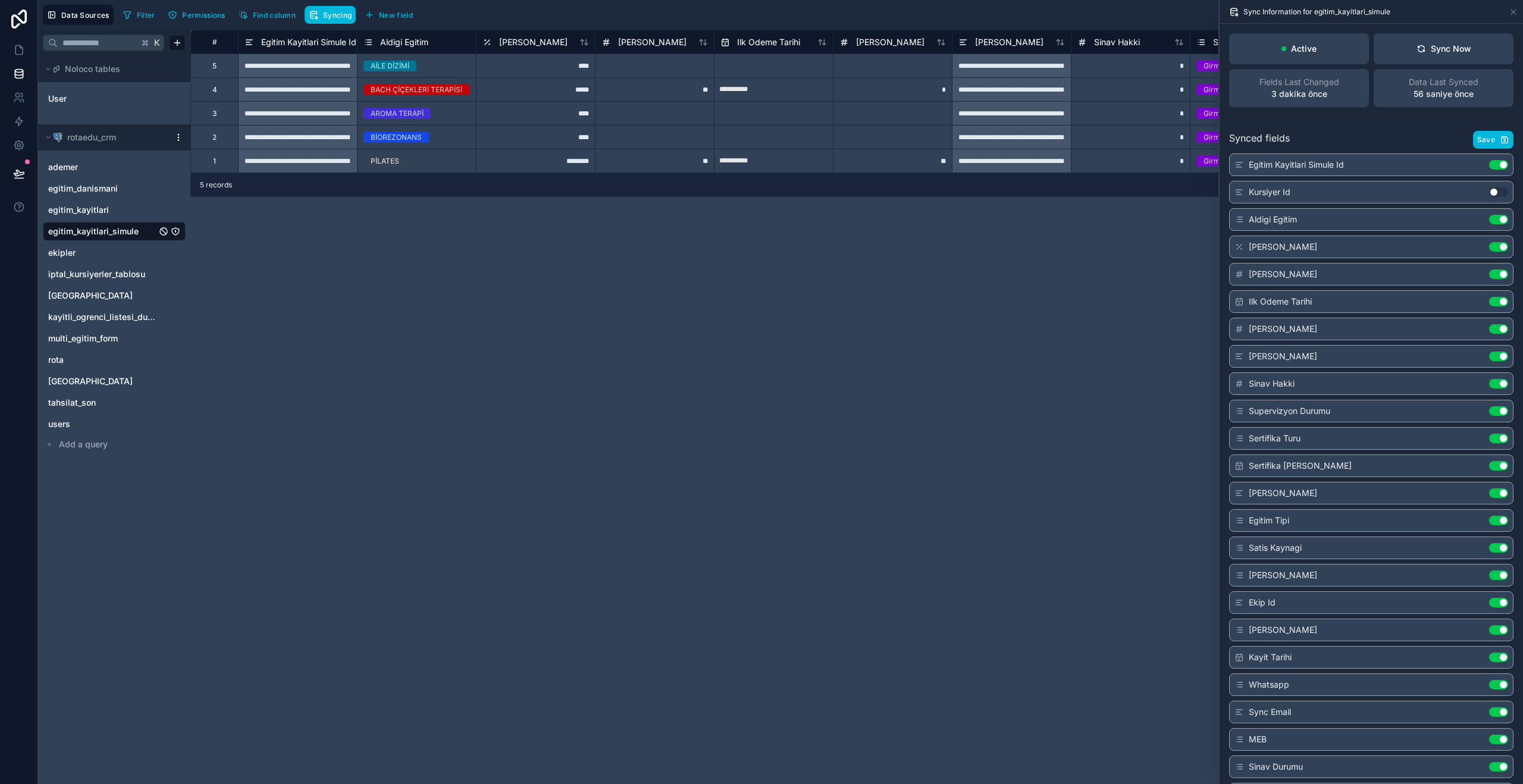
click at [1493, 186] on div "Kursiyer Id Use setting" at bounding box center [1371, 192] width 284 height 22
click at [1495, 192] on button "Use setting" at bounding box center [1499, 192] width 19 height 9
click at [1502, 144] on icon "button" at bounding box center [1504, 139] width 9 height 9
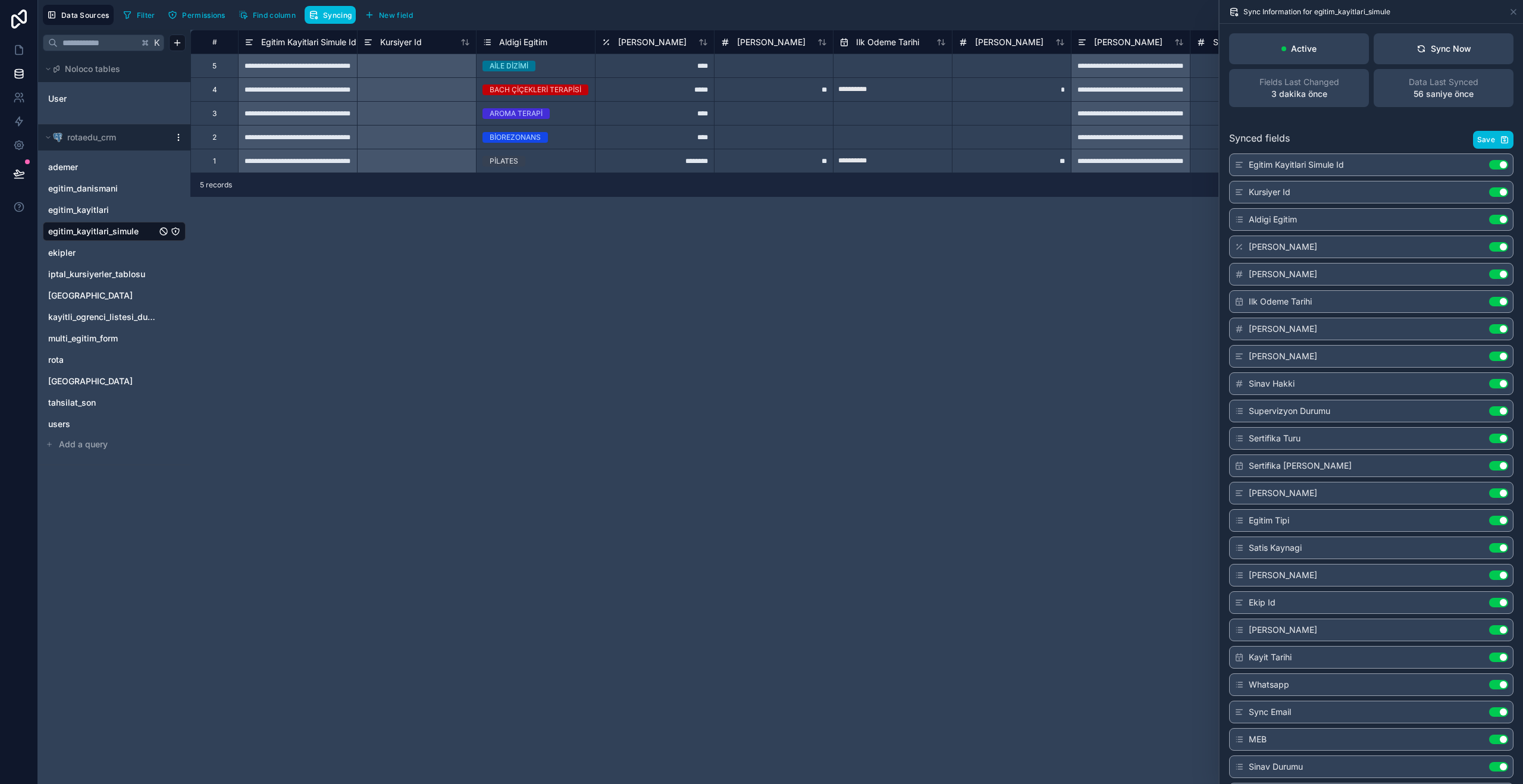
click at [392, 37] on span "Kursiyer Id" at bounding box center [401, 42] width 42 height 12
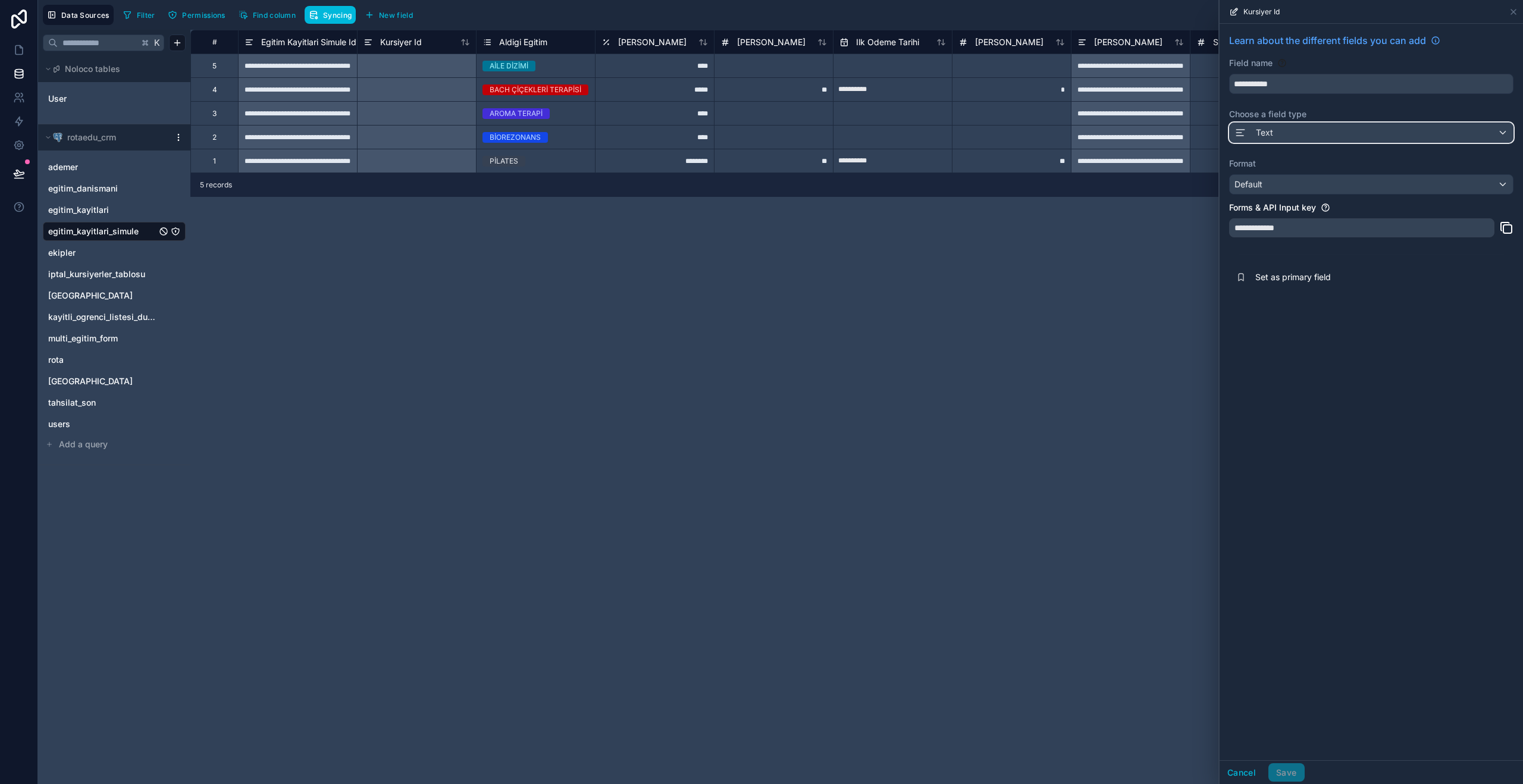
click at [1311, 135] on div "Text" at bounding box center [1371, 132] width 283 height 19
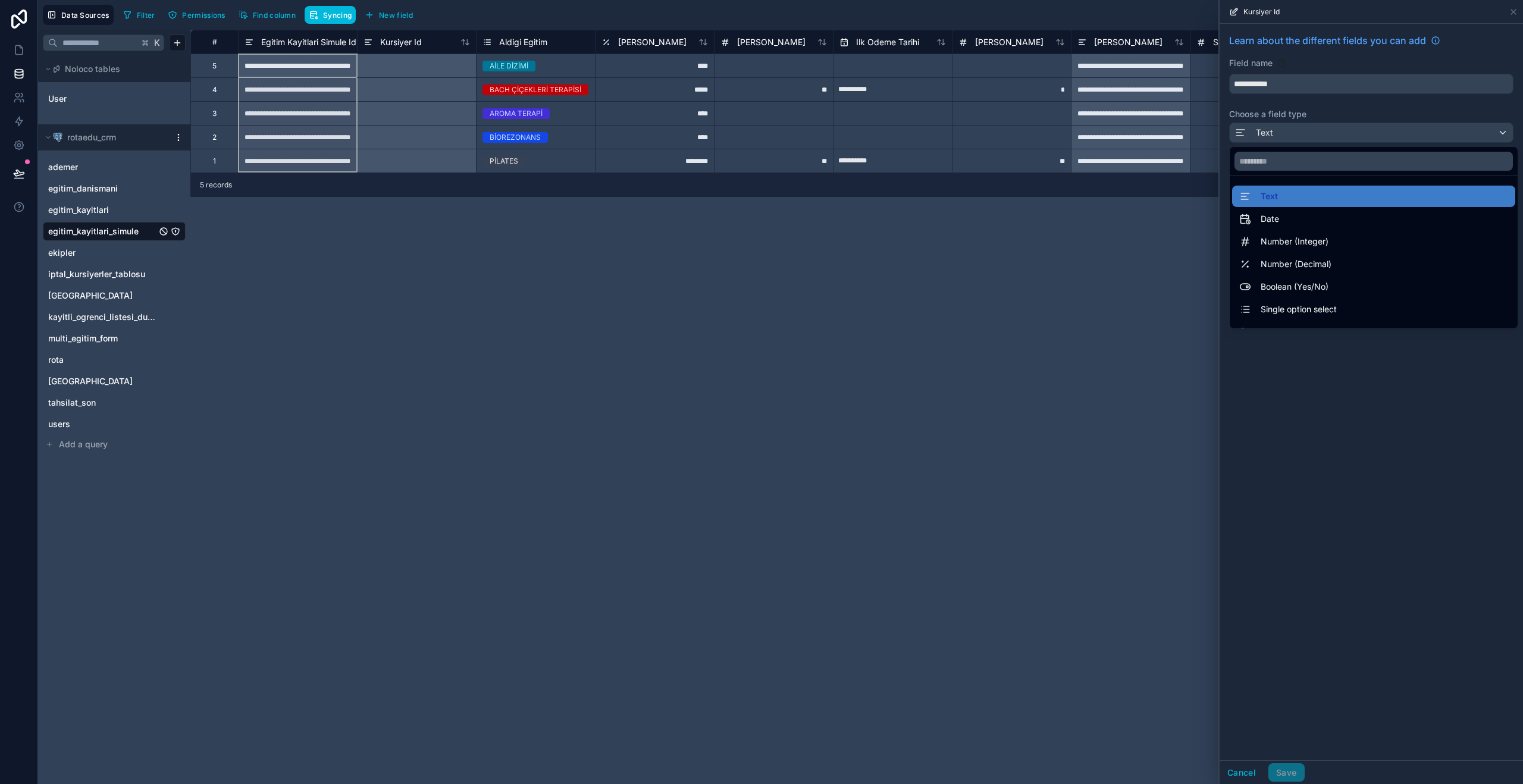
drag, startPoint x: 286, startPoint y: 51, endPoint x: 287, endPoint y: 44, distance: 7.1
click at [286, 51] on div "Egitim Kayitlari Simule Id *" at bounding box center [297, 42] width 119 height 24
click at [287, 44] on span "Egitim Kayitlari Simule Id *" at bounding box center [311, 42] width 99 height 12
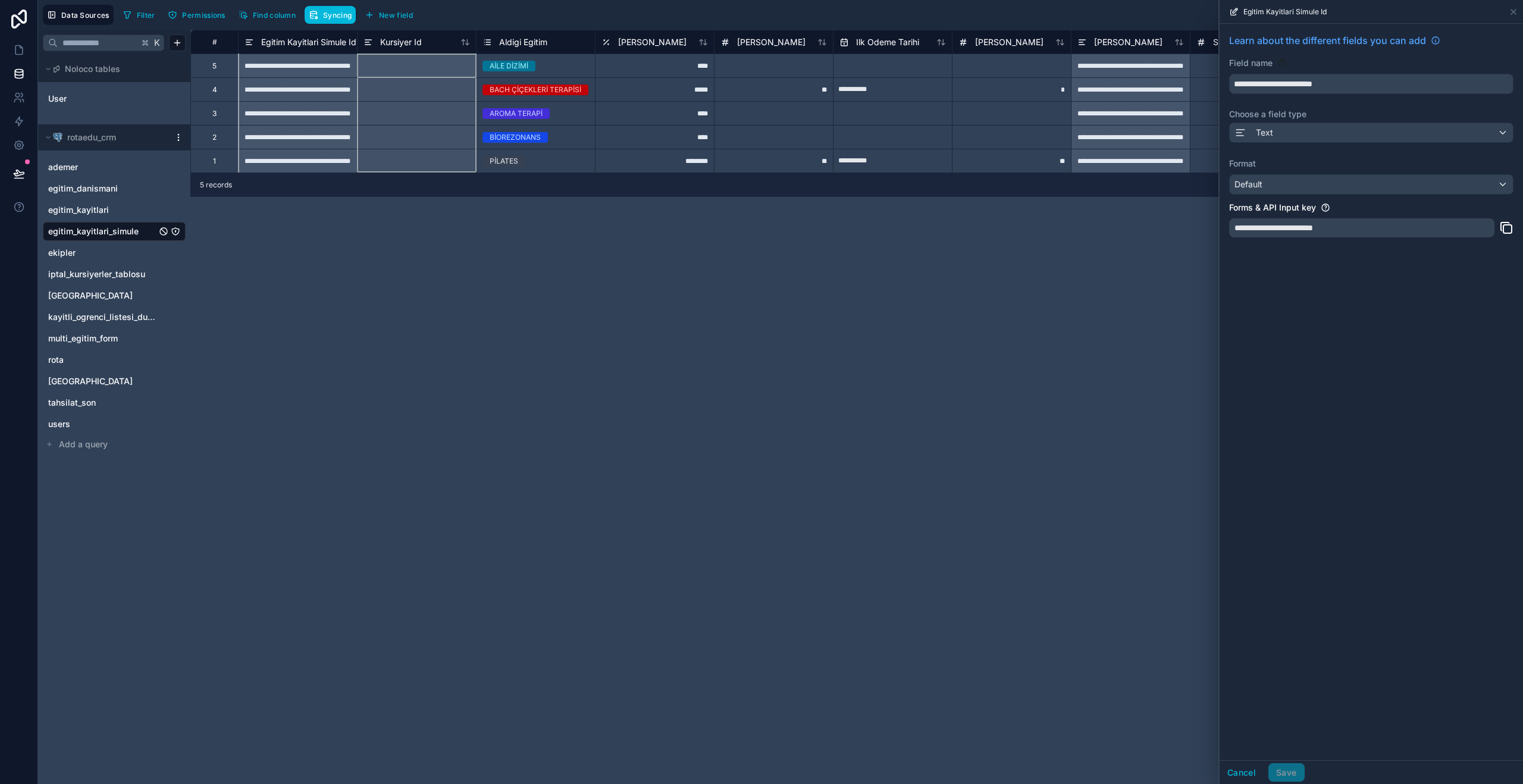
click at [377, 44] on div "Kursiyer Id" at bounding box center [392, 42] width 58 height 14
click at [1316, 124] on div "Text" at bounding box center [1371, 132] width 283 height 19
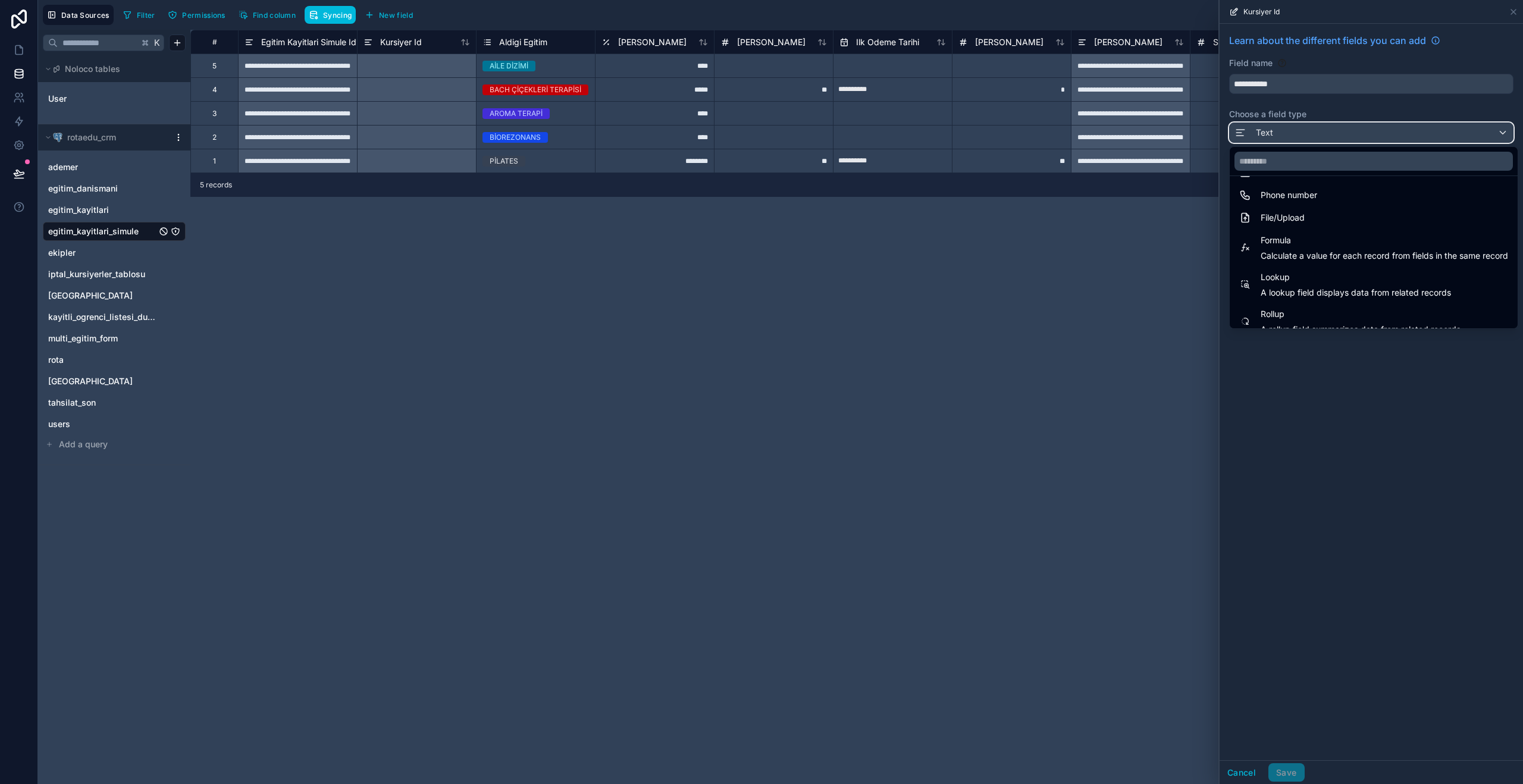
scroll to position [308, 0]
click at [1415, 296] on span "A rollup field summarizes data from related records" at bounding box center [1361, 294] width 200 height 12
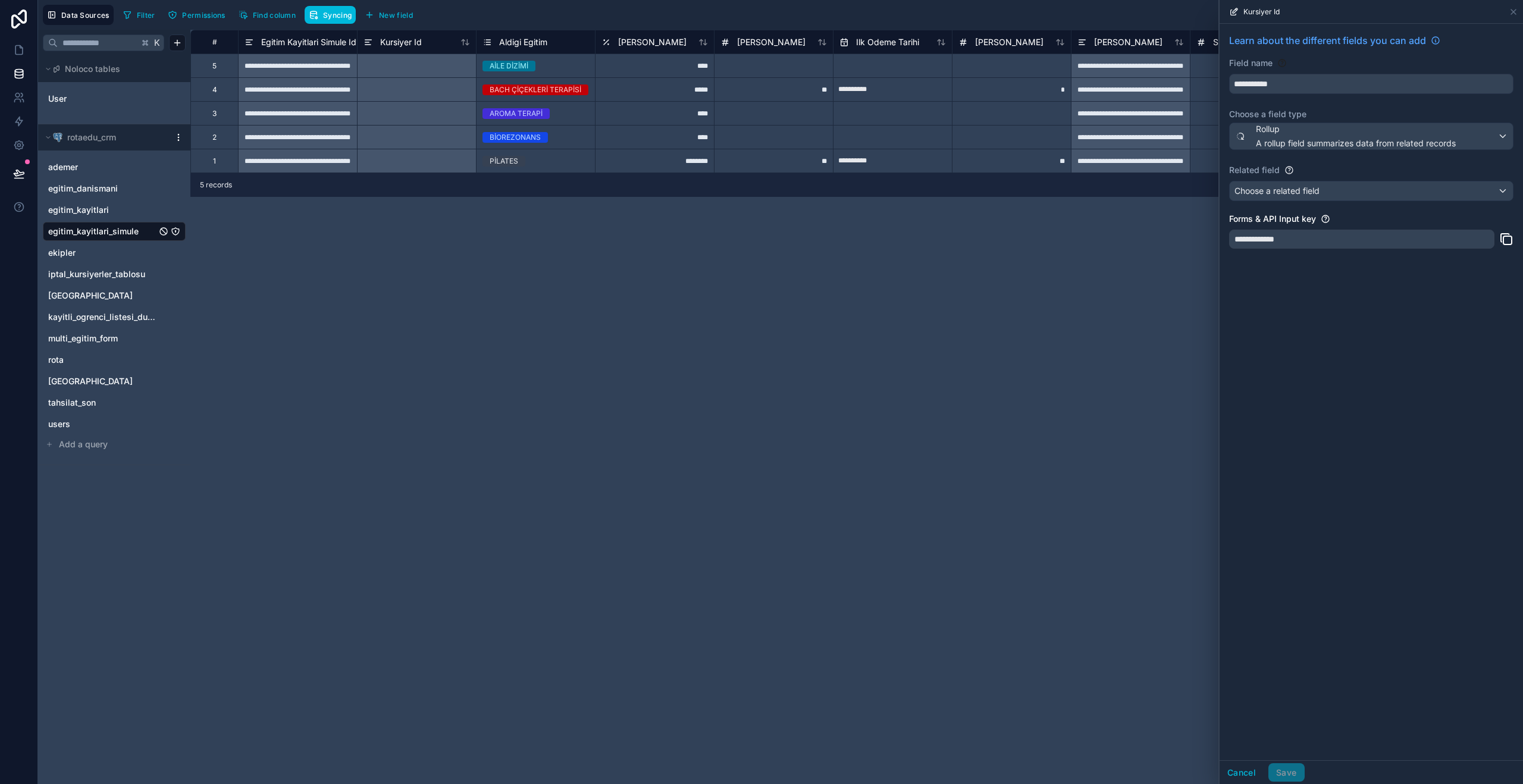
click at [1294, 783] on div "Cancel Save" at bounding box center [1371, 772] width 303 height 24
click at [1301, 130] on span "Rollup" at bounding box center [1356, 129] width 200 height 12
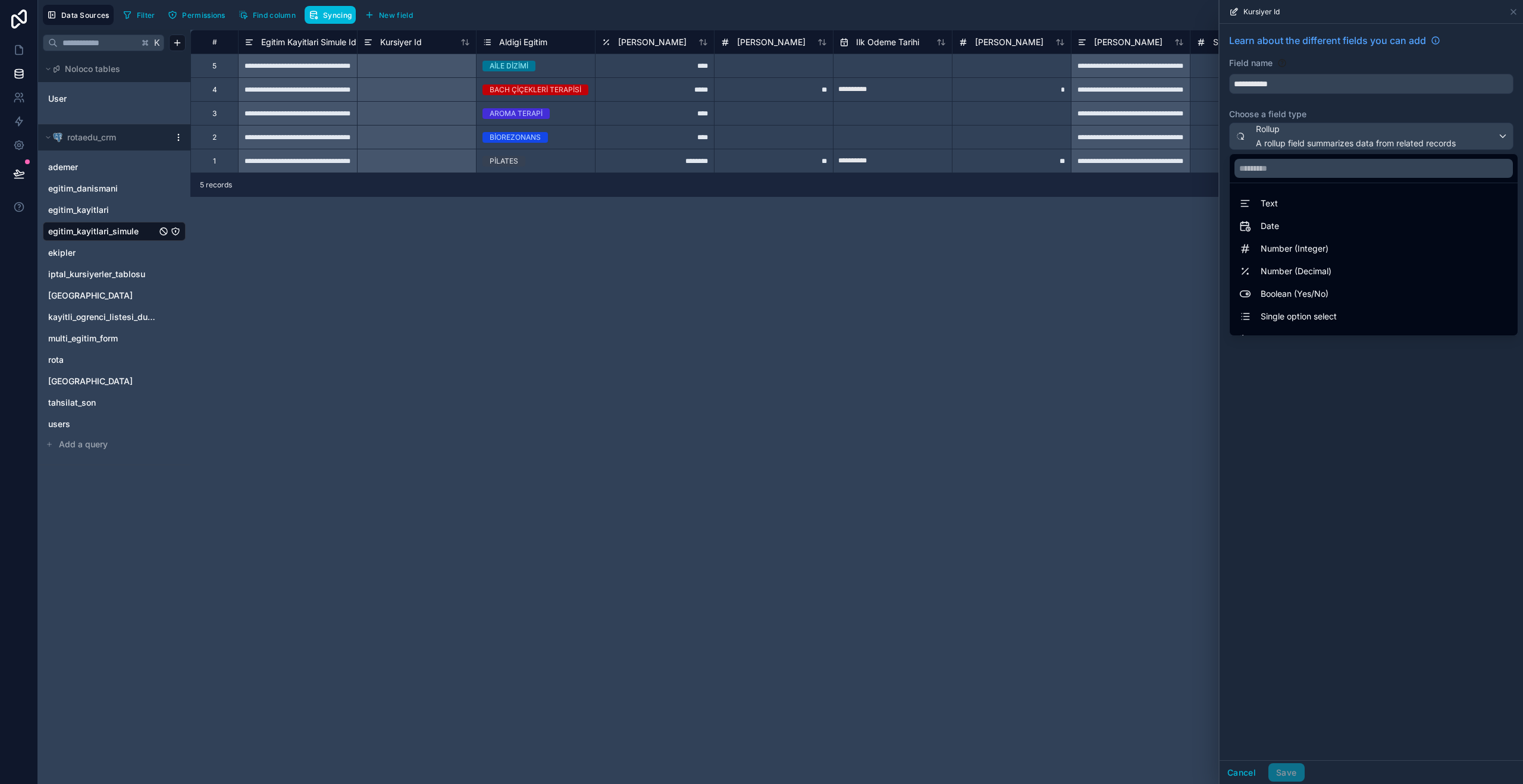
click at [1312, 207] on div "Text" at bounding box center [1374, 203] width 269 height 14
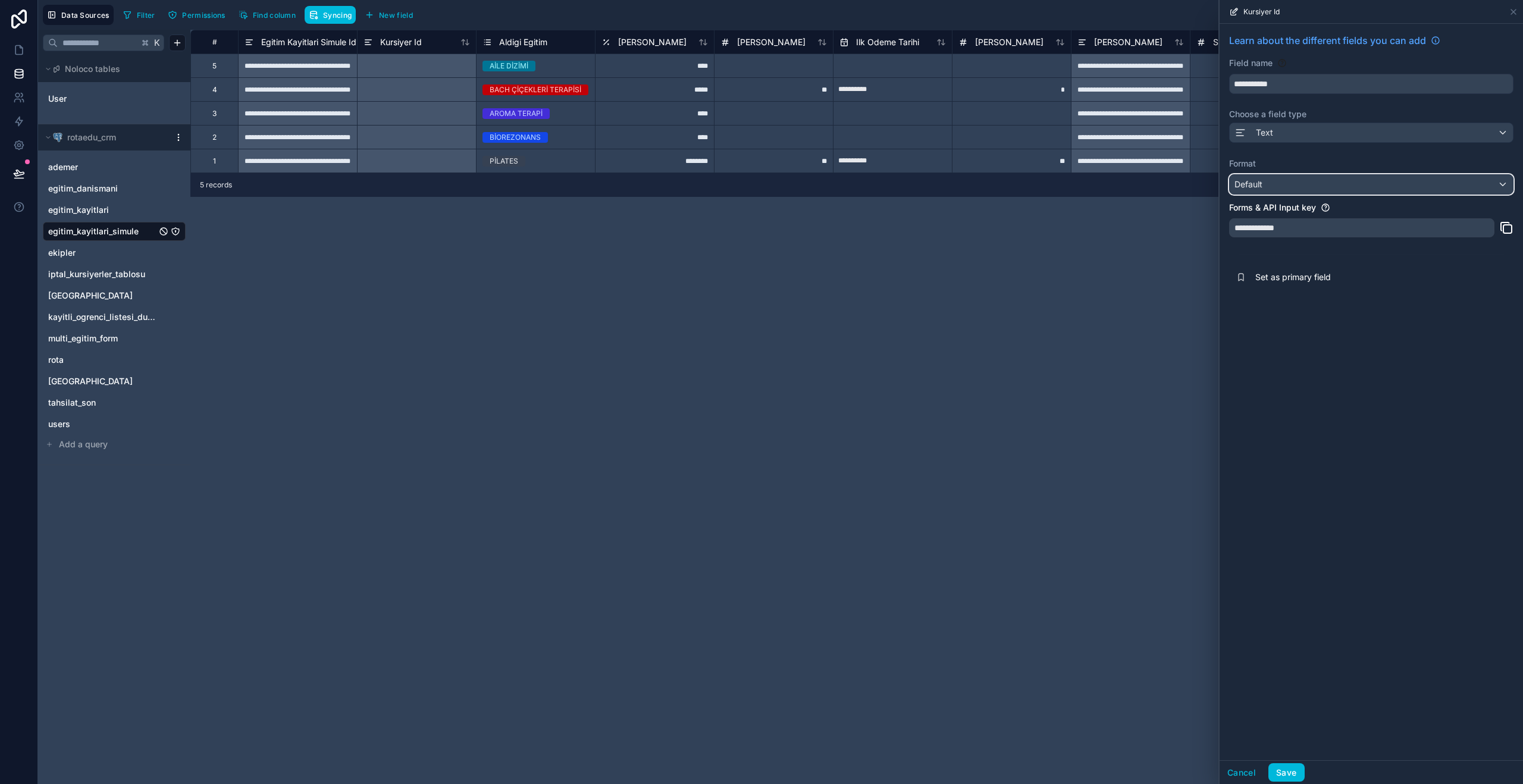
click at [1296, 192] on div "Default" at bounding box center [1371, 184] width 283 height 19
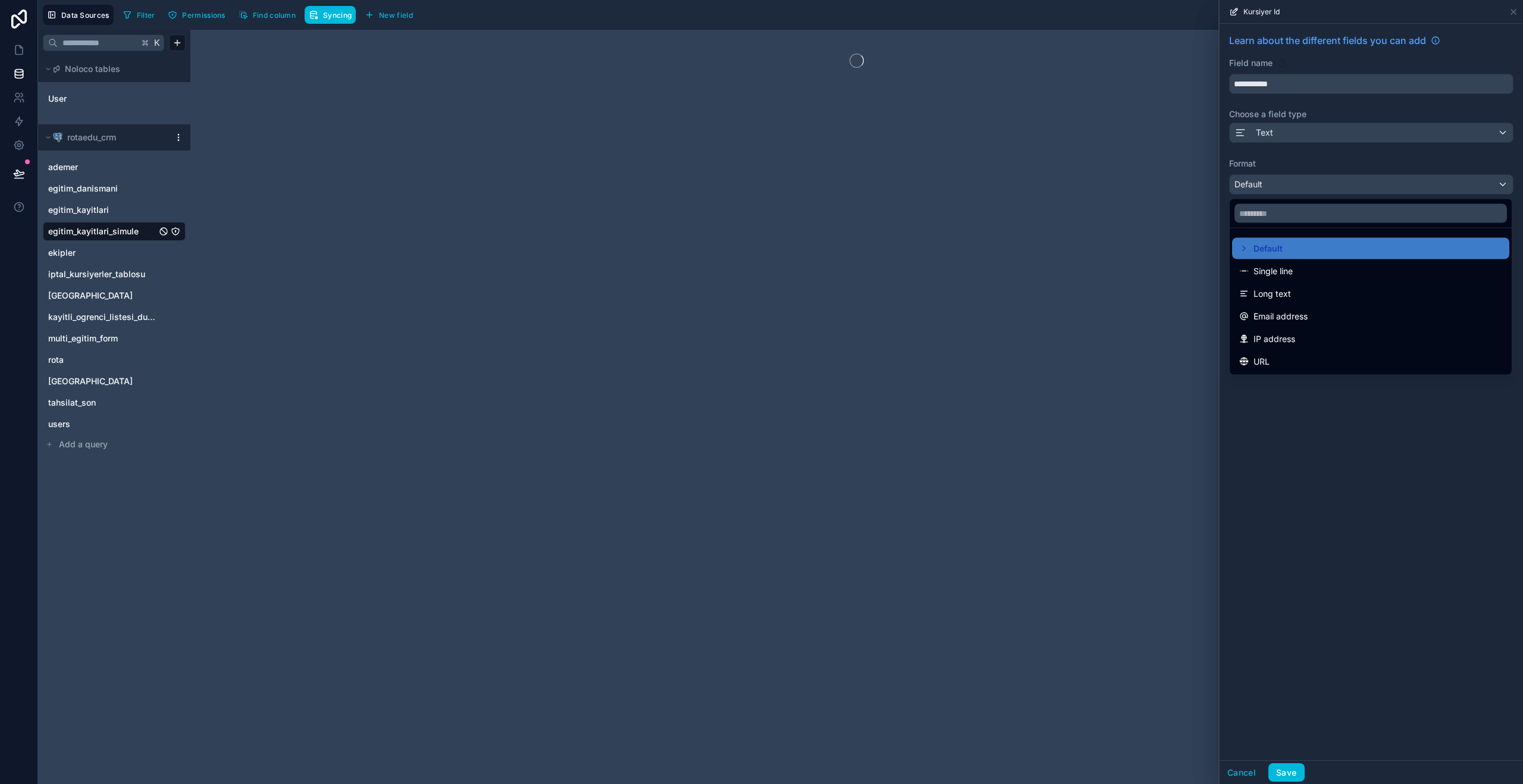
click at [1359, 355] on div "URL" at bounding box center [1371, 361] width 263 height 14
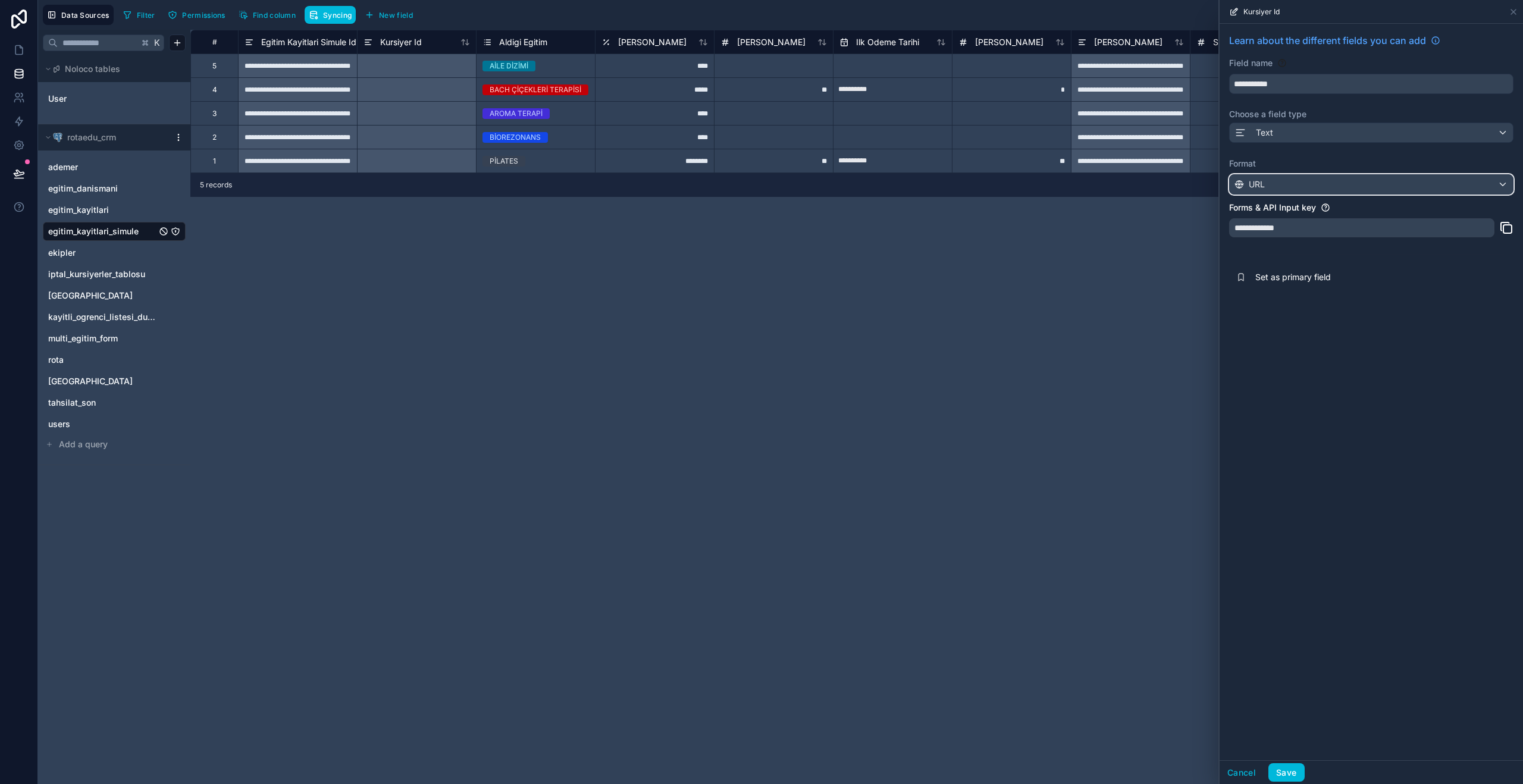
click at [1314, 188] on div "URL" at bounding box center [1371, 184] width 283 height 19
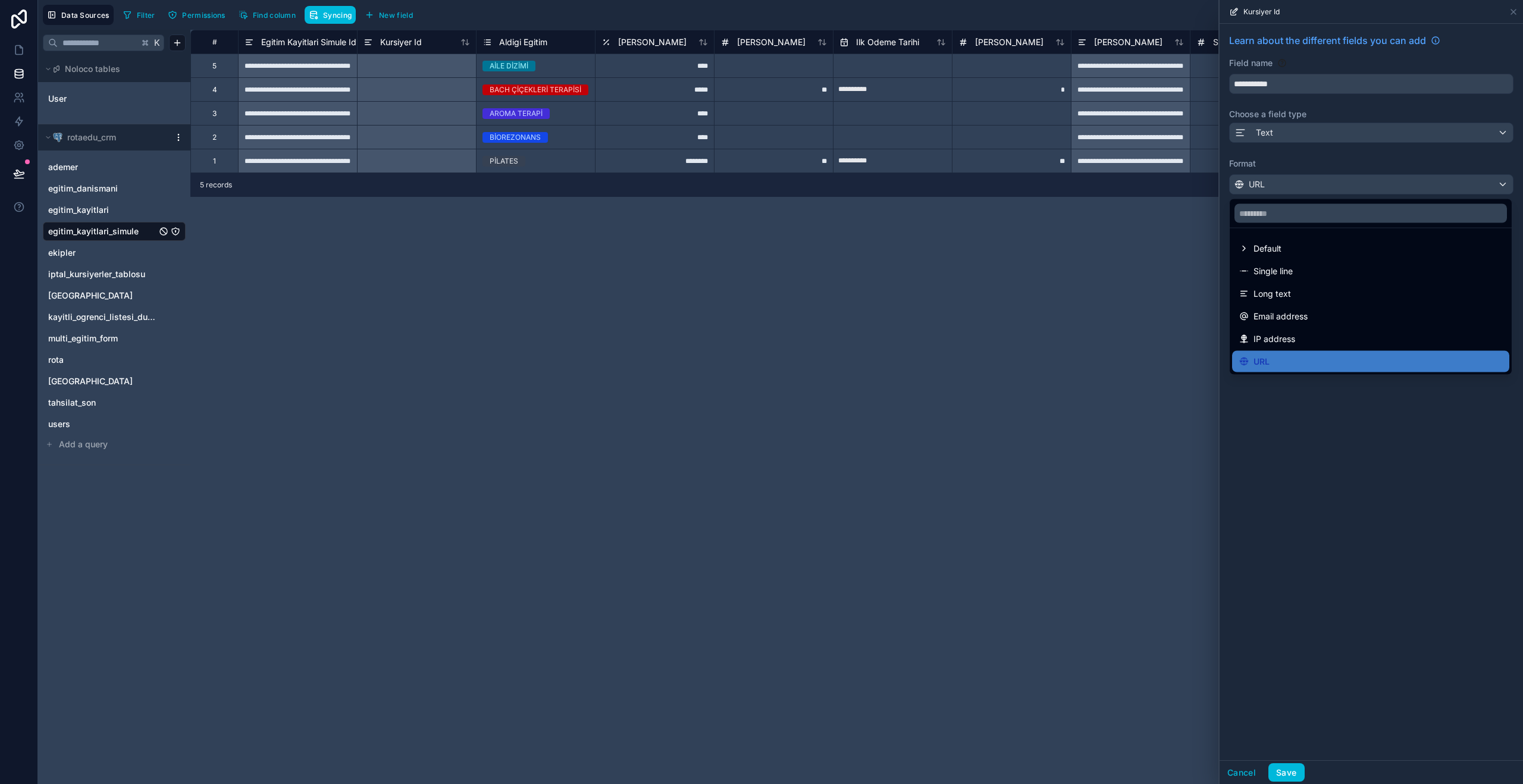
click at [1318, 251] on div "Default" at bounding box center [1371, 248] width 263 height 14
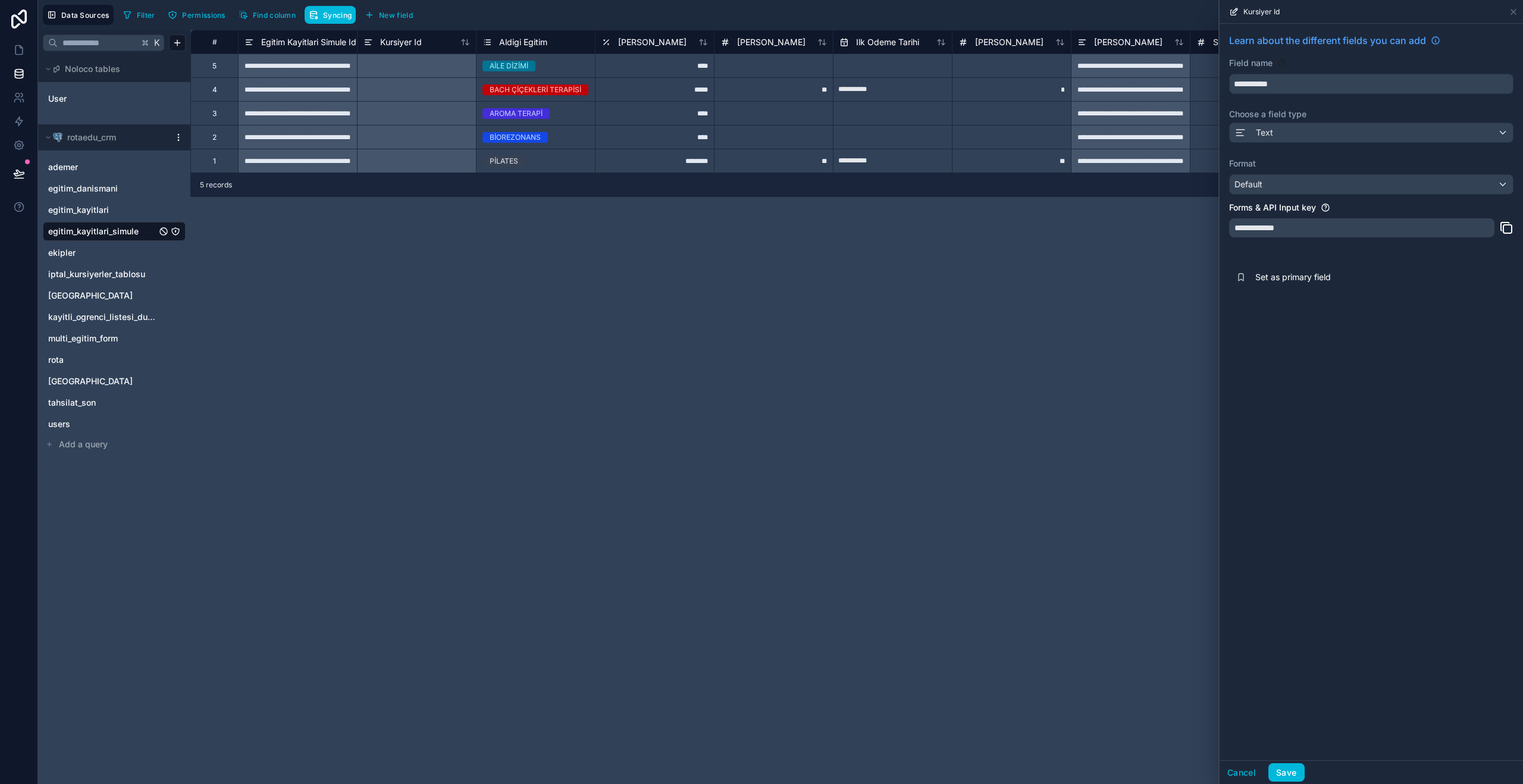
click at [1289, 774] on button "Save" at bounding box center [1286, 772] width 36 height 19
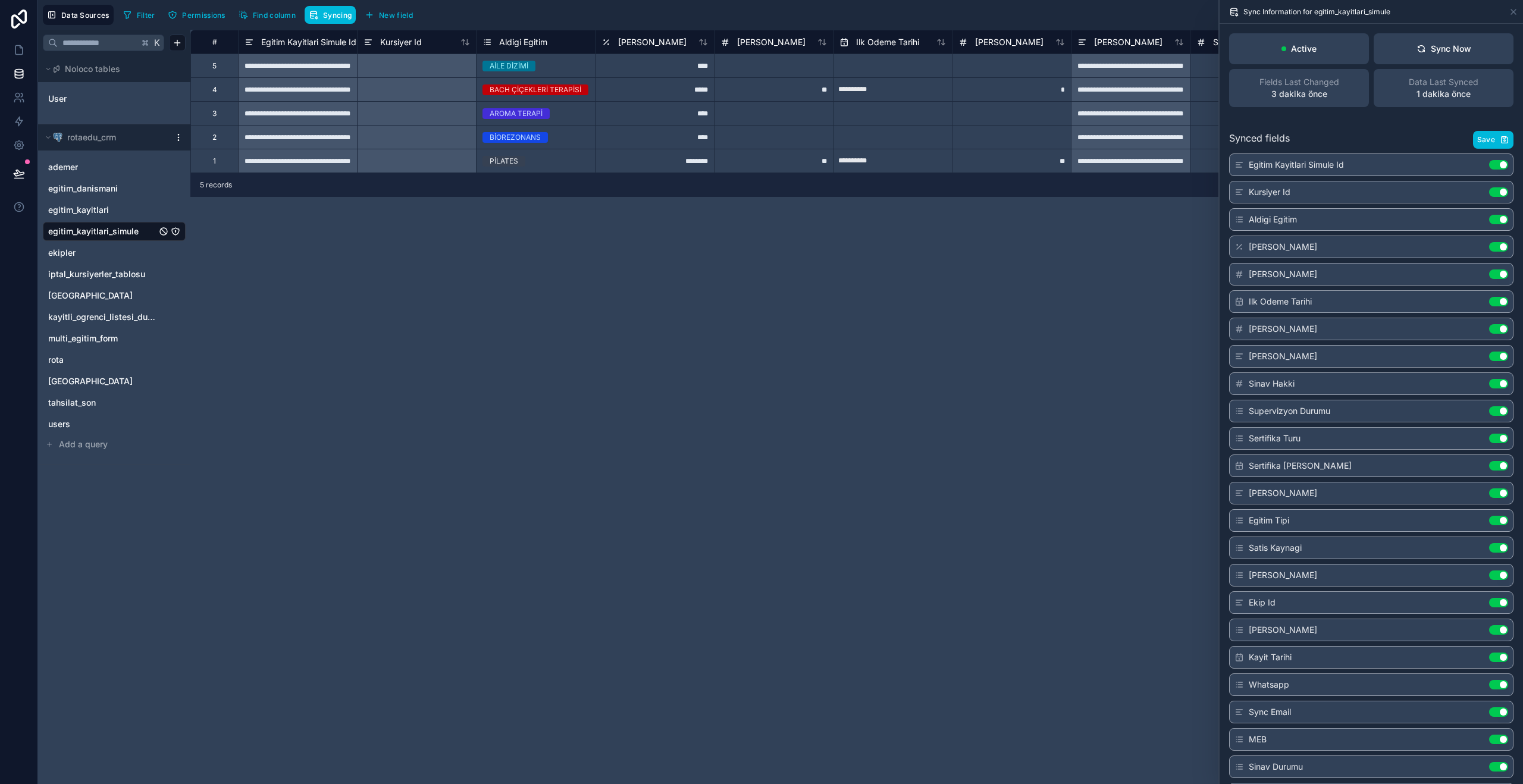
click at [391, 51] on div "Kursiyer Id" at bounding box center [416, 42] width 119 height 24
click at [400, 46] on span "Kursiyer Id" at bounding box center [401, 42] width 42 height 12
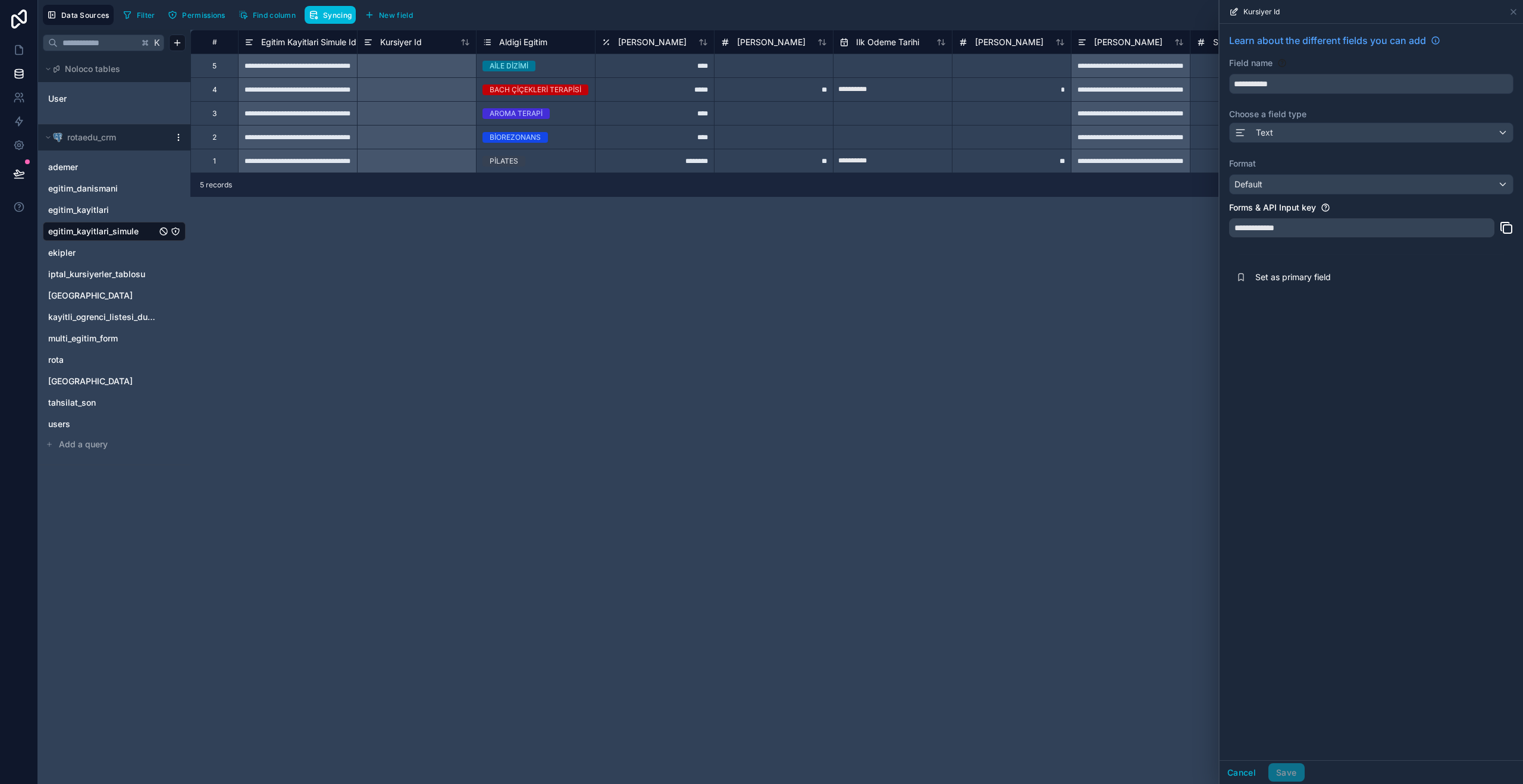
click at [168, 233] on div "egitim_kayitlari_simule" at bounding box center [169, 231] width 21 height 9
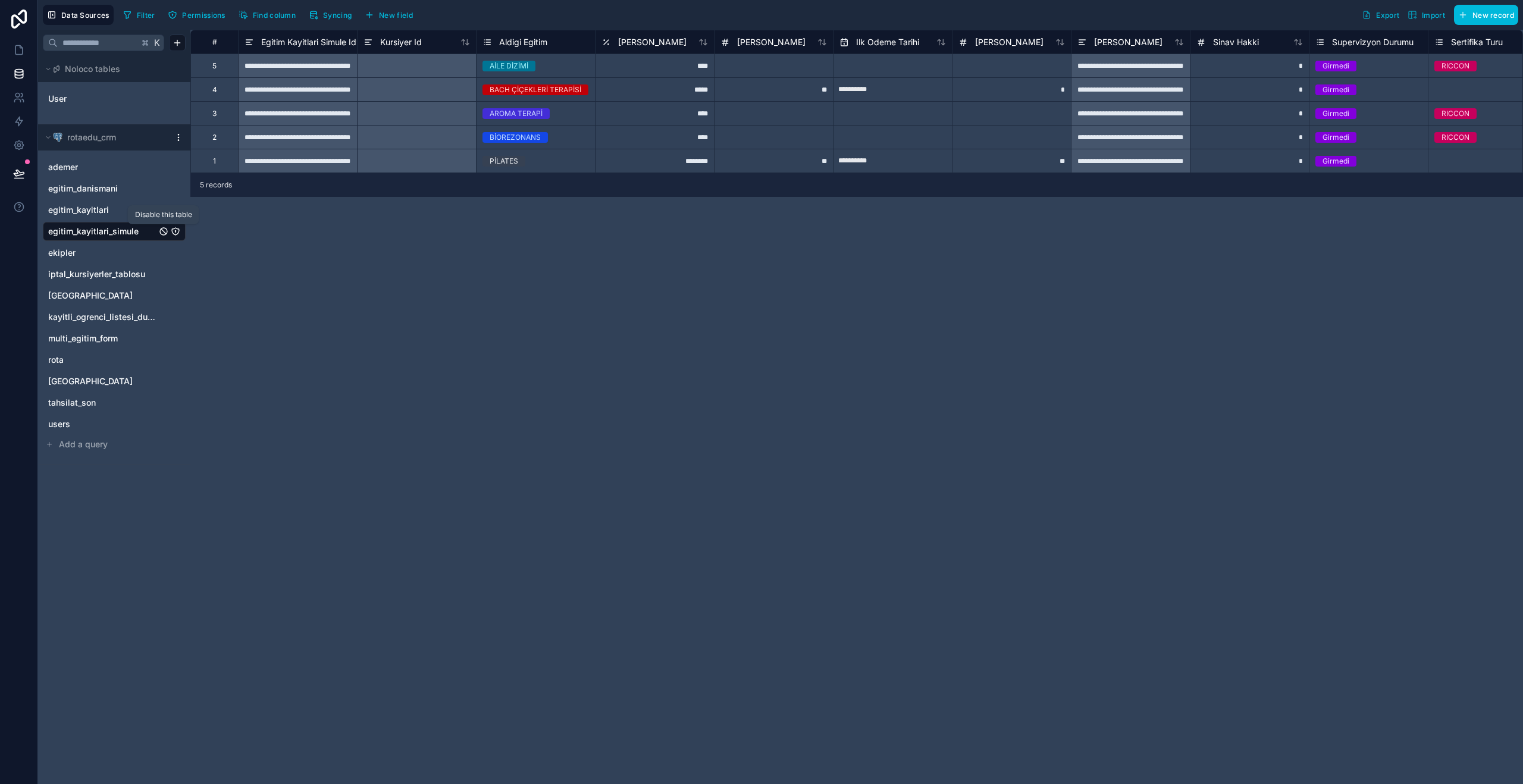
click at [166, 232] on icon "egitim_kayitlari_simule" at bounding box center [163, 231] width 9 height 9
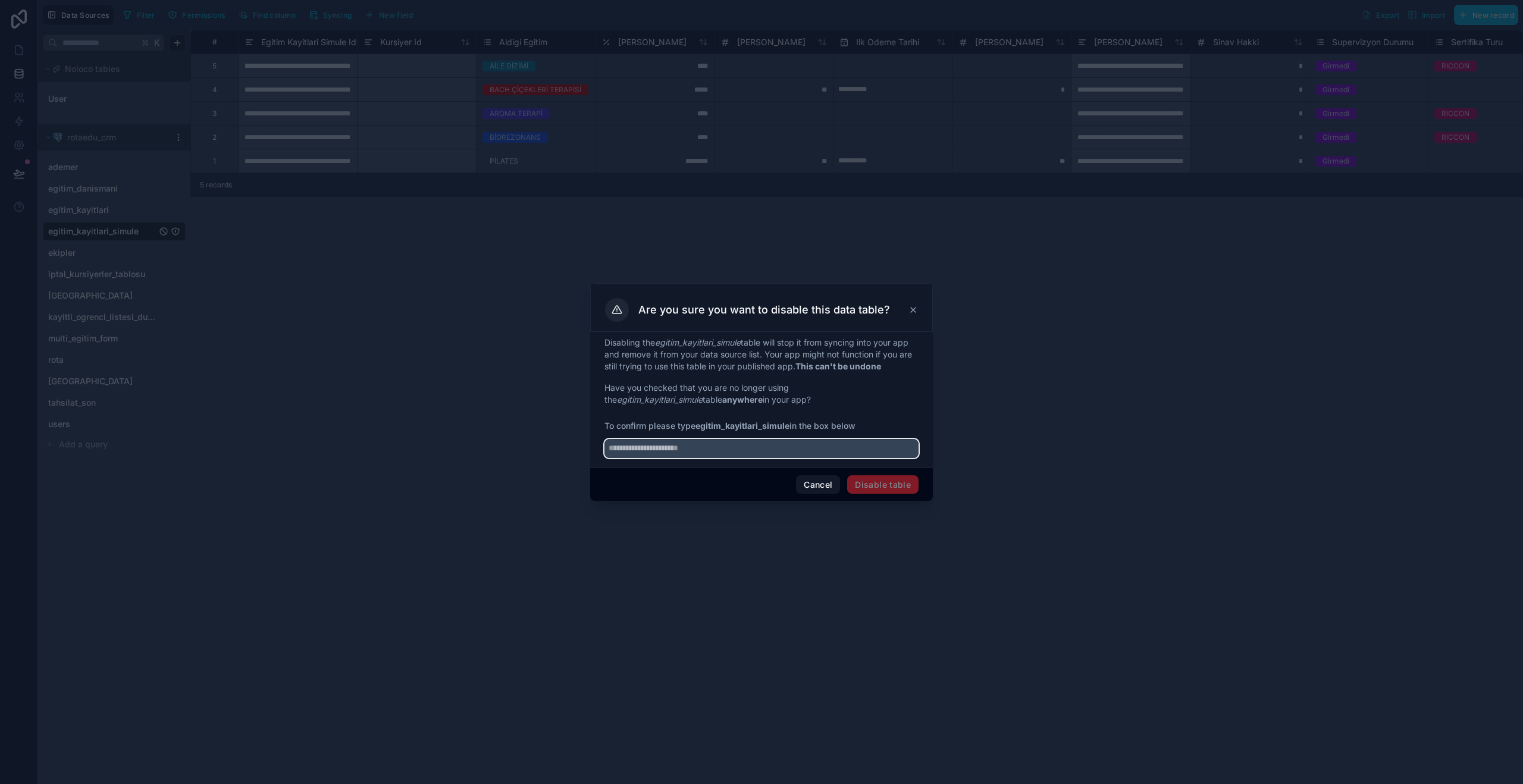
click at [723, 449] on input "text" at bounding box center [761, 449] width 314 height 19
type input "**********"
click at [874, 482] on button "Disable table" at bounding box center [883, 485] width 71 height 19
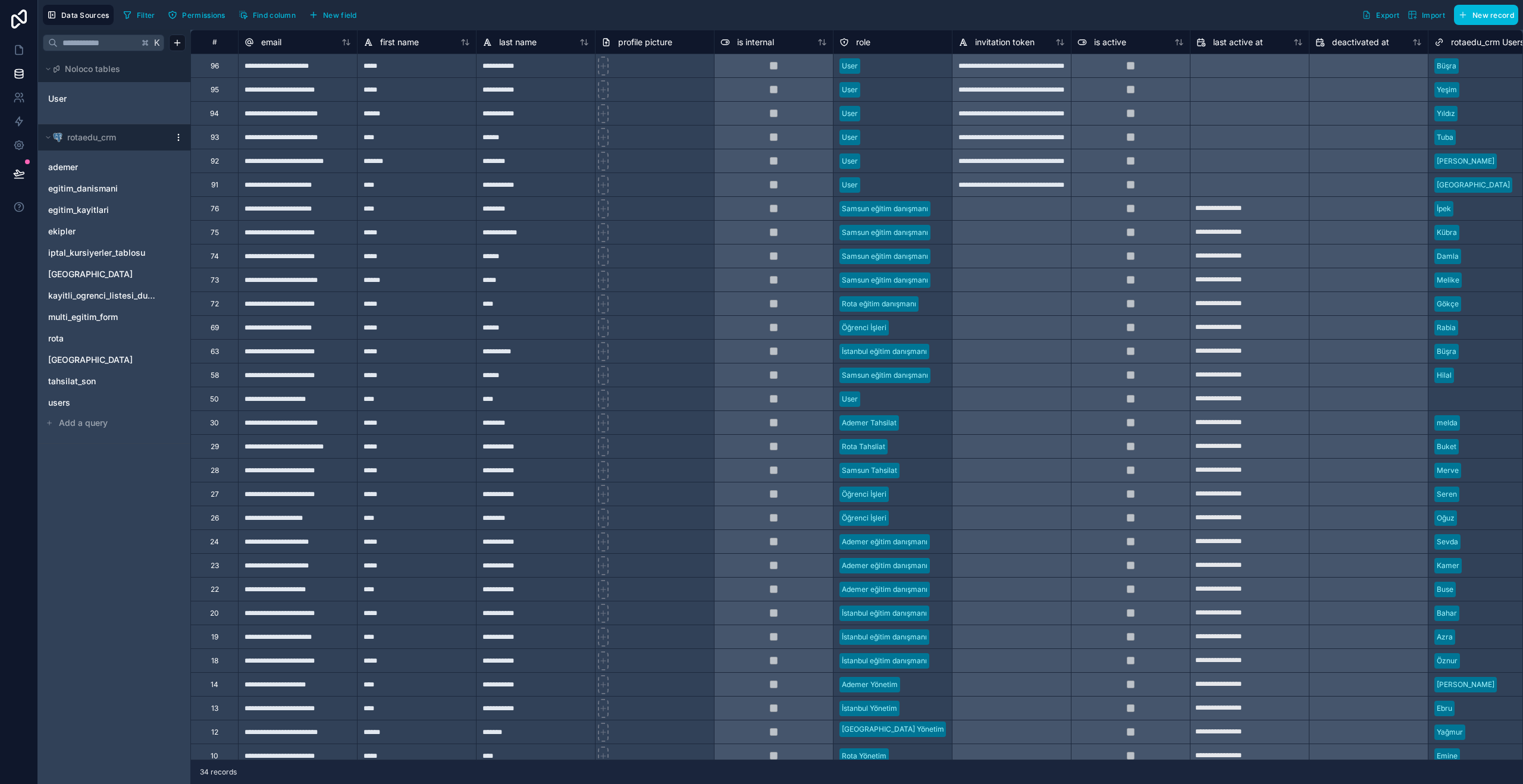
click at [111, 424] on button "Add a query" at bounding box center [114, 422] width 142 height 17
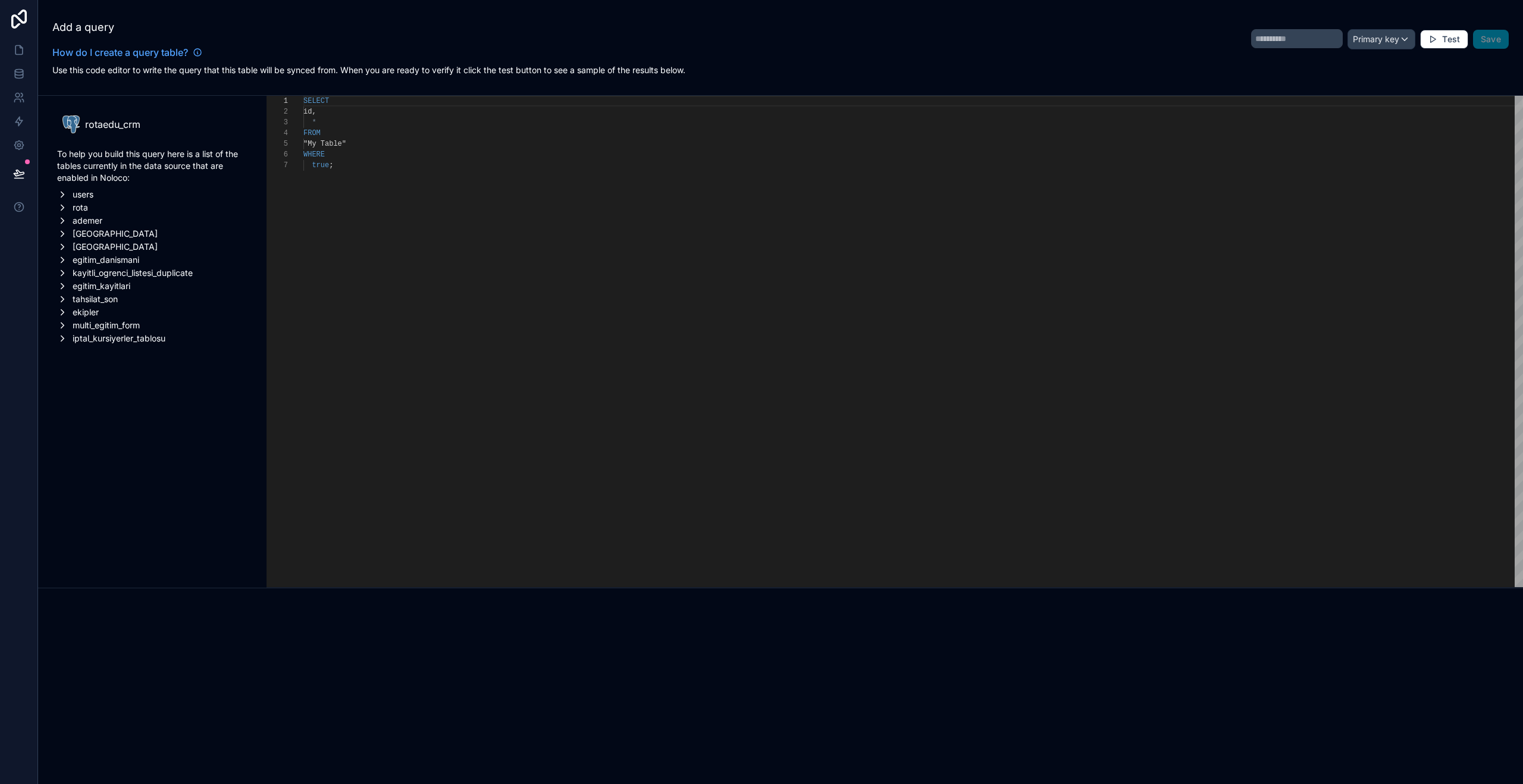
scroll to position [64, 0]
click at [15, 73] on icon at bounding box center [19, 74] width 12 height 12
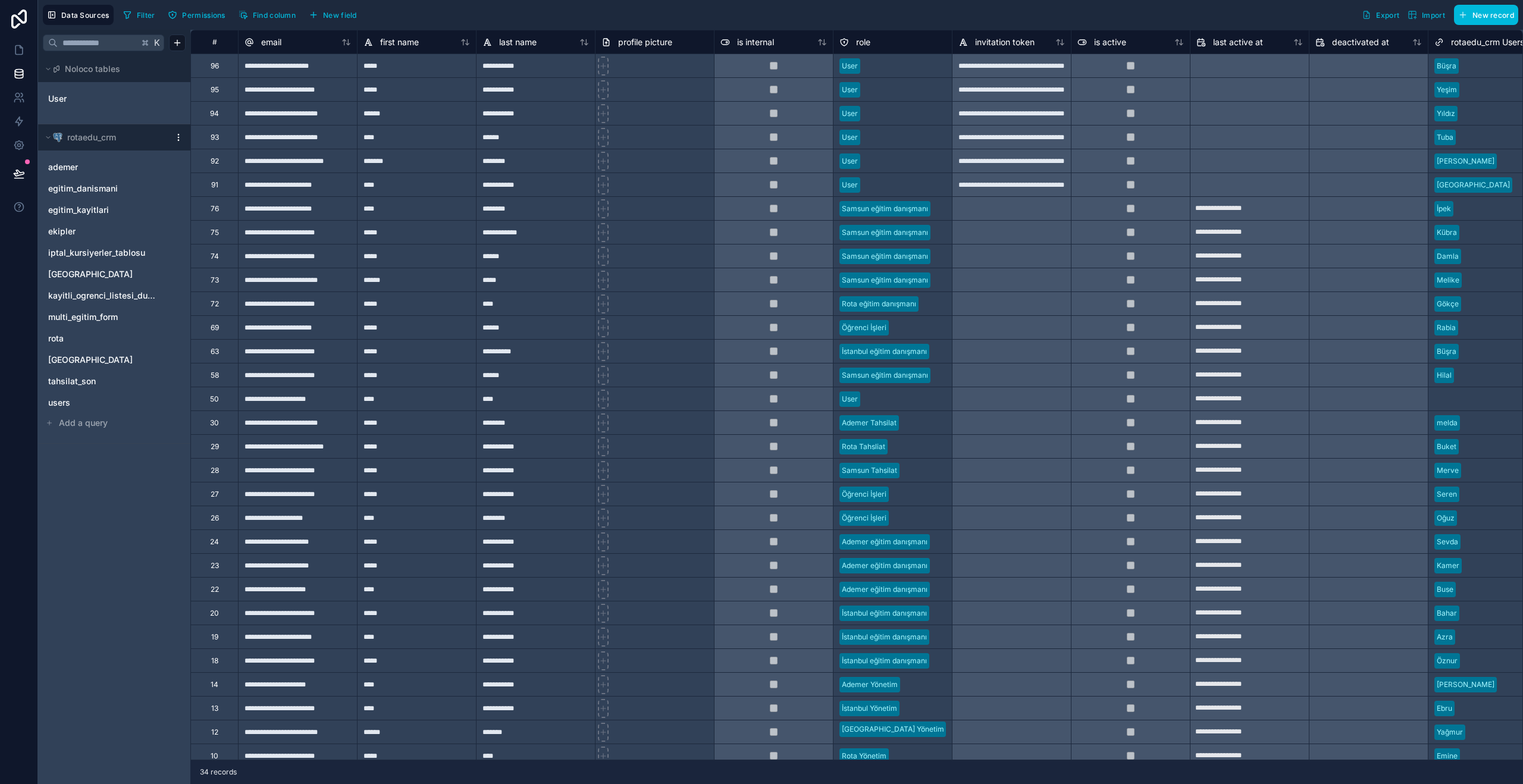
click at [178, 136] on html "**********" at bounding box center [761, 392] width 1523 height 784
click at [223, 167] on div "Queue data sync" at bounding box center [234, 176] width 114 height 19
click at [177, 139] on html "**********" at bounding box center [761, 392] width 1523 height 784
click at [105, 434] on html "**********" at bounding box center [761, 392] width 1523 height 784
click at [107, 426] on button "Add a query" at bounding box center [114, 422] width 142 height 17
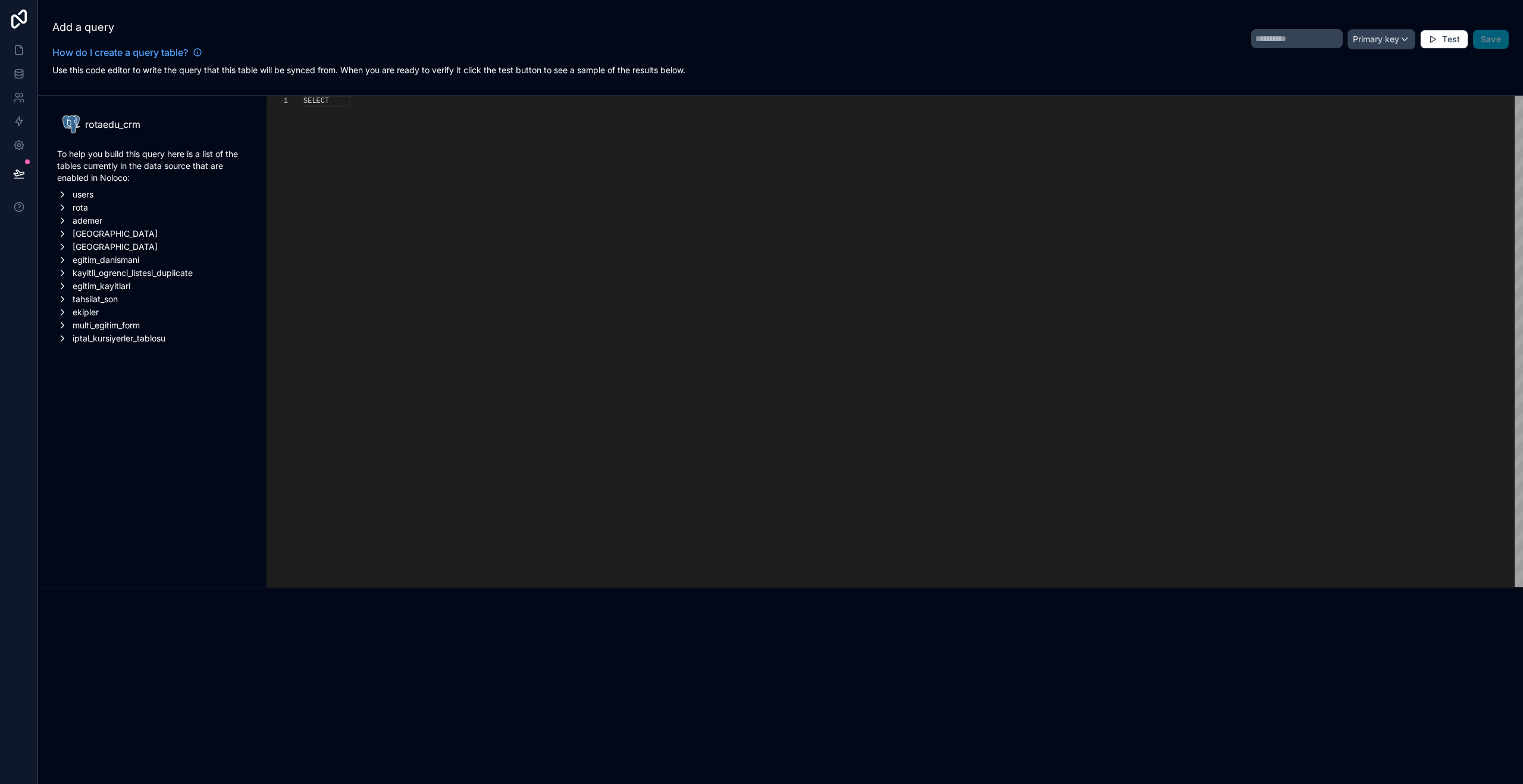
scroll to position [64, 0]
click at [21, 79] on icon at bounding box center [19, 74] width 12 height 12
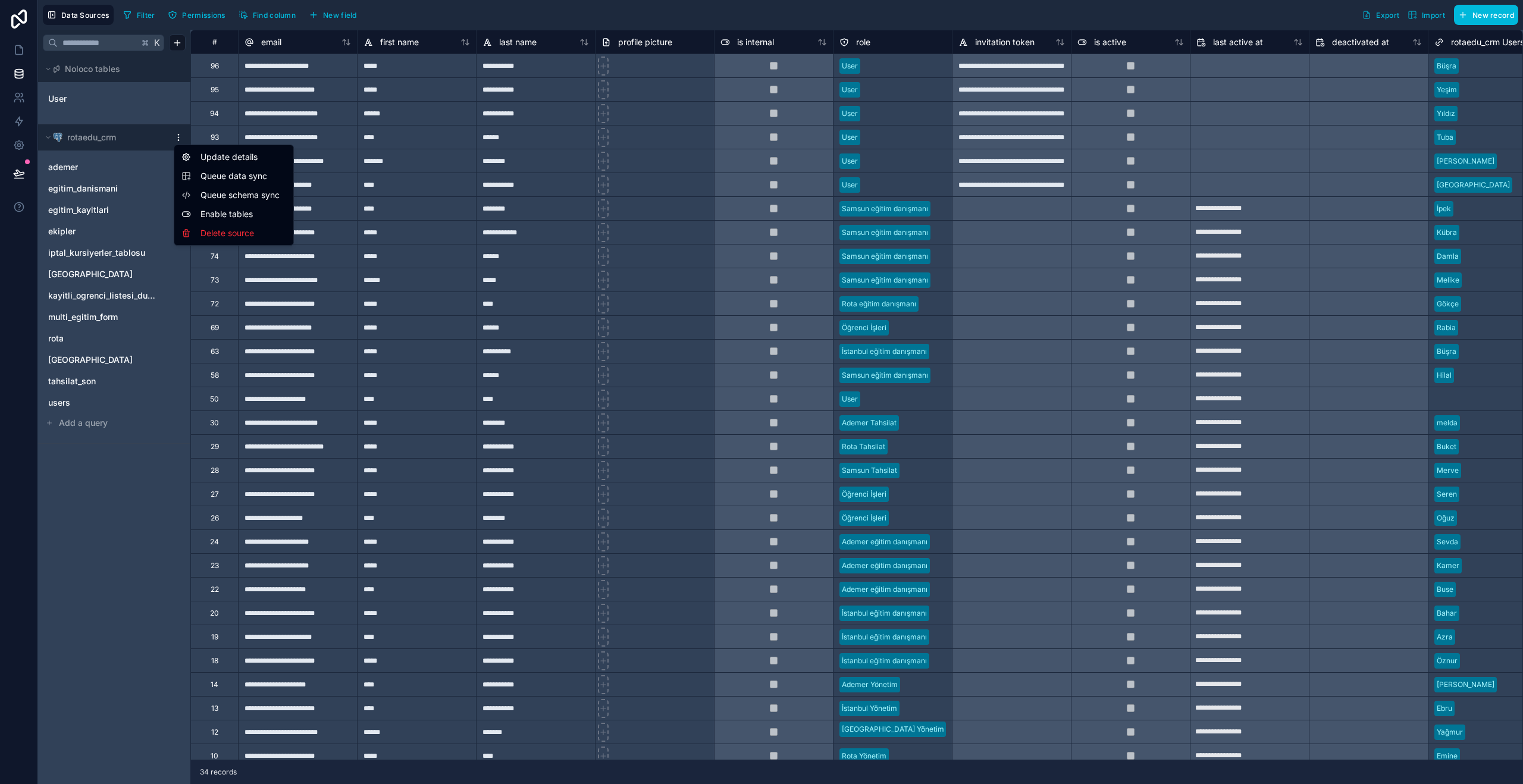
click at [178, 141] on html "**********" at bounding box center [761, 392] width 1523 height 784
click at [258, 162] on div "Update details" at bounding box center [234, 157] width 114 height 19
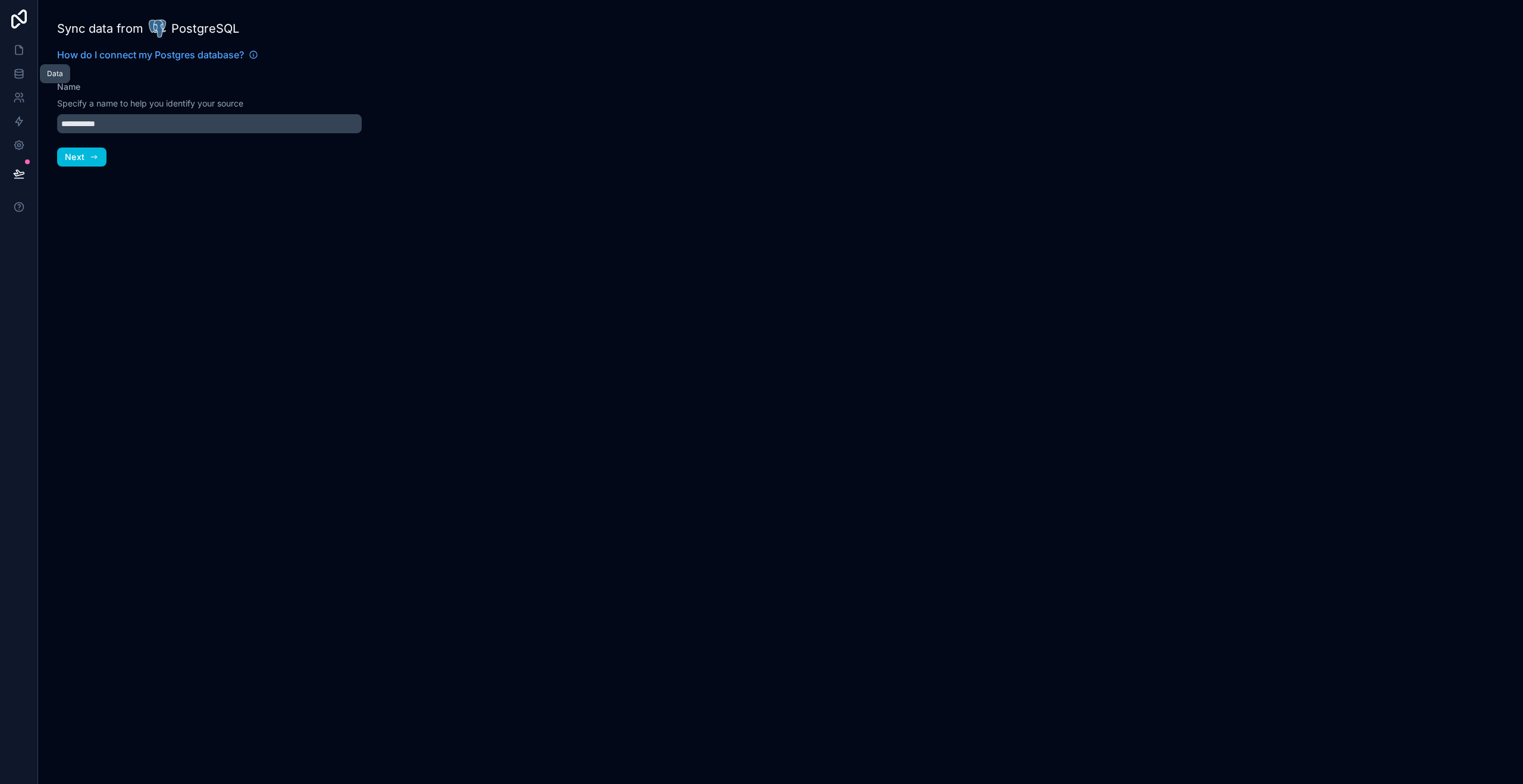
click at [17, 70] on icon at bounding box center [19, 74] width 12 height 12
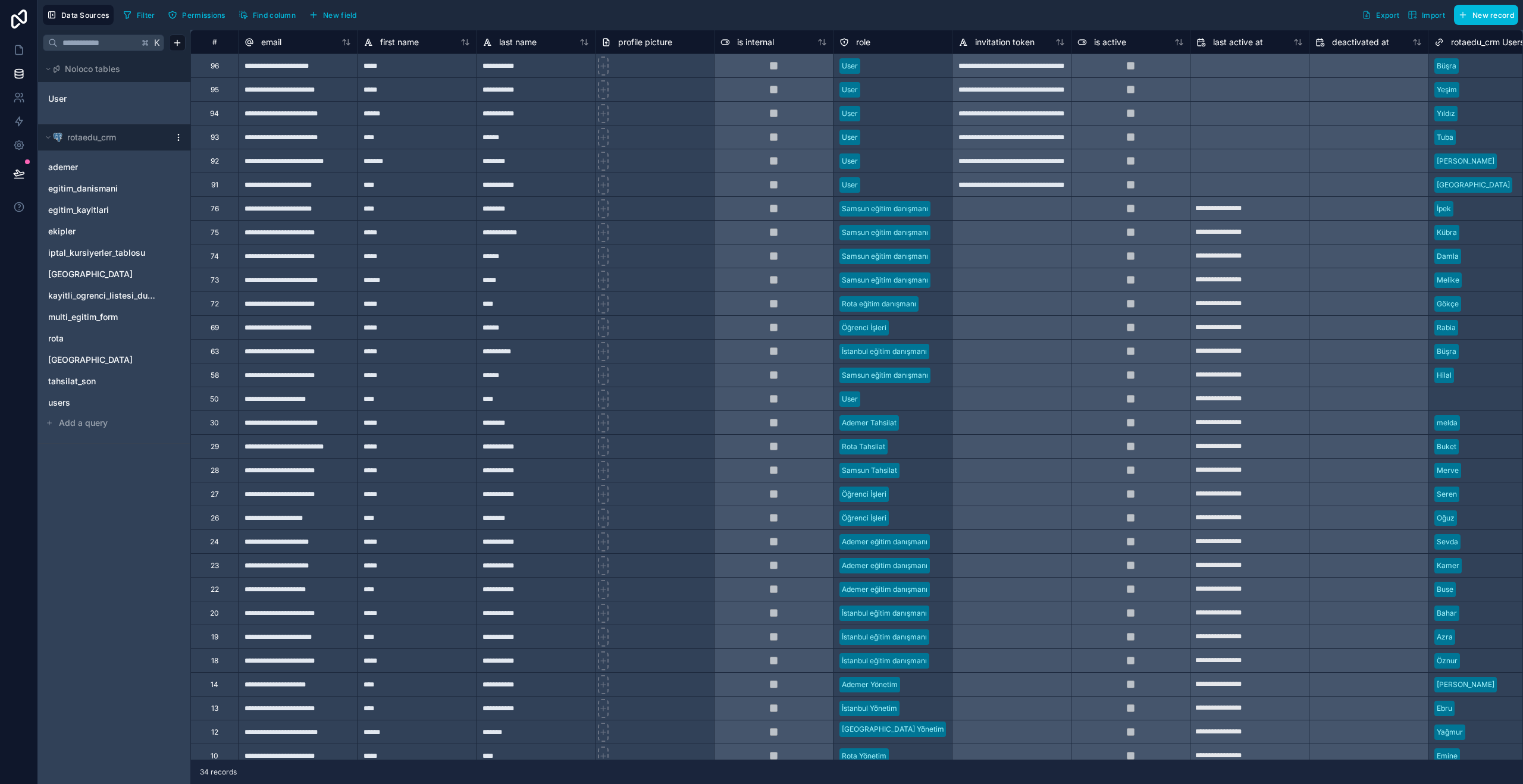
click at [182, 136] on html "**********" at bounding box center [761, 392] width 1523 height 784
click at [236, 197] on span "Queue schema sync" at bounding box center [243, 195] width 86 height 12
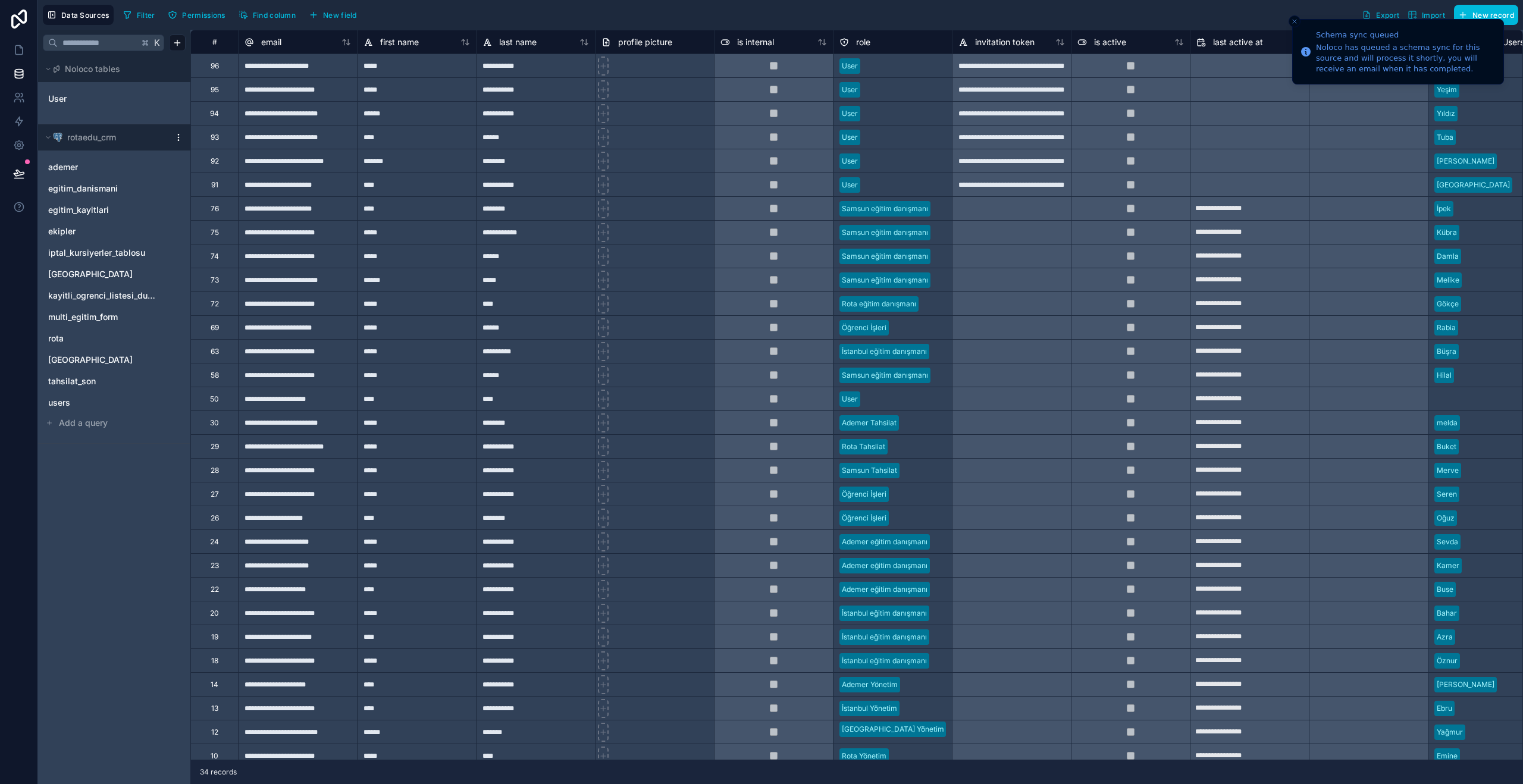
click at [177, 134] on html "**********" at bounding box center [761, 392] width 1523 height 784
click at [264, 209] on div "Enable tables" at bounding box center [234, 214] width 114 height 19
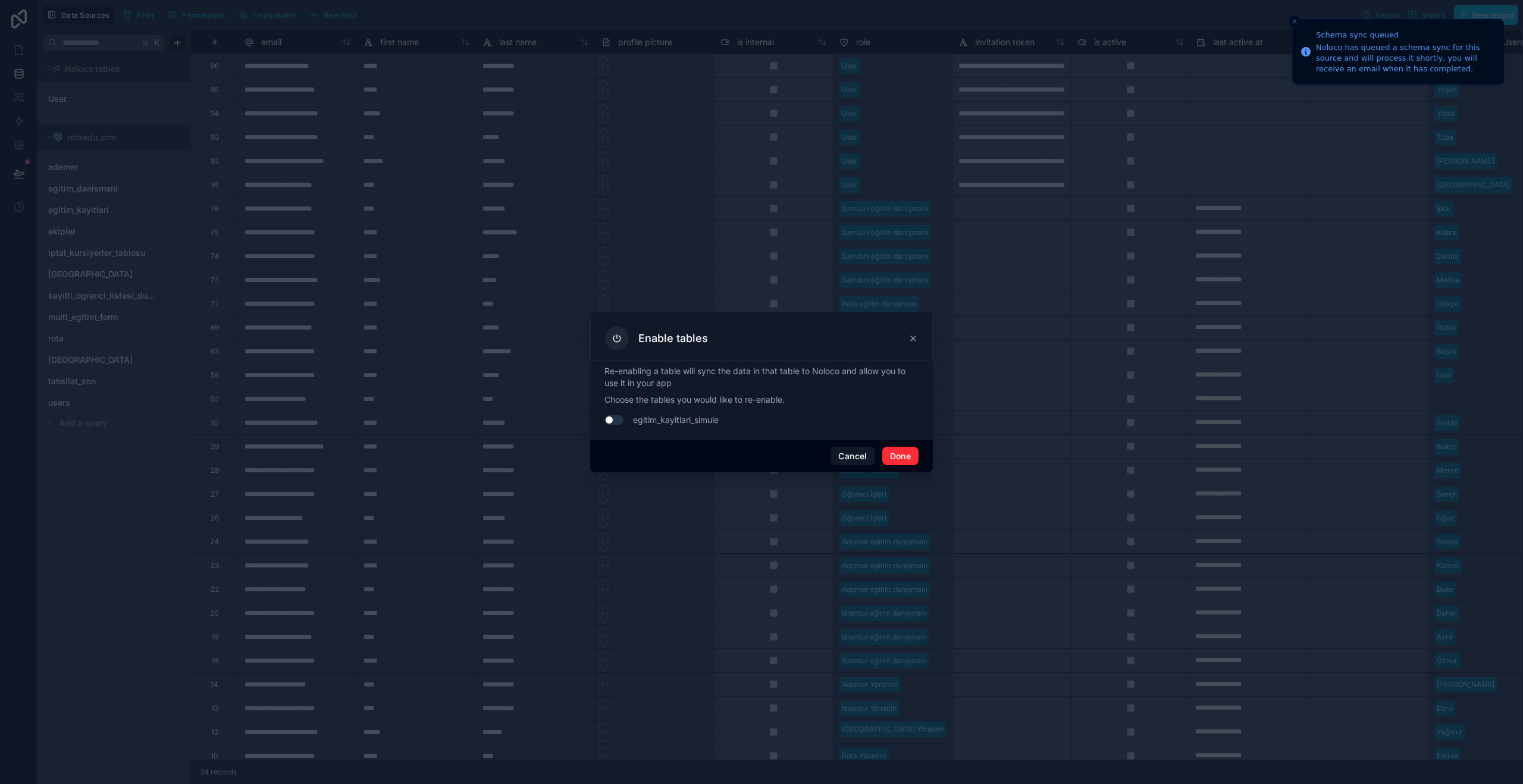
click at [616, 419] on button "Use setting" at bounding box center [614, 419] width 19 height 9
click at [909, 459] on button "Done" at bounding box center [901, 456] width 36 height 19
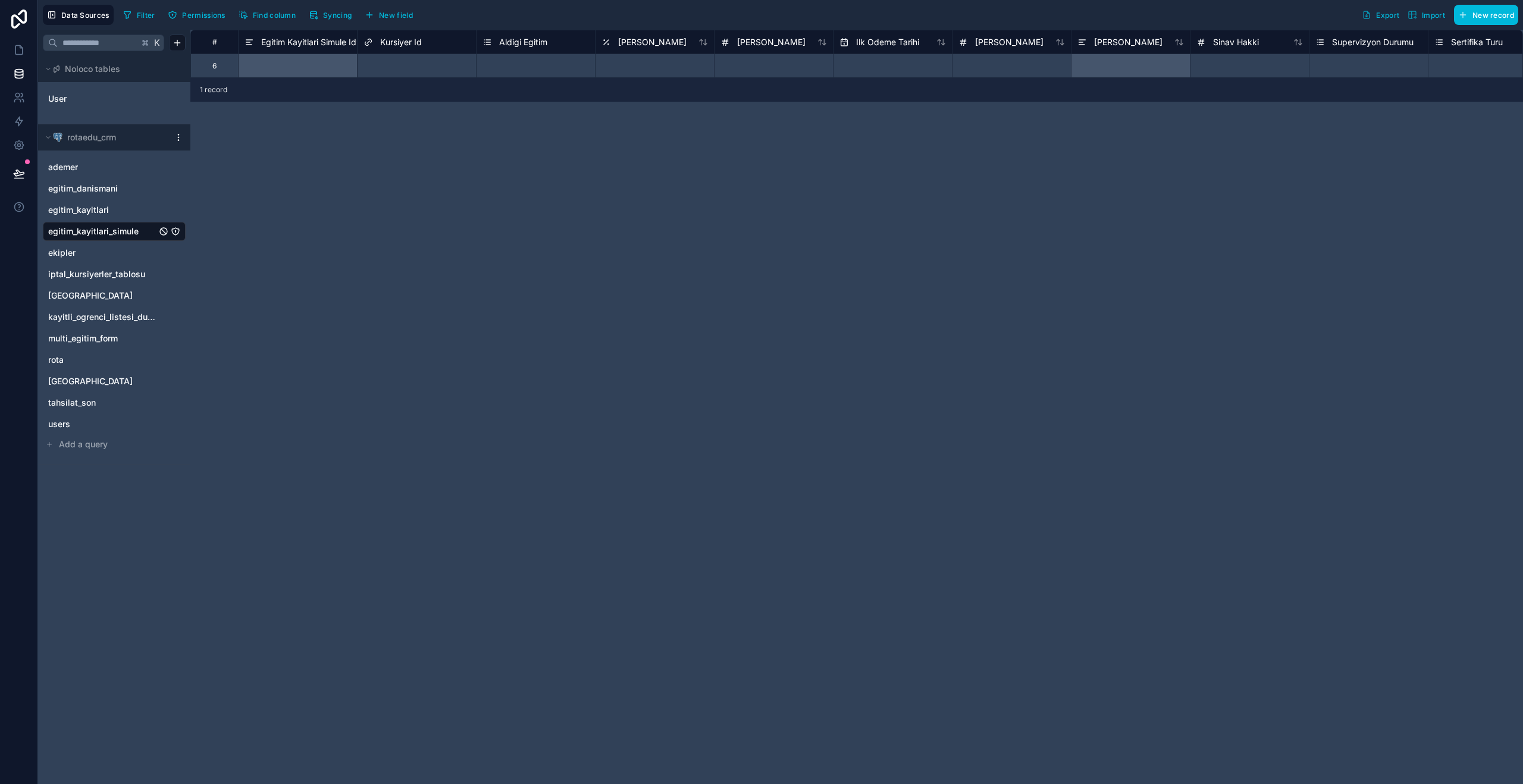
click at [337, 14] on span "Syncing" at bounding box center [337, 15] width 29 height 9
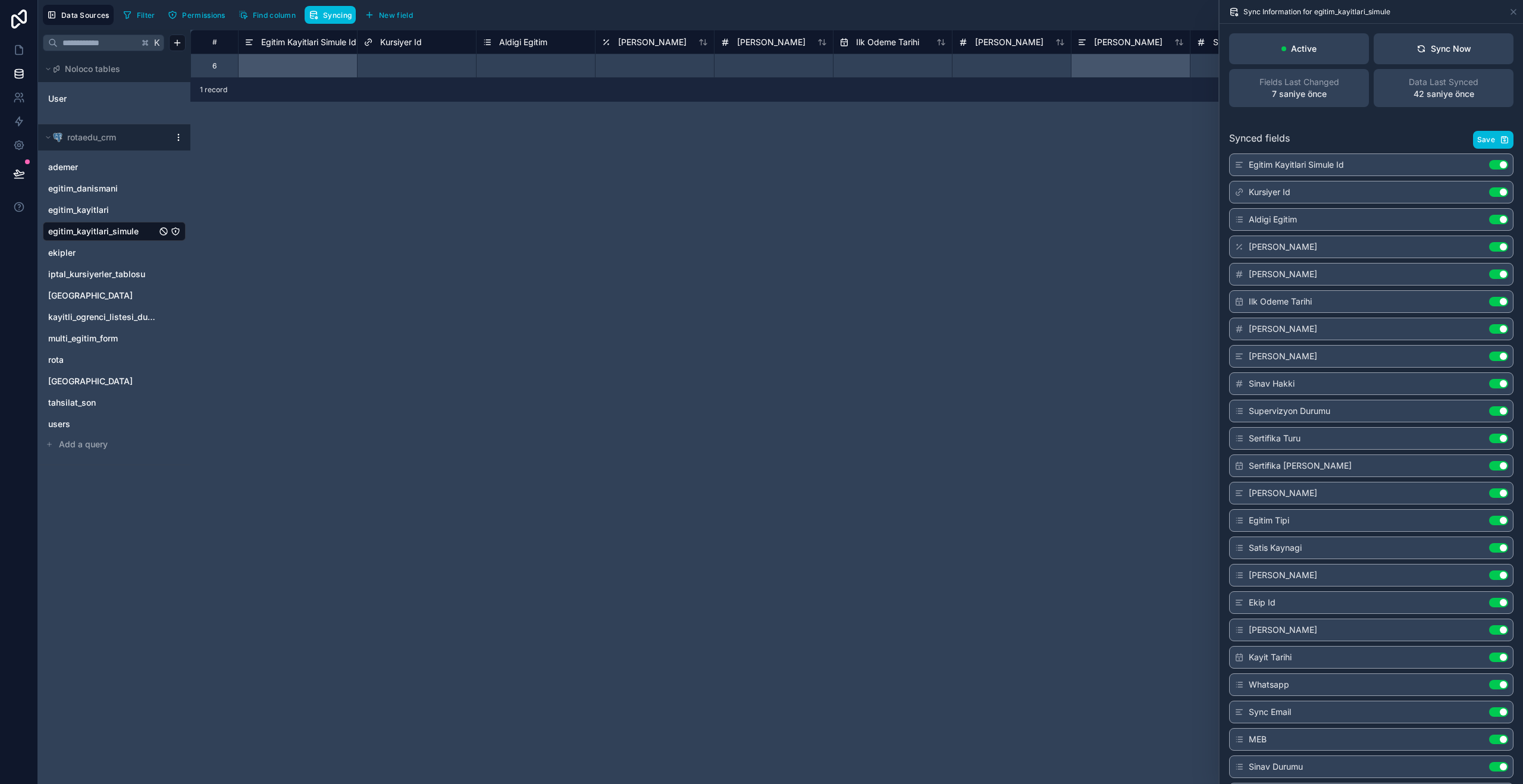
click at [1442, 53] on div "Sync Now" at bounding box center [1444, 49] width 55 height 12
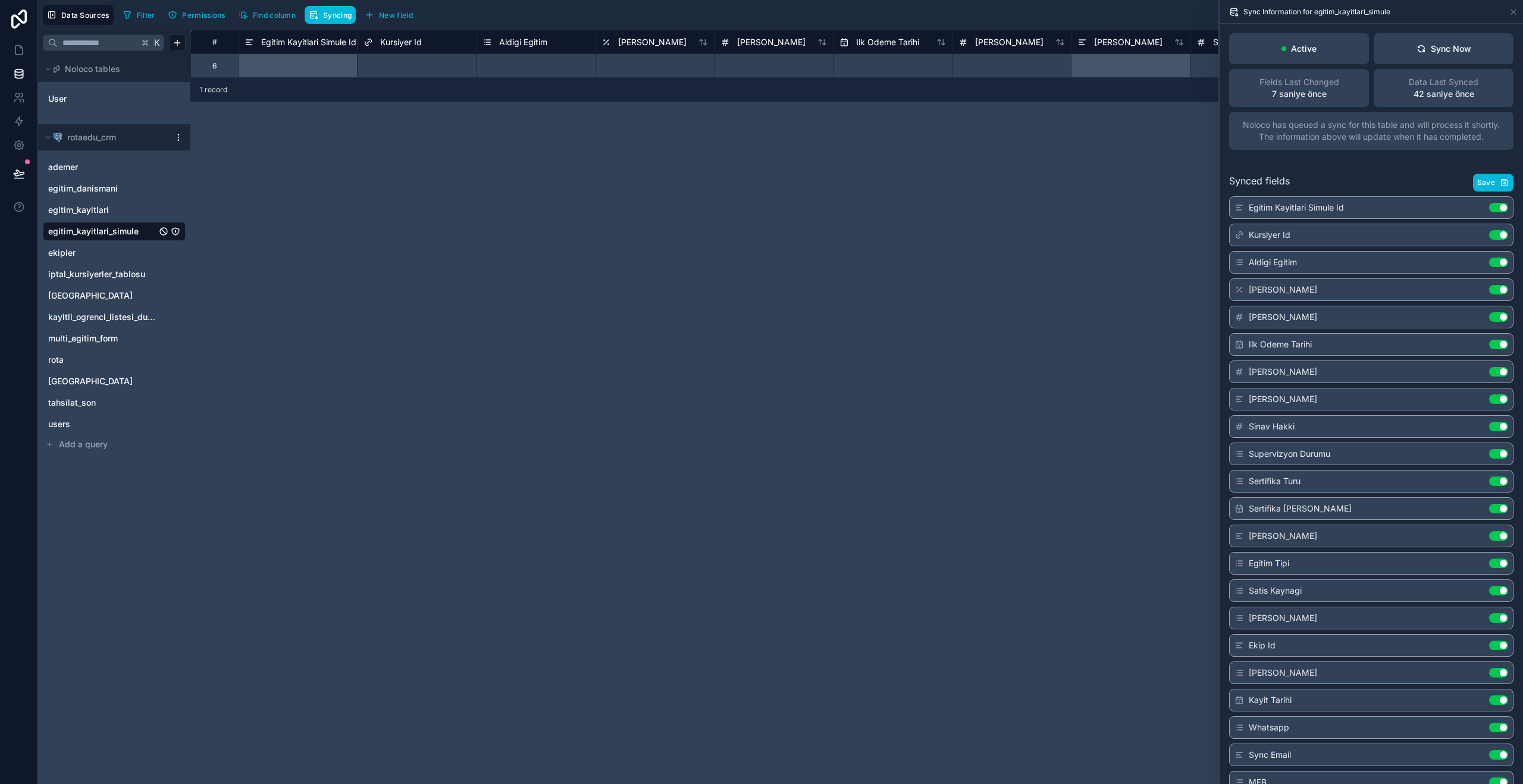
drag, startPoint x: 1503, startPoint y: 182, endPoint x: 1120, endPoint y: 424, distance: 453.0
click at [1502, 182] on icon "button" at bounding box center [1504, 182] width 9 height 9
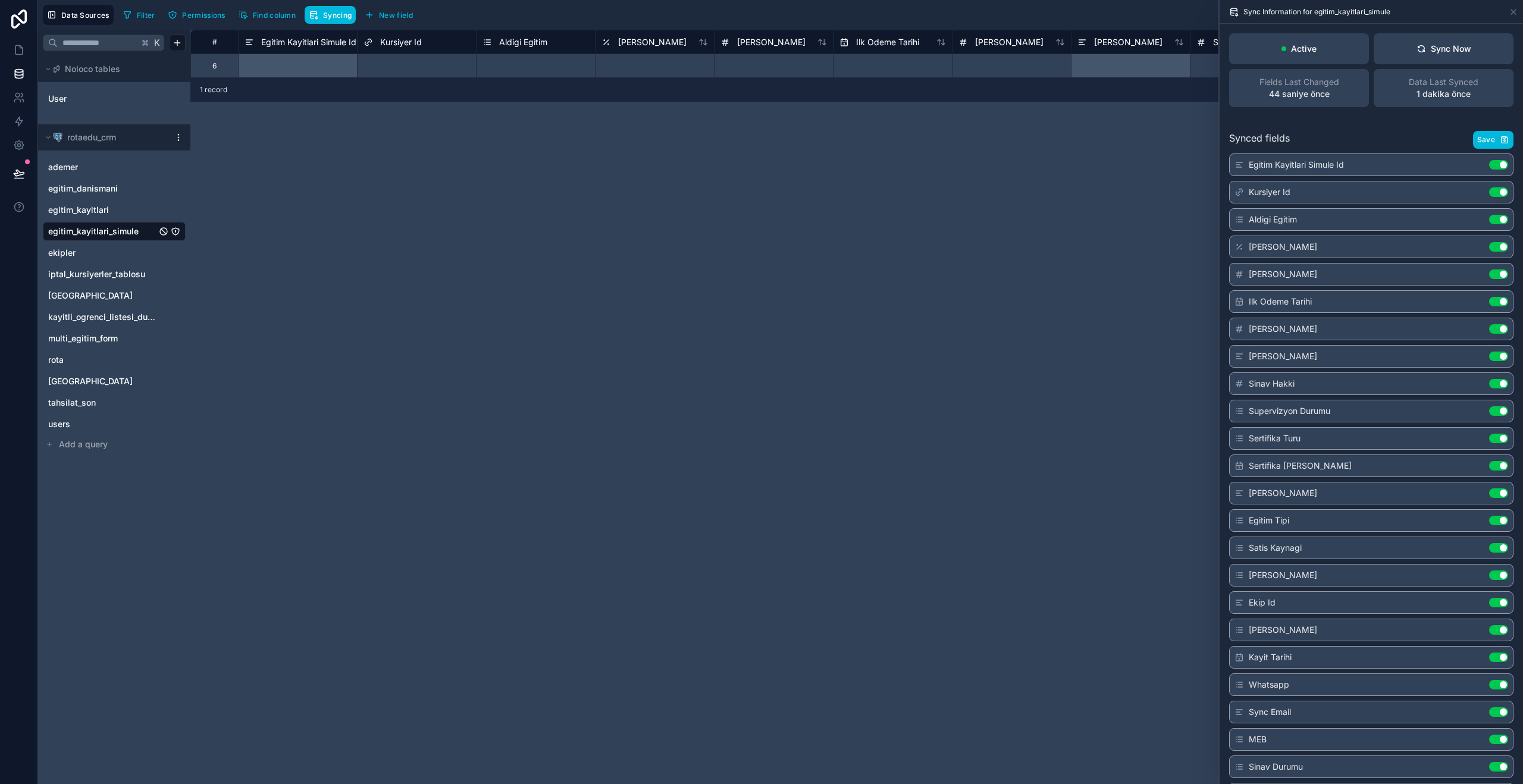
click at [265, 40] on span "Egitim Kayitlari Simule Id *" at bounding box center [311, 42] width 99 height 12
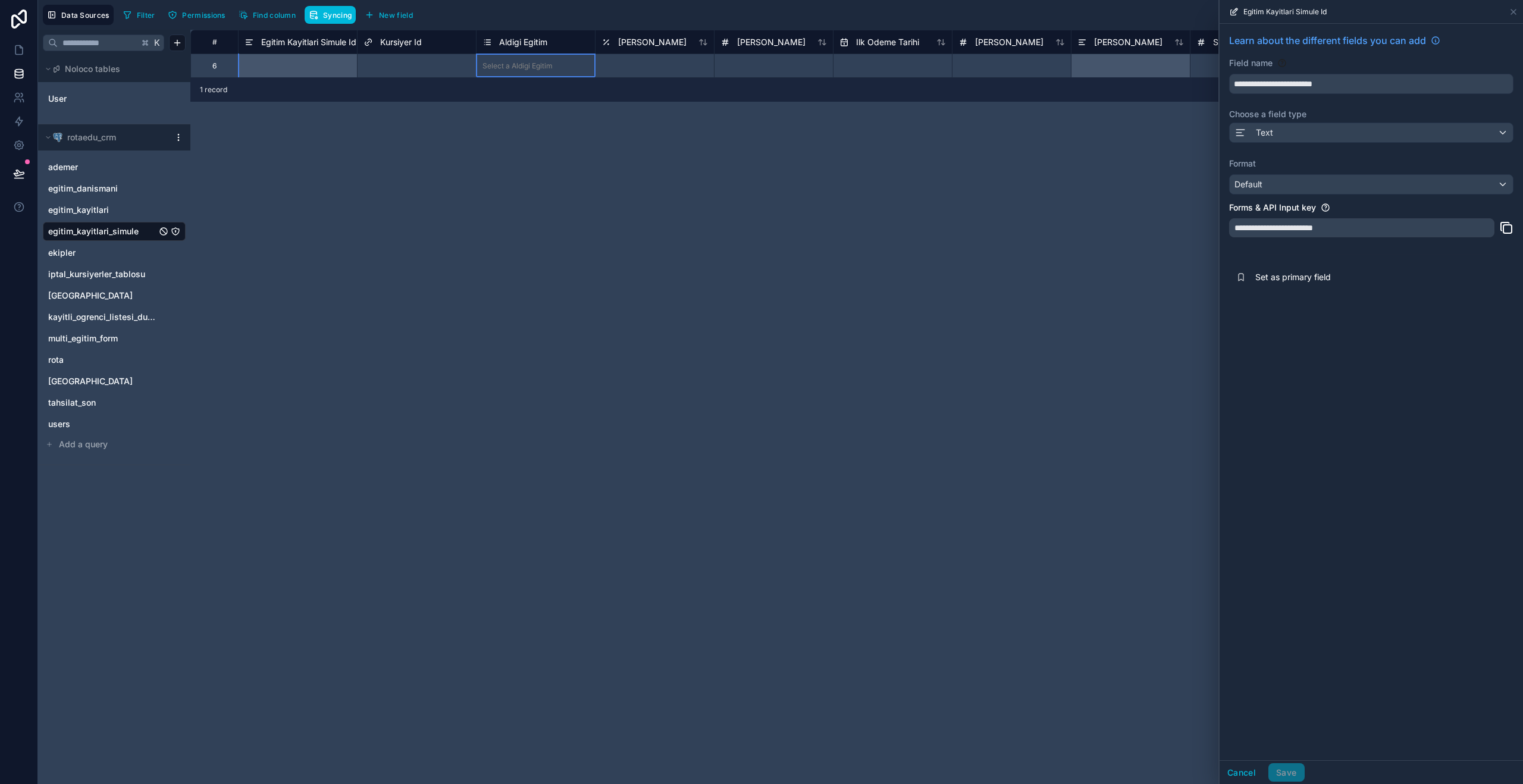
click at [568, 67] on div "Select a Aldigi Egitim" at bounding box center [535, 66] width 118 height 12
drag, startPoint x: 691, startPoint y: 65, endPoint x: 716, endPoint y: 65, distance: 25.0
click at [696, 65] on div at bounding box center [654, 66] width 119 height 24
click at [839, 69] on input "text" at bounding box center [892, 66] width 118 height 19
select select "****"
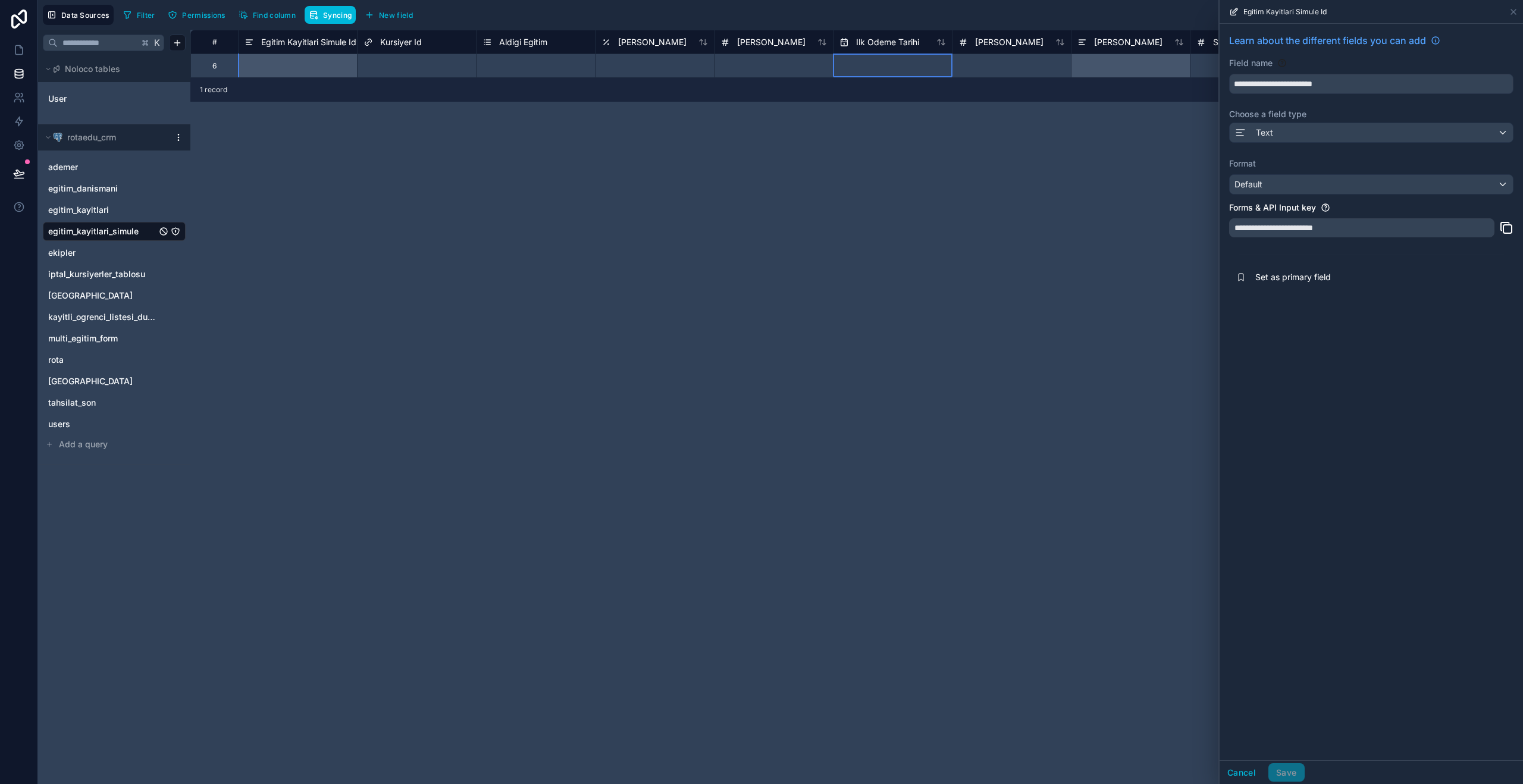
select select "*"
drag, startPoint x: 641, startPoint y: 66, endPoint x: 627, endPoint y: 66, distance: 14.0
click at [635, 66] on div at bounding box center [654, 66] width 119 height 24
drag, startPoint x: 545, startPoint y: 66, endPoint x: 457, endPoint y: 68, distance: 88.0
click at [530, 66] on div "Select a Aldigi Egitim" at bounding box center [517, 66] width 70 height 9
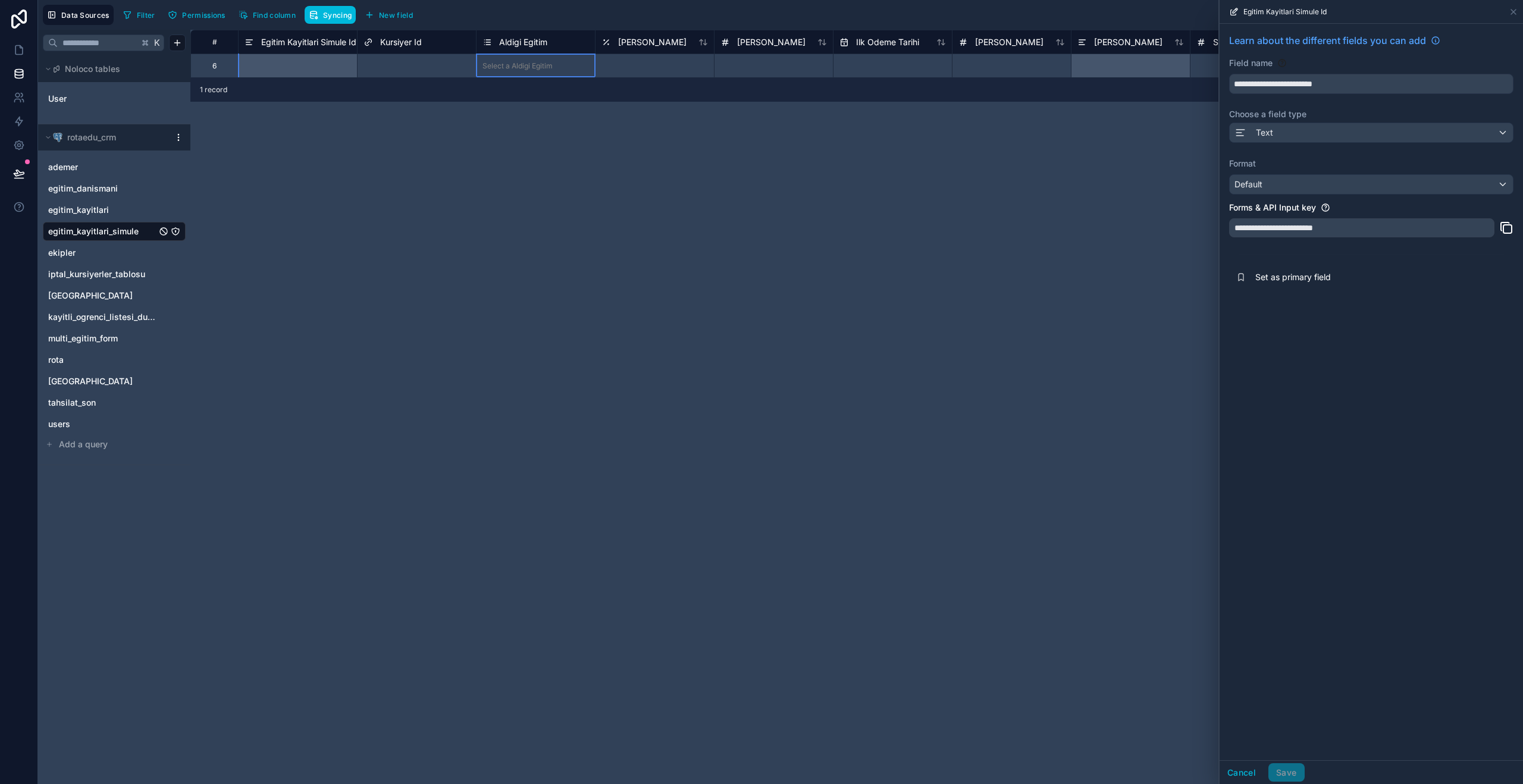
click at [438, 68] on div at bounding box center [452, 66] width 36 height 12
drag, startPoint x: 269, startPoint y: 32, endPoint x: 275, endPoint y: 36, distance: 7.2
click at [269, 32] on div "Egitim Kayitlari Simule Id *" at bounding box center [297, 42] width 119 height 24
click at [285, 40] on span "Egitim Kayitlari Simule Id *" at bounding box center [311, 42] width 99 height 12
click at [116, 213] on link "egitim_kayitlari" at bounding box center [102, 210] width 108 height 12
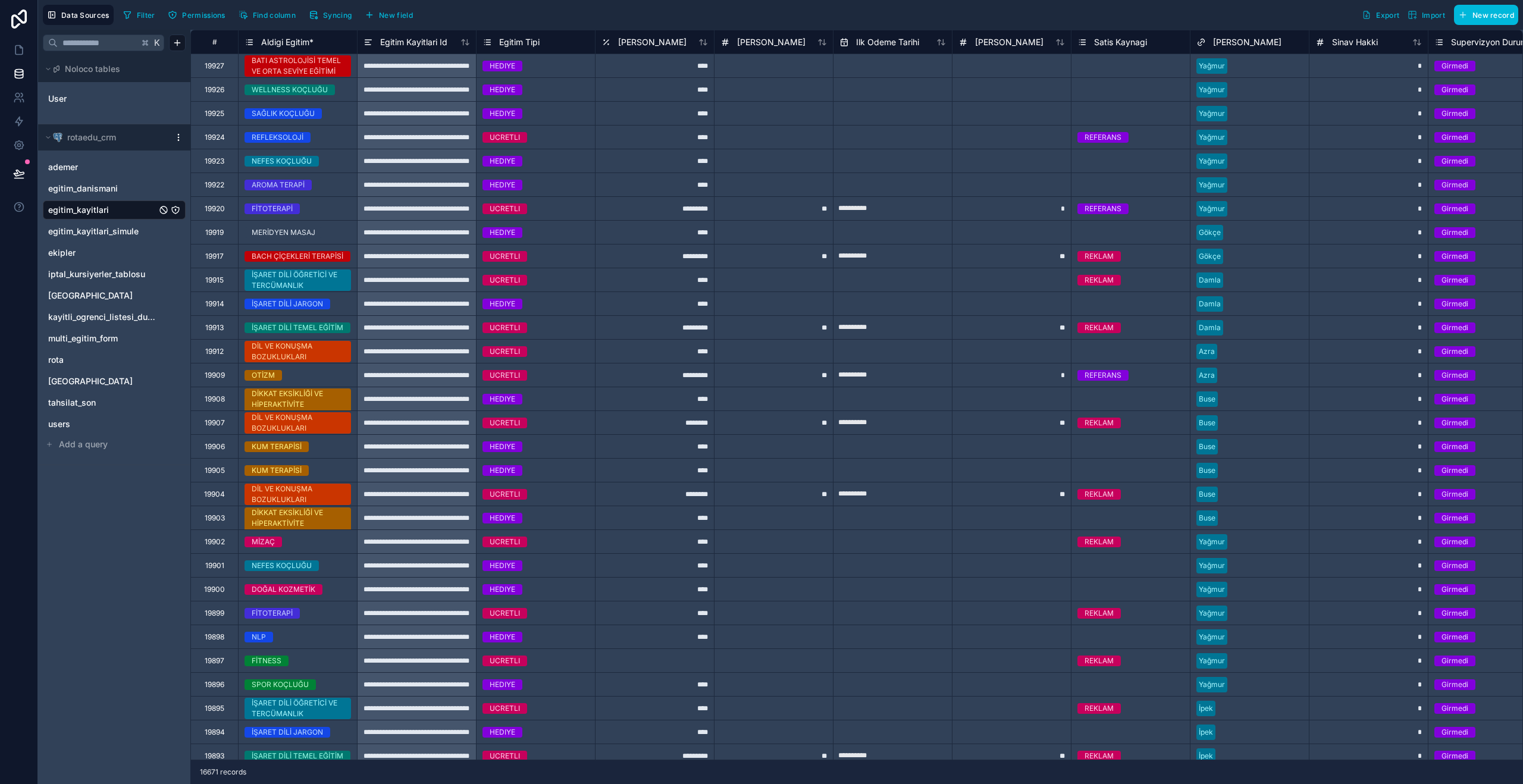
click at [116, 232] on span "egitim_kayitlari_simule" at bounding box center [93, 231] width 91 height 12
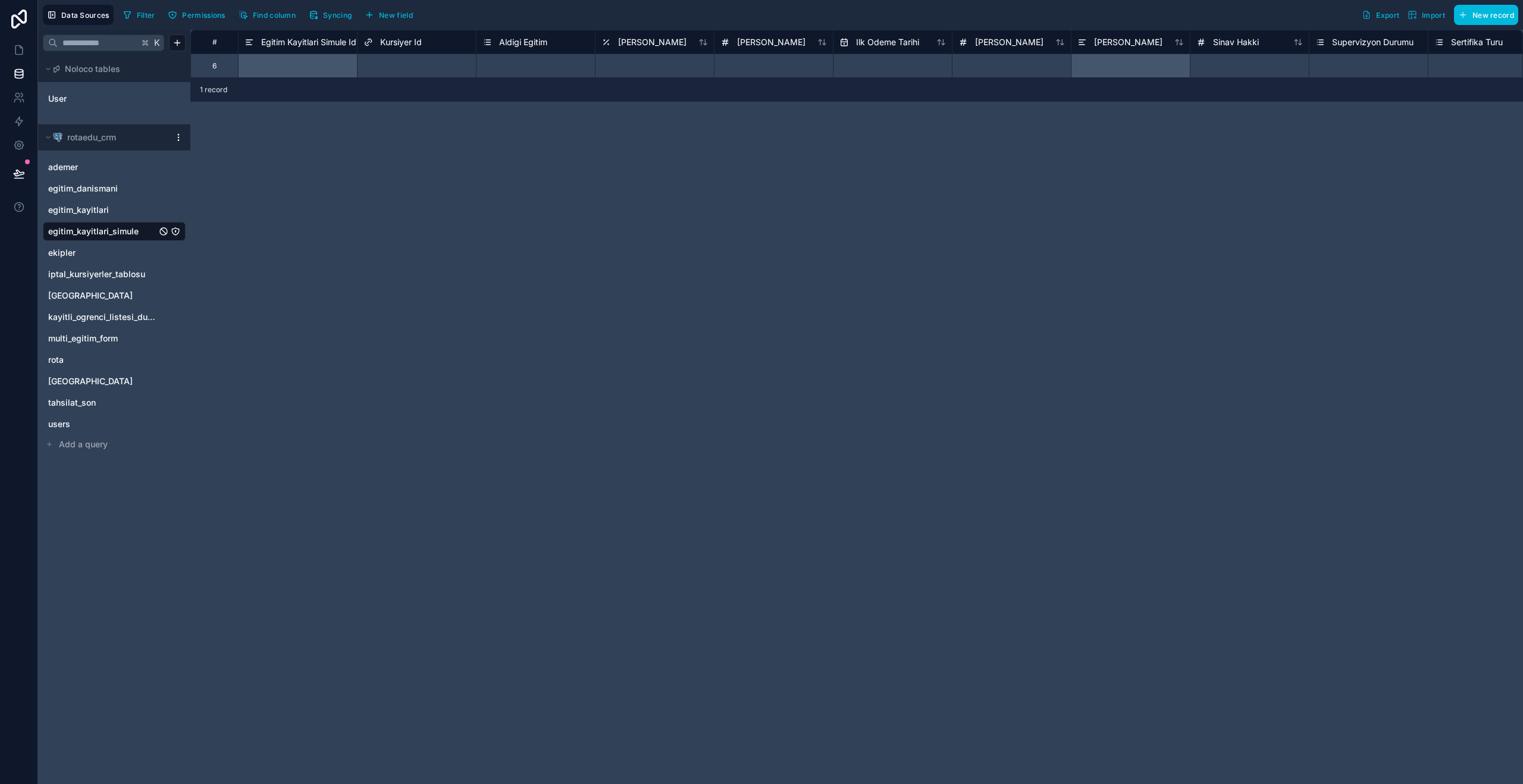
click at [344, 13] on span "Syncing" at bounding box center [337, 15] width 29 height 9
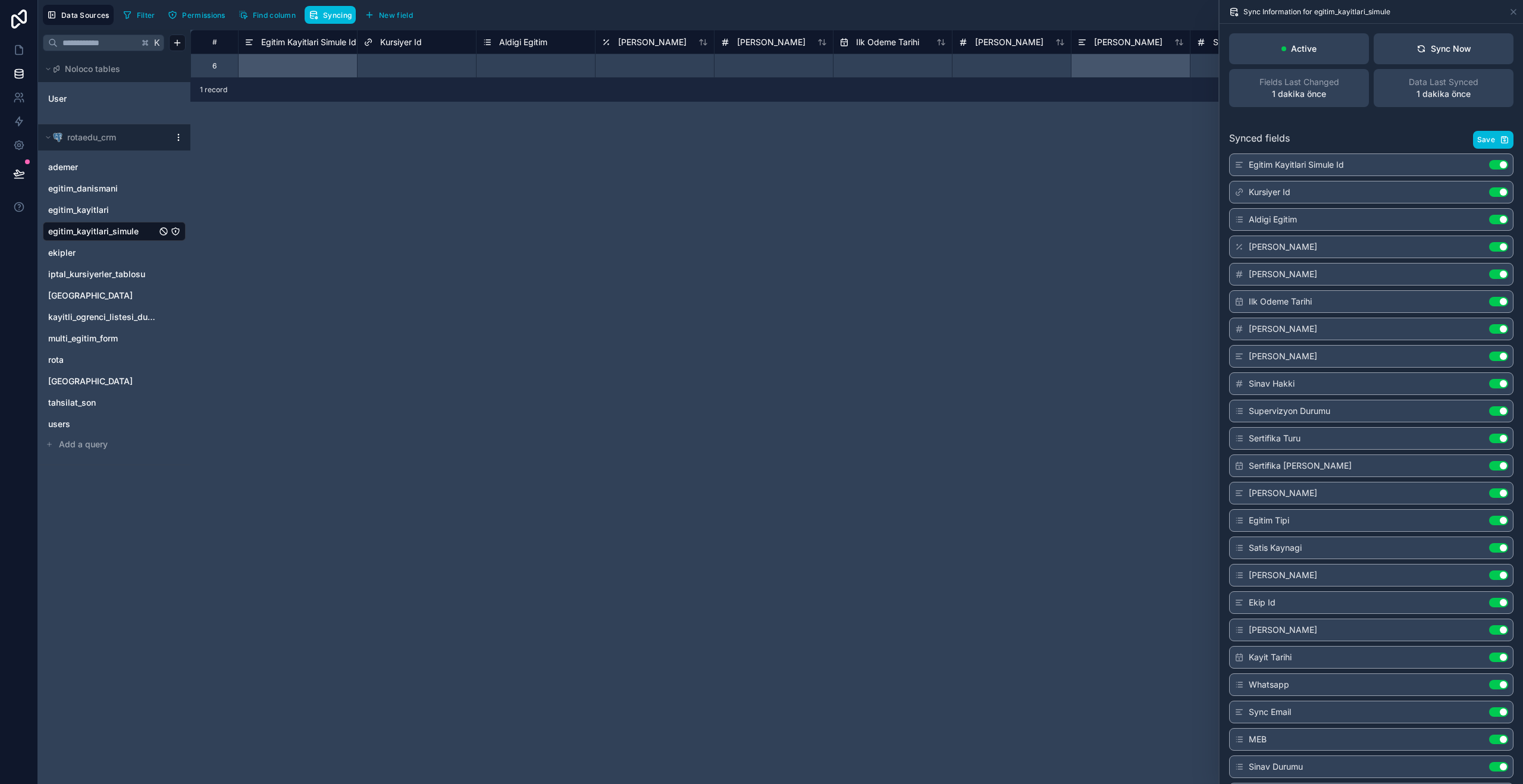
click at [1457, 57] on button "Sync Now" at bounding box center [1444, 48] width 140 height 31
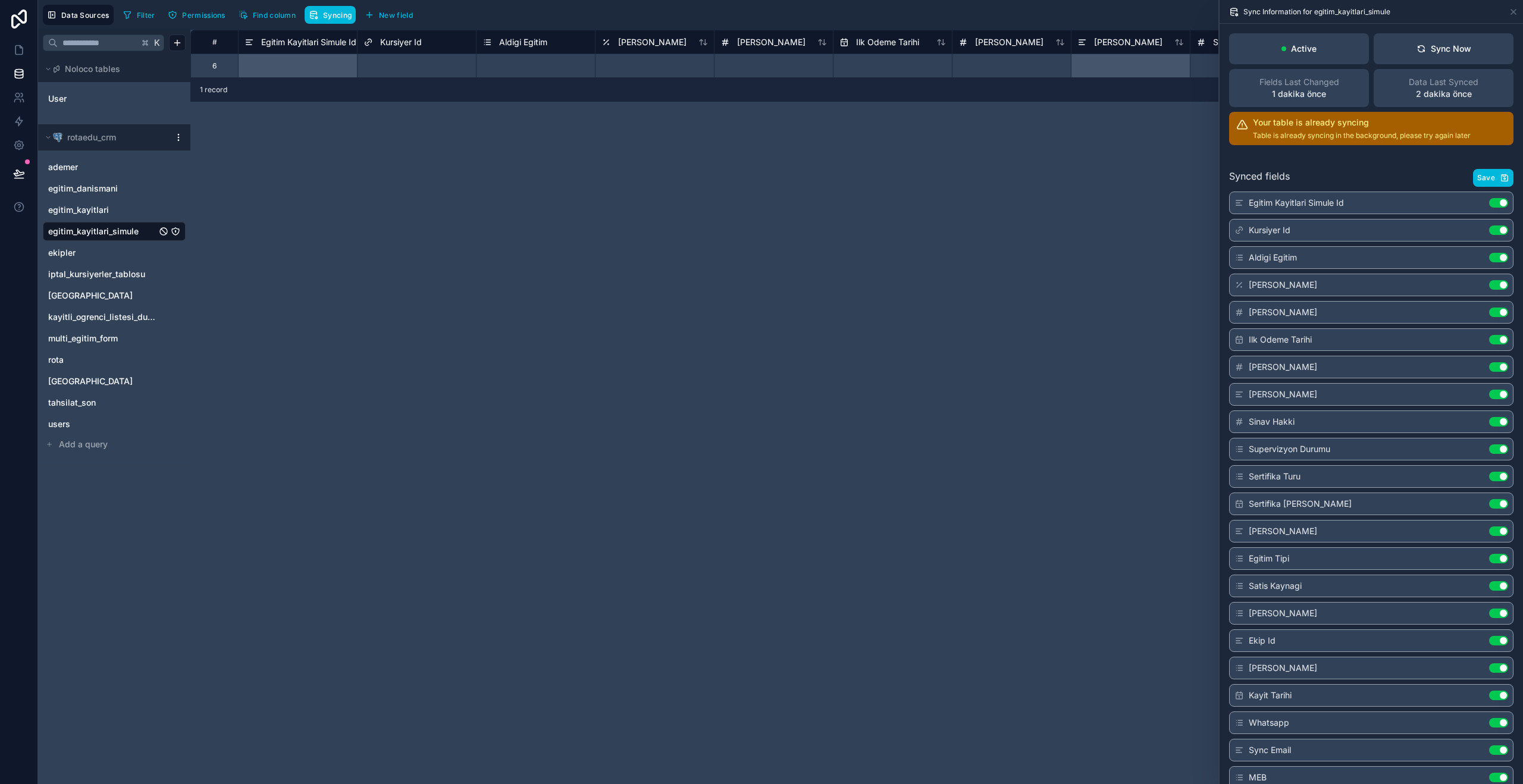
click at [1406, 54] on button "Sync Now" at bounding box center [1444, 48] width 140 height 31
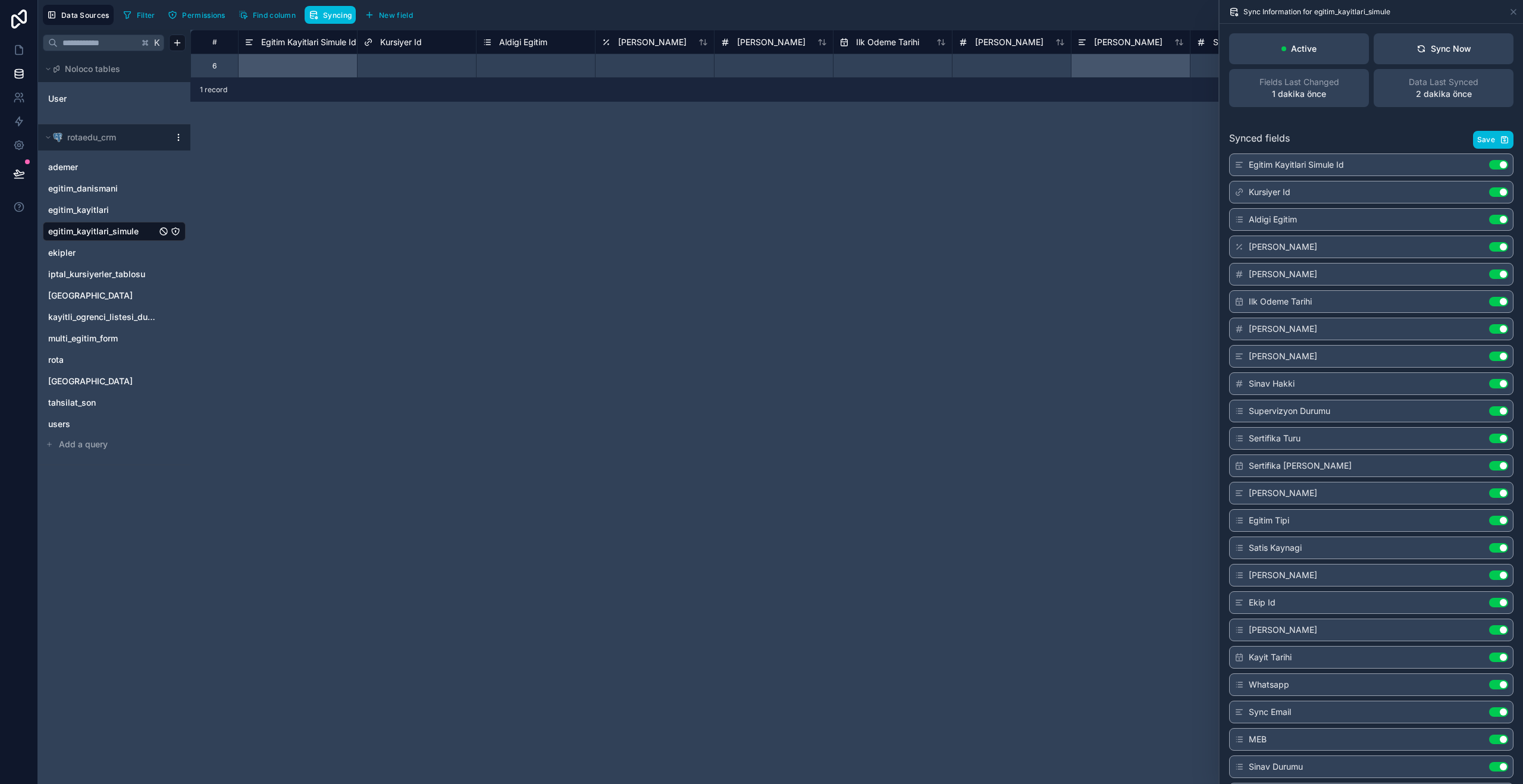
click at [596, 368] on div "# Egitim Kayitlari Simule Id * Kursiyer Id Aldigi Egitim Egitim Ucreti Taksit S…" at bounding box center [857, 407] width 1332 height 754
click at [16, 60] on link at bounding box center [19, 50] width 37 height 24
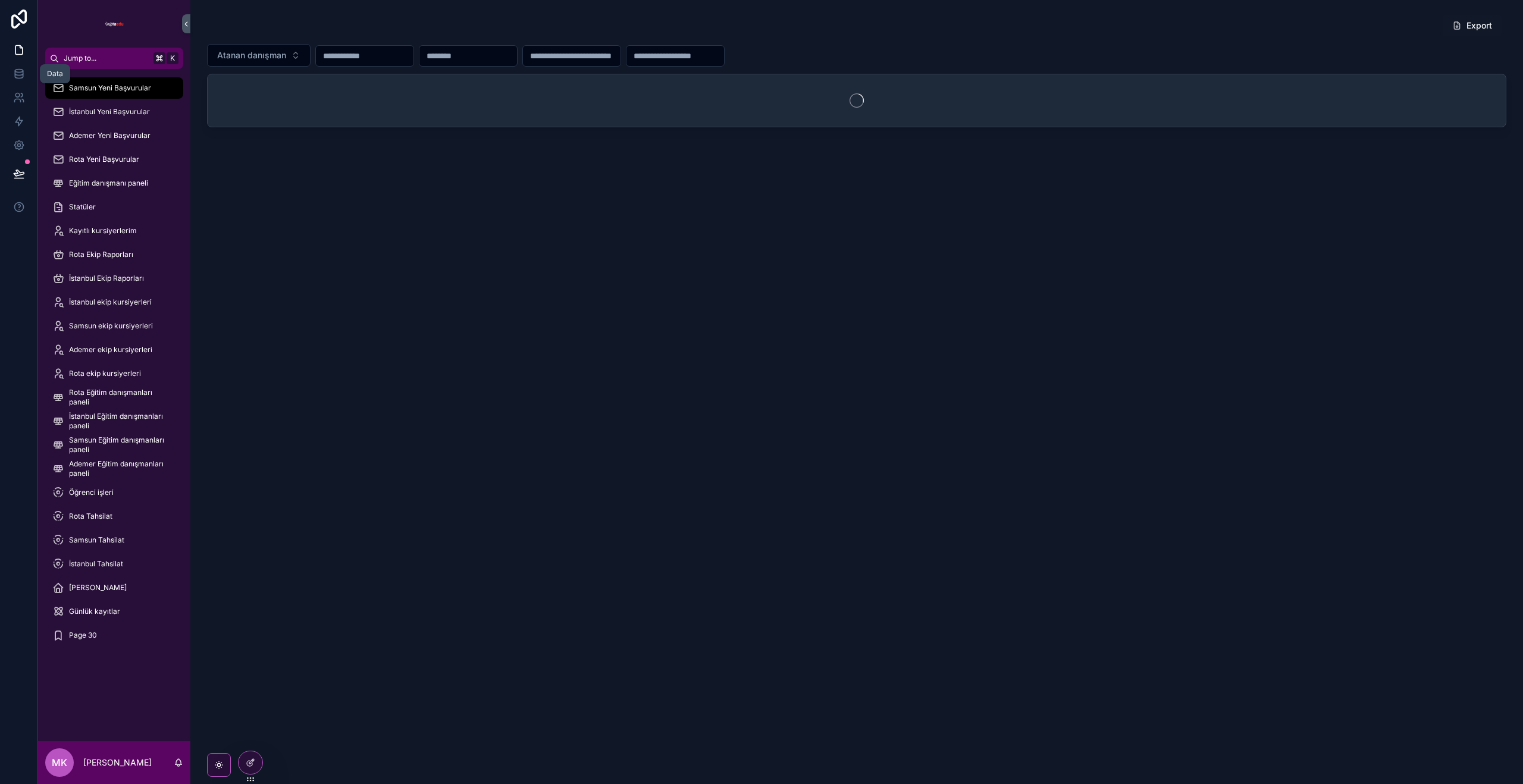
click at [17, 76] on icon at bounding box center [19, 74] width 12 height 12
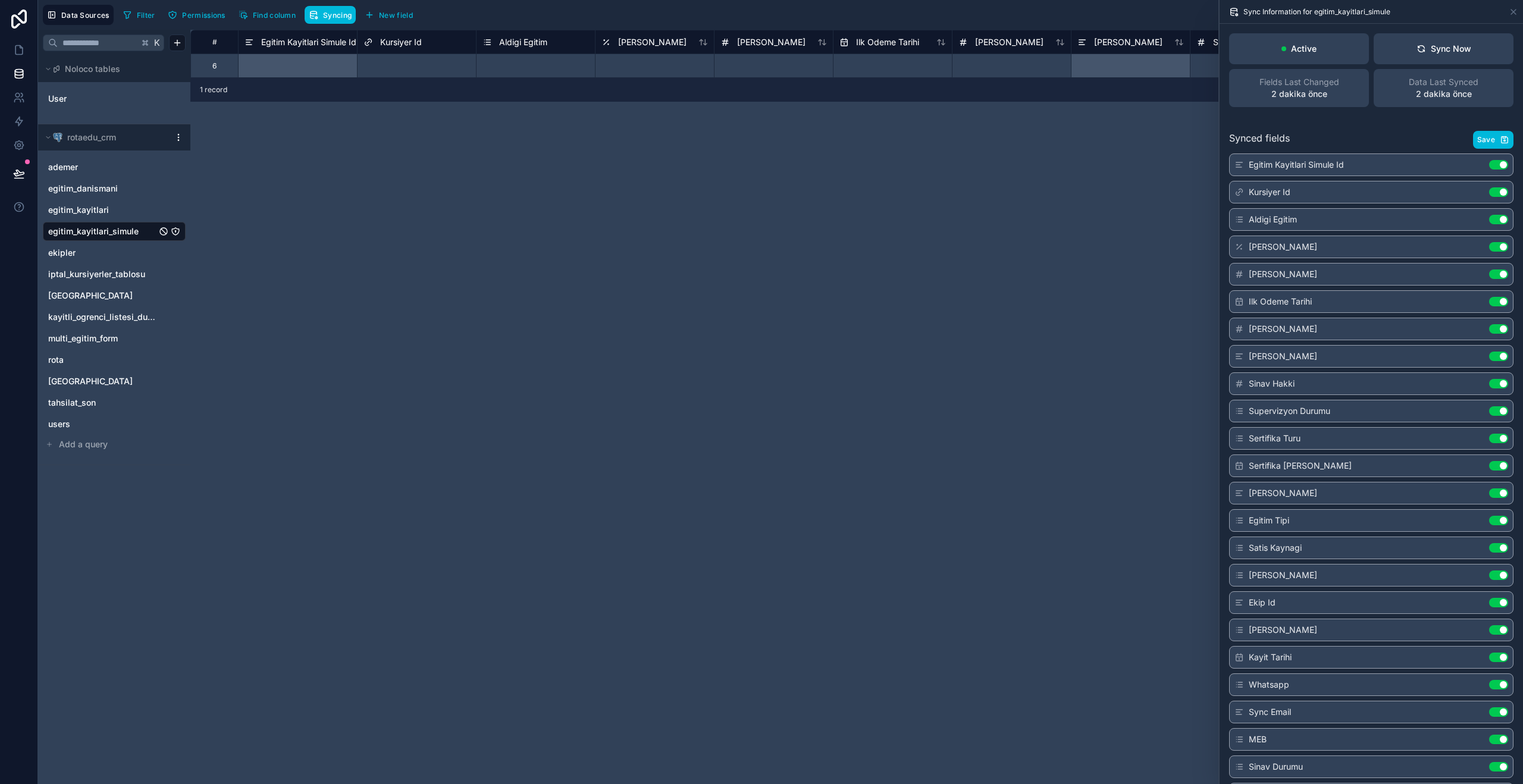
click at [1466, 58] on button "Sync Now" at bounding box center [1444, 48] width 140 height 31
